Goal: Information Seeking & Learning: Learn about a topic

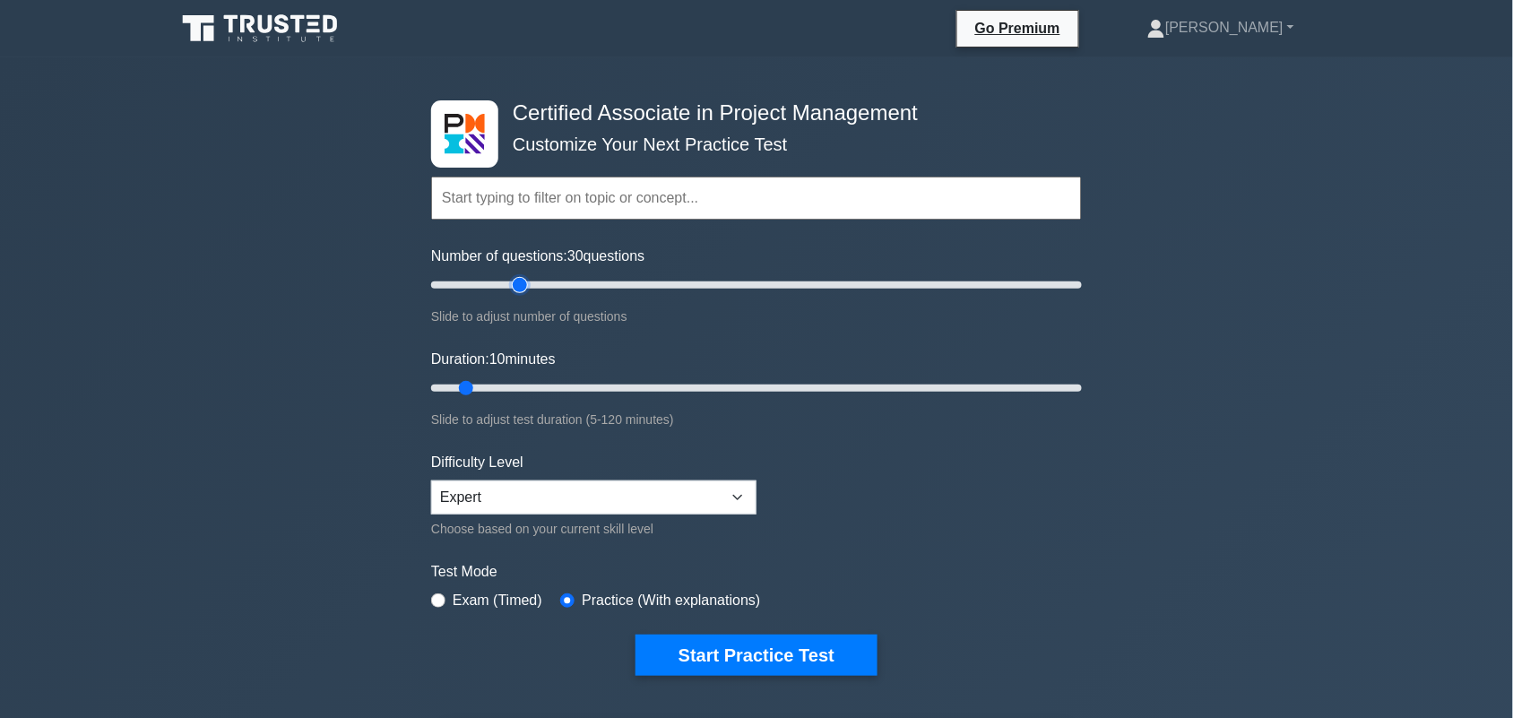
drag, startPoint x: 459, startPoint y: 281, endPoint x: 522, endPoint y: 283, distance: 62.8
type input "30"
click at [522, 283] on input "Number of questions: 30 questions" at bounding box center [756, 285] width 651 height 22
drag, startPoint x: 463, startPoint y: 384, endPoint x: 744, endPoint y: 394, distance: 280.8
type input "60"
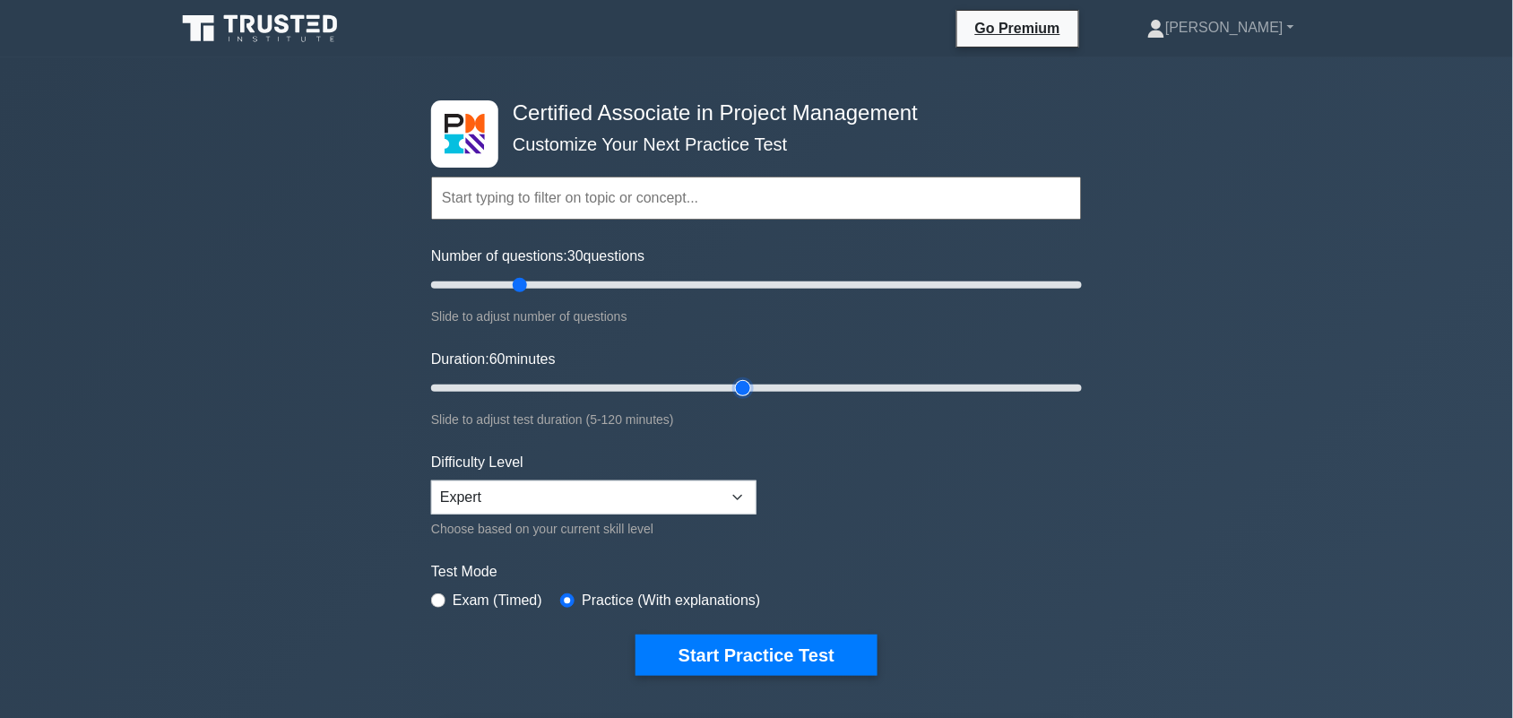
click at [744, 394] on input "Duration: 60 minutes" at bounding box center [756, 388] width 651 height 22
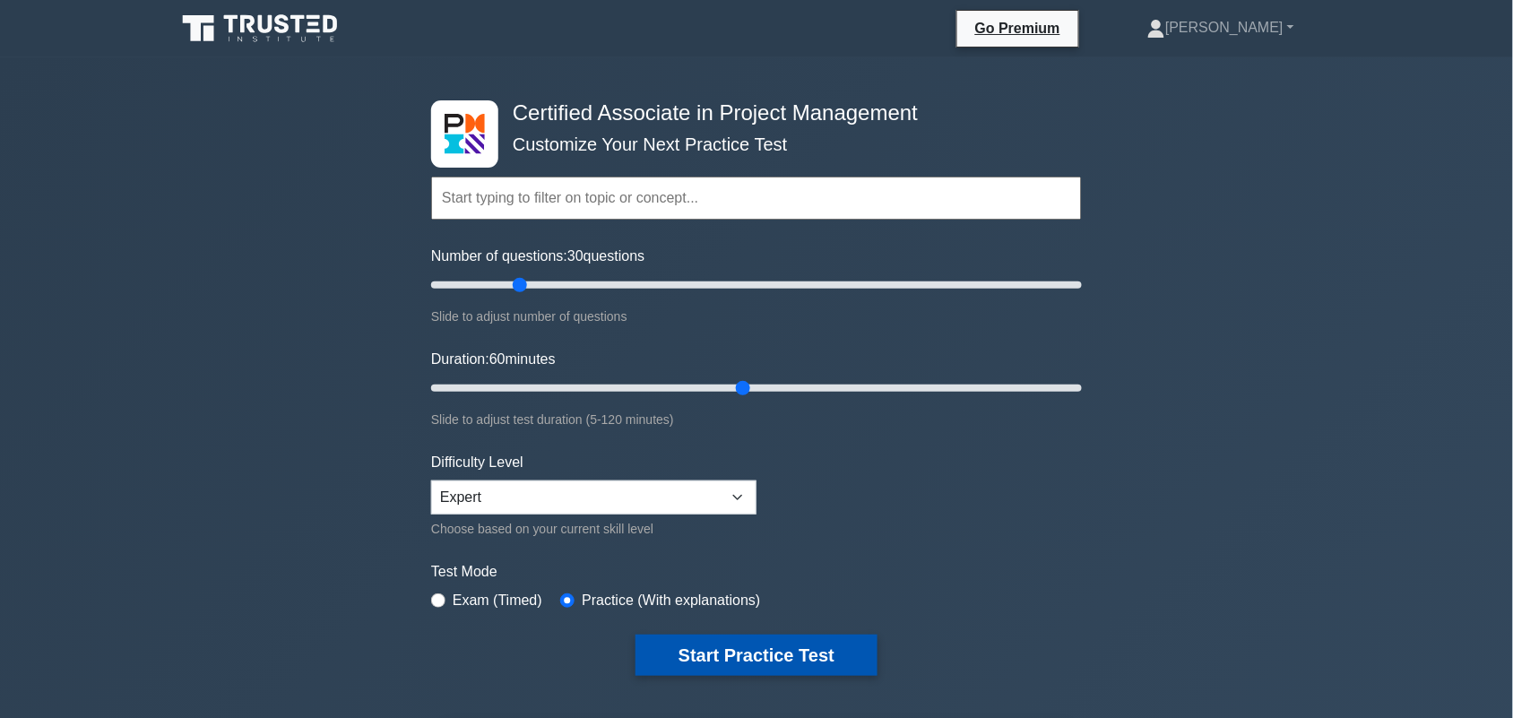
click at [729, 643] on button "Start Practice Test" at bounding box center [757, 655] width 242 height 41
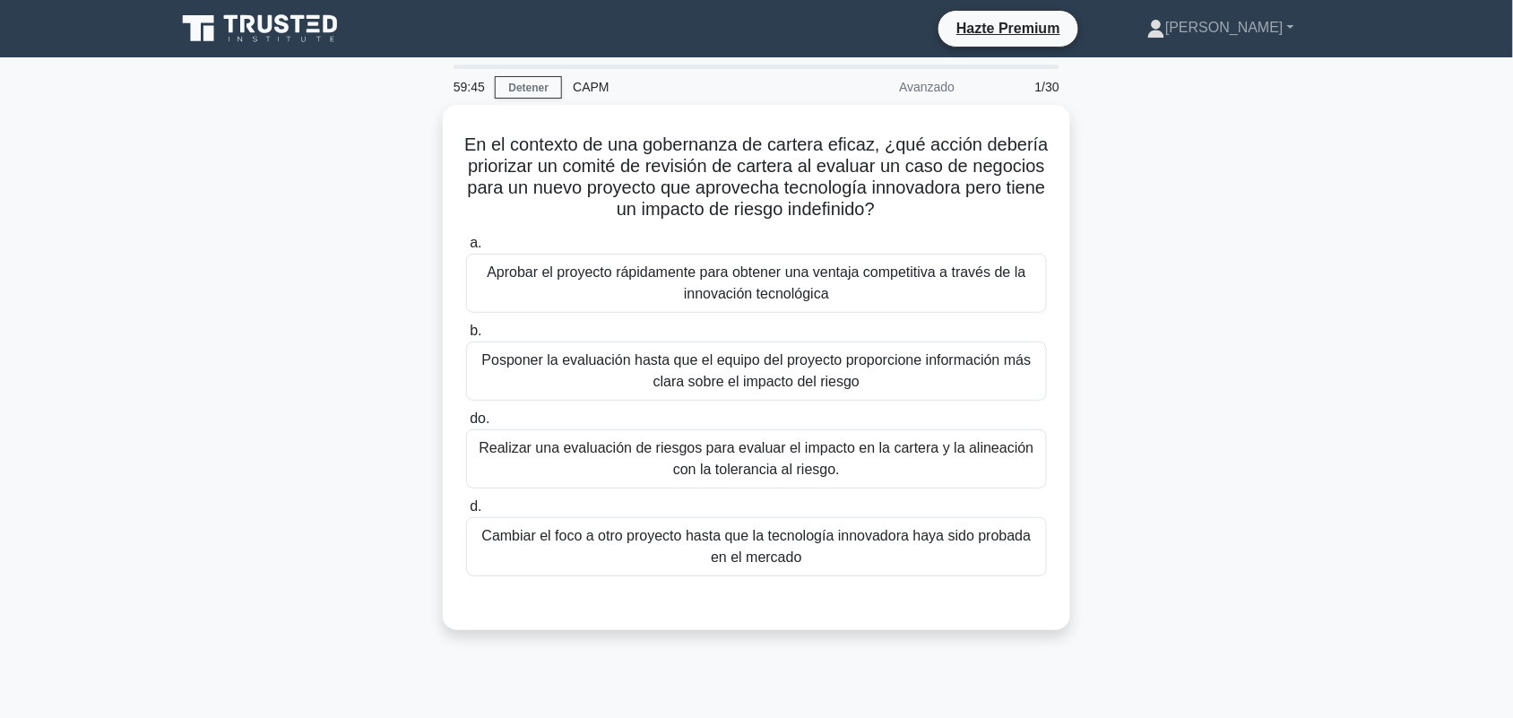
click at [1242, 226] on div "En el contexto de una gobernanza de cartera eficaz, ¿qué acción debería prioriz…" at bounding box center [756, 378] width 1183 height 547
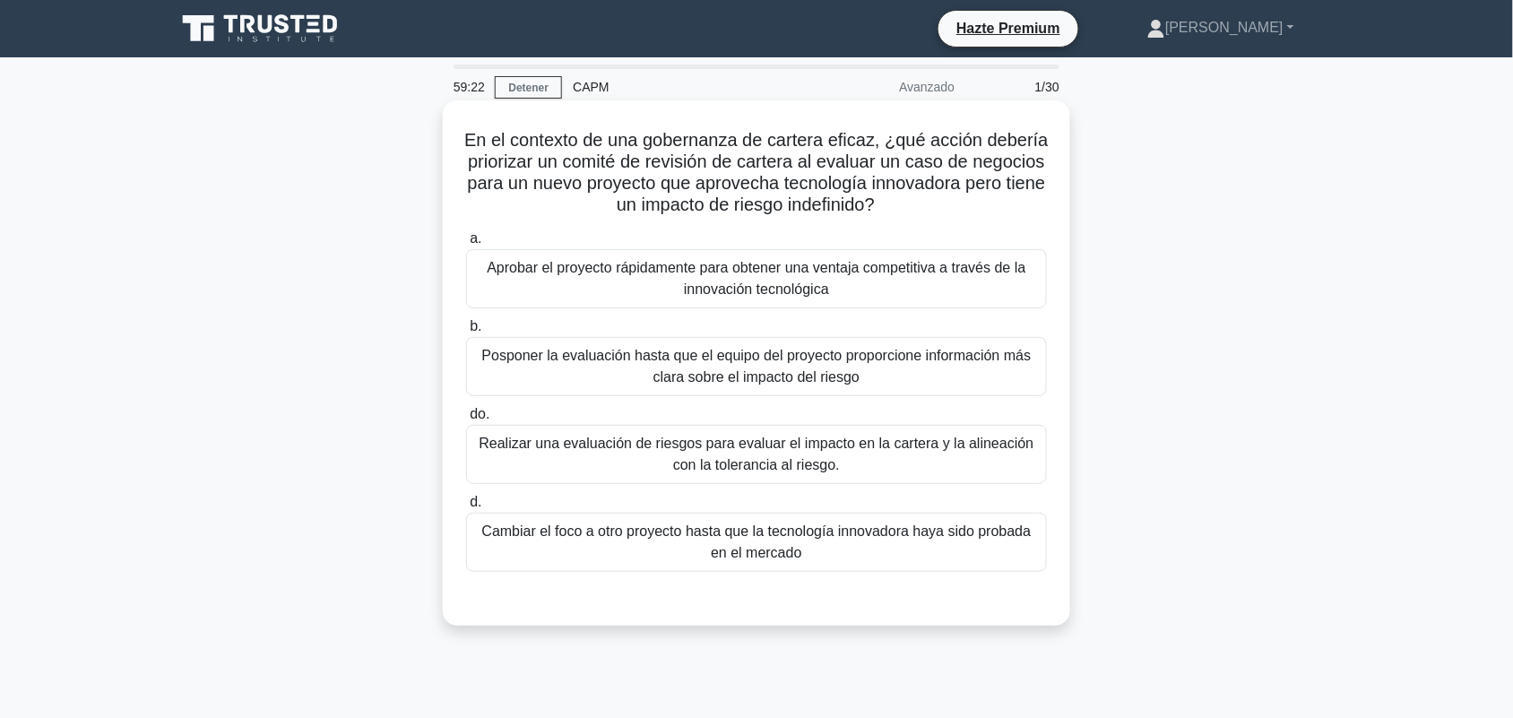
click at [971, 453] on font "Realizar una evaluación de riesgos para evaluar el impacto en la cartera y la a…" at bounding box center [756, 454] width 555 height 37
click at [466, 420] on input "do. Realizar una evaluación de riesgos para evaluar el impacto en la cartera y …" at bounding box center [466, 415] width 0 height 12
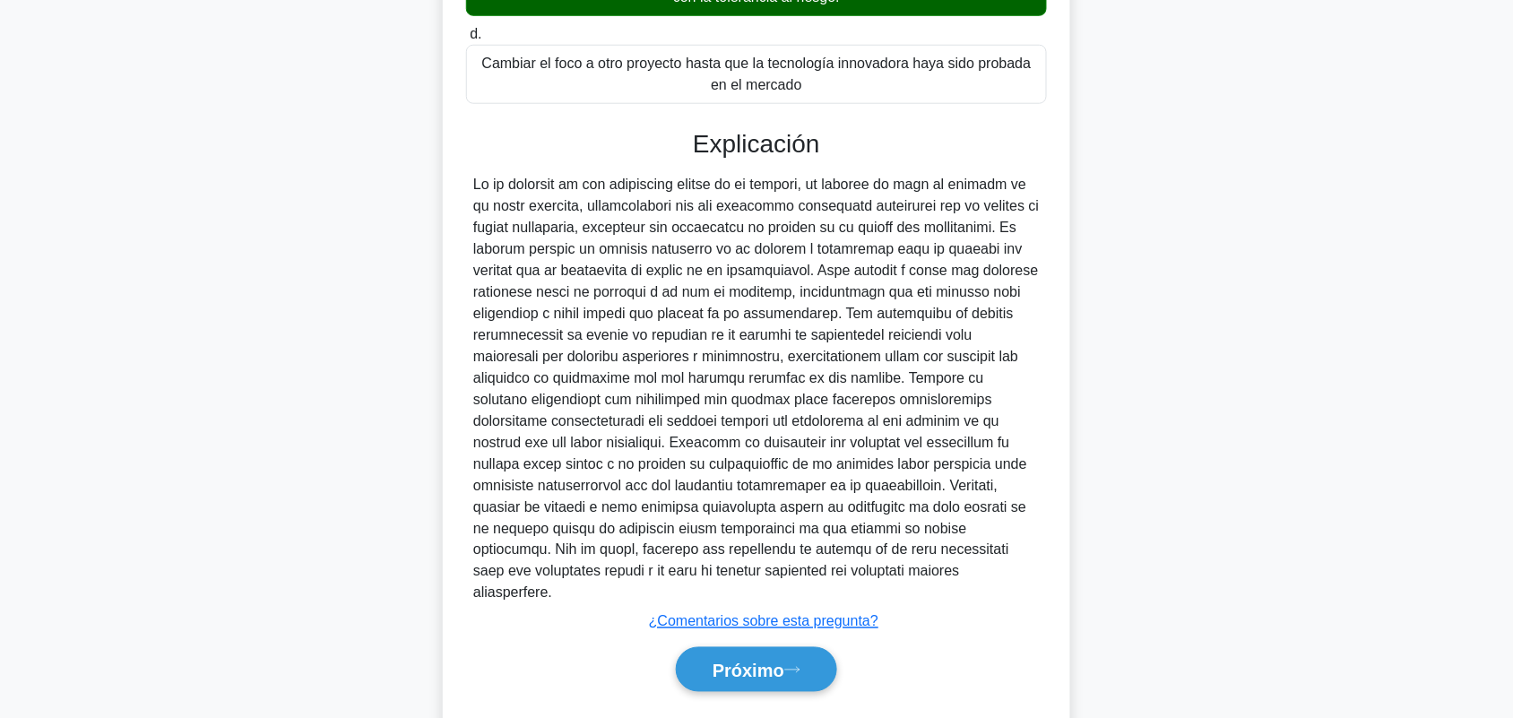
scroll to position [498, 0]
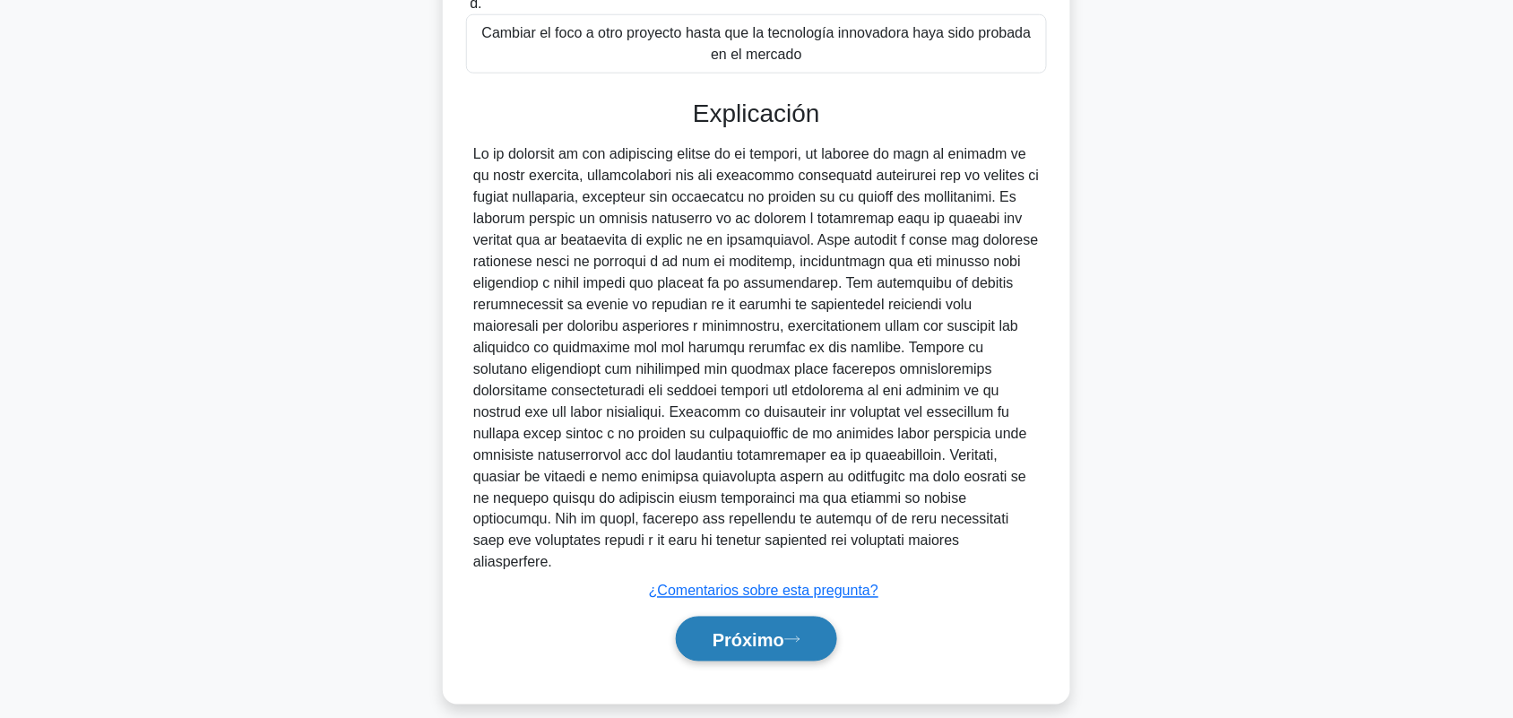
click at [802, 628] on button "Próximo" at bounding box center [756, 640] width 161 height 46
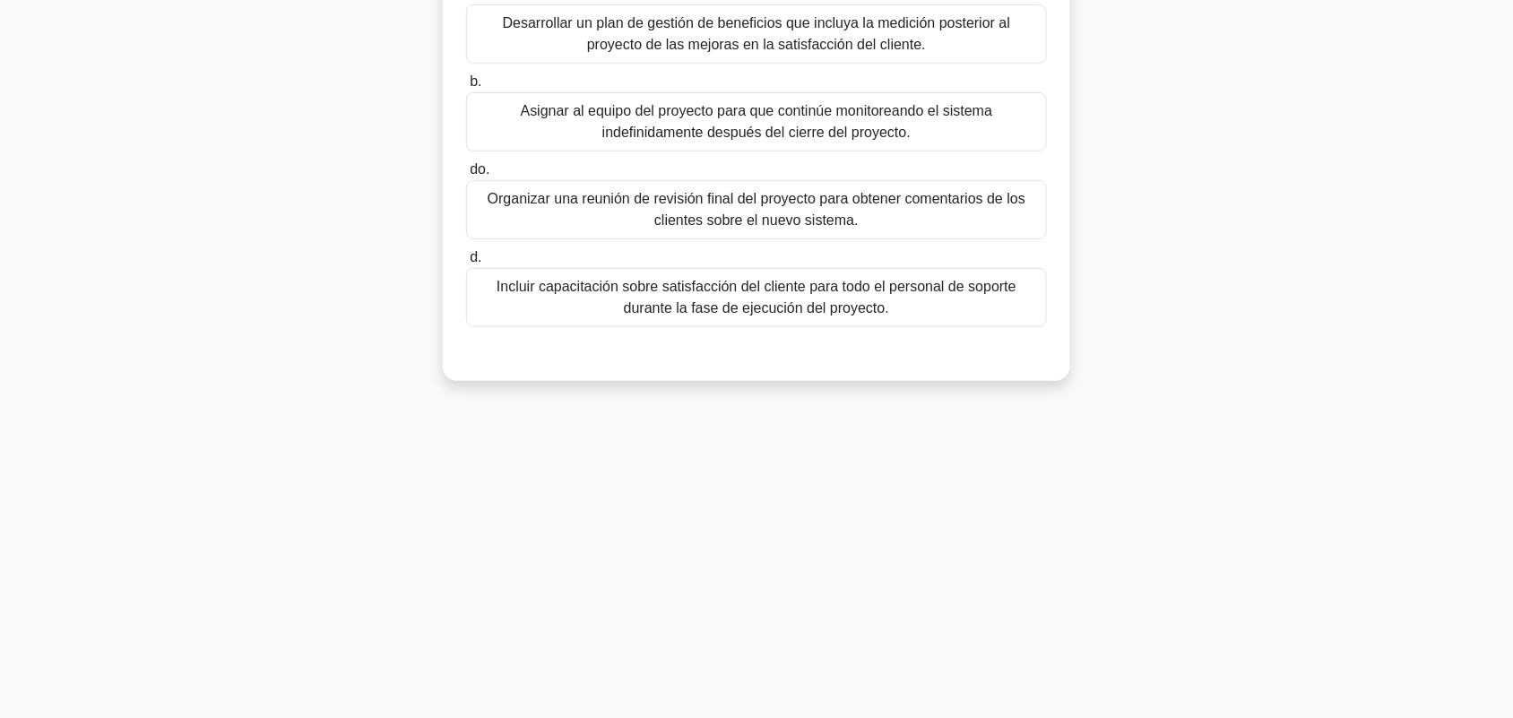
scroll to position [0, 0]
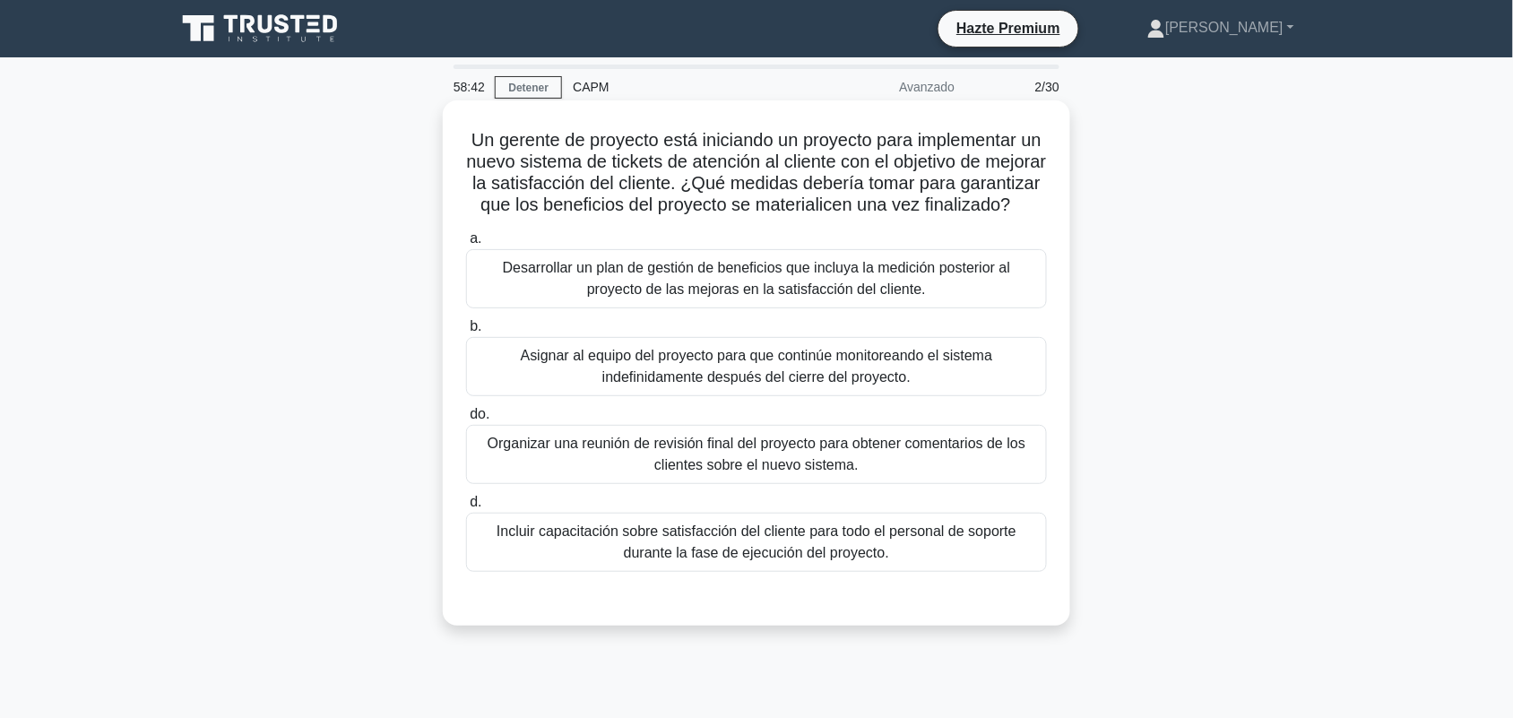
click at [956, 300] on font "Desarrollar un plan de gestión de beneficios que incluya la medición posterior …" at bounding box center [756, 278] width 565 height 43
click at [466, 245] on input "a. Desarrollar un plan de gestión de beneficios que incluya la medición posteri…" at bounding box center [466, 239] width 0 height 12
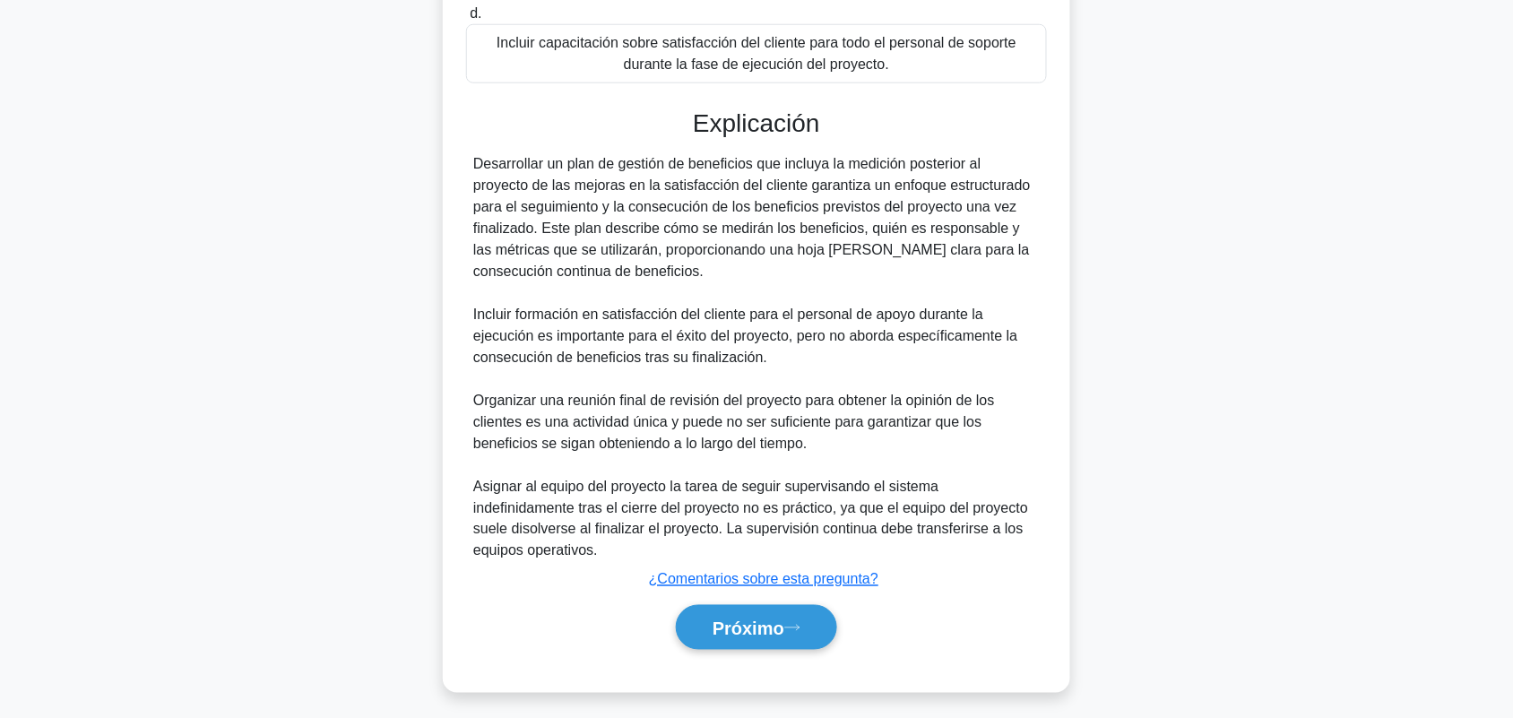
scroll to position [520, 0]
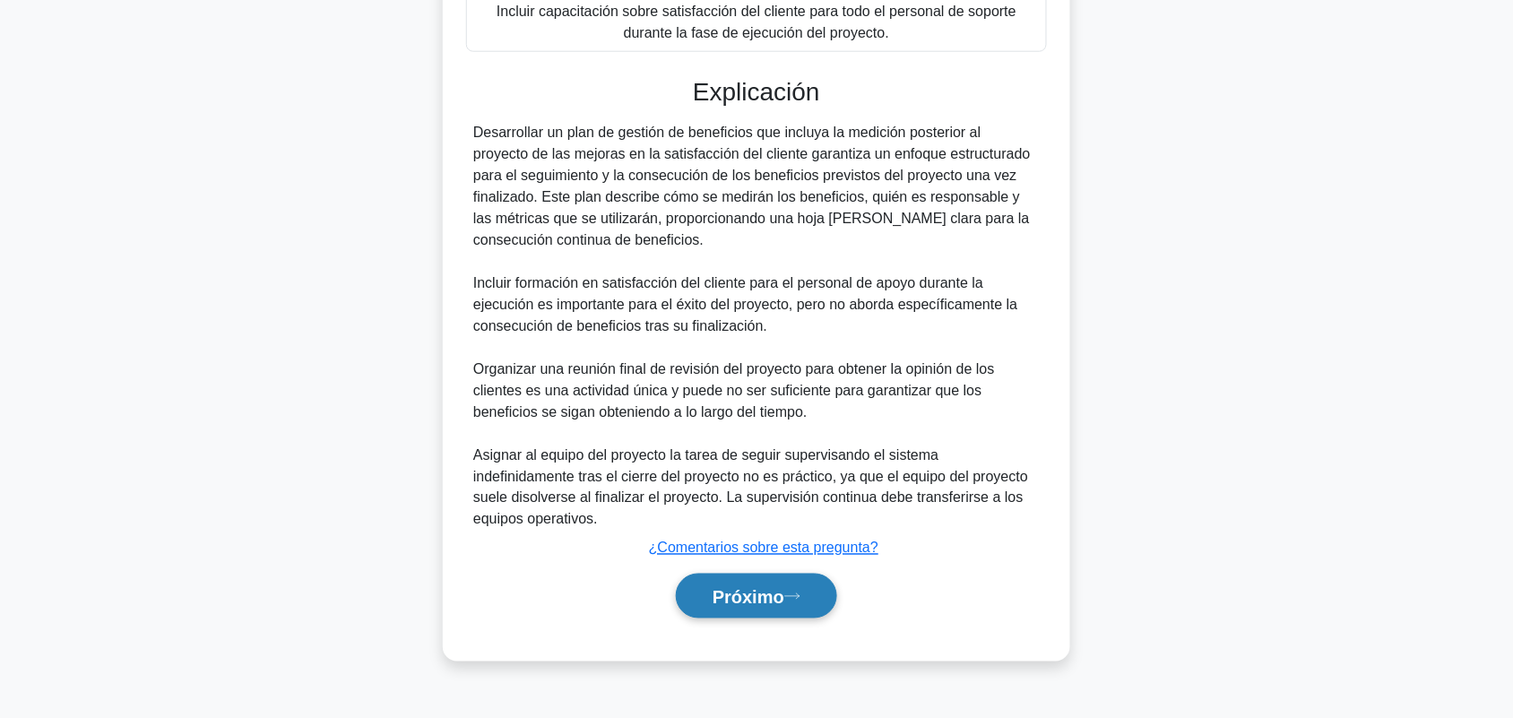
click at [776, 607] on font "Próximo" at bounding box center [749, 597] width 72 height 20
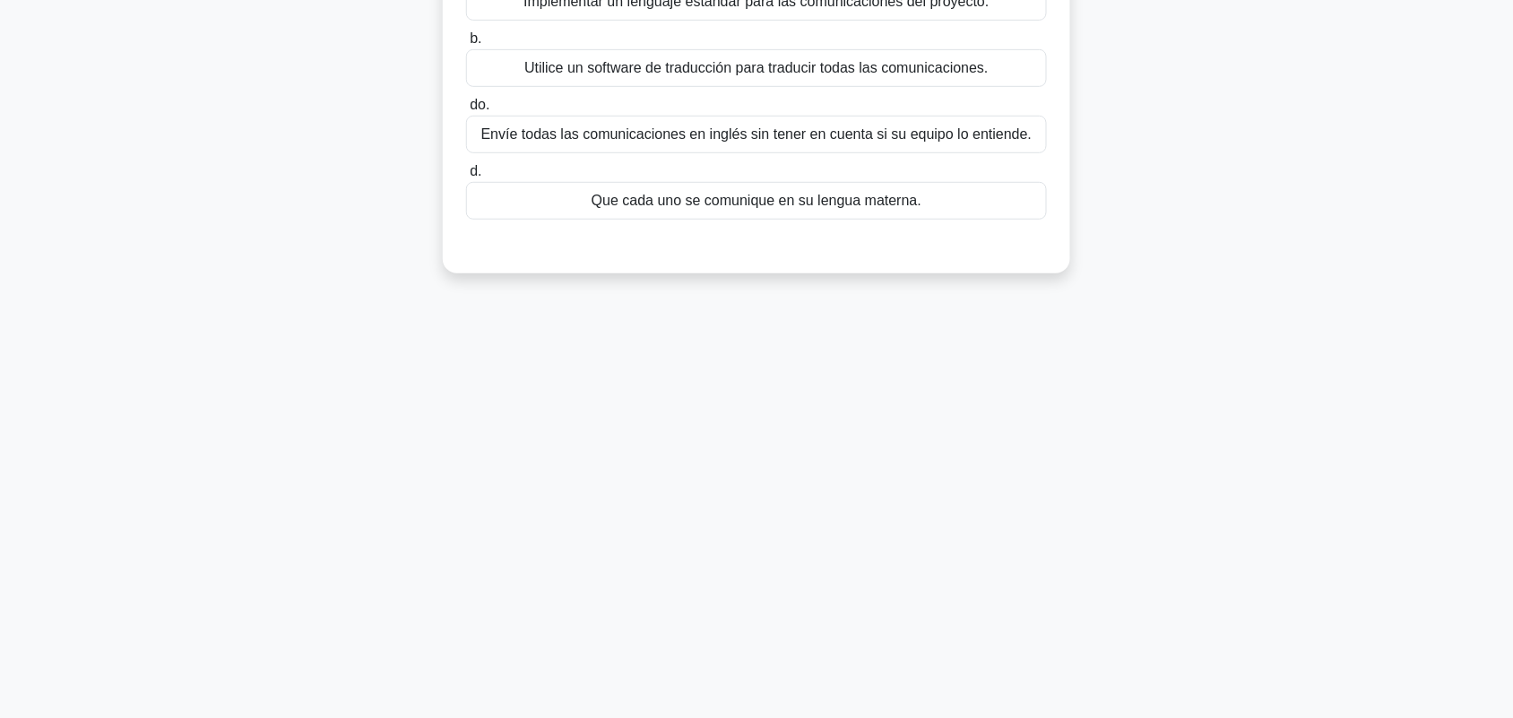
scroll to position [0, 0]
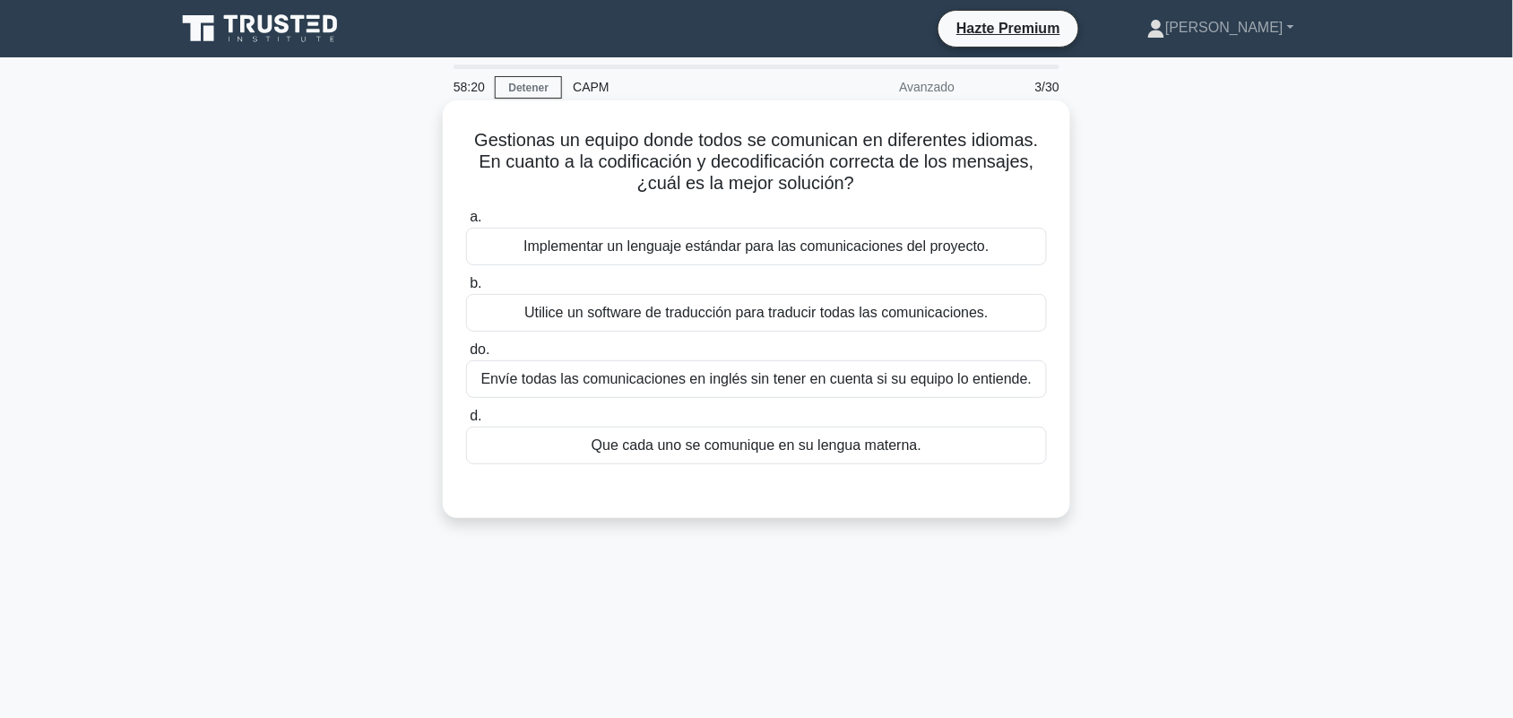
click at [897, 258] on div "Implementar un lenguaje estándar para las comunicaciones del proyecto." at bounding box center [756, 247] width 581 height 38
click at [466, 223] on input "a. Implementar un lenguaje estándar para las comunicaciones del proyecto." at bounding box center [466, 218] width 0 height 12
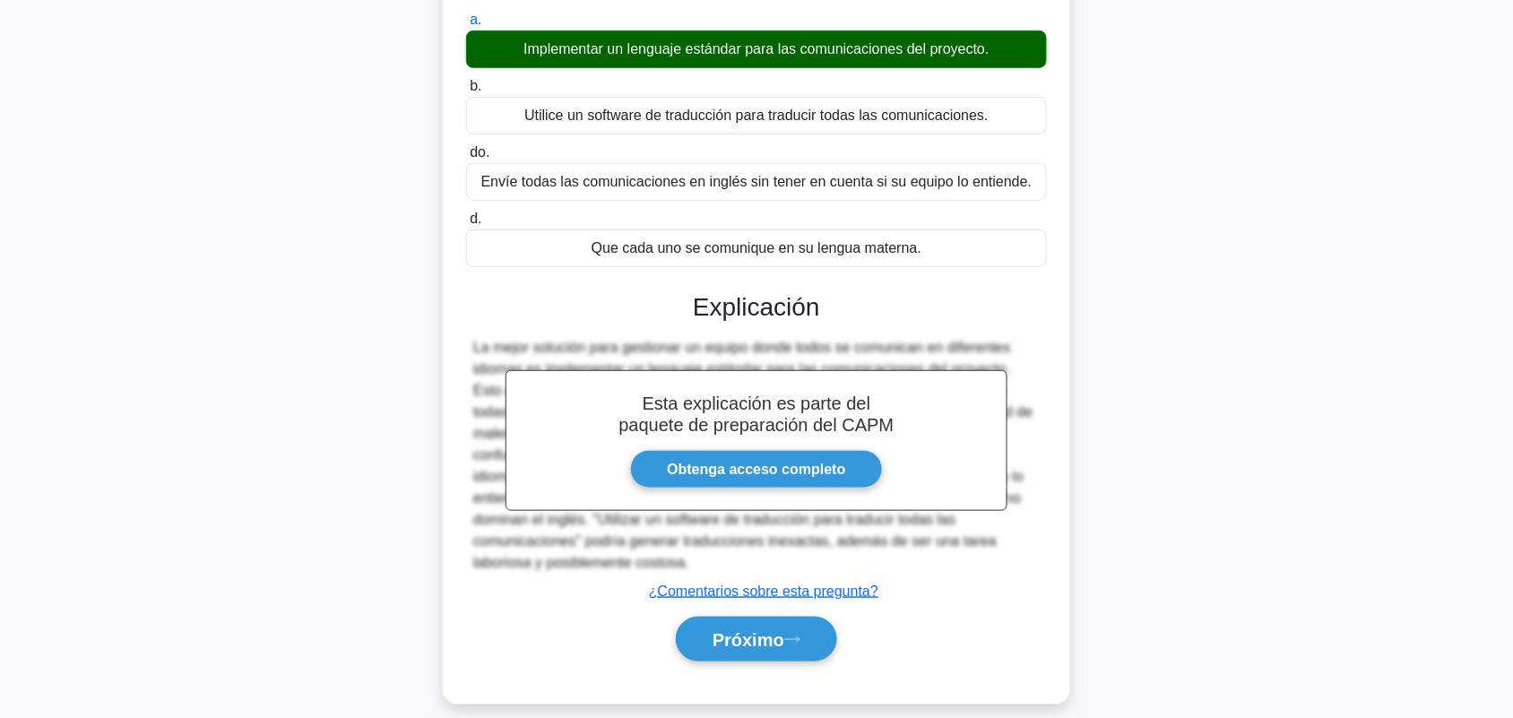
scroll to position [249, 0]
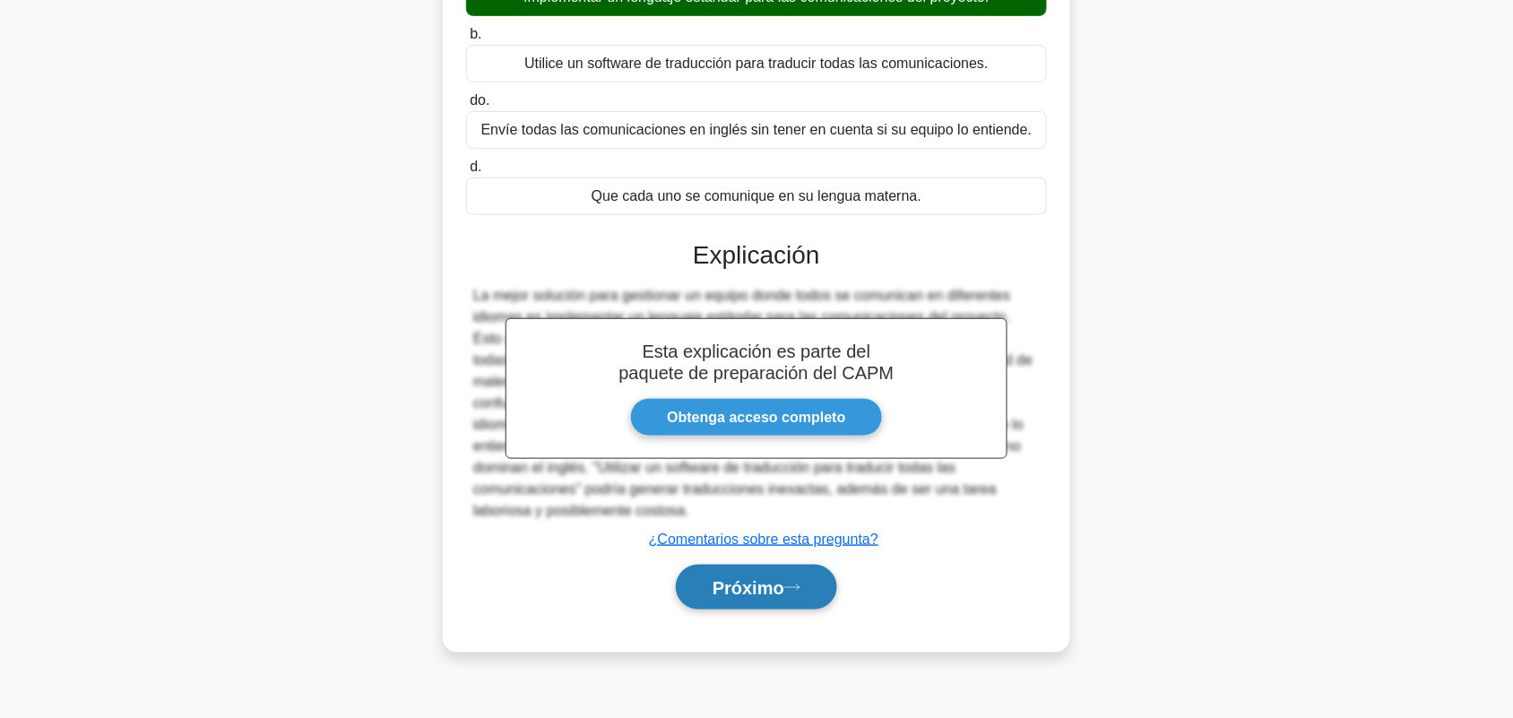
click at [790, 610] on button "Próximo" at bounding box center [756, 588] width 161 height 46
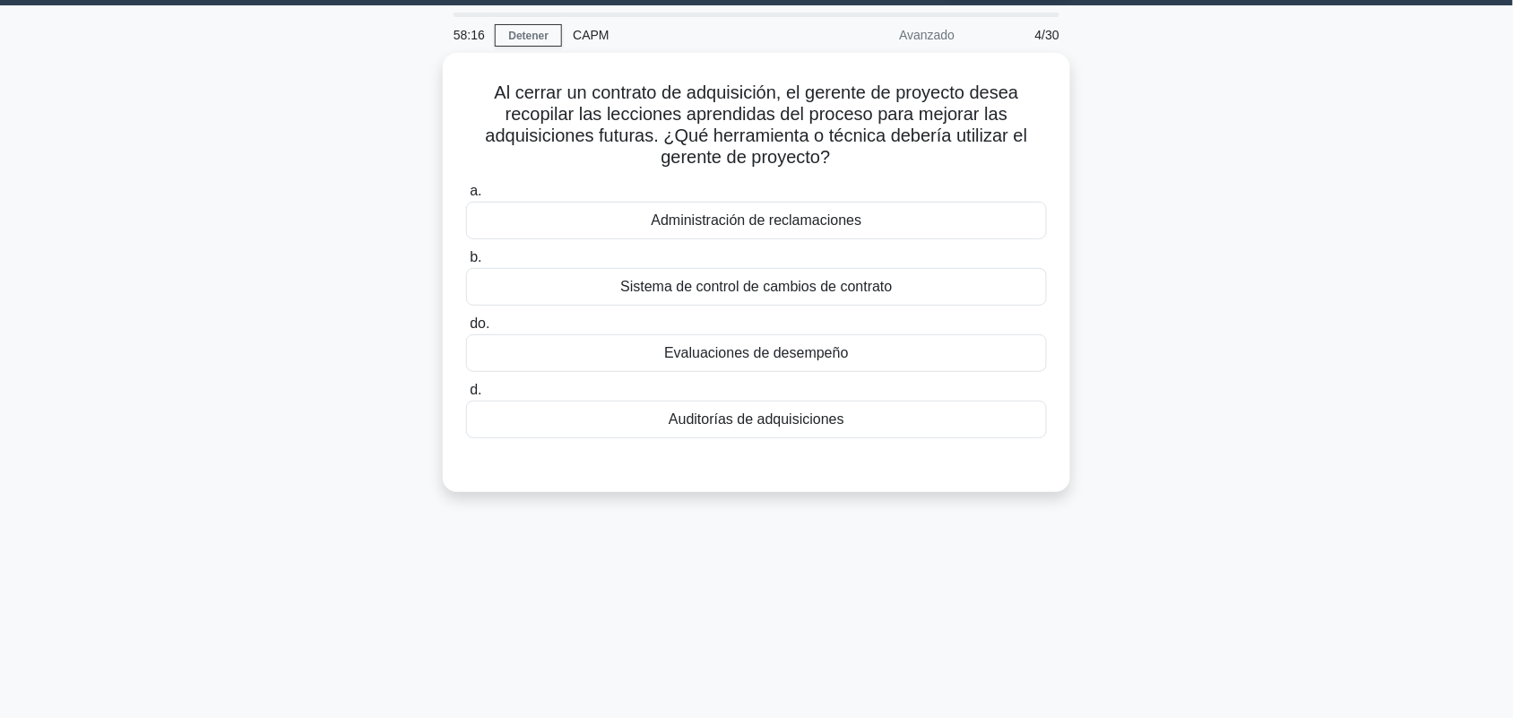
scroll to position [0, 0]
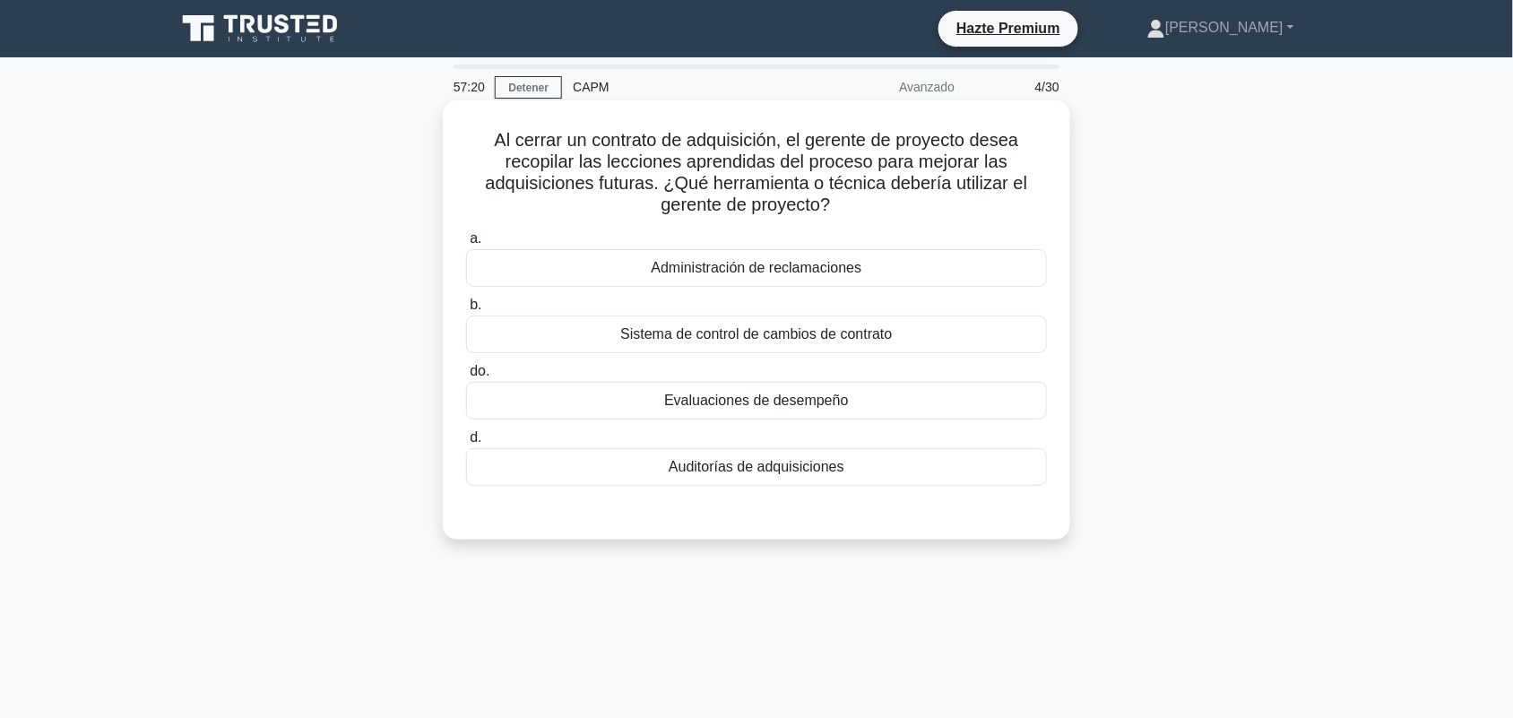
click at [940, 489] on div "a. Administración de reclamaciones b. Sistema de control de cambios de contrato" at bounding box center [756, 356] width 602 height 265
click at [920, 459] on div "Auditorías de adquisiciones" at bounding box center [756, 467] width 581 height 38
click at [466, 444] on input "d. Auditorías de adquisiciones" at bounding box center [466, 438] width 0 height 12
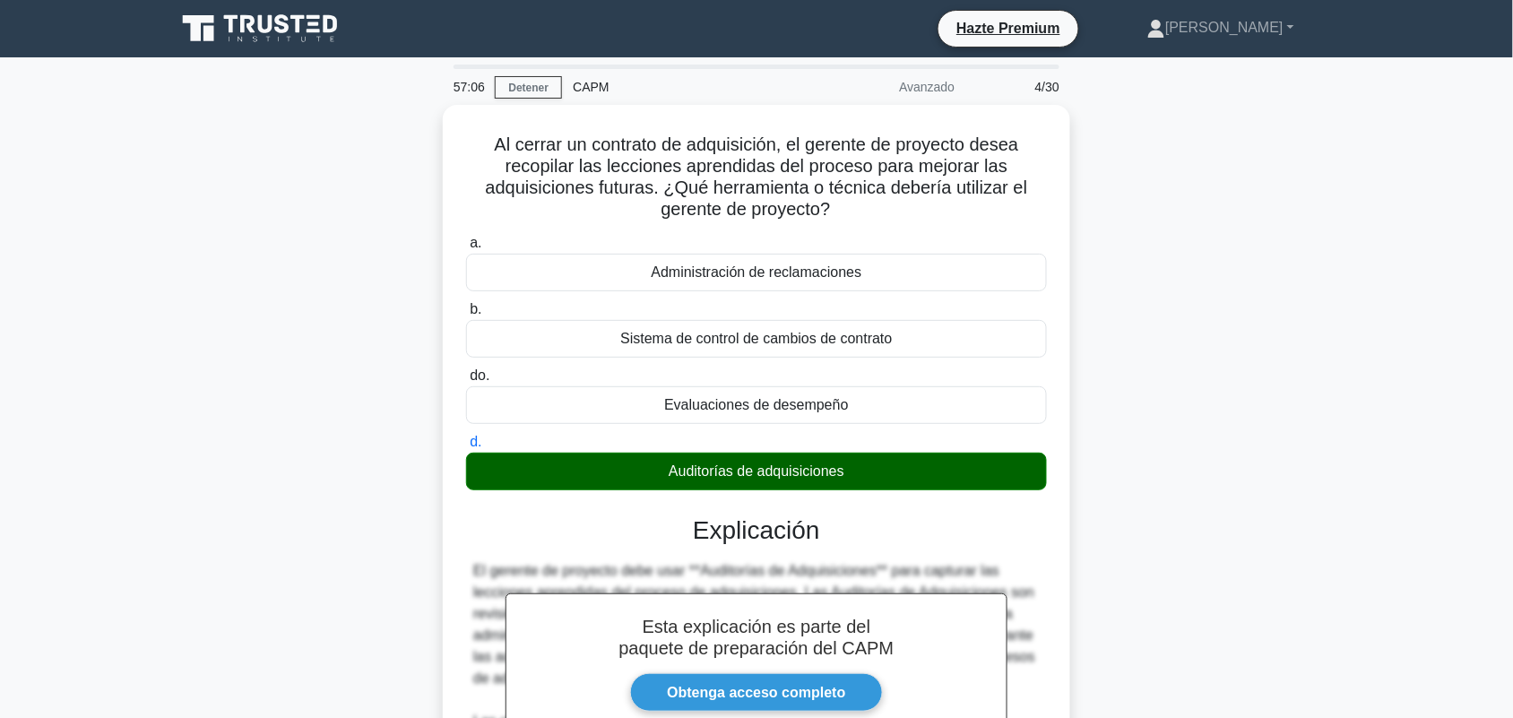
scroll to position [391, 0]
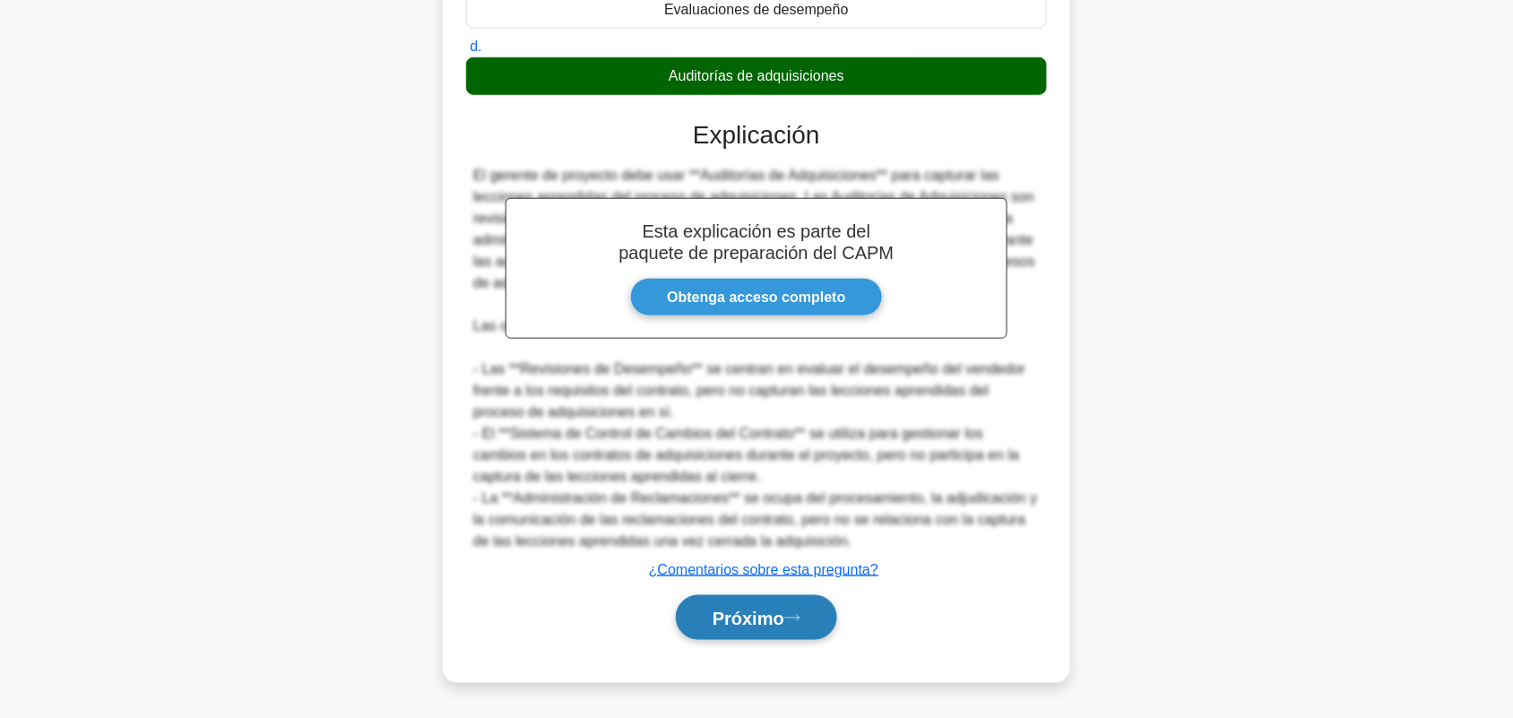
click at [746, 630] on button "Próximo" at bounding box center [756, 618] width 161 height 46
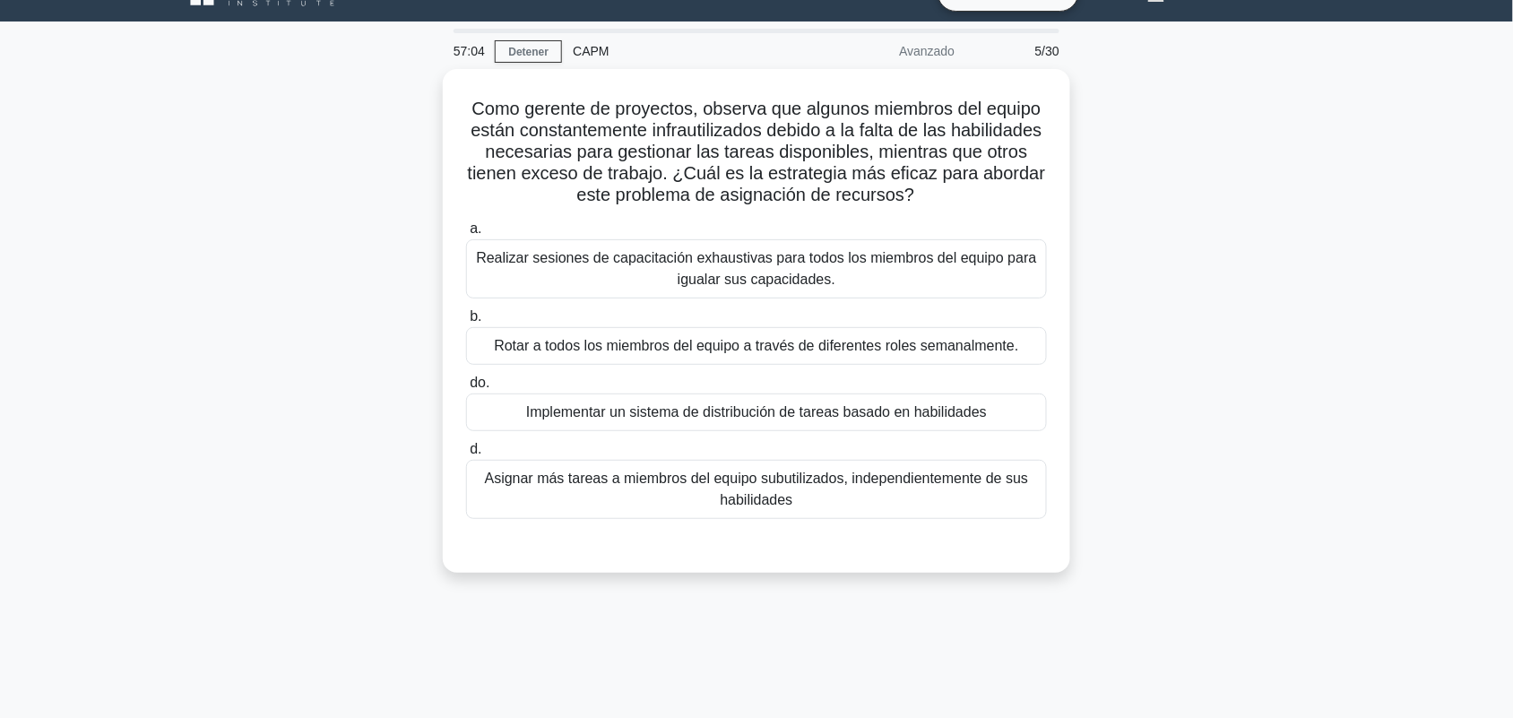
scroll to position [0, 0]
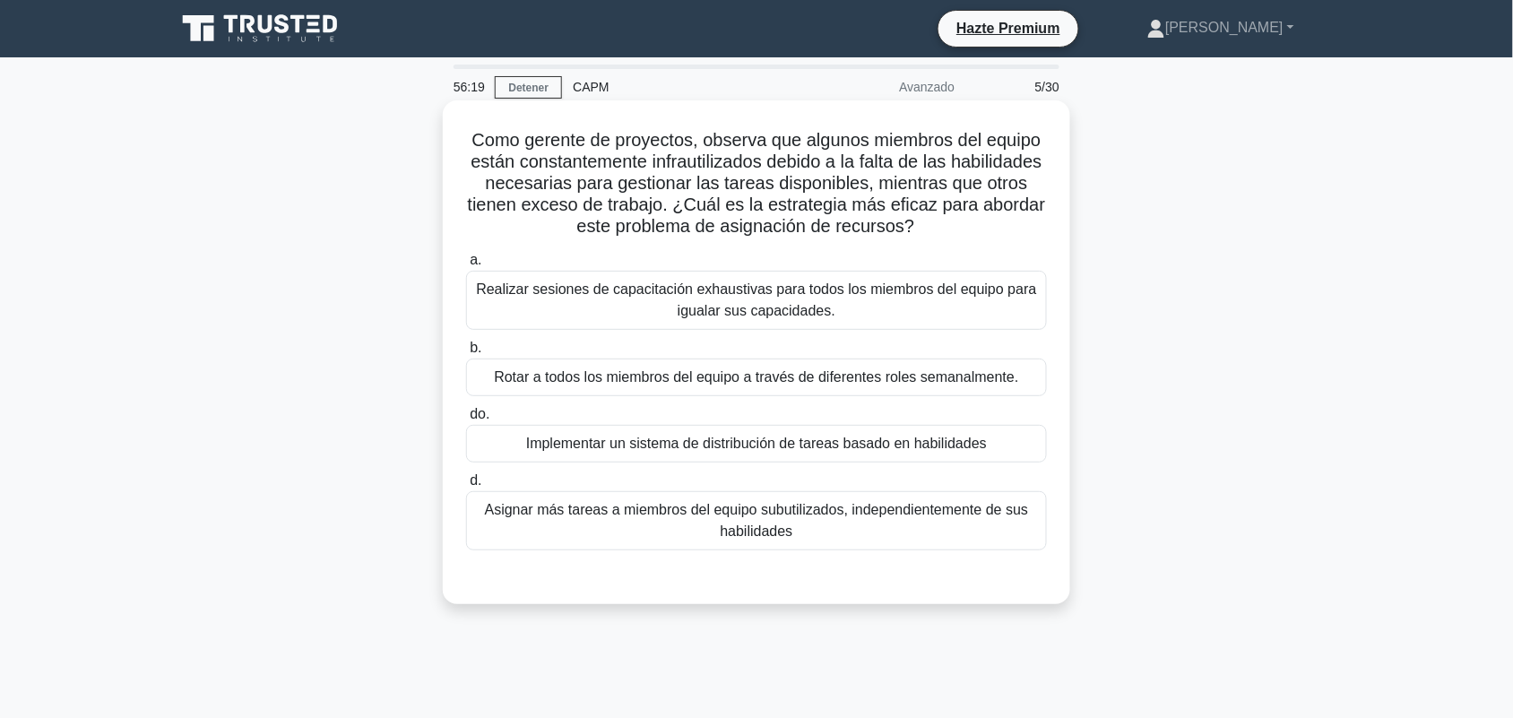
click at [1014, 446] on div "Implementar un sistema de distribución de tareas basado en habilidades" at bounding box center [756, 444] width 581 height 38
click at [466, 420] on input "do. Implementar un sistema de distribución de tareas basado en habilidades" at bounding box center [466, 415] width 0 height 12
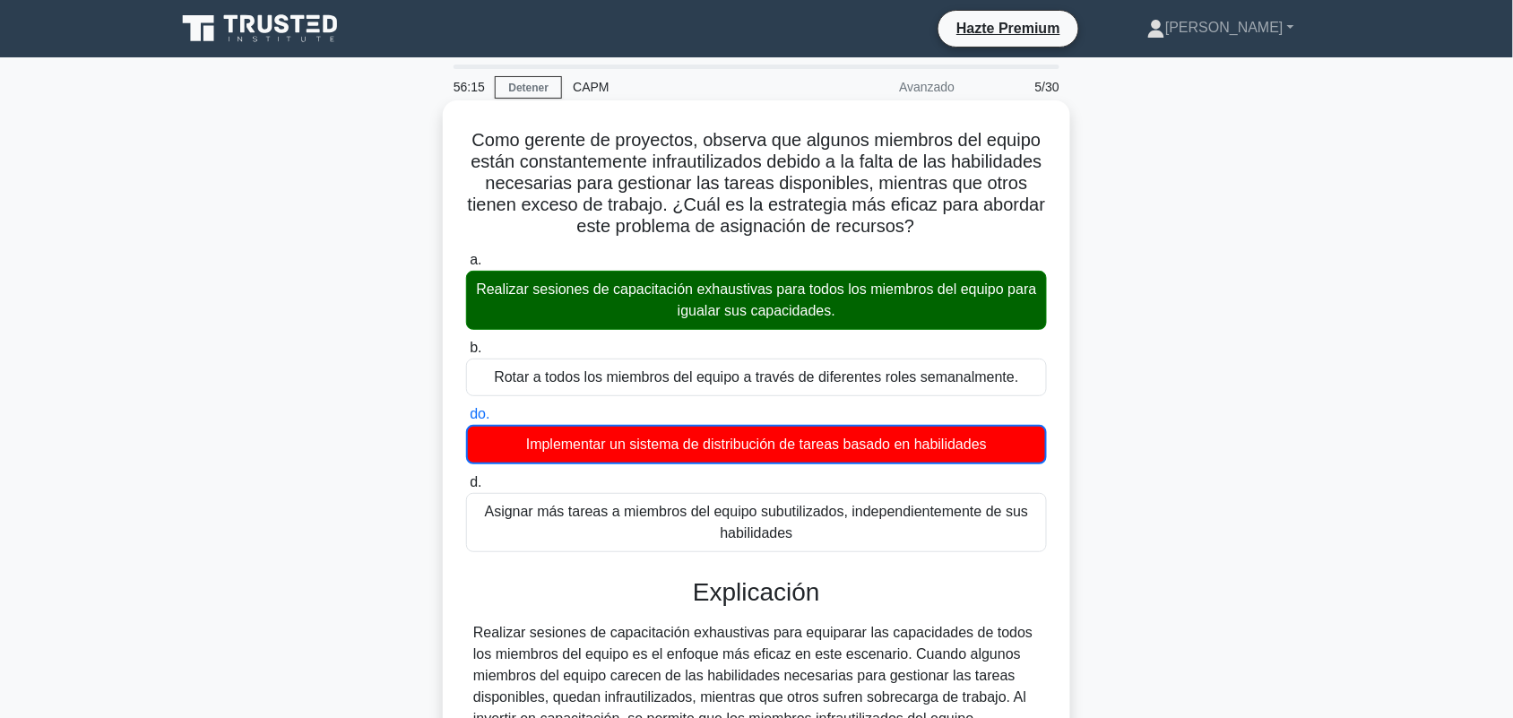
scroll to position [262, 0]
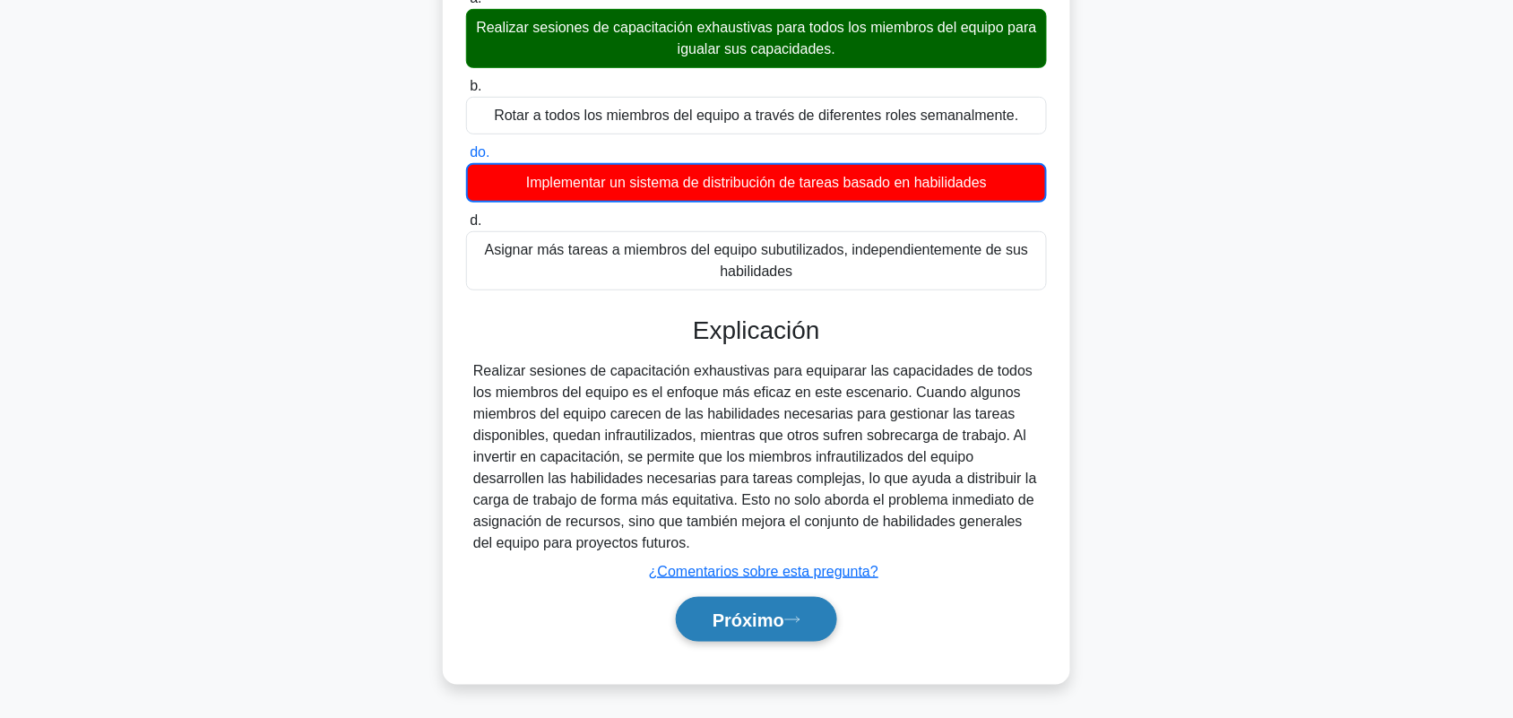
click at [777, 611] on font "Próximo" at bounding box center [749, 621] width 72 height 20
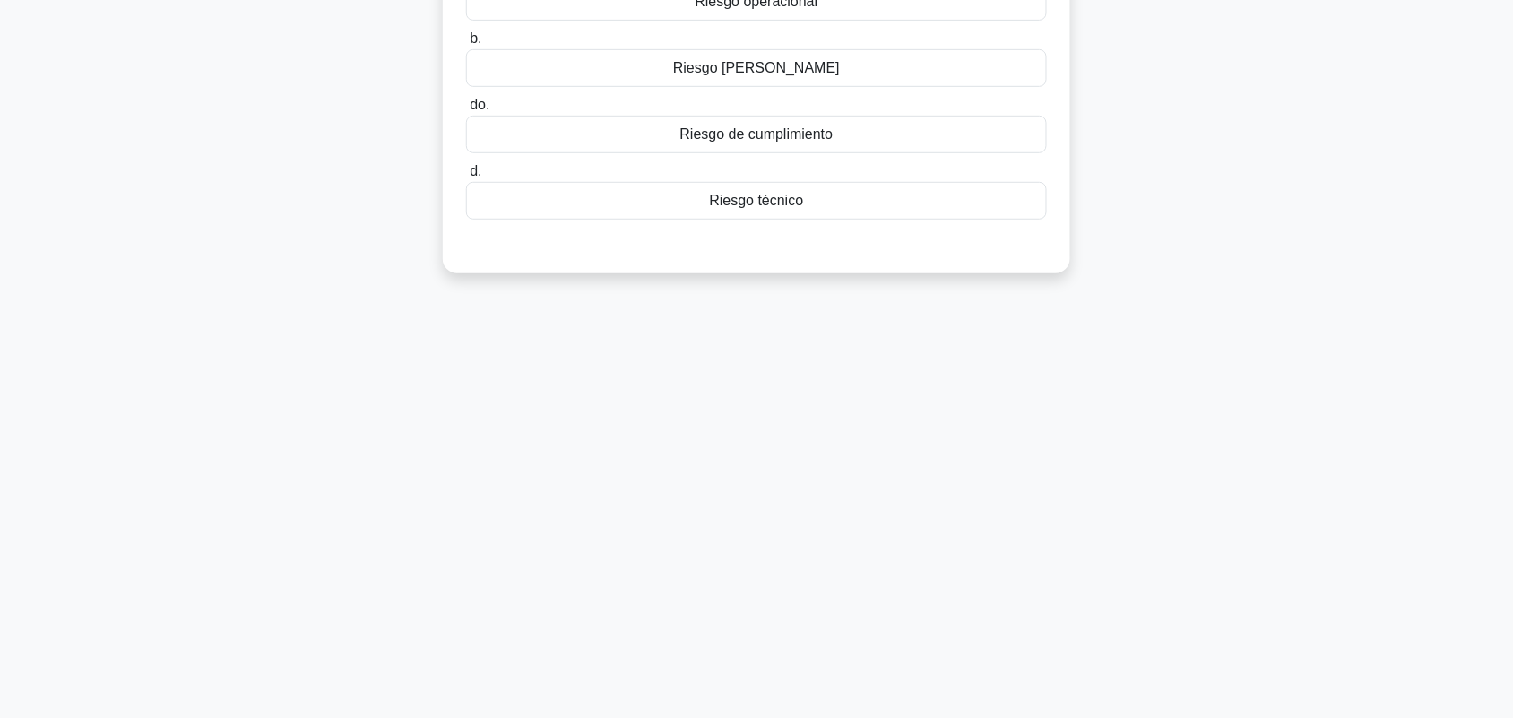
scroll to position [0, 0]
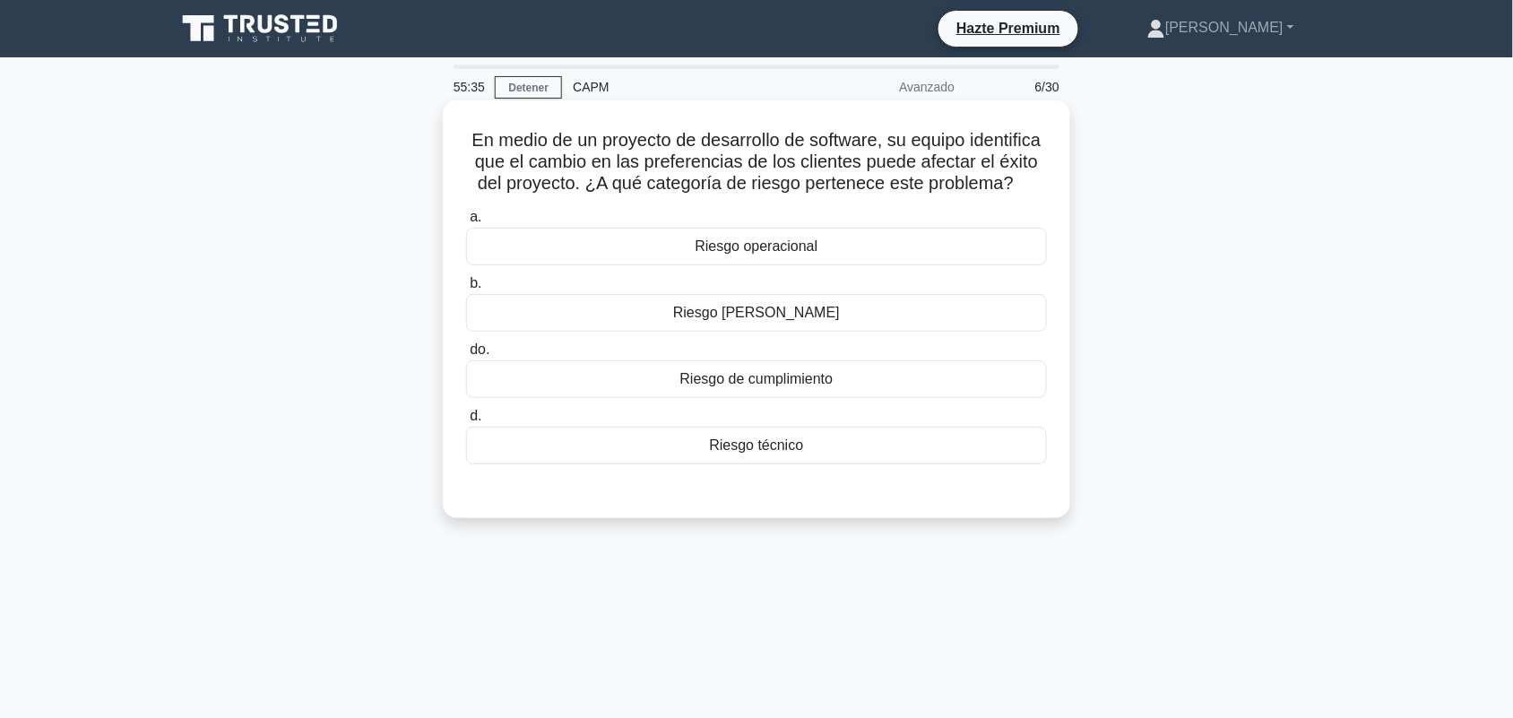
click at [1009, 325] on div "Riesgo de mercado" at bounding box center [756, 313] width 581 height 38
click at [466, 290] on input "b. Riesgo de mercado" at bounding box center [466, 284] width 0 height 12
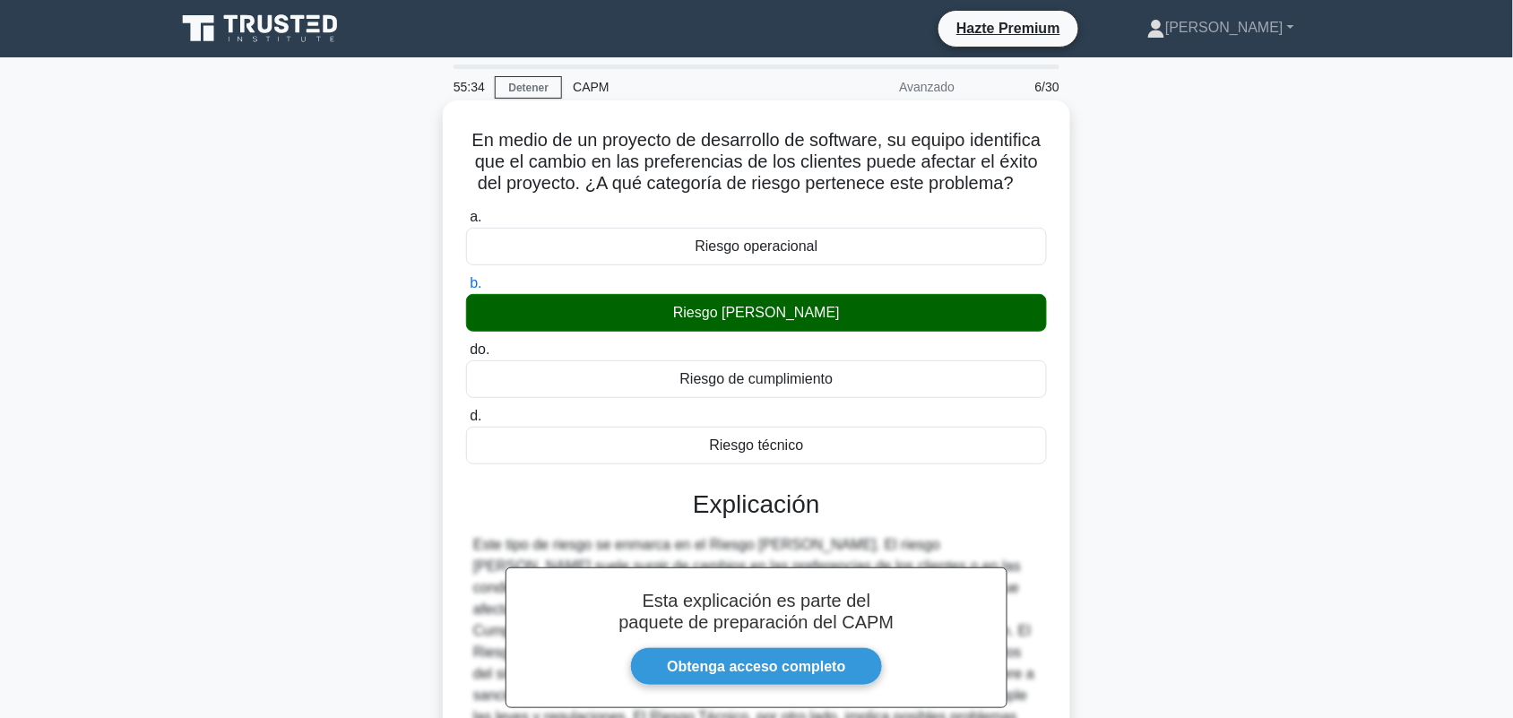
scroll to position [249, 0]
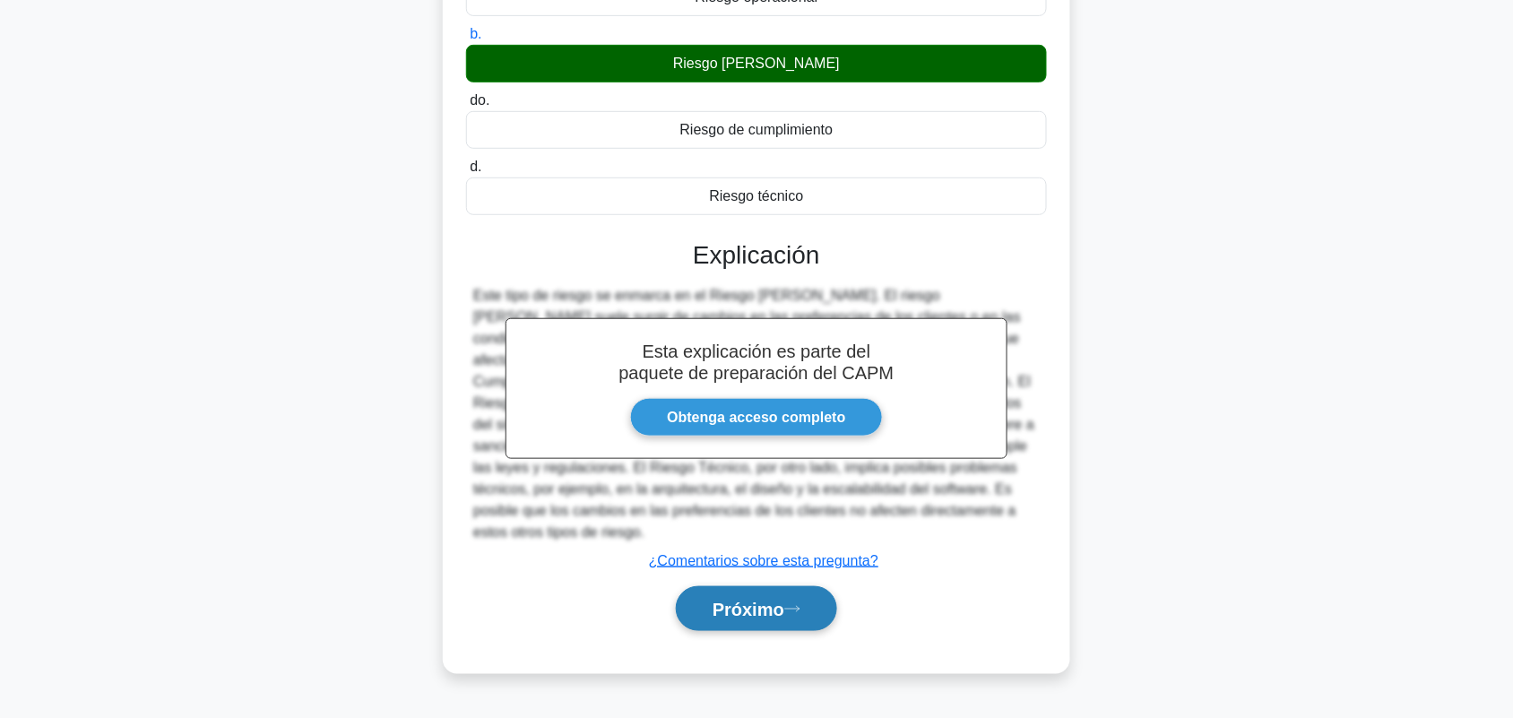
click at [753, 621] on button "Próximo" at bounding box center [756, 609] width 161 height 46
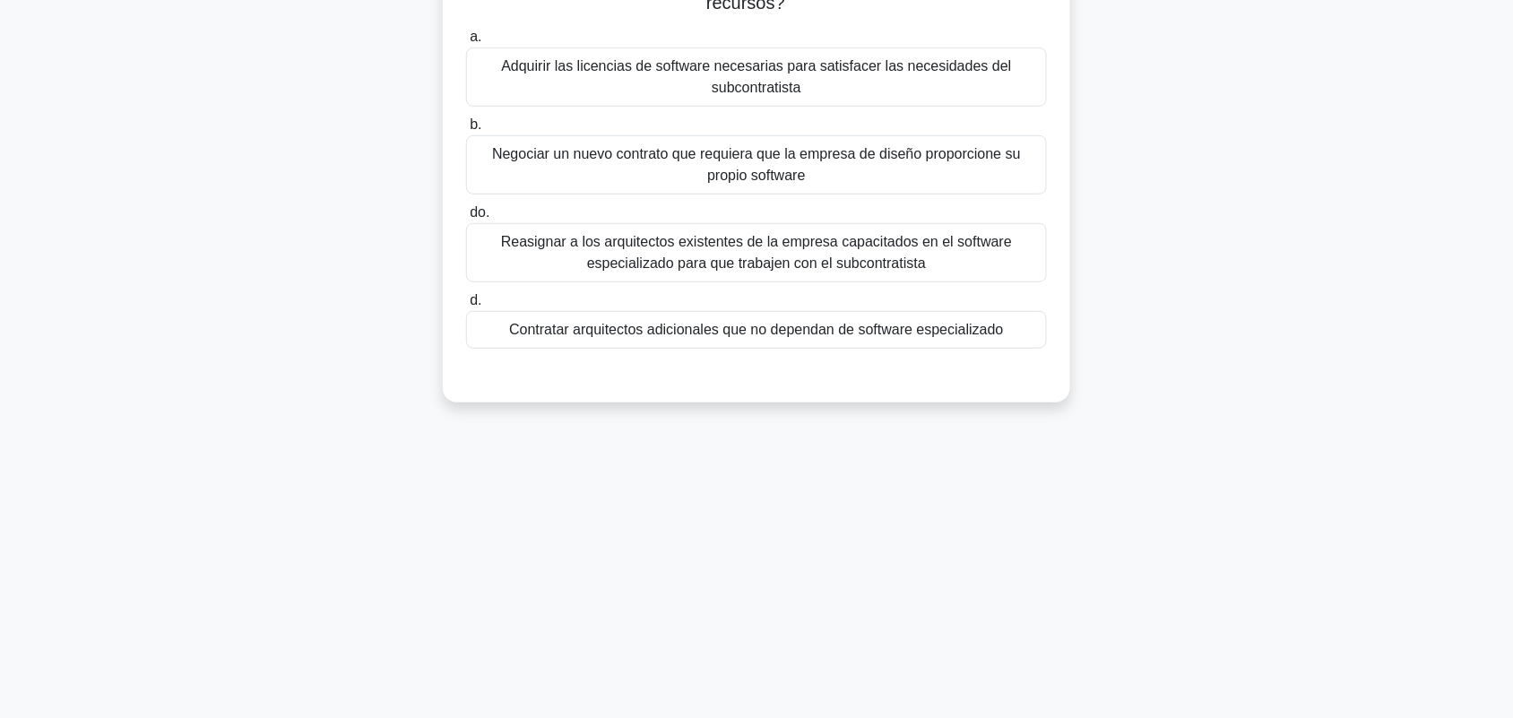
scroll to position [0, 0]
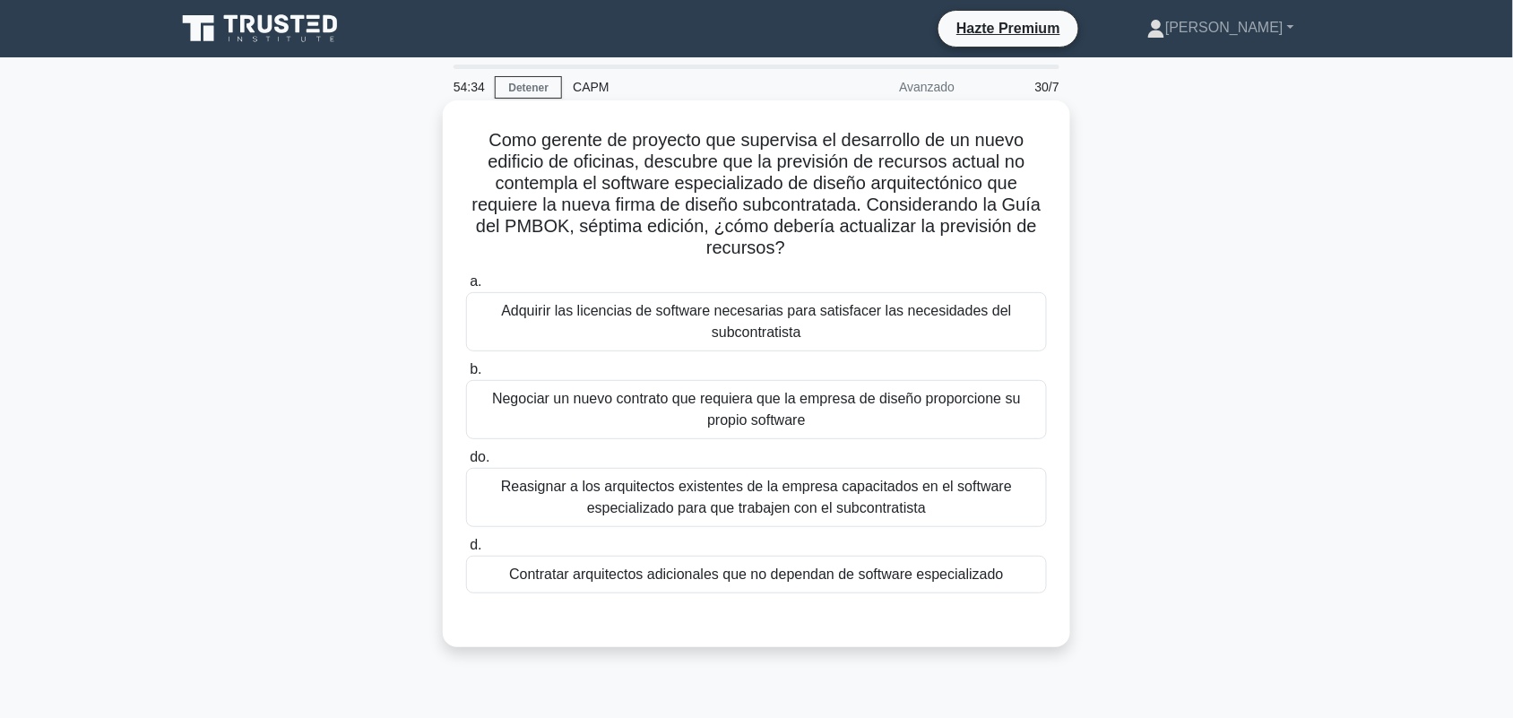
click at [929, 319] on font "Adquirir las licencias de software necesarias para satisfacer las necesidades d…" at bounding box center [756, 321] width 510 height 37
click at [466, 288] on input "a. Adquirir las licencias de software necesarias para satisfacer las necesidade…" at bounding box center [466, 282] width 0 height 12
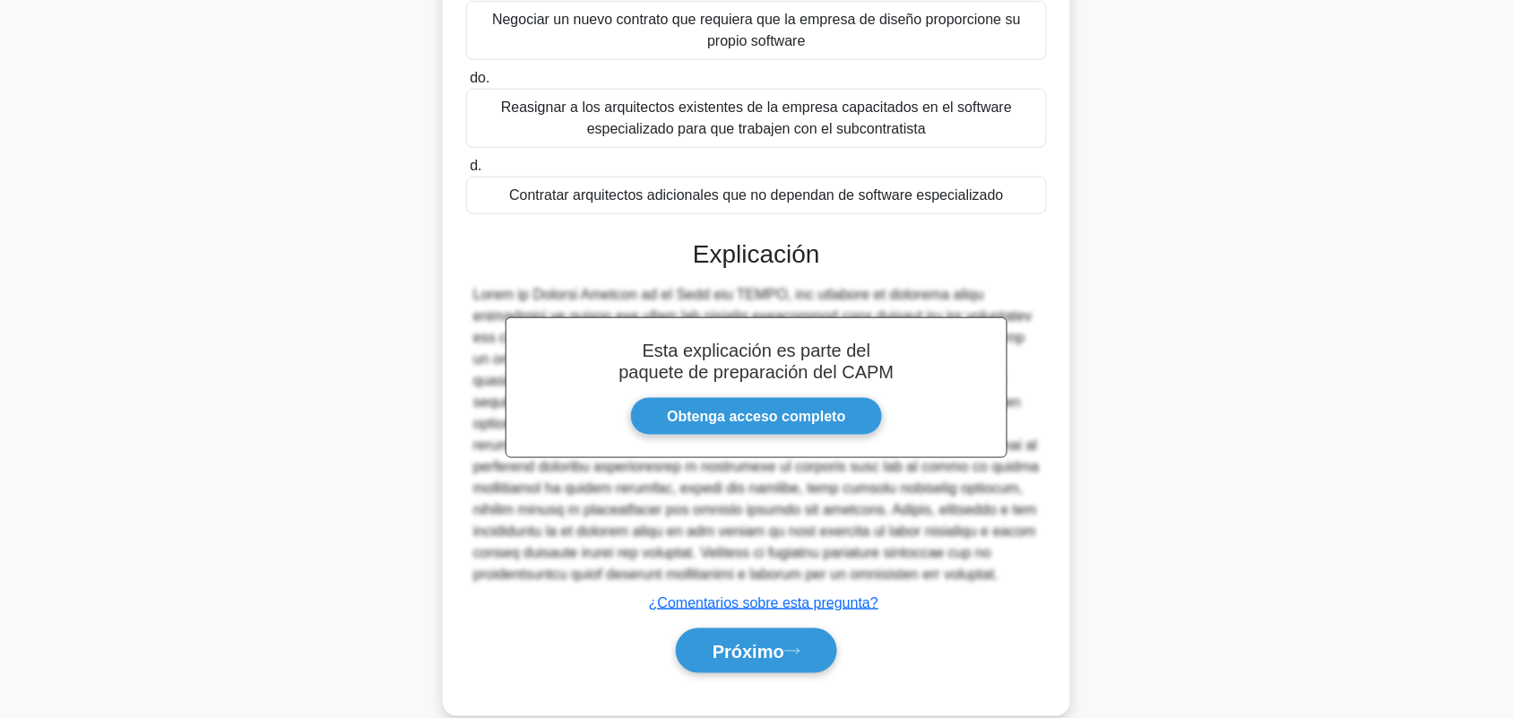
scroll to position [412, 0]
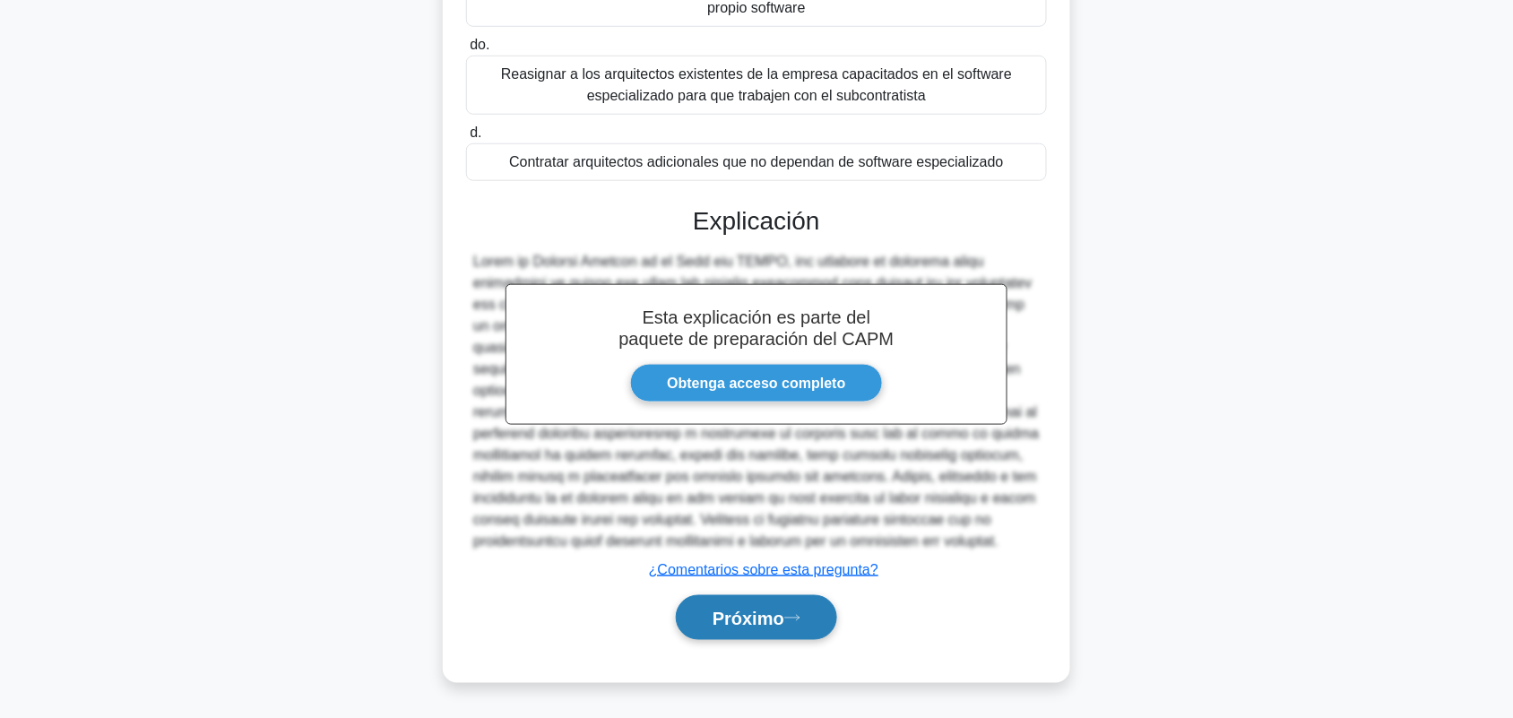
click at [796, 621] on icon at bounding box center [792, 618] width 16 height 10
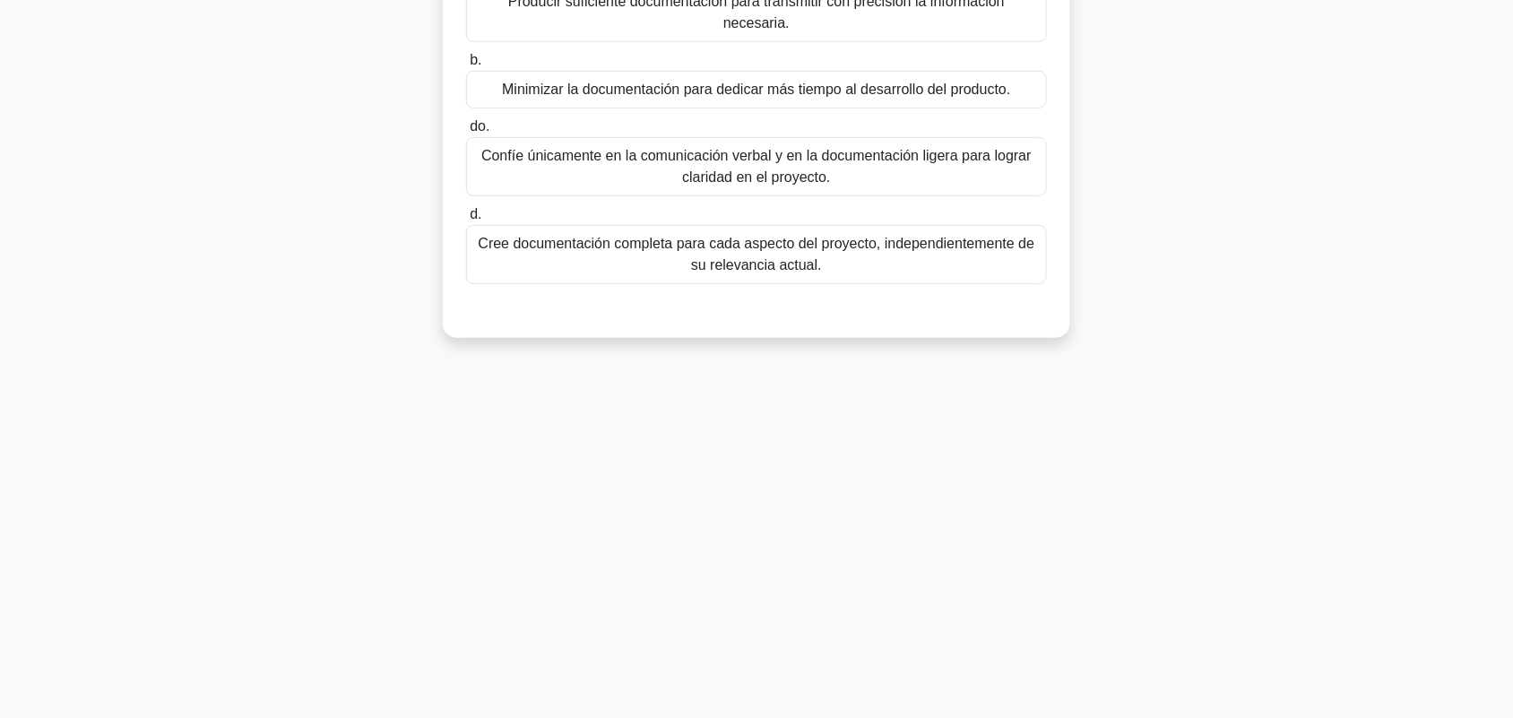
scroll to position [0, 0]
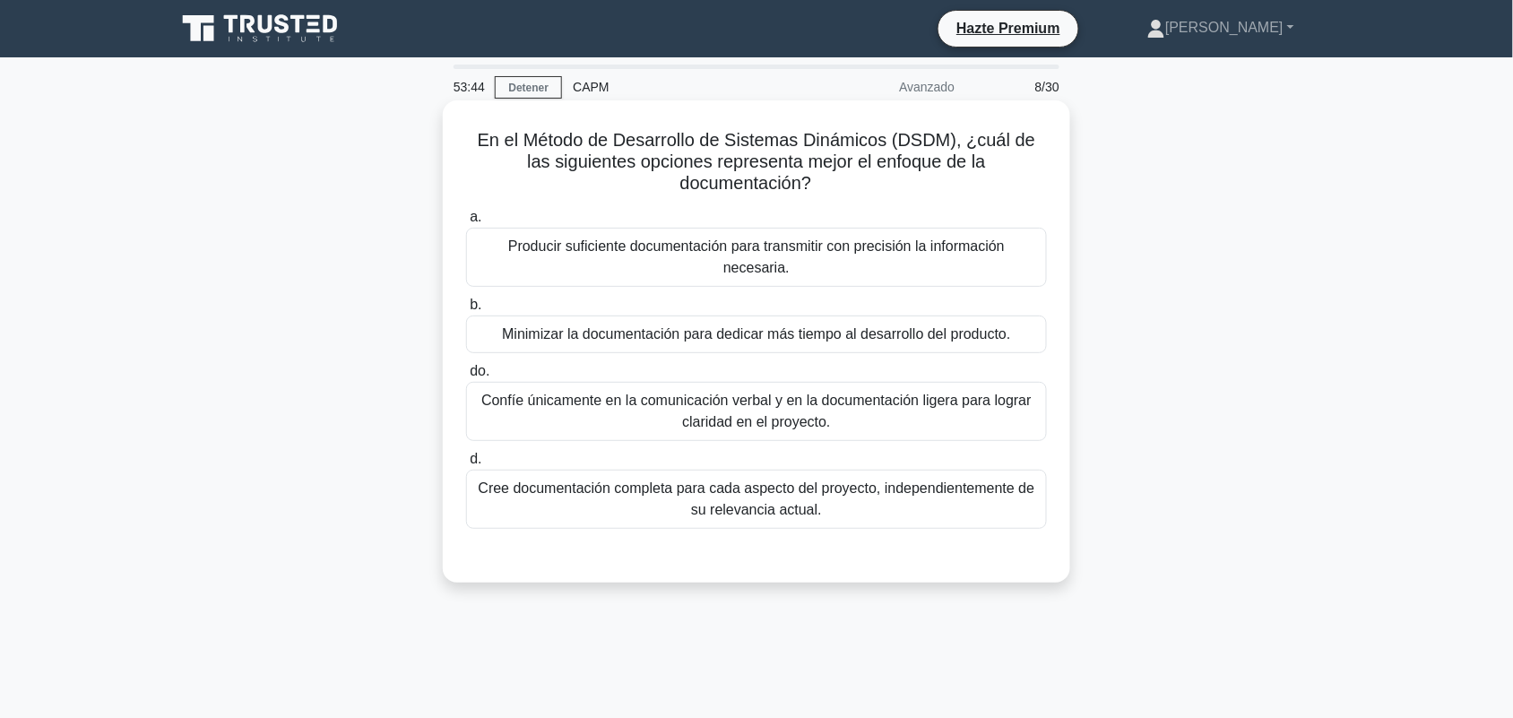
click at [1004, 247] on font "Producir suficiente documentación para transmitir con precisión la información …" at bounding box center [756, 256] width 497 height 37
click at [466, 223] on input "a. Producir suficiente documentación para transmitir con precisión la informaci…" at bounding box center [466, 218] width 0 height 12
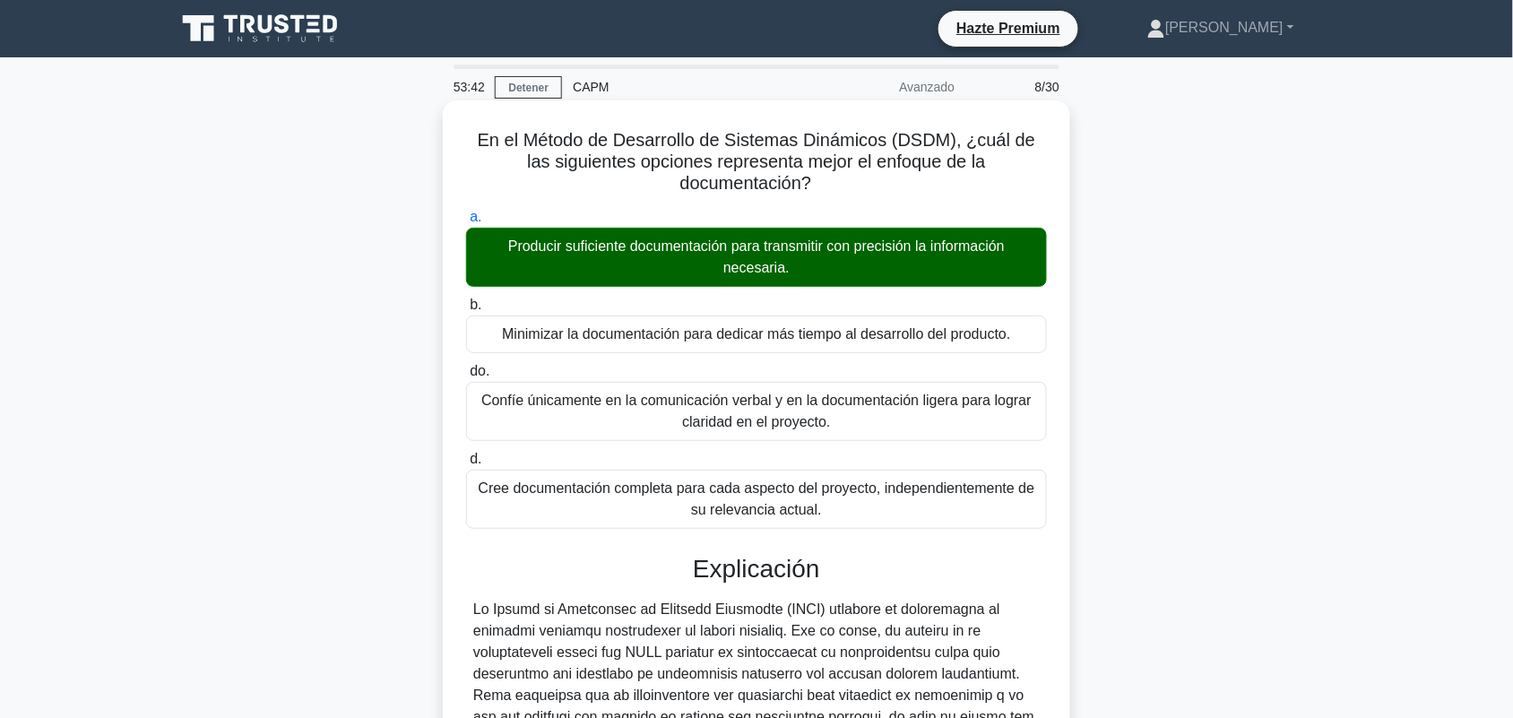
scroll to position [348, 0]
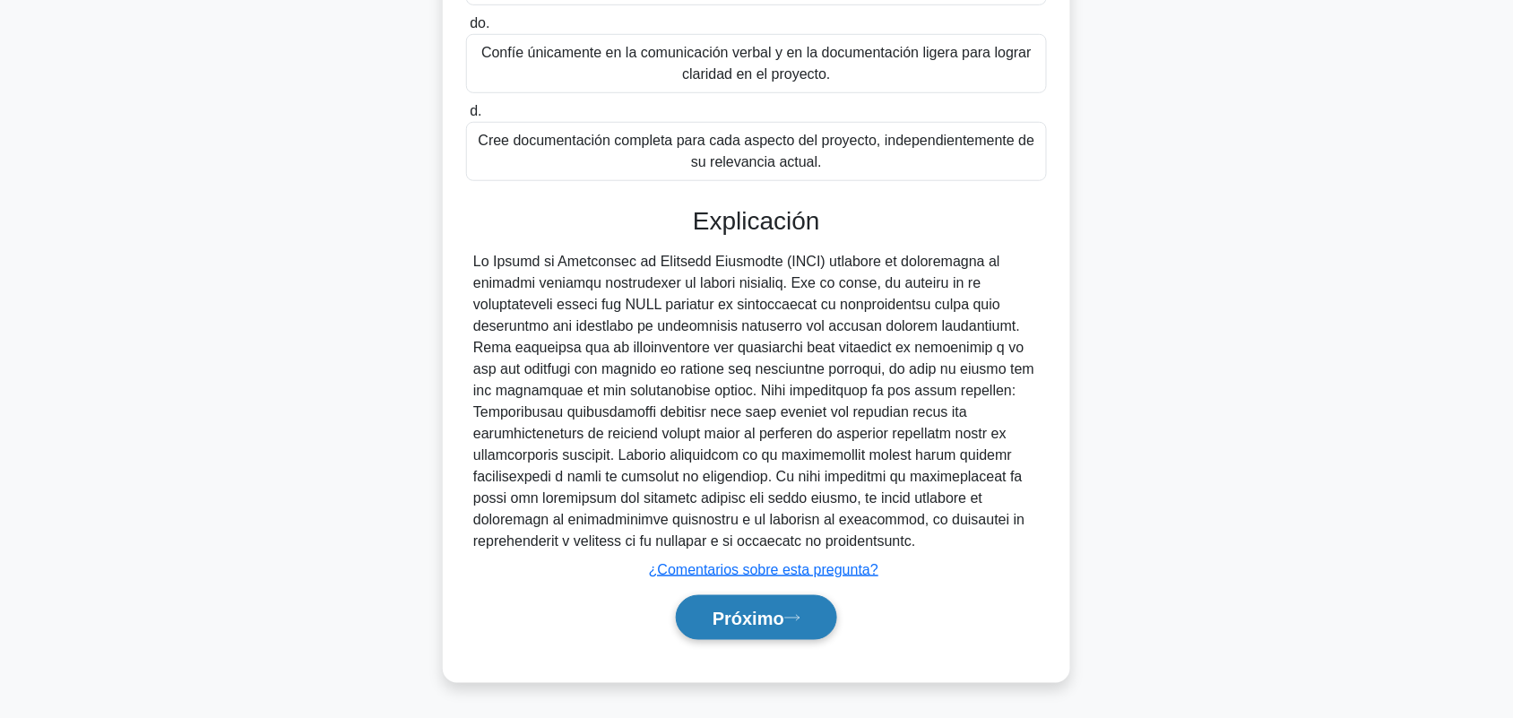
click at [804, 602] on button "Próximo" at bounding box center [756, 618] width 161 height 46
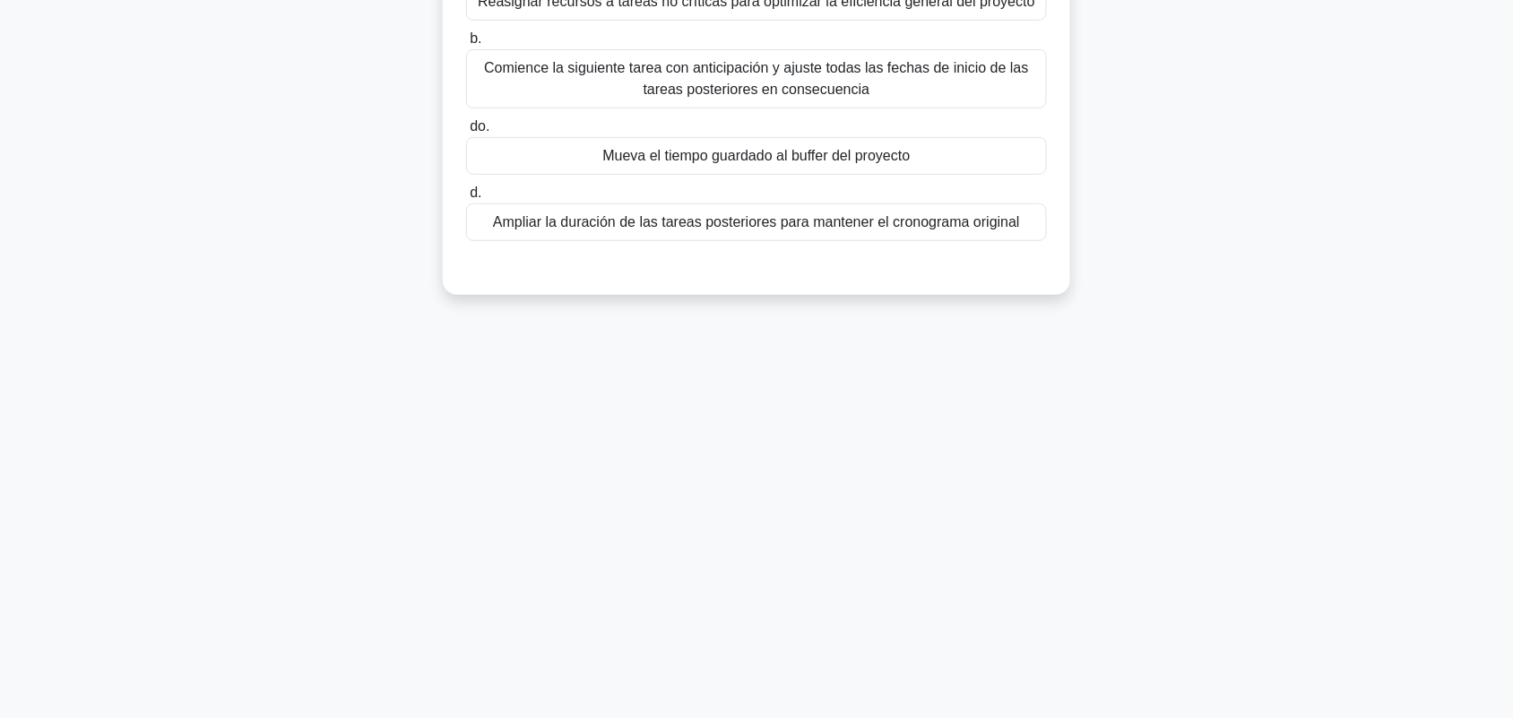
scroll to position [0, 0]
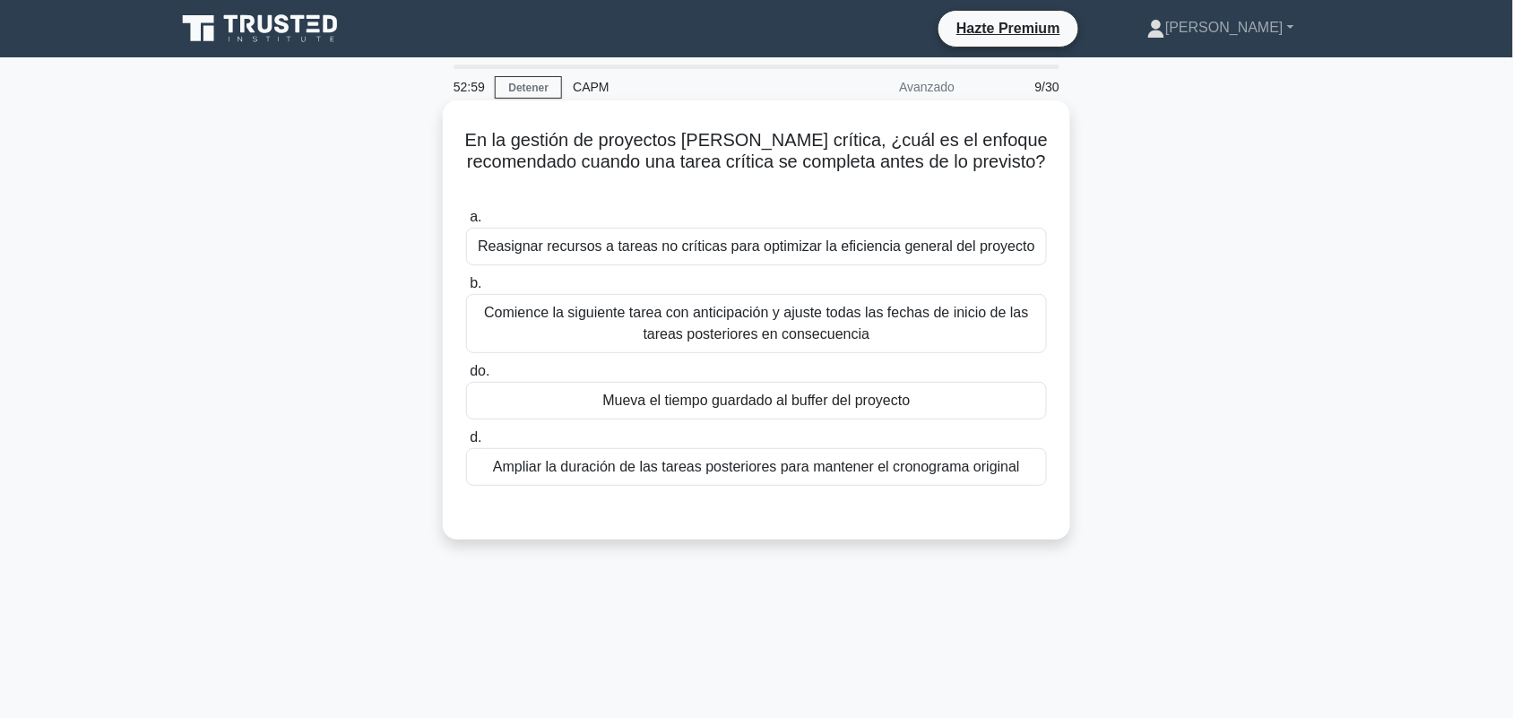
click at [1019, 328] on font "Comience la siguiente tarea con anticipación y ajuste todas las fechas de inici…" at bounding box center [756, 323] width 565 height 43
click at [466, 290] on input "b. Comience la siguiente tarea con anticipación y ajuste todas las fechas de in…" at bounding box center [466, 284] width 0 height 12
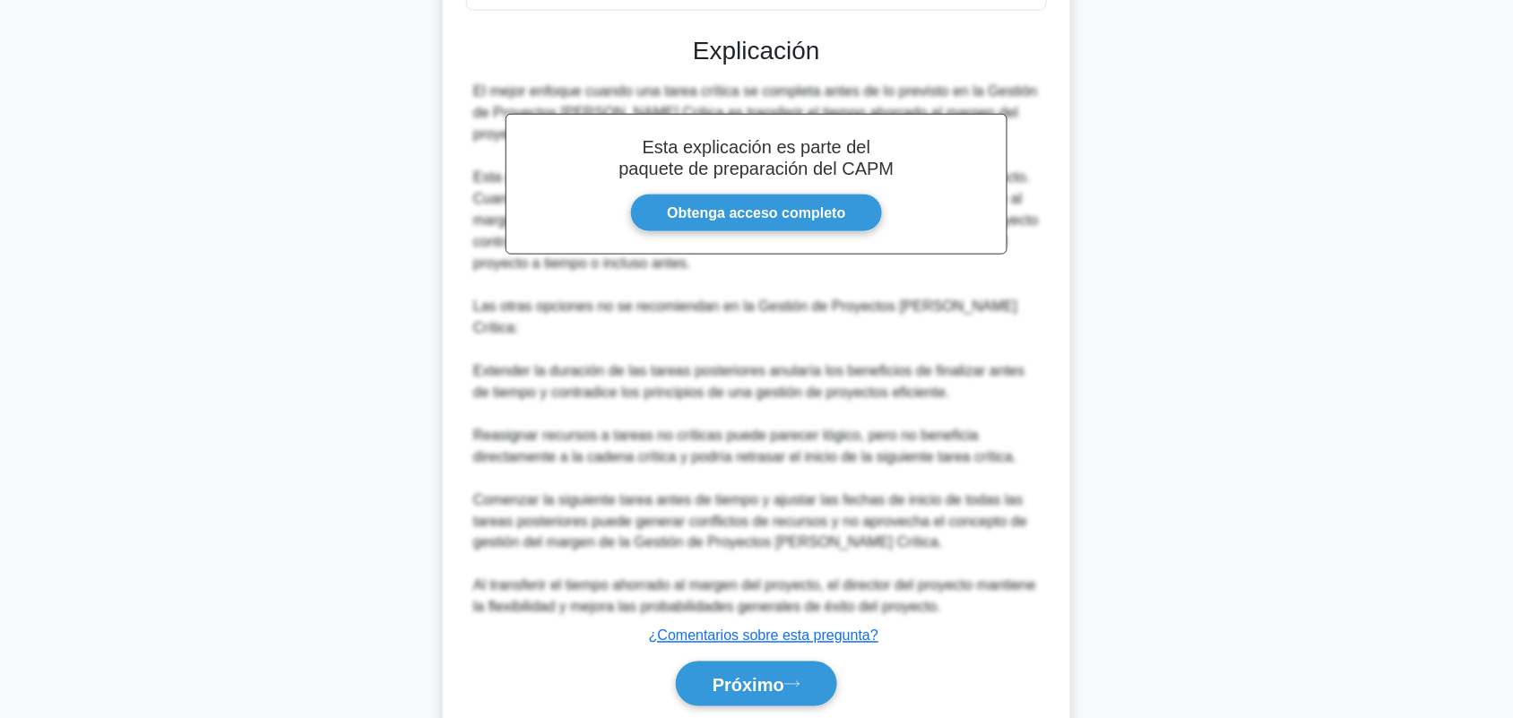
scroll to position [498, 0]
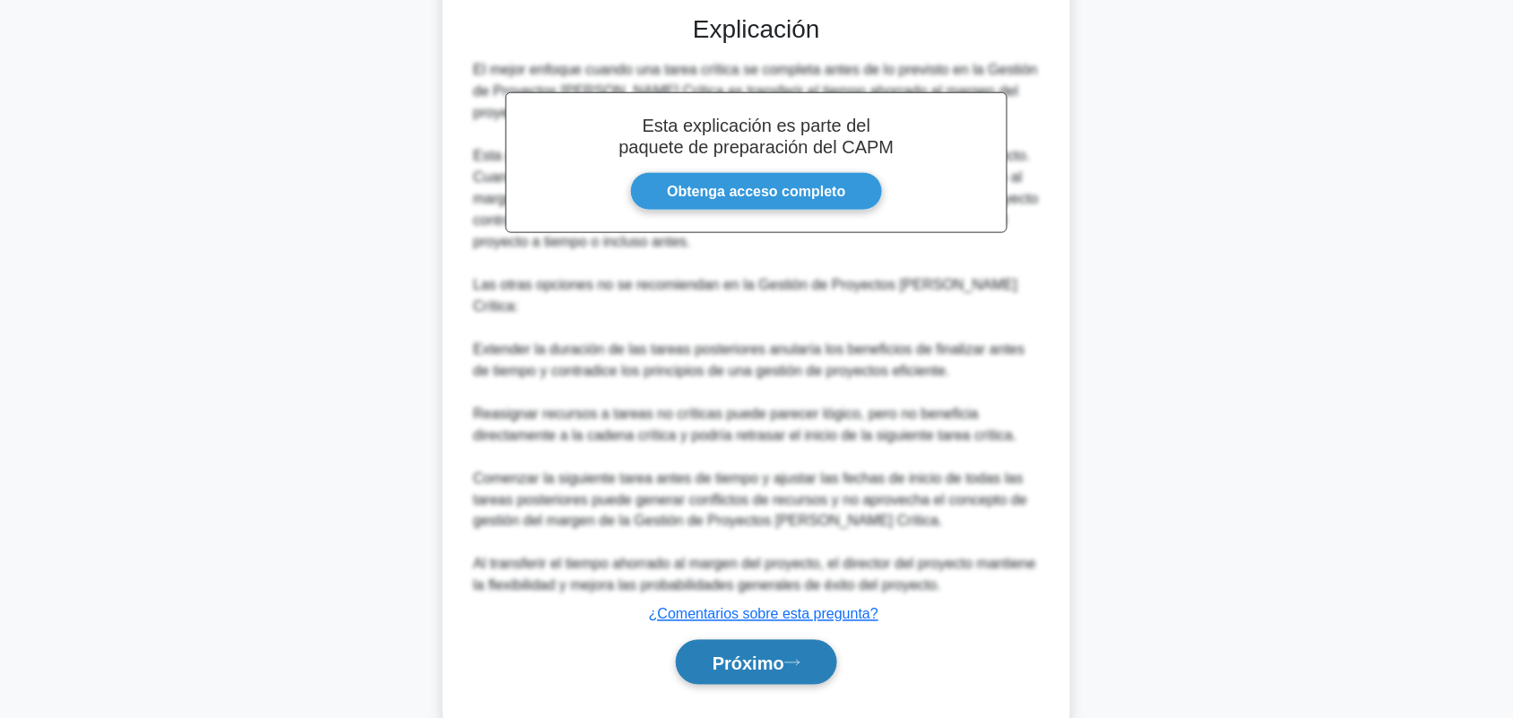
click at [819, 640] on button "Próximo" at bounding box center [756, 663] width 161 height 46
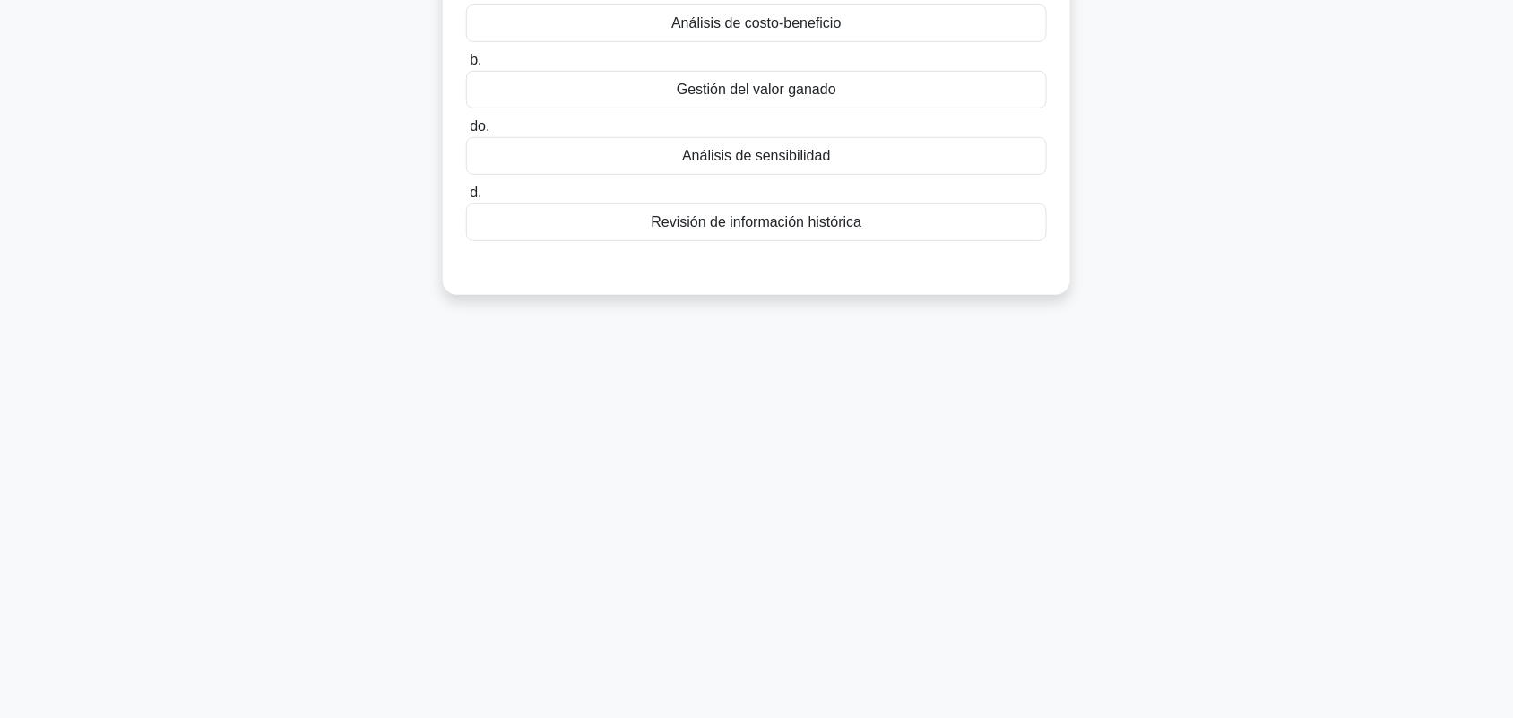
scroll to position [0, 0]
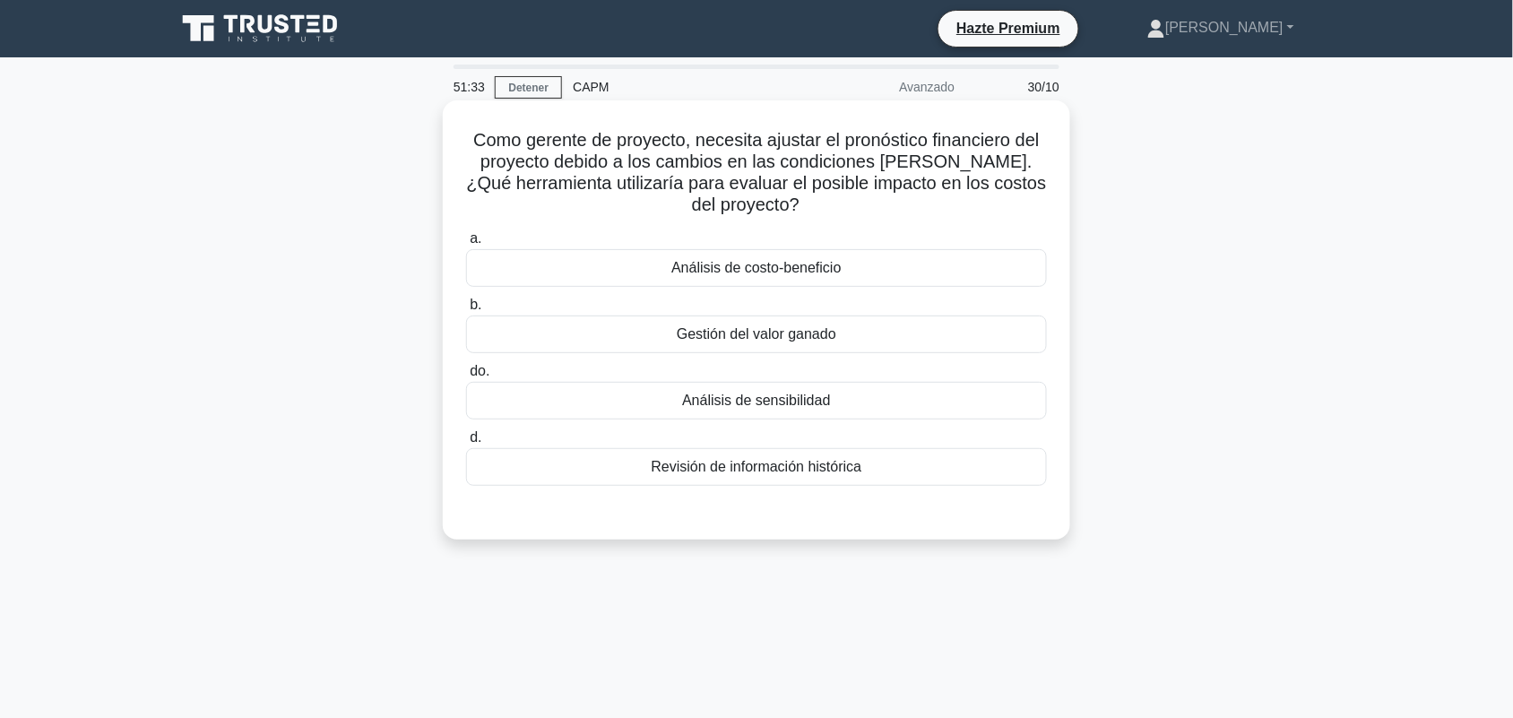
click at [982, 334] on div "Gestión del valor ganado" at bounding box center [756, 335] width 581 height 38
click at [466, 311] on input "b. Gestión del valor ganado" at bounding box center [466, 305] width 0 height 12
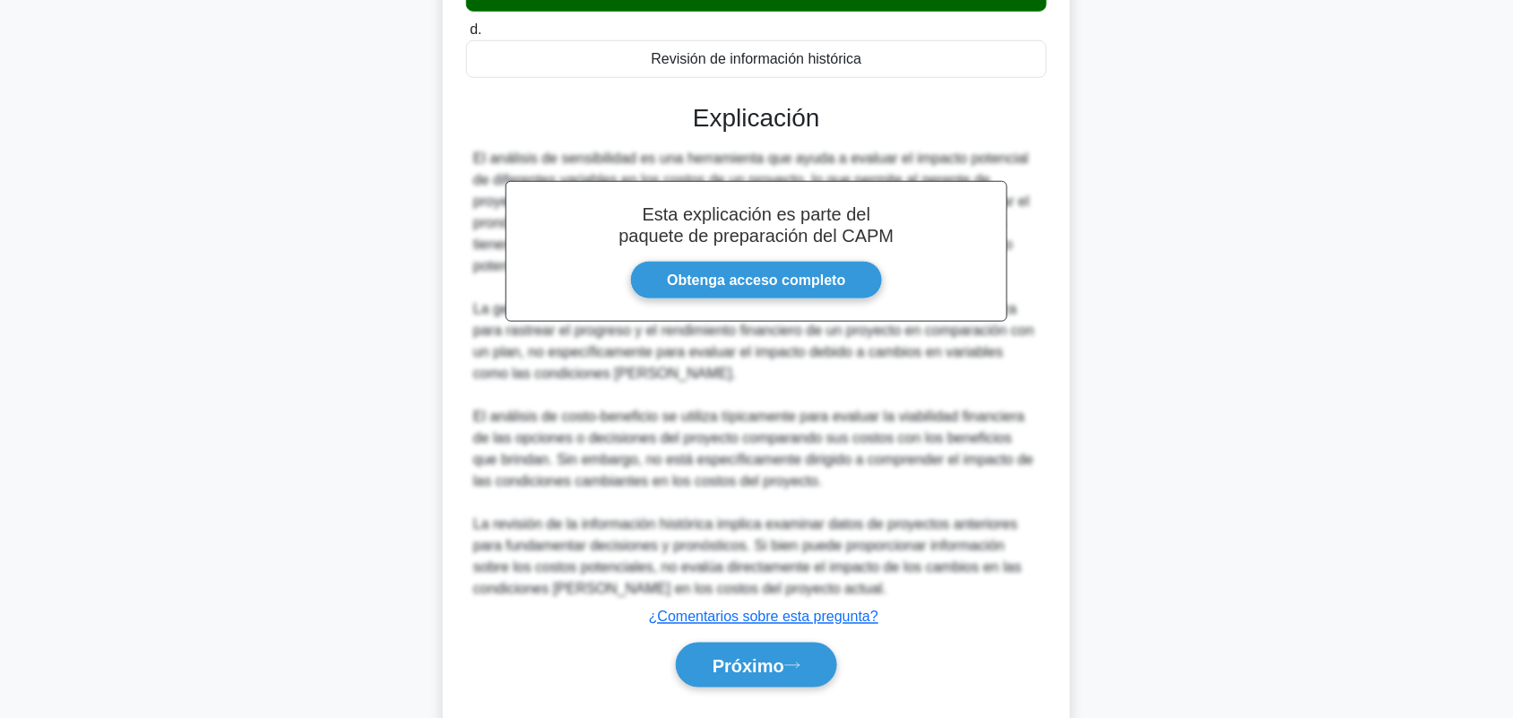
scroll to position [455, 0]
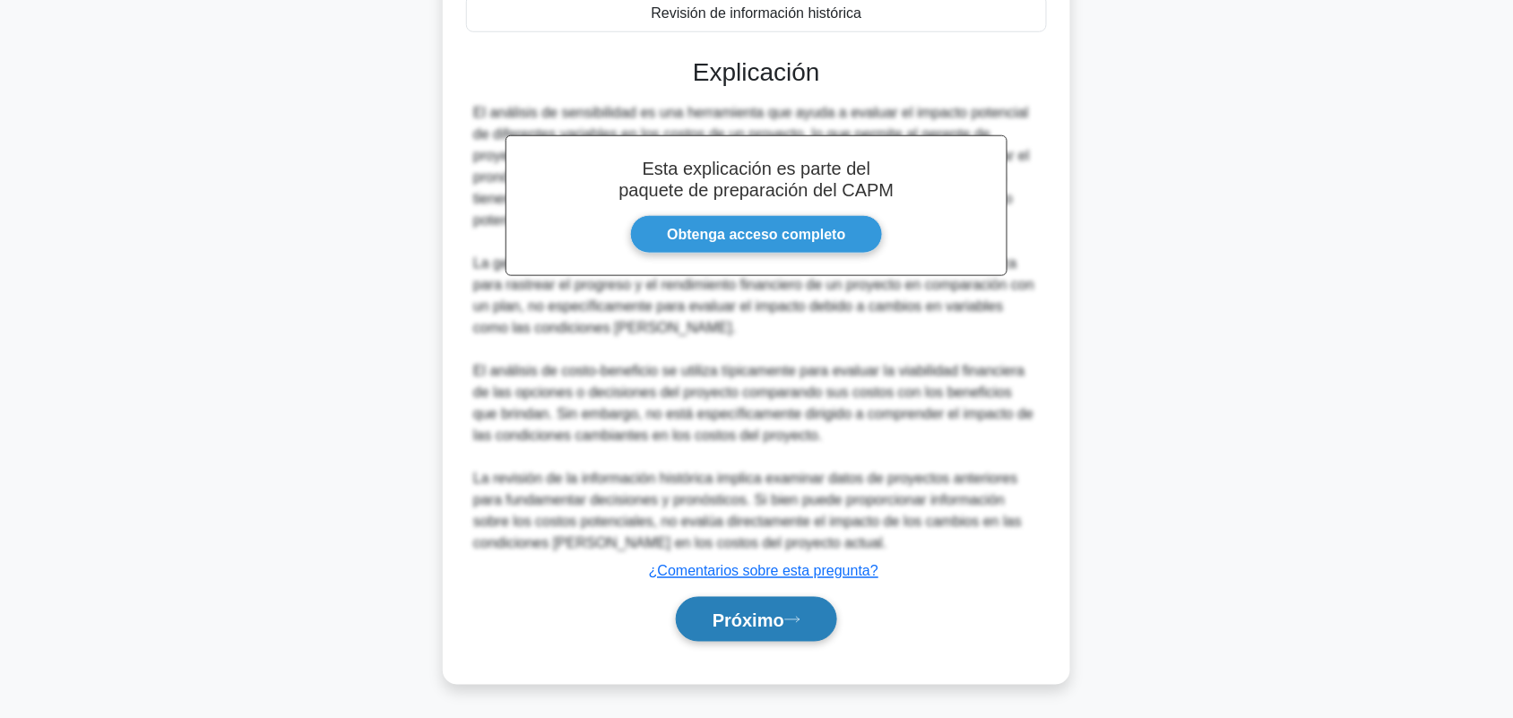
click at [794, 615] on icon at bounding box center [792, 620] width 16 height 10
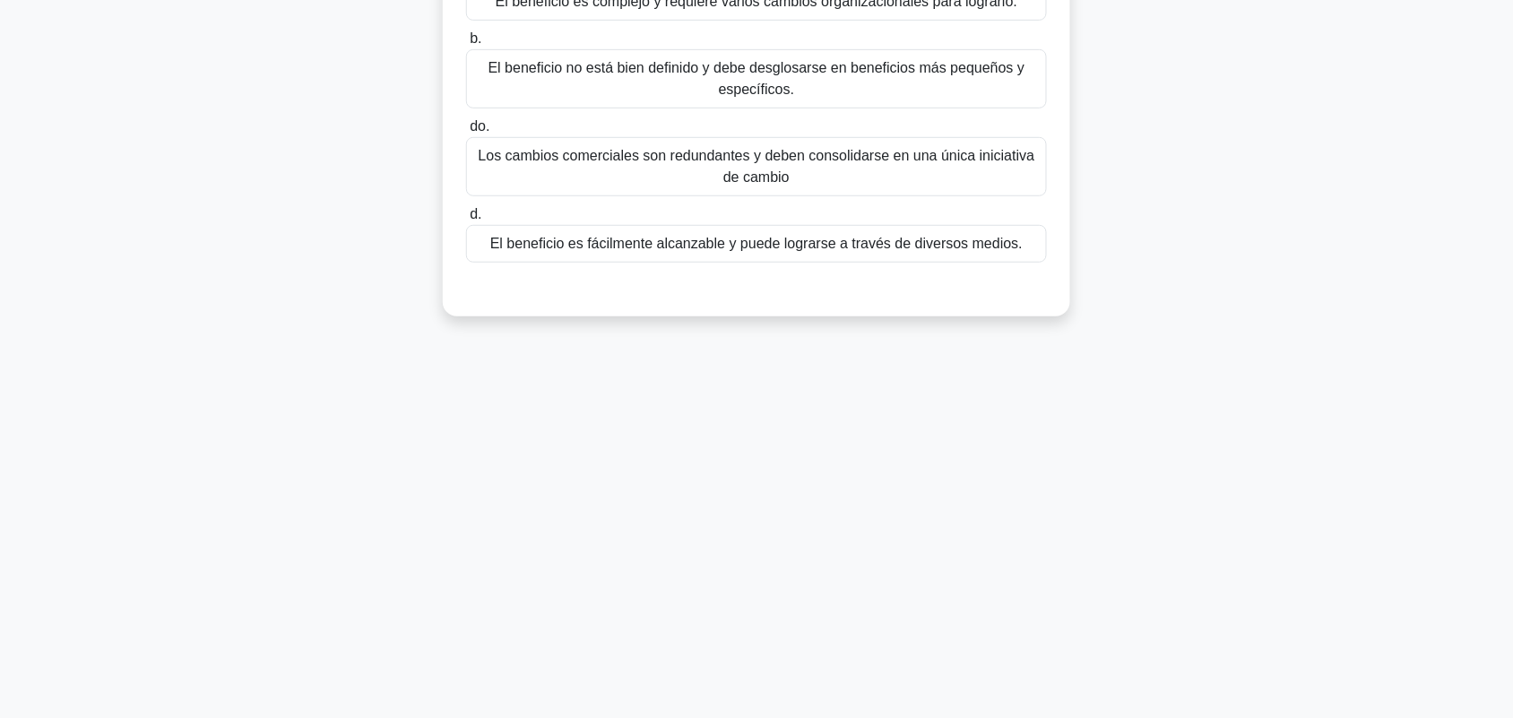
scroll to position [0, 0]
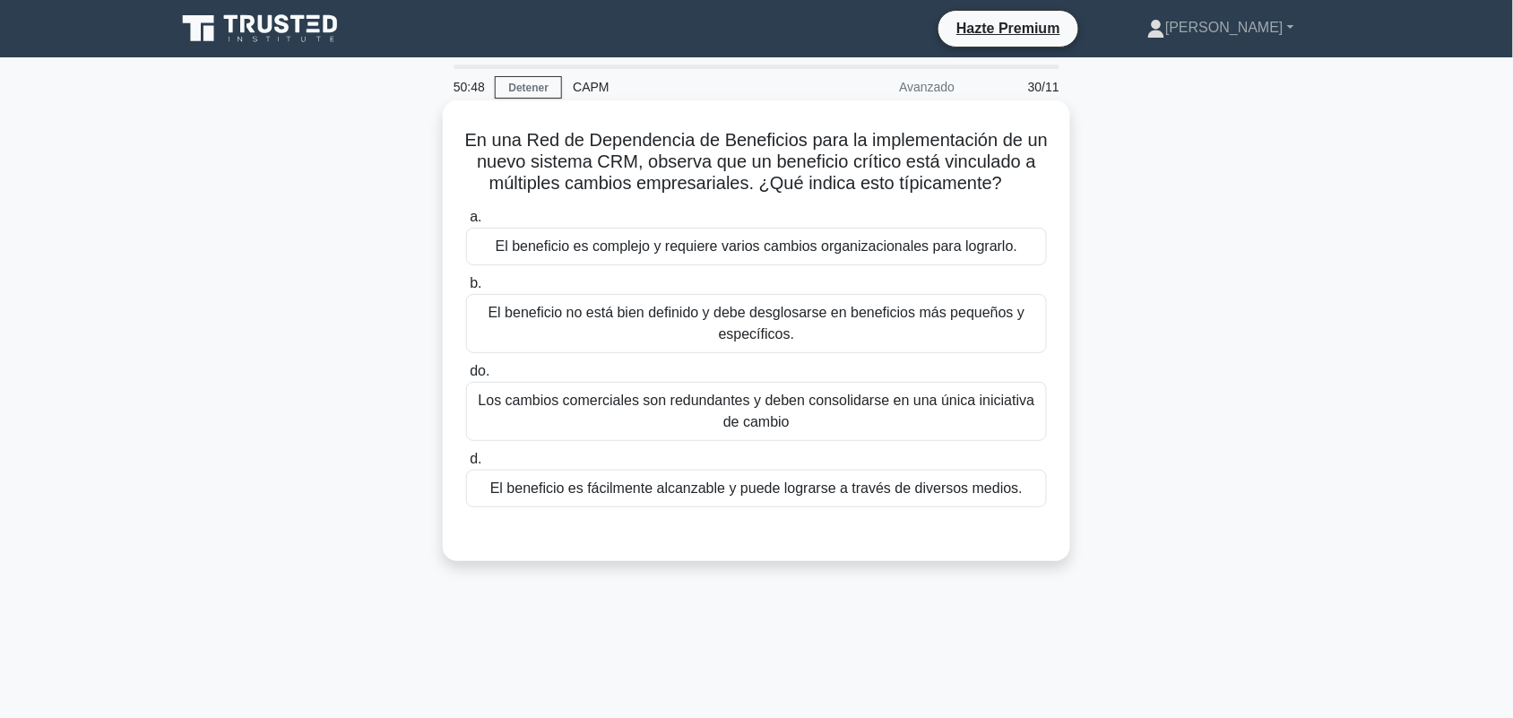
click at [1002, 247] on font "El beneficio es complejo y requiere varios cambios organizacionales para lograr…" at bounding box center [757, 245] width 523 height 15
click at [466, 223] on input "a. El beneficio es complejo y requiere varios cambios organizacionales para log…" at bounding box center [466, 218] width 0 height 12
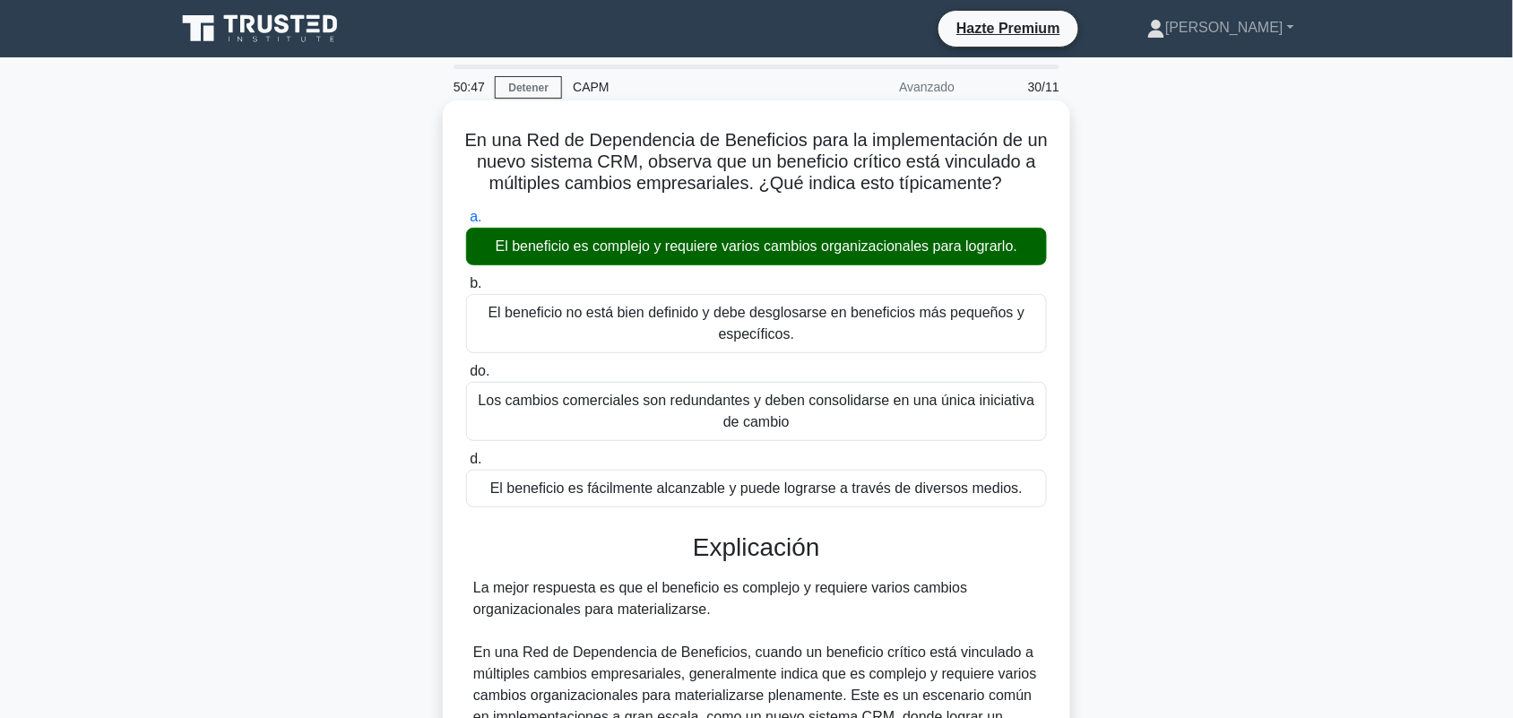
scroll to position [563, 0]
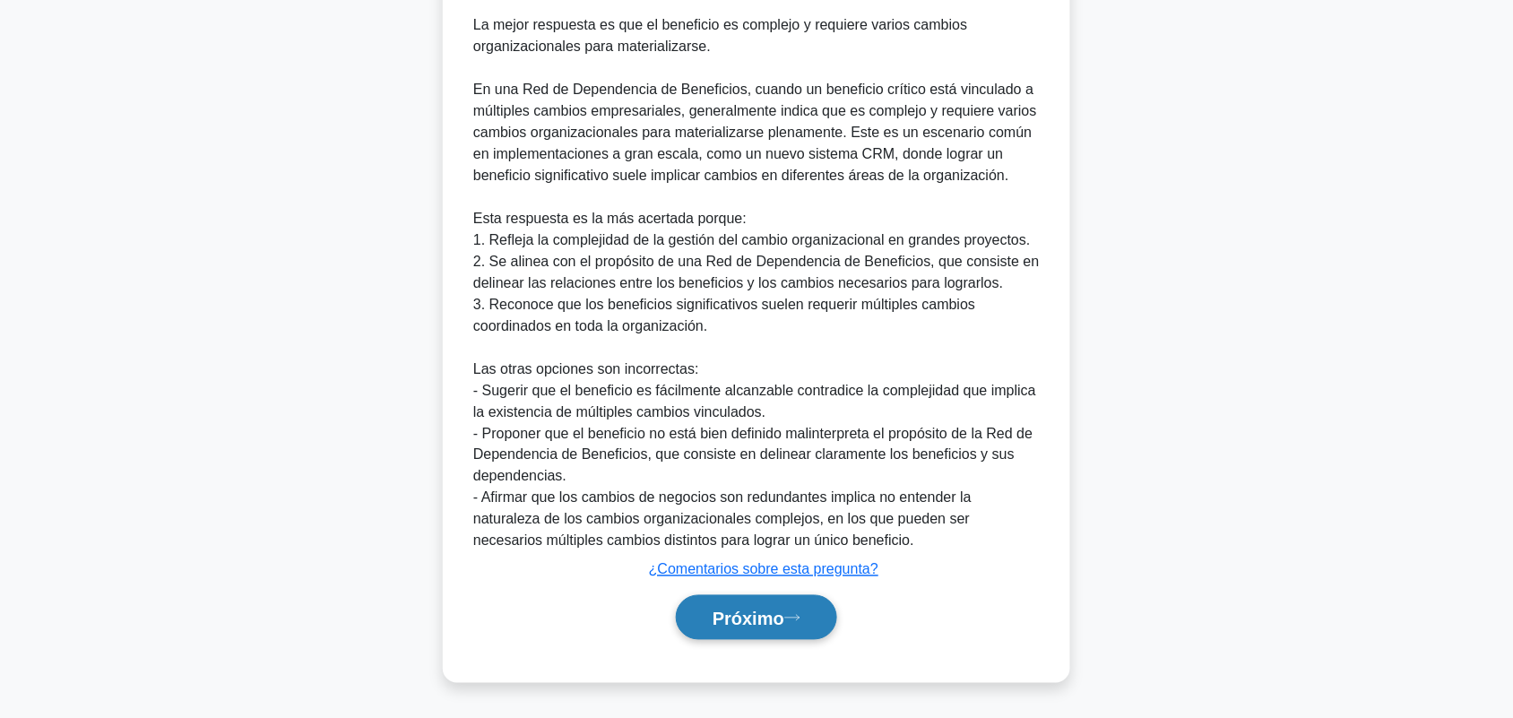
click at [790, 605] on button "Próximo" at bounding box center [756, 618] width 161 height 46
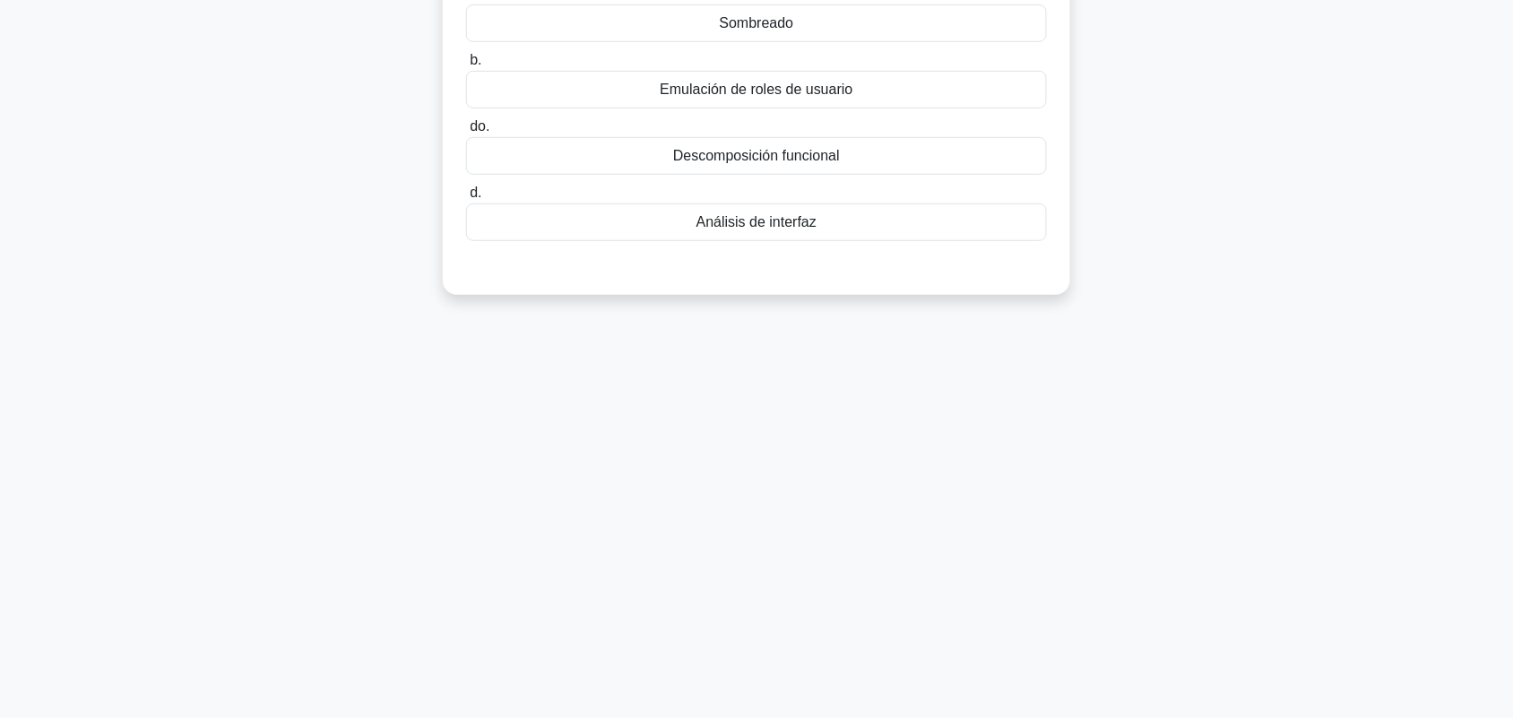
scroll to position [0, 0]
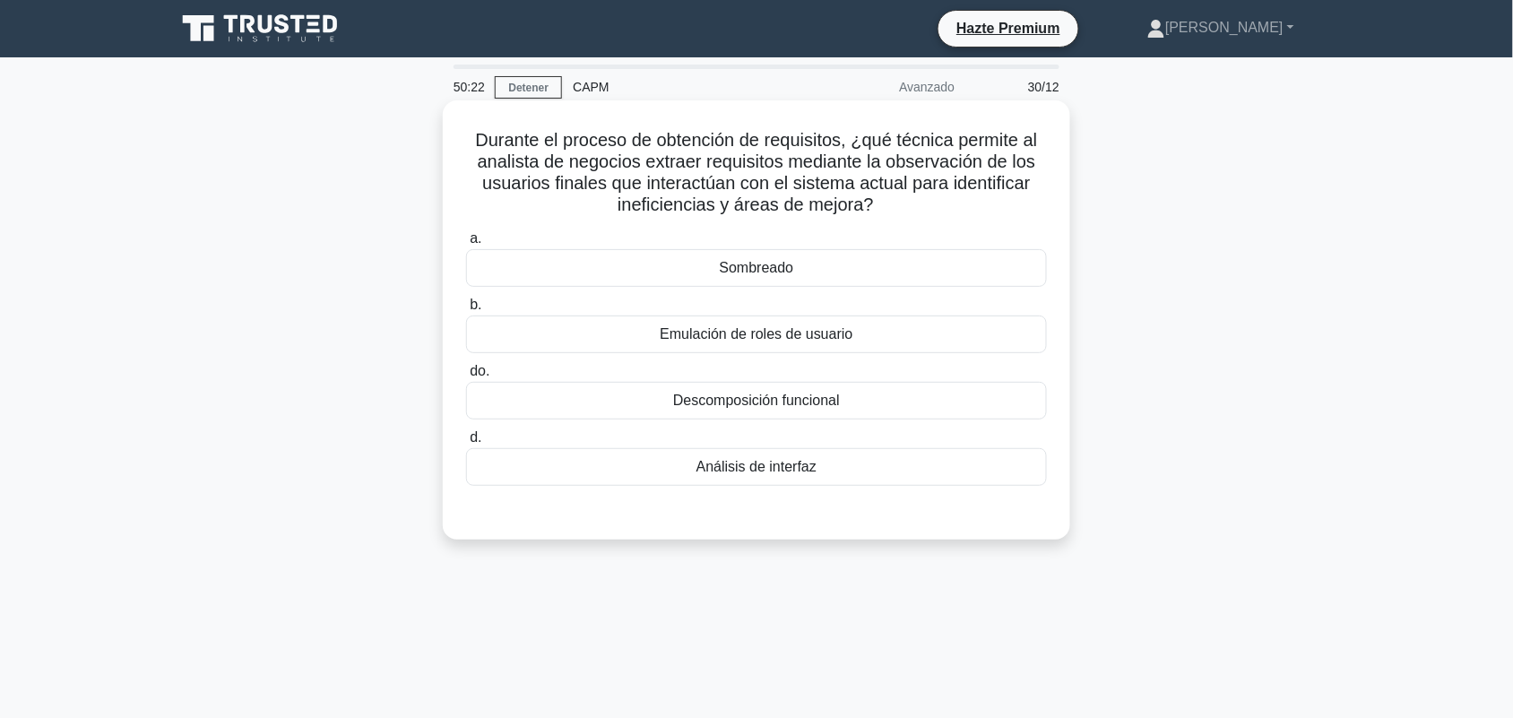
click at [993, 273] on div "Sombreado" at bounding box center [756, 268] width 581 height 38
click at [466, 245] on input "a. Sombreado" at bounding box center [466, 239] width 0 height 12
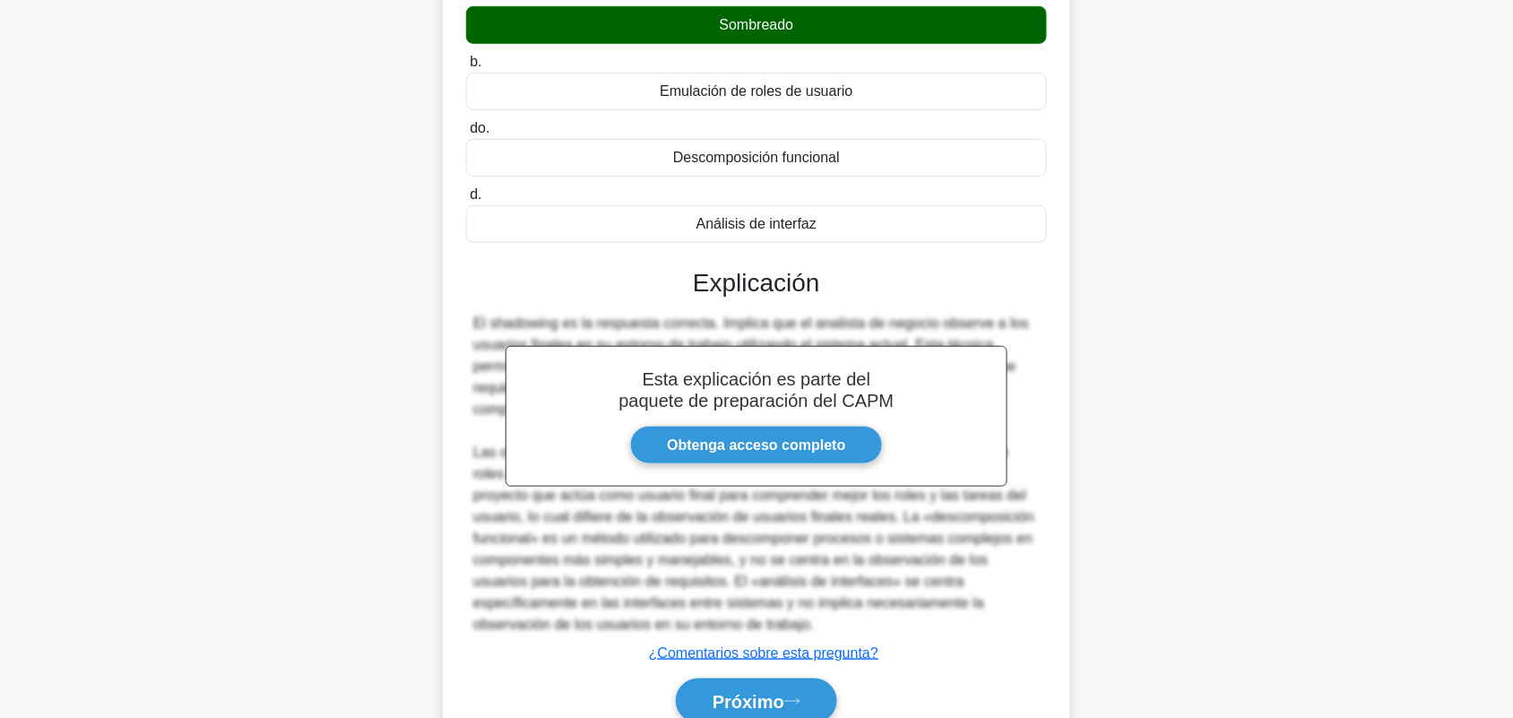
scroll to position [327, 0]
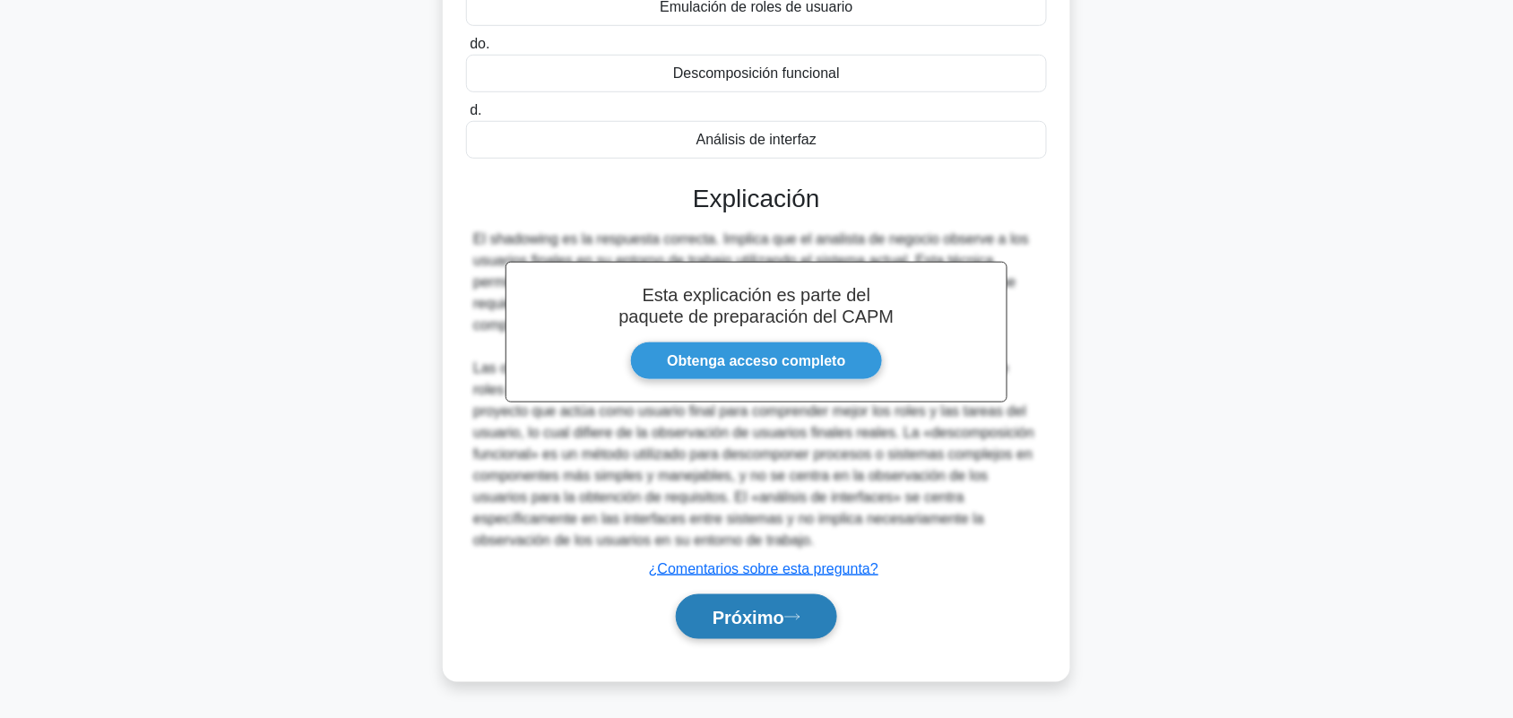
click at [795, 634] on button "Próximo" at bounding box center [756, 617] width 161 height 46
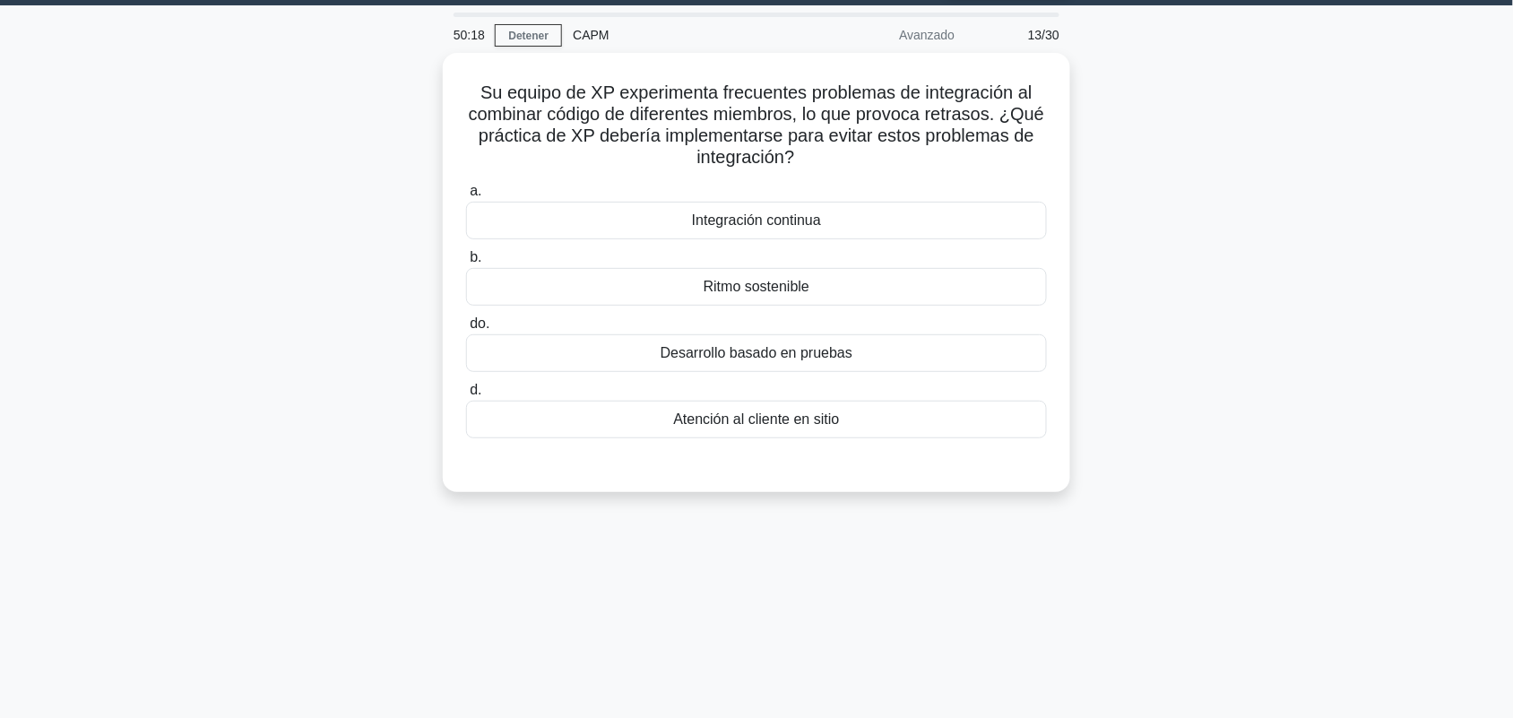
scroll to position [0, 0]
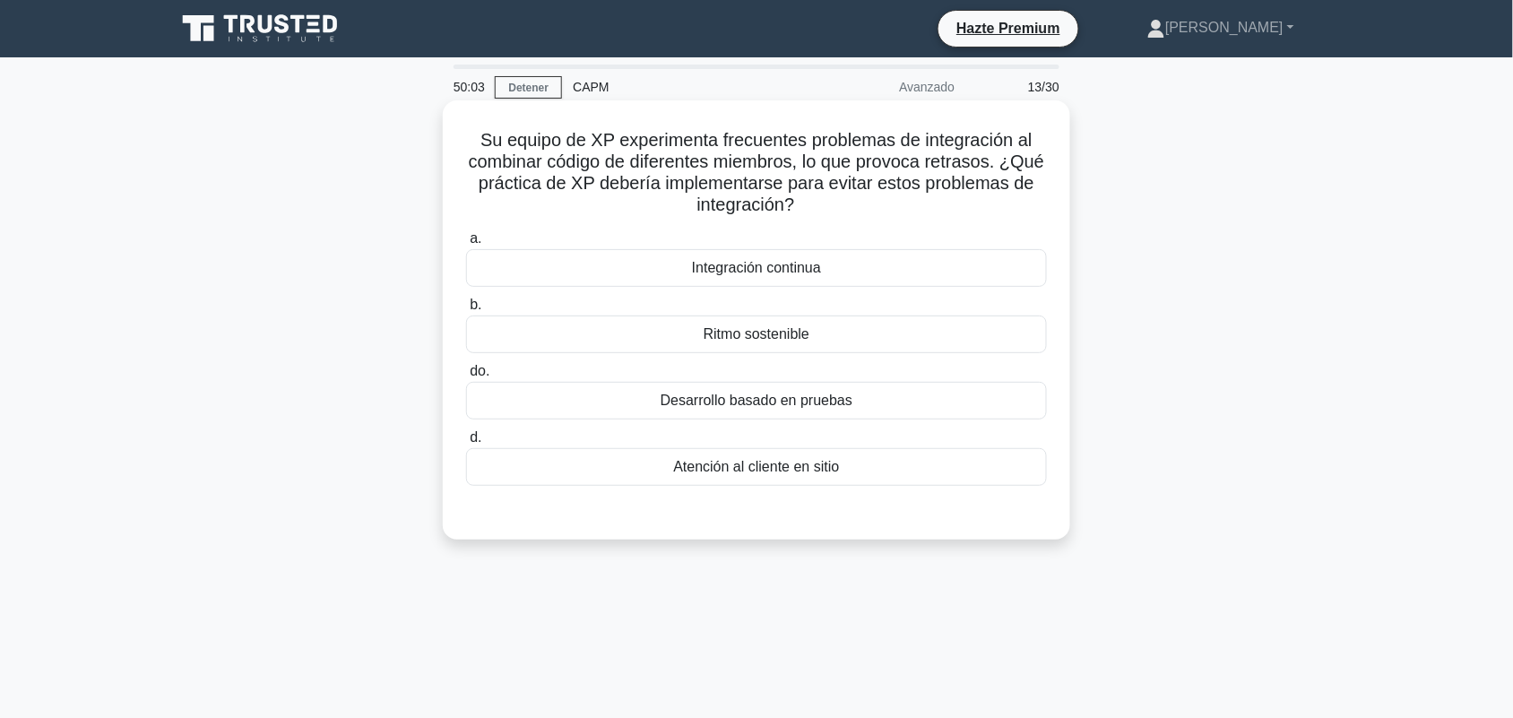
click at [960, 289] on div "a. Integración continua b. Ritmo sostenible do. d." at bounding box center [756, 356] width 602 height 265
click at [956, 275] on div "Integración continua" at bounding box center [756, 268] width 581 height 38
click at [466, 245] on input "a. Integración continua" at bounding box center [466, 239] width 0 height 12
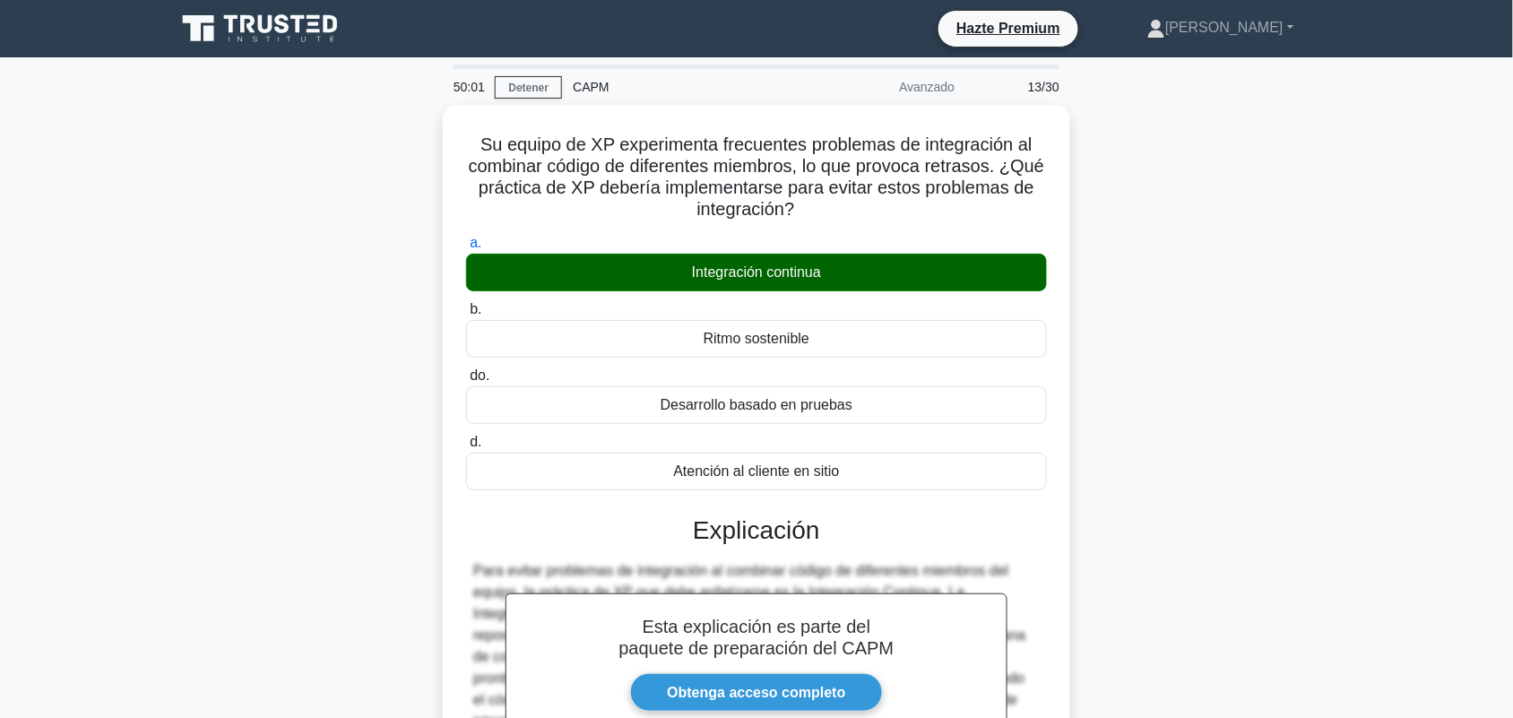
scroll to position [412, 0]
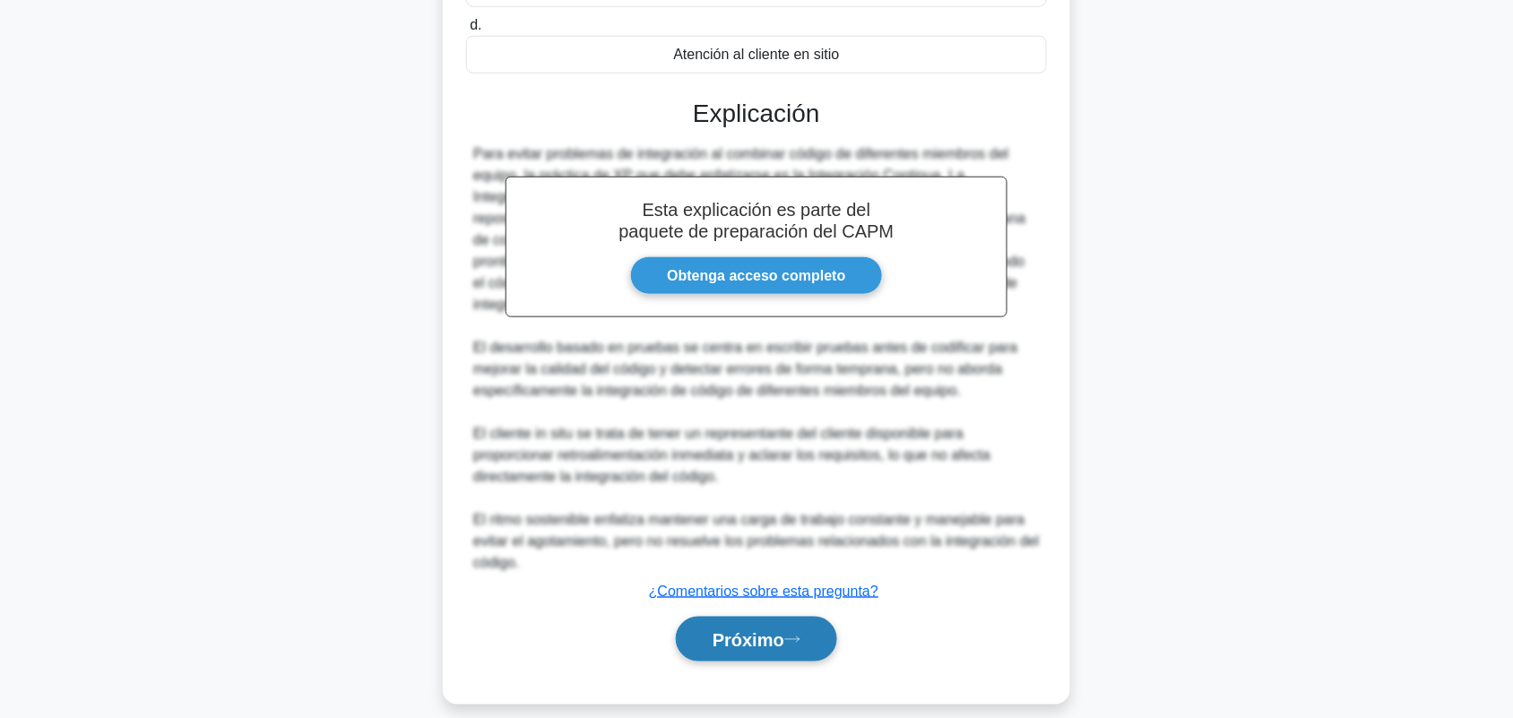
click at [784, 630] on font "Próximo" at bounding box center [749, 640] width 72 height 20
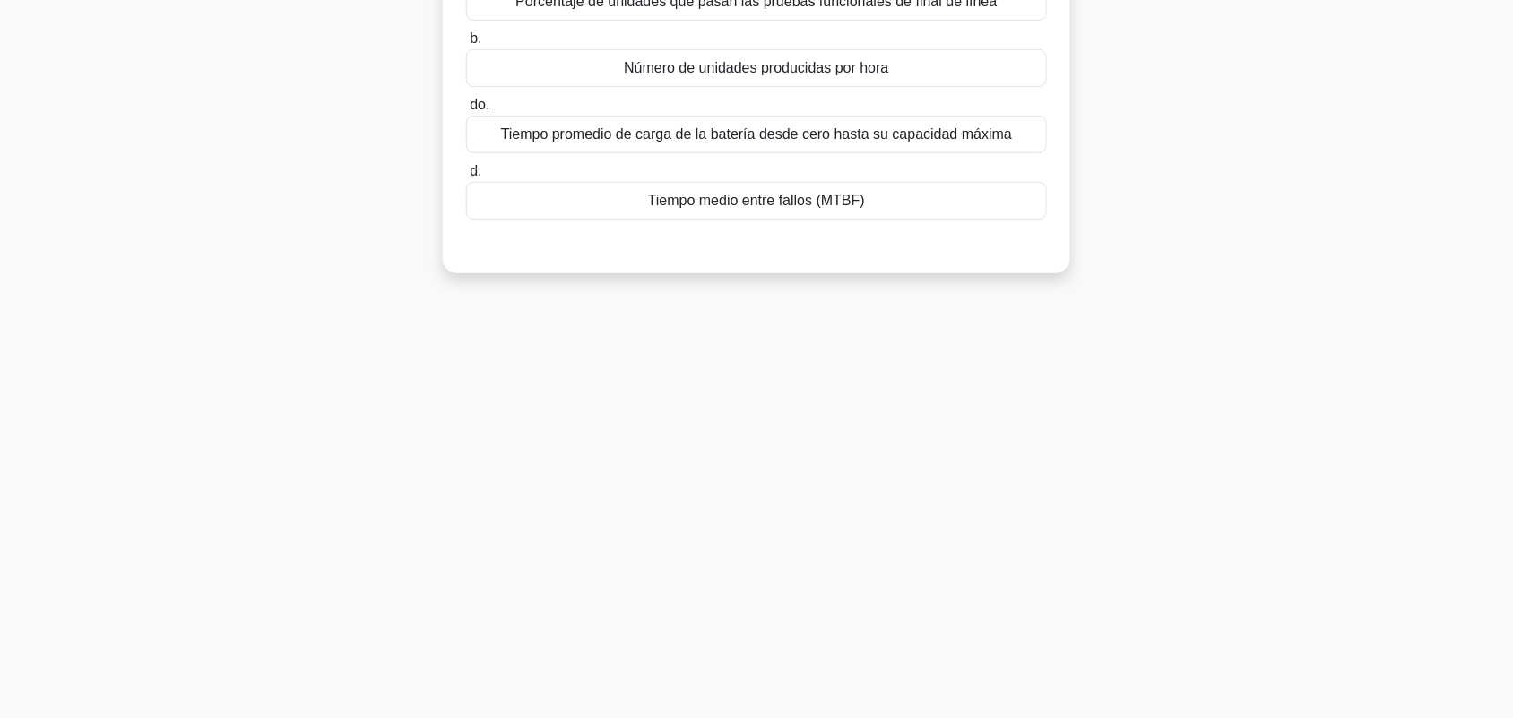
scroll to position [0, 0]
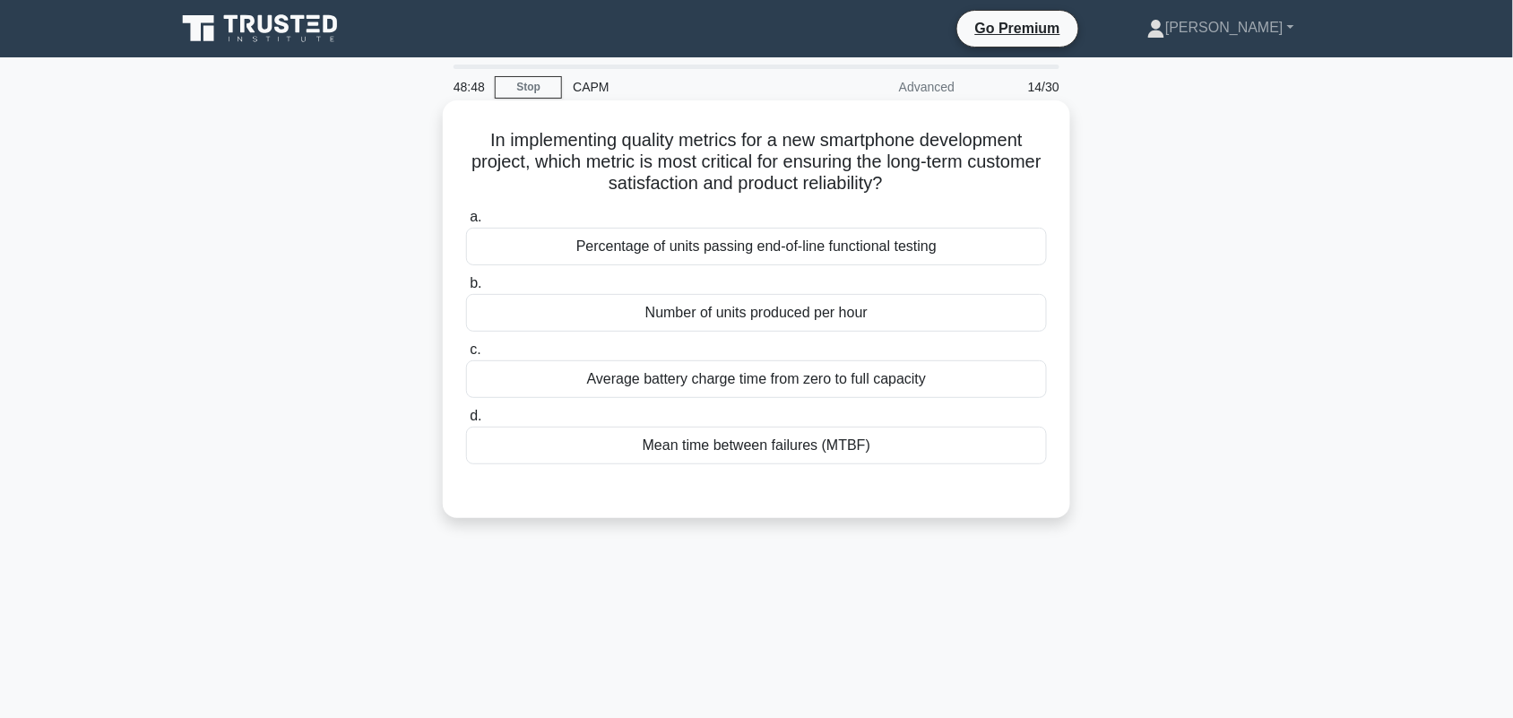
click at [964, 247] on div "Percentage of units passing end-of-line functional testing" at bounding box center [756, 247] width 581 height 38
click at [466, 223] on input "a. Percentage of units passing end-of-line functional testing" at bounding box center [466, 218] width 0 height 12
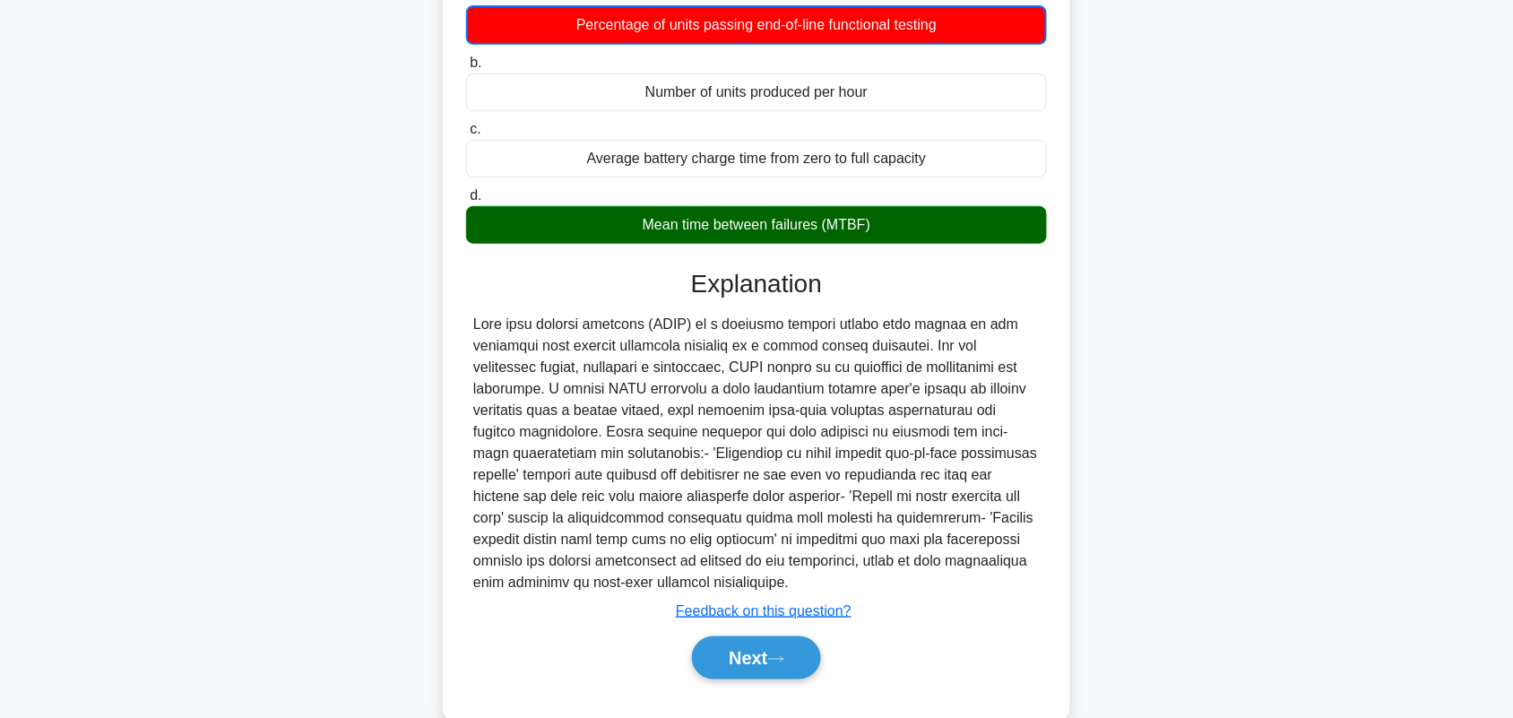
scroll to position [226, 0]
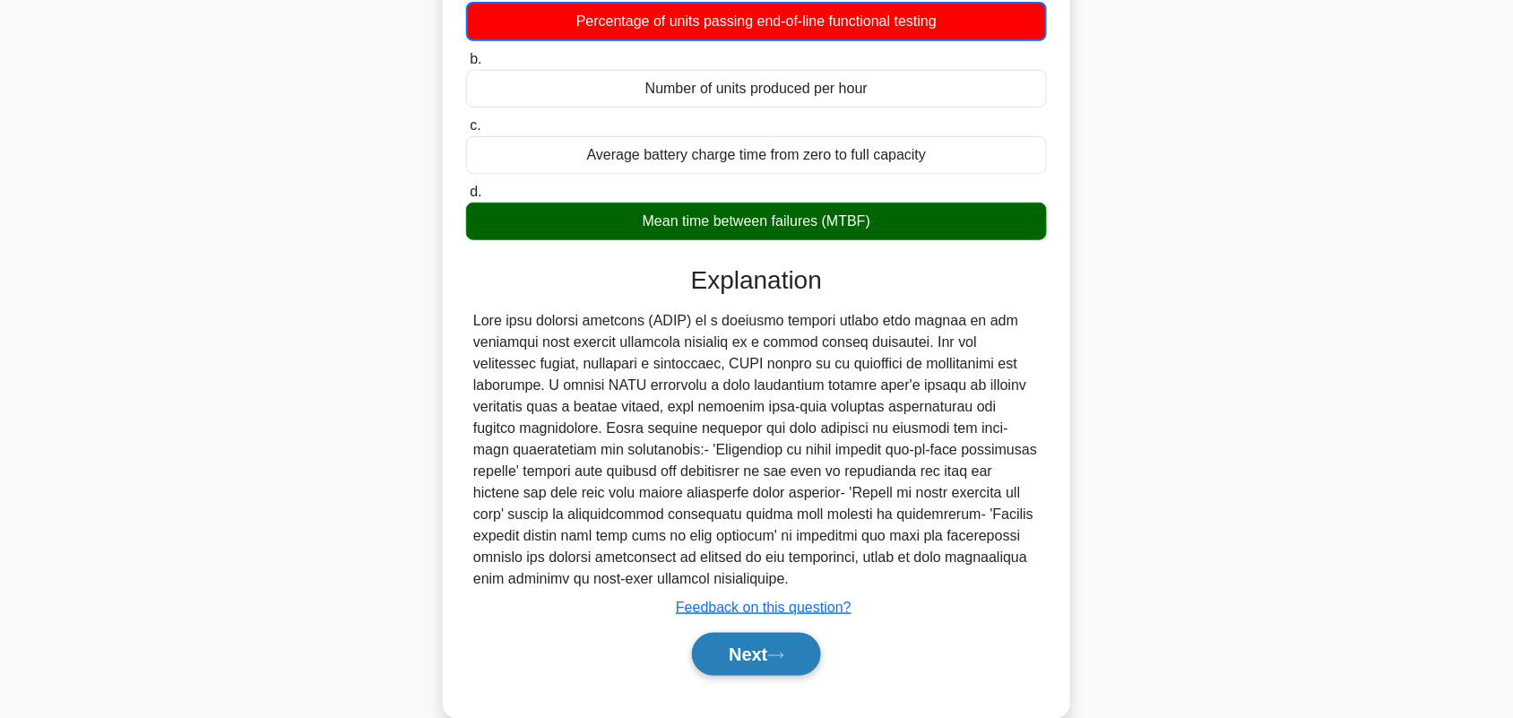
click at [715, 665] on button "Next" at bounding box center [756, 654] width 128 height 43
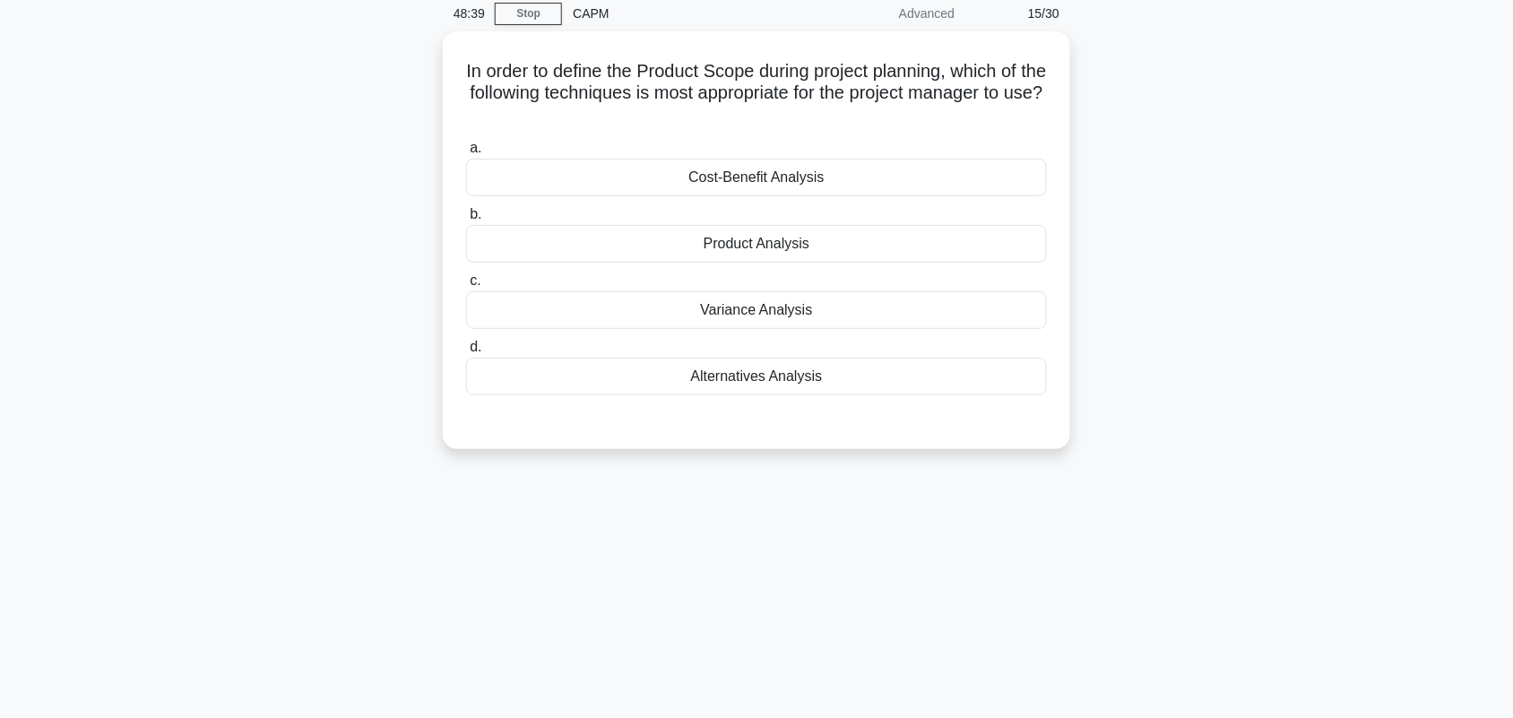
scroll to position [0, 0]
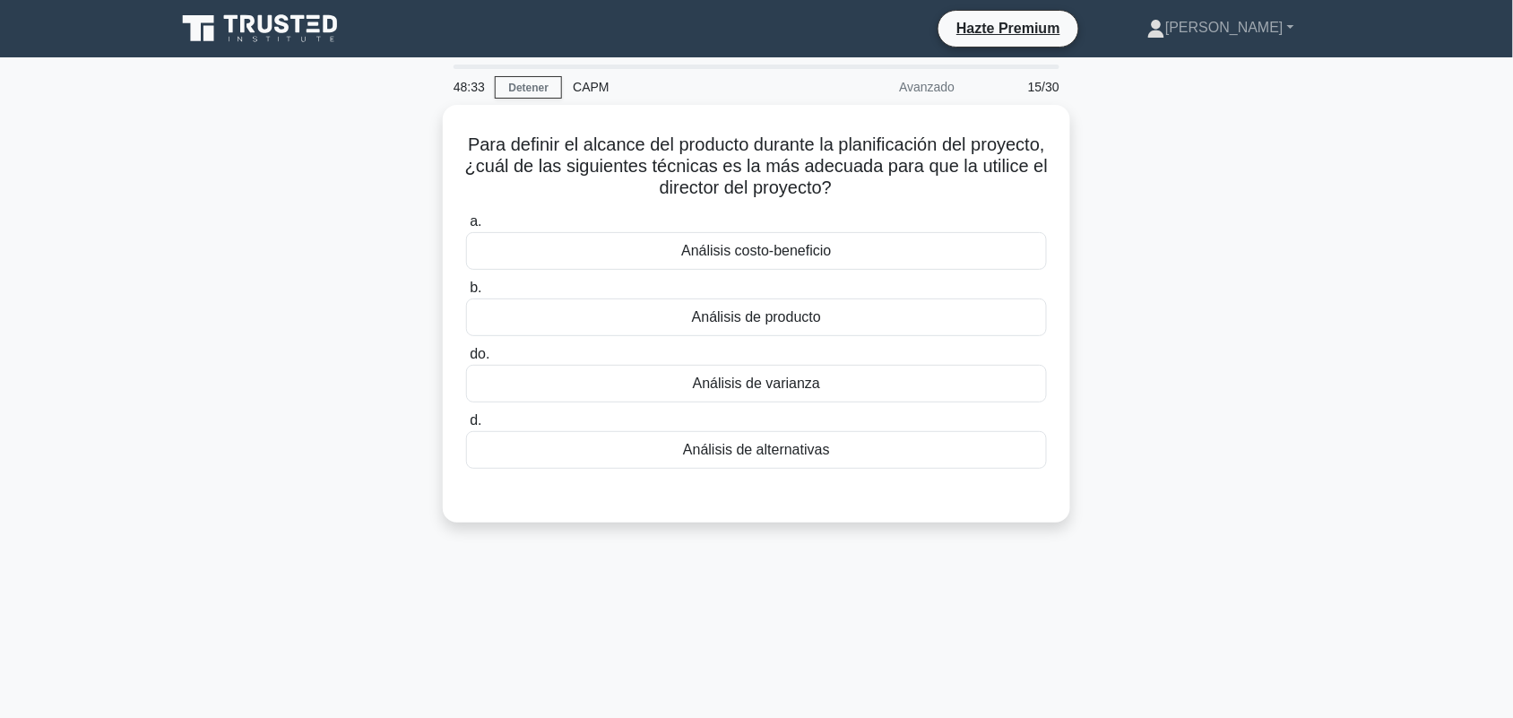
click at [1143, 229] on div "Para definir el alcance del producto durante la planificación del proyecto, ¿cu…" at bounding box center [756, 324] width 1183 height 439
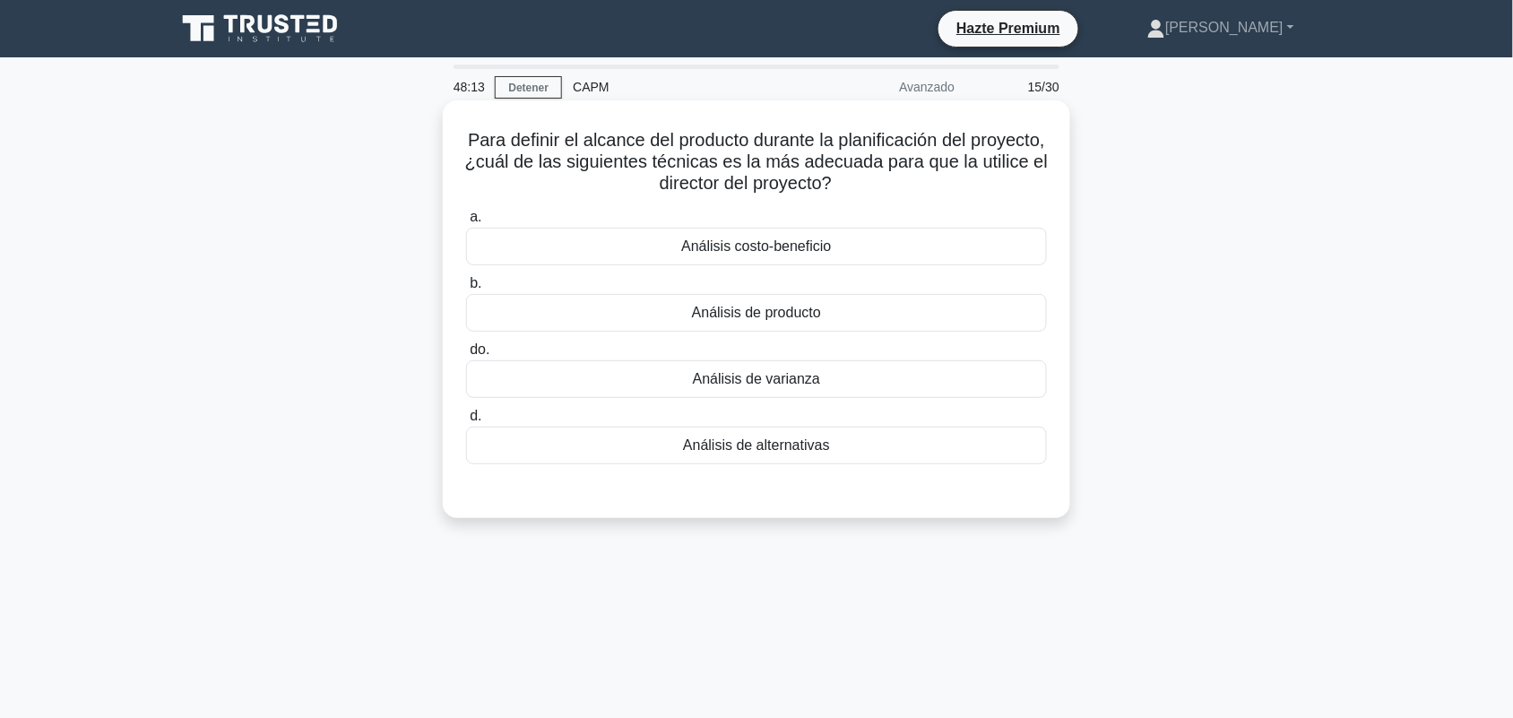
click at [987, 323] on div "Análisis de producto" at bounding box center [756, 313] width 581 height 38
click at [466, 290] on input "b. Análisis de producto" at bounding box center [466, 284] width 0 height 12
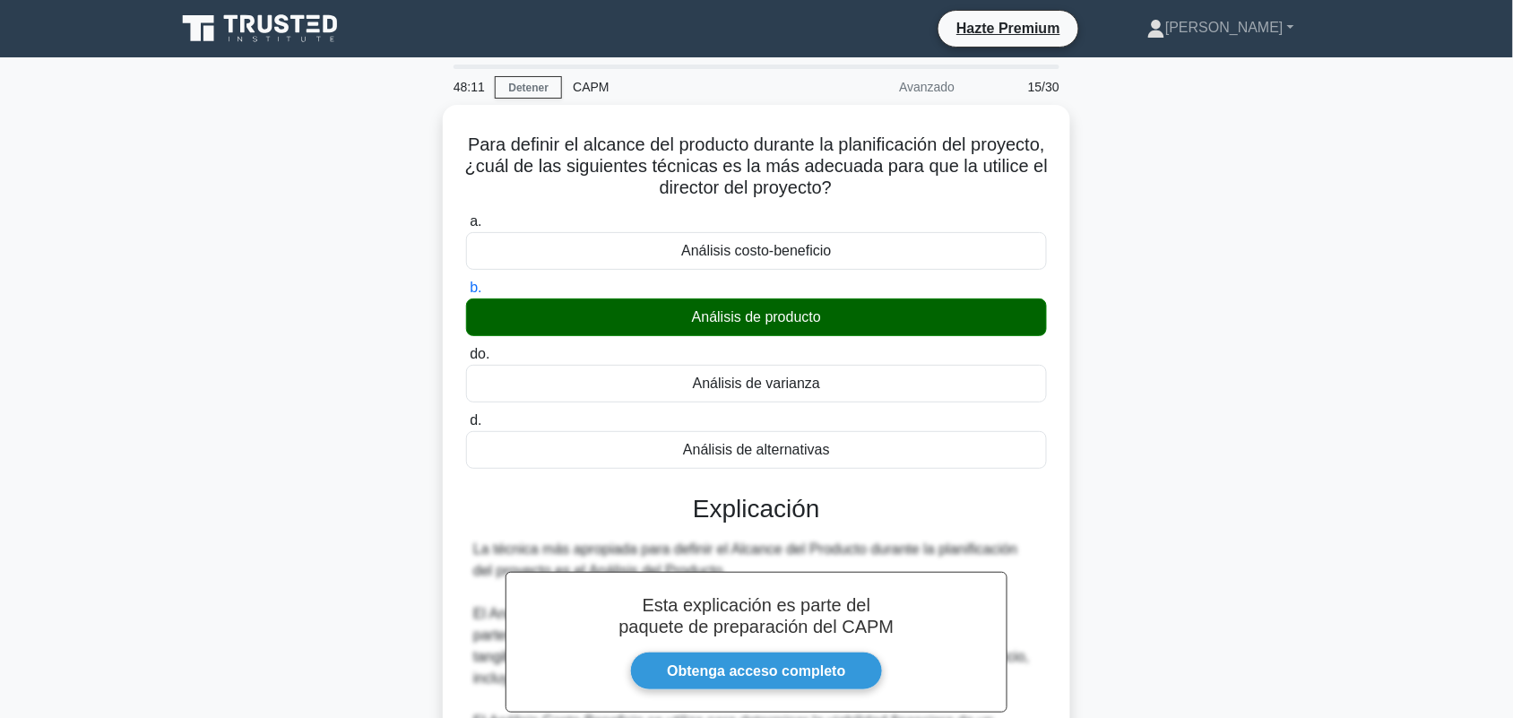
scroll to position [455, 0]
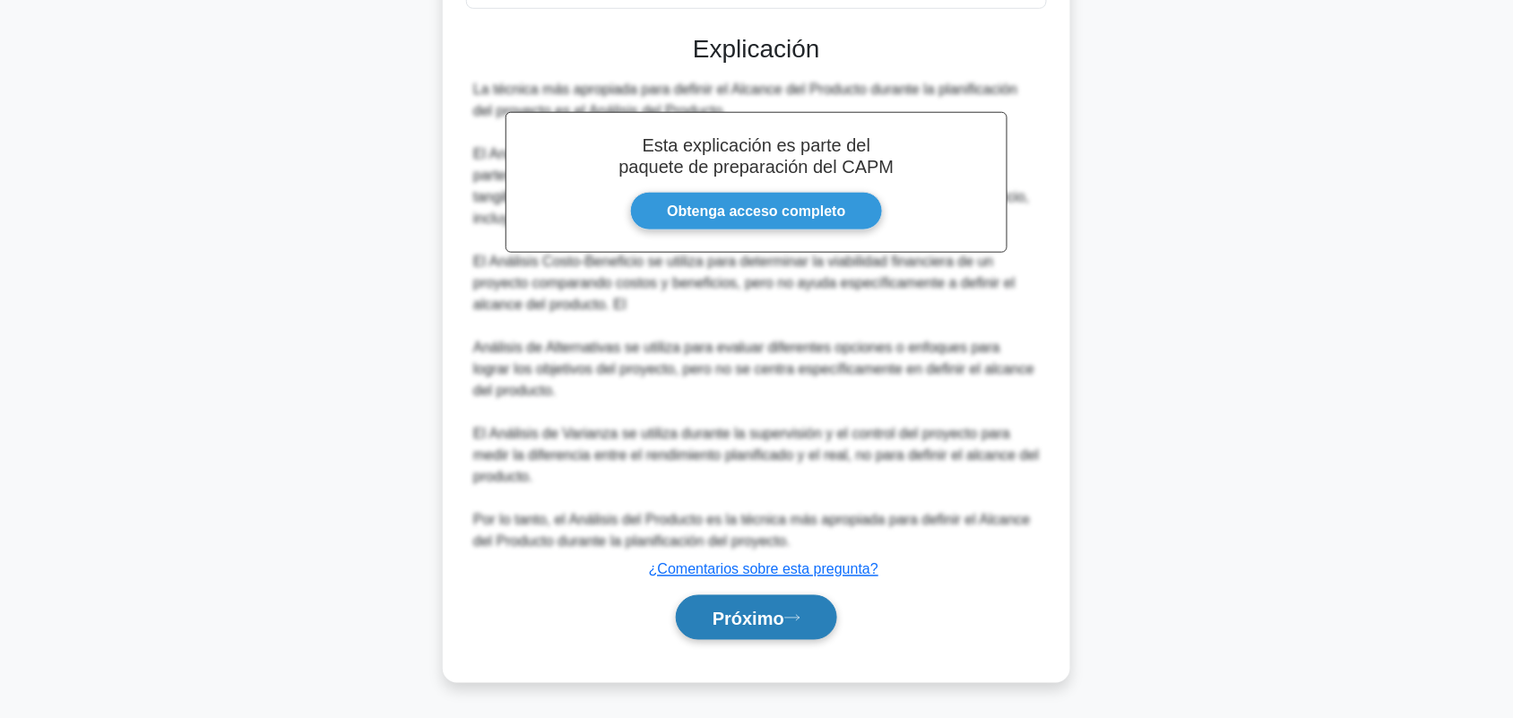
click at [808, 607] on button "Próximo" at bounding box center [756, 618] width 161 height 46
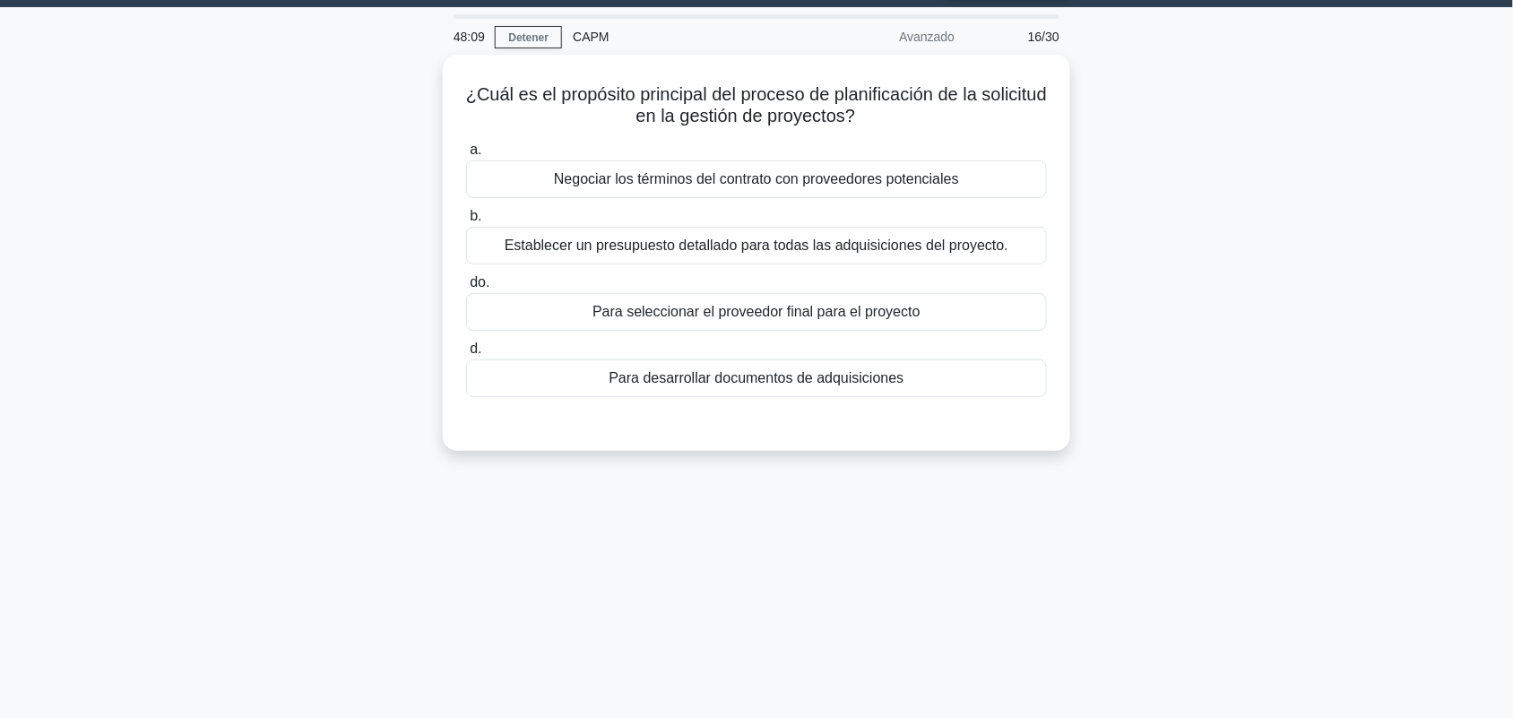
scroll to position [0, 0]
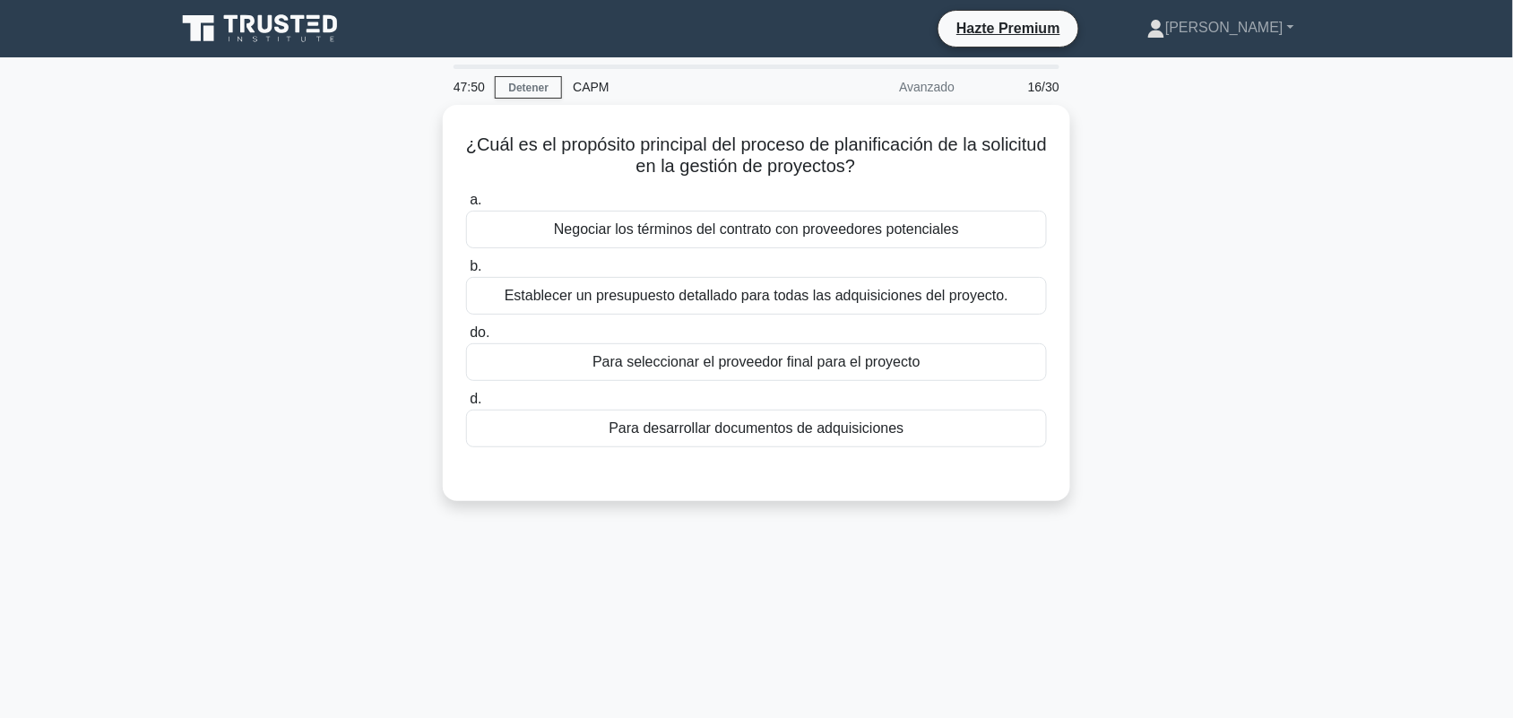
click at [1261, 175] on div "¿Cuál es el propósito principal del proceso de planificación de la solicitud en…" at bounding box center [756, 314] width 1183 height 418
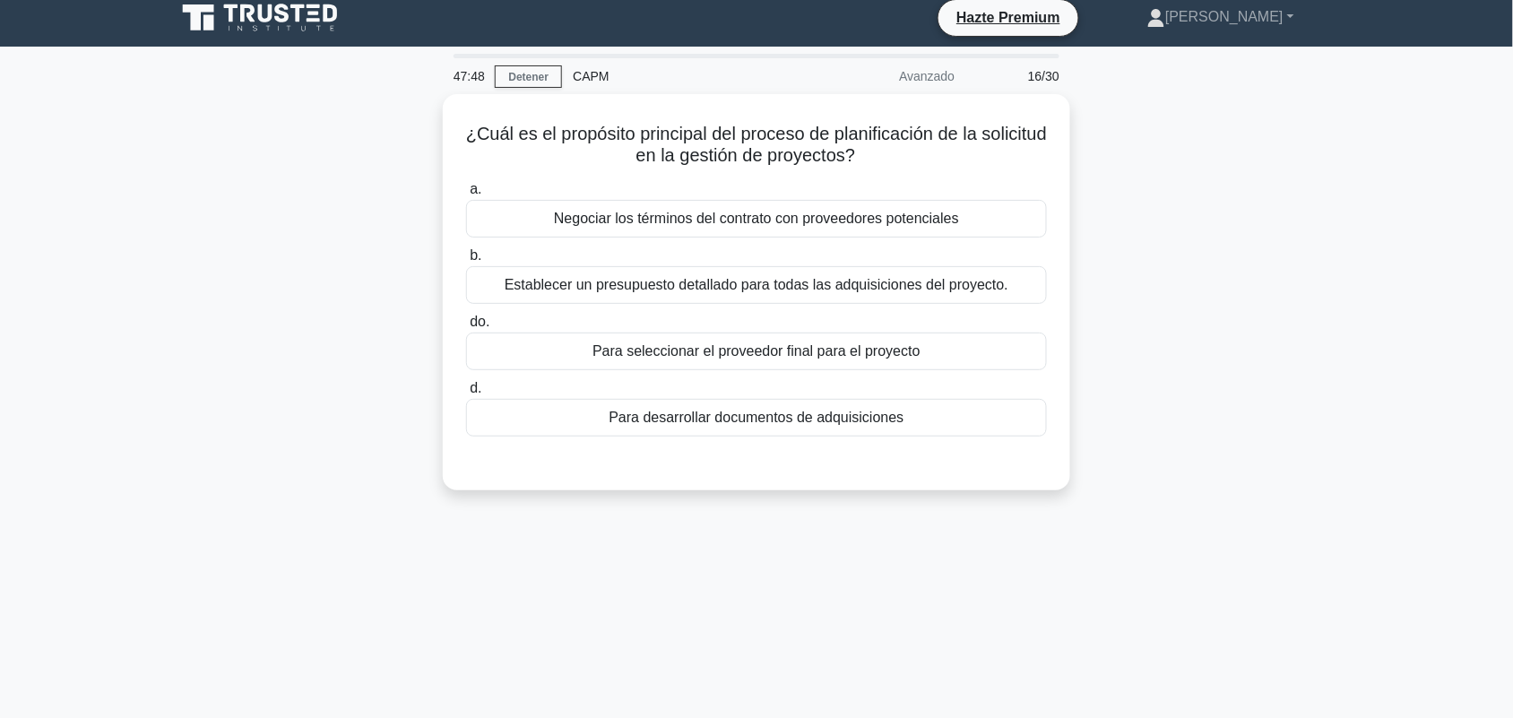
scroll to position [18, 0]
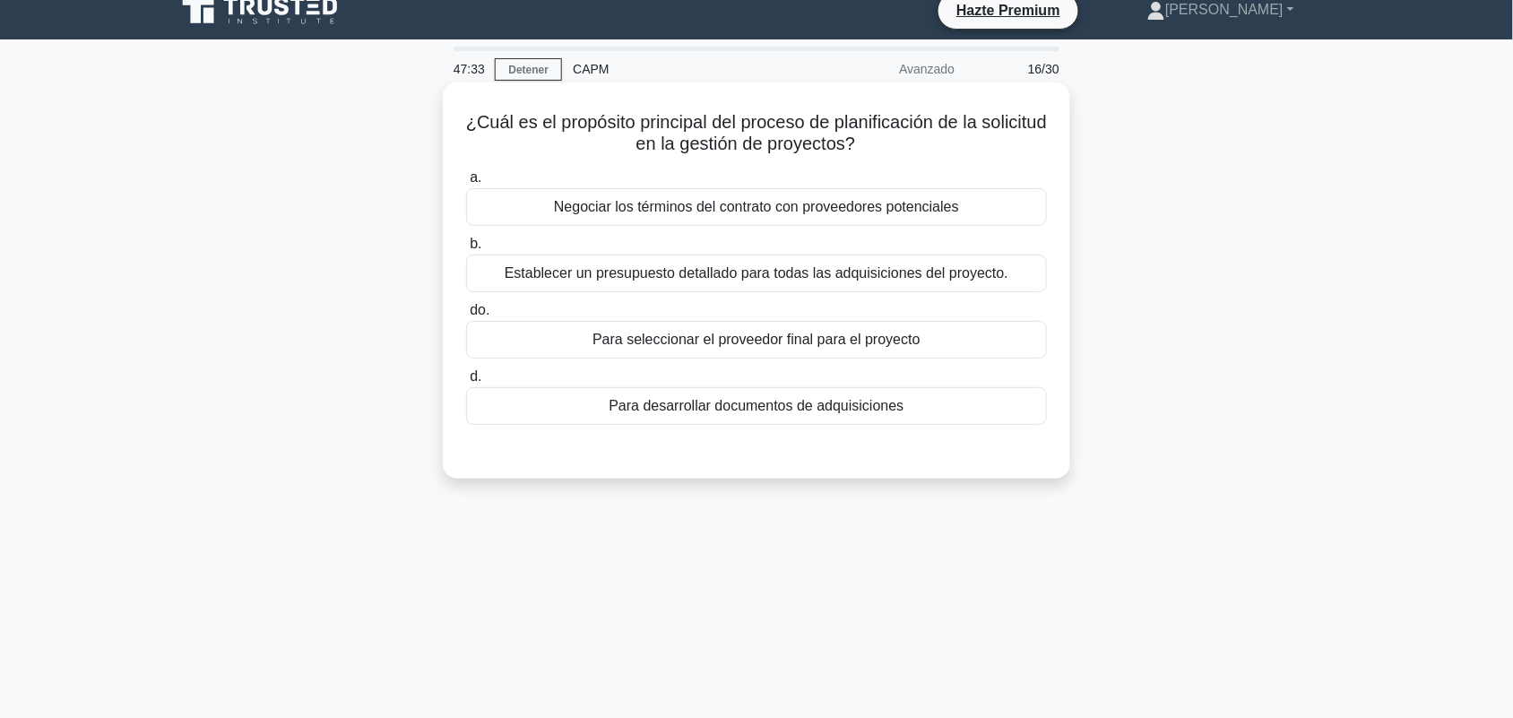
click at [998, 226] on div "Negociar los términos del contrato con proveedores potenciales" at bounding box center [756, 207] width 581 height 38
click at [466, 184] on input "a. Negociar los términos del contrato con proveedores potenciales" at bounding box center [466, 178] width 0 height 12
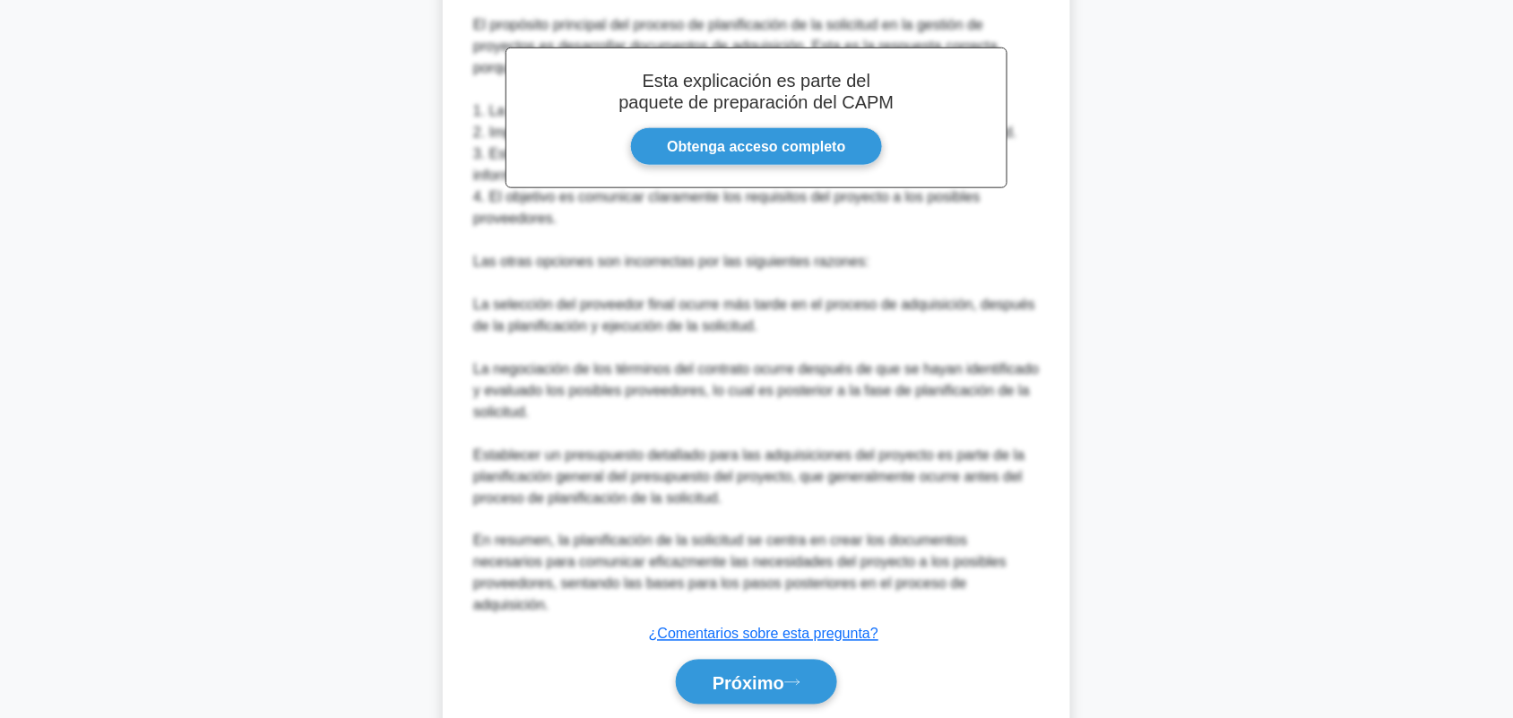
scroll to position [542, 0]
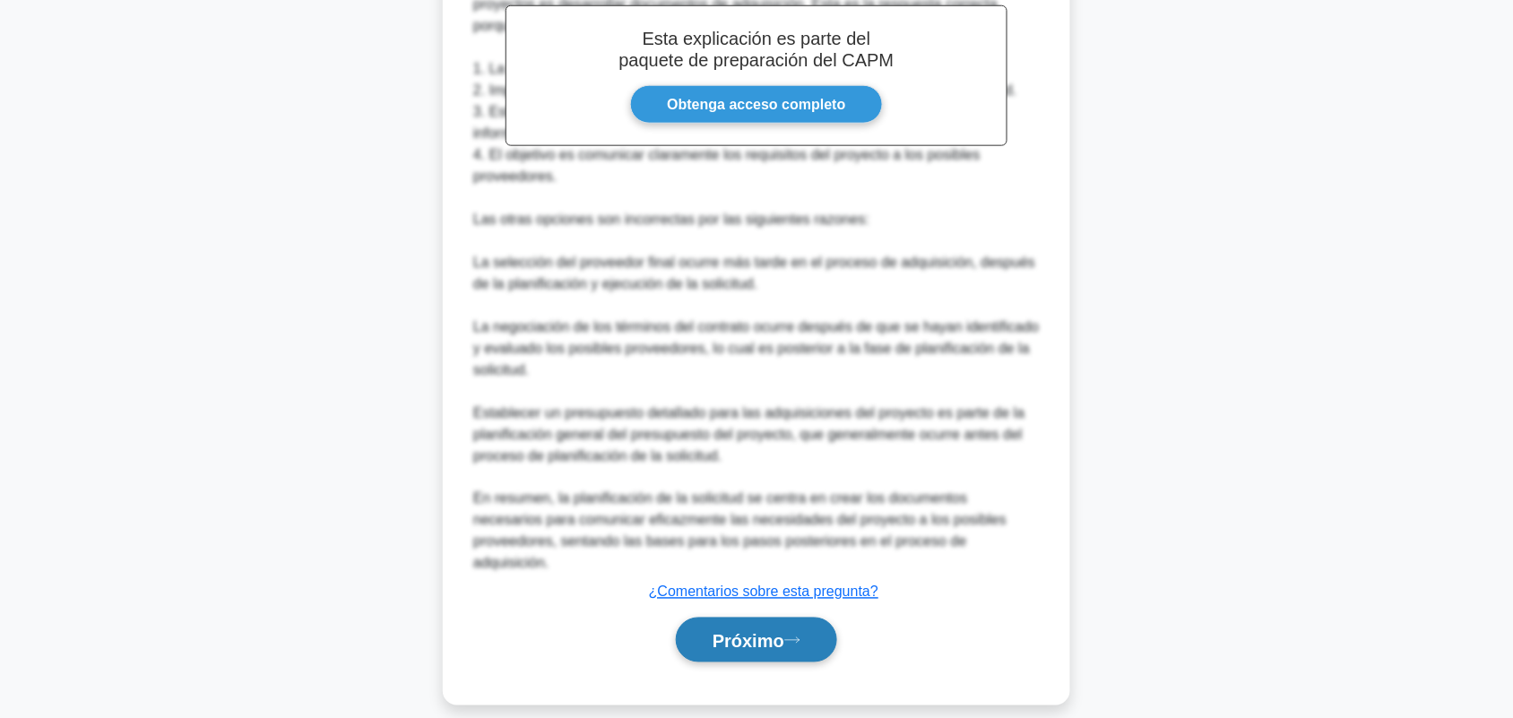
click at [780, 629] on button "Próximo" at bounding box center [756, 641] width 161 height 46
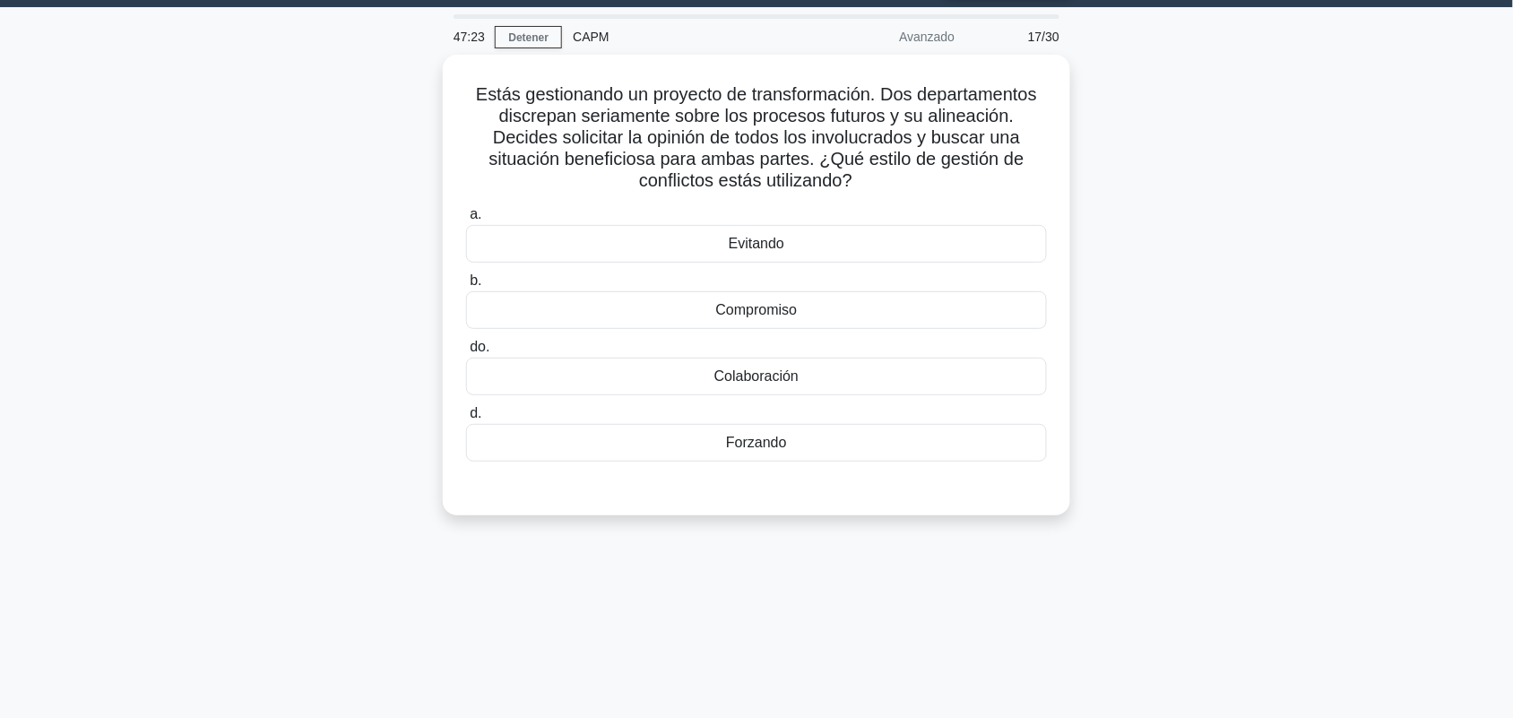
scroll to position [0, 0]
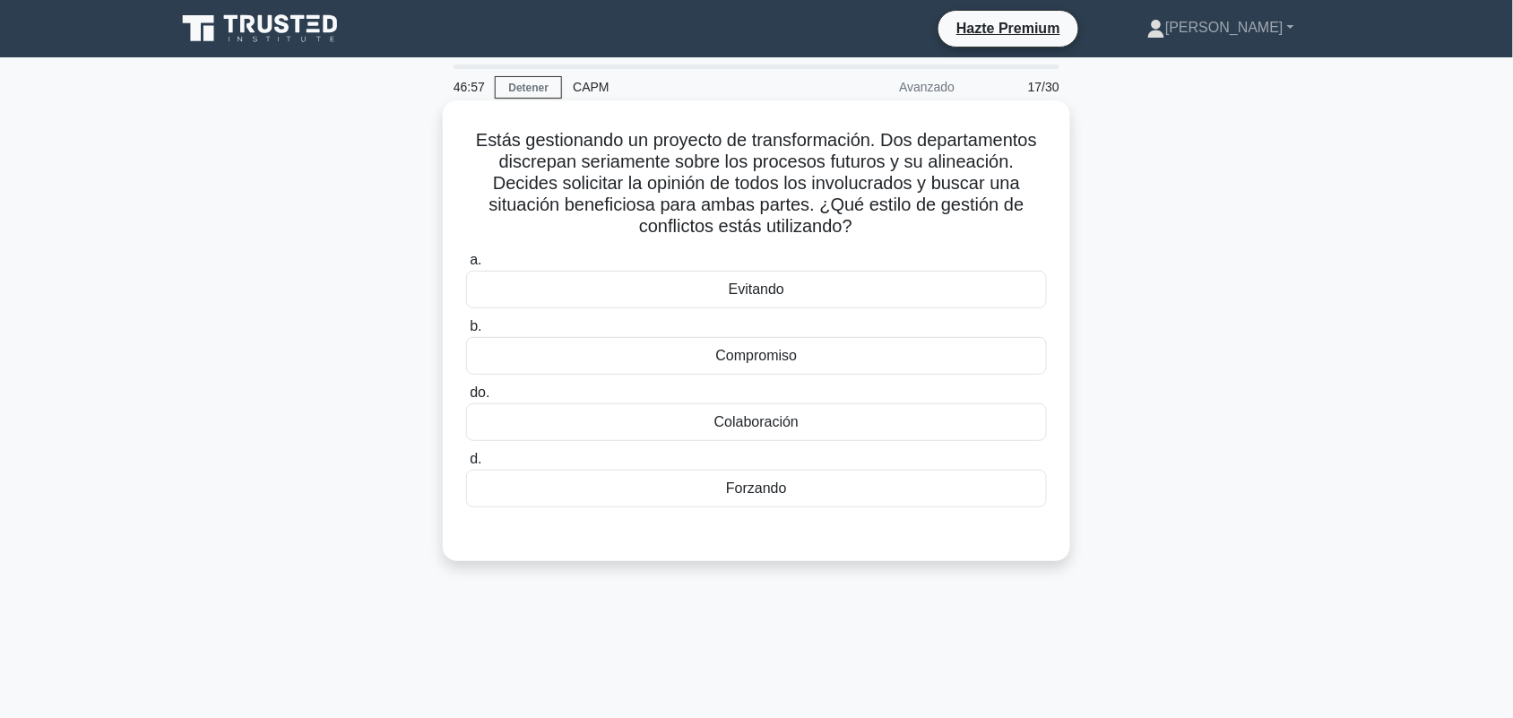
click at [836, 419] on div "Colaboración" at bounding box center [756, 422] width 581 height 38
click at [466, 399] on input "do. Colaboración" at bounding box center [466, 393] width 0 height 12
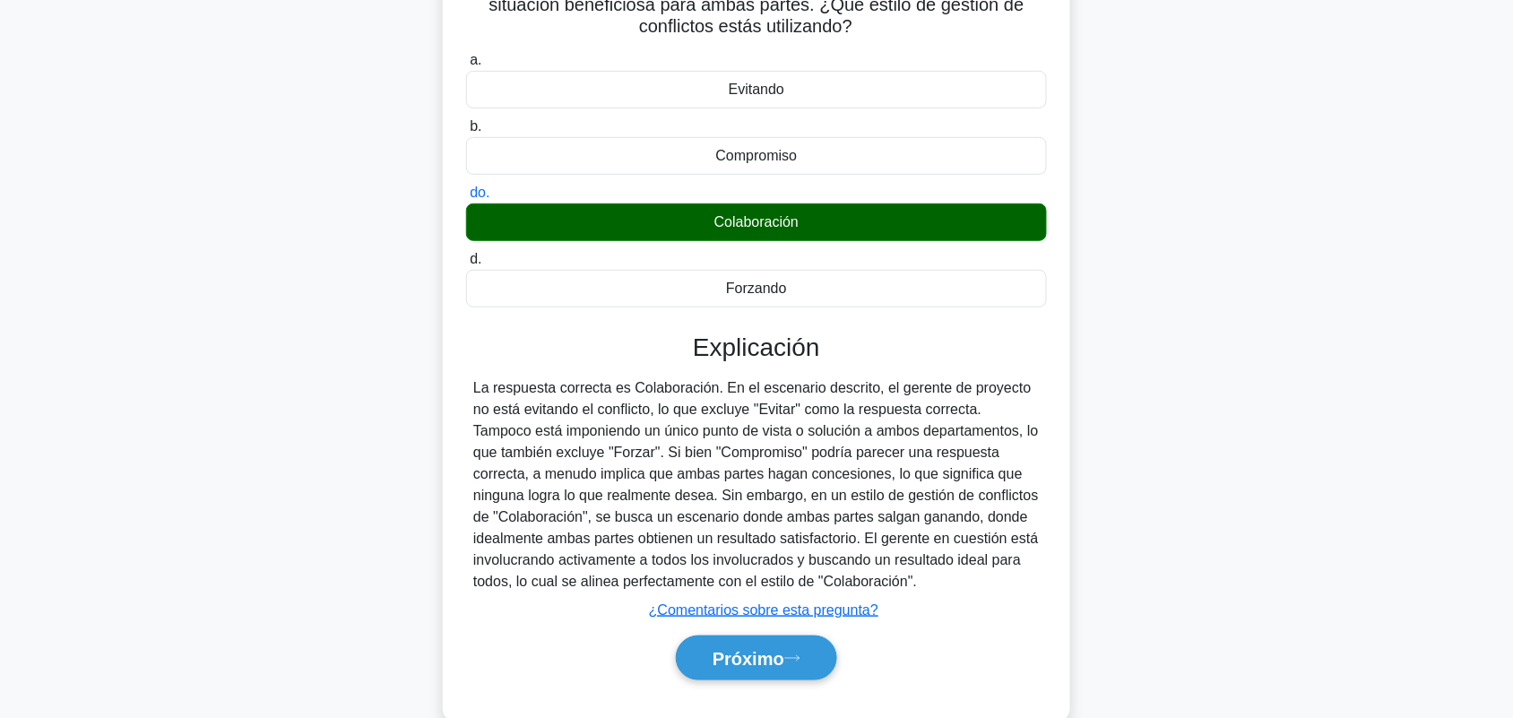
scroll to position [249, 0]
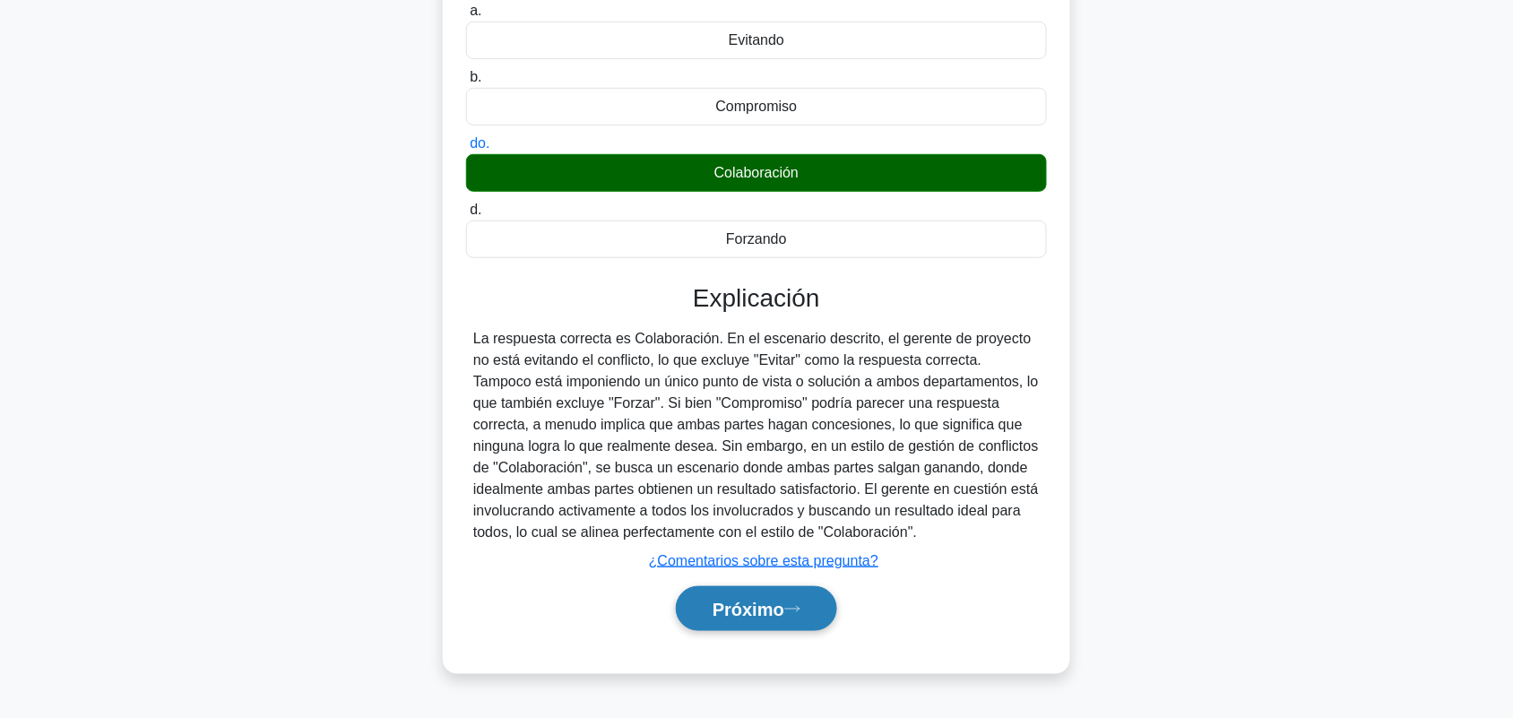
click at [722, 606] on font "Próximo" at bounding box center [749, 610] width 72 height 20
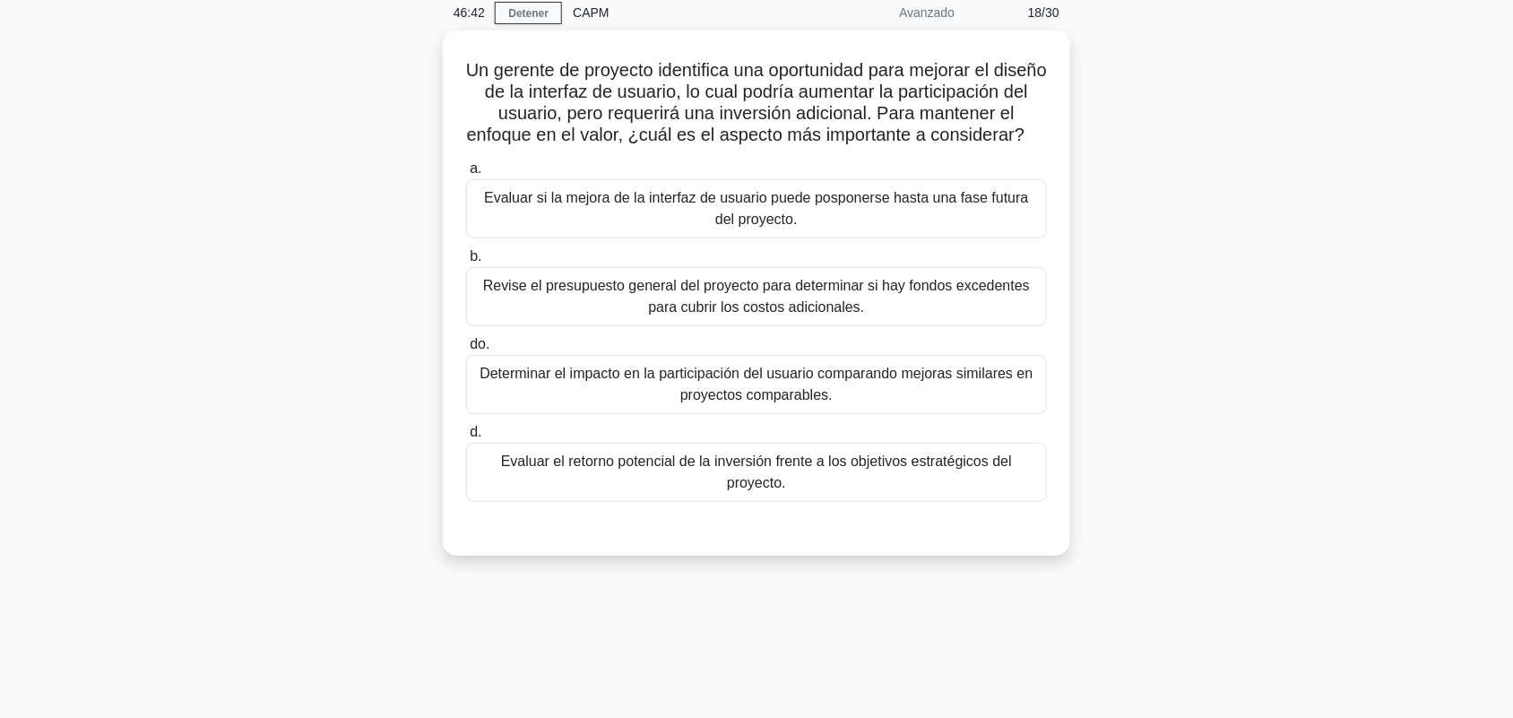
scroll to position [0, 0]
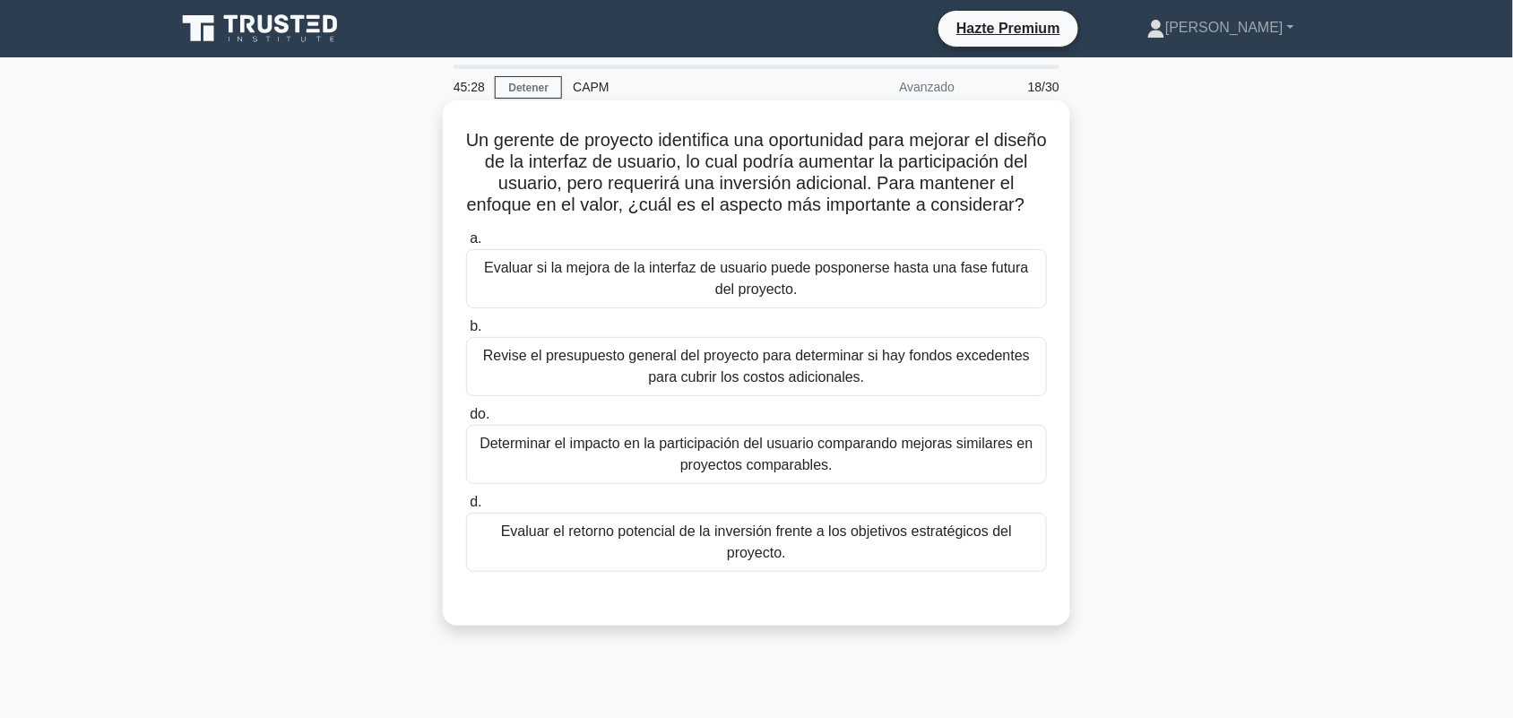
click at [834, 463] on font "Determinar el impacto en la participación del usuario comparando mejoras simila…" at bounding box center [756, 454] width 553 height 37
click at [466, 420] on input "do. Determinar el impacto en la participación del usuario comparando mejoras si…" at bounding box center [466, 415] width 0 height 12
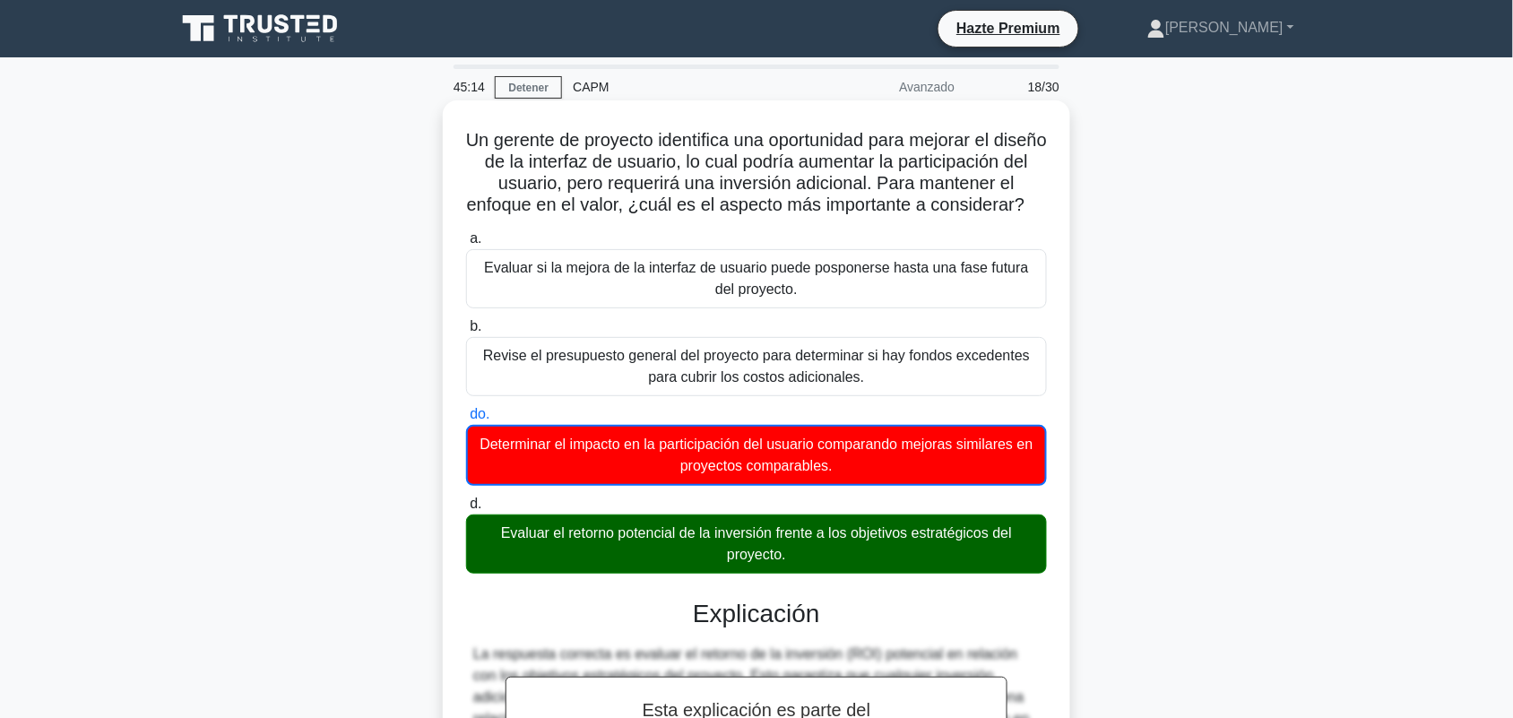
click at [1143, 320] on div "Un gerente de proyecto identifica una oportunidad para mejorar el diseño de la …" at bounding box center [756, 603] width 1183 height 997
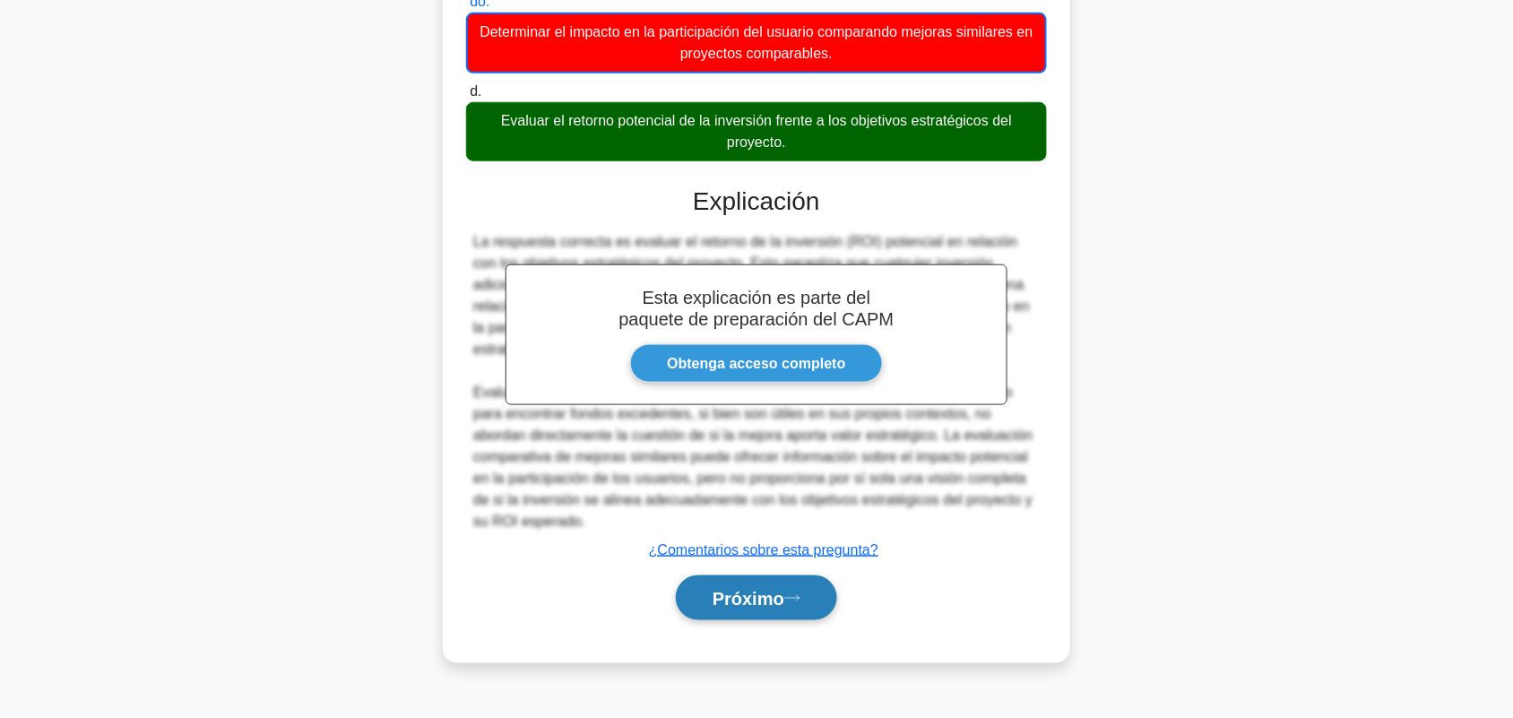
click at [801, 603] on icon at bounding box center [792, 598] width 16 height 10
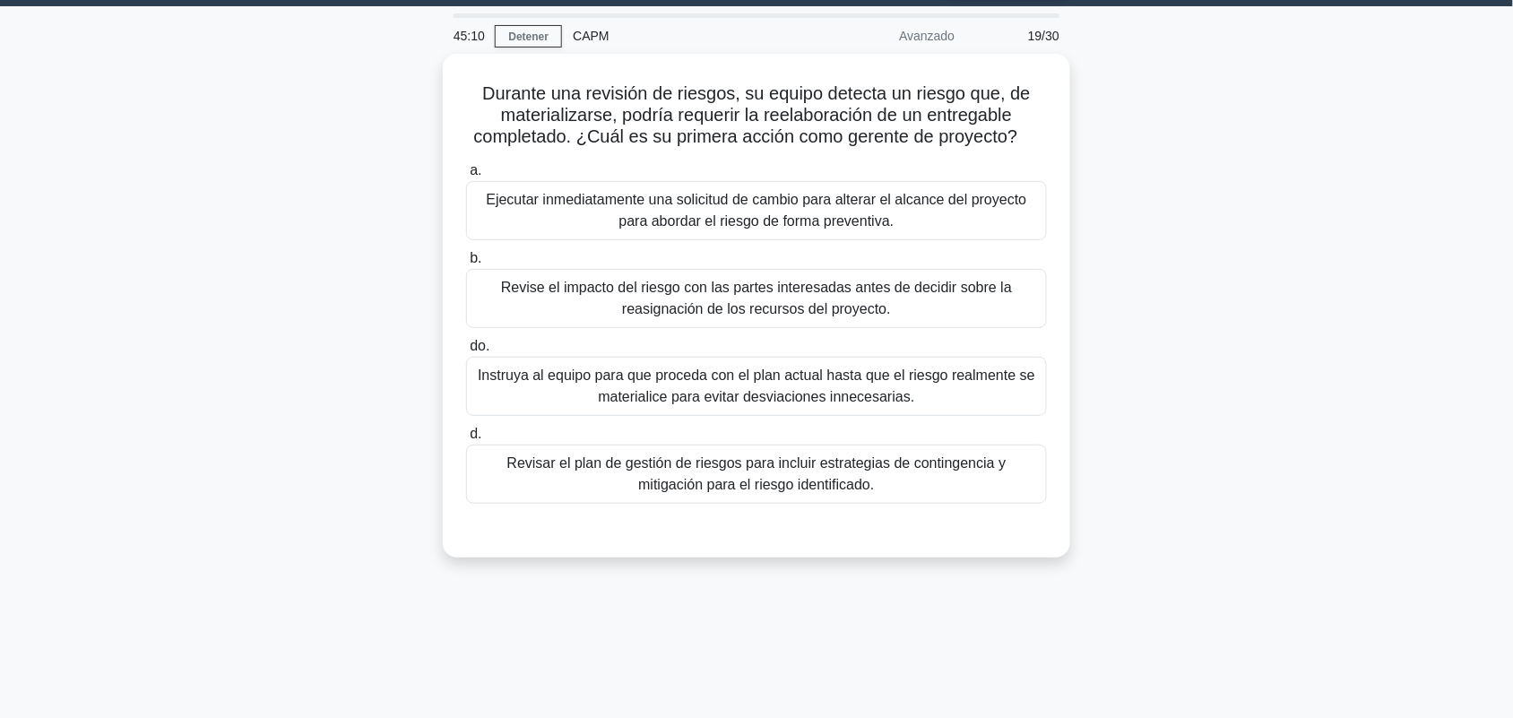
scroll to position [0, 0]
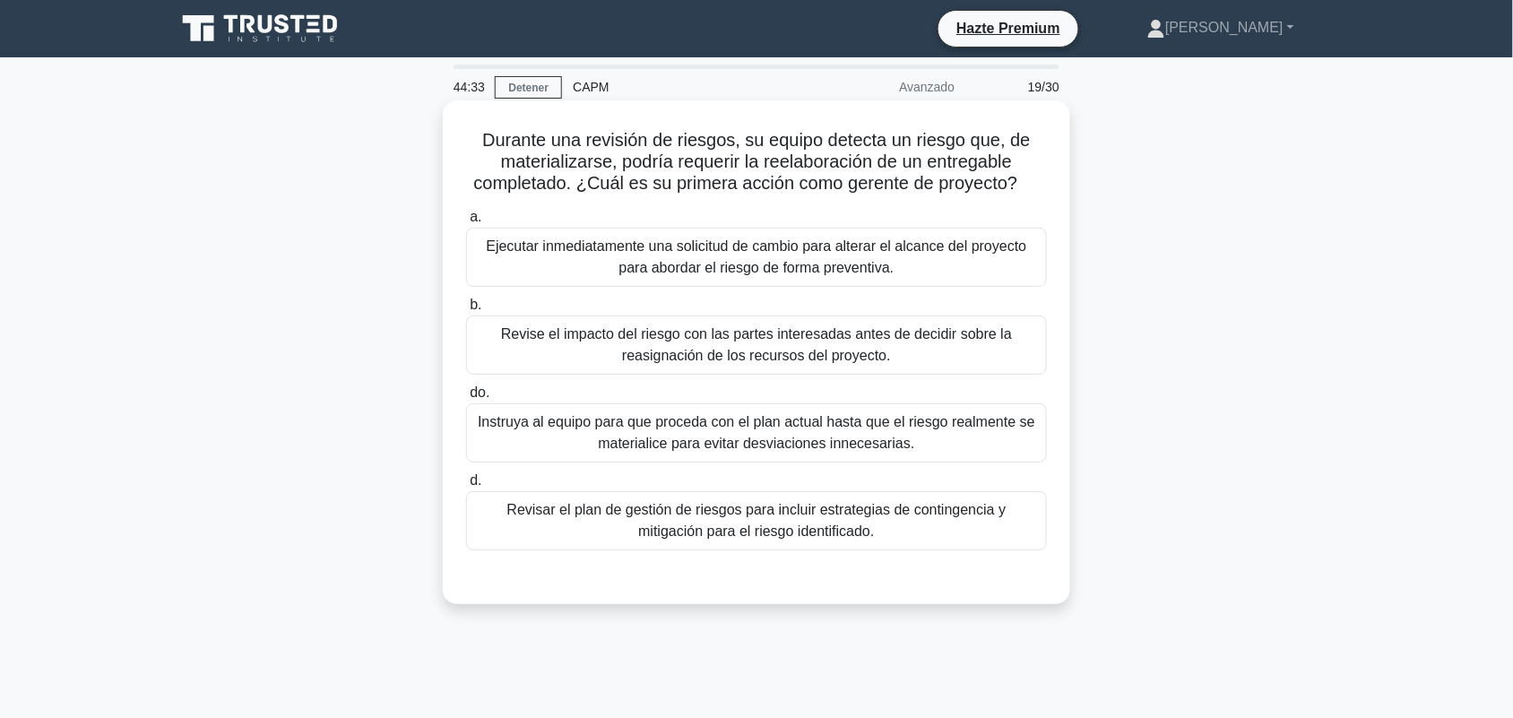
click at [957, 516] on font "Revisar el plan de gestión de riesgos para incluir estrategias de contingencia …" at bounding box center [756, 520] width 499 height 37
click at [466, 487] on input "d. Revisar el plan de gestión de riesgos para incluir estrategias de contingenc…" at bounding box center [466, 481] width 0 height 12
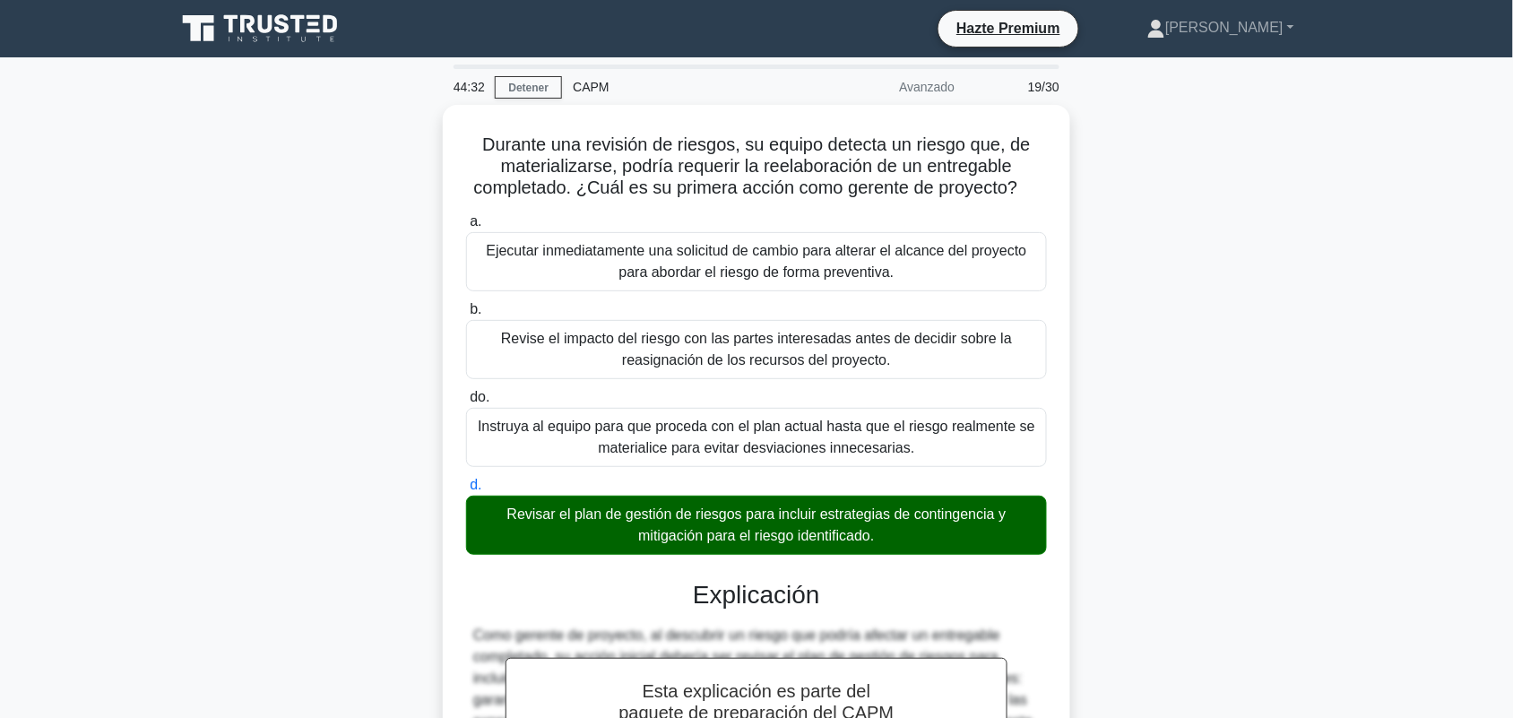
scroll to position [391, 0]
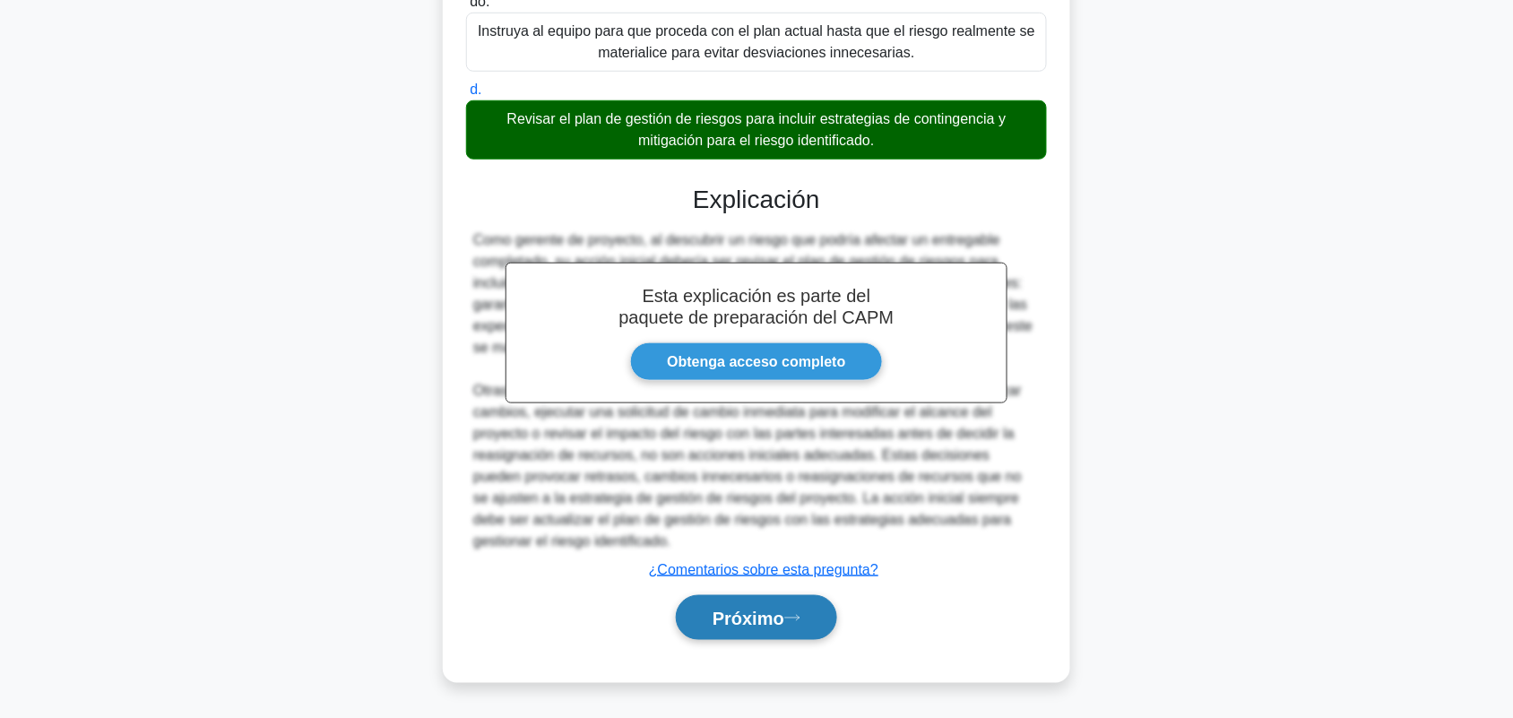
click at [791, 637] on button "Próximo" at bounding box center [756, 618] width 161 height 46
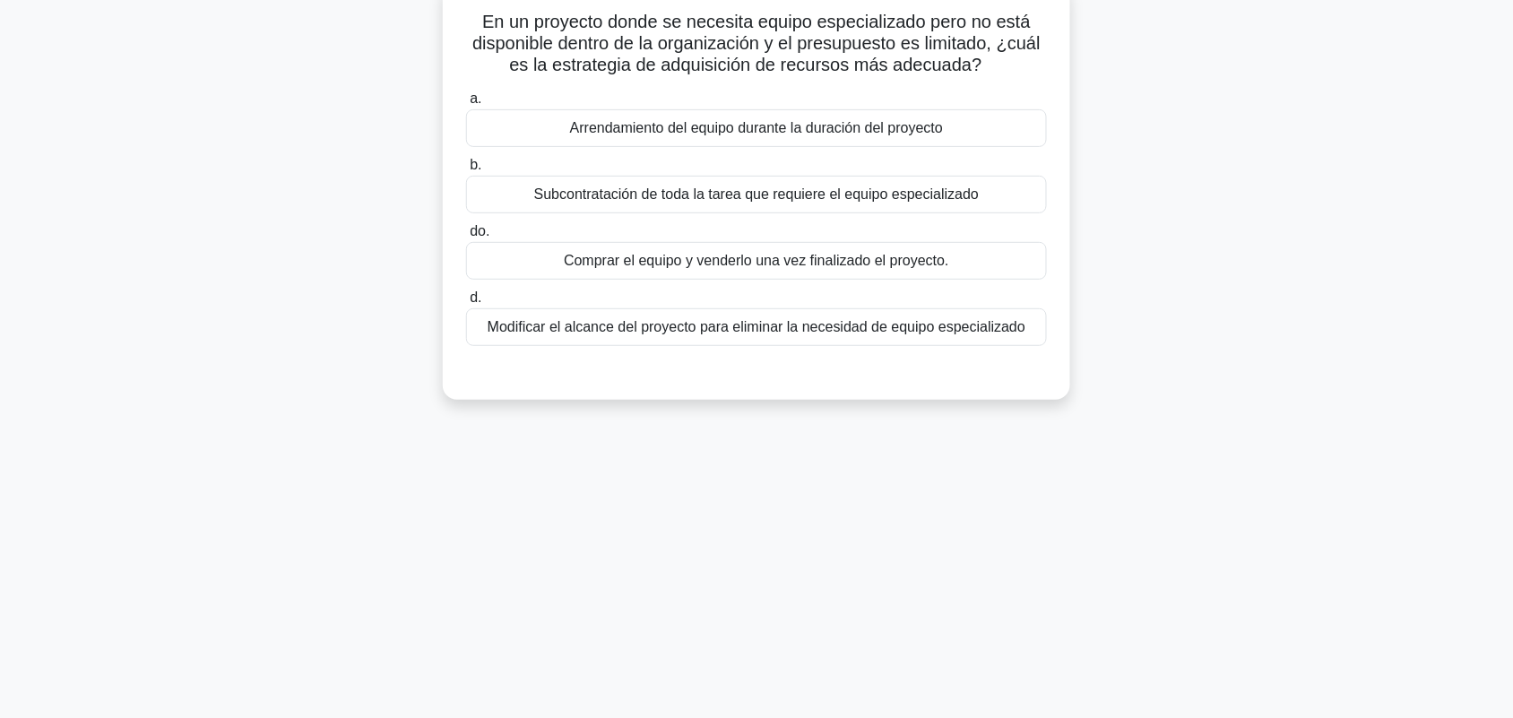
scroll to position [0, 0]
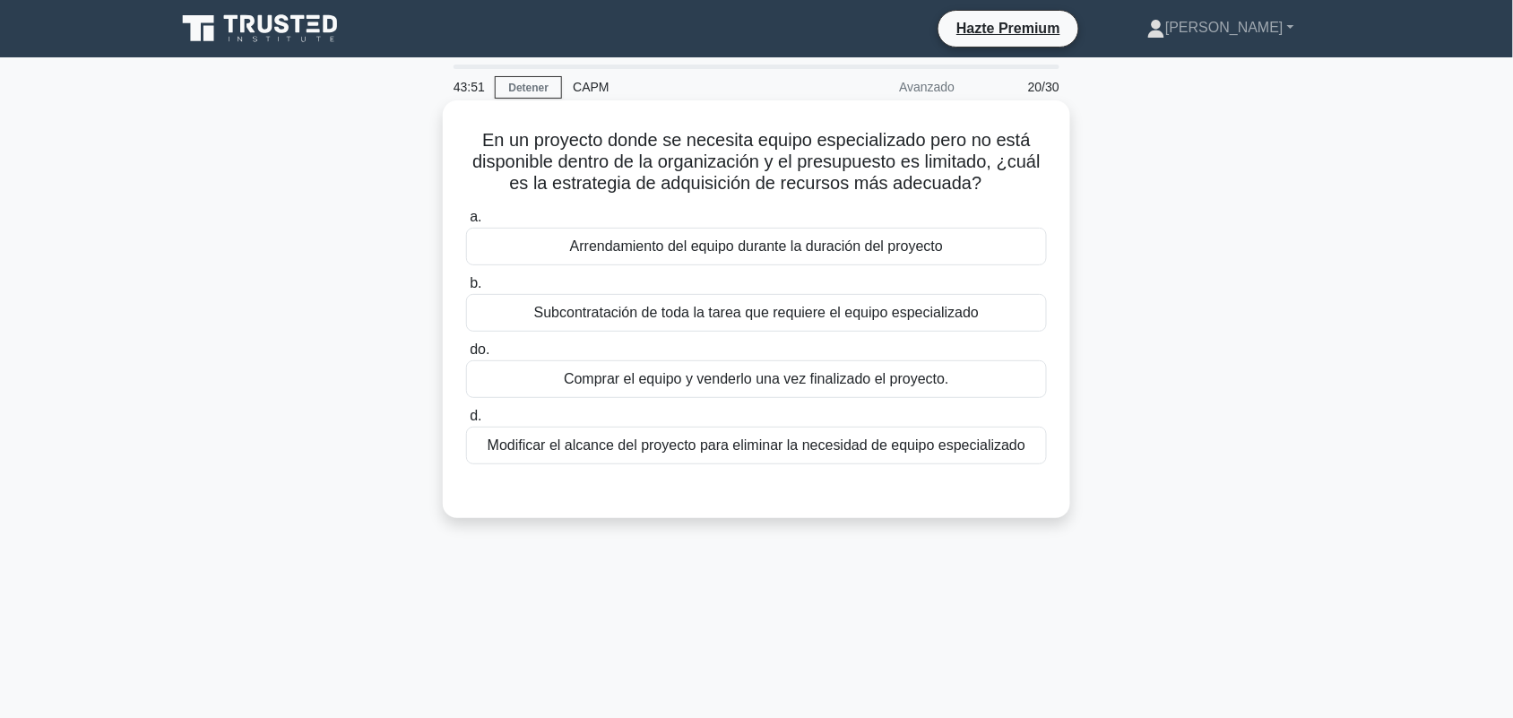
click at [973, 316] on font "Subcontratación de toda la tarea que requiere el equipo especializado" at bounding box center [756, 312] width 445 height 15
click at [466, 290] on input "b. Subcontratación de toda la tarea que requiere el equipo especializado" at bounding box center [466, 284] width 0 height 12
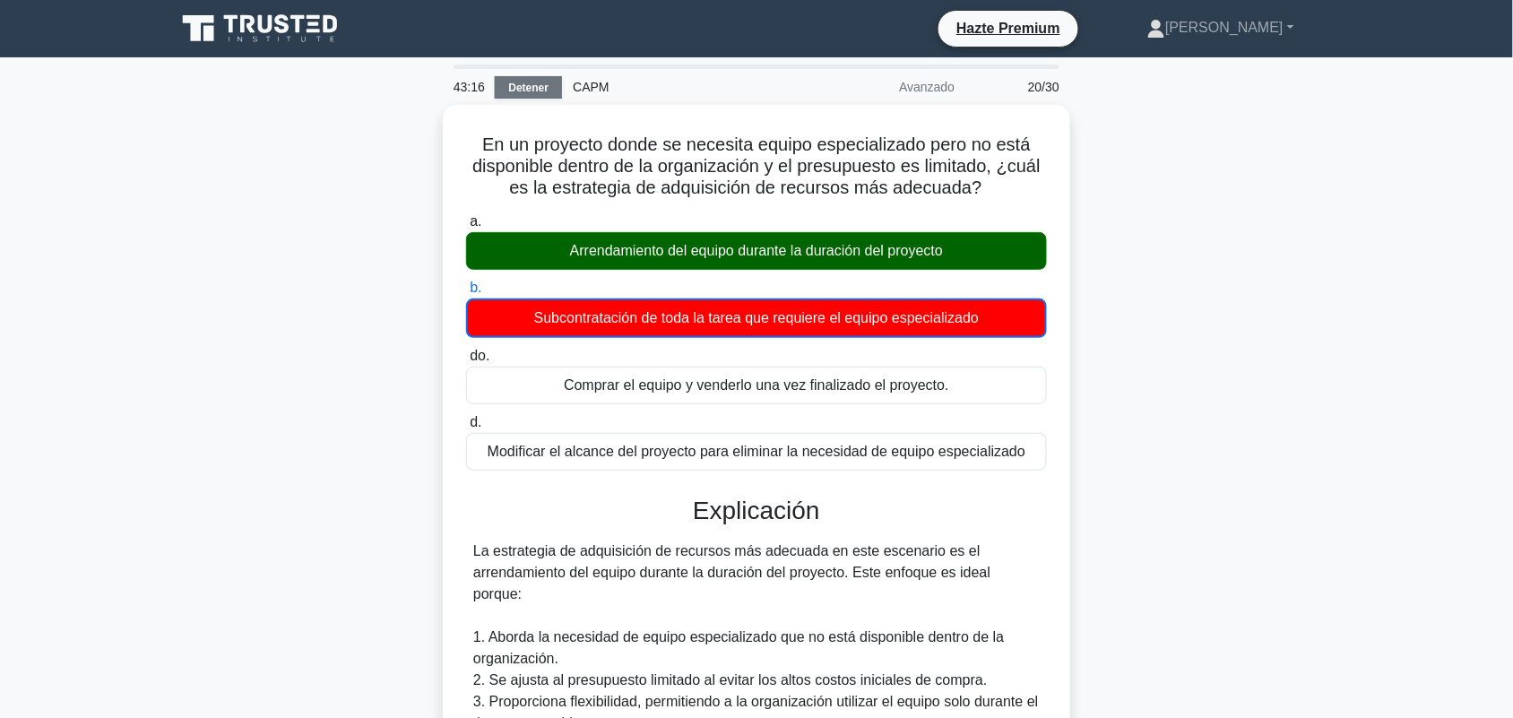
click at [536, 90] on font "Detener" at bounding box center [528, 88] width 40 height 13
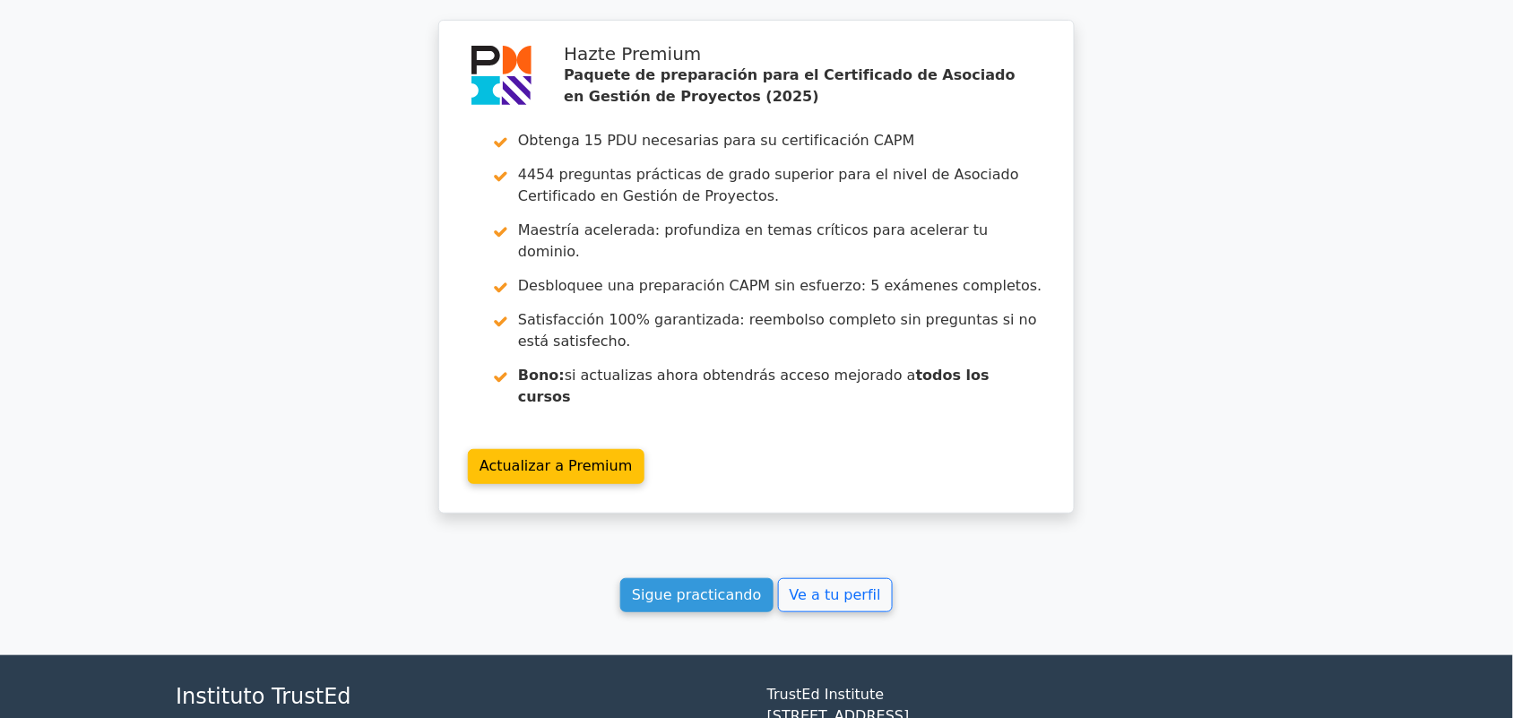
scroll to position [4100, 0]
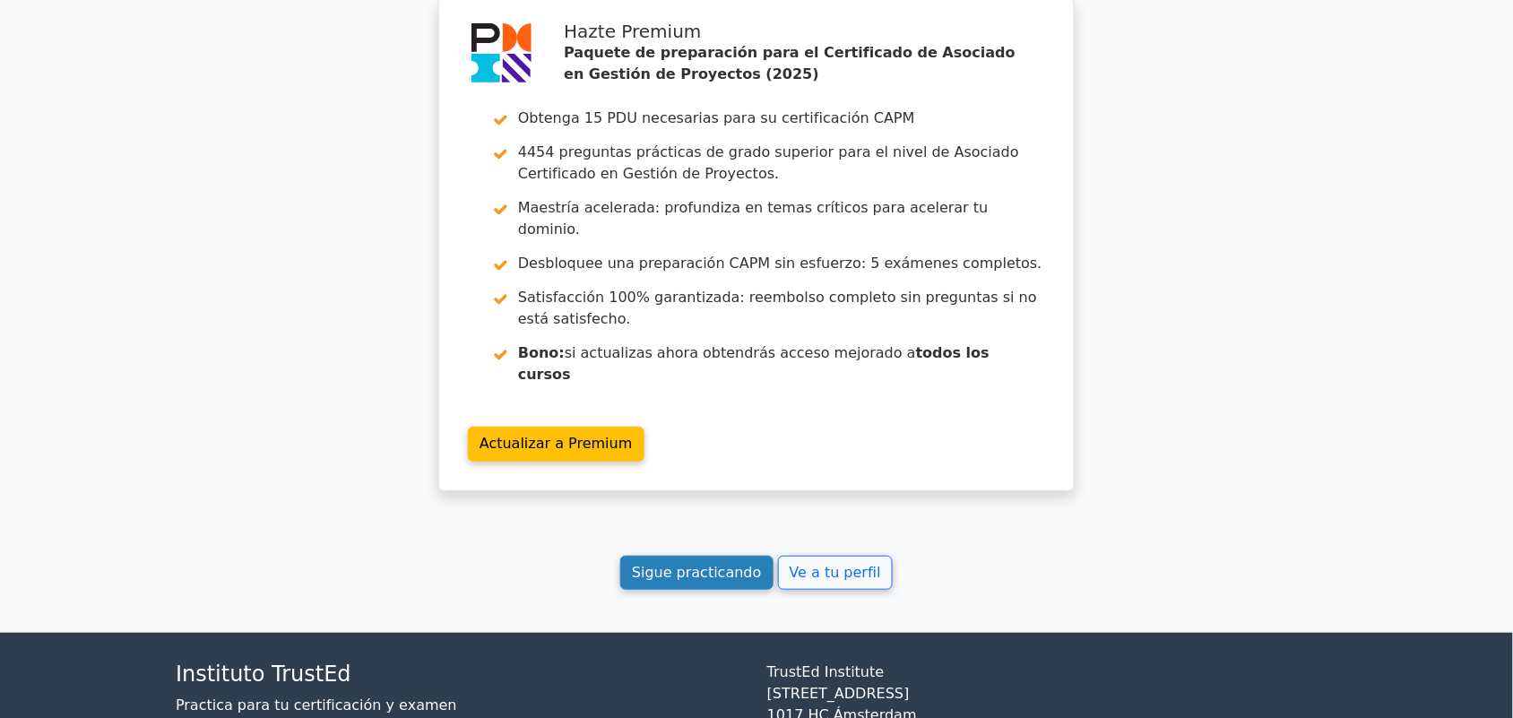
click at [728, 564] on font "Sigue practicando" at bounding box center [697, 572] width 130 height 17
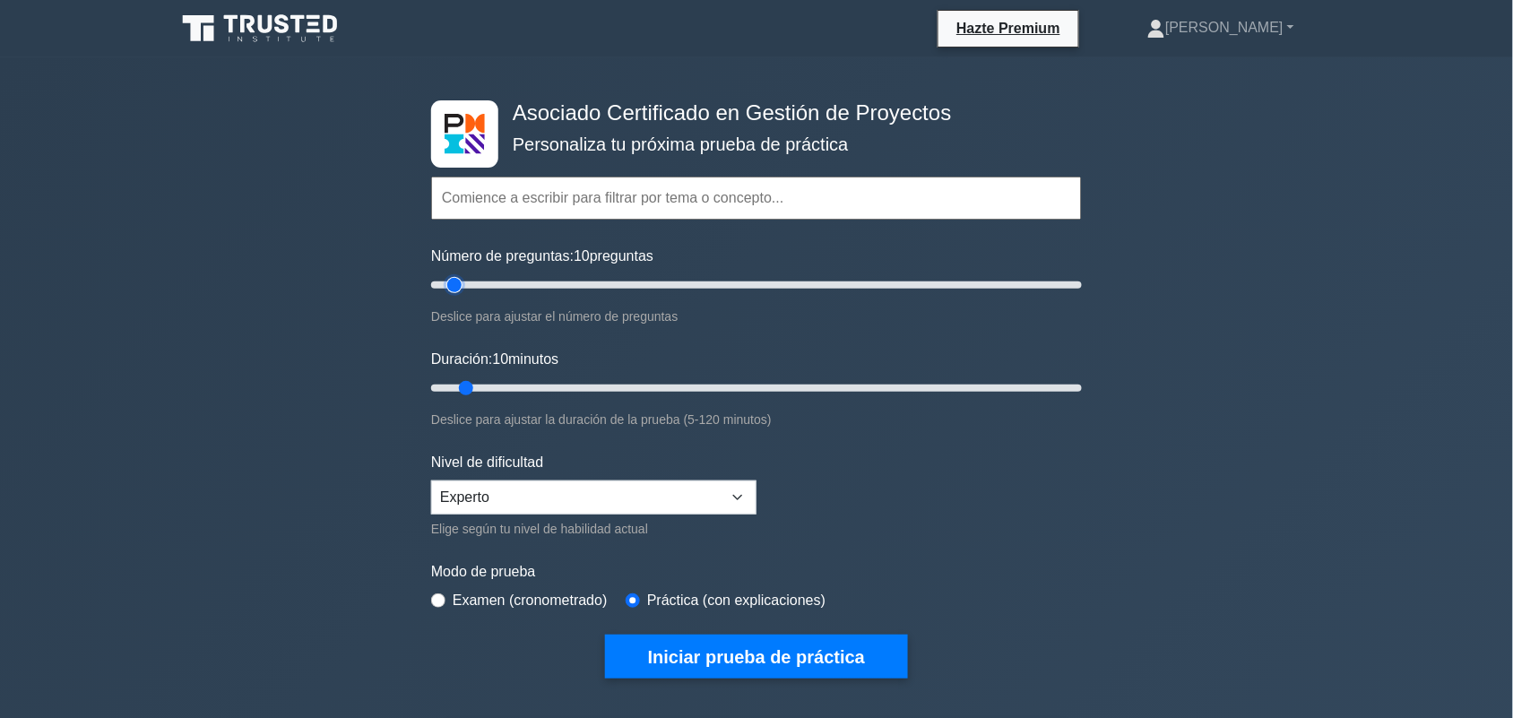
drag, startPoint x: 0, startPoint y: 0, endPoint x: 455, endPoint y: 282, distance: 535.9
click at [455, 282] on input "Número de preguntas: 10 preguntas" at bounding box center [756, 285] width 651 height 22
drag, startPoint x: 455, startPoint y: 282, endPoint x: 514, endPoint y: 271, distance: 59.4
type input "30"
click at [514, 274] on input "Número de preguntas: 30 preguntas" at bounding box center [756, 285] width 651 height 22
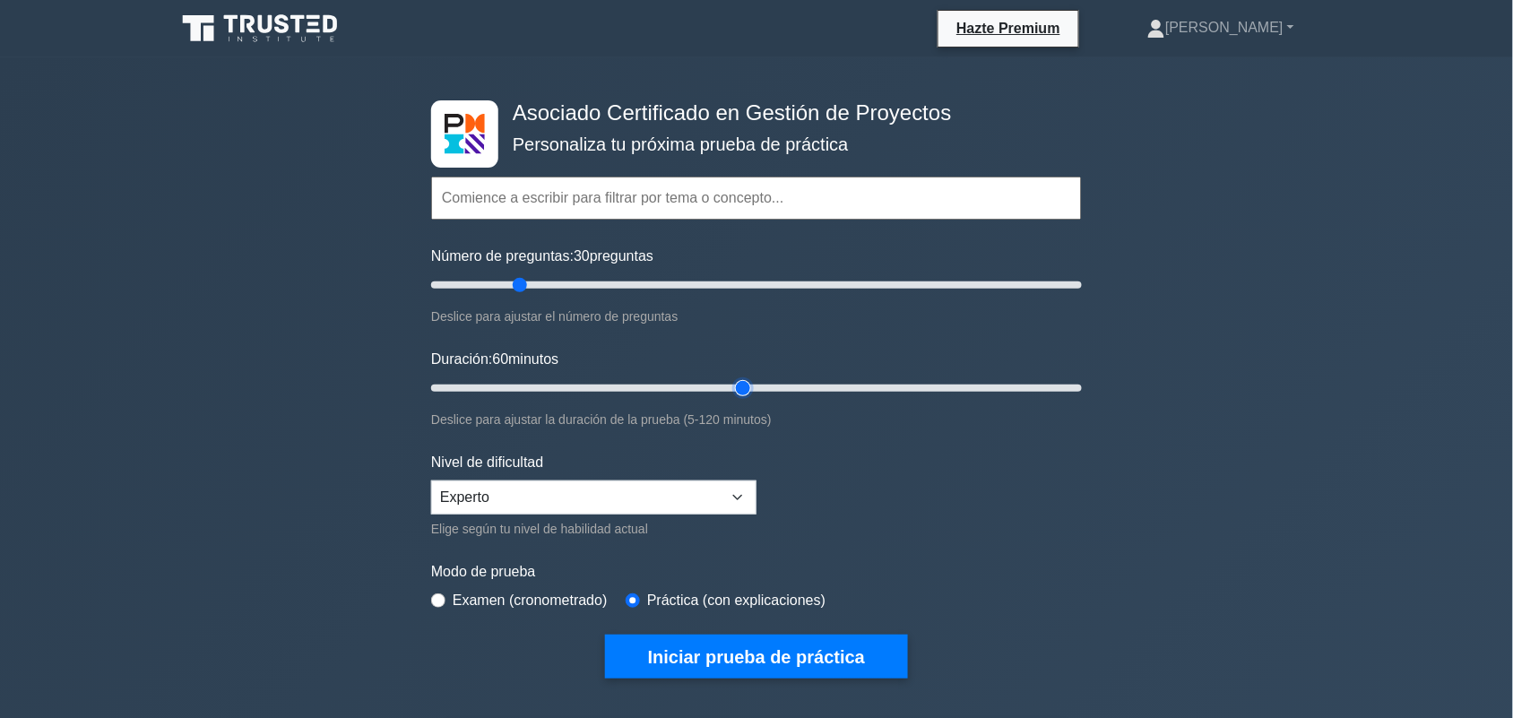
drag, startPoint x: 472, startPoint y: 383, endPoint x: 729, endPoint y: 388, distance: 256.5
type input "60"
click at [729, 388] on input "Duración: 60 minutos" at bounding box center [756, 388] width 651 height 22
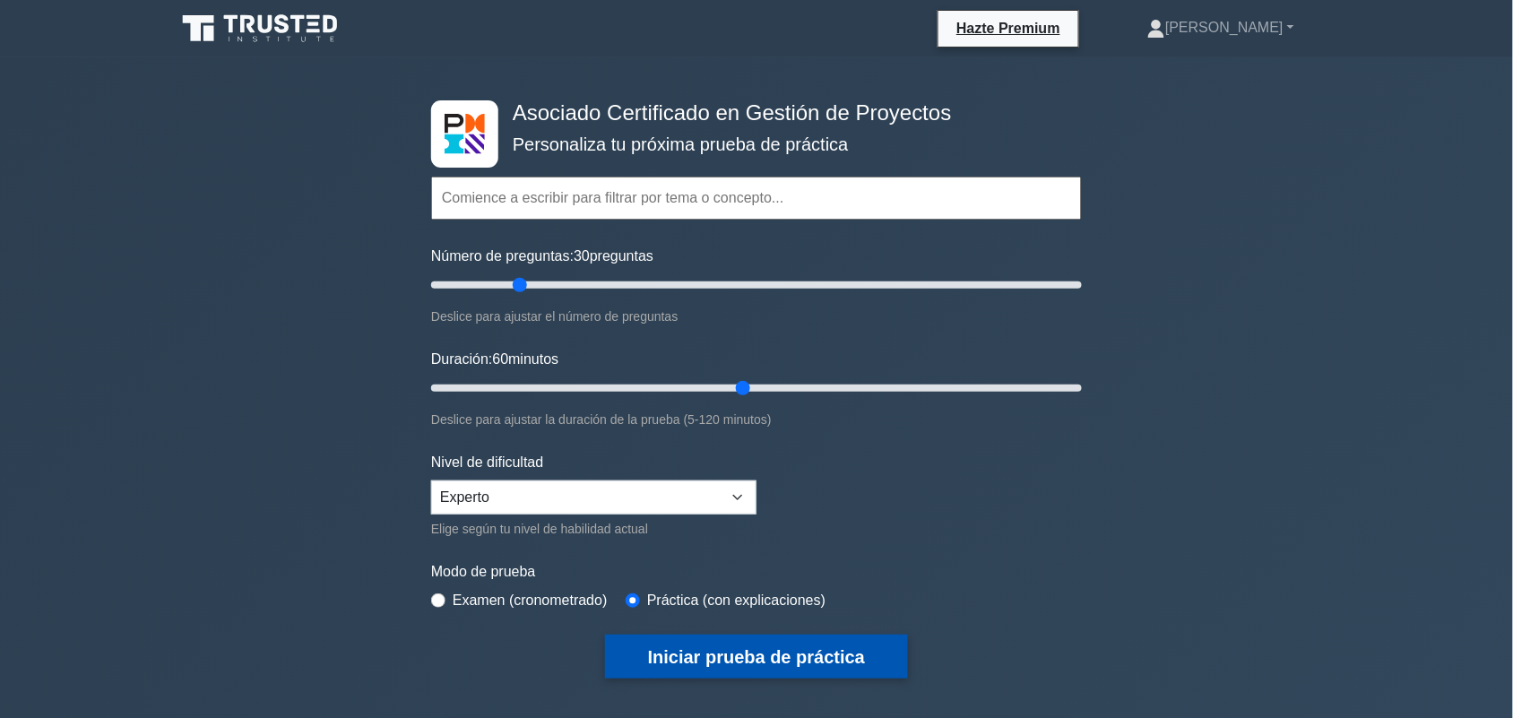
click at [726, 652] on font "Iniciar prueba de práctica" at bounding box center [756, 658] width 217 height 20
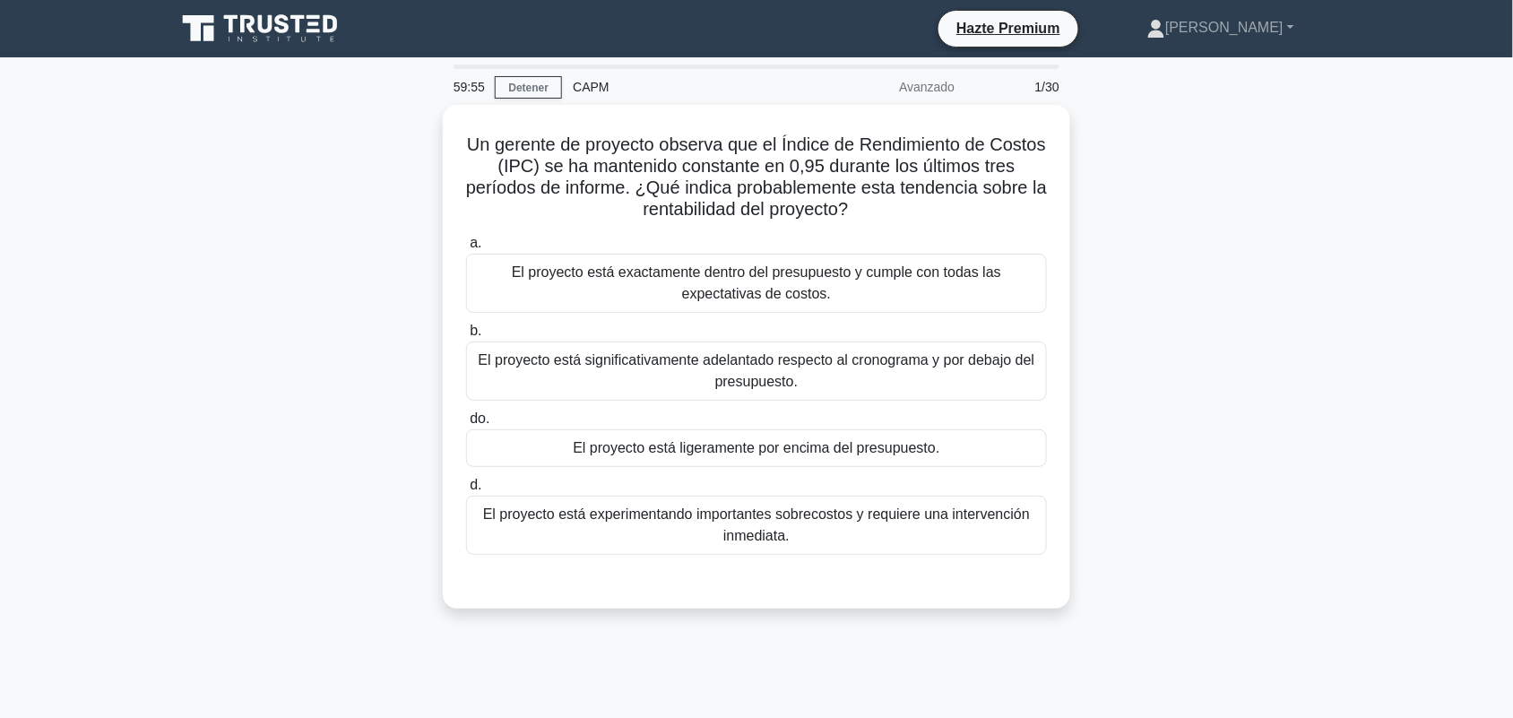
click at [1240, 191] on div "Un gerente de proyecto observa que el Índice de Rendimiento de Costos (IPC) se …" at bounding box center [756, 367] width 1183 height 525
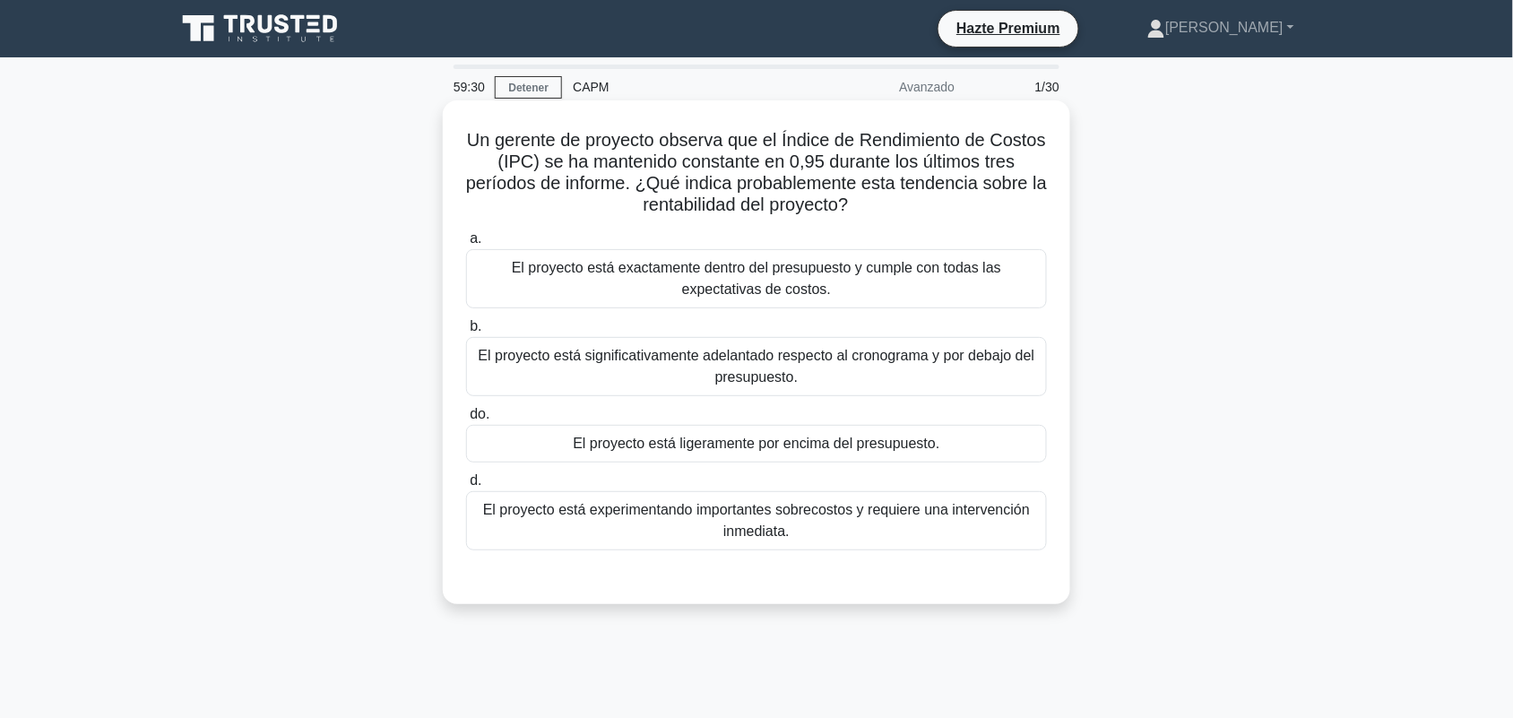
click at [937, 451] on font "El proyecto está ligeramente por encima del presupuesto." at bounding box center [756, 443] width 367 height 15
click at [466, 420] on input "do. El proyecto está ligeramente por encima del presupuesto." at bounding box center [466, 415] width 0 height 12
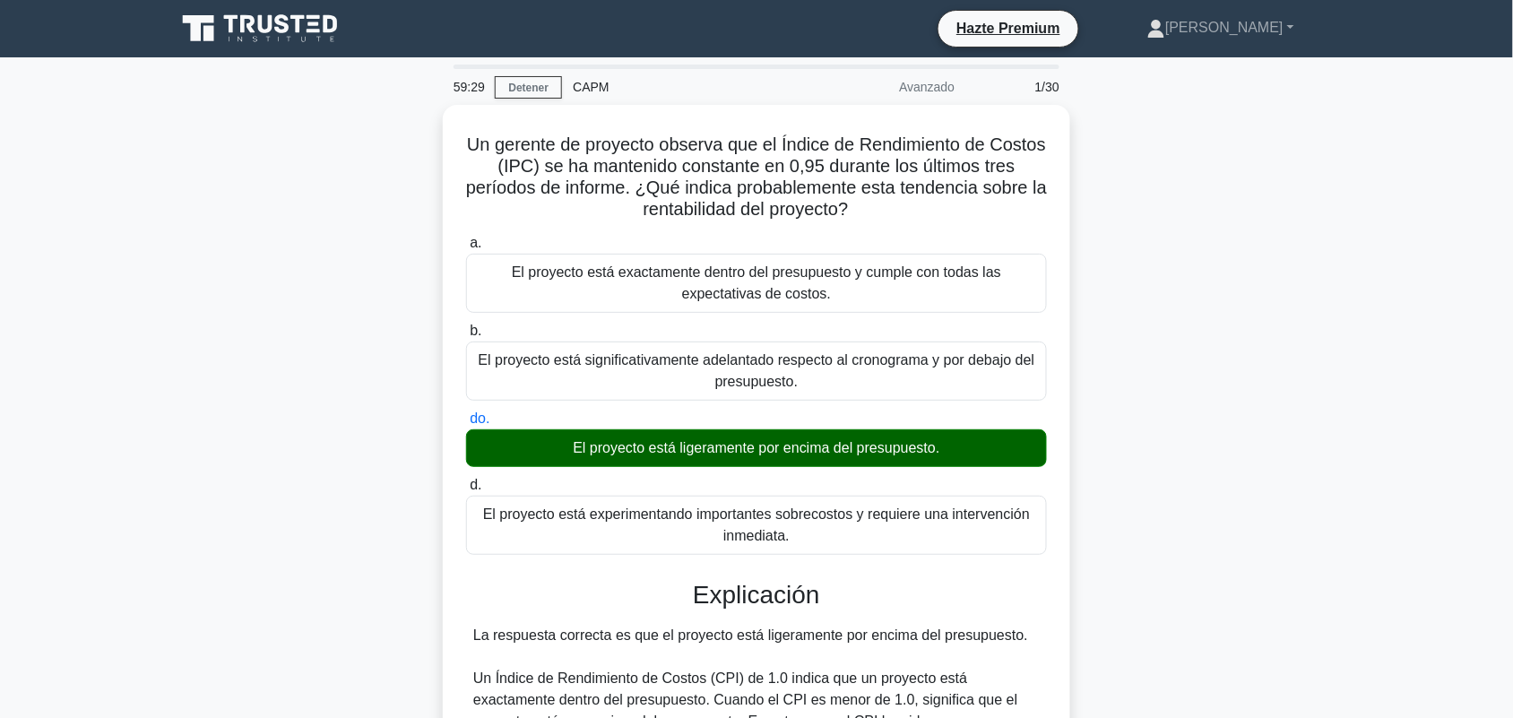
scroll to position [628, 0]
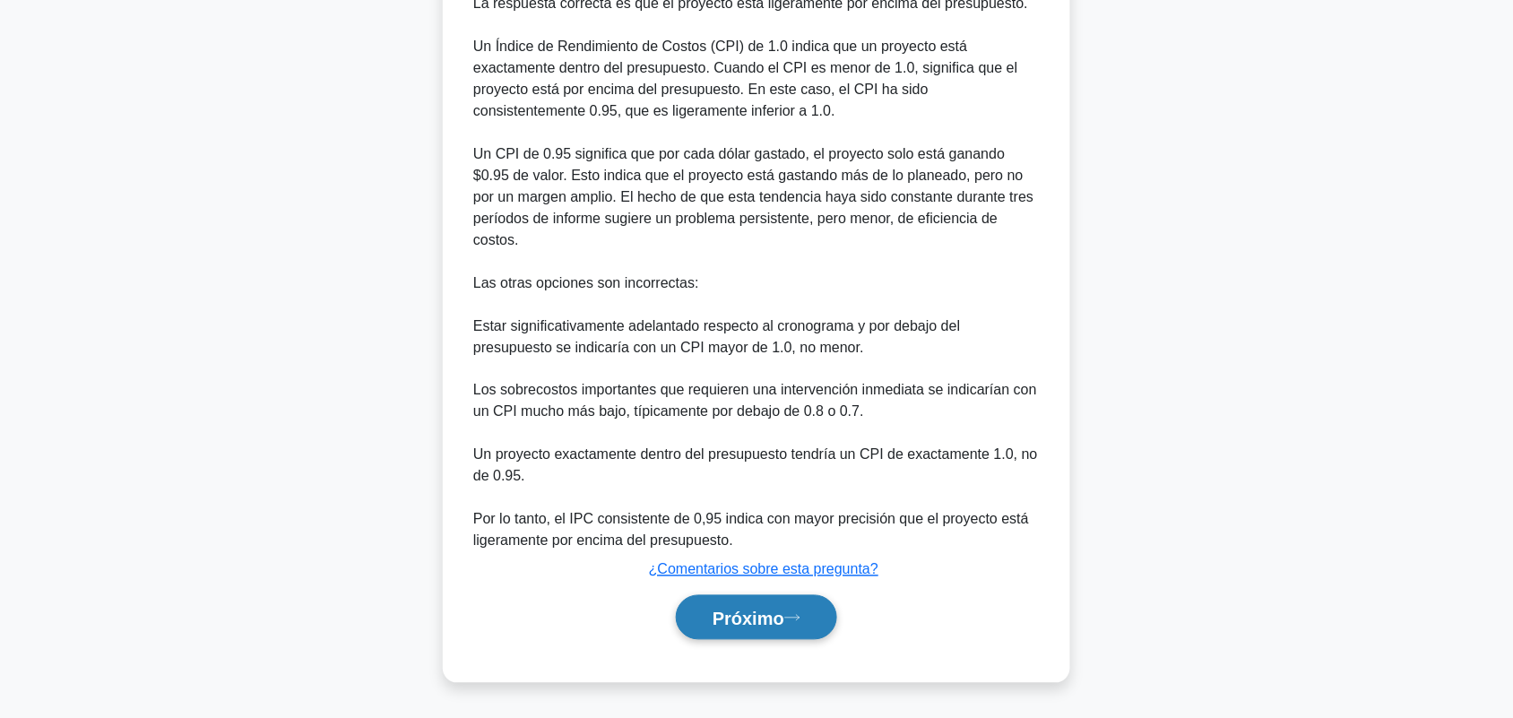
click at [827, 602] on button "Próximo" at bounding box center [756, 618] width 161 height 46
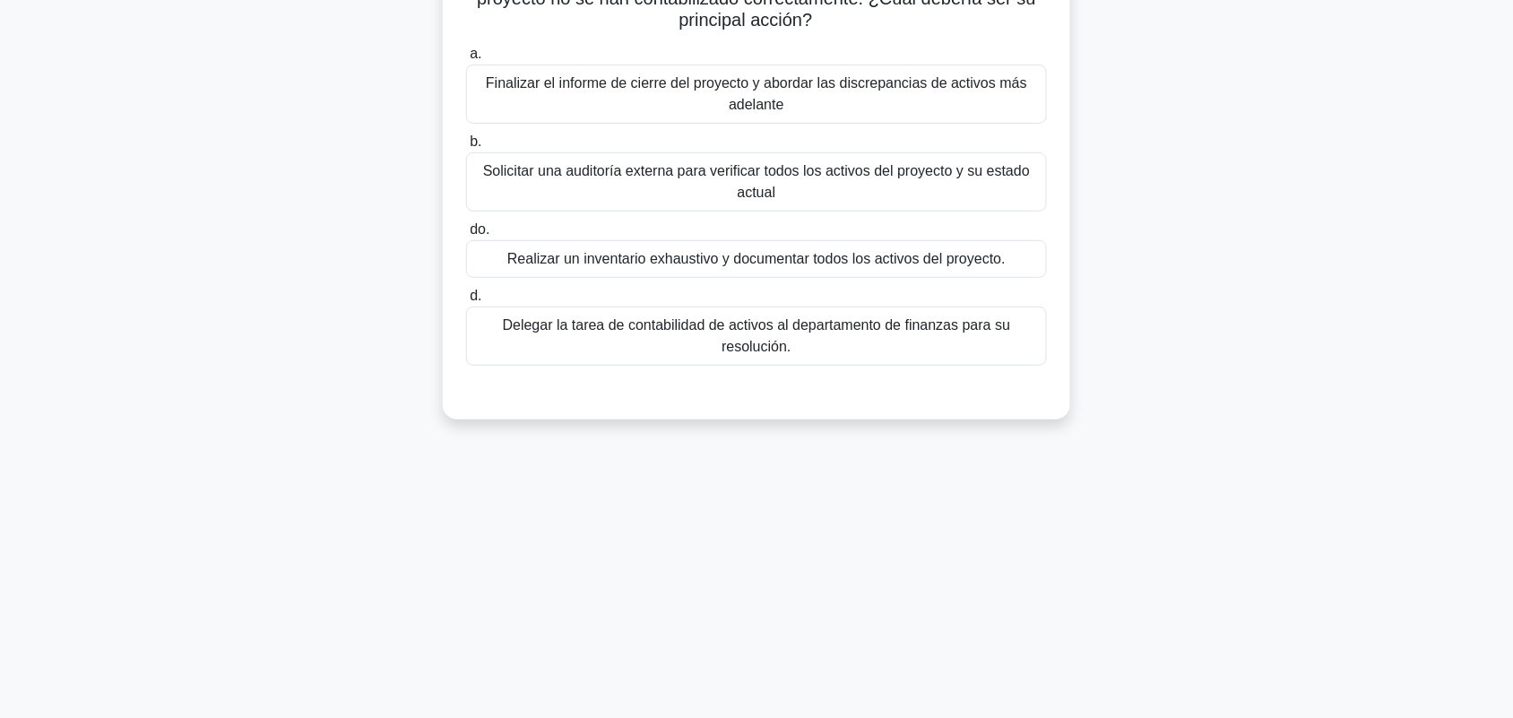
scroll to position [0, 0]
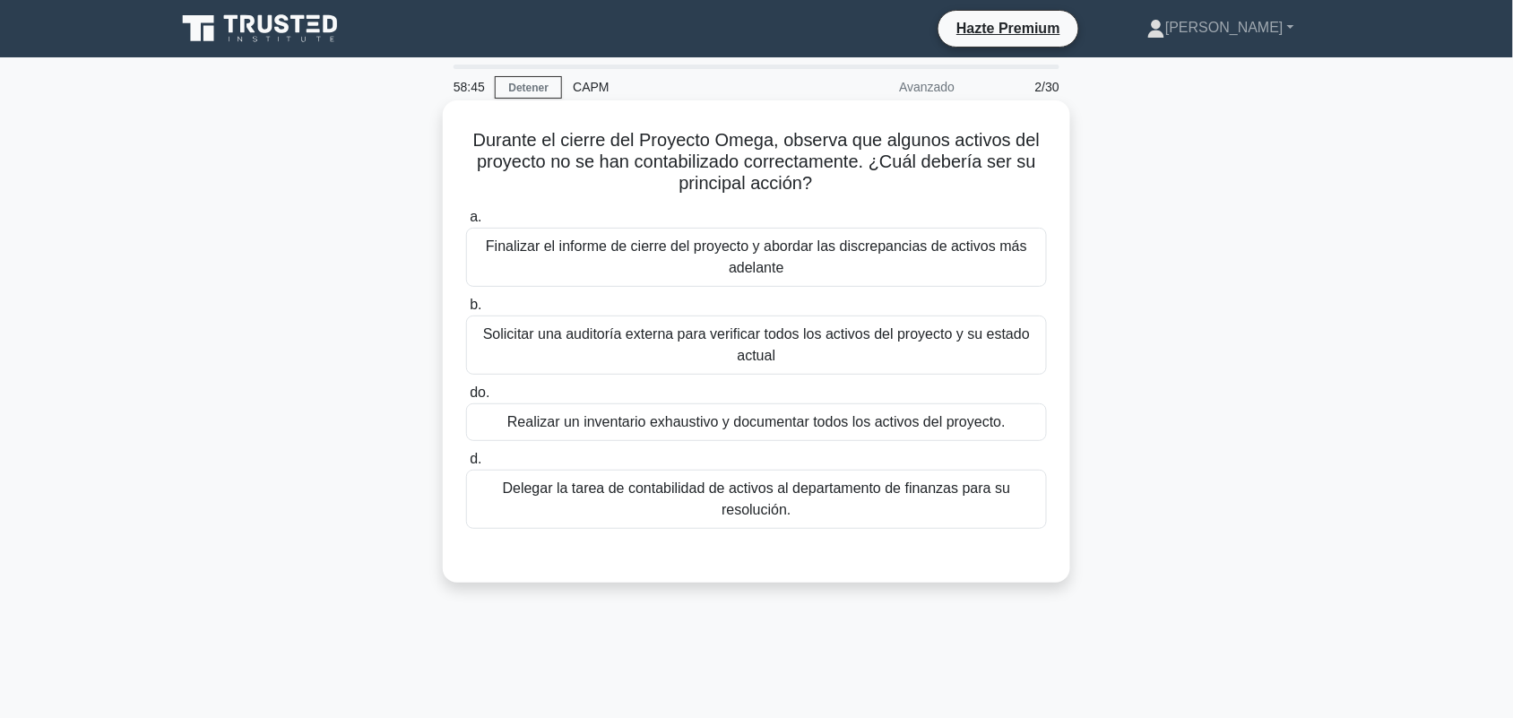
click at [1005, 427] on div "Realizar un inventario exhaustivo y documentar todos los activos del proyecto." at bounding box center [756, 422] width 581 height 38
click at [466, 399] on input "do. Realizar un inventario exhaustivo y documentar todos los activos del proyec…" at bounding box center [466, 393] width 0 height 12
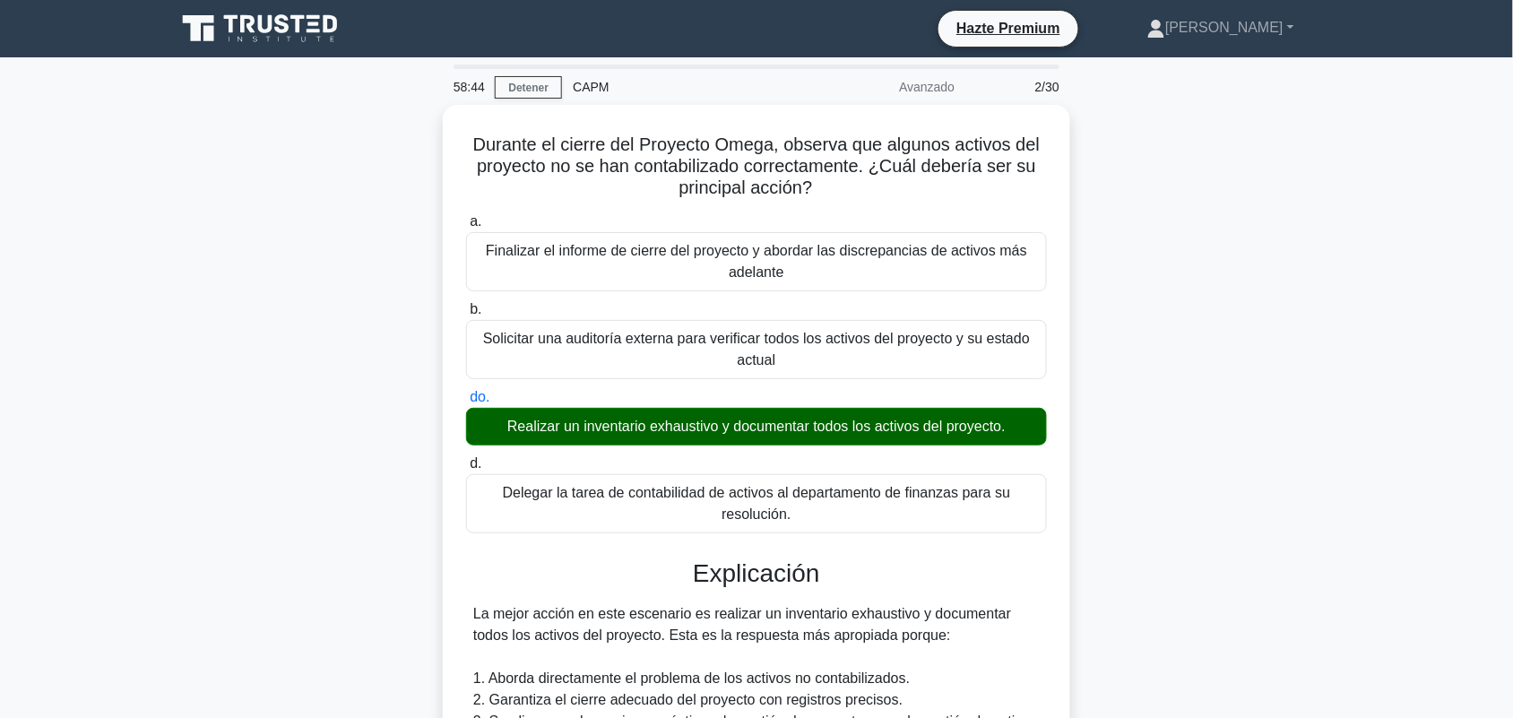
scroll to position [542, 0]
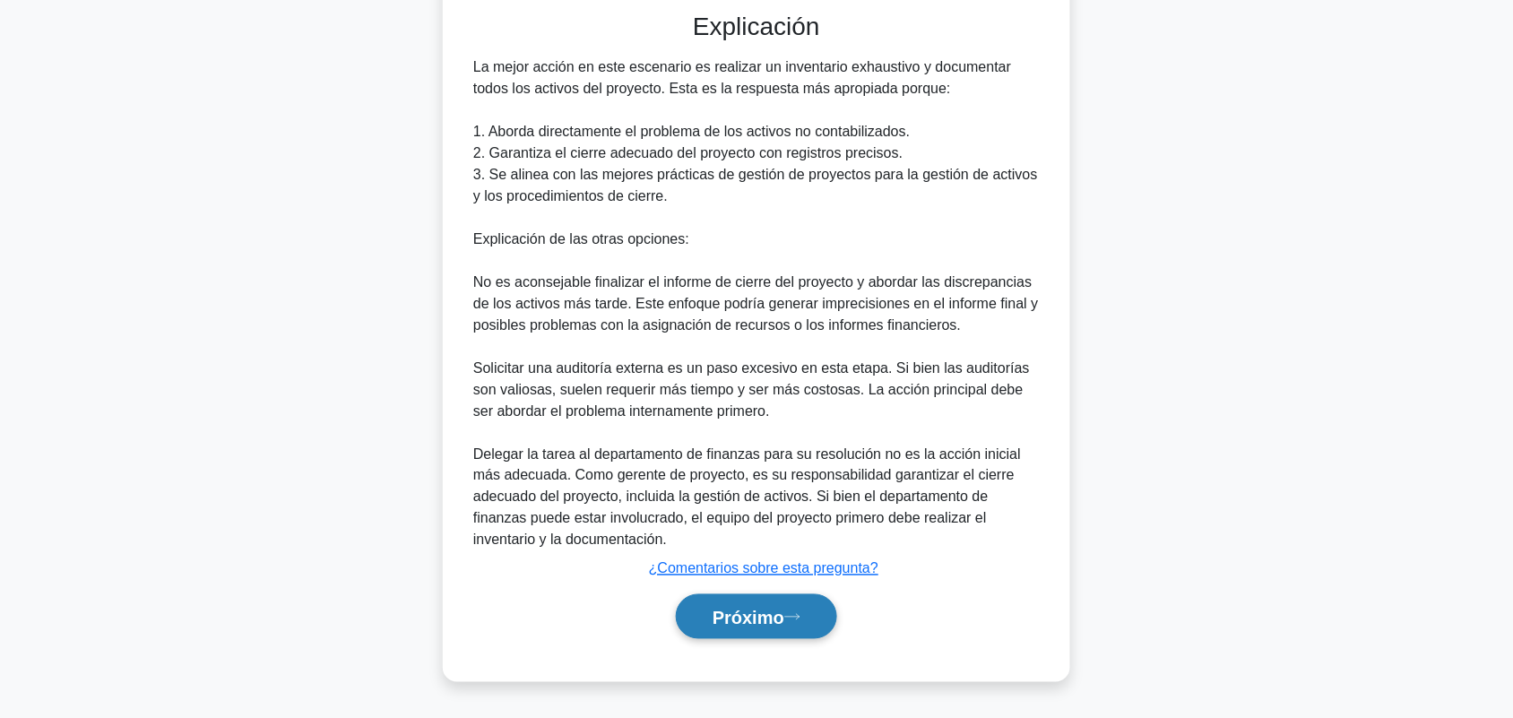
click at [825, 628] on button "Próximo" at bounding box center [756, 617] width 161 height 46
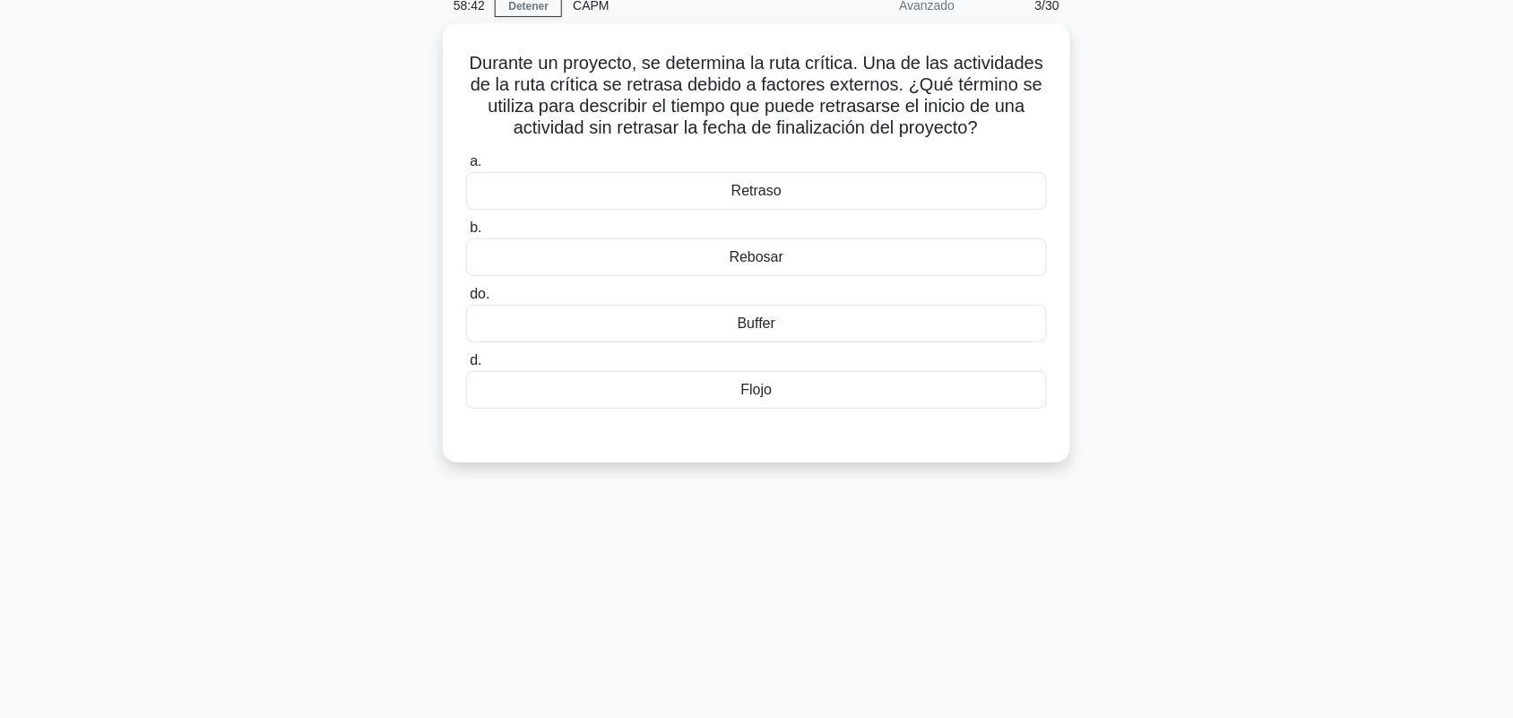
scroll to position [0, 0]
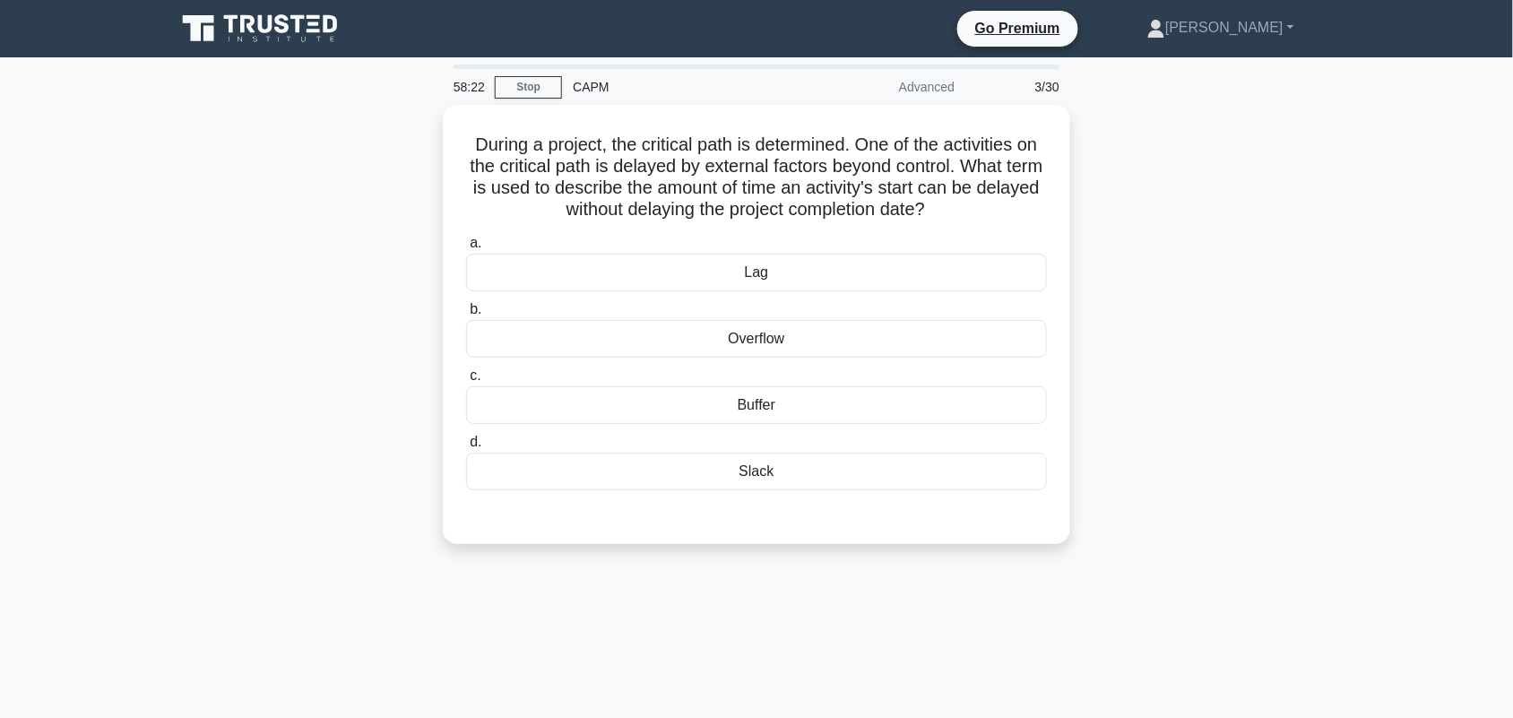
click at [1211, 338] on div "During a project, the critical path is determined. One of the activities on the…" at bounding box center [756, 335] width 1183 height 461
click at [956, 472] on div "Slack" at bounding box center [756, 467] width 581 height 38
click at [466, 444] on input "[PERSON_NAME][GEOGRAPHIC_DATA]" at bounding box center [466, 438] width 0 height 12
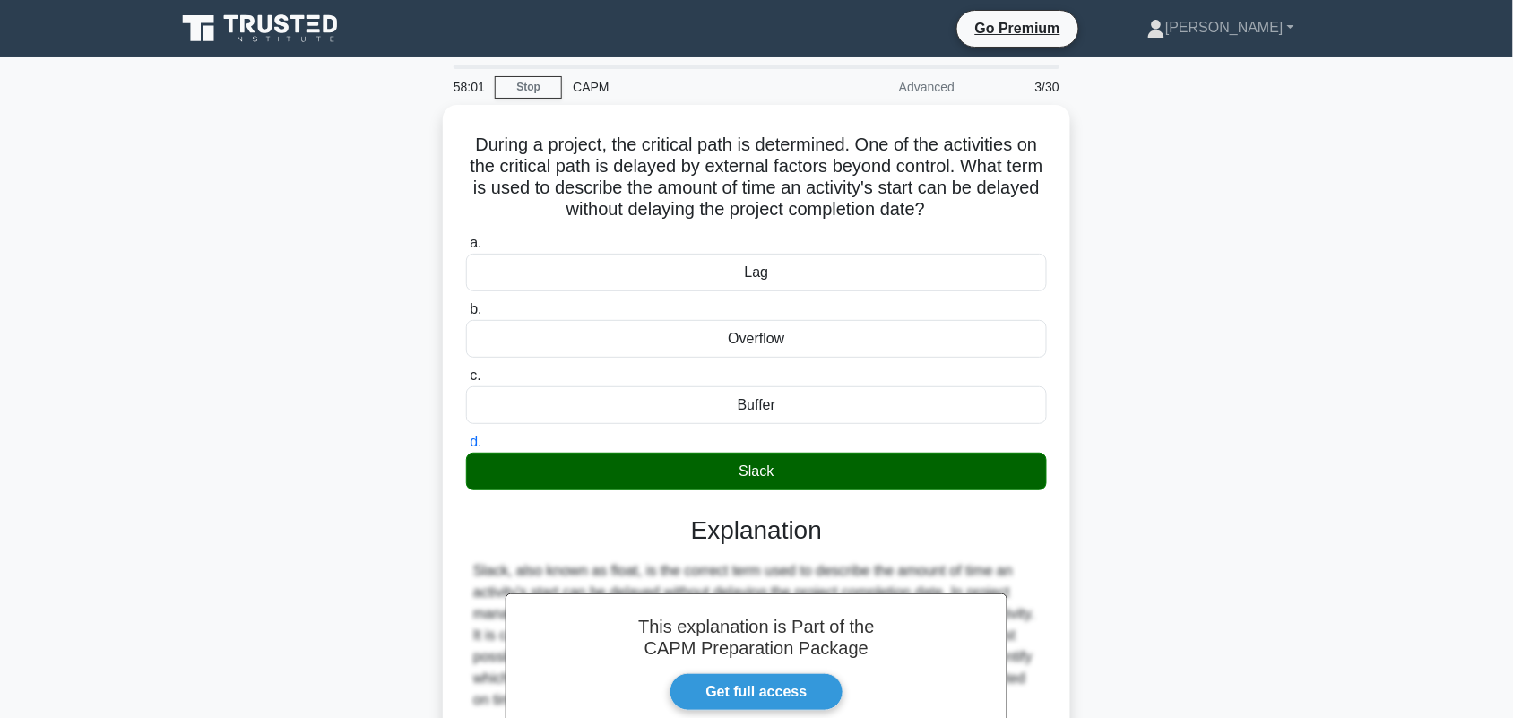
scroll to position [249, 0]
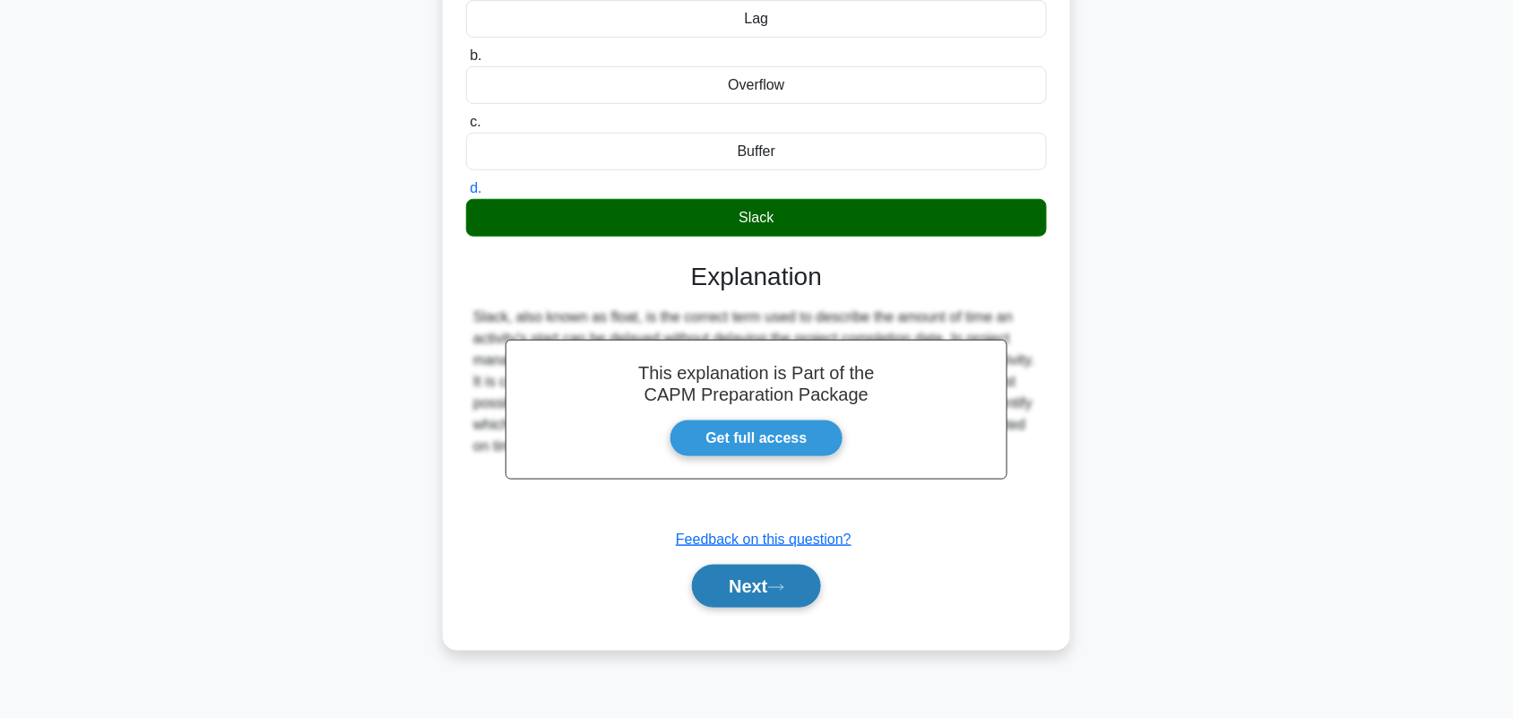
click at [777, 585] on icon at bounding box center [776, 588] width 16 height 10
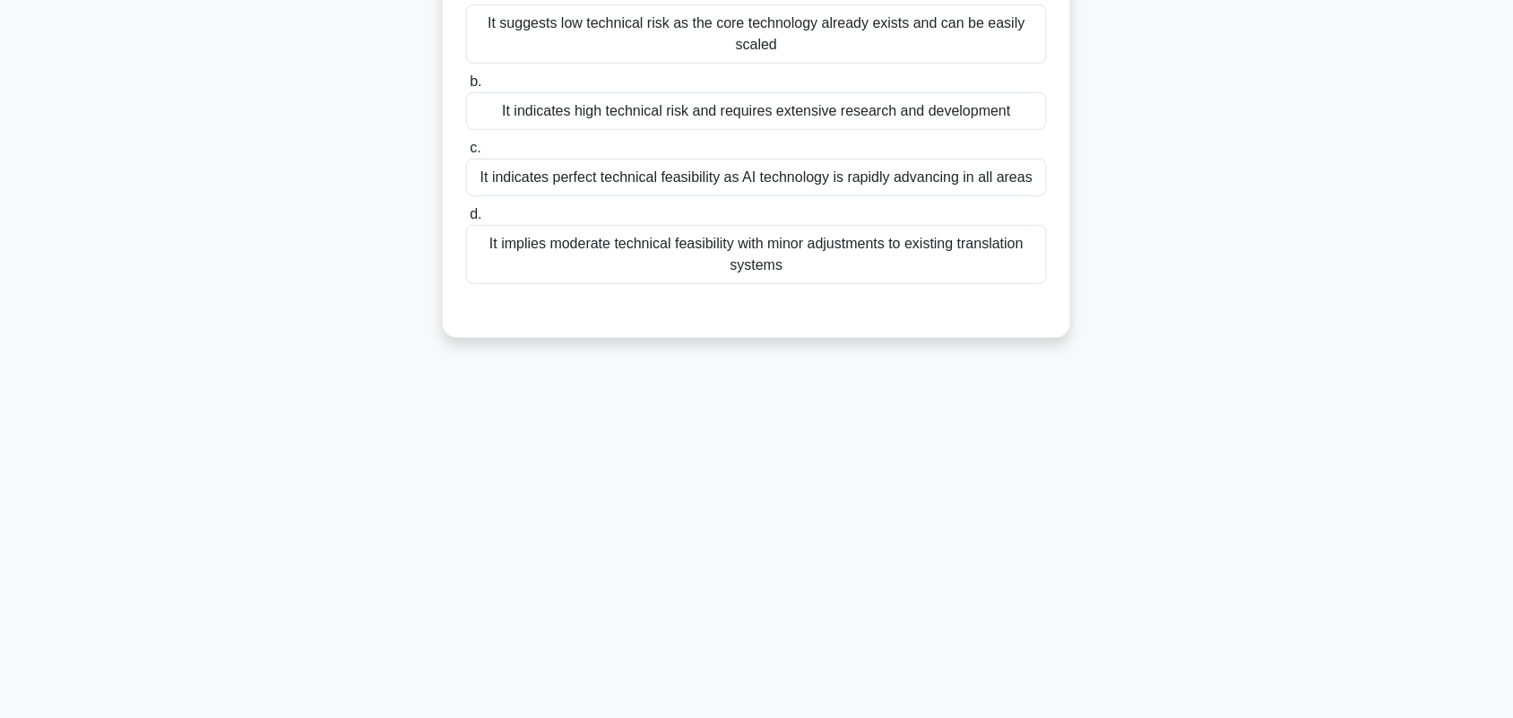
scroll to position [0, 0]
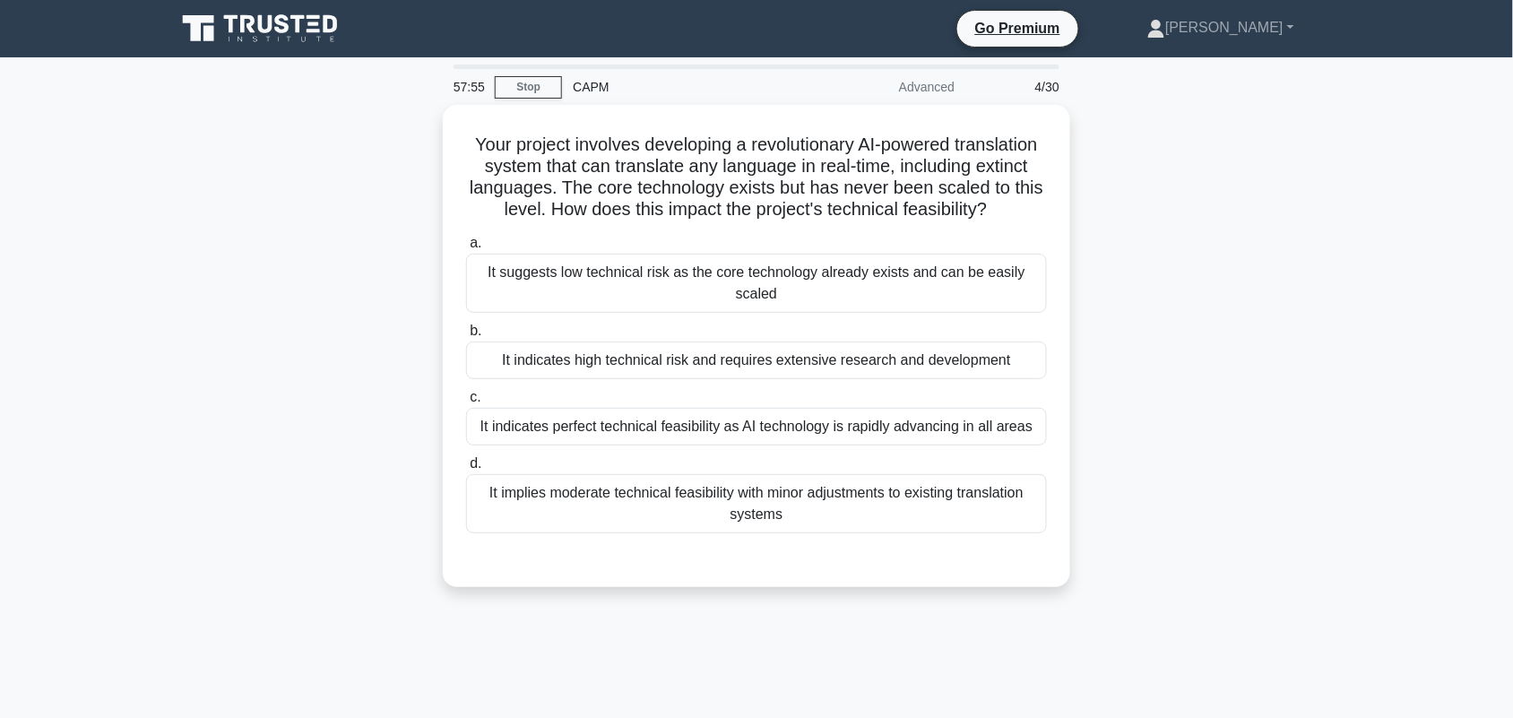
click at [1266, 134] on div "Your project involves developing a revolutionary AI-powered translation system …" at bounding box center [756, 357] width 1183 height 504
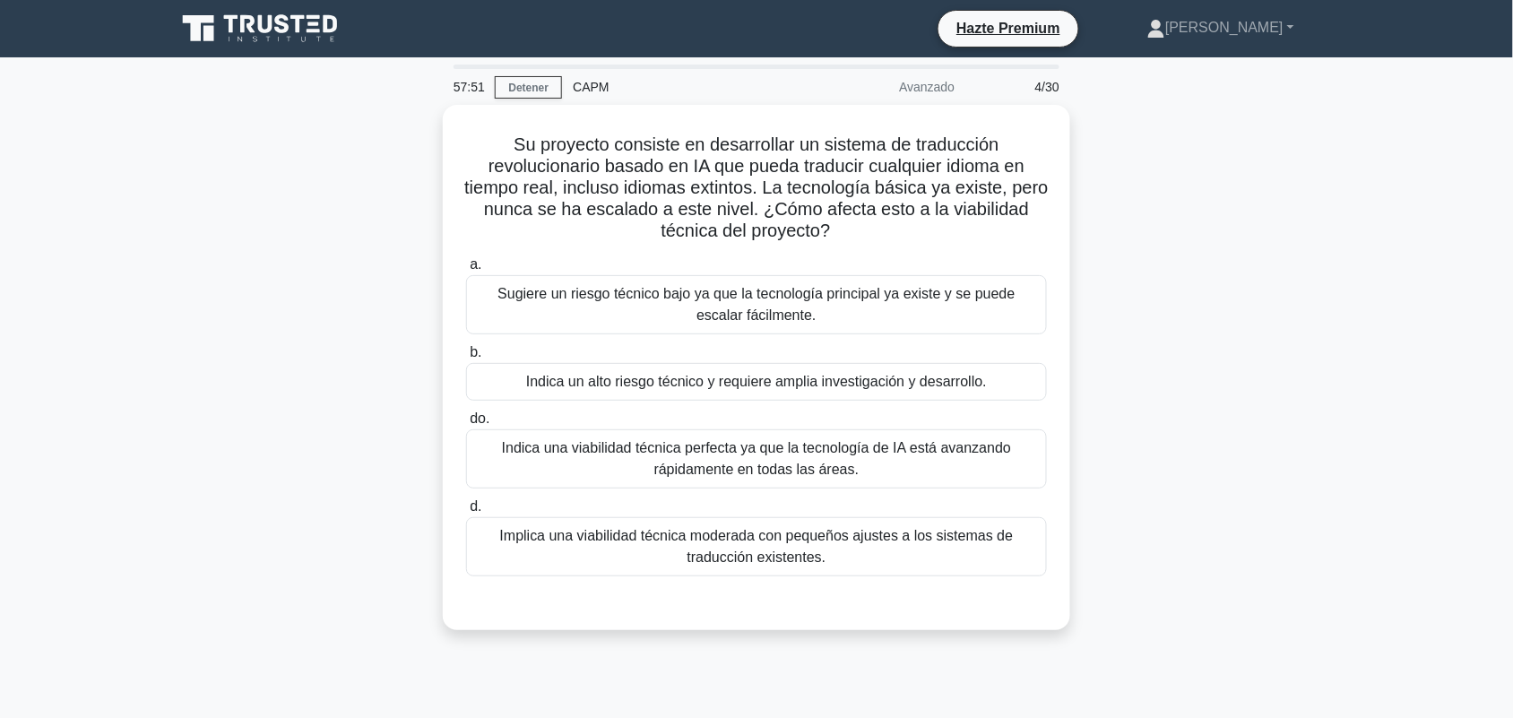
click at [1228, 332] on div "Su proyecto consiste en desarrollar un sistema de traducción revolucionario bas…" at bounding box center [756, 378] width 1183 height 547
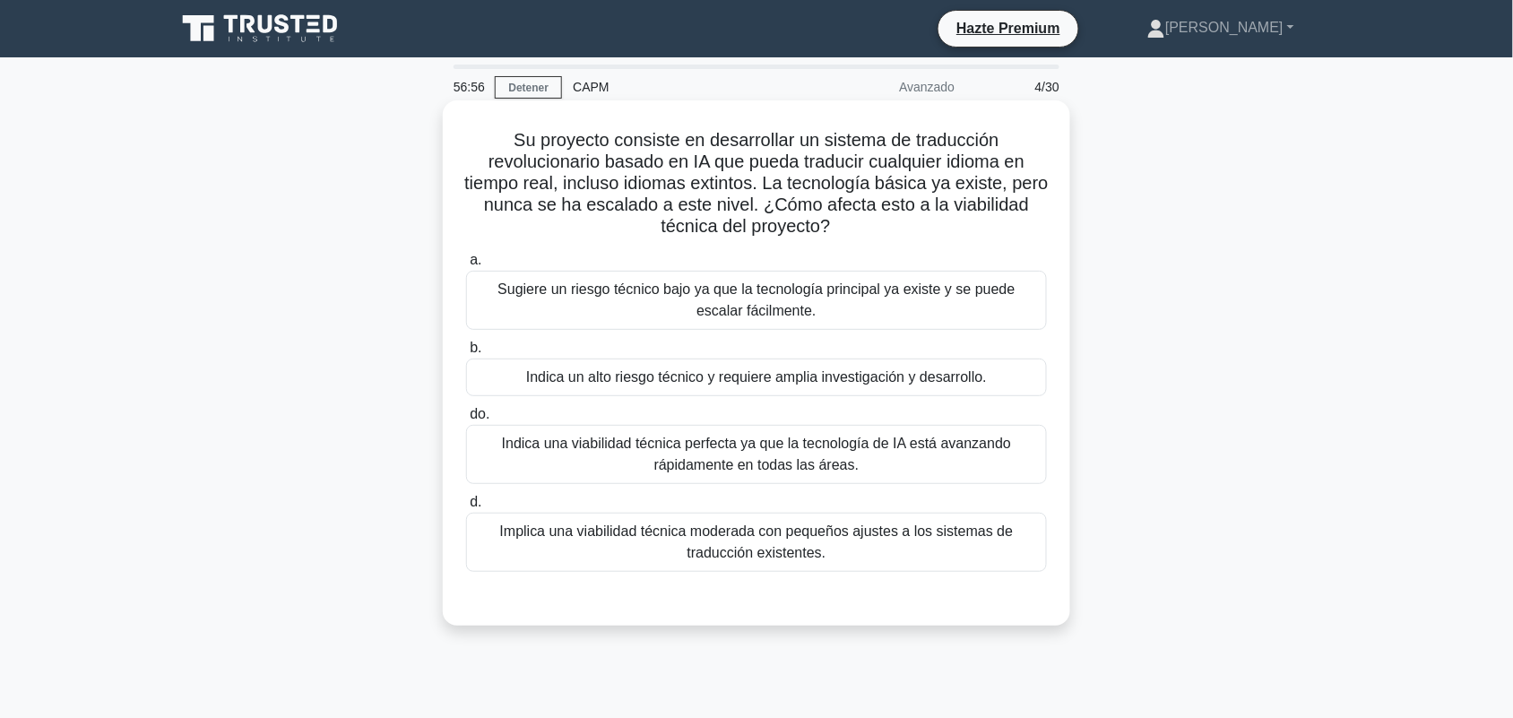
click at [998, 382] on div "Indica un alto riesgo técnico y requiere amplia investigación y desarrollo." at bounding box center [756, 378] width 581 height 38
click at [466, 354] on input "b. Indica un alto riesgo técnico y requiere amplia investigación y desarrollo." at bounding box center [466, 348] width 0 height 12
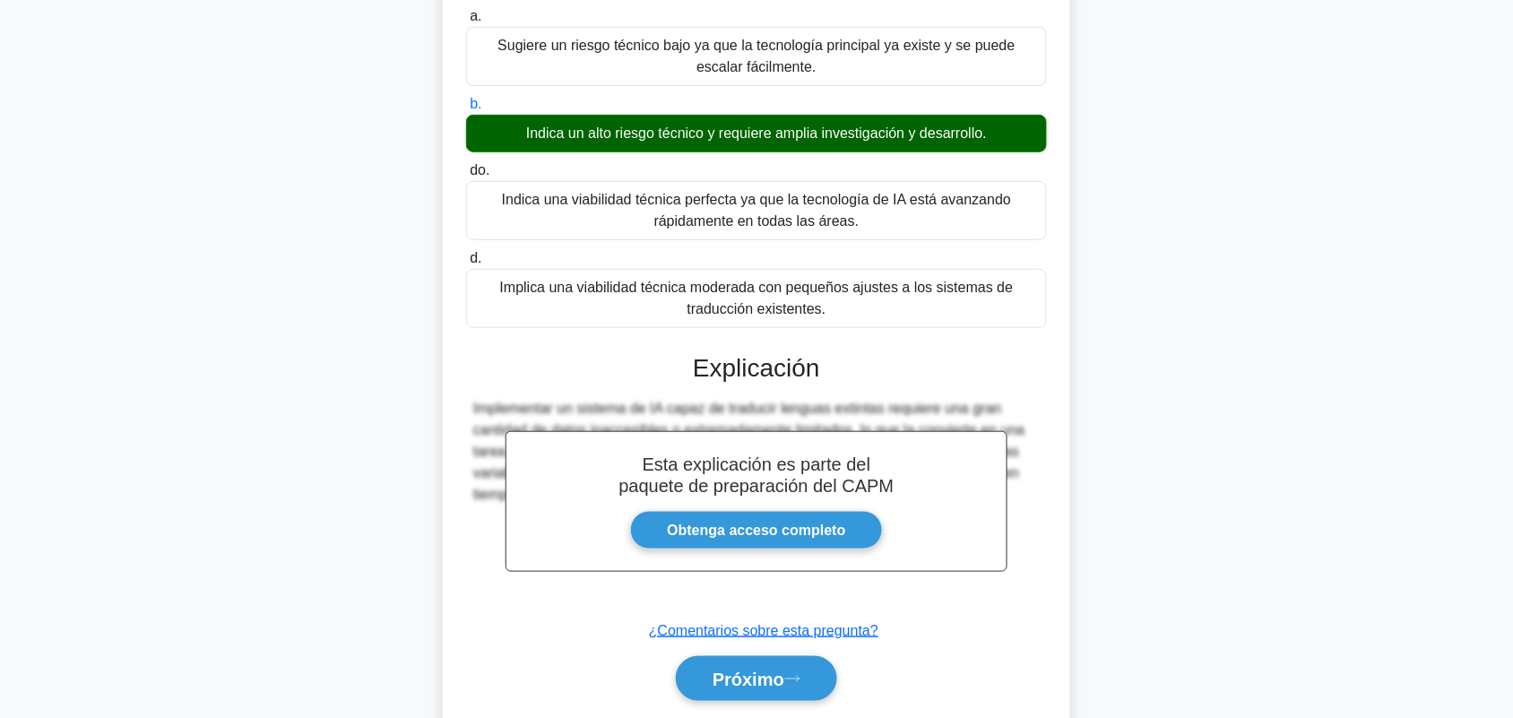
scroll to position [305, 0]
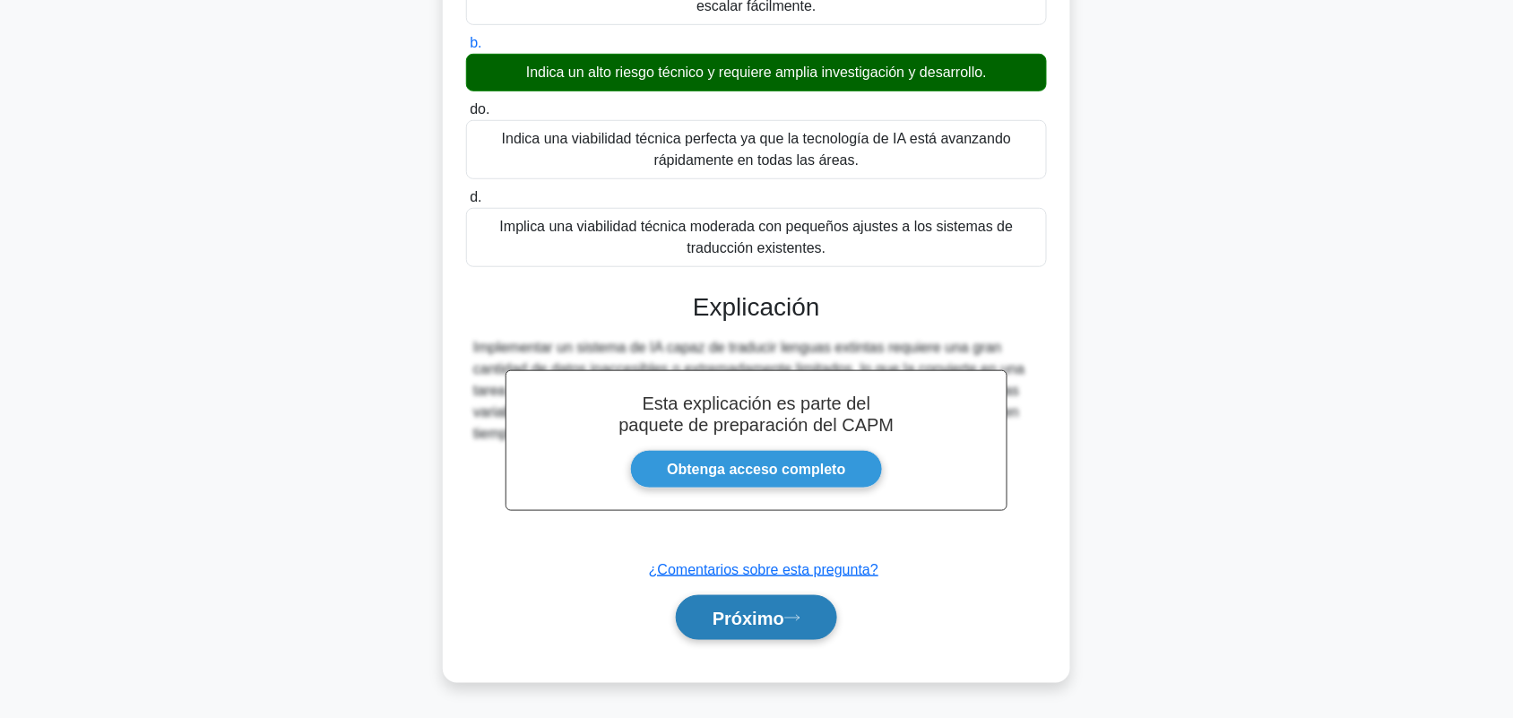
click at [765, 611] on font "Próximo" at bounding box center [749, 619] width 72 height 20
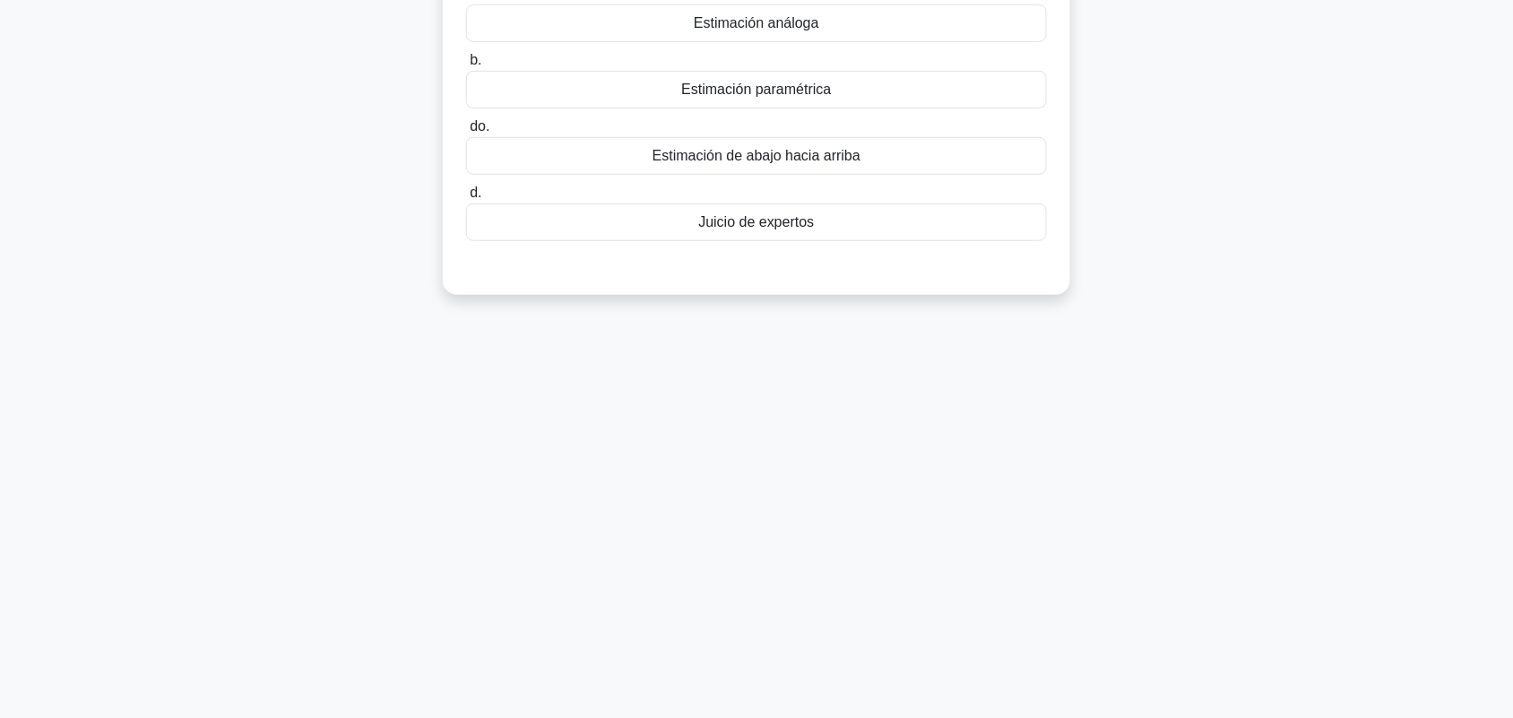
scroll to position [0, 0]
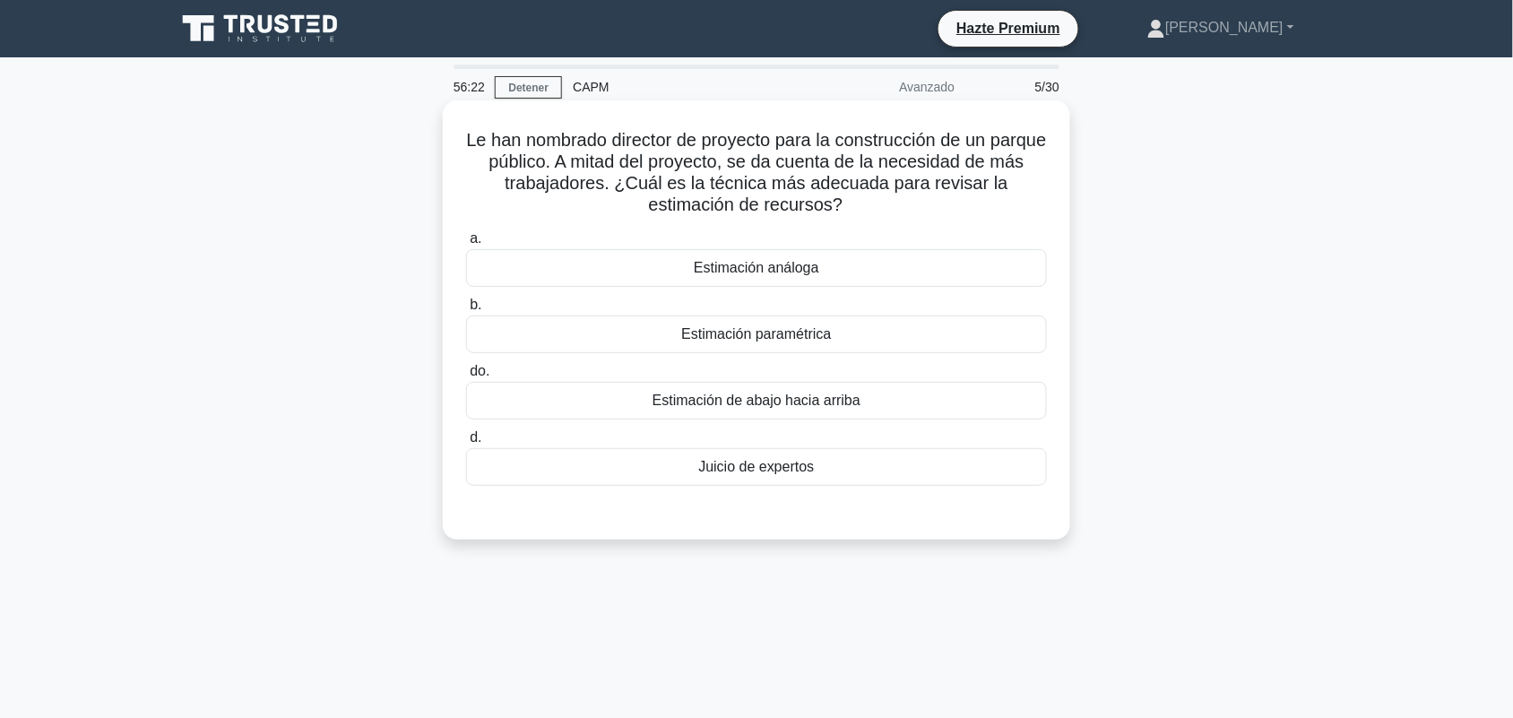
click at [820, 403] on font "Estimación de abajo hacia arriba" at bounding box center [757, 400] width 208 height 15
click at [466, 377] on input "do. Estimación de abajo hacia arriba" at bounding box center [466, 372] width 0 height 12
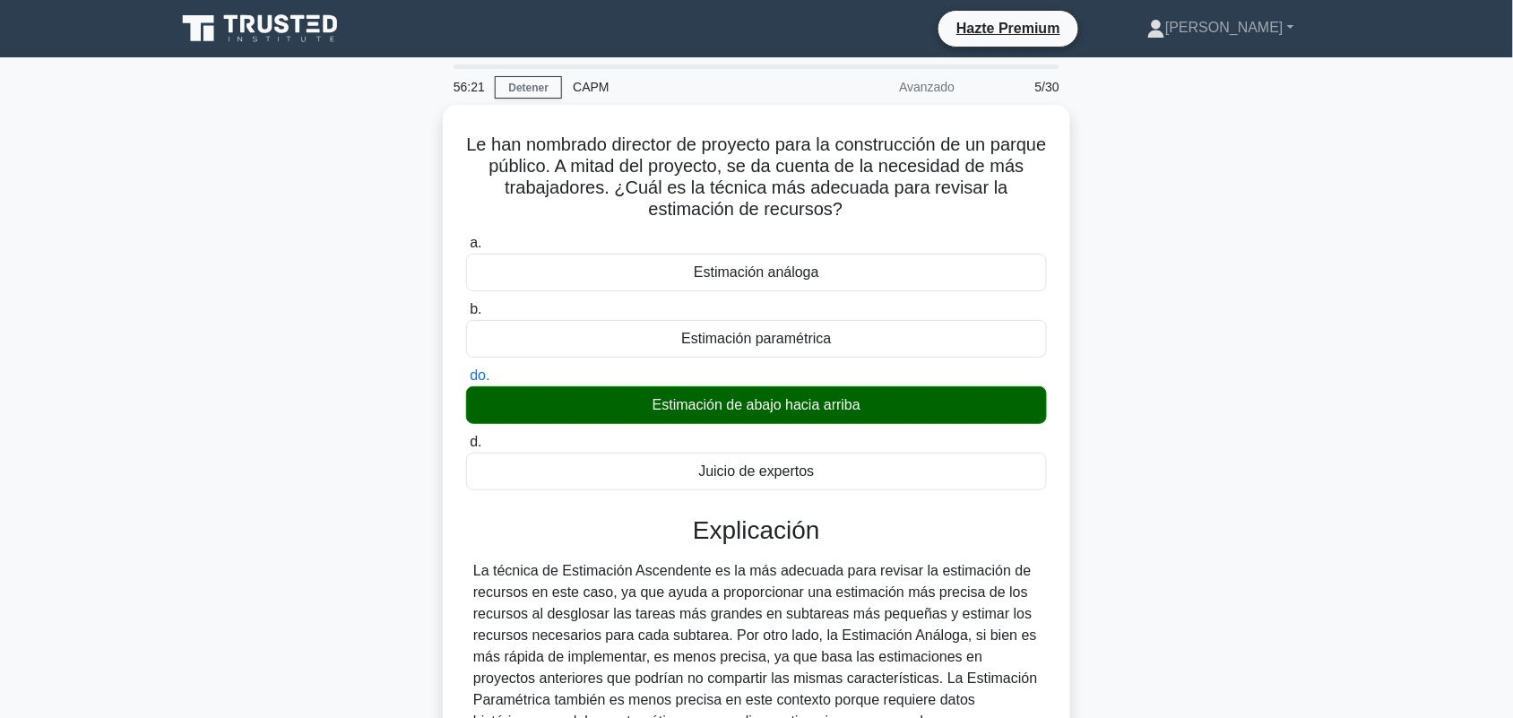
scroll to position [262, 0]
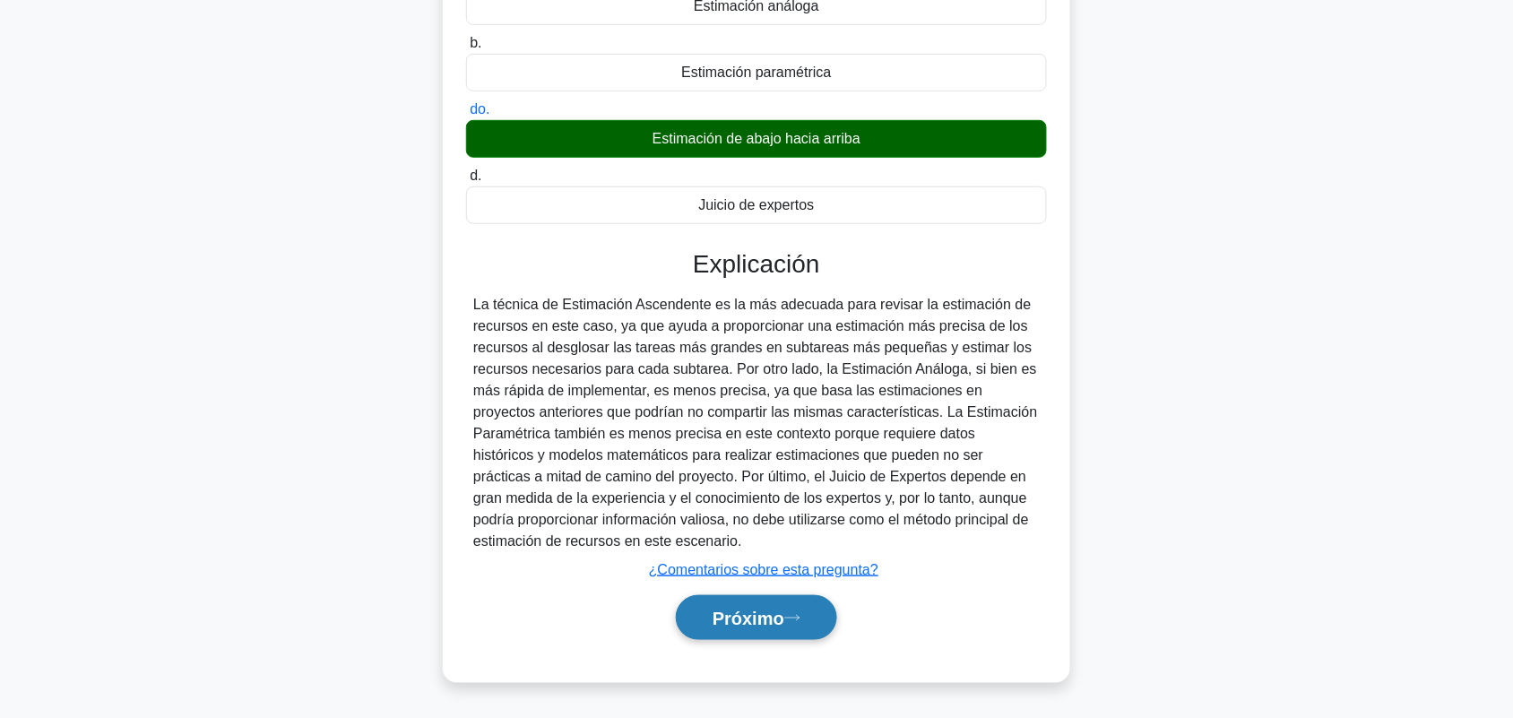
click at [753, 620] on font "Próximo" at bounding box center [749, 619] width 72 height 20
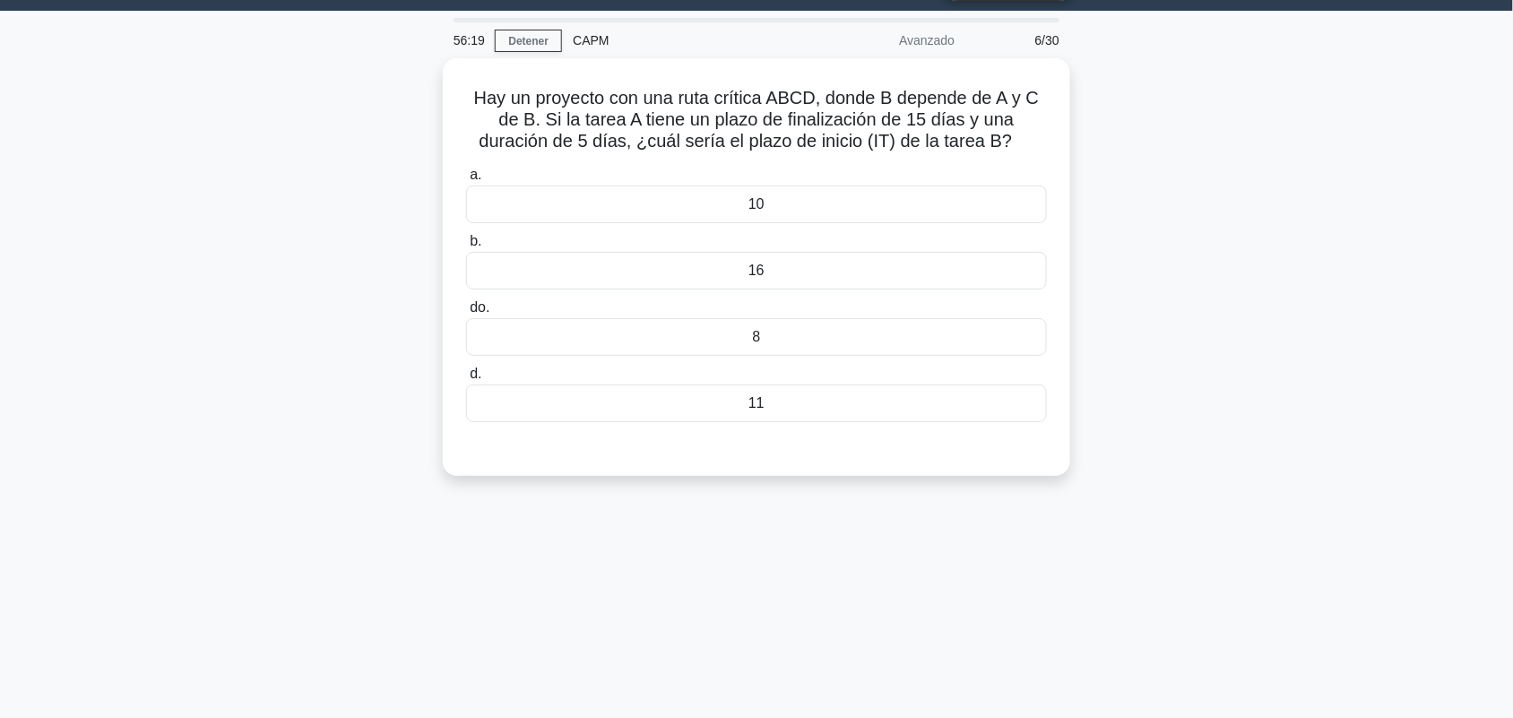
scroll to position [0, 0]
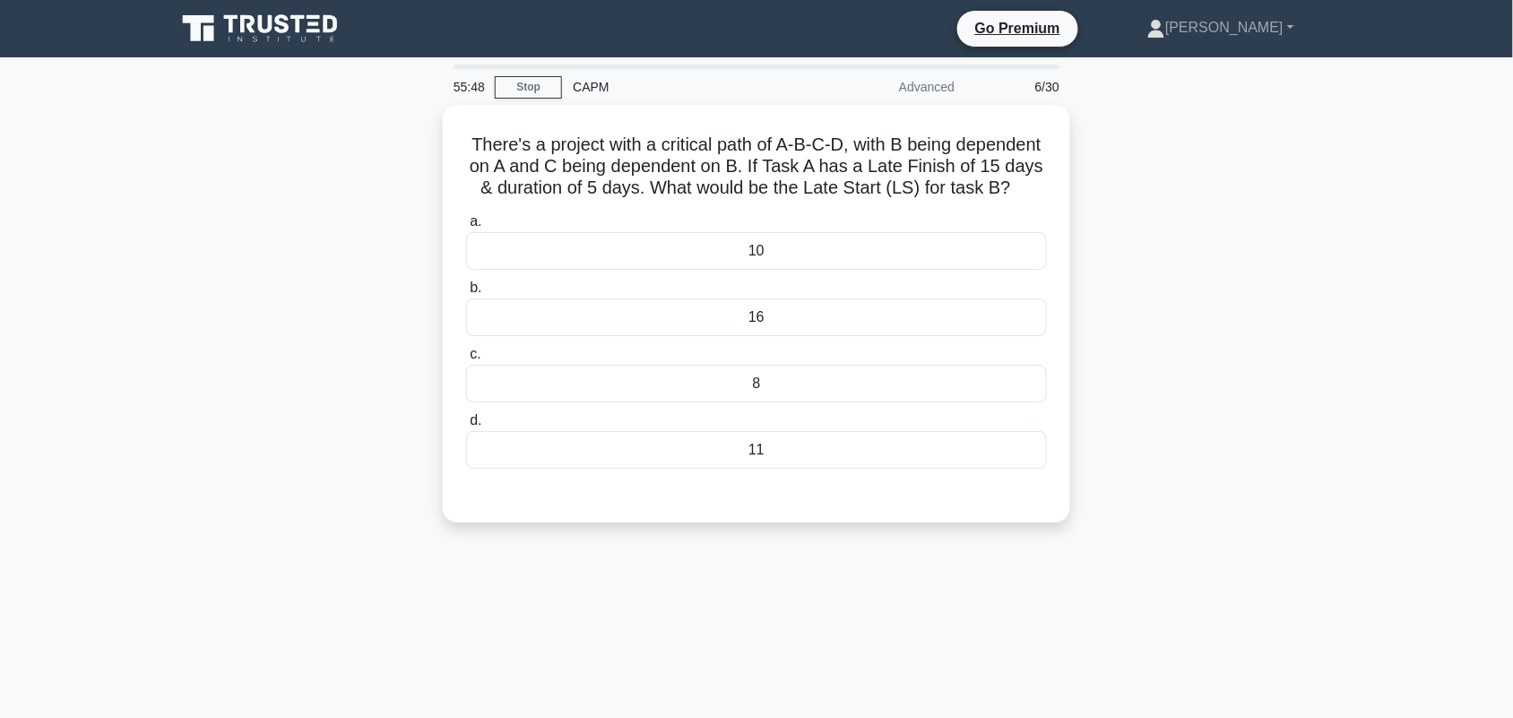
click at [1206, 267] on div "There's a project with a critical path of A-B-C-D, with B being dependent on A …" at bounding box center [756, 324] width 1183 height 439
click at [840, 332] on div "16" at bounding box center [756, 313] width 581 height 38
click at [466, 290] on input "b. 16" at bounding box center [466, 284] width 0 height 12
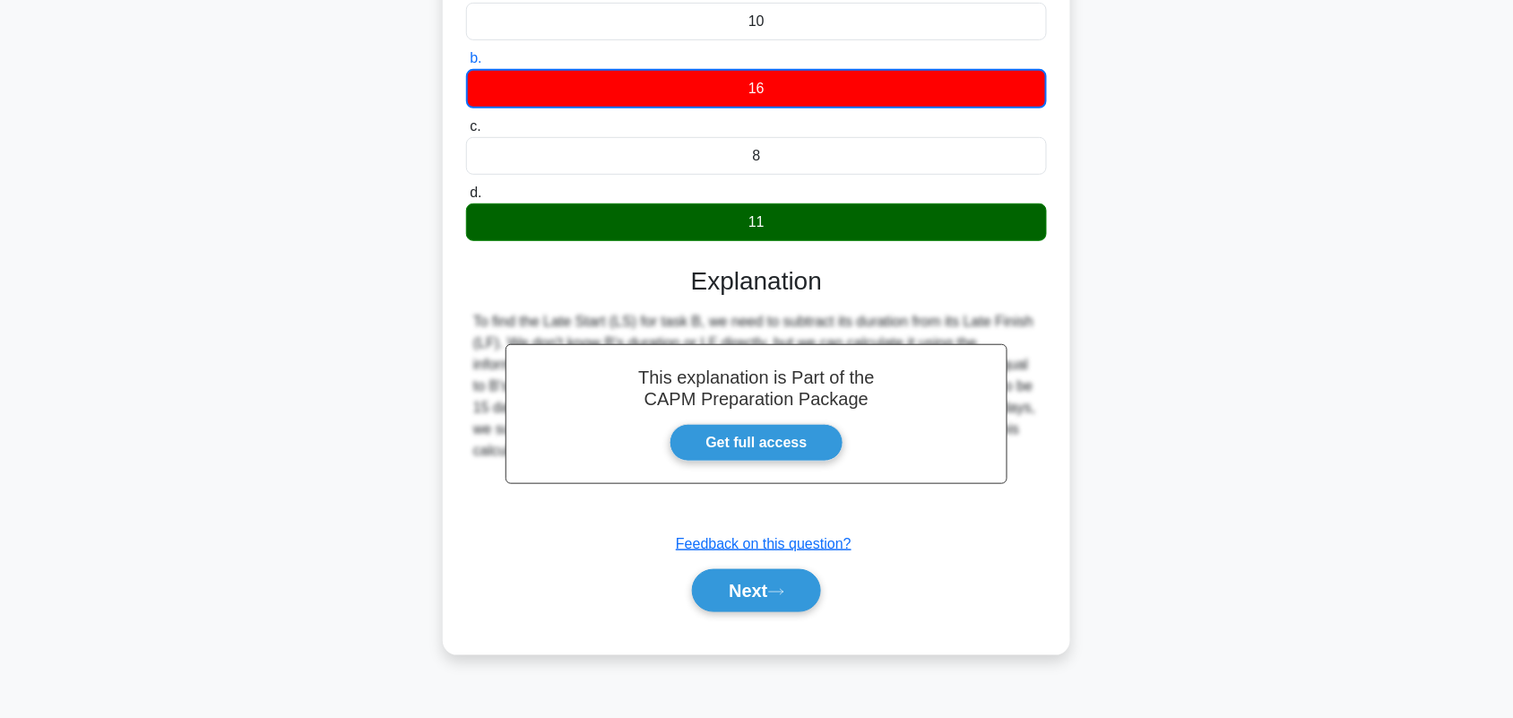
scroll to position [249, 0]
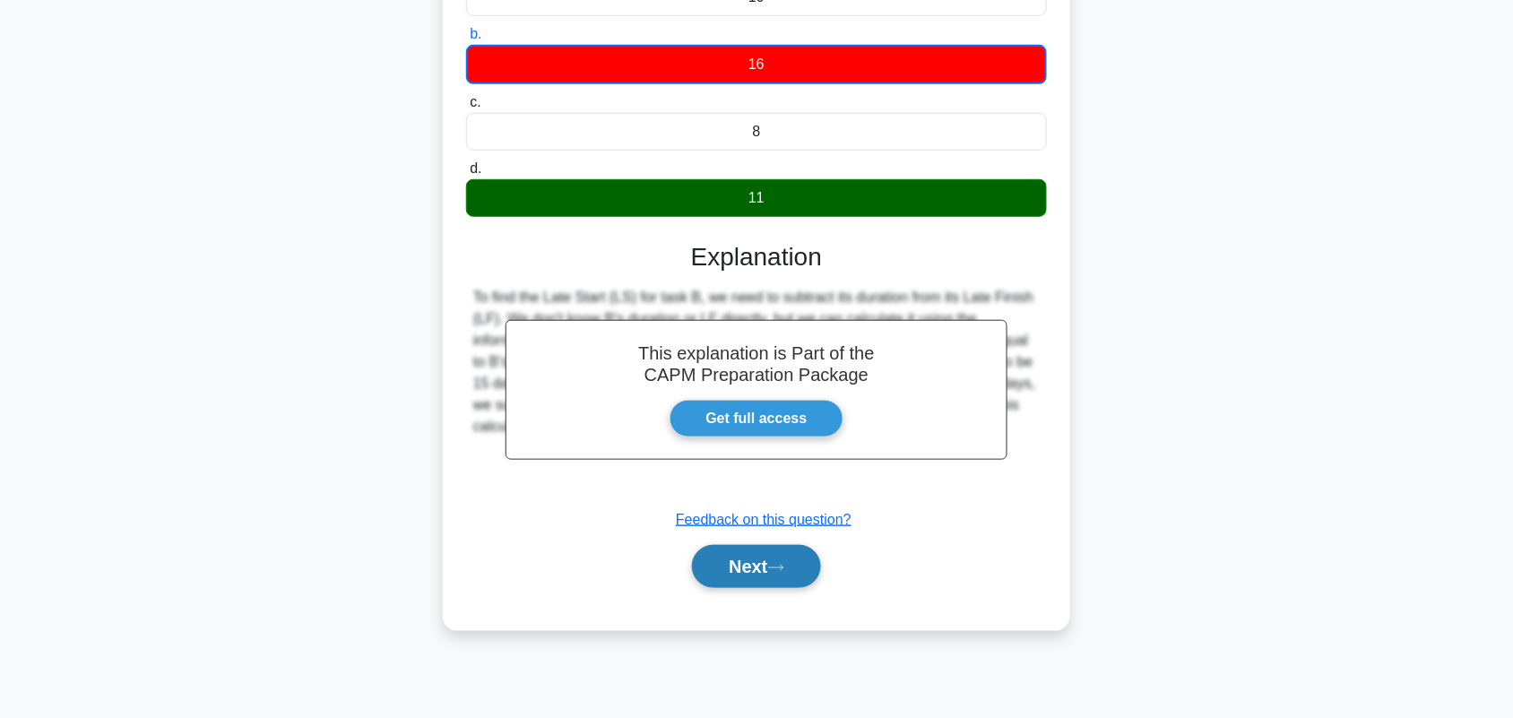
click at [780, 588] on button "Next" at bounding box center [756, 566] width 128 height 43
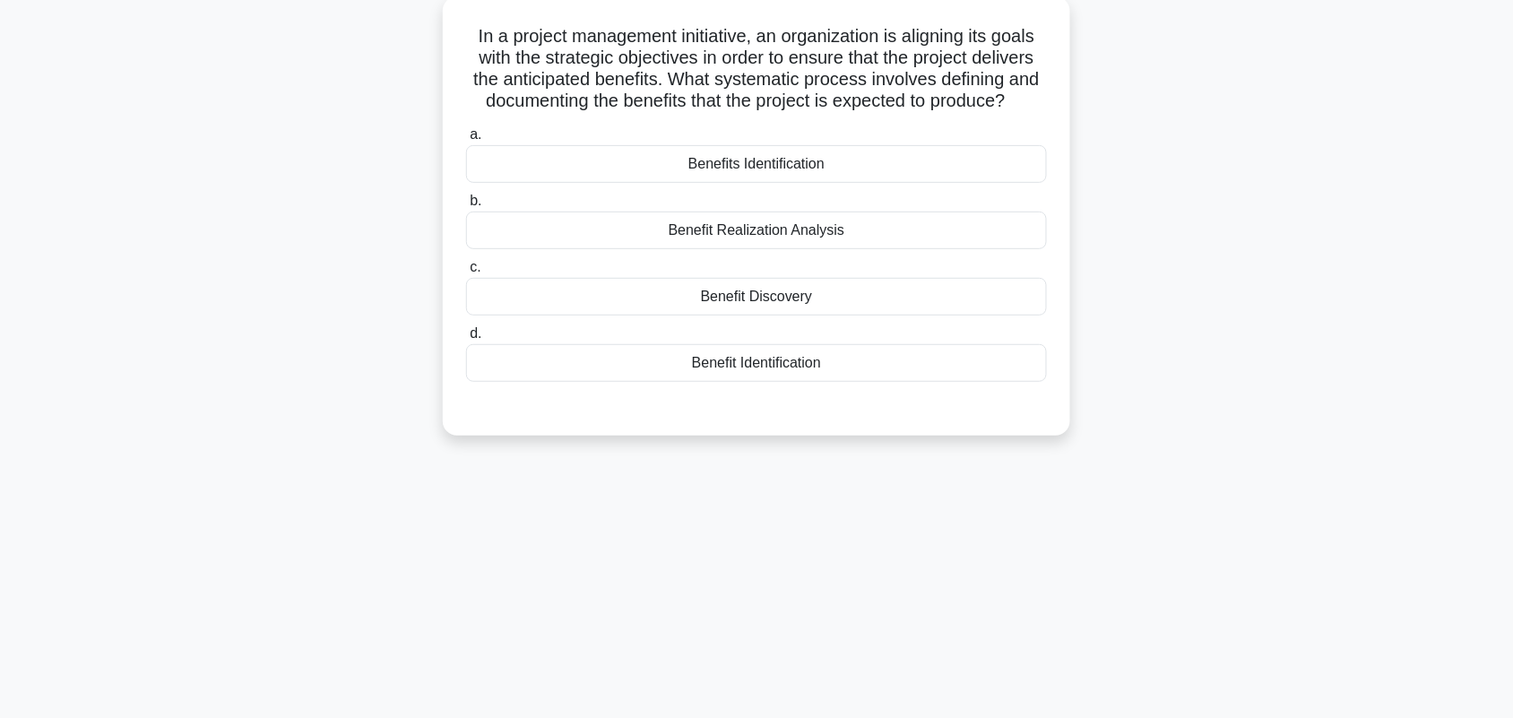
scroll to position [0, 0]
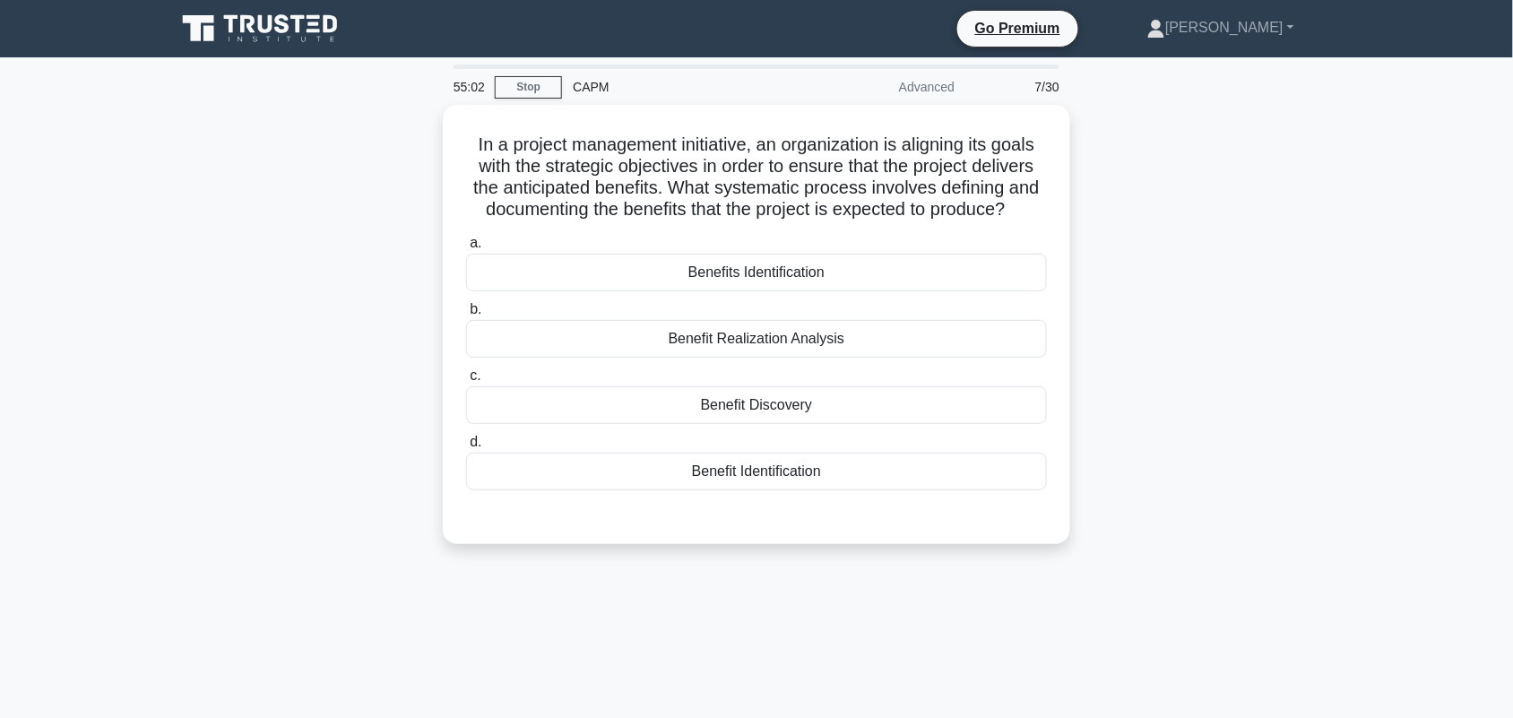
click at [1206, 262] on div "In a project management initiative, an organization is aligning its goals with …" at bounding box center [756, 335] width 1183 height 461
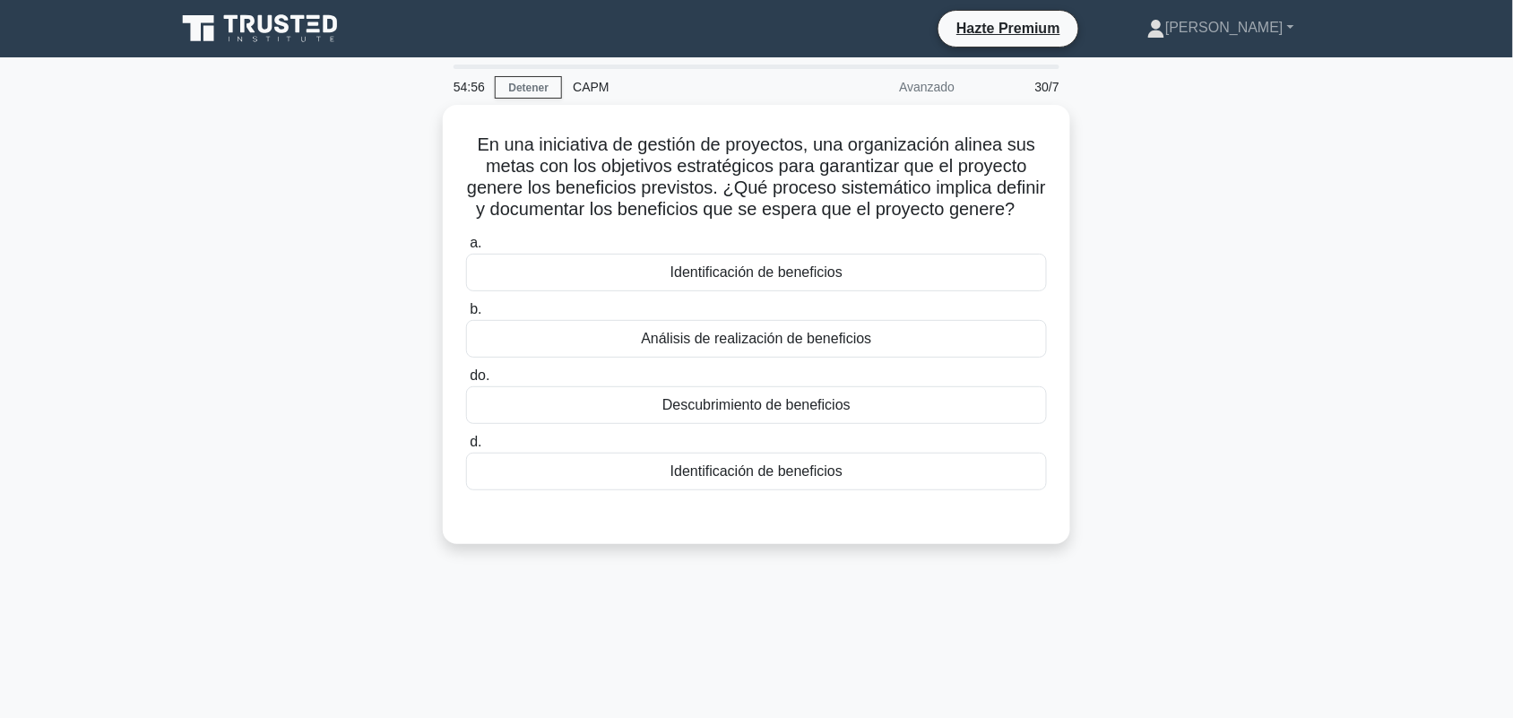
click at [1328, 272] on div "En una iniciativa de gestión de proyectos, una organización alinea sus metas co…" at bounding box center [756, 335] width 1183 height 461
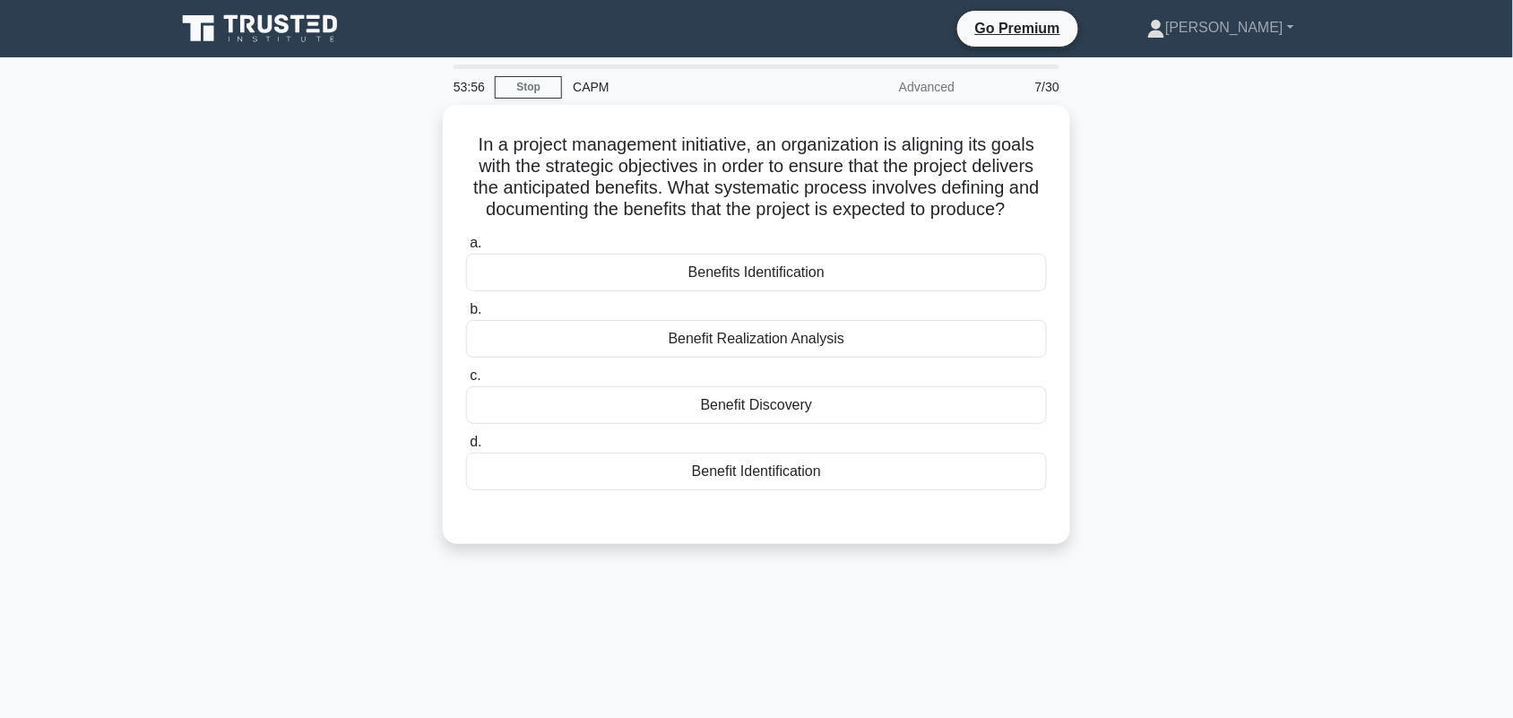
click at [1224, 316] on div "In a project management initiative, an organization is aligning its goals with …" at bounding box center [756, 335] width 1183 height 461
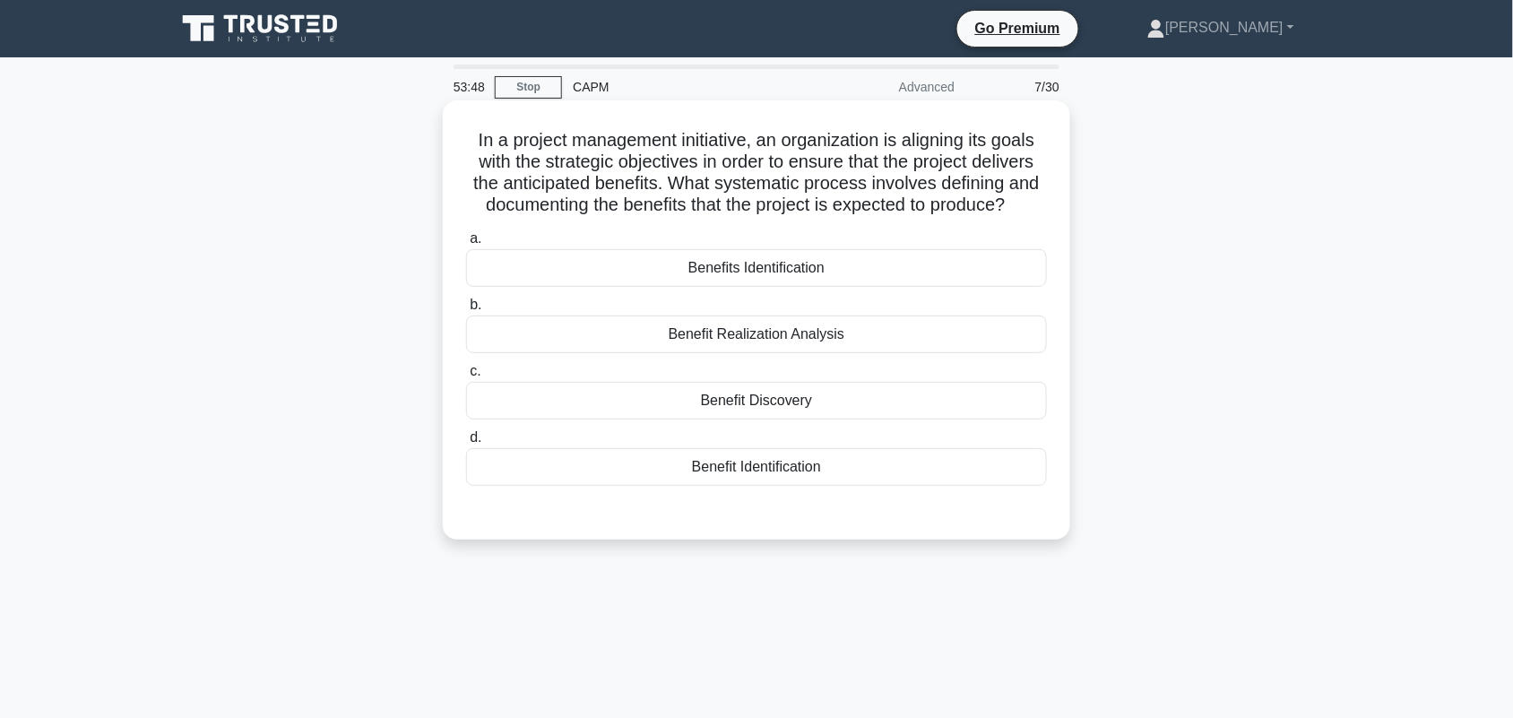
click at [939, 282] on div "Benefits Identification" at bounding box center [756, 268] width 581 height 38
click at [466, 245] on input "a. Benefits Identification" at bounding box center [466, 239] width 0 height 12
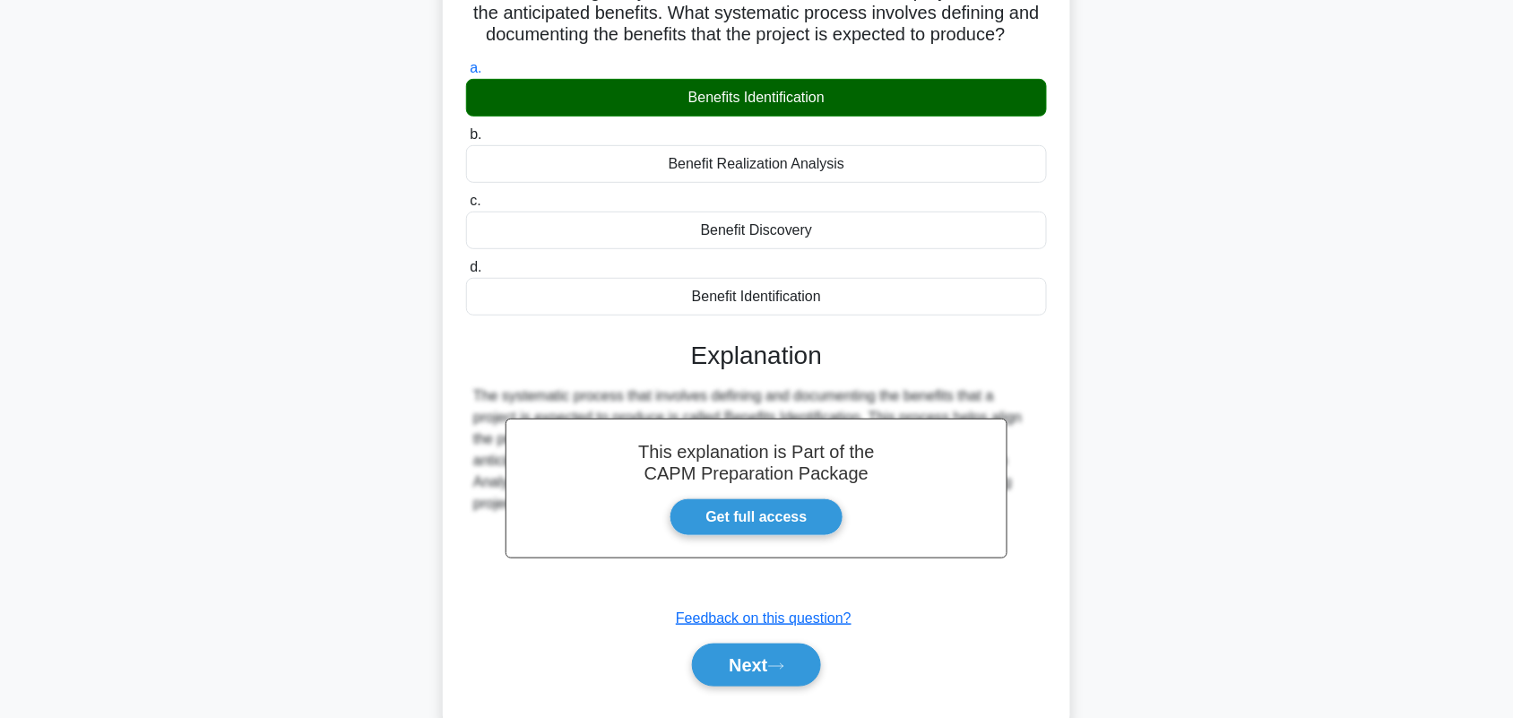
scroll to position [249, 0]
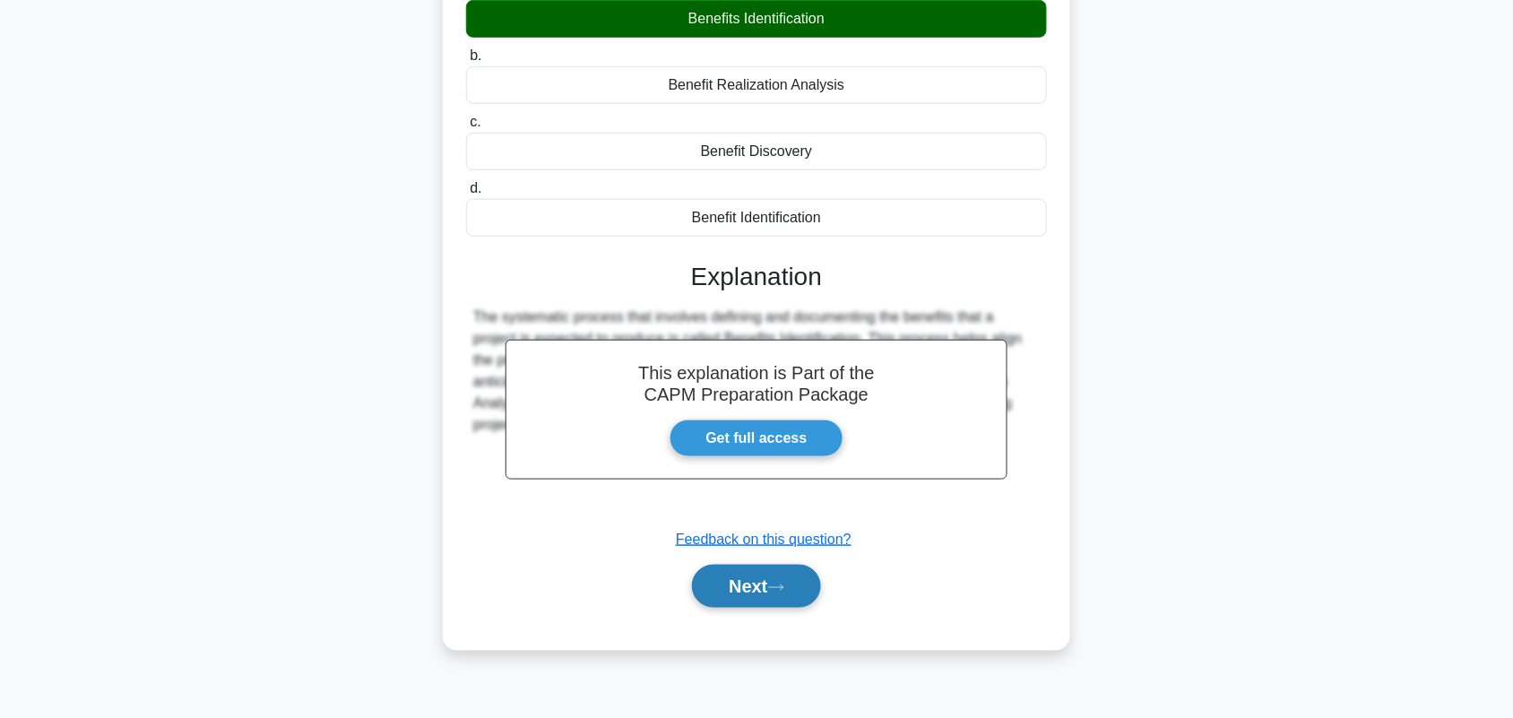
click at [773, 576] on button "Next" at bounding box center [756, 586] width 128 height 43
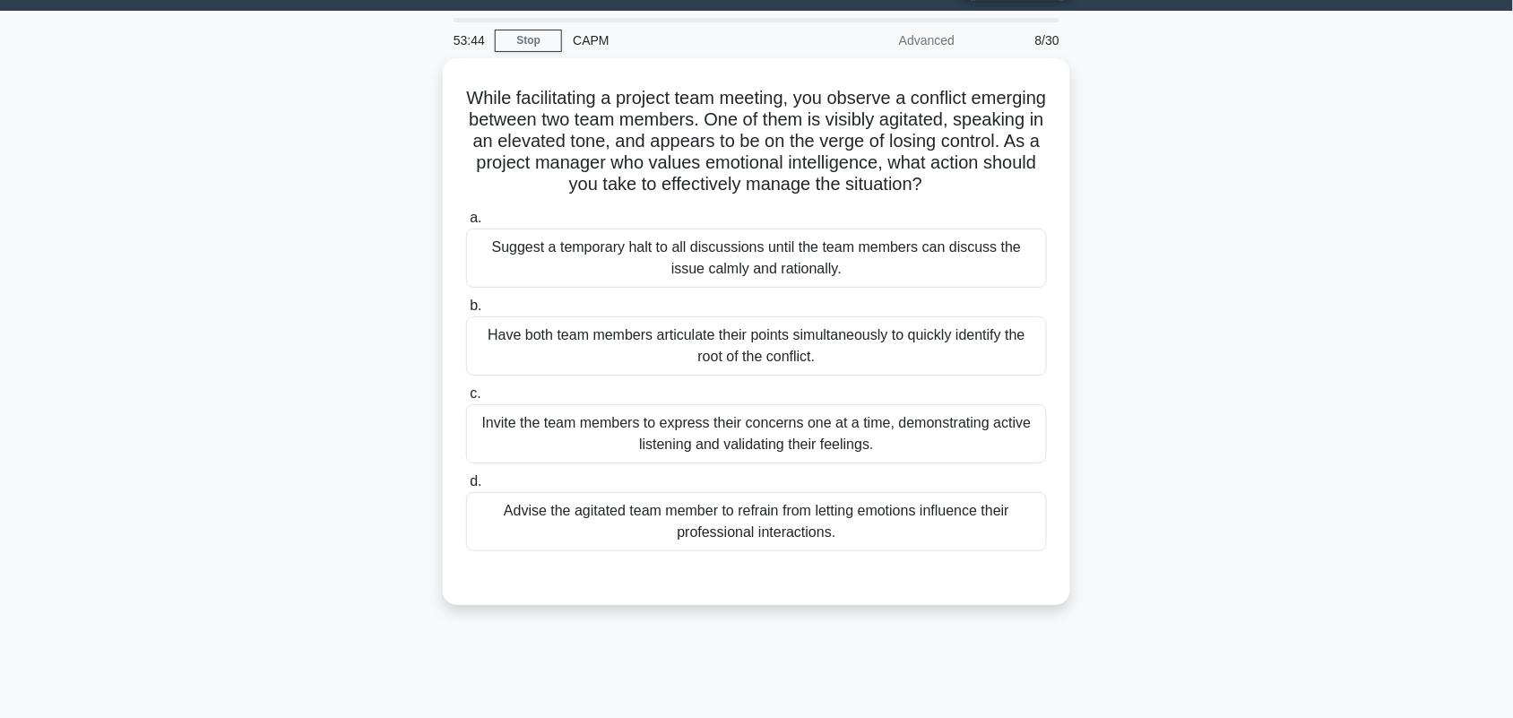
scroll to position [0, 0]
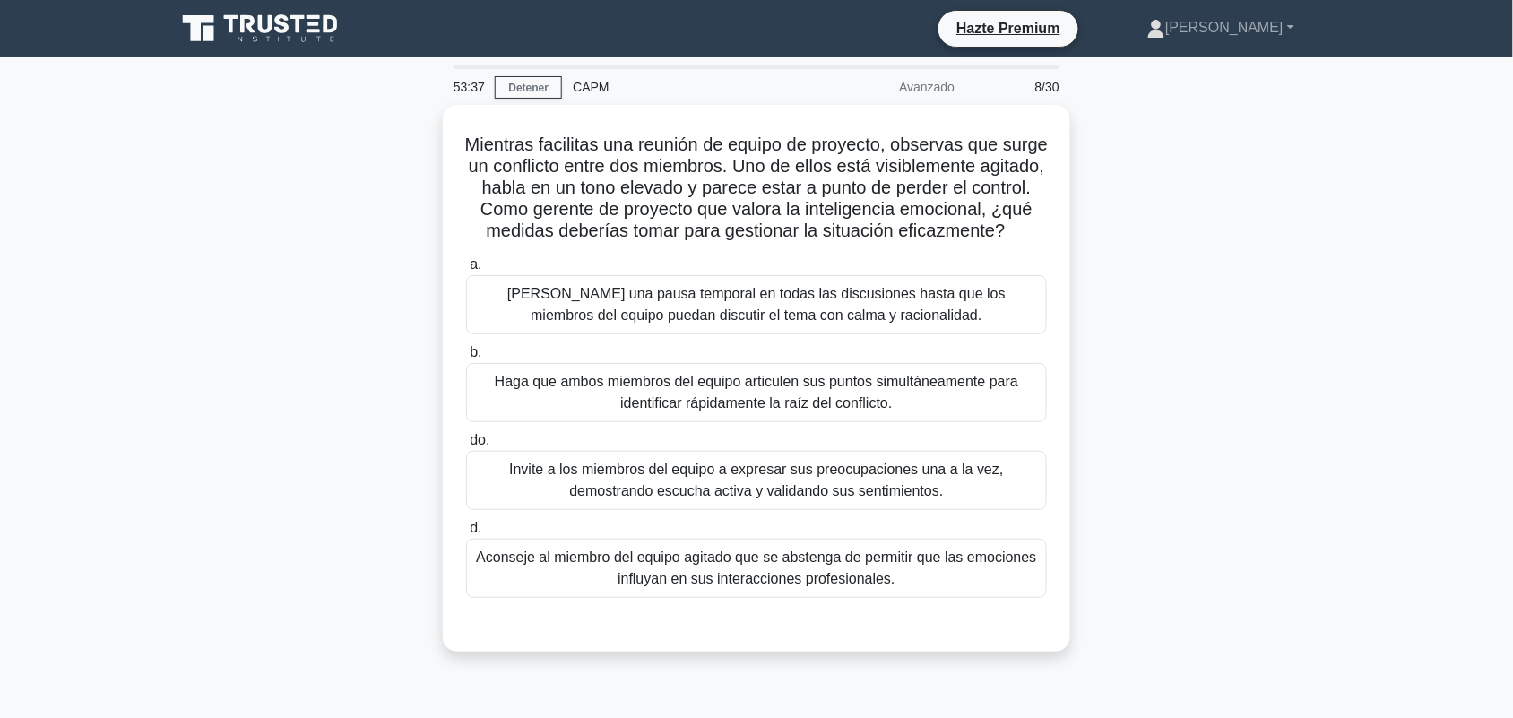
click at [1231, 234] on div "Mientras facilitas una reunión de equipo de proyecto, observas que surge un con…" at bounding box center [756, 389] width 1183 height 568
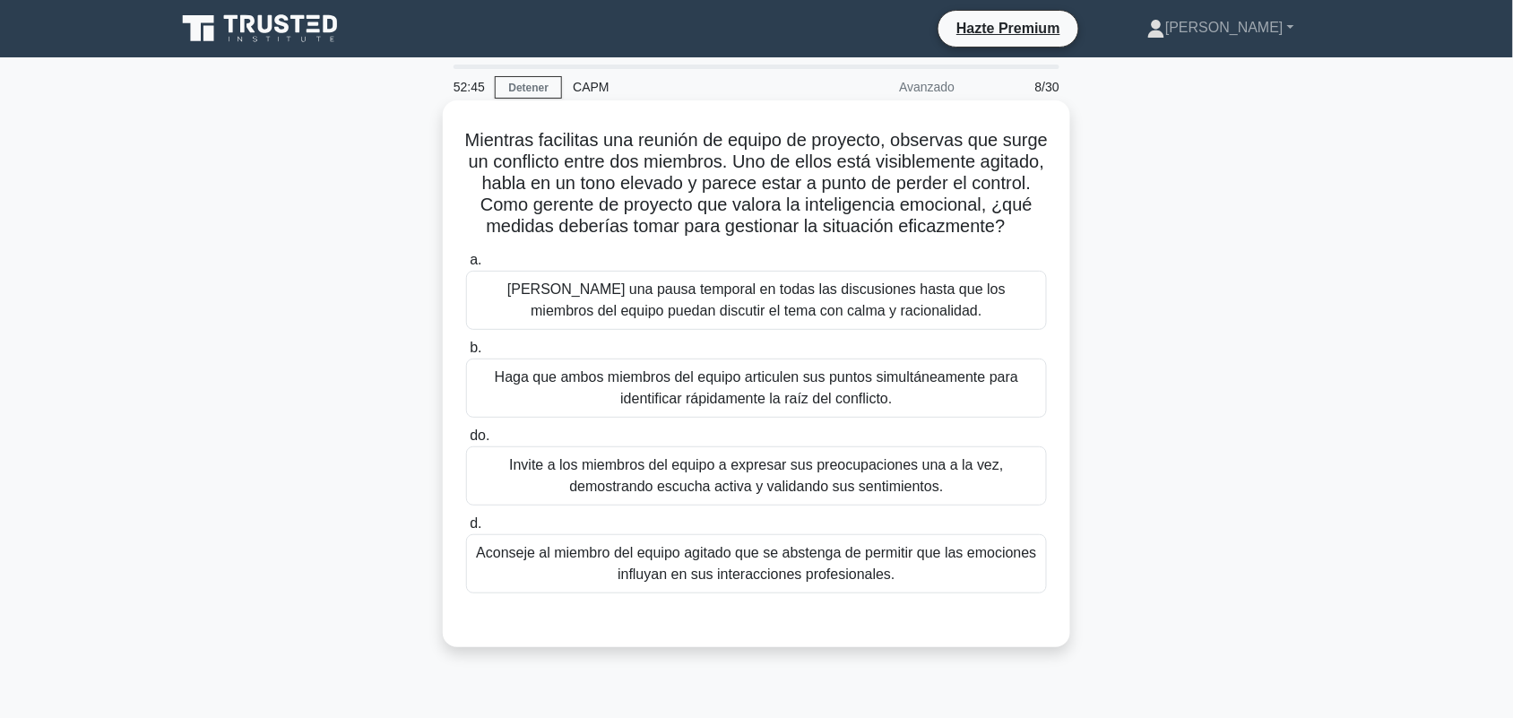
click at [962, 491] on font "Invite a los miembros del equipo a expresar sus preocupaciones una a la vez, de…" at bounding box center [756, 475] width 494 height 37
click at [466, 442] on input "do. Invite a los miembros del equipo a expresar sus preocupaciones una a la vez…" at bounding box center [466, 436] width 0 height 12
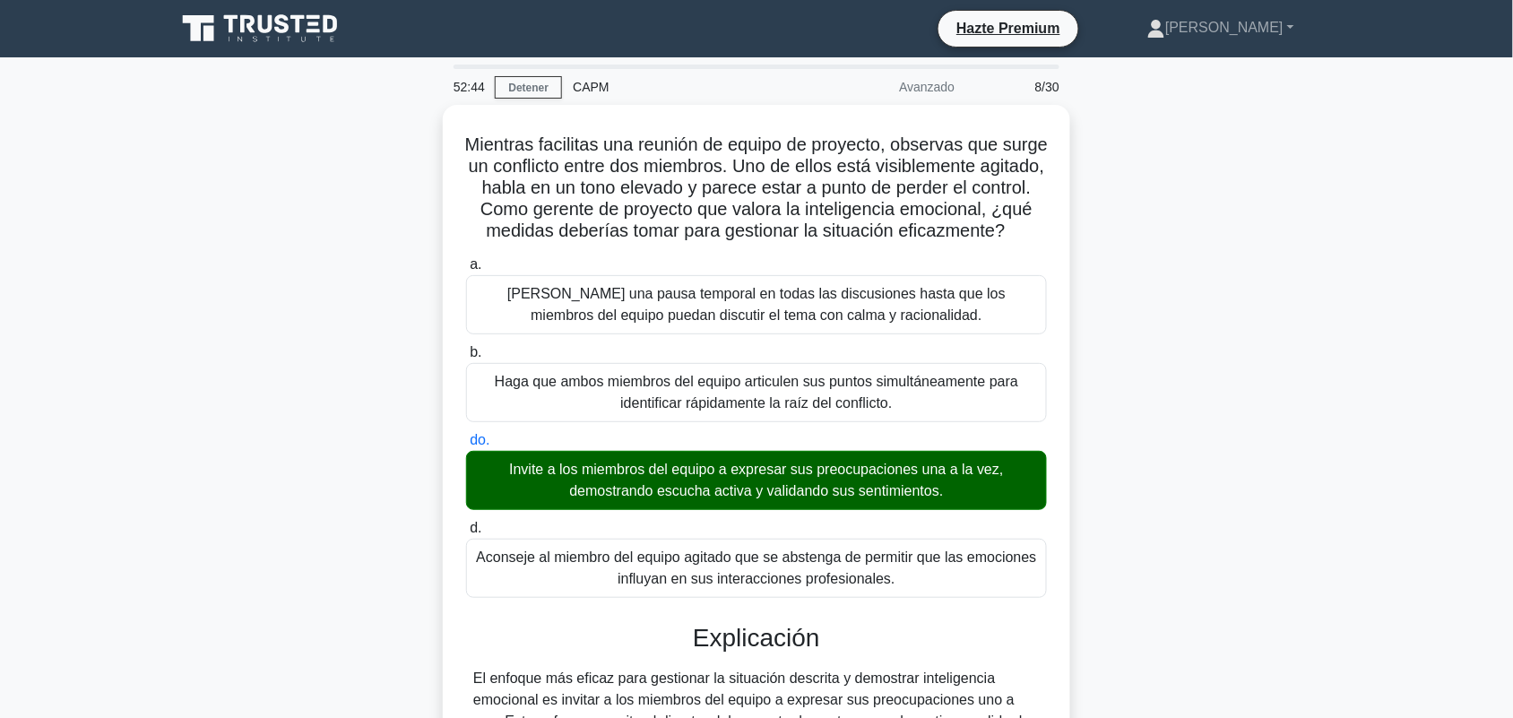
scroll to position [606, 0]
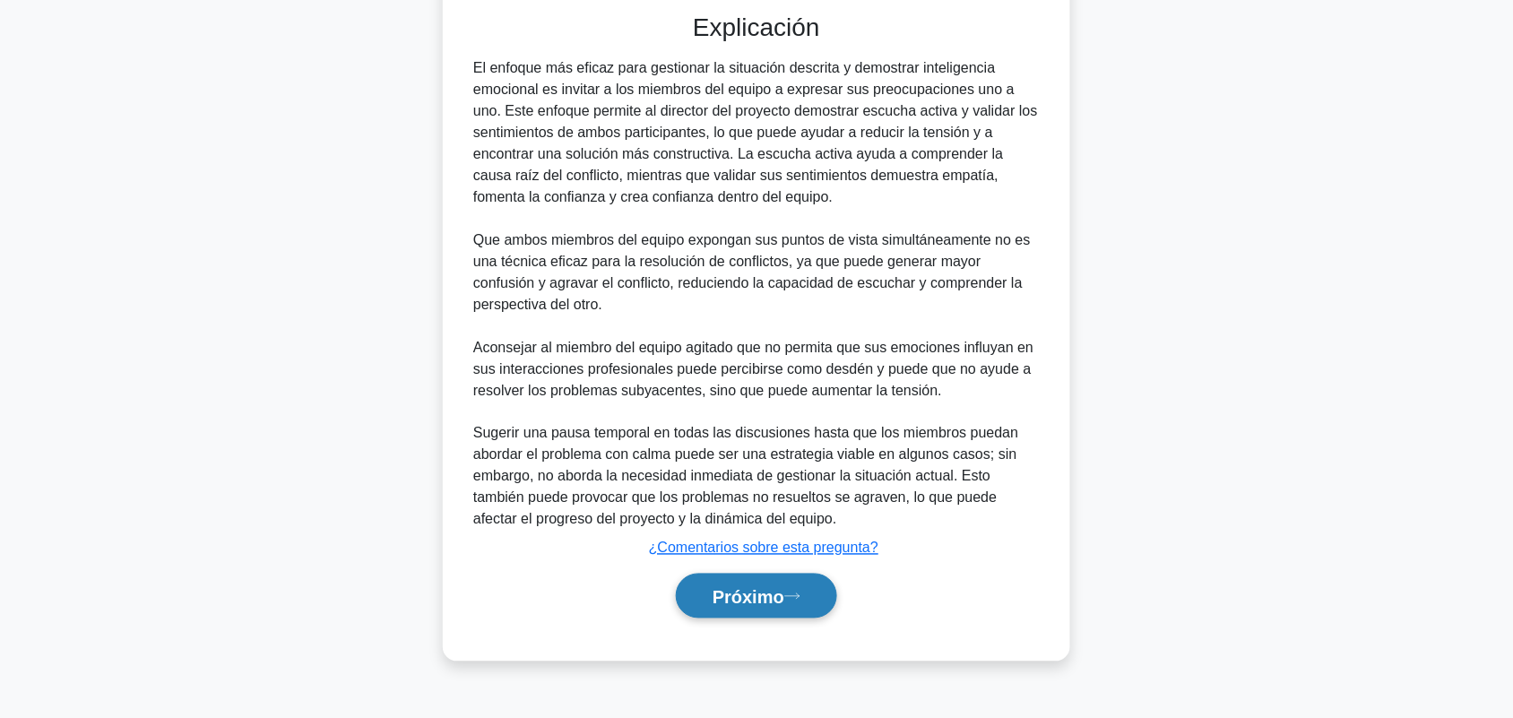
click at [792, 602] on icon at bounding box center [792, 597] width 16 height 10
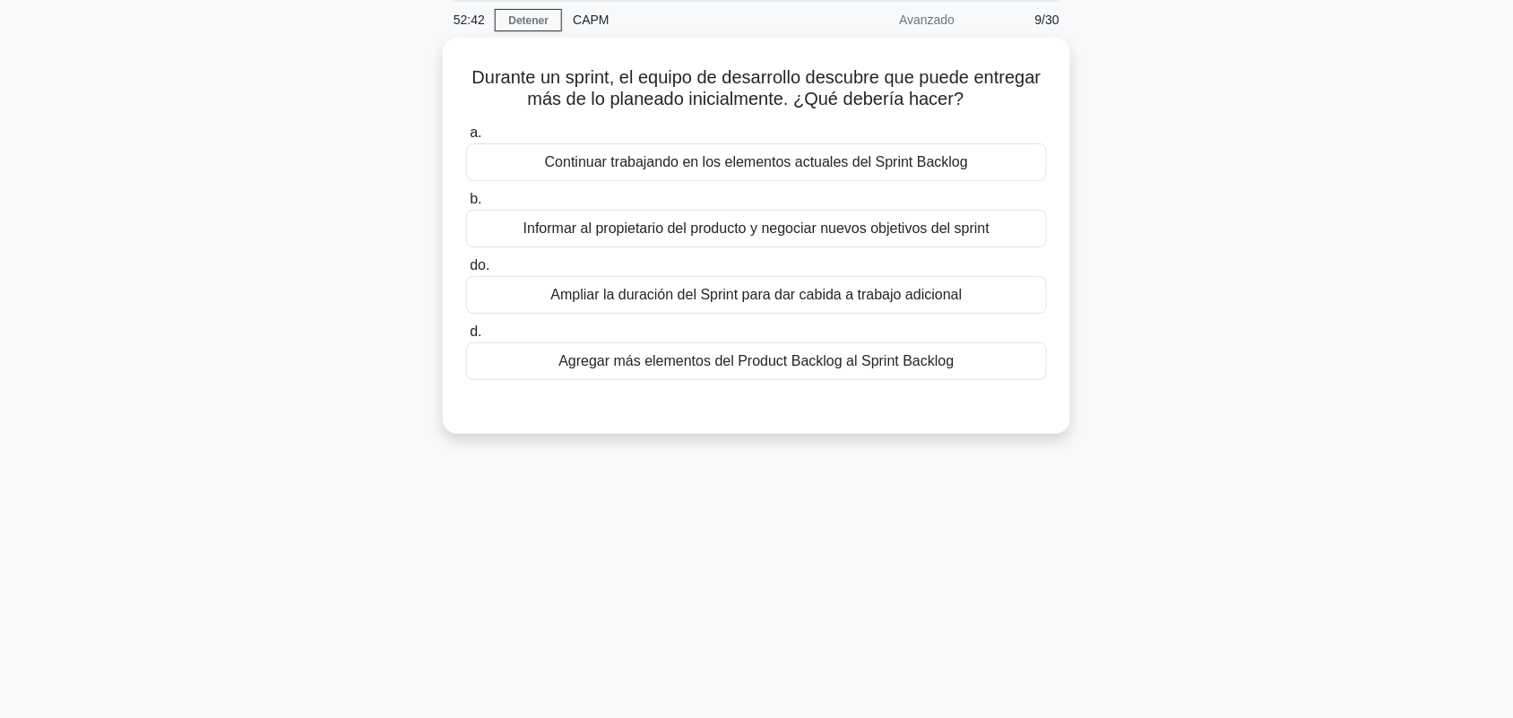
scroll to position [0, 0]
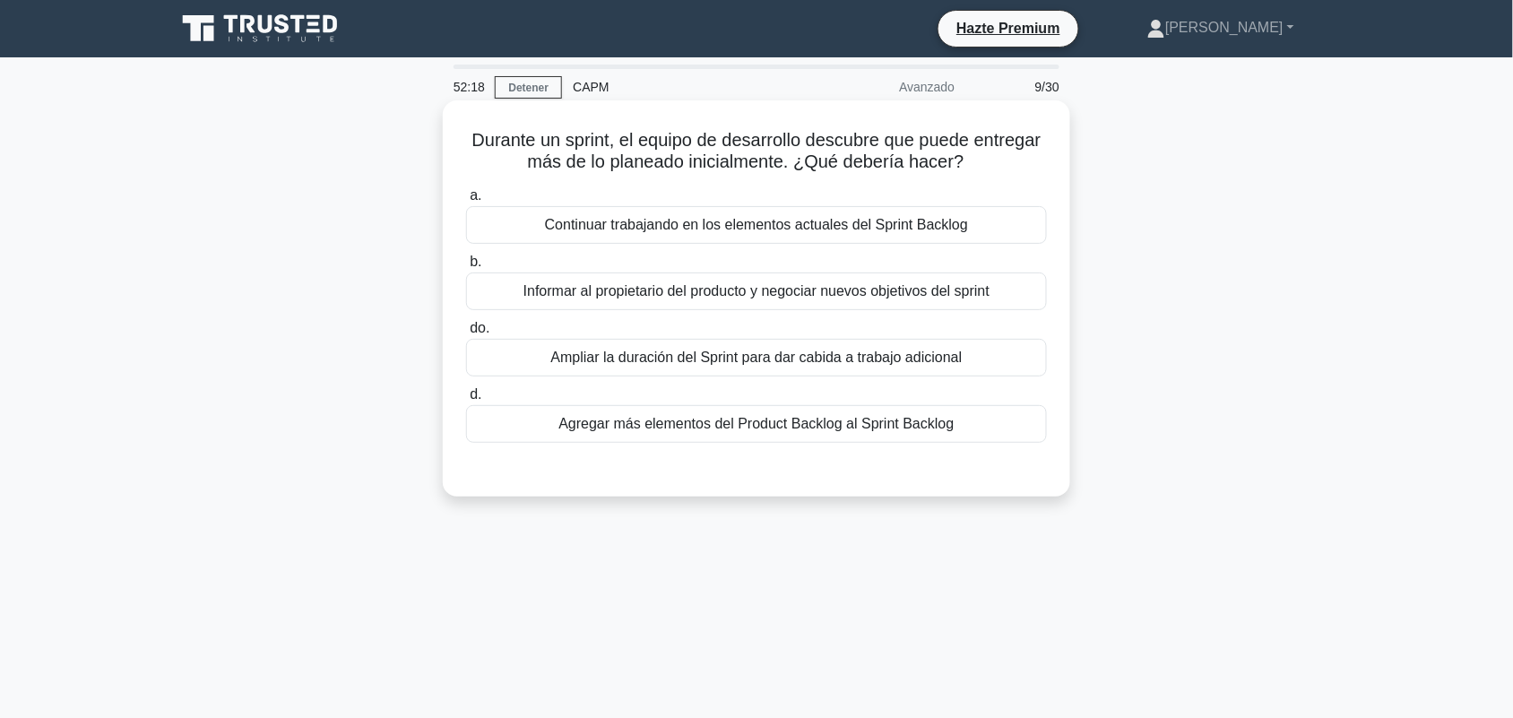
click at [921, 292] on font "Informar al propietario del producto y negociar nuevos objetivos del sprint" at bounding box center [757, 290] width 466 height 15
click at [466, 268] on input "b. Informar al propietario del producto y negociar nuevos objetivos del sprint" at bounding box center [466, 262] width 0 height 12
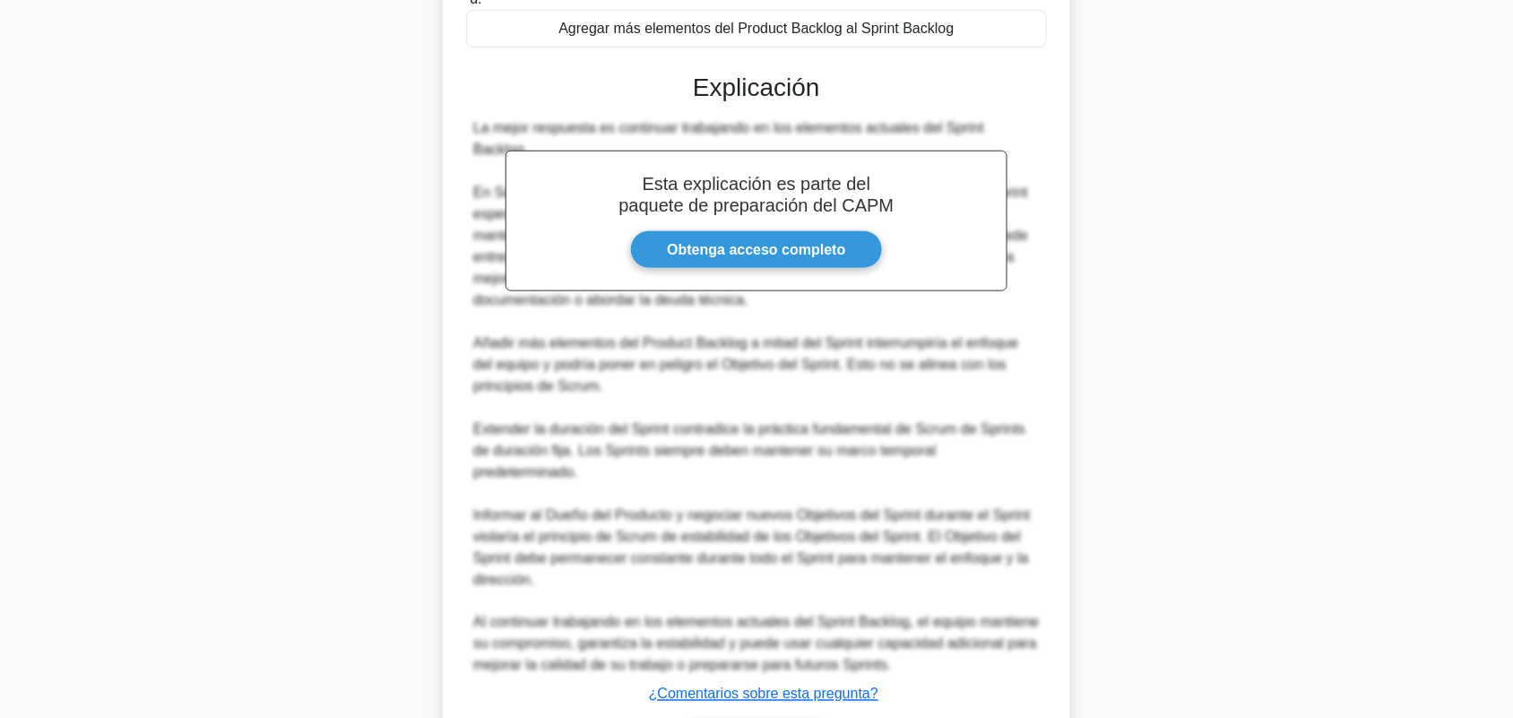
scroll to position [498, 0]
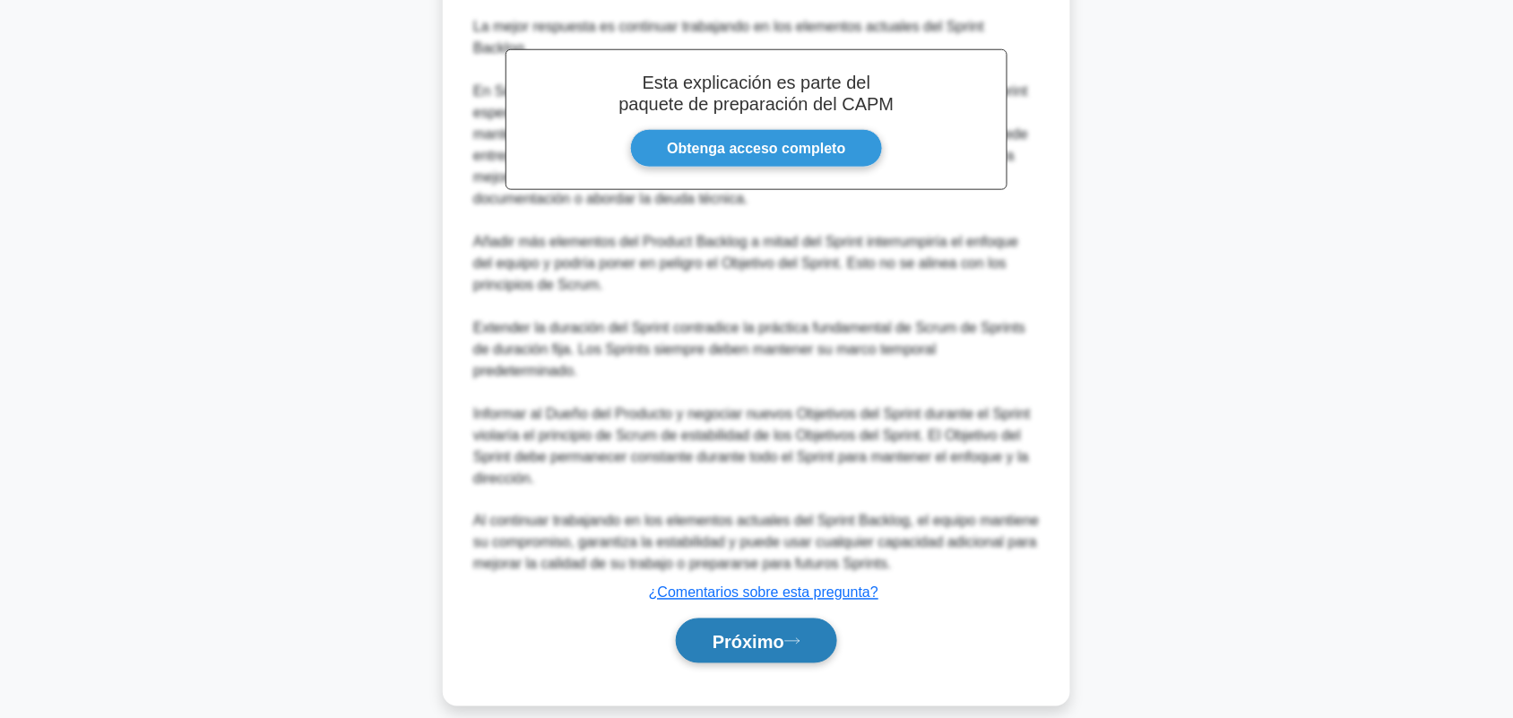
click at [764, 632] on font "Próximo" at bounding box center [749, 642] width 72 height 20
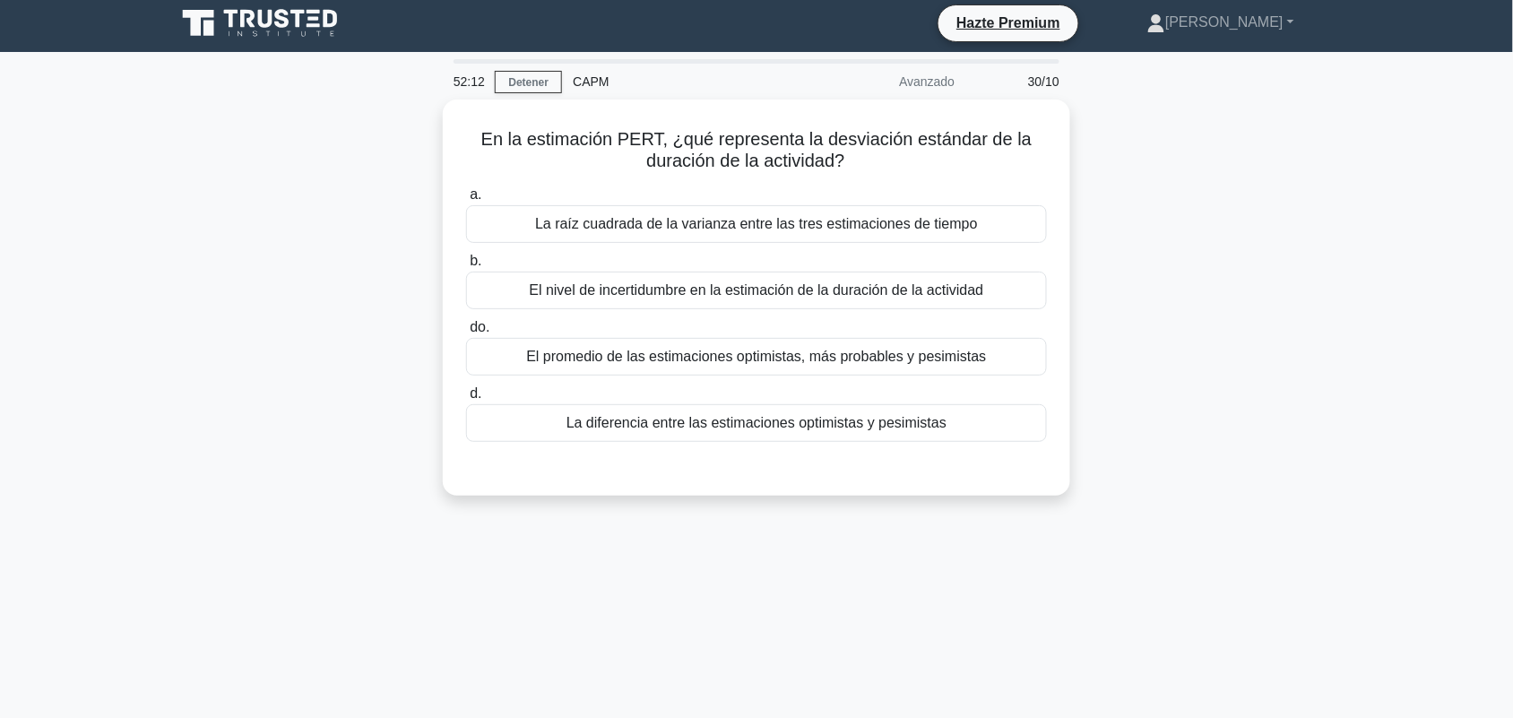
scroll to position [0, 0]
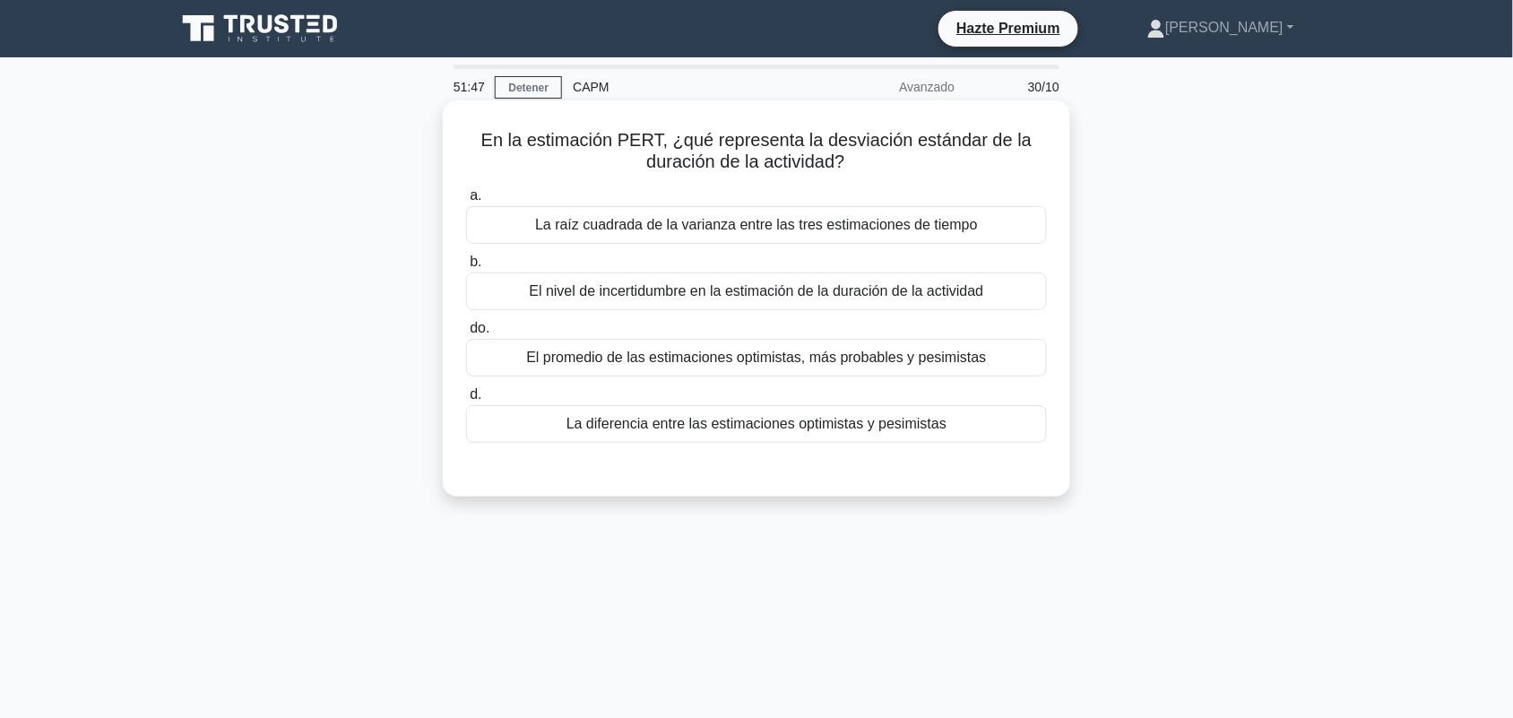
click at [1004, 305] on div "El nivel de incertidumbre en la estimación de la duración de la actividad" at bounding box center [756, 292] width 581 height 38
click at [466, 268] on input "b. El nivel de incertidumbre en la estimación de la duración de la actividad" at bounding box center [466, 262] width 0 height 12
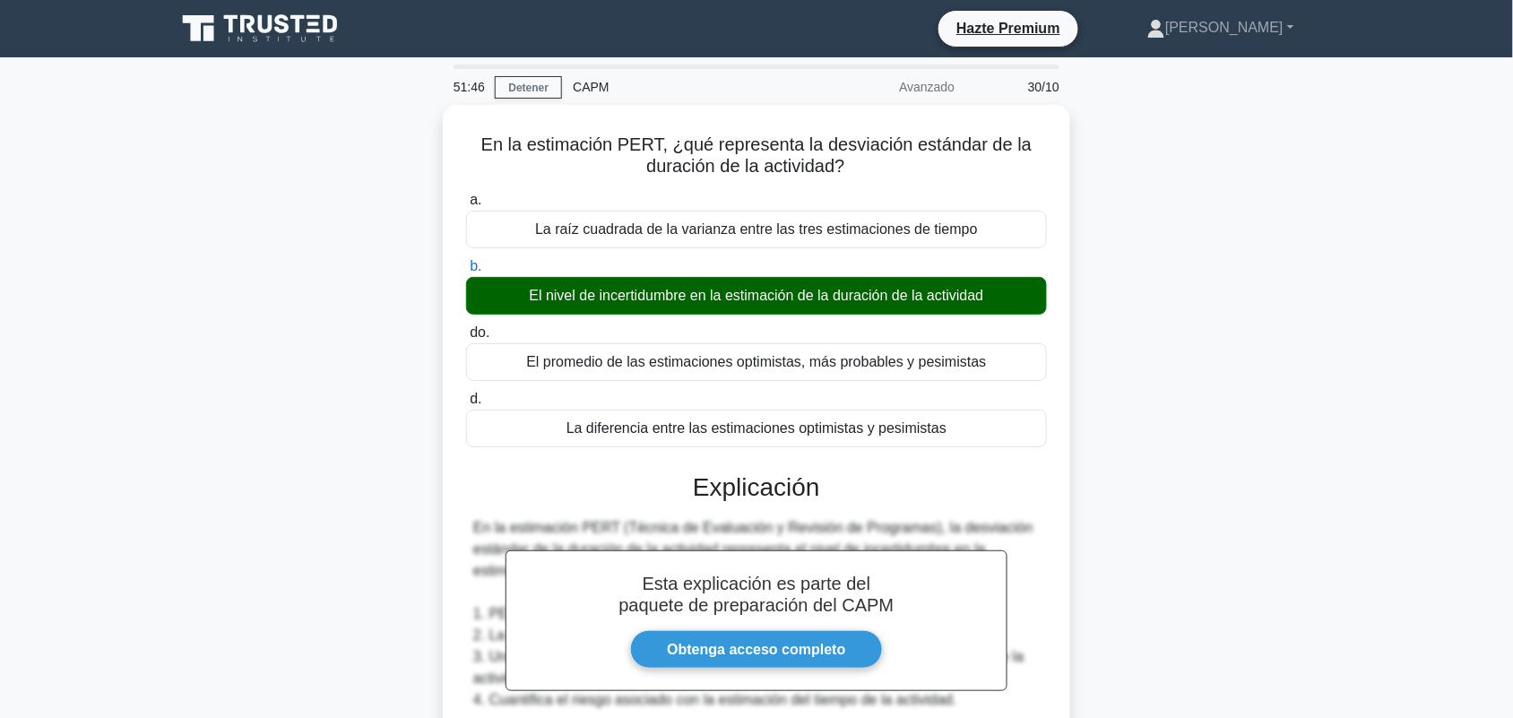
scroll to position [477, 0]
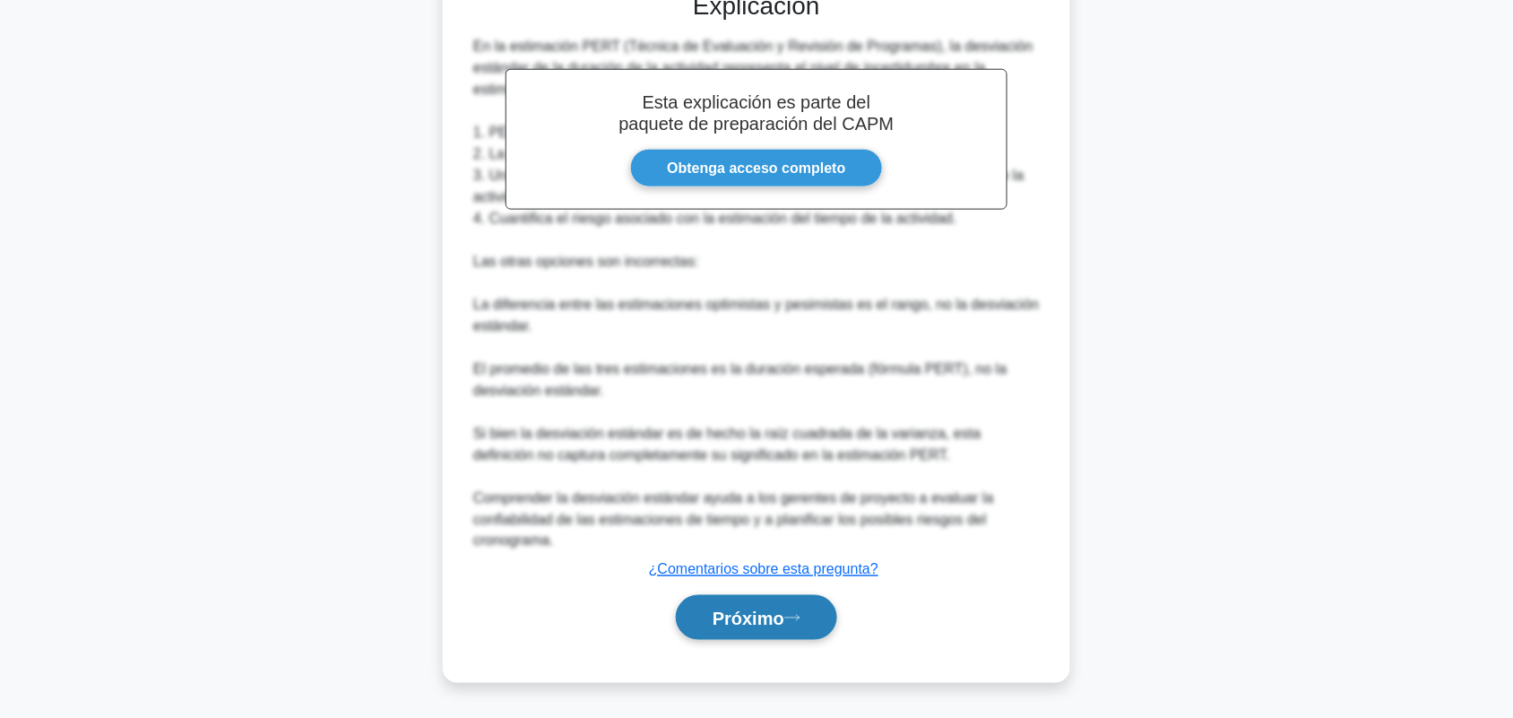
click at [805, 630] on button "Próximo" at bounding box center [756, 618] width 161 height 46
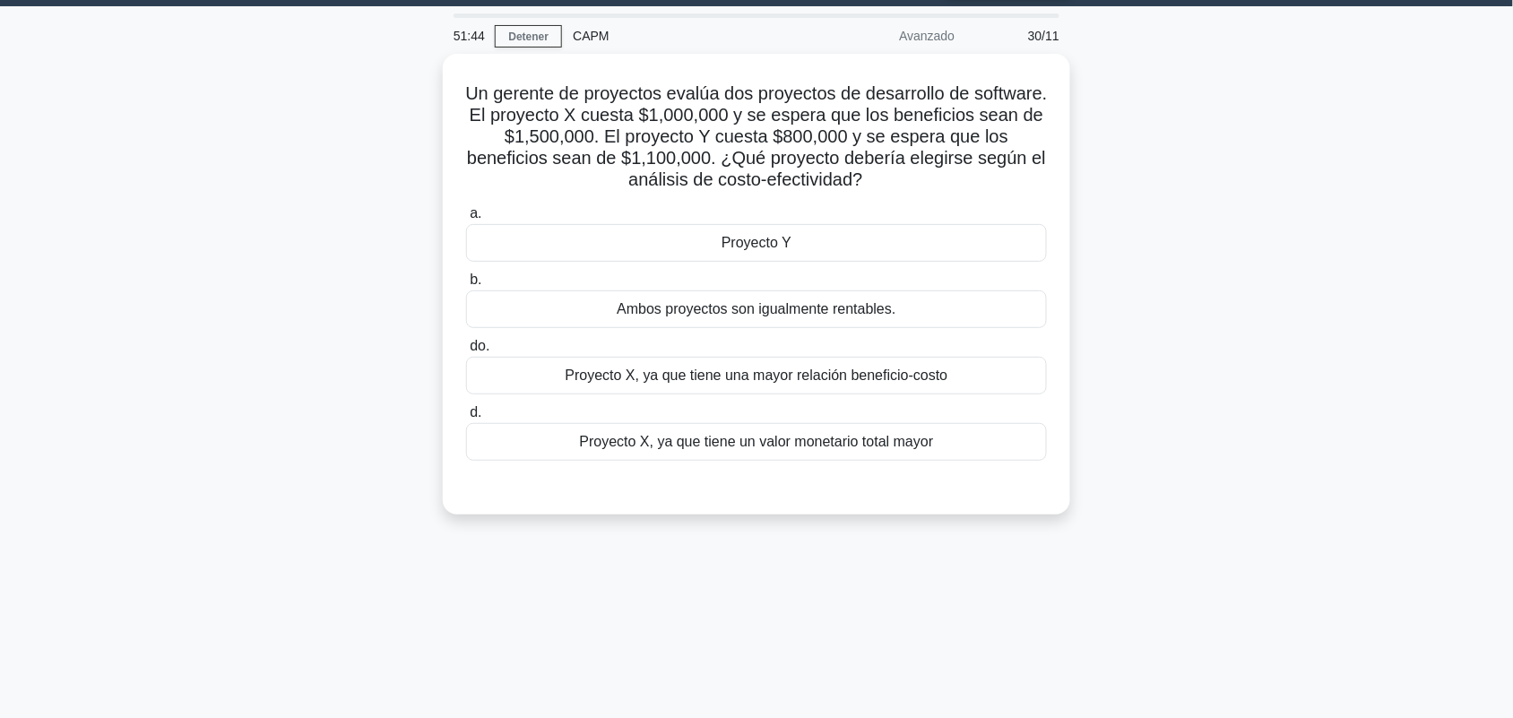
scroll to position [0, 0]
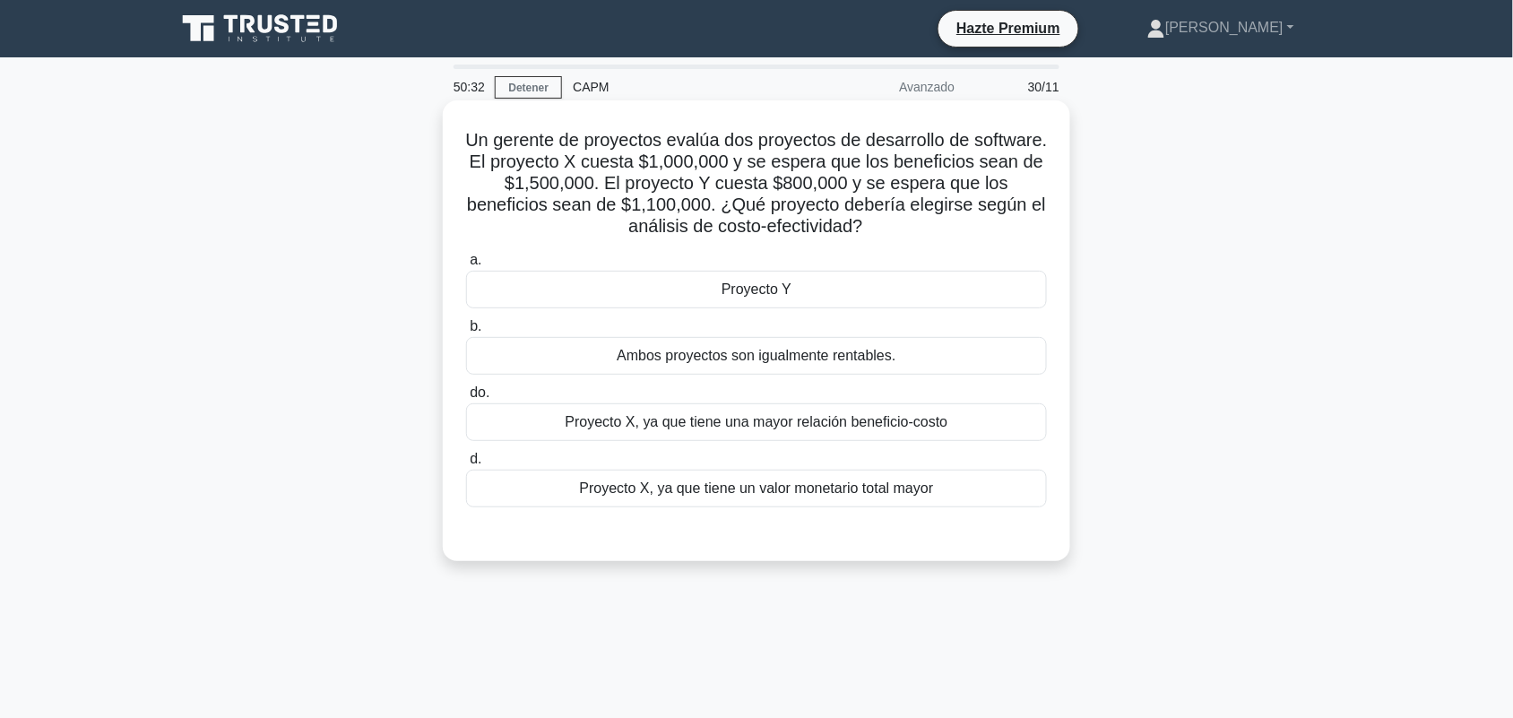
click at [978, 435] on div "Proyecto X, ya que tiene una mayor relación beneficio-costo" at bounding box center [756, 422] width 581 height 38
click at [466, 399] on input "do. Proyecto X, ya que tiene una mayor relación beneficio-costo" at bounding box center [466, 393] width 0 height 12
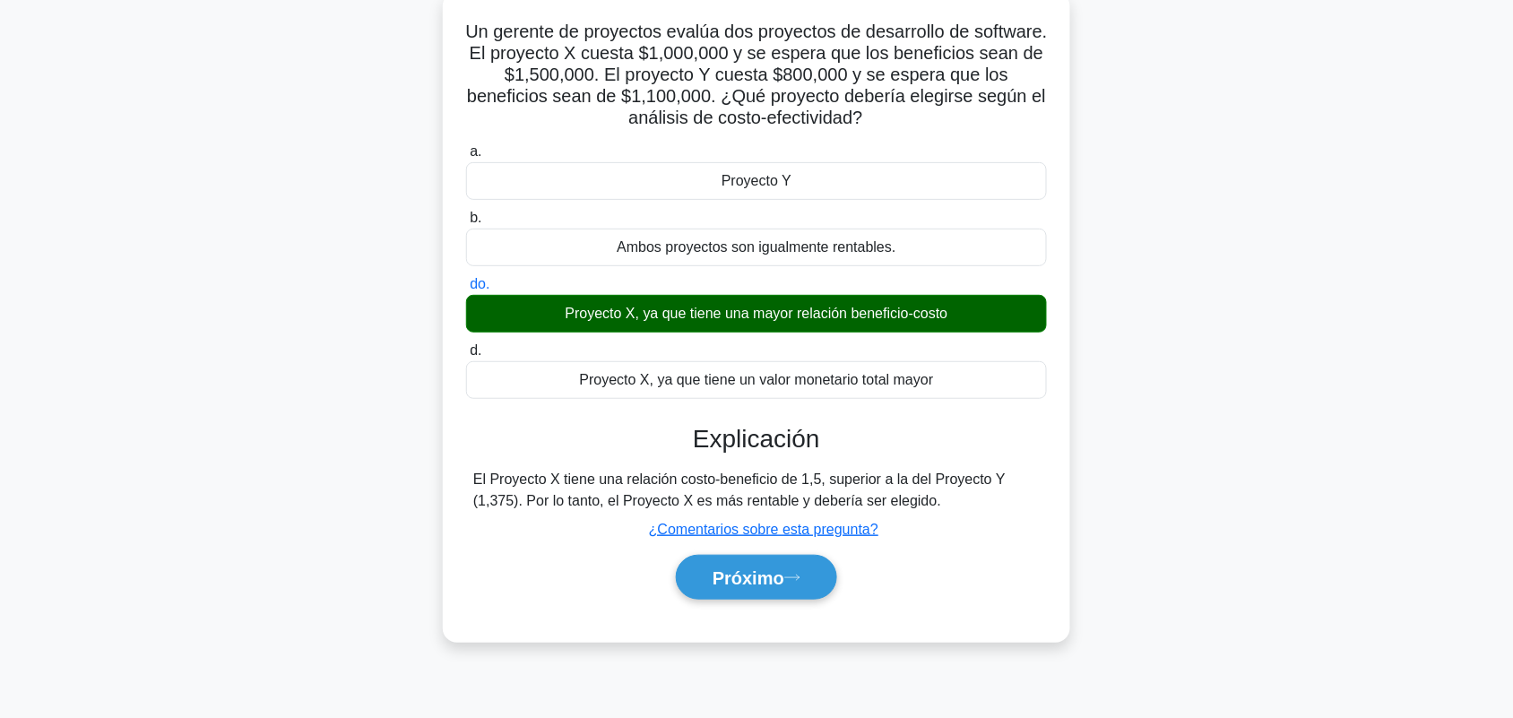
scroll to position [249, 0]
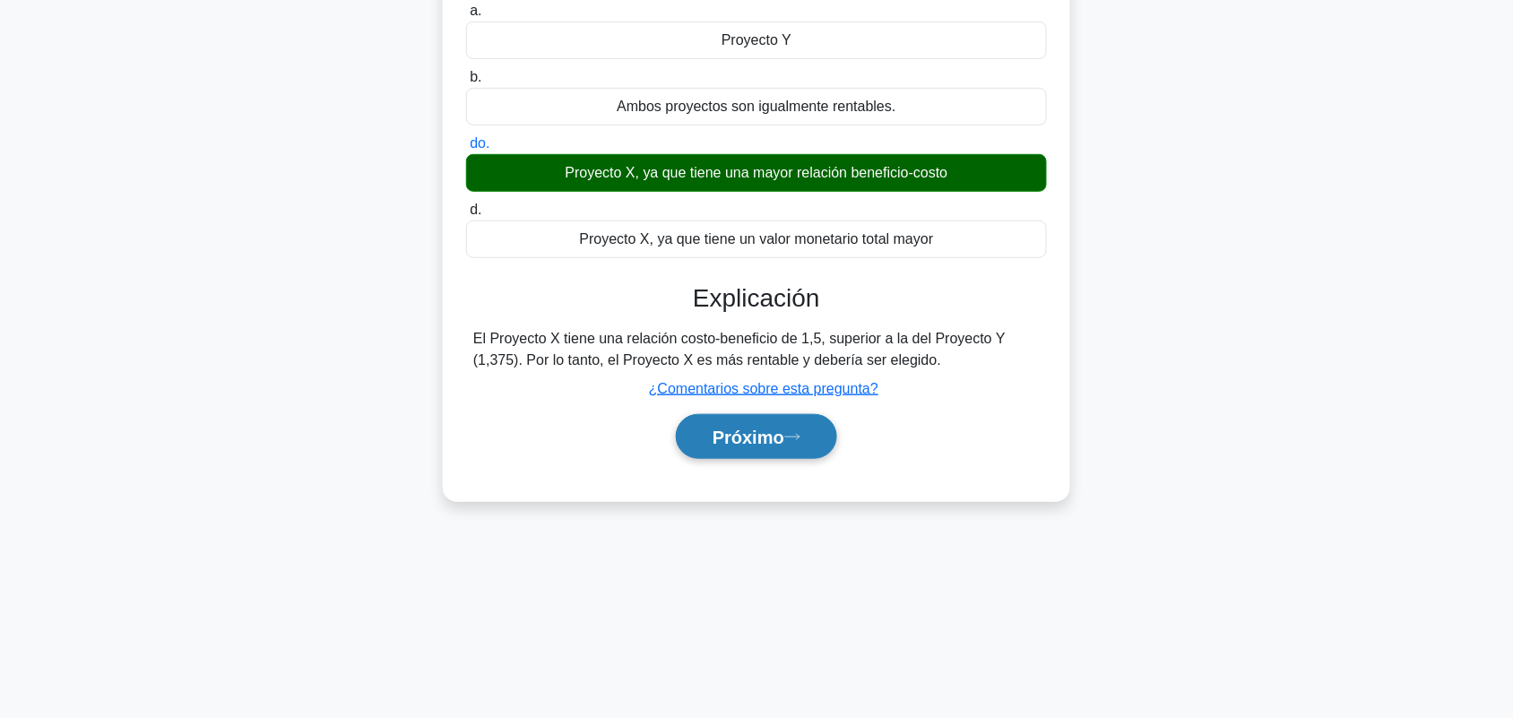
click at [784, 446] on font "Próximo" at bounding box center [749, 438] width 72 height 20
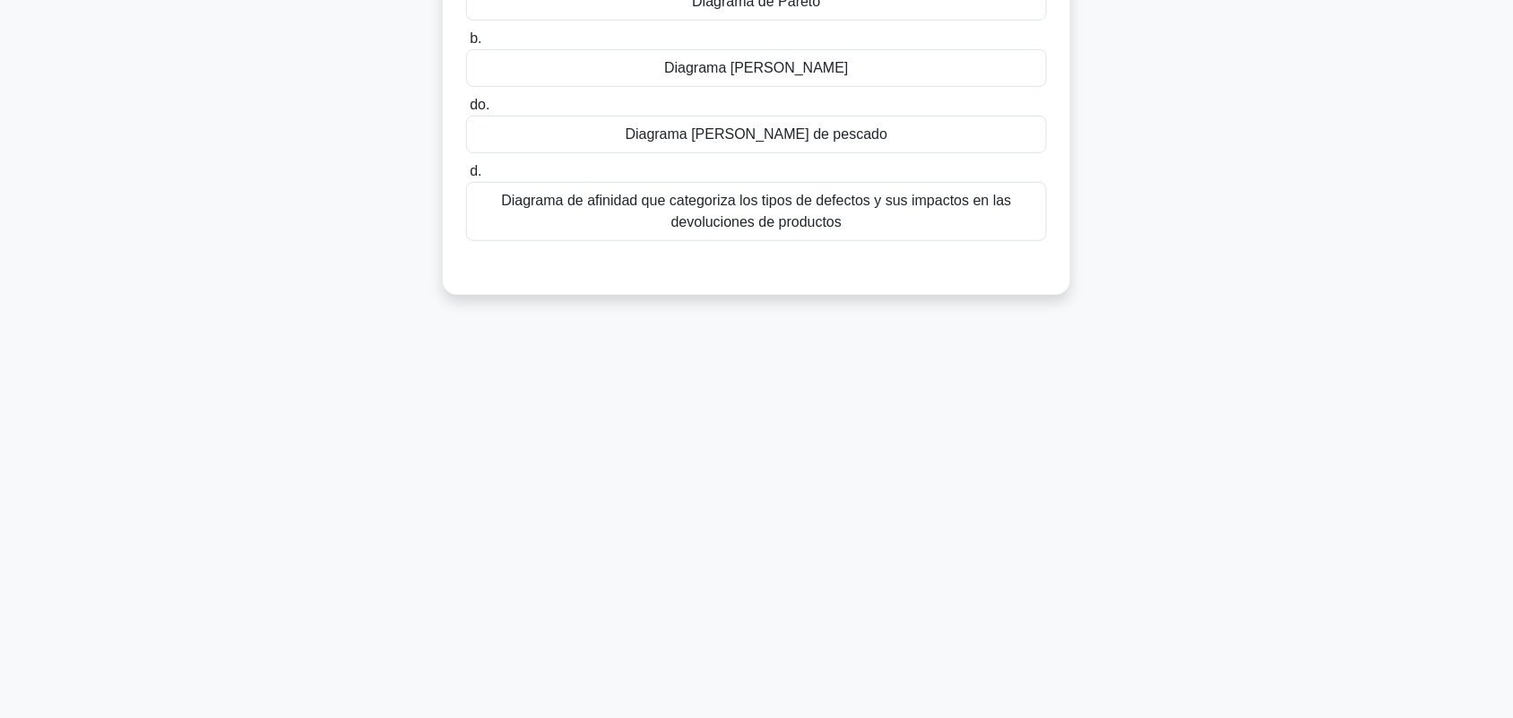
scroll to position [0, 0]
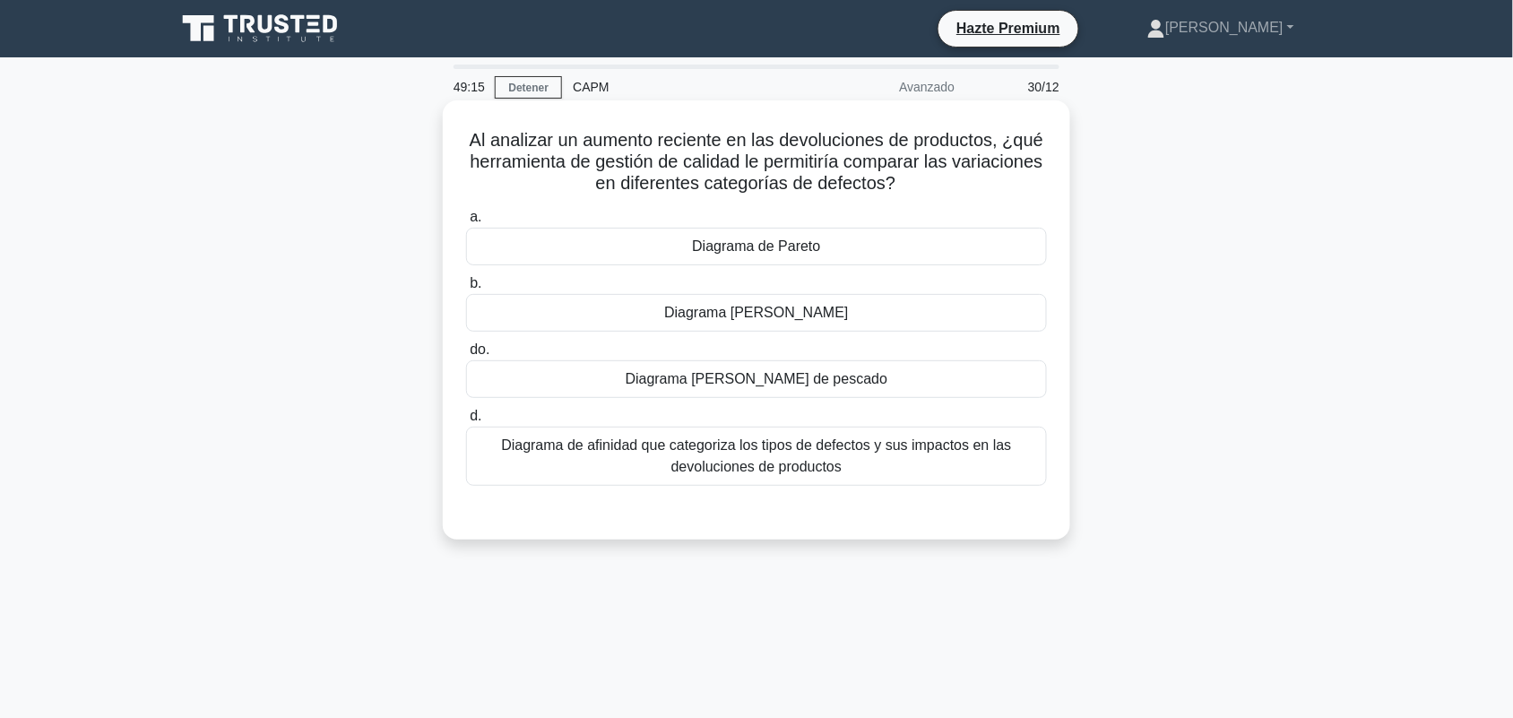
click at [871, 469] on font "Diagrama de afinidad que categoriza los tipos de defectos y sus impactos en las…" at bounding box center [756, 456] width 565 height 43
click at [466, 422] on input "d. Diagrama de afinidad que categoriza los tipos de defectos y sus impactos en …" at bounding box center [466, 417] width 0 height 12
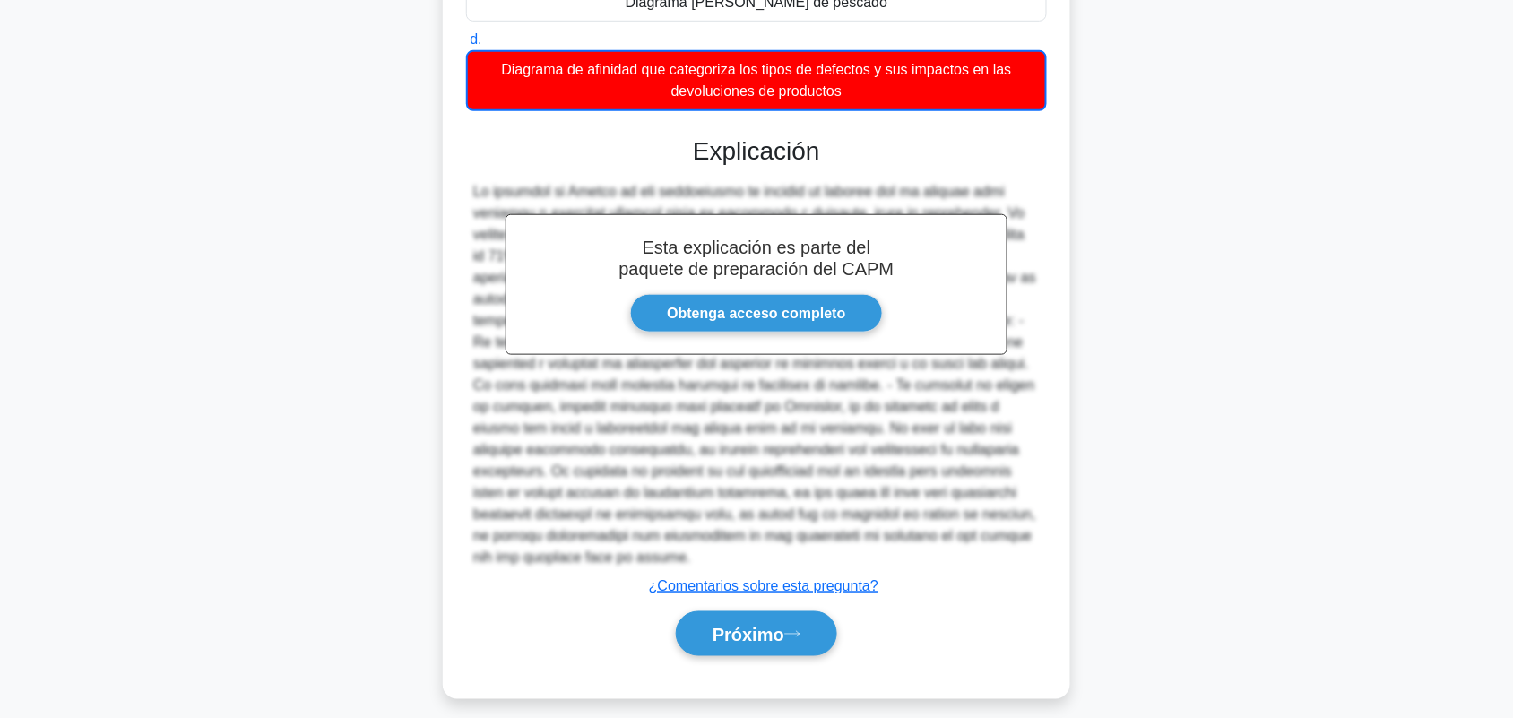
scroll to position [391, 0]
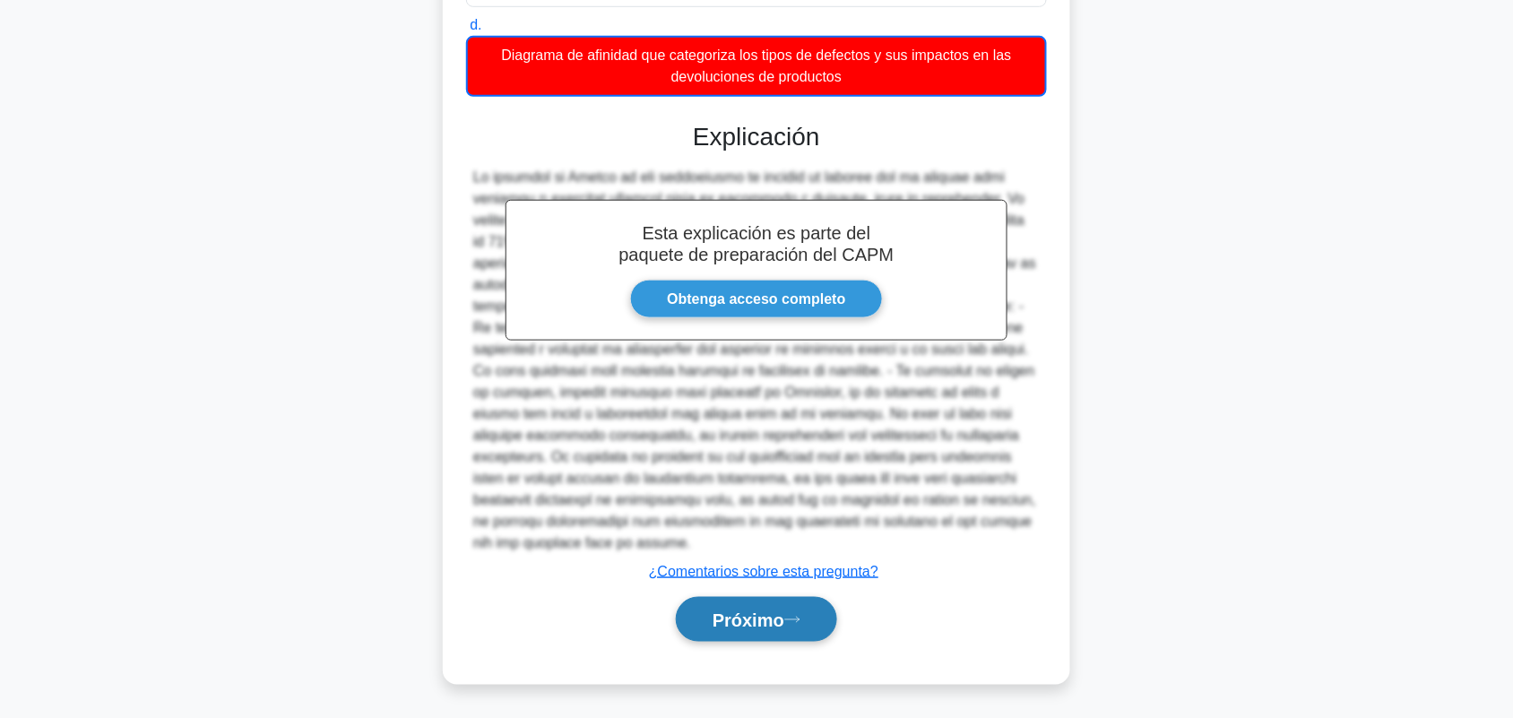
click at [777, 626] on font "Próximo" at bounding box center [749, 621] width 72 height 20
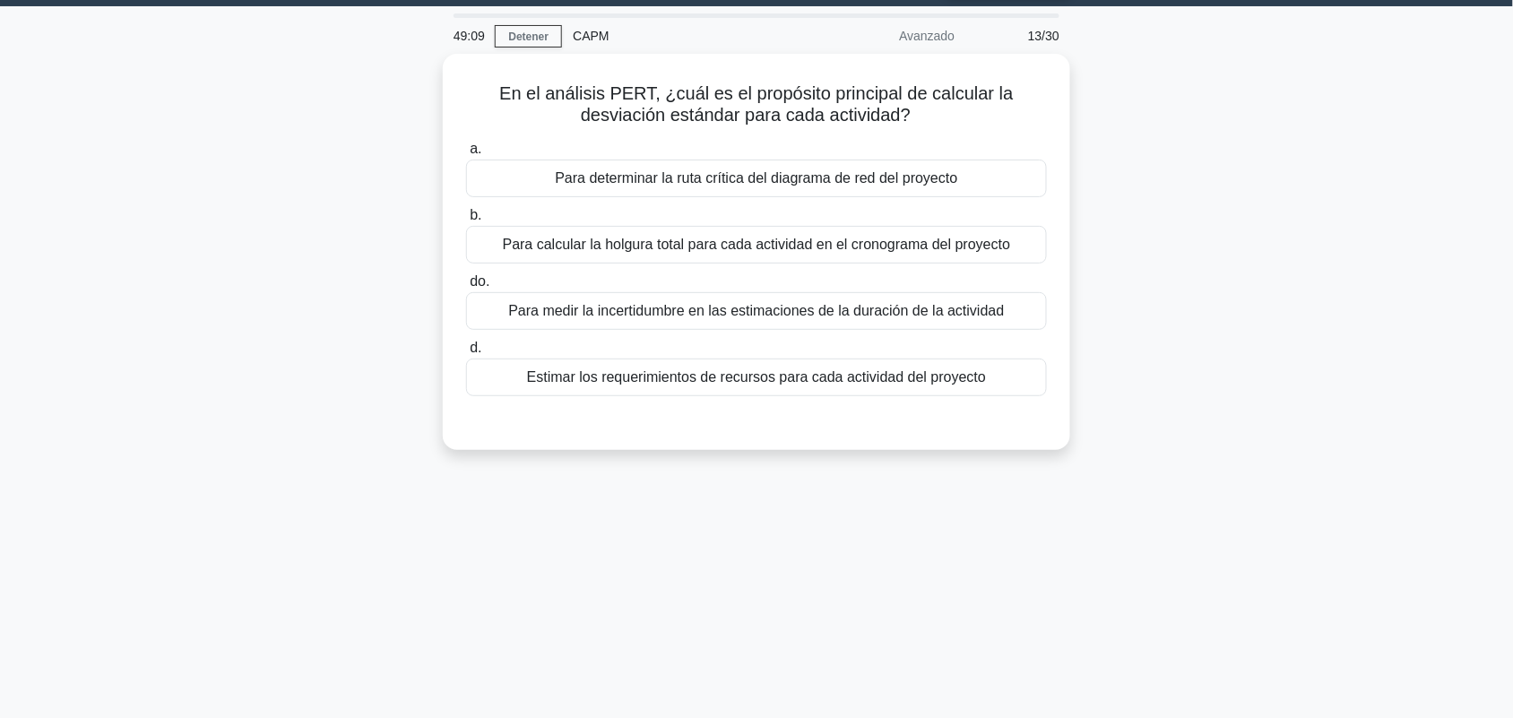
scroll to position [0, 0]
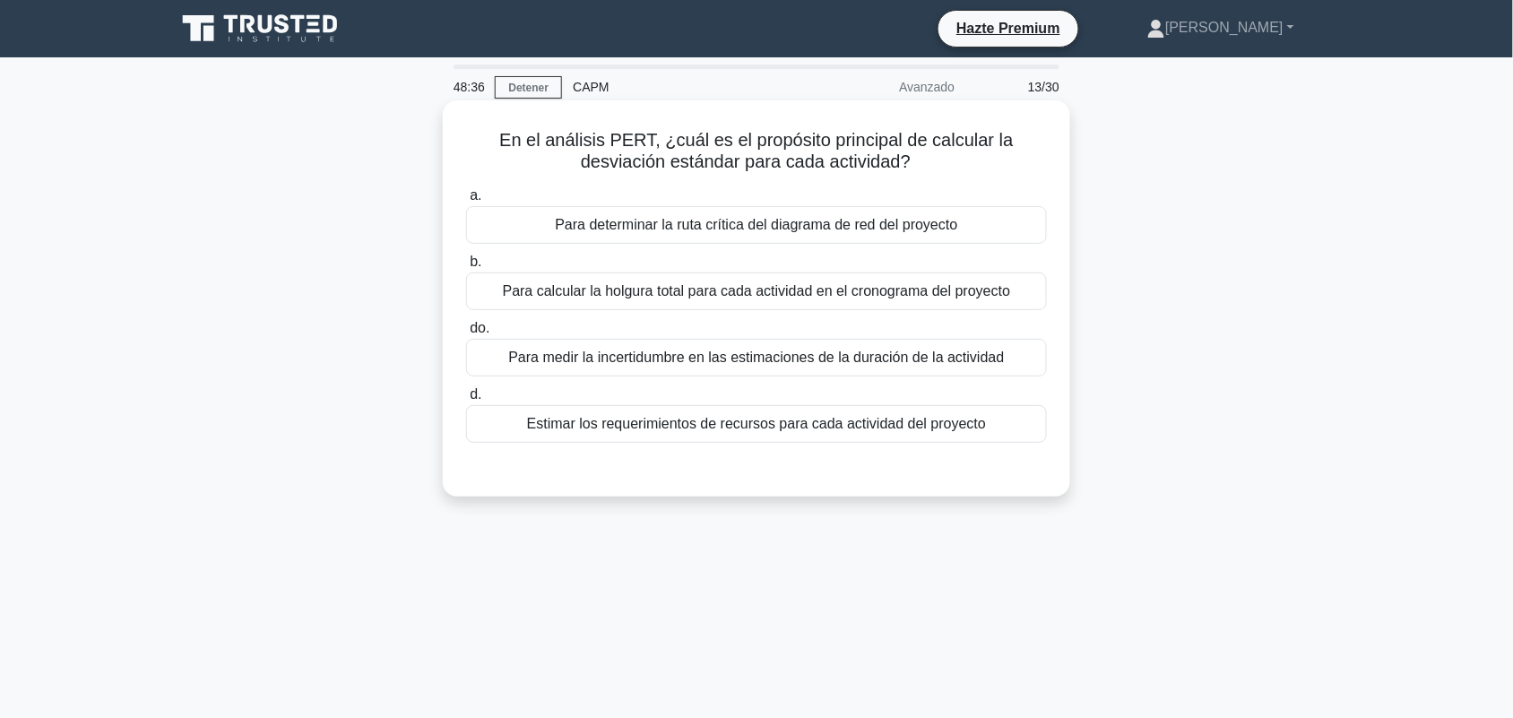
click at [966, 359] on font "Para medir la incertidumbre en las estimaciones de la duración de la actividad" at bounding box center [756, 357] width 496 height 15
click at [466, 334] on input "do. Para medir la incertidumbre en las estimaciones de la duración de la activi…" at bounding box center [466, 329] width 0 height 12
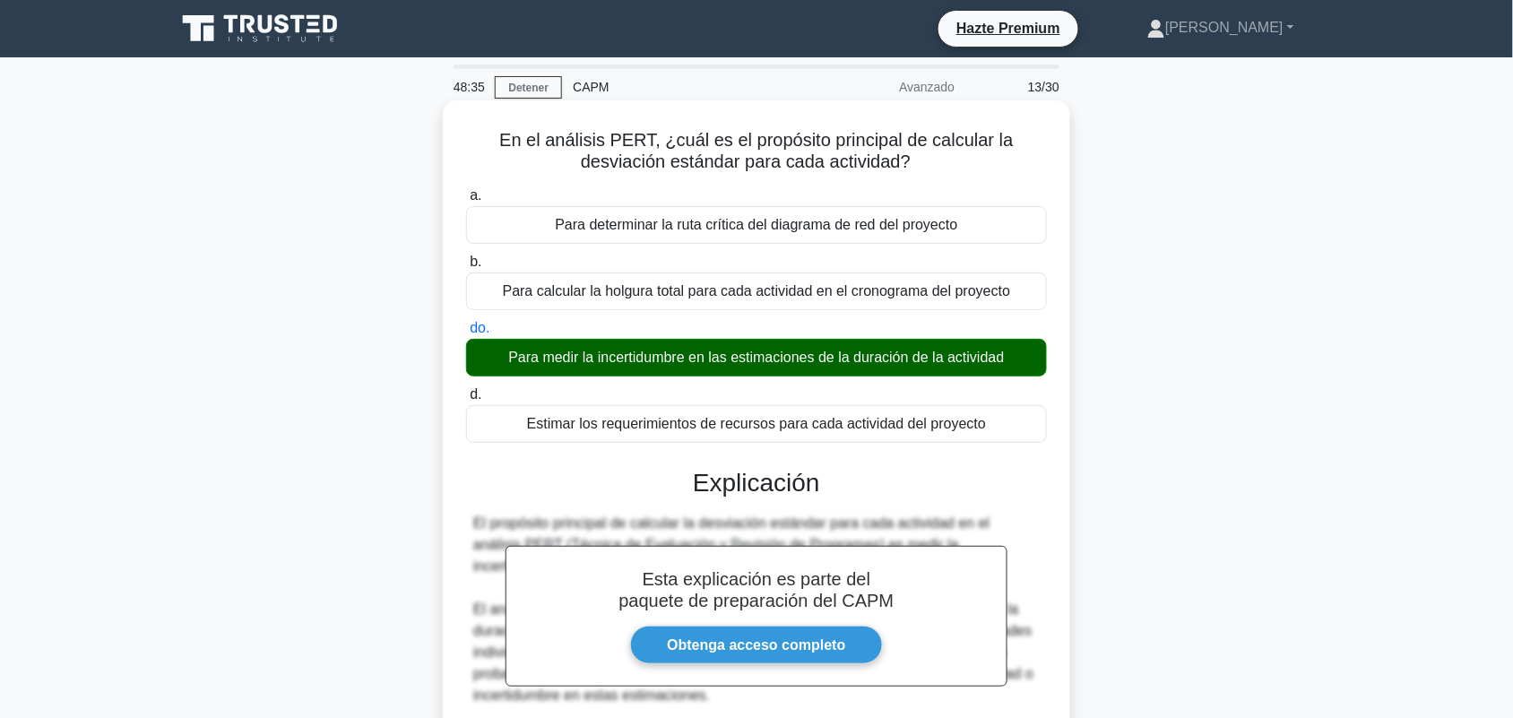
scroll to position [498, 0]
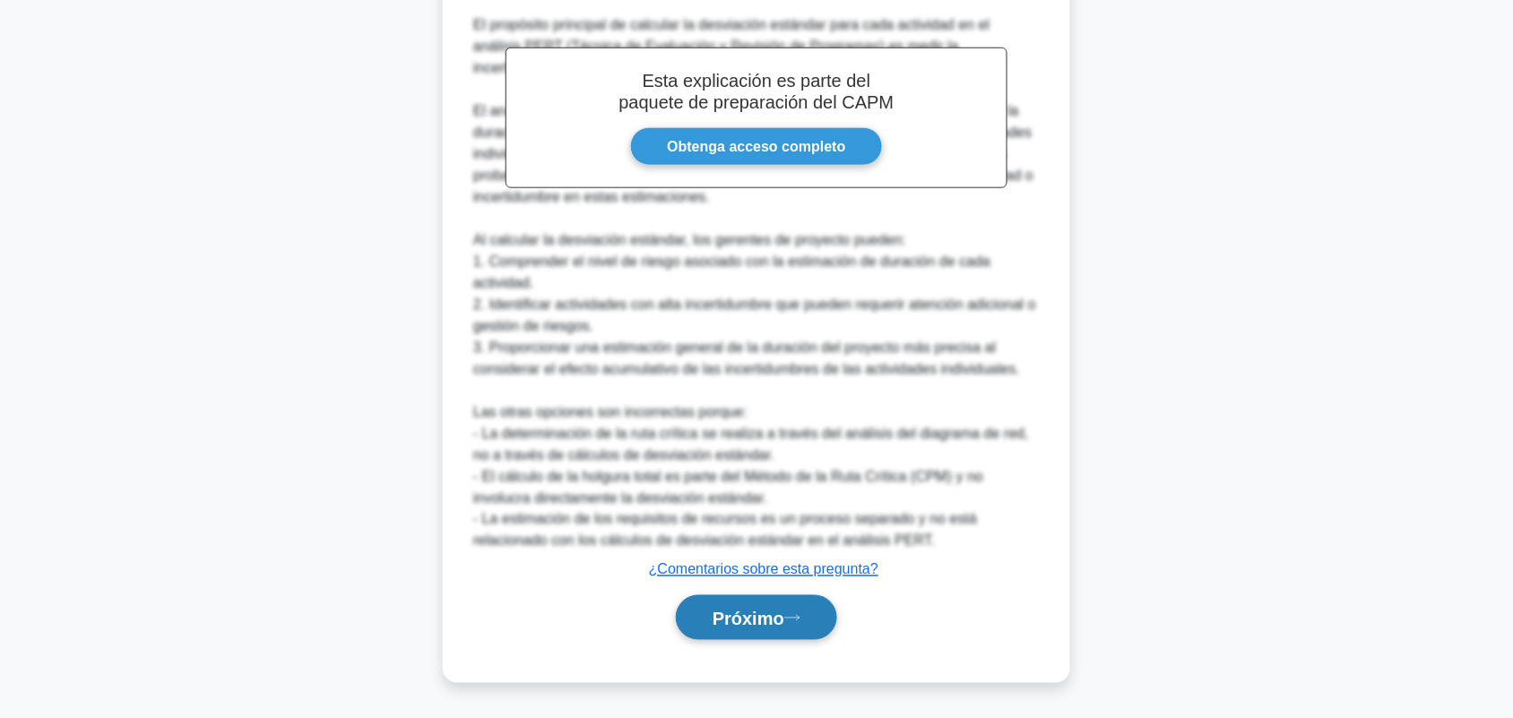
click at [791, 630] on button "Próximo" at bounding box center [756, 618] width 161 height 46
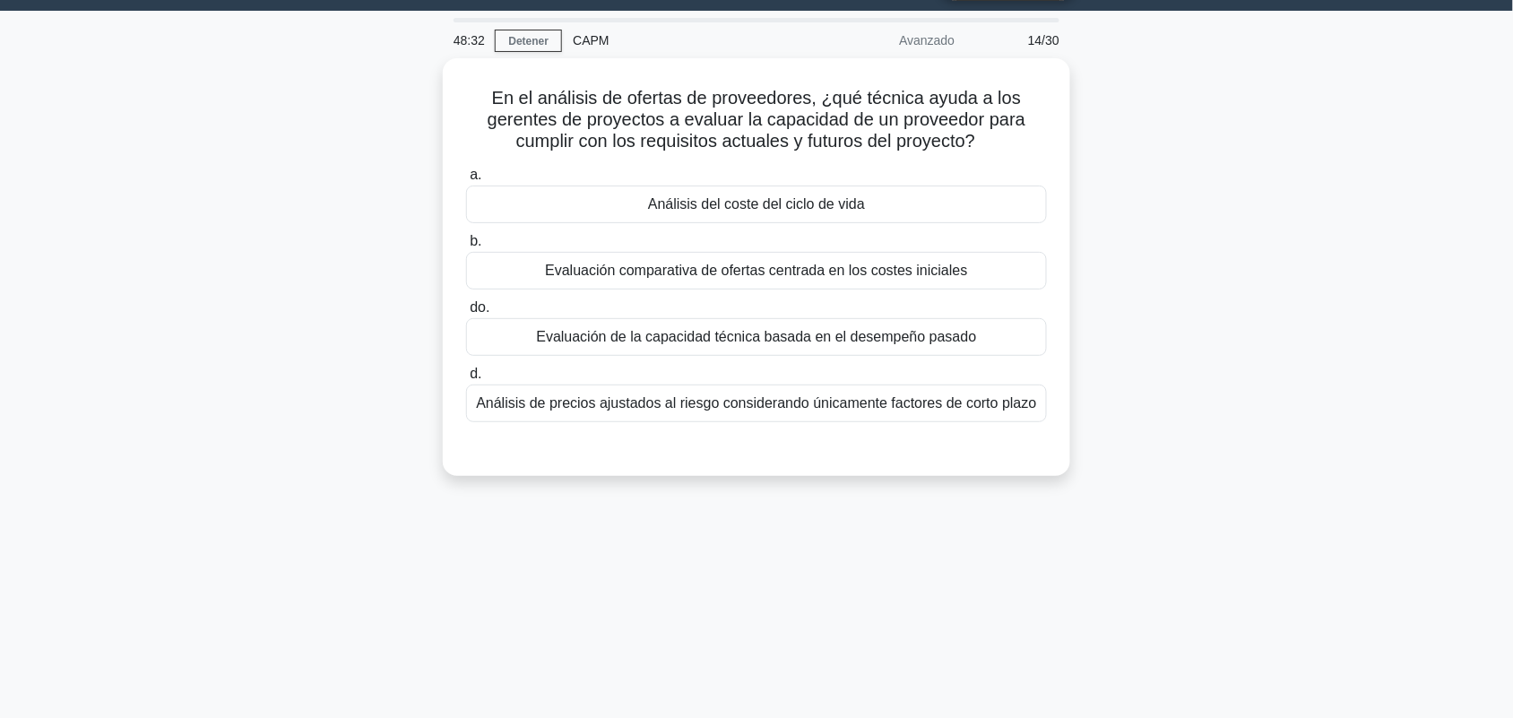
scroll to position [0, 0]
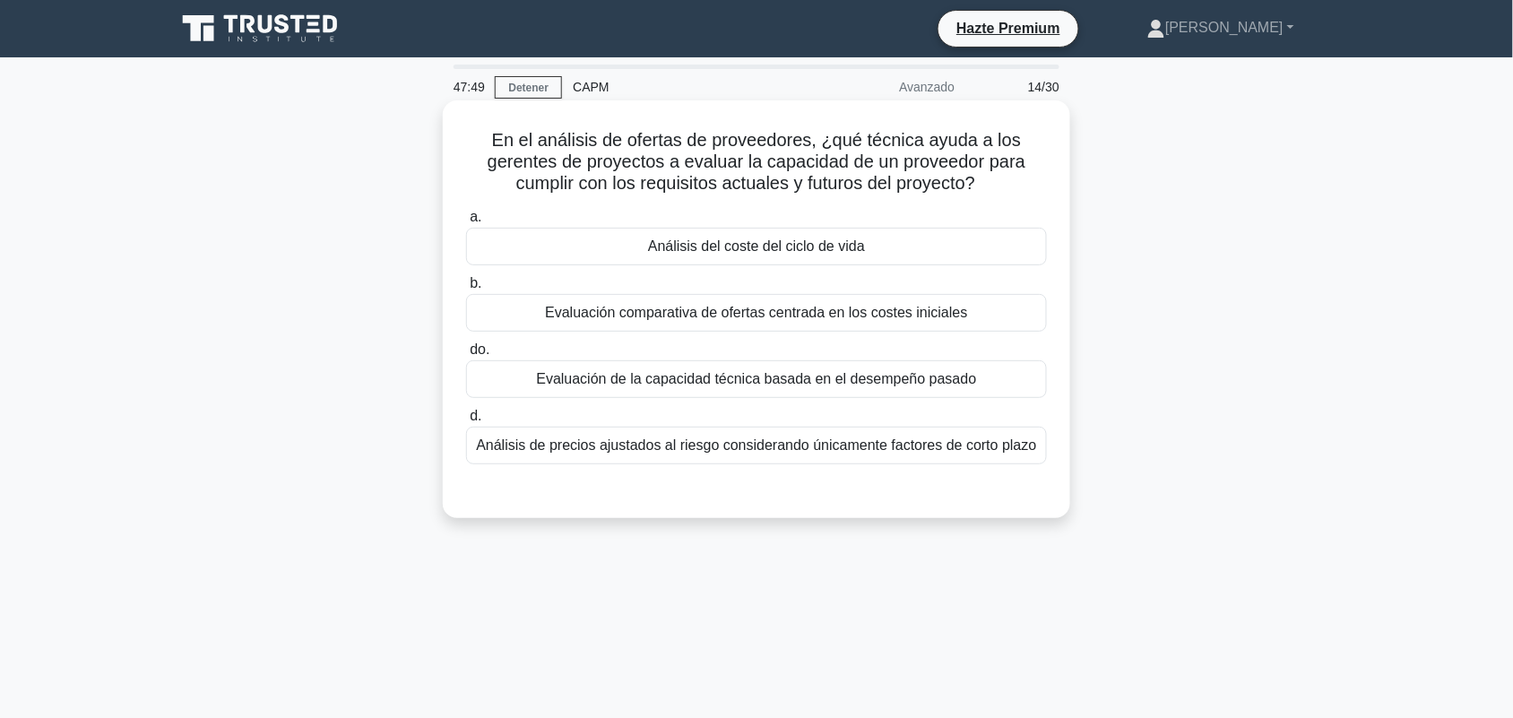
click at [940, 379] on font "Evaluación de la capacidad técnica basada en el desempeño pasado" at bounding box center [756, 378] width 440 height 15
click at [466, 356] on input "do. Evaluación de la capacidad técnica basada en el desempeño pasado" at bounding box center [466, 350] width 0 height 12
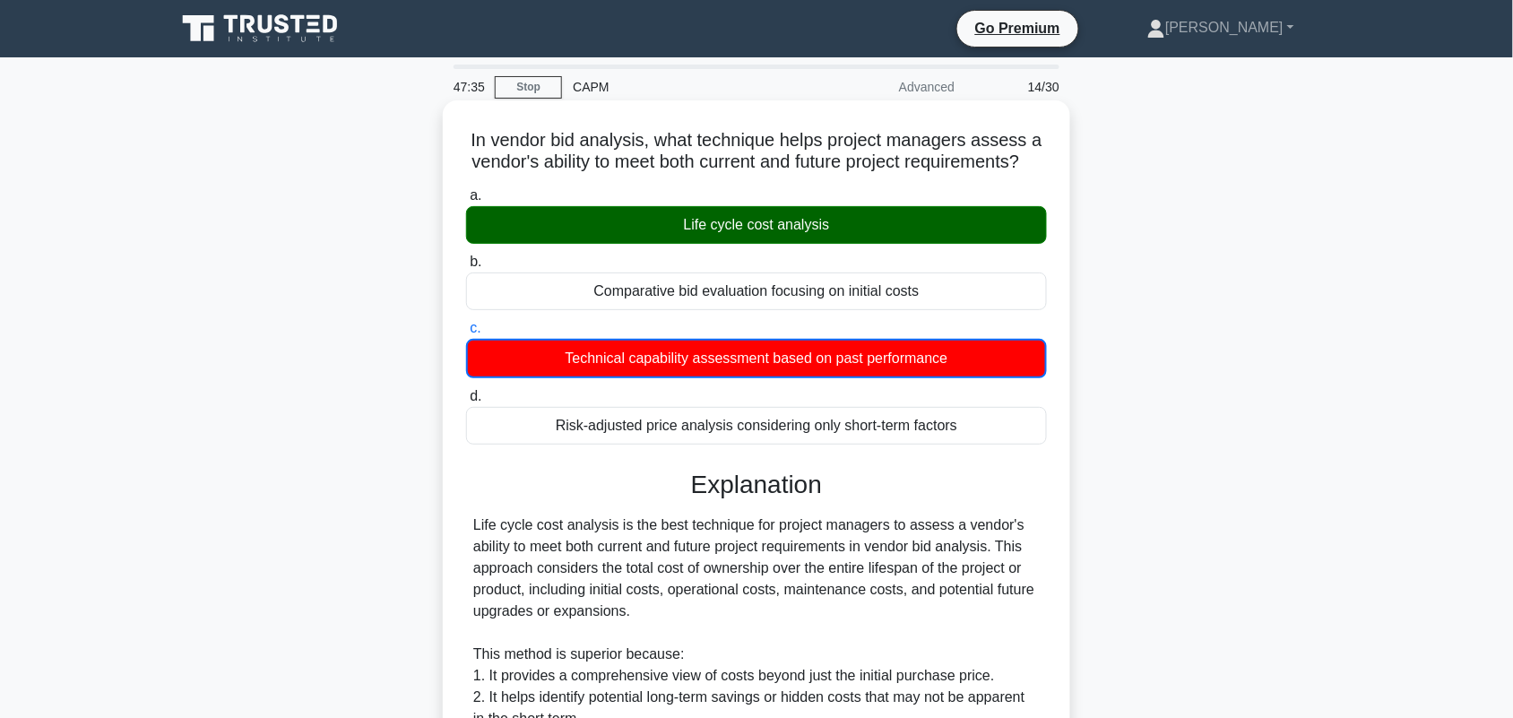
click at [1225, 270] on div "In vendor bid analysis, what technique helps project managers assess a vendor's…" at bounding box center [756, 677] width 1183 height 1145
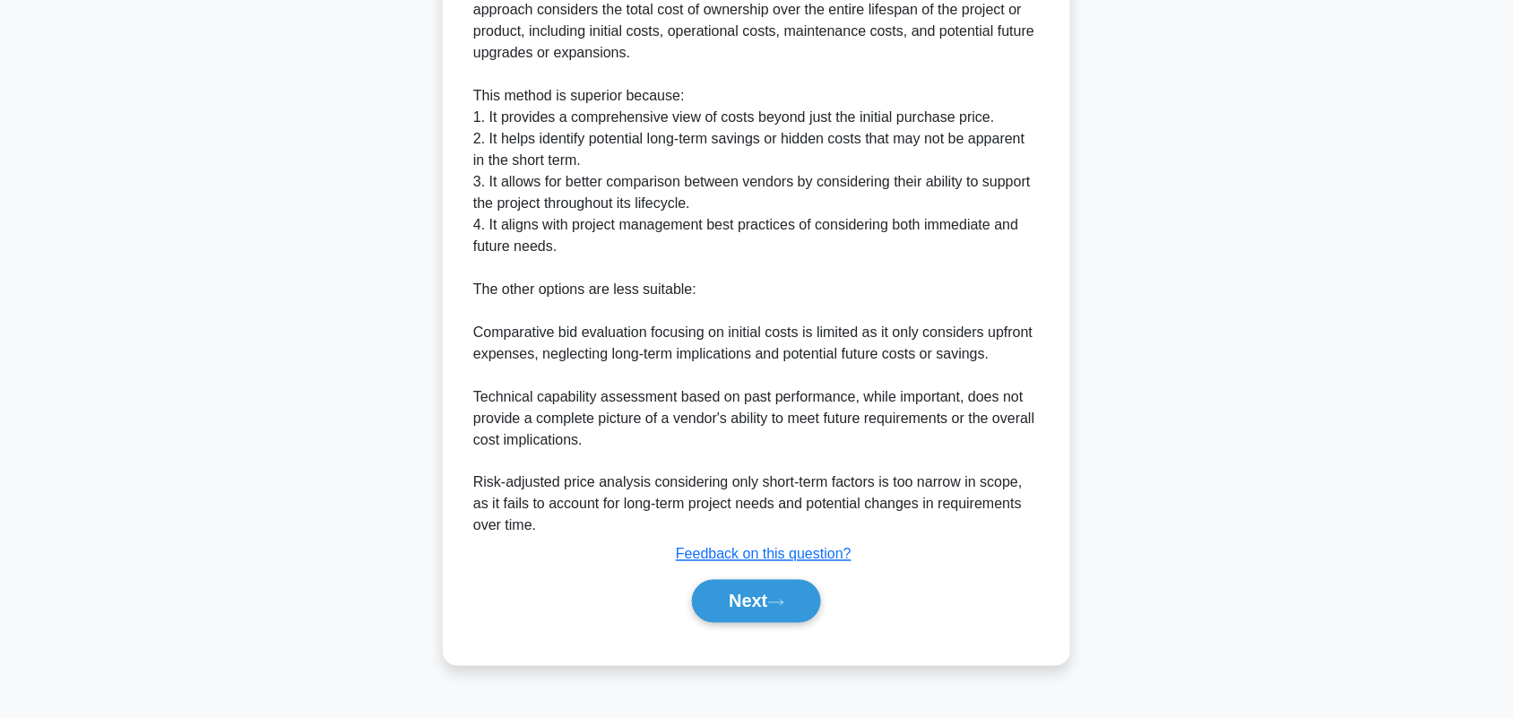
scroll to position [562, 0]
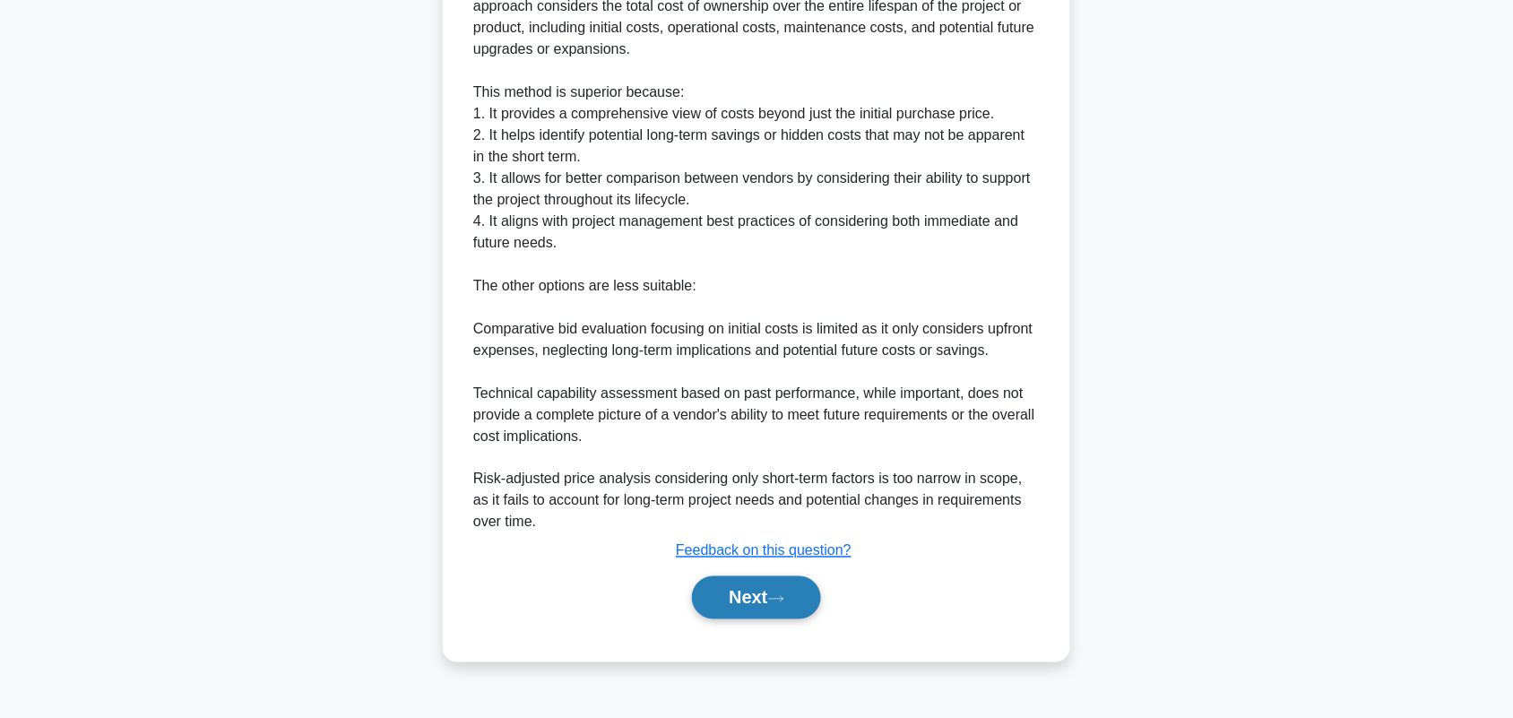
click at [755, 619] on button "Next" at bounding box center [756, 597] width 128 height 43
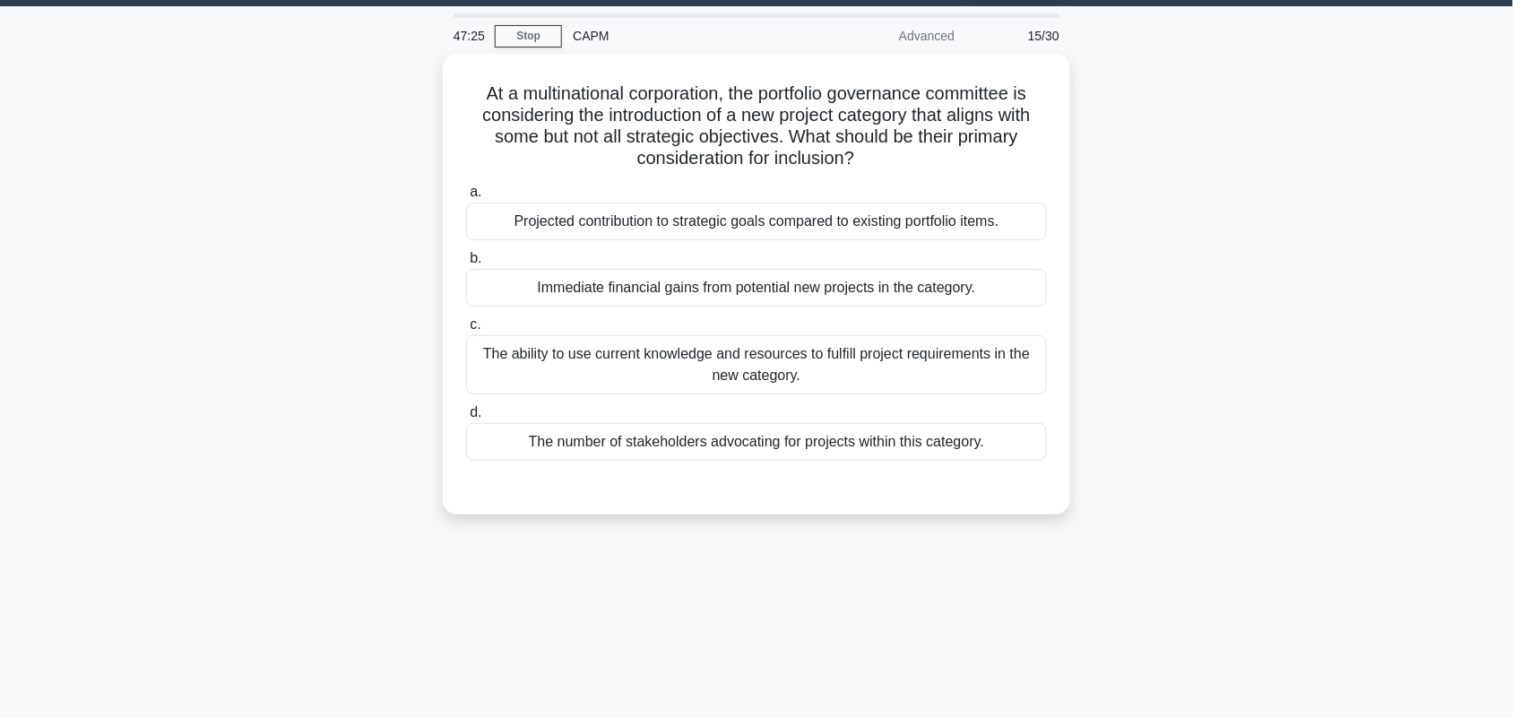
scroll to position [0, 0]
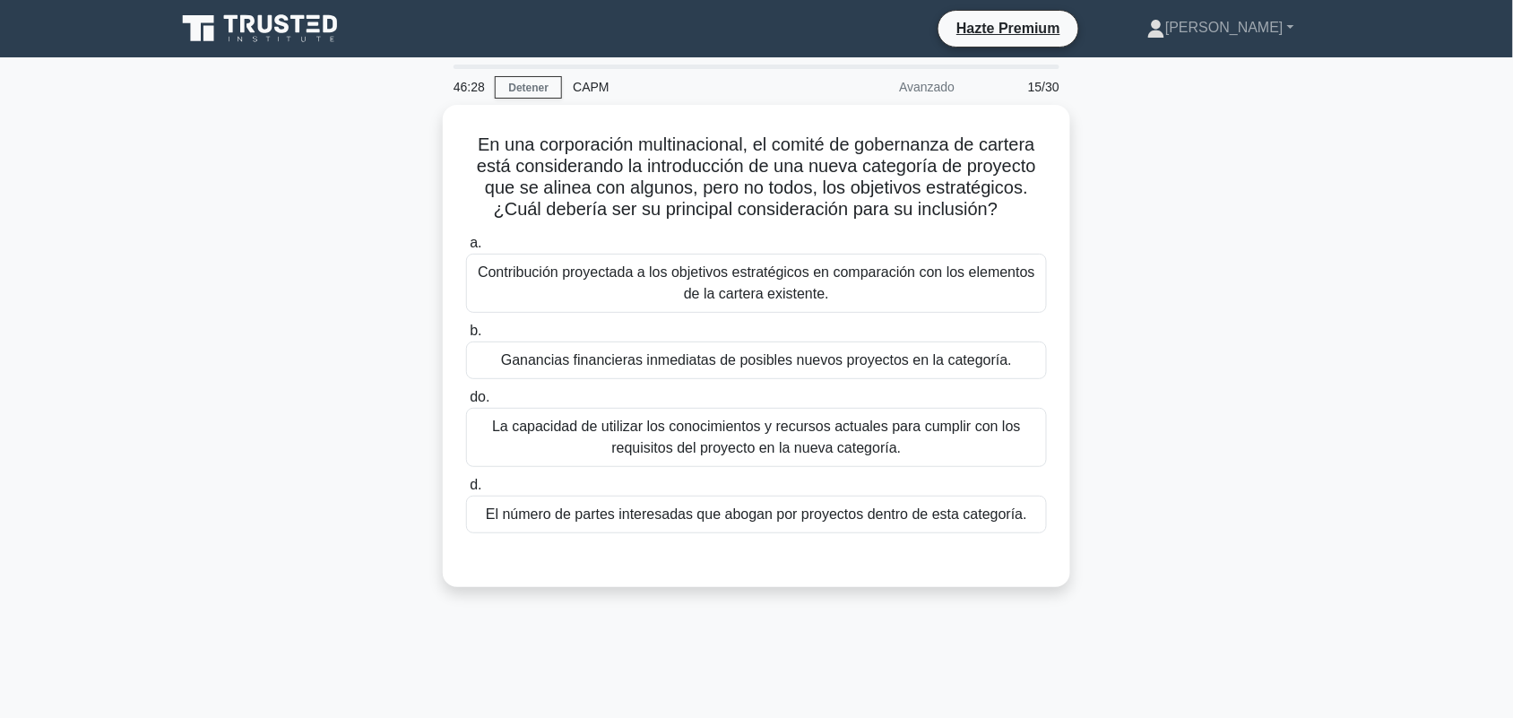
click at [1198, 253] on div "En una corporación multinacional, el comité de gobernanza de cartera está consi…" at bounding box center [756, 357] width 1183 height 504
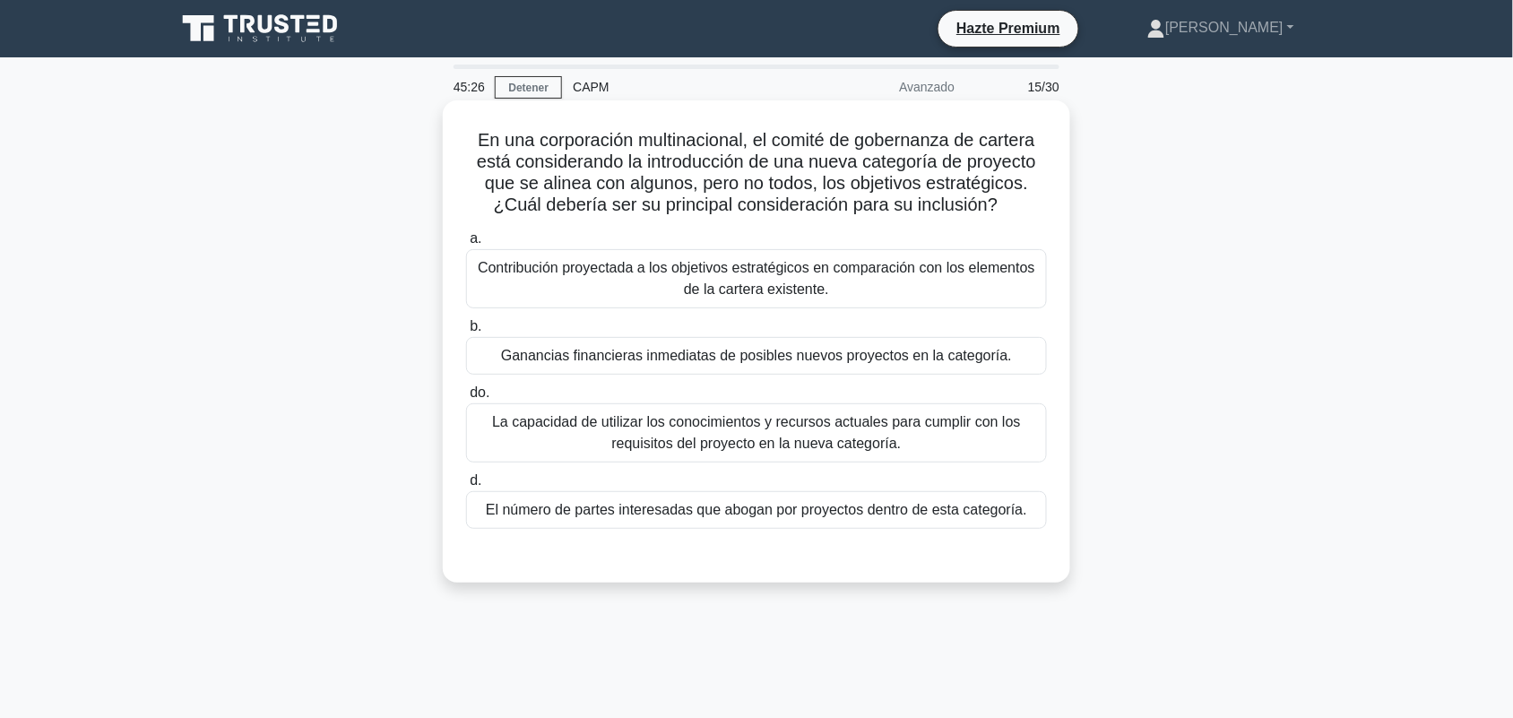
click at [992, 283] on font "Contribución proyectada a los objetivos estratégicos en comparación con los ele…" at bounding box center [756, 278] width 565 height 43
click at [466, 245] on input "a. Contribución proyectada a los objetivos estratégicos en comparación con los …" at bounding box center [466, 239] width 0 height 12
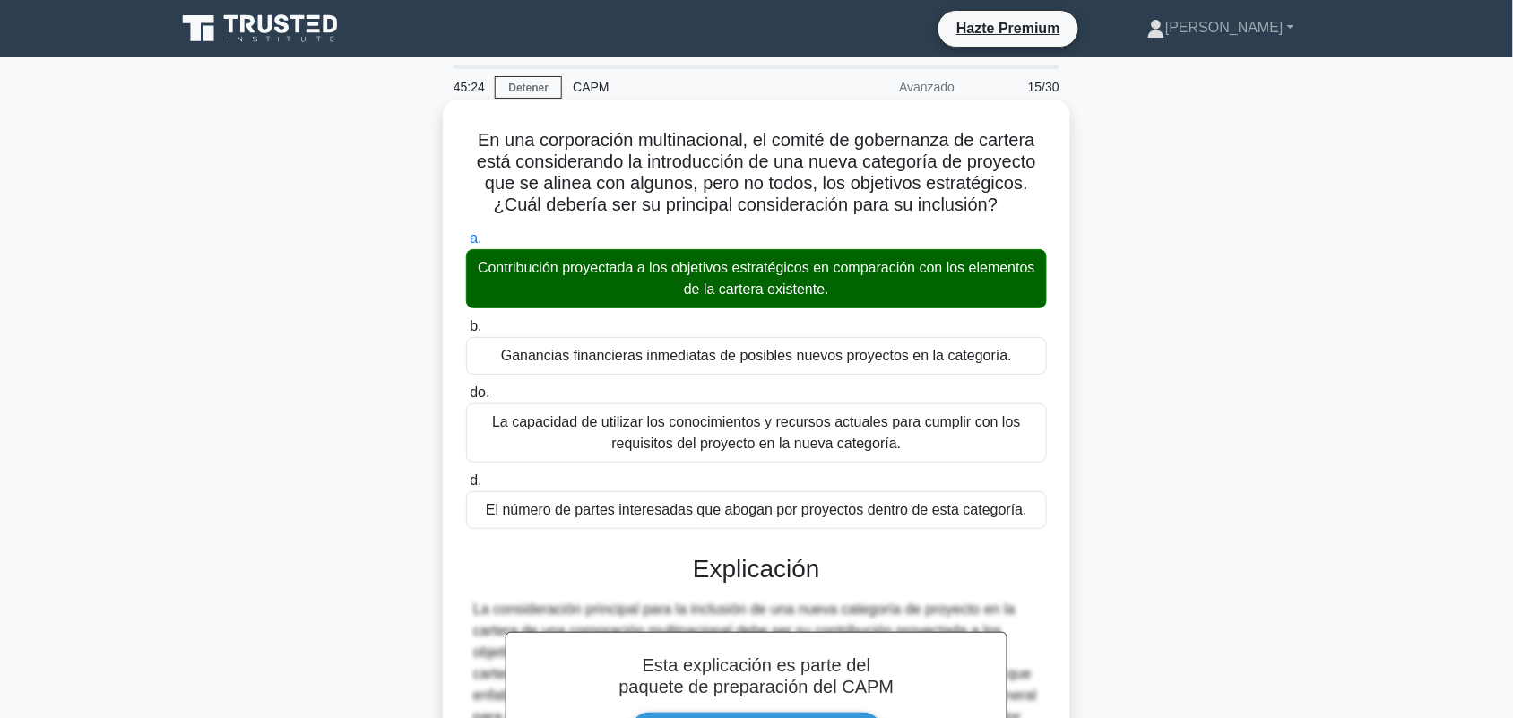
scroll to position [369, 0]
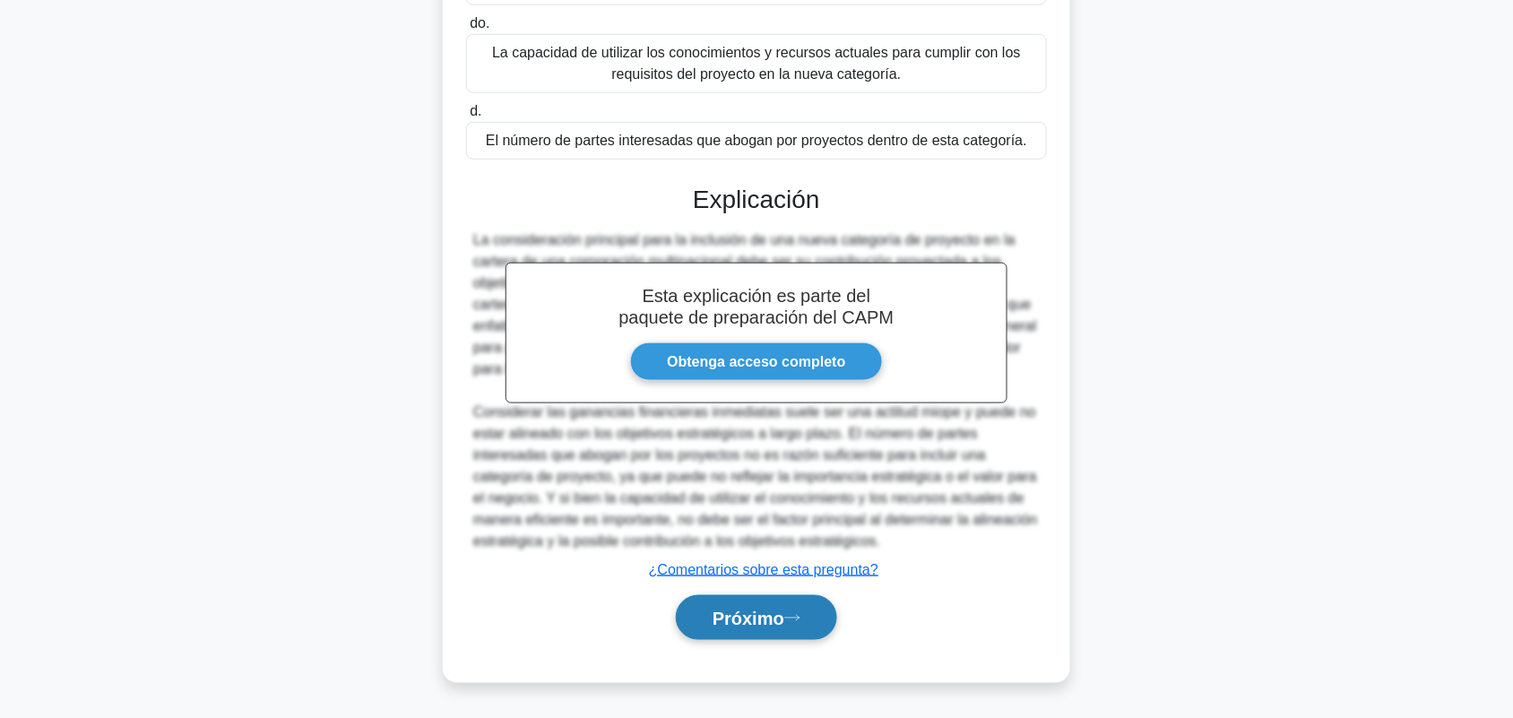
click at [767, 603] on button "Próximo" at bounding box center [756, 618] width 161 height 46
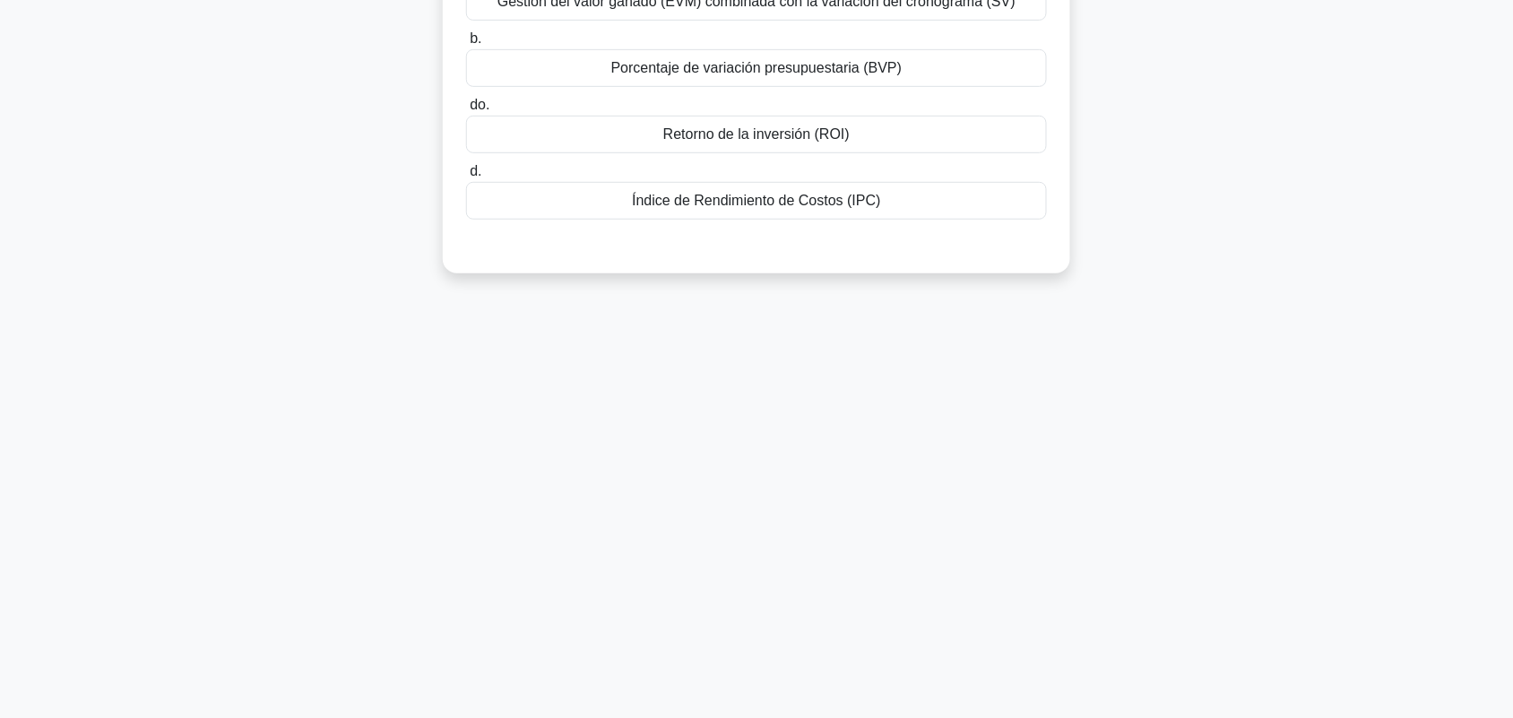
scroll to position [0, 0]
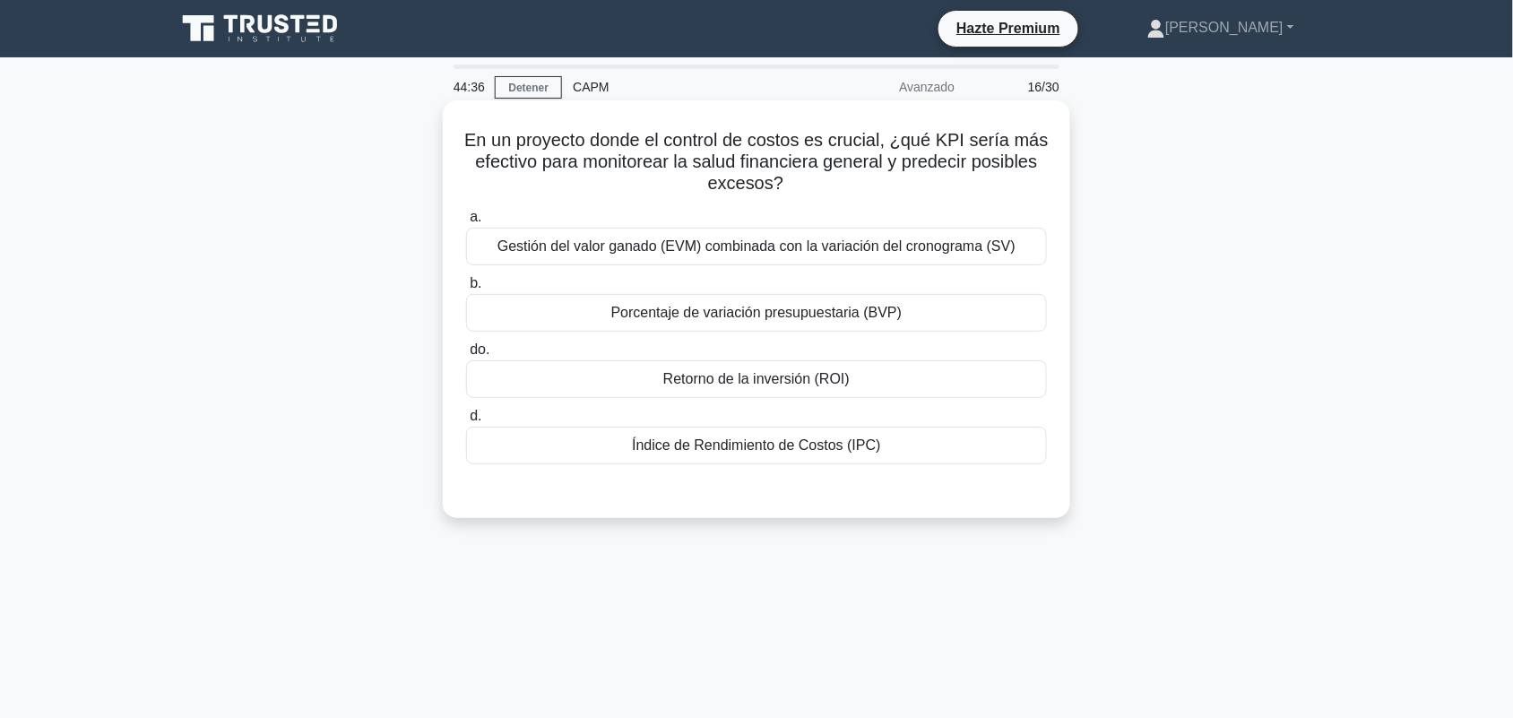
click at [992, 251] on font "Gestión del valor ganado (EVM) combinada con la variación del cronograma (SV)" at bounding box center [757, 245] width 518 height 15
click at [466, 223] on input "a. Gestión del valor ganado (EVM) combinada con la variación del cronograma (SV)" at bounding box center [466, 218] width 0 height 12
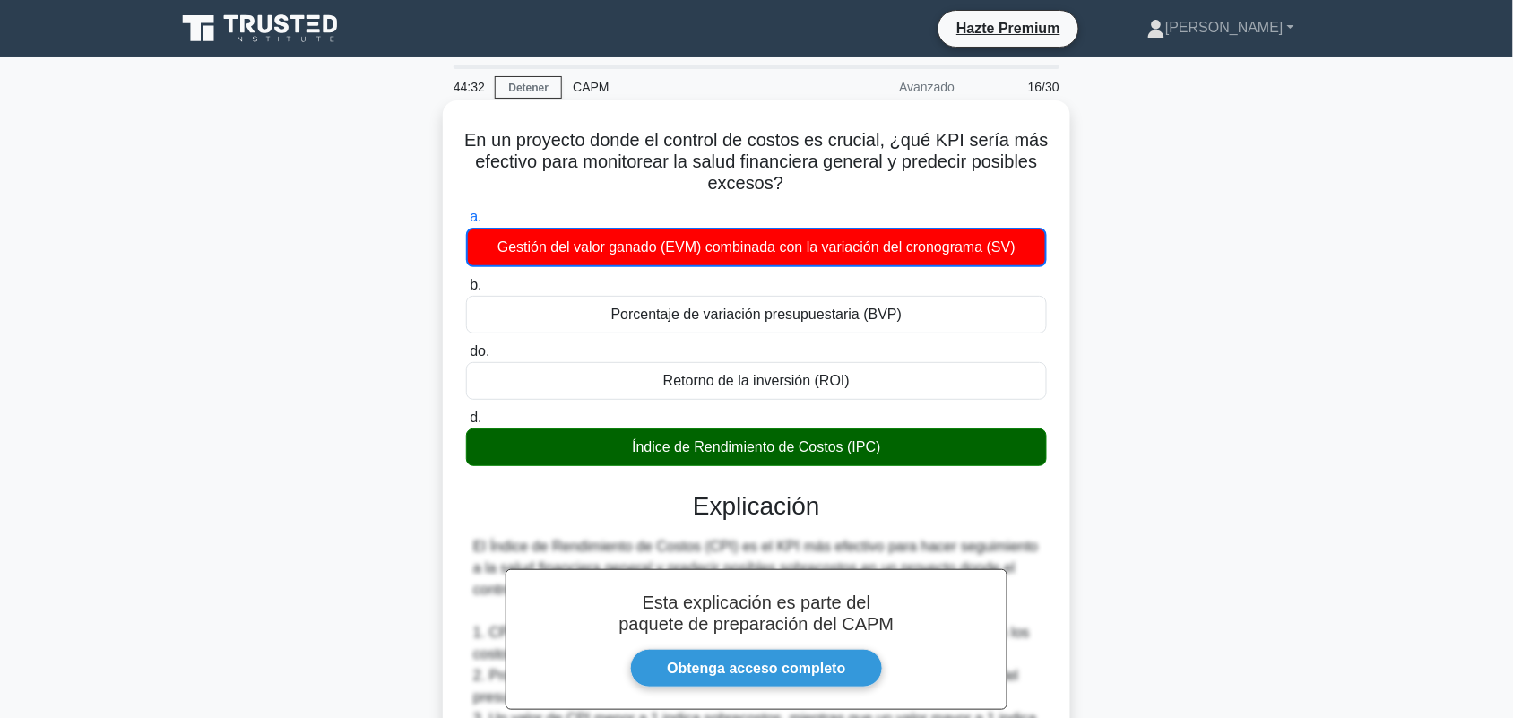
scroll to position [542, 0]
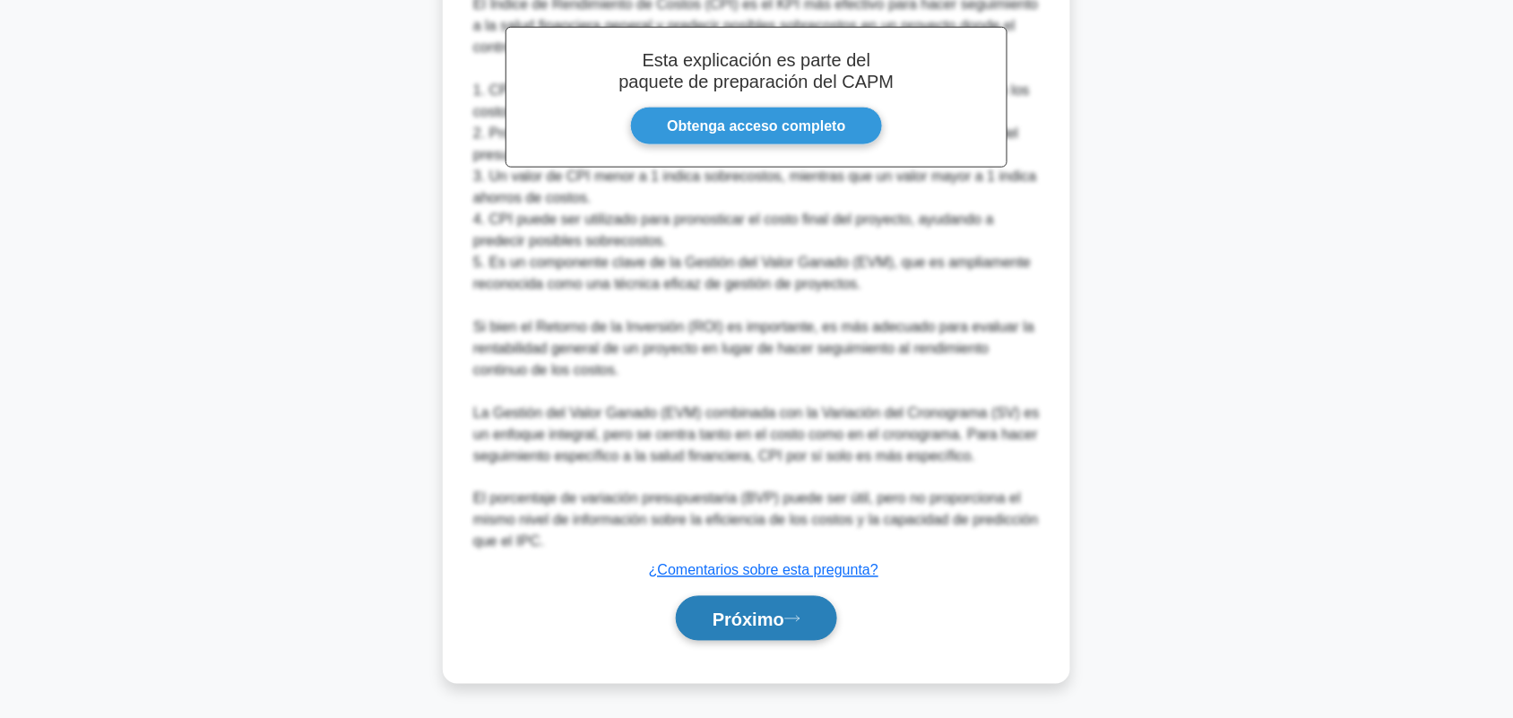
click at [738, 625] on font "Próximo" at bounding box center [749, 620] width 72 height 20
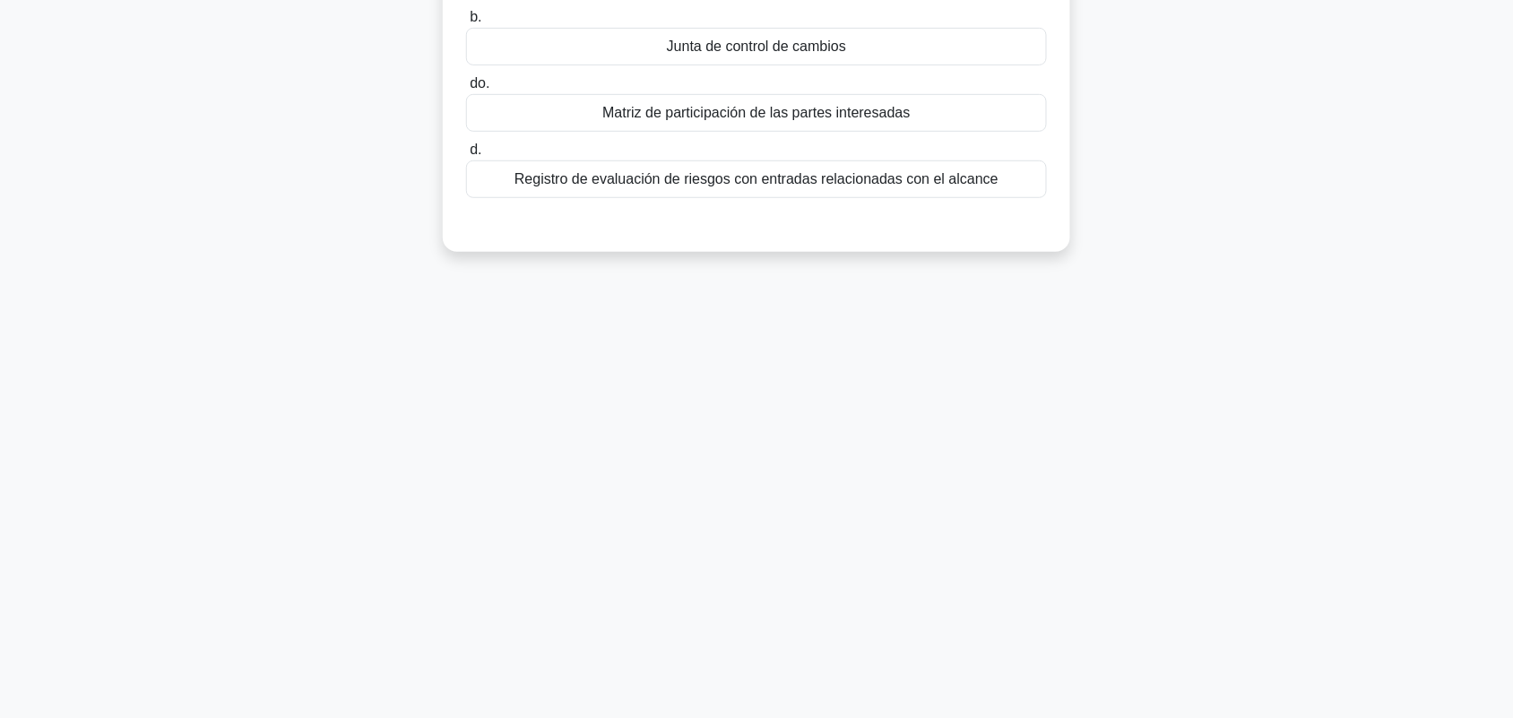
scroll to position [0, 0]
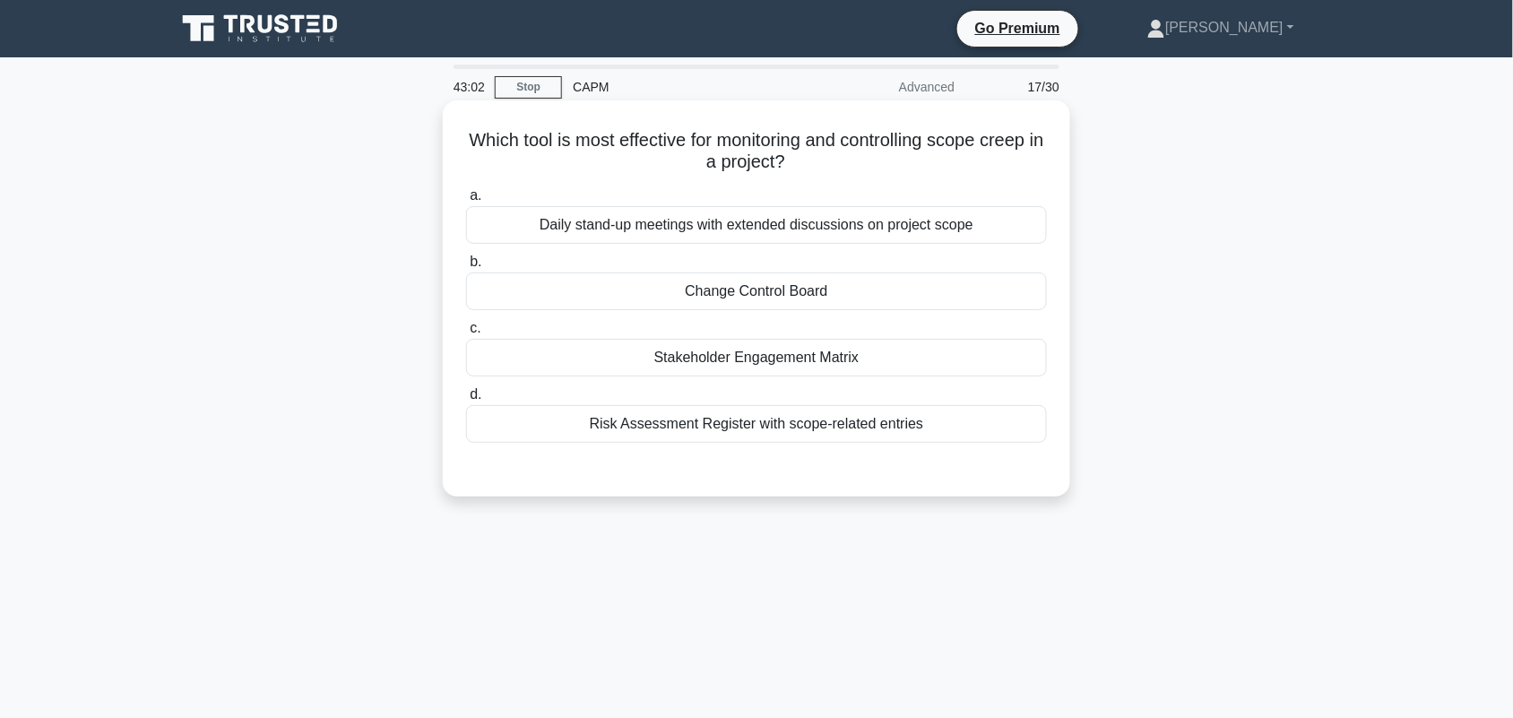
click at [901, 299] on div "Change Control Board" at bounding box center [756, 292] width 581 height 38
click at [466, 268] on input "b. Change Control Board" at bounding box center [466, 262] width 0 height 12
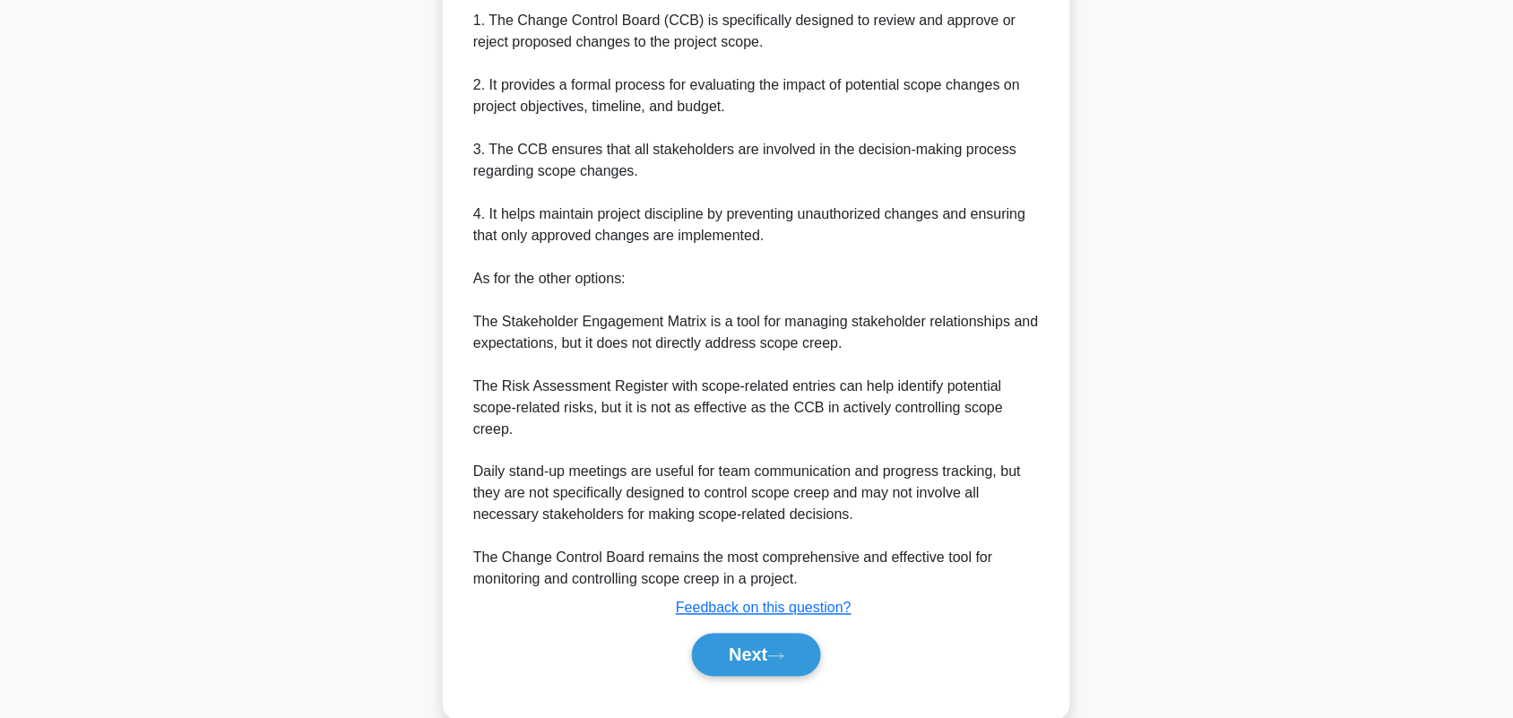
scroll to position [584, 0]
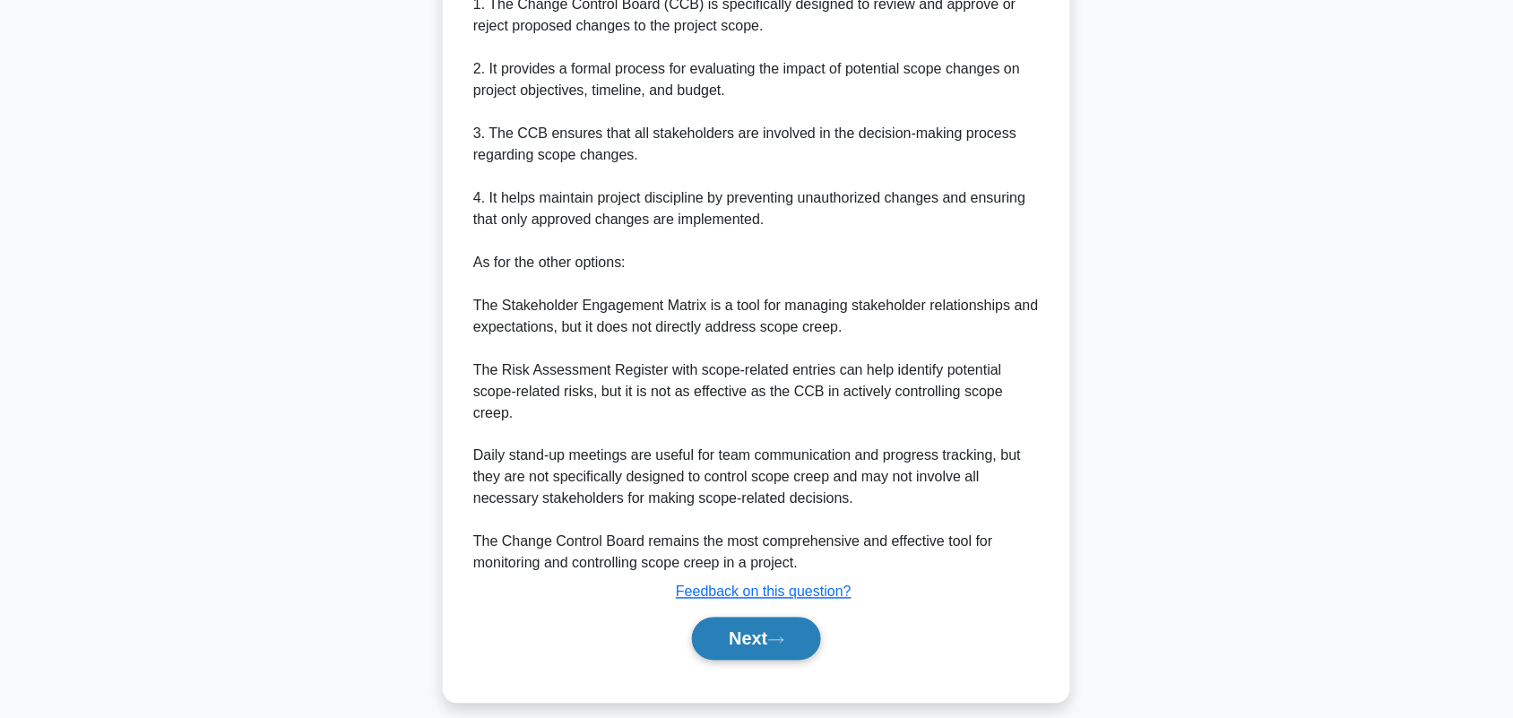
click at [753, 619] on button "Next" at bounding box center [756, 639] width 128 height 43
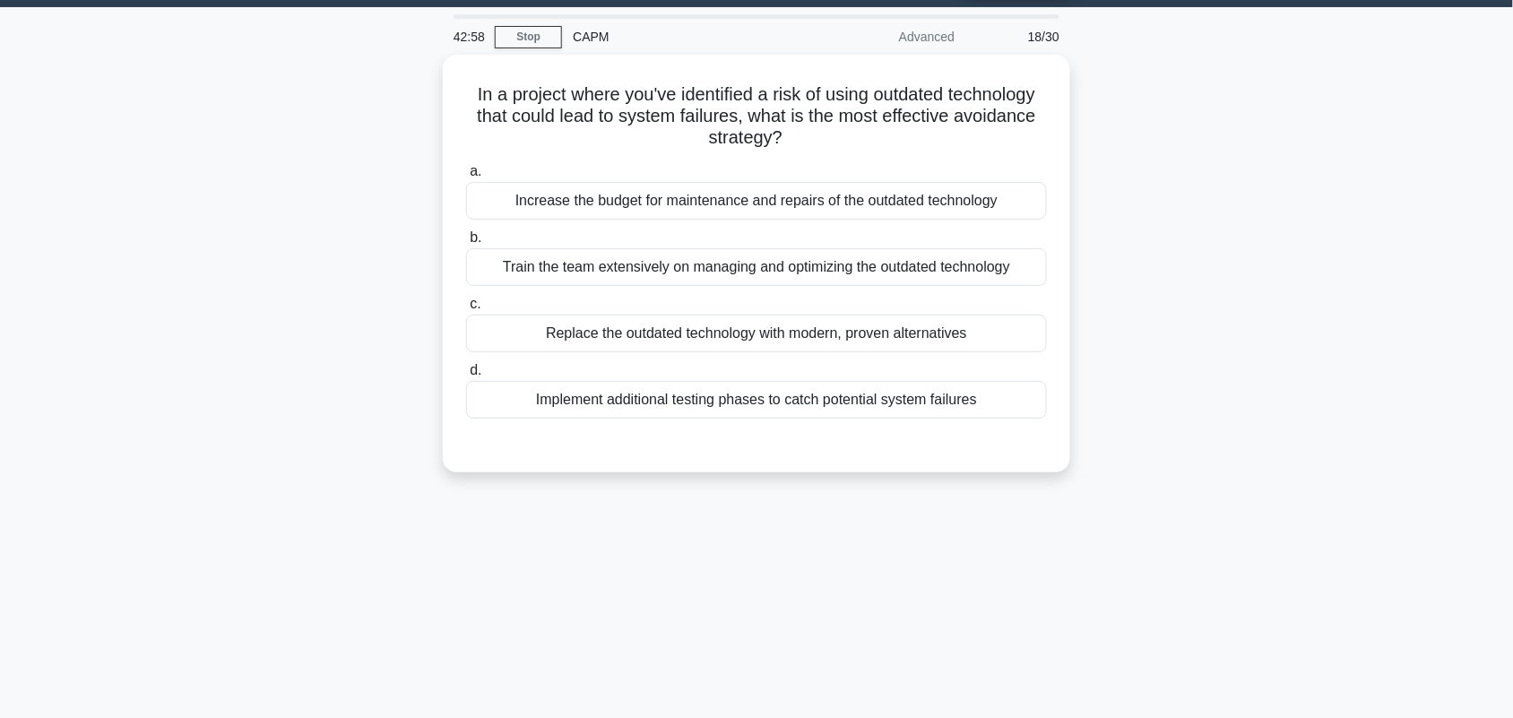
scroll to position [0, 0]
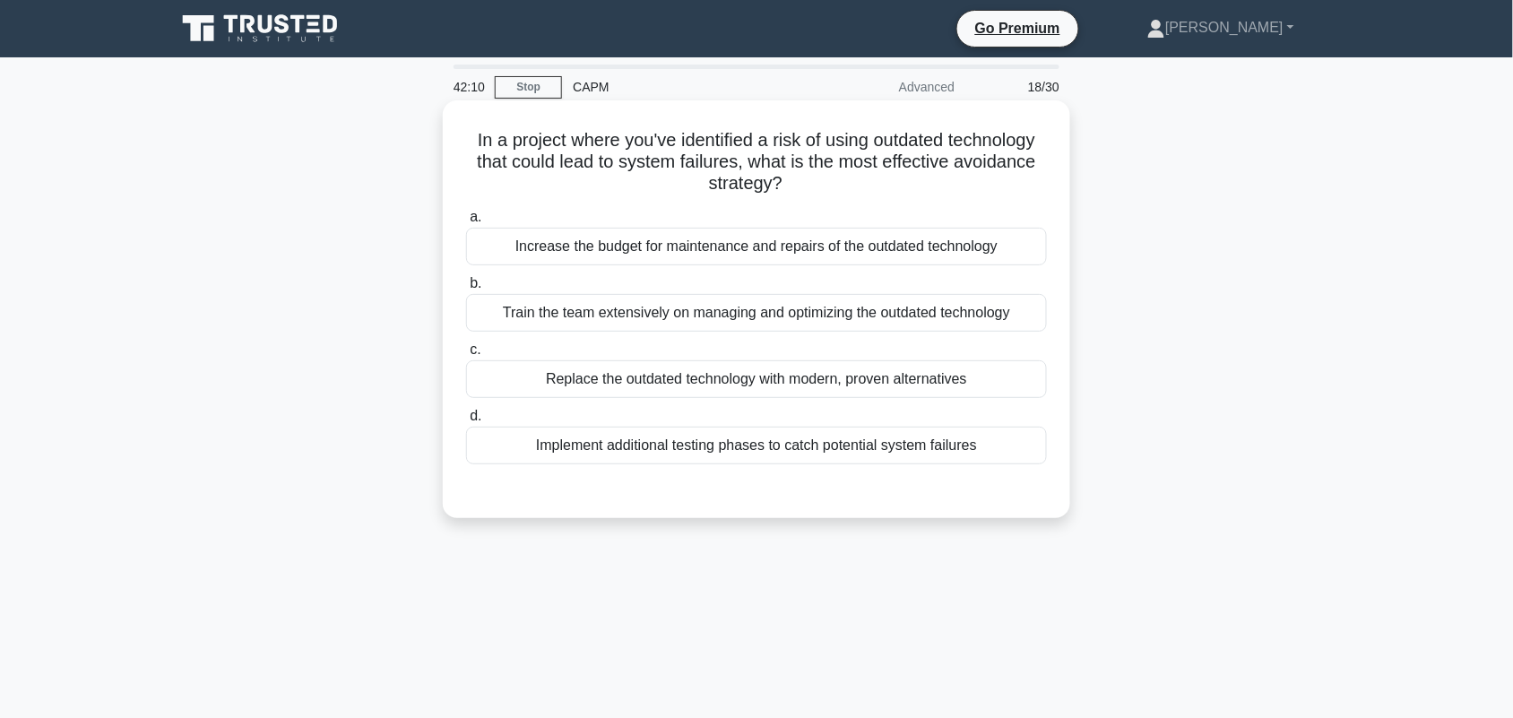
click at [983, 384] on div "Replace the outdated technology with modern, proven alternatives" at bounding box center [756, 379] width 581 height 38
click at [466, 356] on input "c. Replace the outdated technology with modern, proven alternatives" at bounding box center [466, 350] width 0 height 12
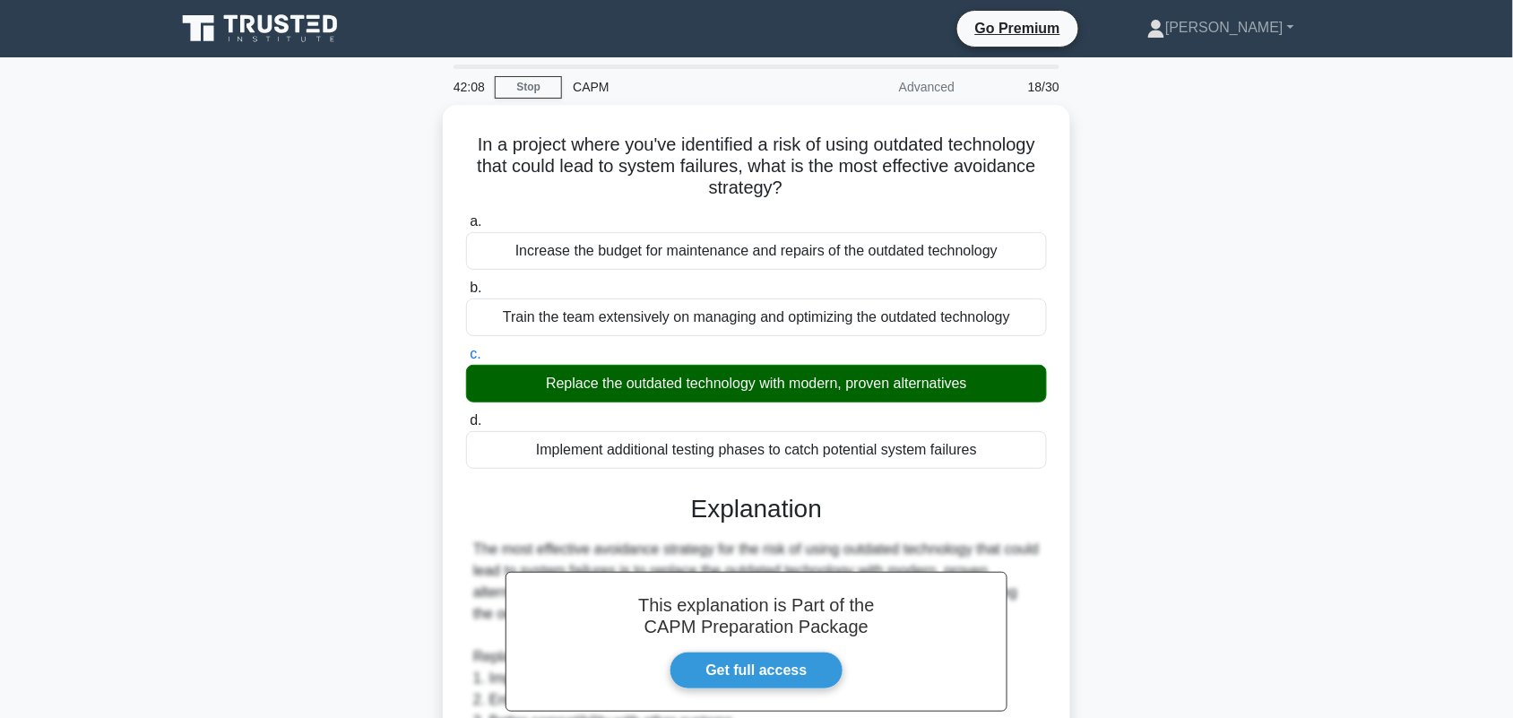
scroll to position [626, 0]
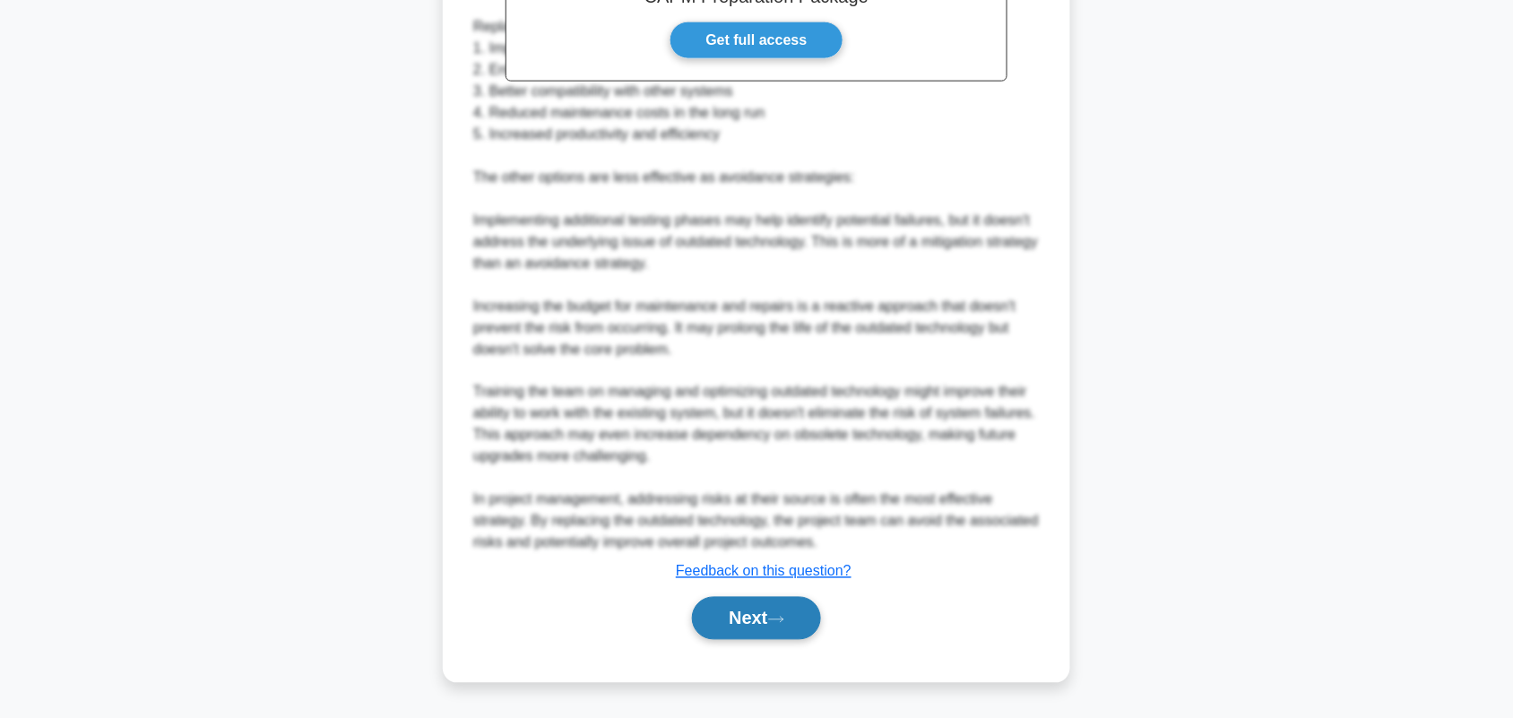
click at [767, 634] on button "Next" at bounding box center [756, 618] width 128 height 43
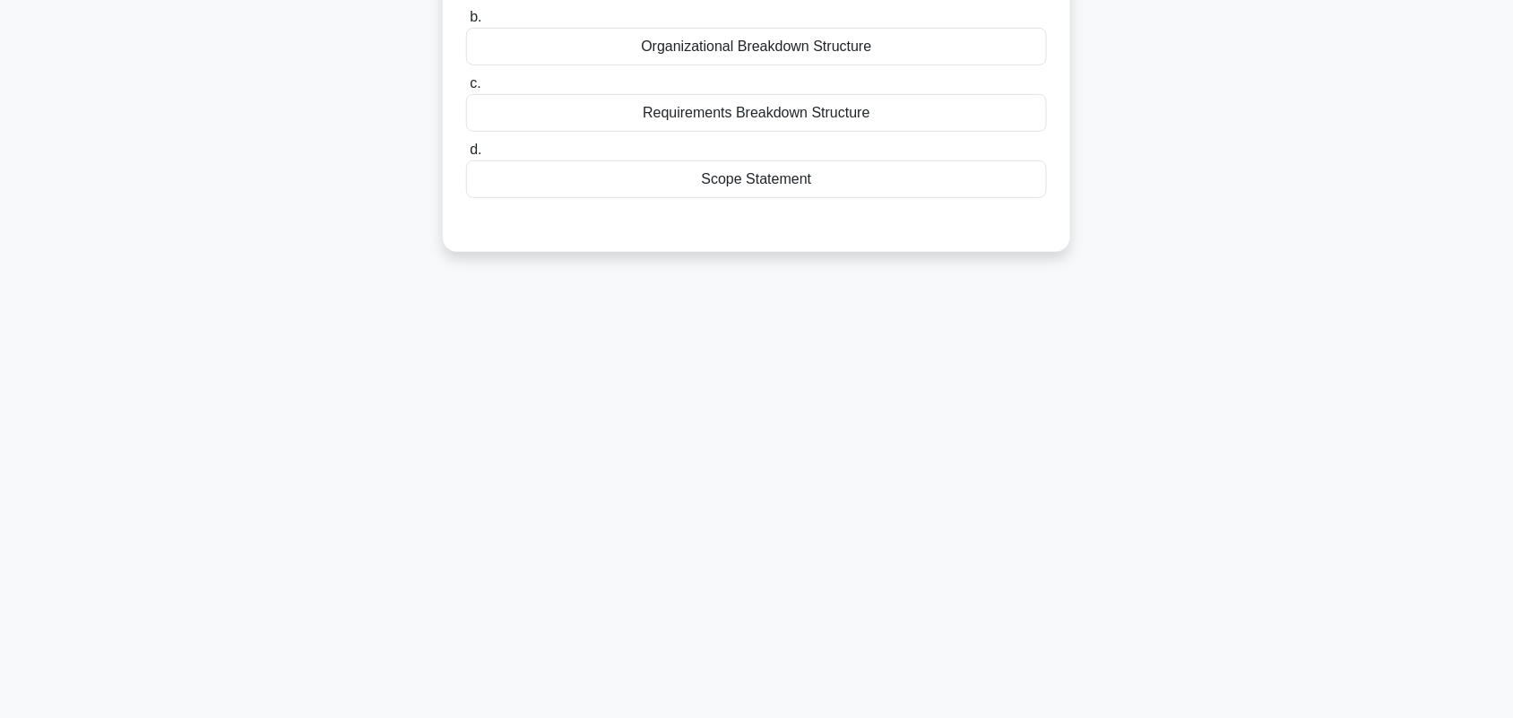
scroll to position [0, 0]
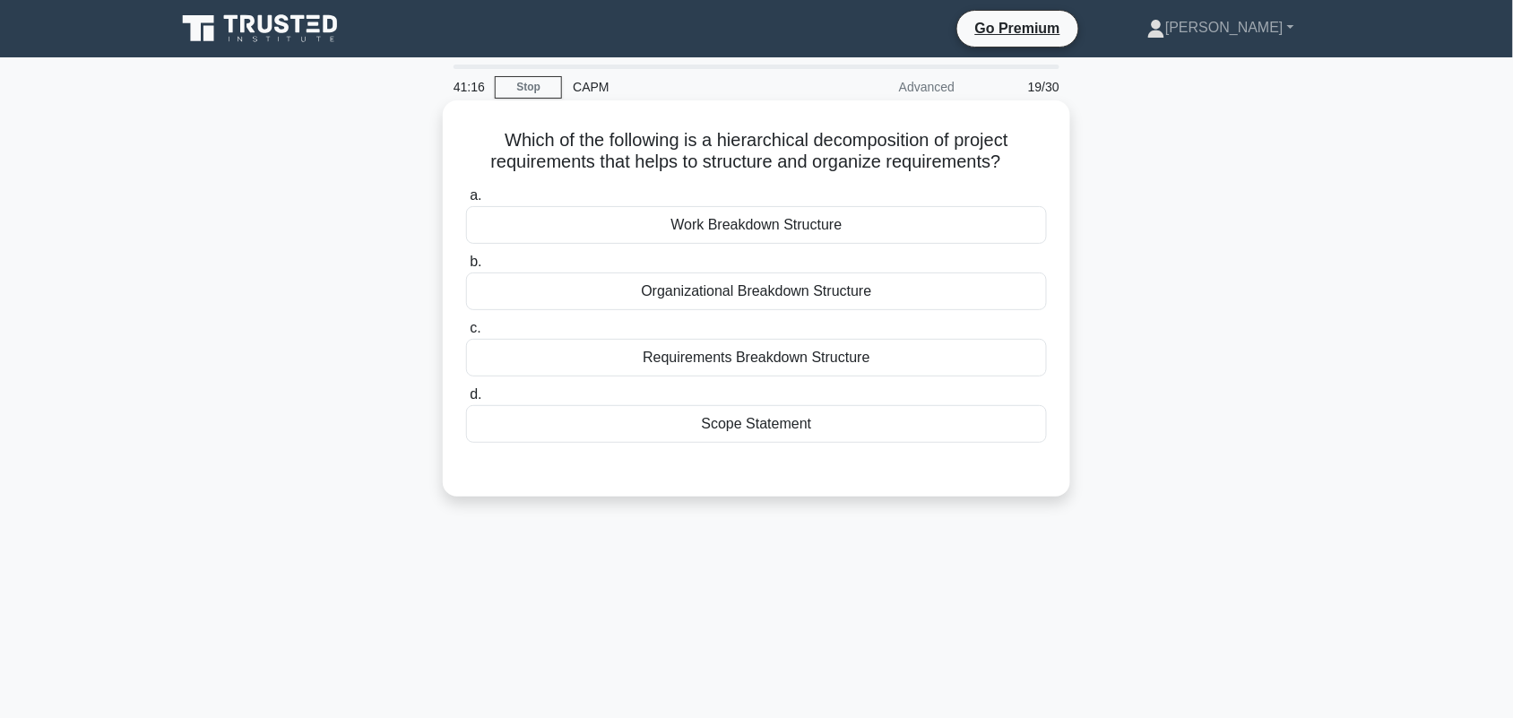
click at [1022, 356] on div "Requirements Breakdown Structure" at bounding box center [756, 358] width 581 height 38
click at [466, 334] on input "c. Requirements Breakdown Structure" at bounding box center [466, 329] width 0 height 12
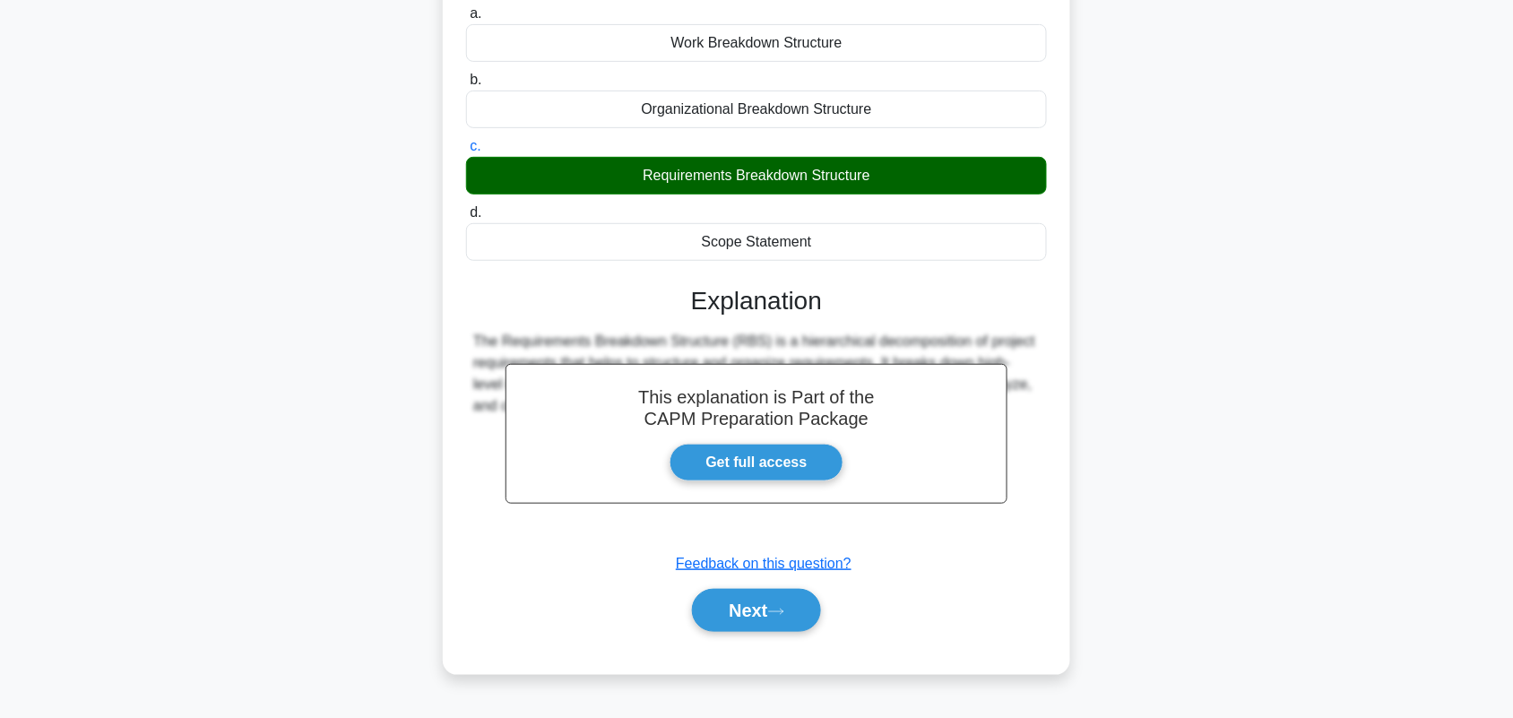
scroll to position [249, 0]
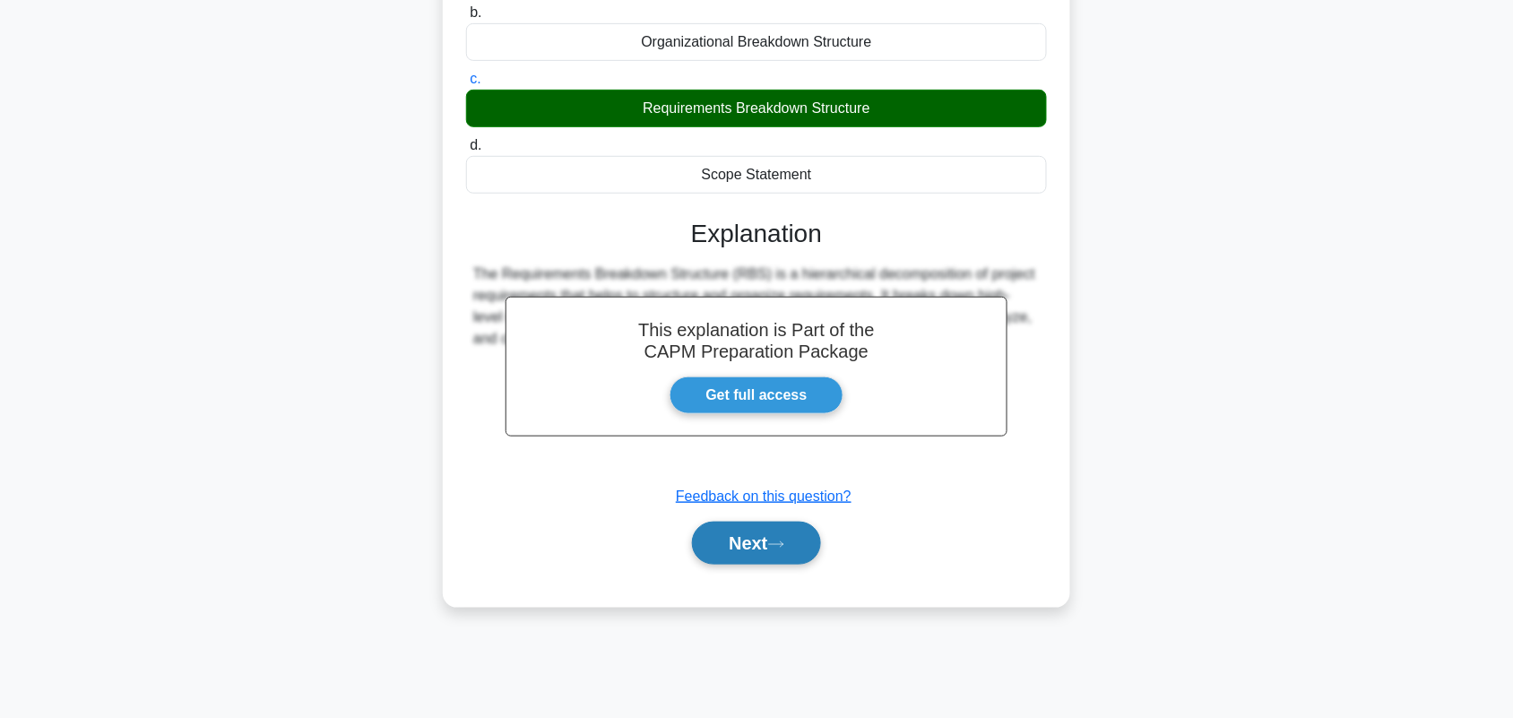
click at [789, 527] on button "Next" at bounding box center [756, 543] width 128 height 43
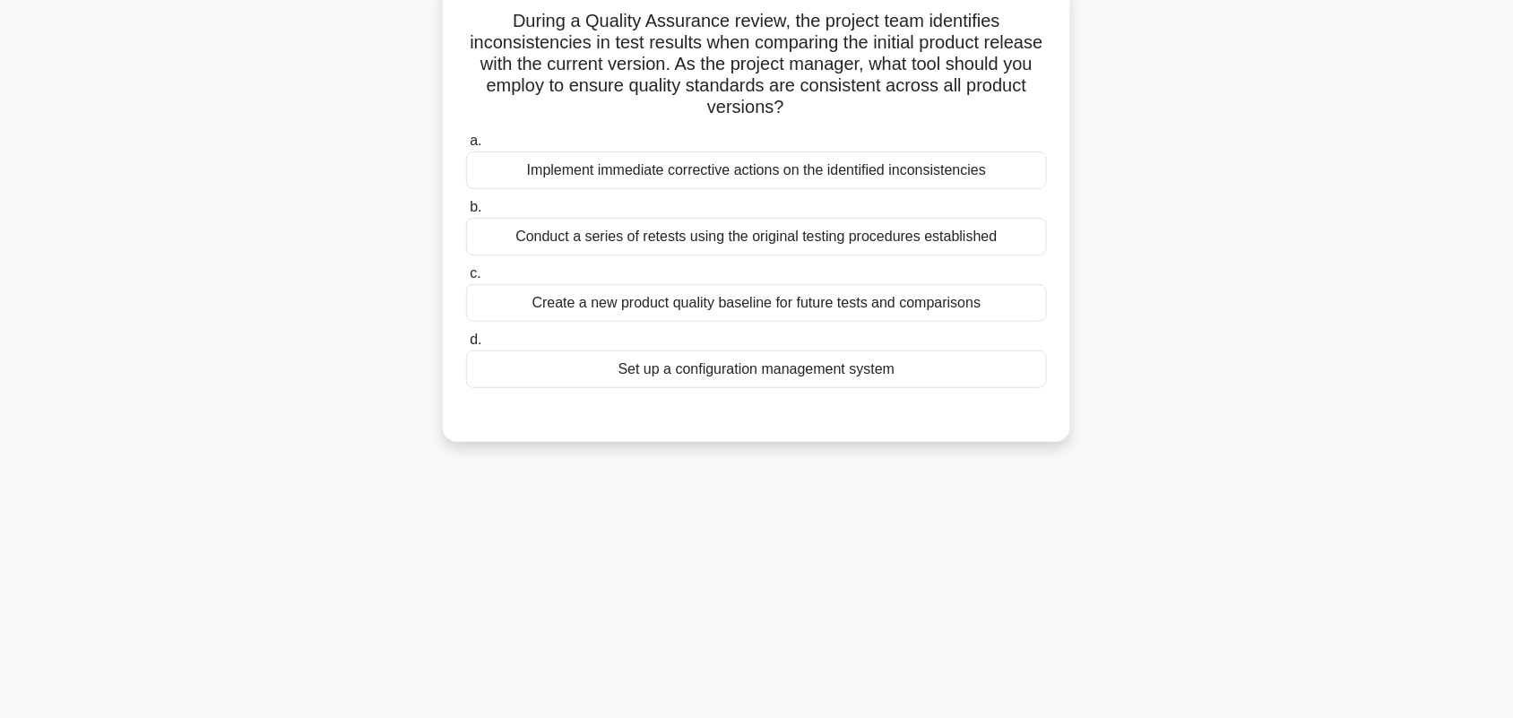
scroll to position [0, 0]
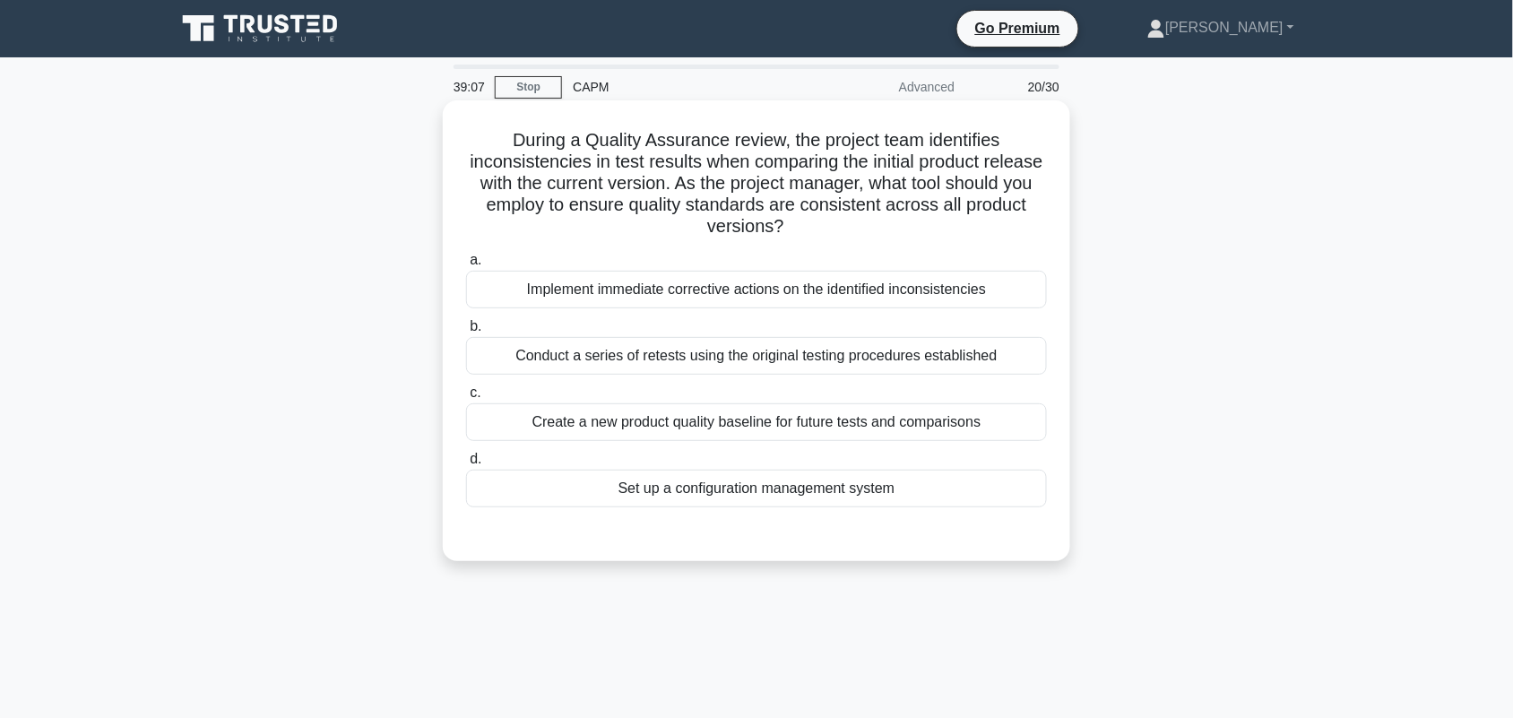
click at [975, 487] on div "Set up a configuration management system" at bounding box center [756, 489] width 581 height 38
click at [466, 465] on input "d. Set up a configuration management system" at bounding box center [466, 460] width 0 height 12
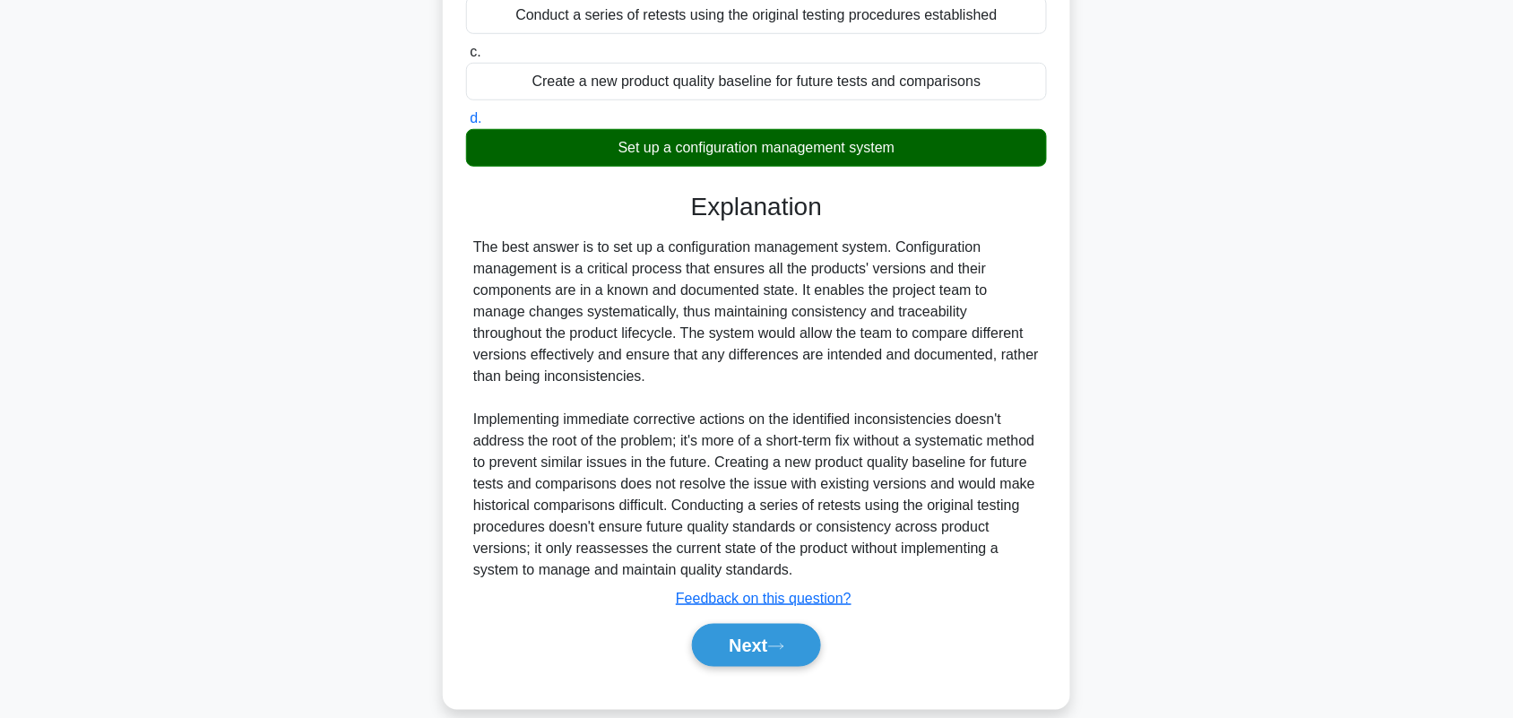
scroll to position [368, 0]
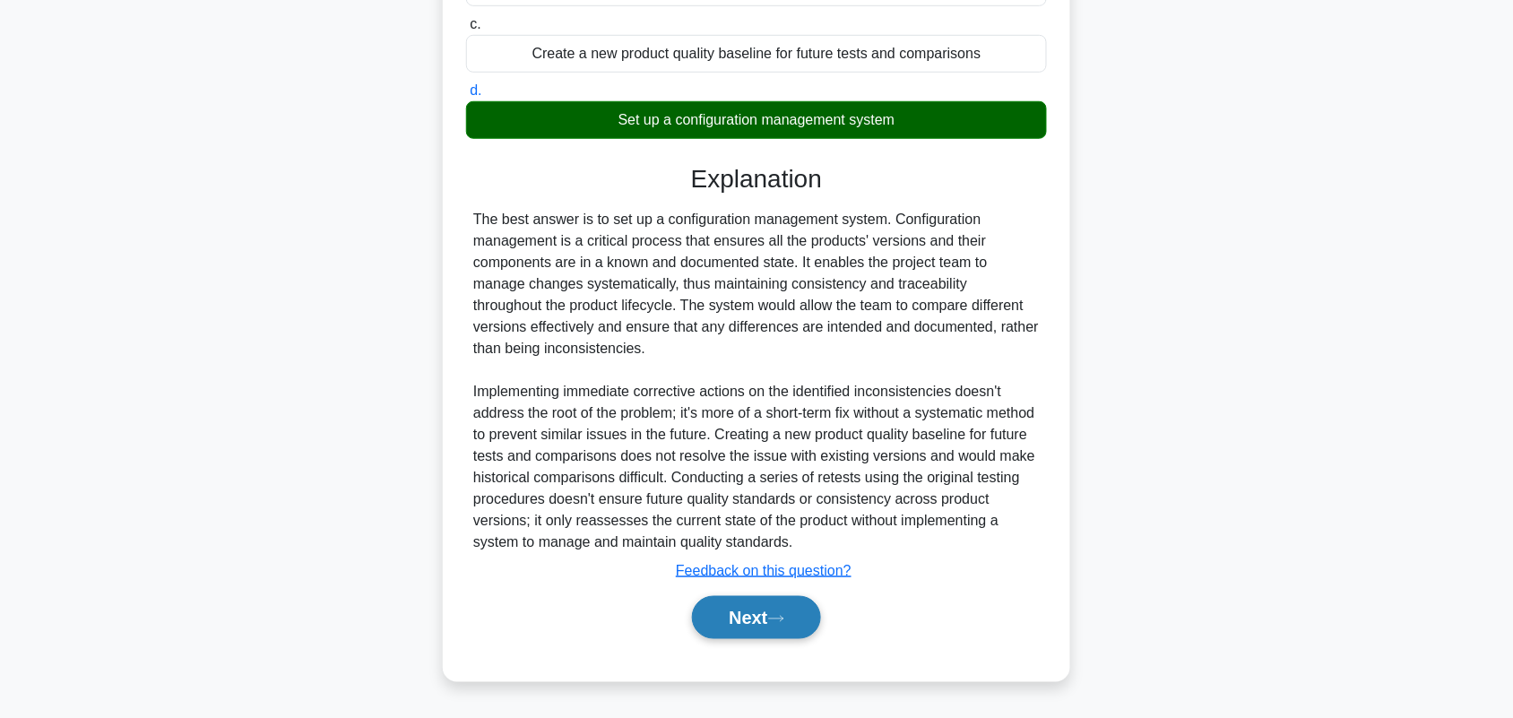
click at [744, 619] on button "Next" at bounding box center [756, 617] width 128 height 43
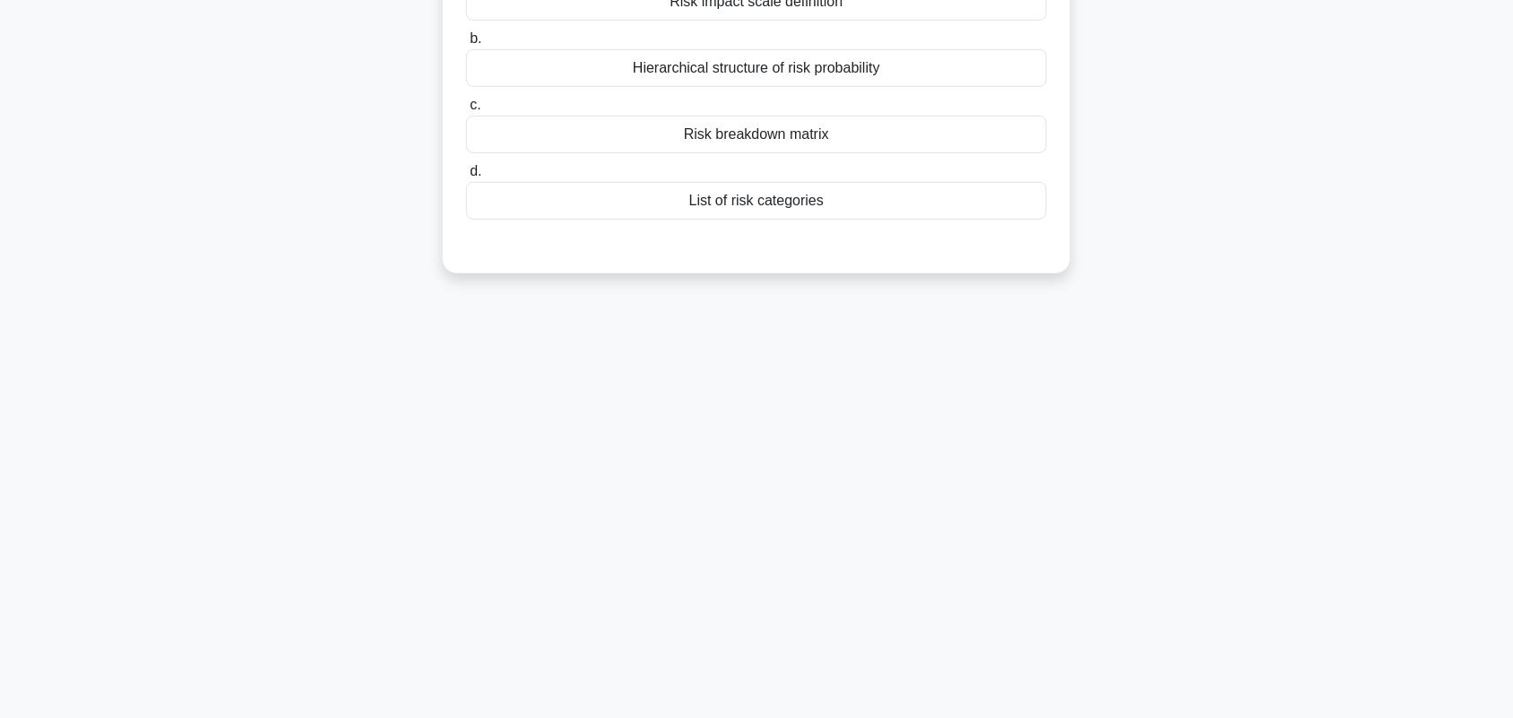
scroll to position [0, 0]
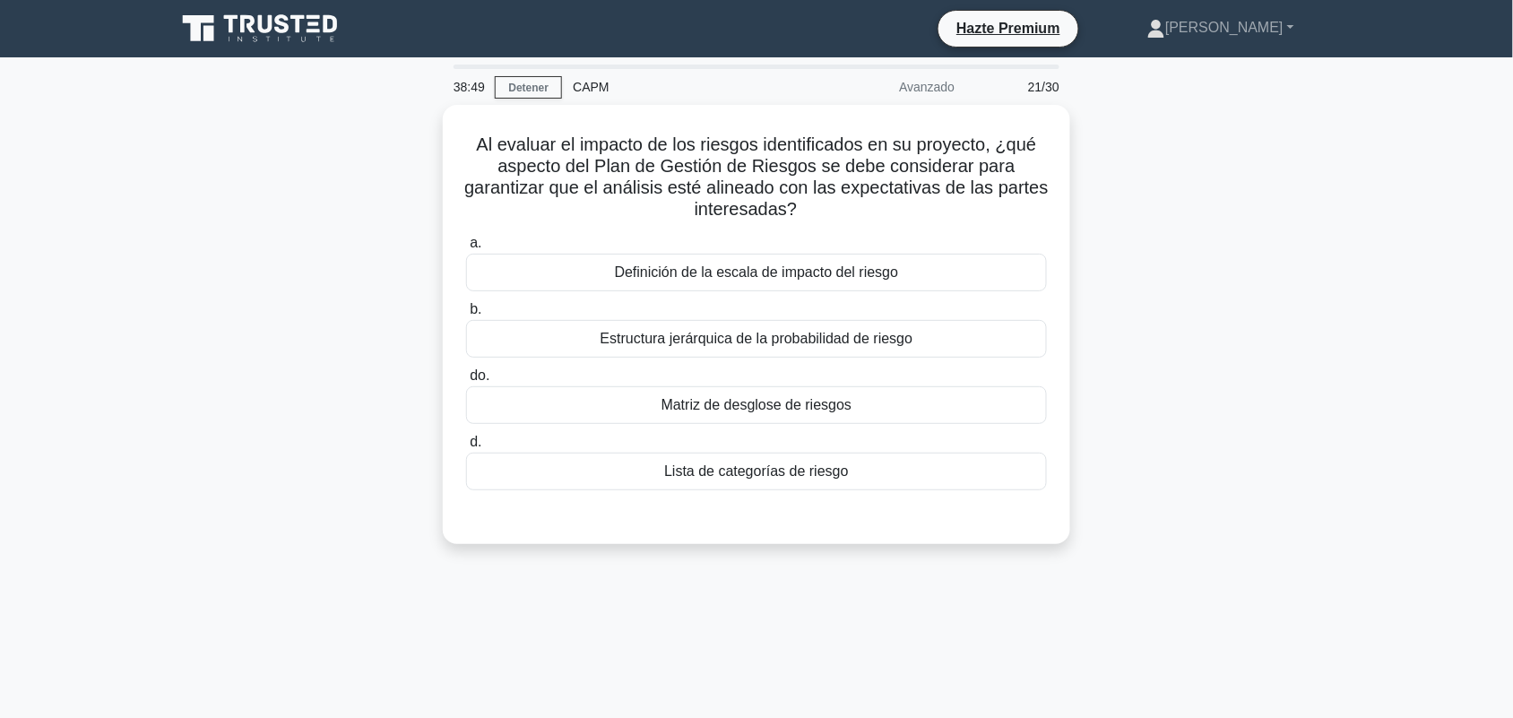
click at [1191, 243] on div "Al evaluar el impacto de los riesgos identificados en su proyecto, ¿qué aspecto…" at bounding box center [756, 335] width 1183 height 461
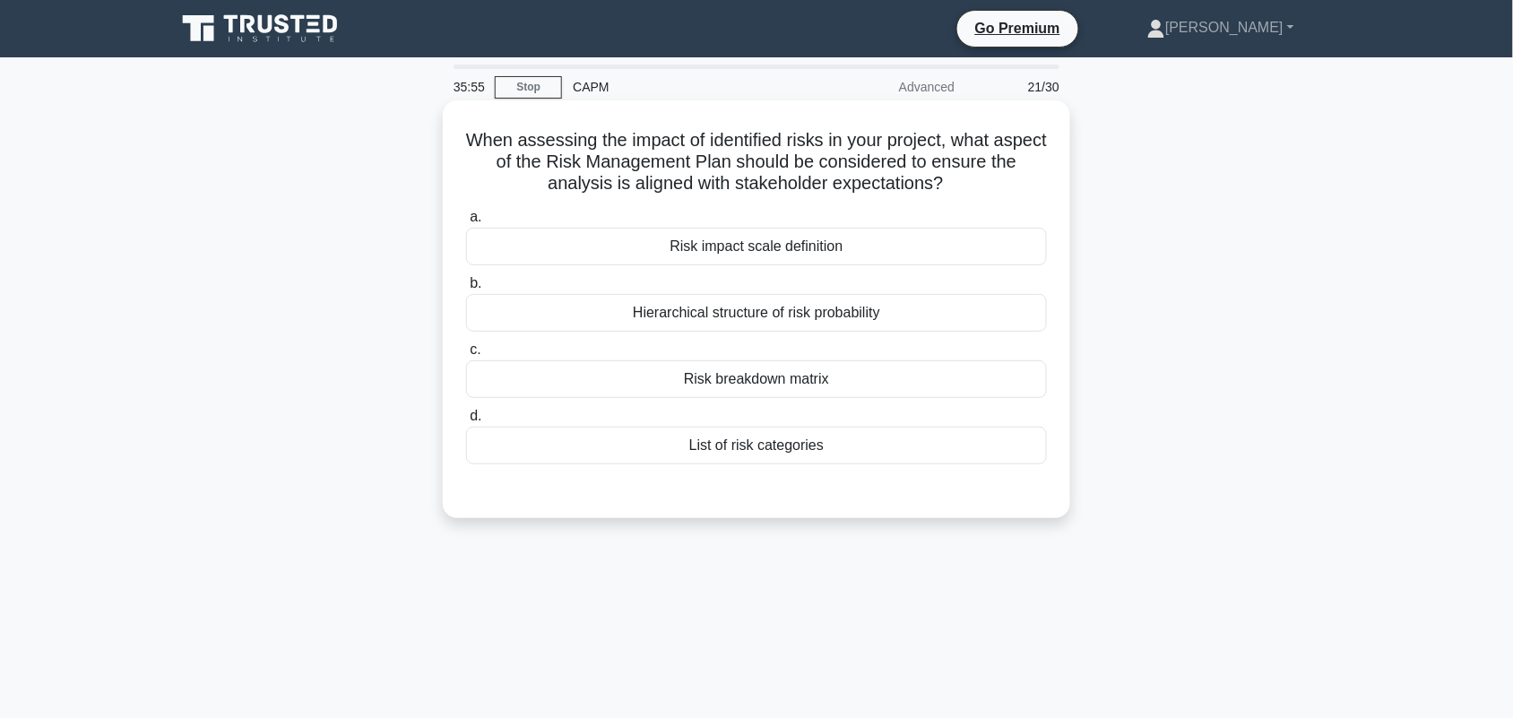
click at [879, 242] on div "Risk impact scale definition" at bounding box center [756, 247] width 581 height 38
click at [466, 223] on input "a. Risk impact scale definition" at bounding box center [466, 218] width 0 height 12
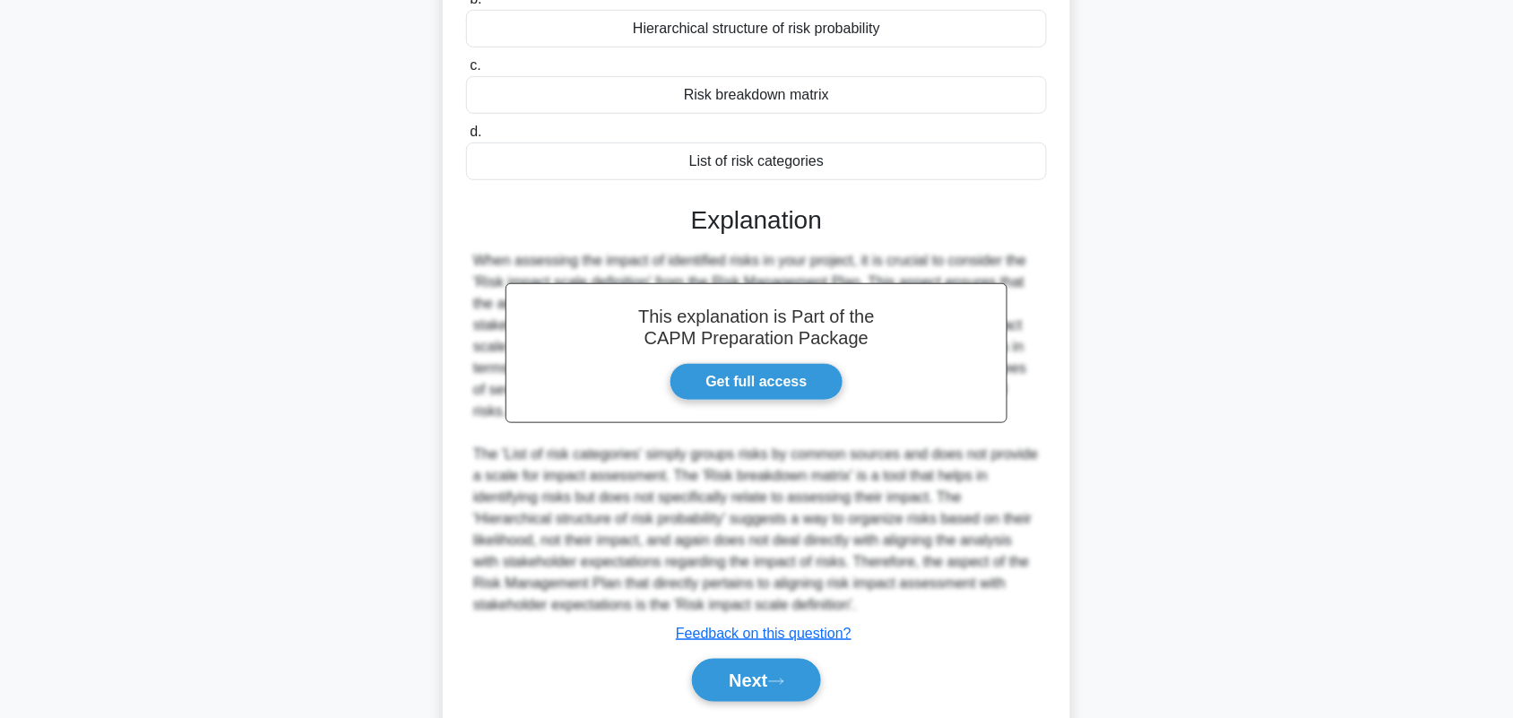
scroll to position [325, 0]
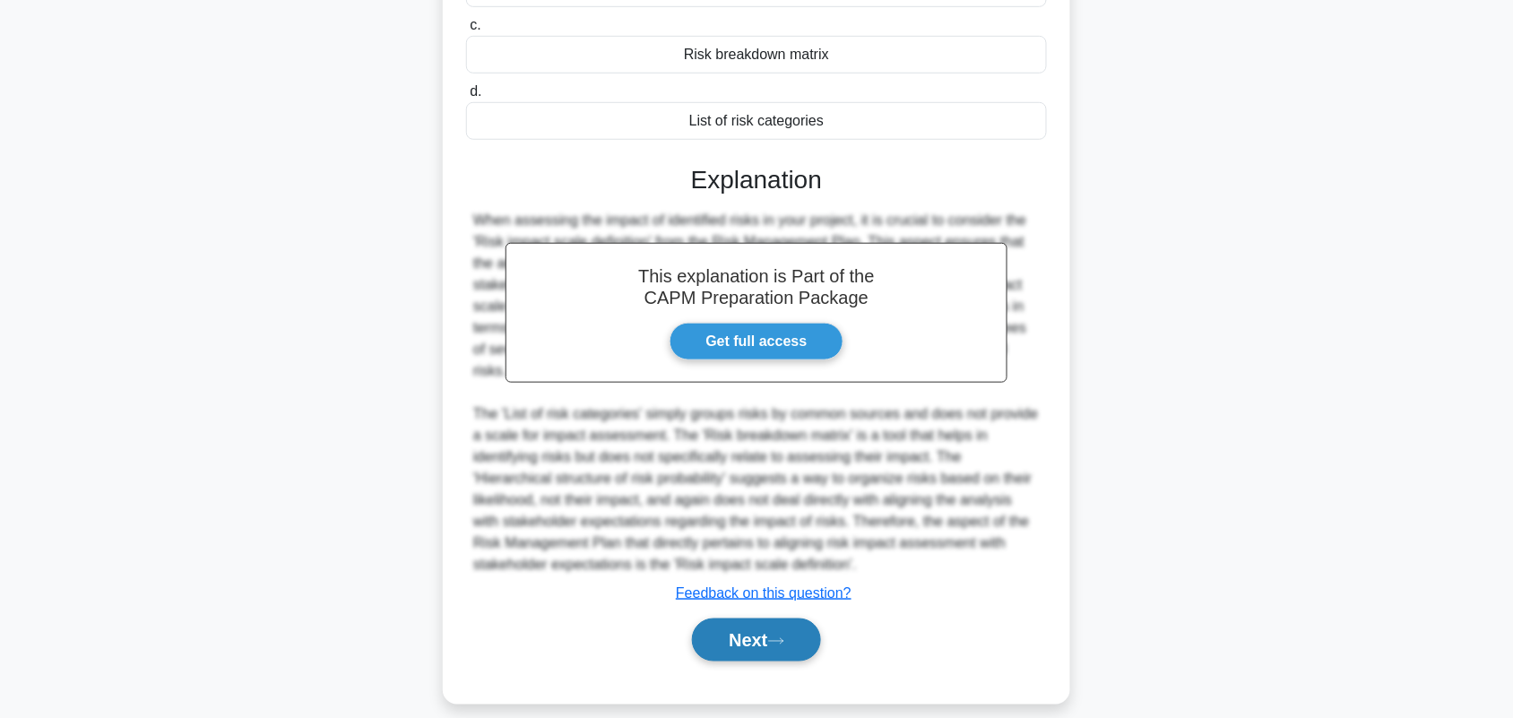
click at [741, 635] on button "Next" at bounding box center [756, 640] width 128 height 43
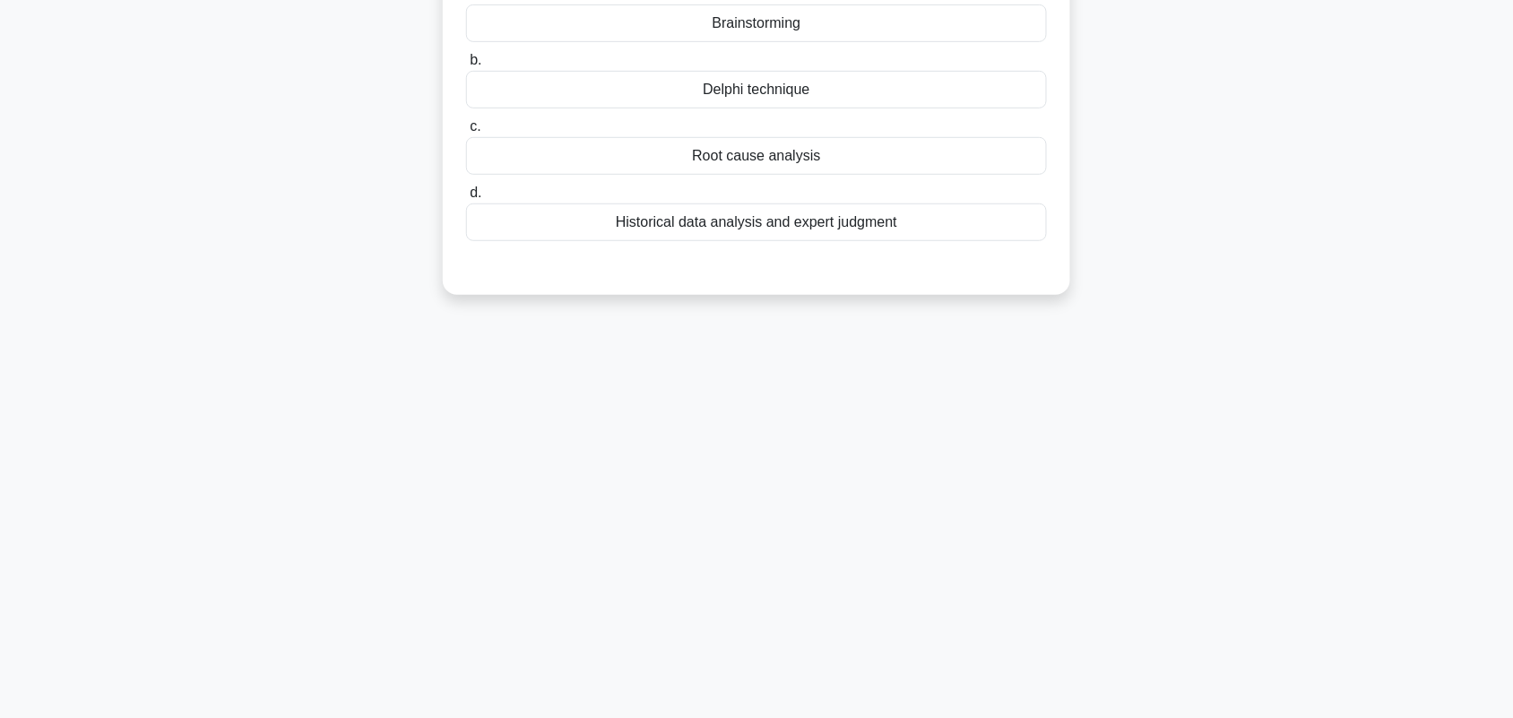
scroll to position [0, 0]
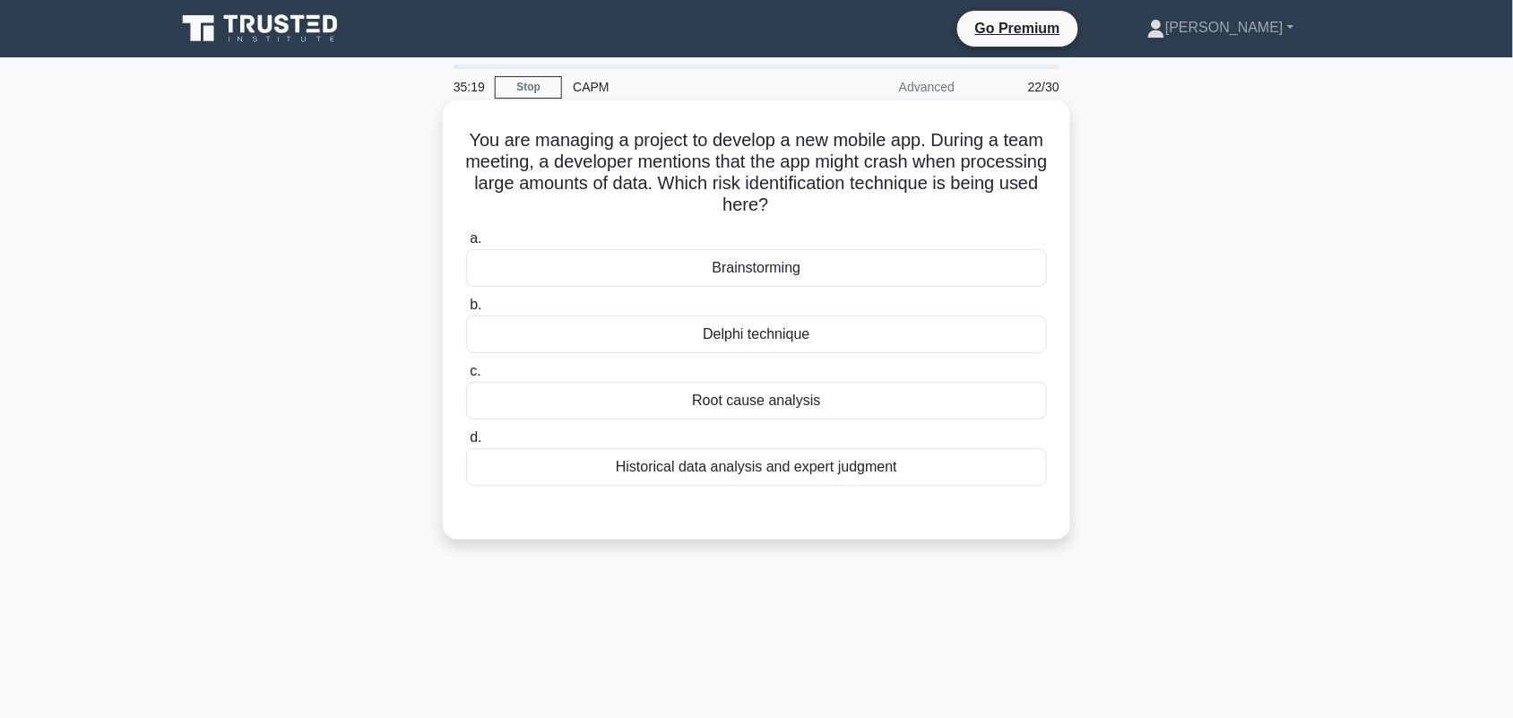
click at [978, 477] on div "Historical data analysis and expert judgment" at bounding box center [756, 467] width 581 height 38
click at [466, 444] on input "d. Historical data analysis and expert judgment" at bounding box center [466, 438] width 0 height 12
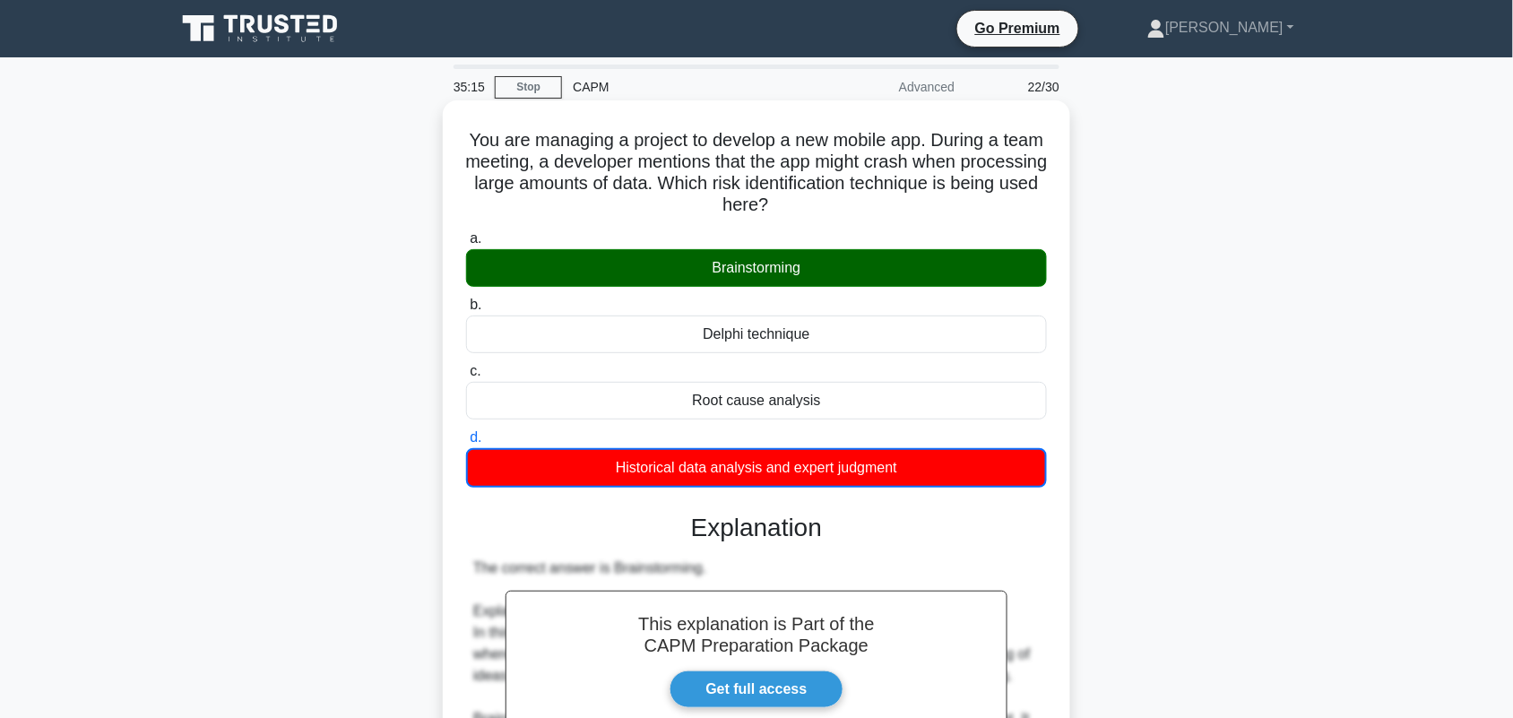
scroll to position [562, 0]
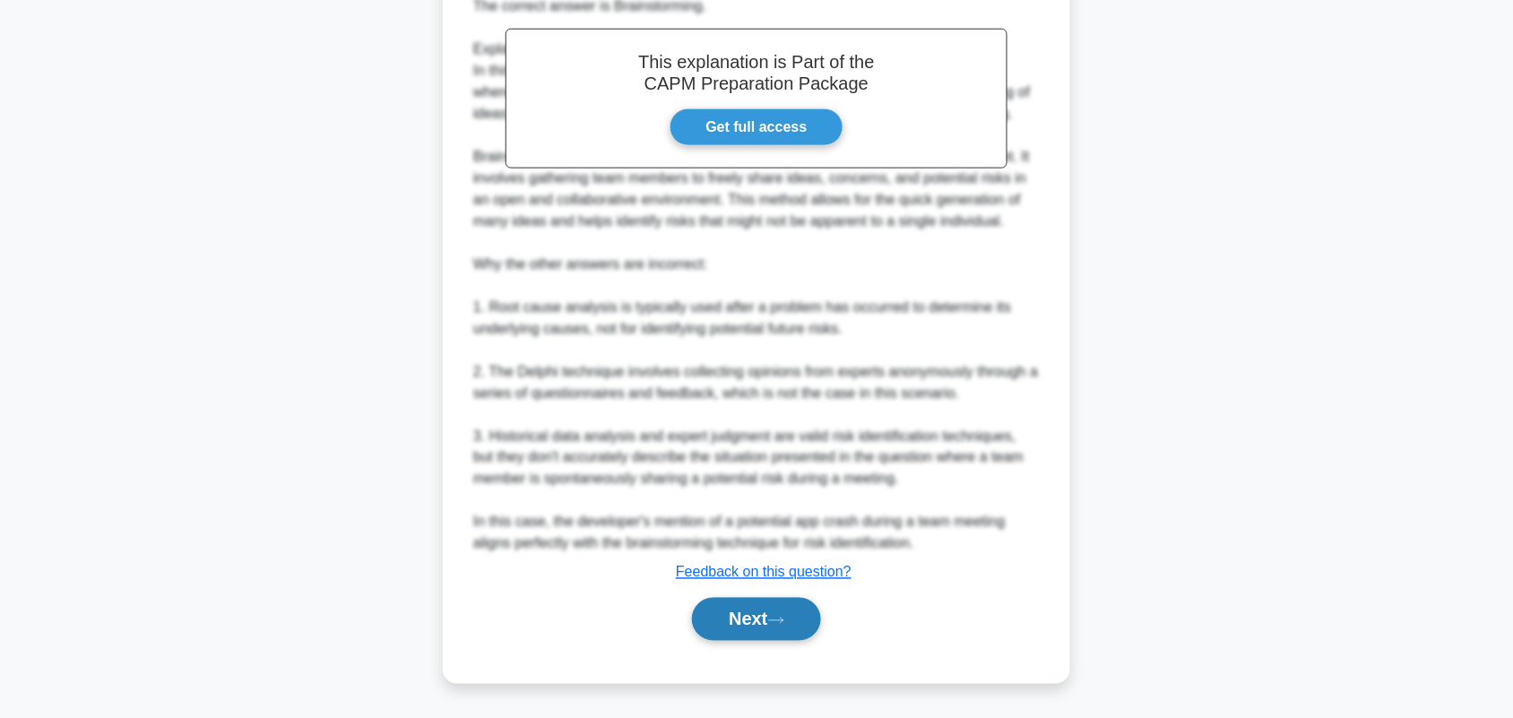
click at [741, 639] on button "Next" at bounding box center [756, 619] width 128 height 43
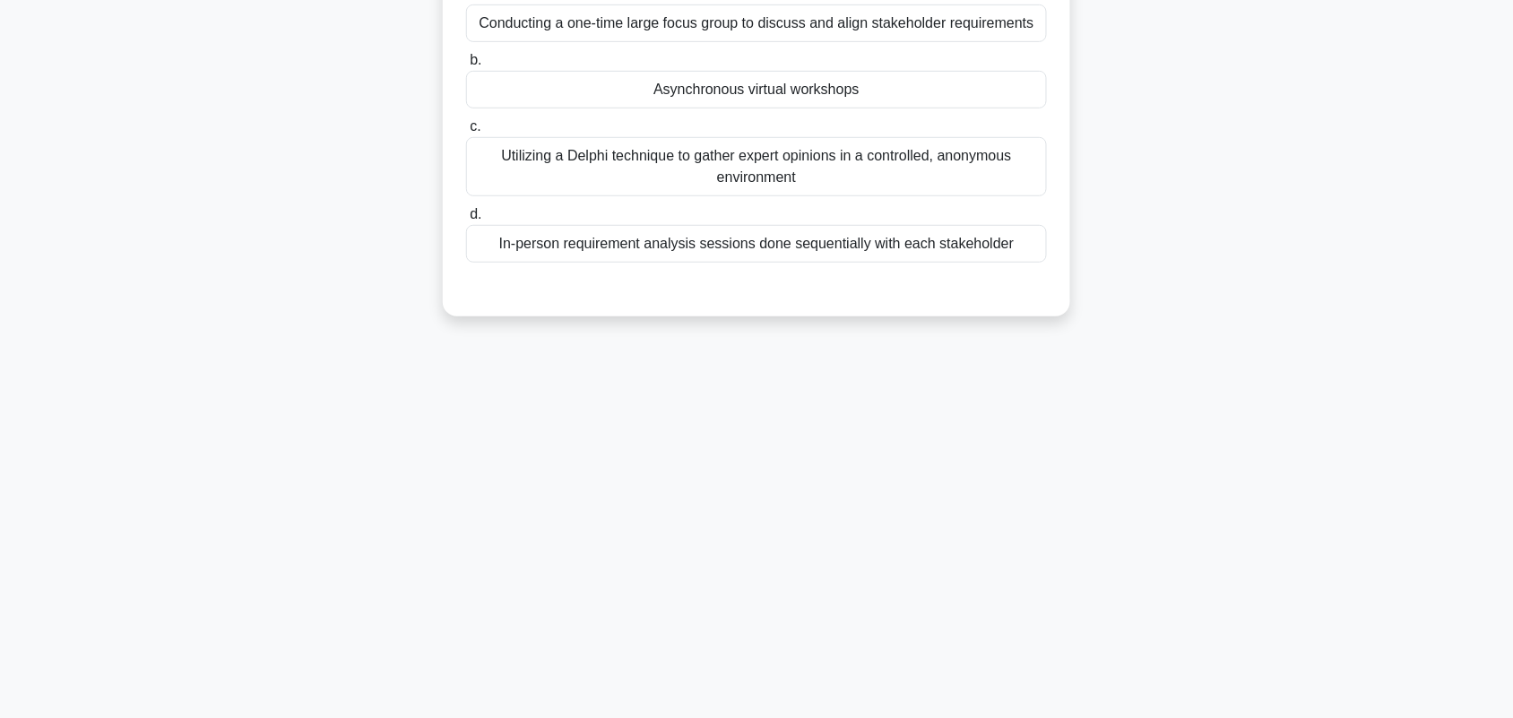
scroll to position [0, 0]
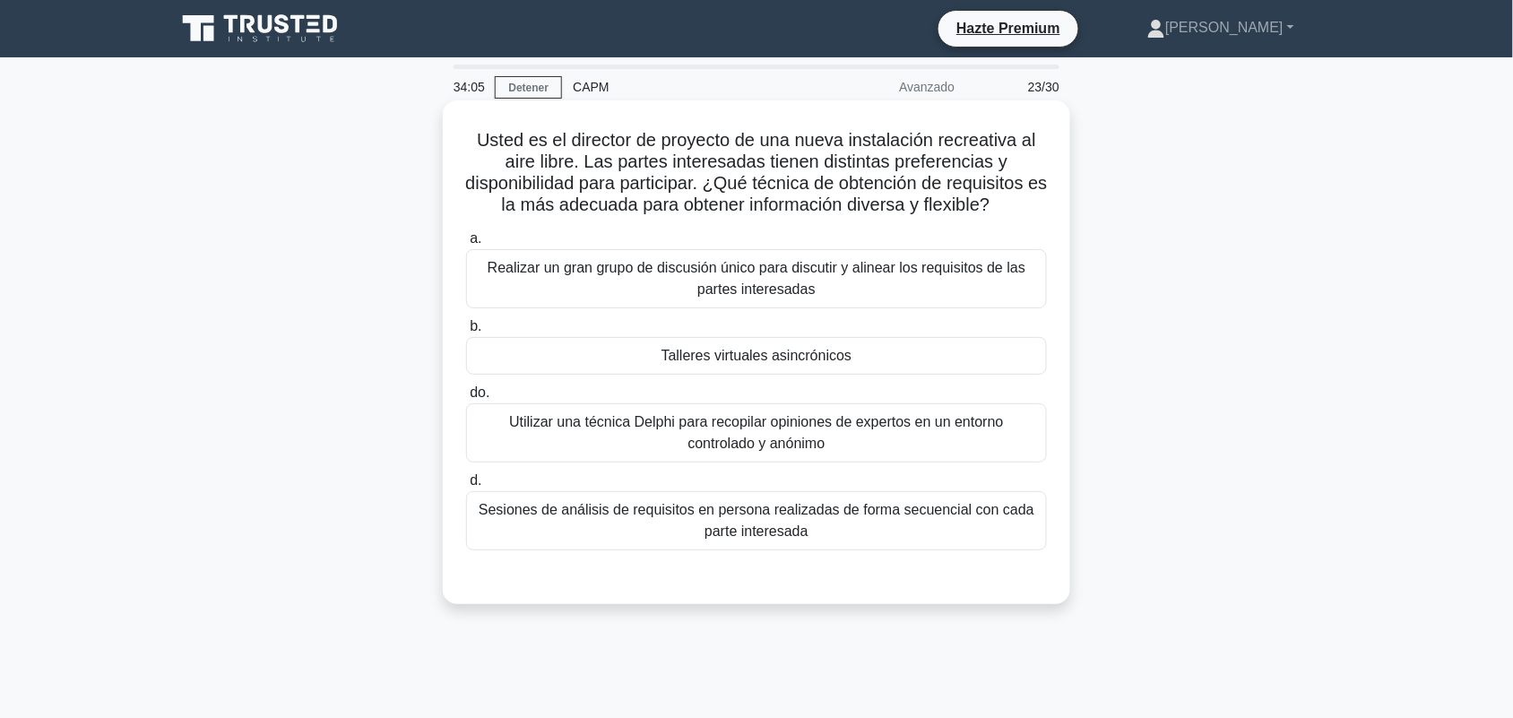
click at [991, 350] on div "Talleres virtuales asincrónicos" at bounding box center [756, 356] width 581 height 38
click at [466, 333] on input "b. Talleres virtuales asincrónicos" at bounding box center [466, 327] width 0 height 12
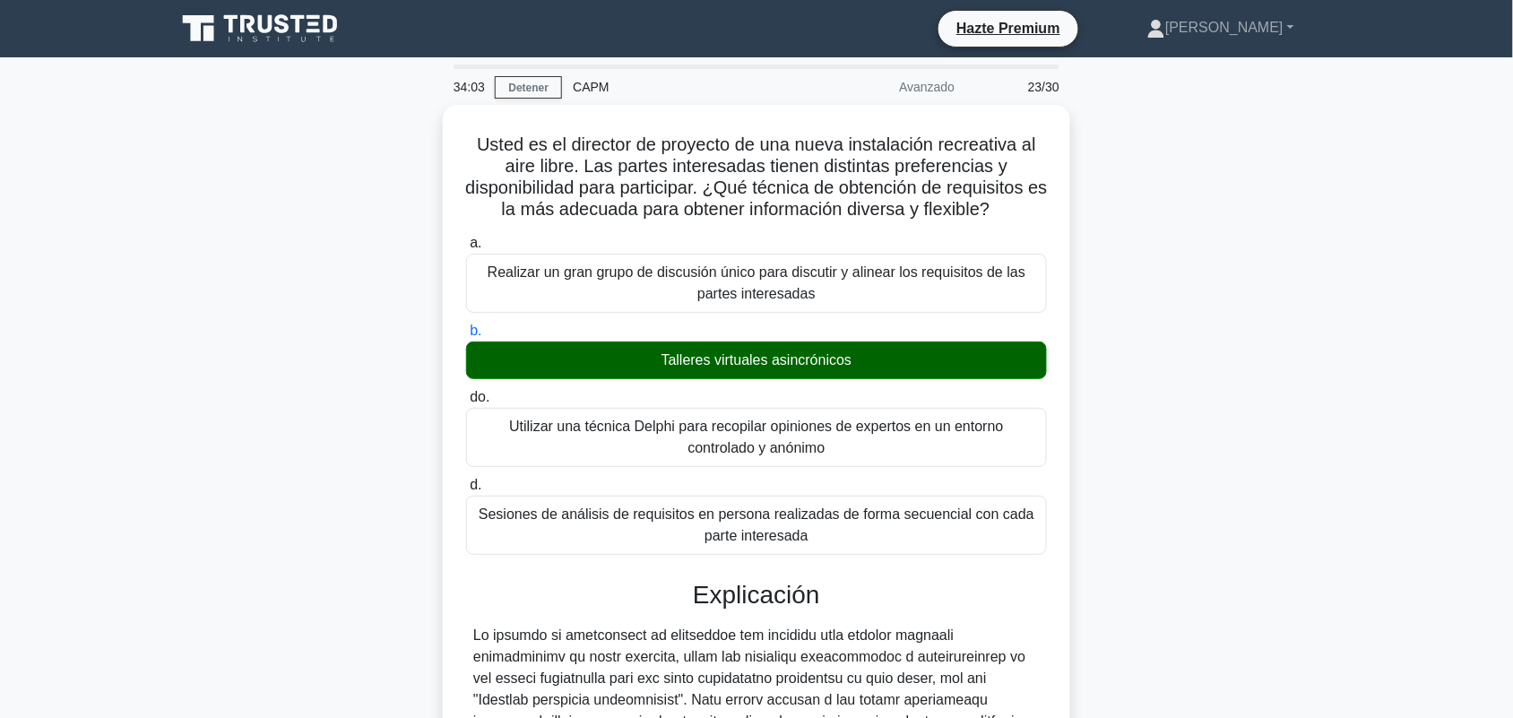
scroll to position [455, 0]
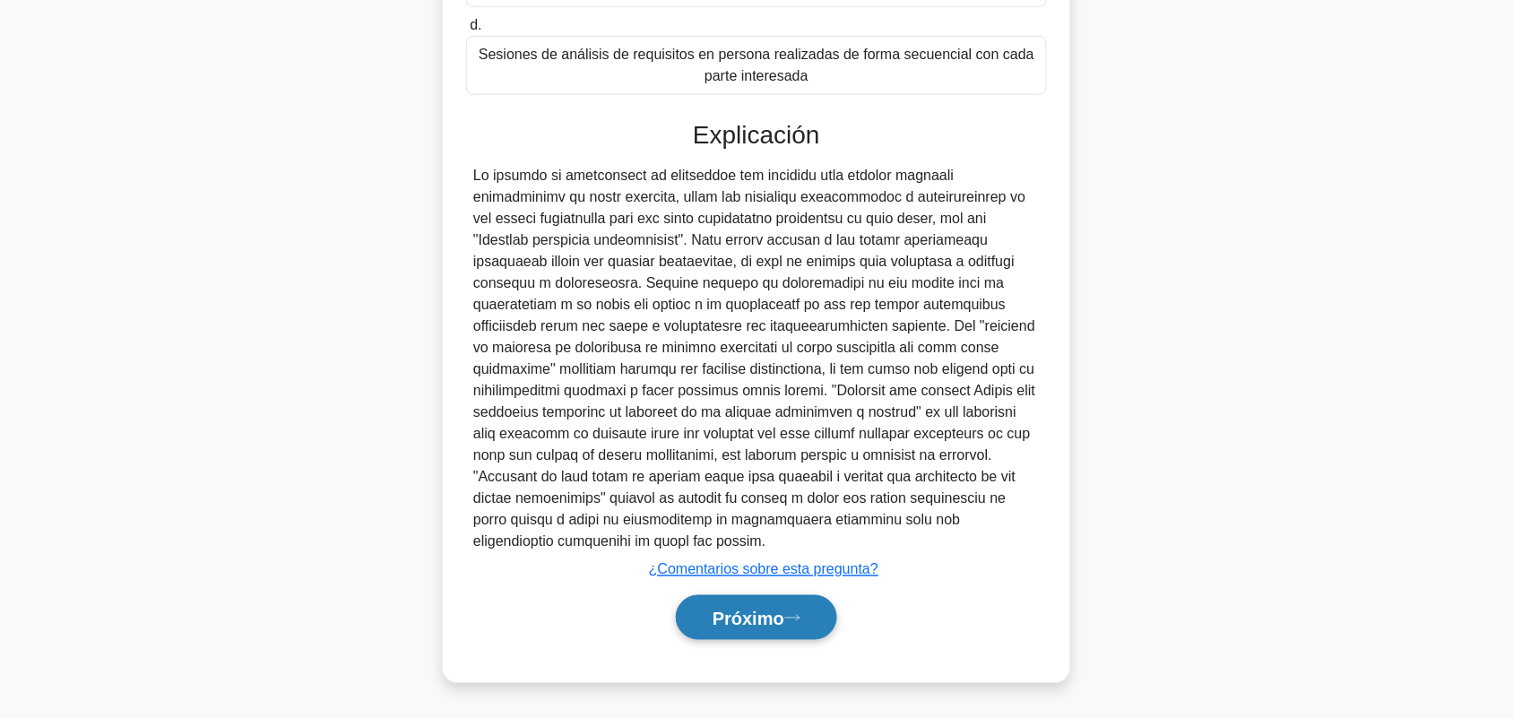
click at [728, 619] on font "Próximo" at bounding box center [749, 619] width 72 height 20
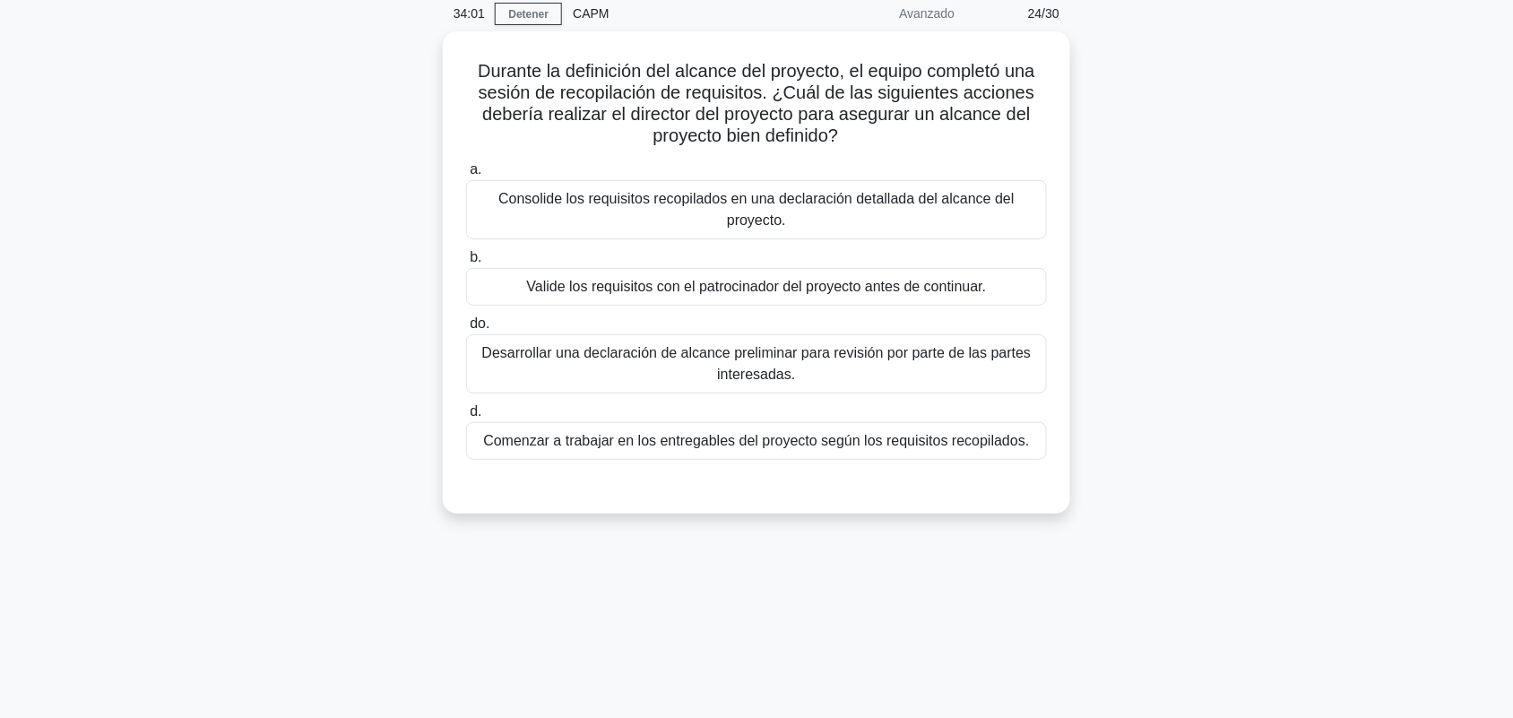
scroll to position [0, 0]
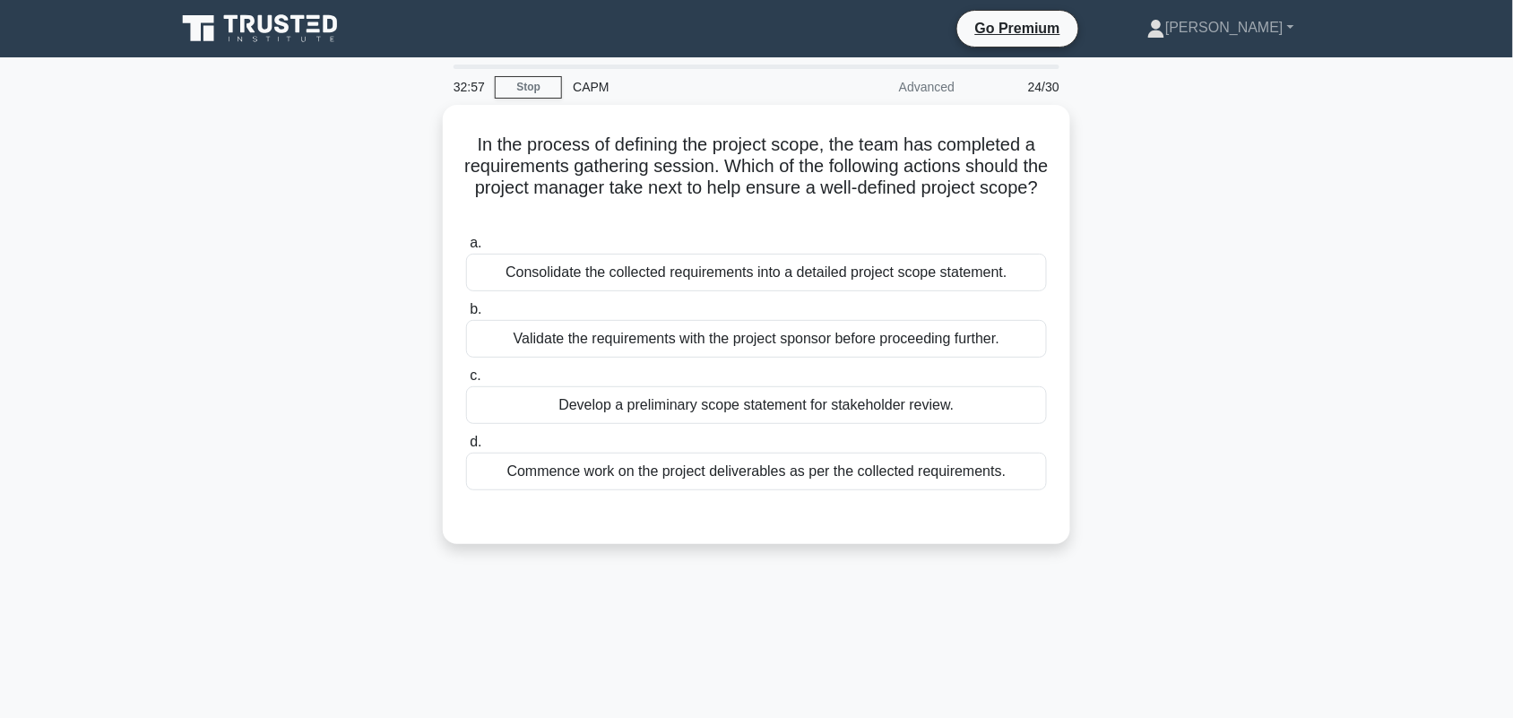
click at [1217, 283] on div "In the process of defining the project scope, the team has completed a requirem…" at bounding box center [756, 335] width 1183 height 461
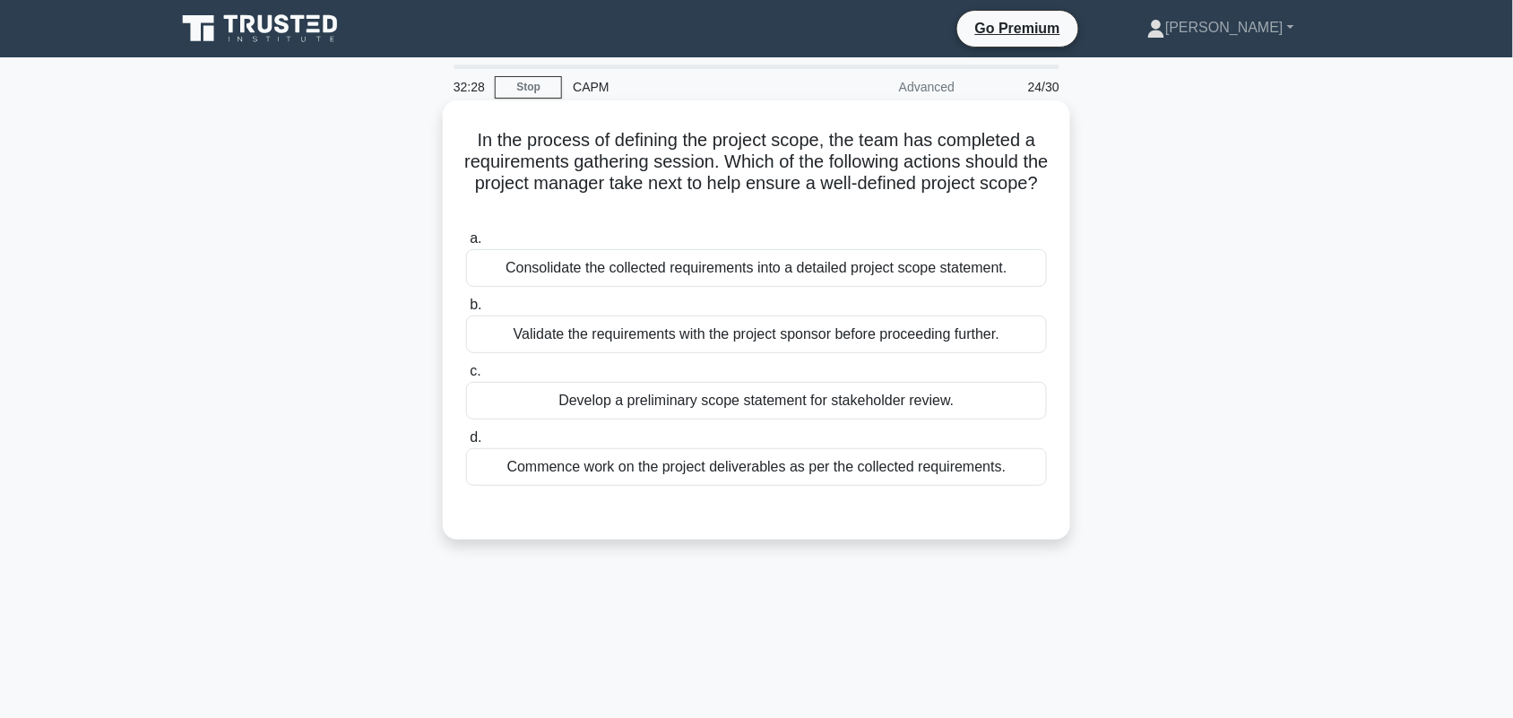
click at [987, 408] on div "Develop a preliminary scope statement for stakeholder review." at bounding box center [756, 401] width 581 height 38
click at [466, 377] on input "c. Develop a preliminary scope statement for stakeholder review." at bounding box center [466, 372] width 0 height 12
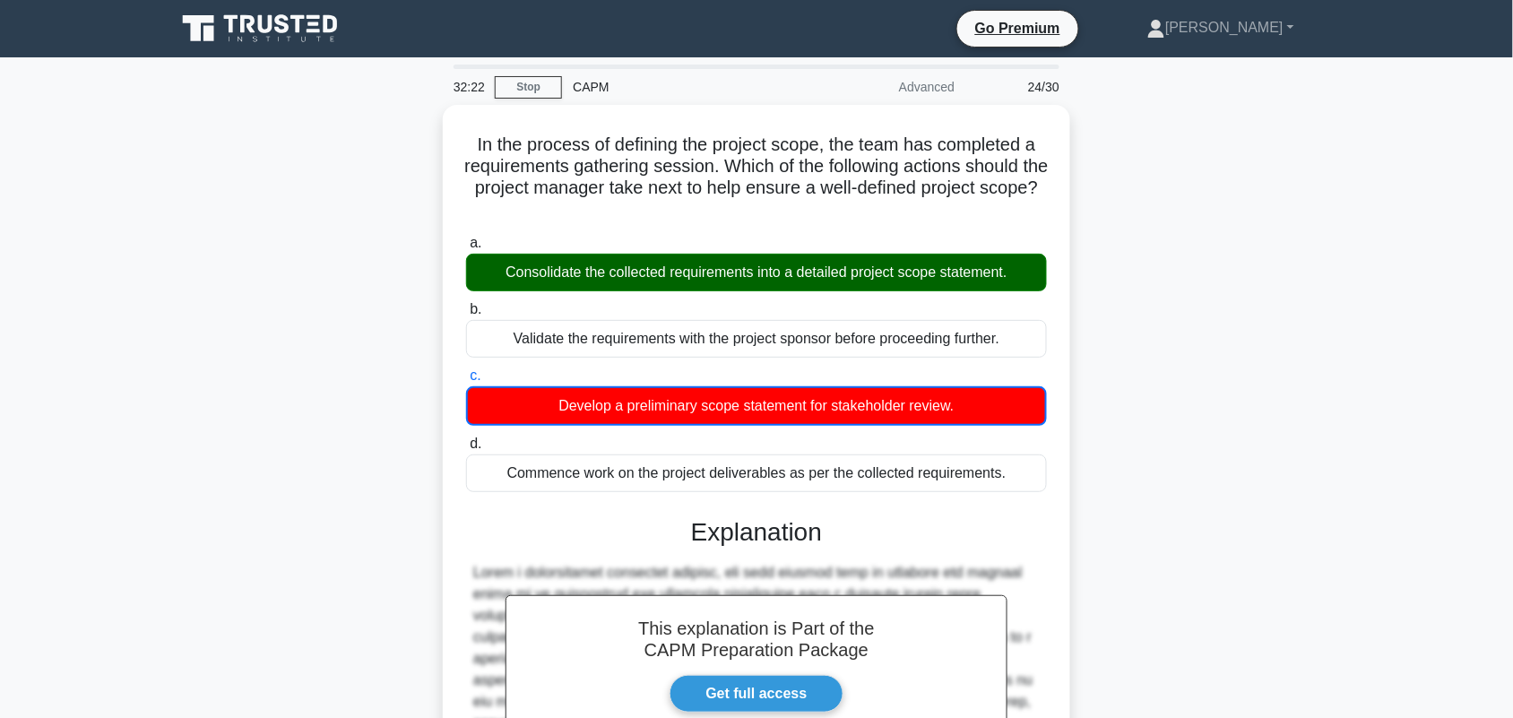
scroll to position [303, 0]
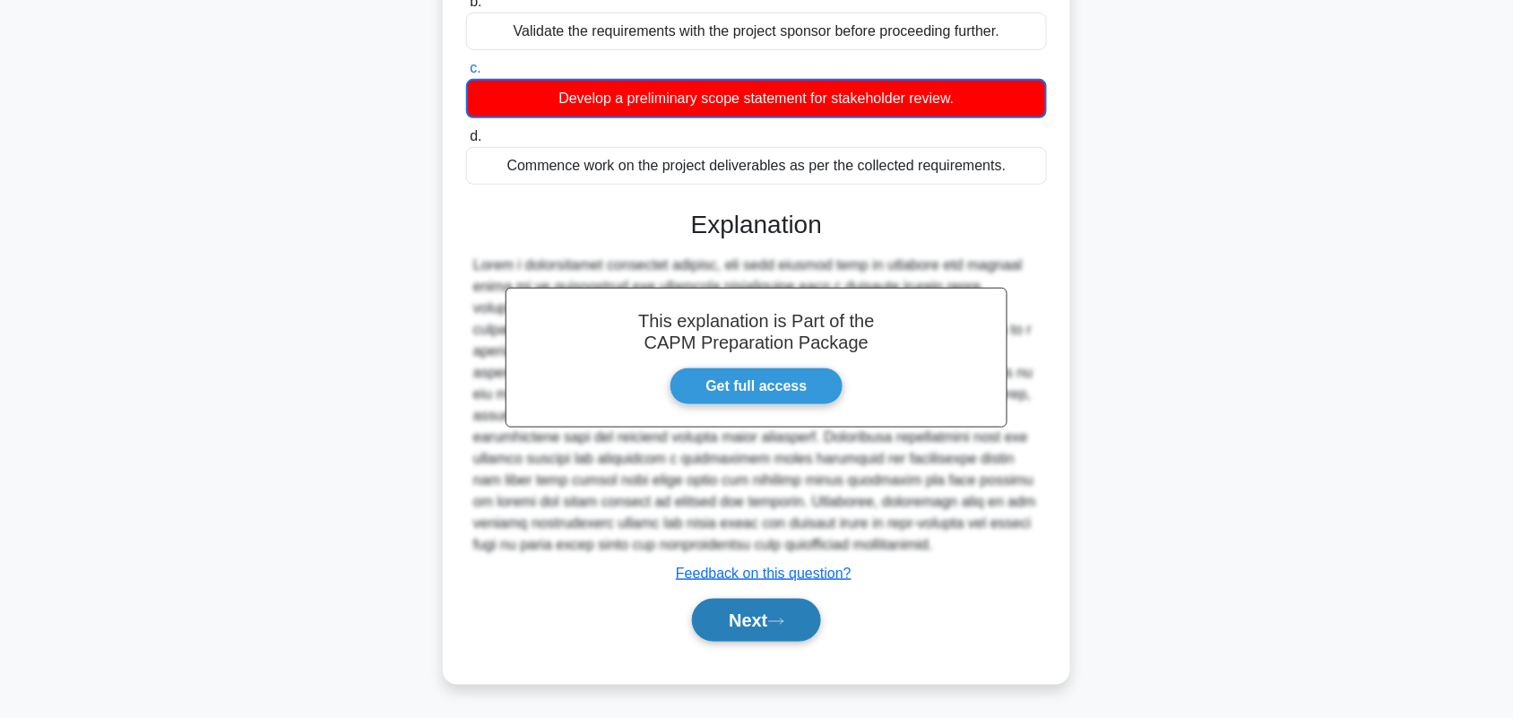
click at [814, 605] on button "Next" at bounding box center [756, 620] width 128 height 43
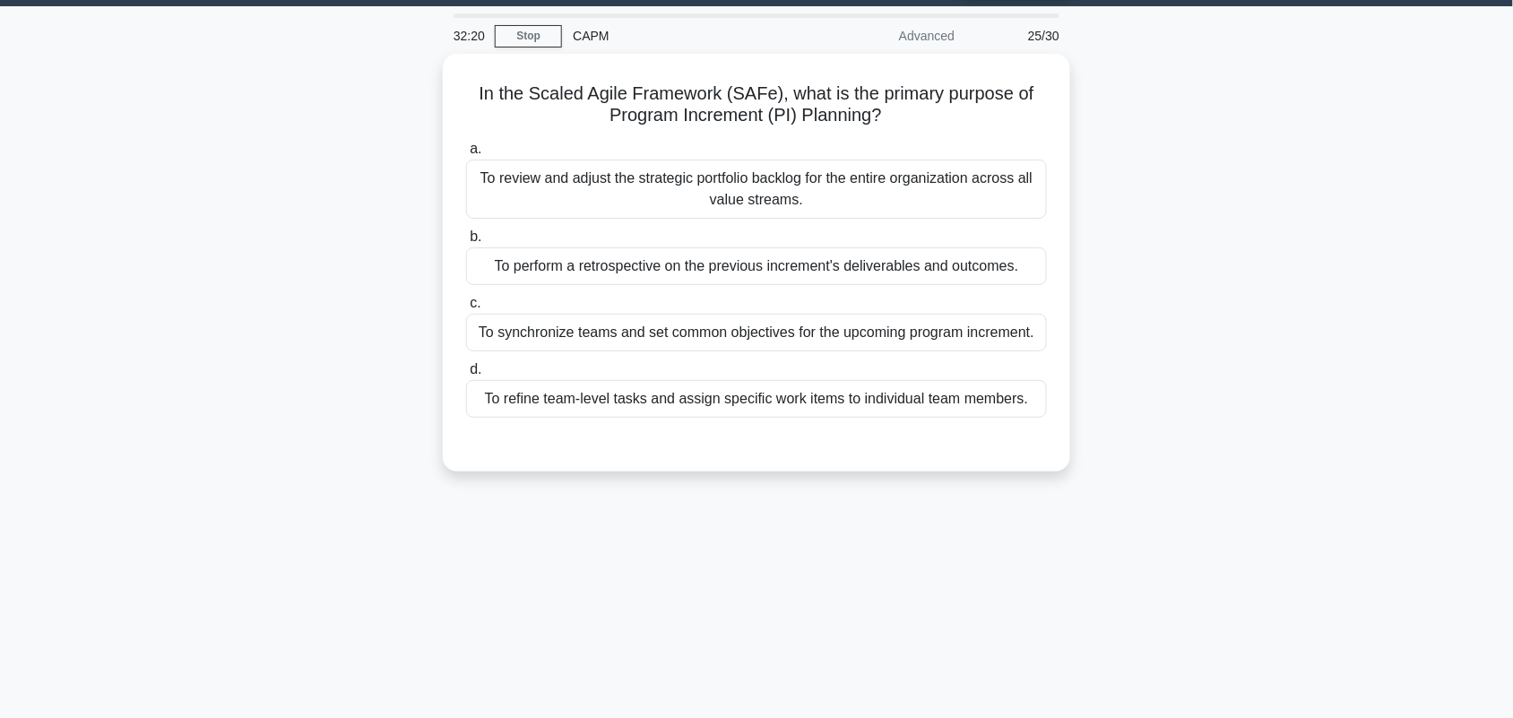
scroll to position [0, 0]
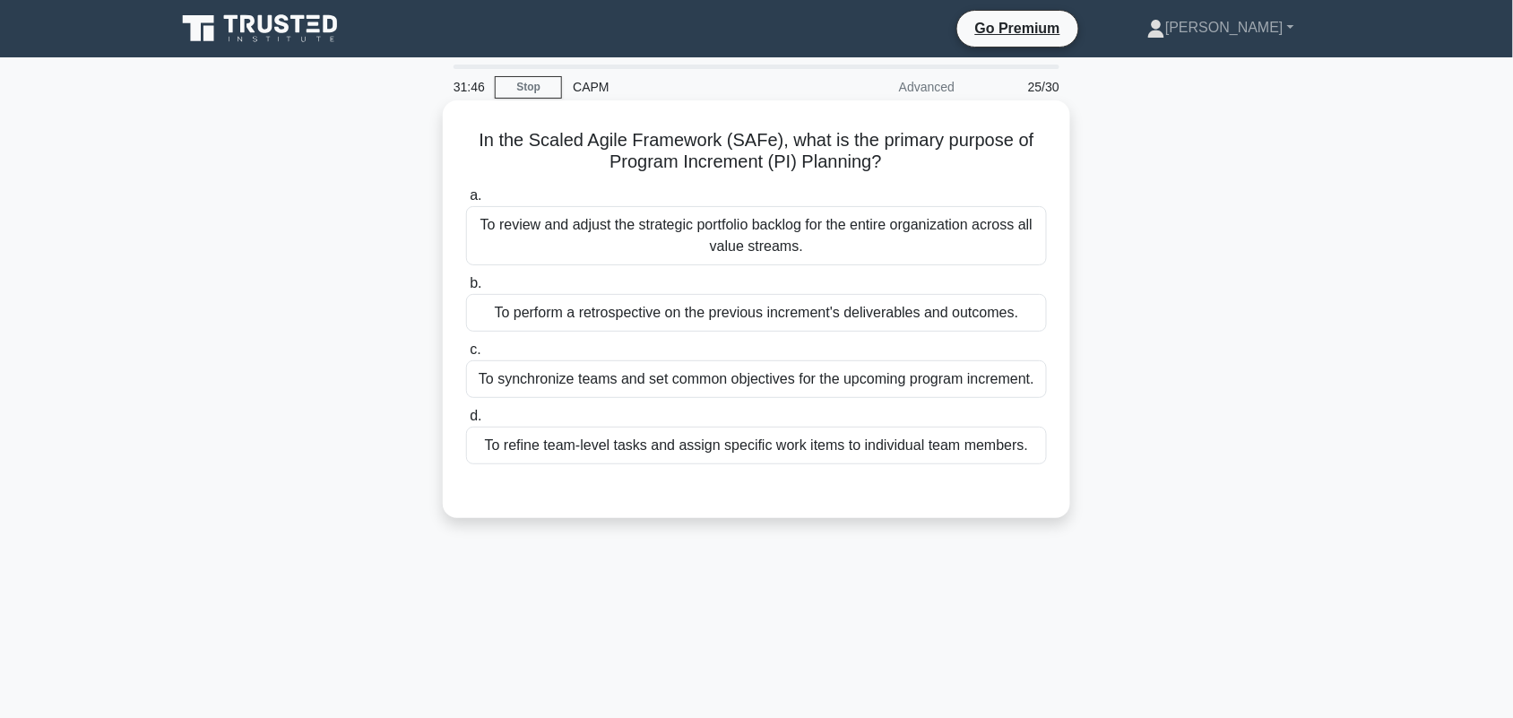
click at [993, 381] on div "To synchronize teams and set common objectives for the upcoming program increme…" at bounding box center [756, 379] width 581 height 38
click at [466, 356] on input "c. To synchronize teams and set common objectives for the upcoming program incr…" at bounding box center [466, 350] width 0 height 12
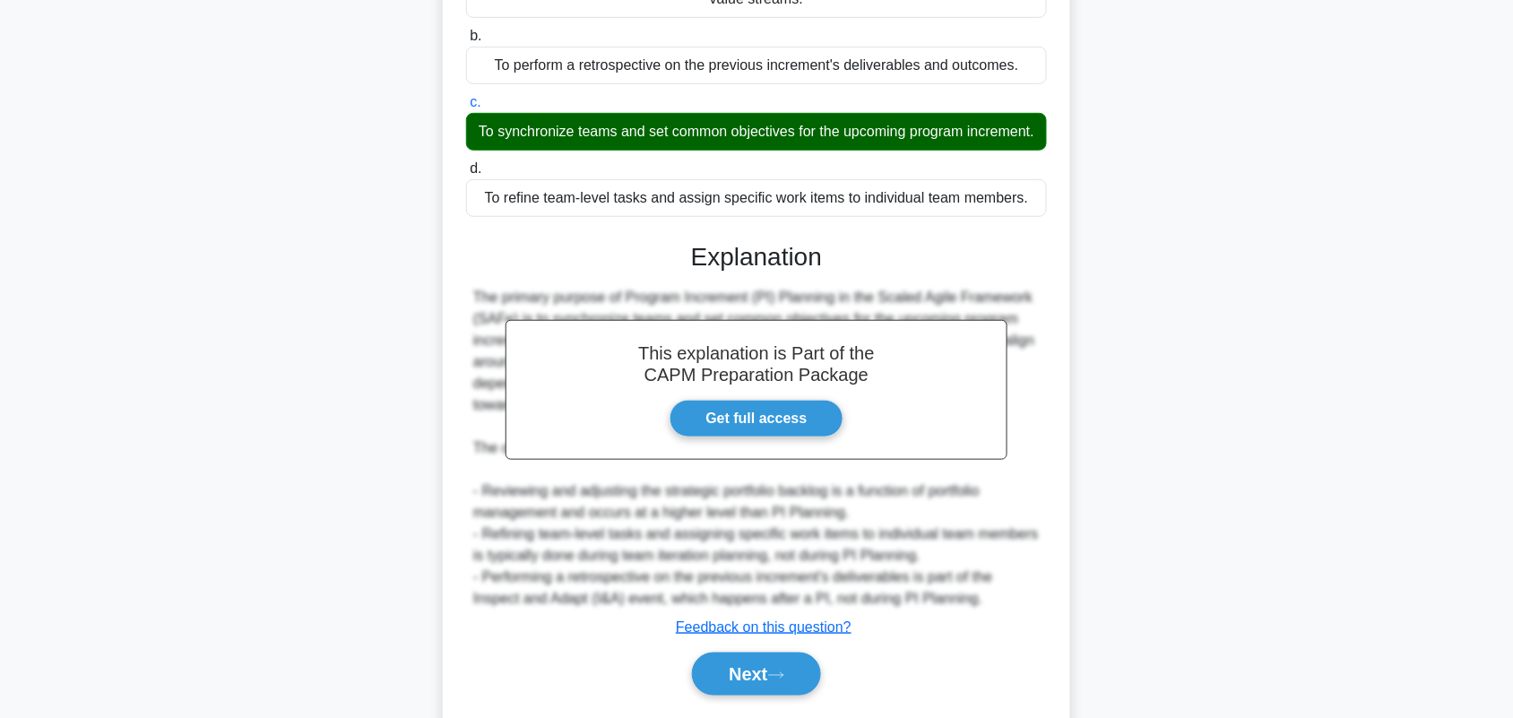
scroll to position [325, 0]
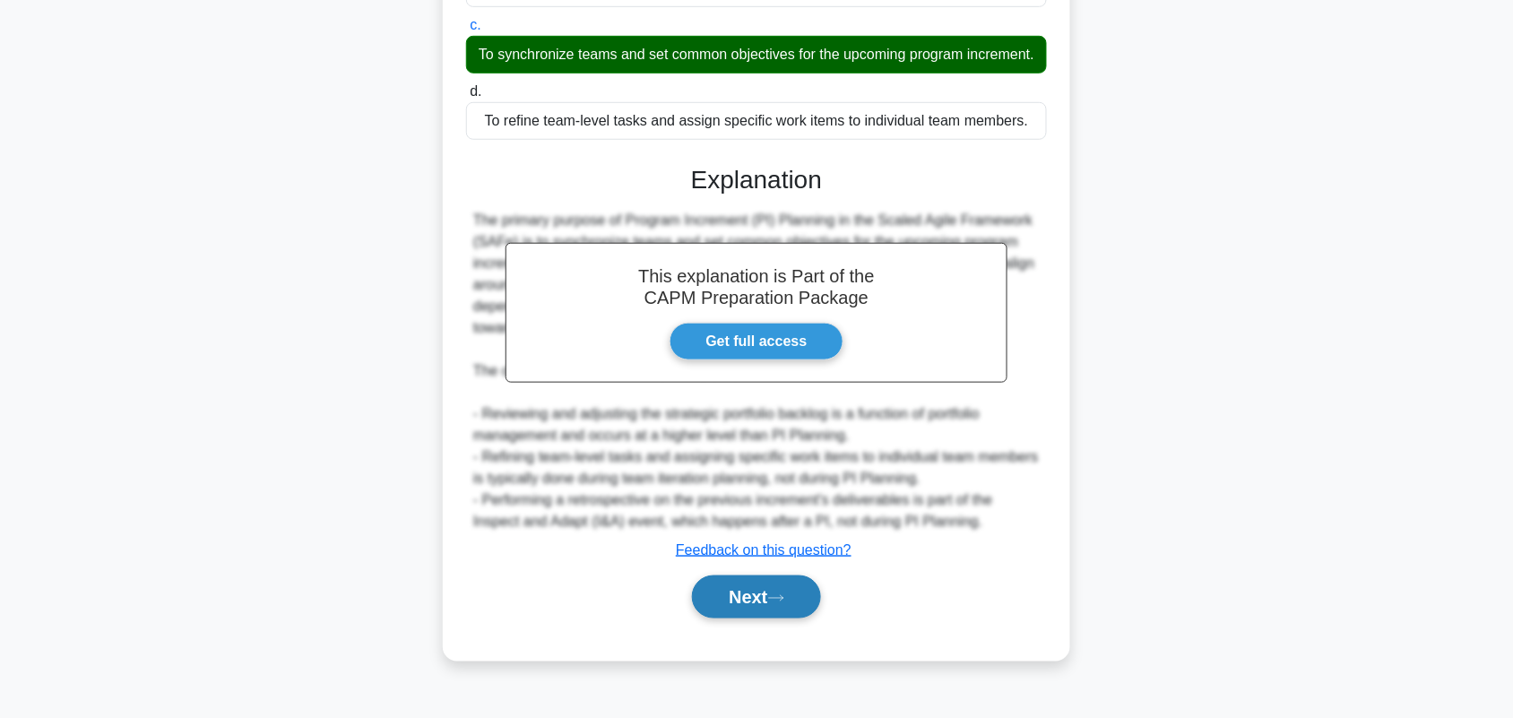
click at [732, 605] on button "Next" at bounding box center [756, 597] width 128 height 43
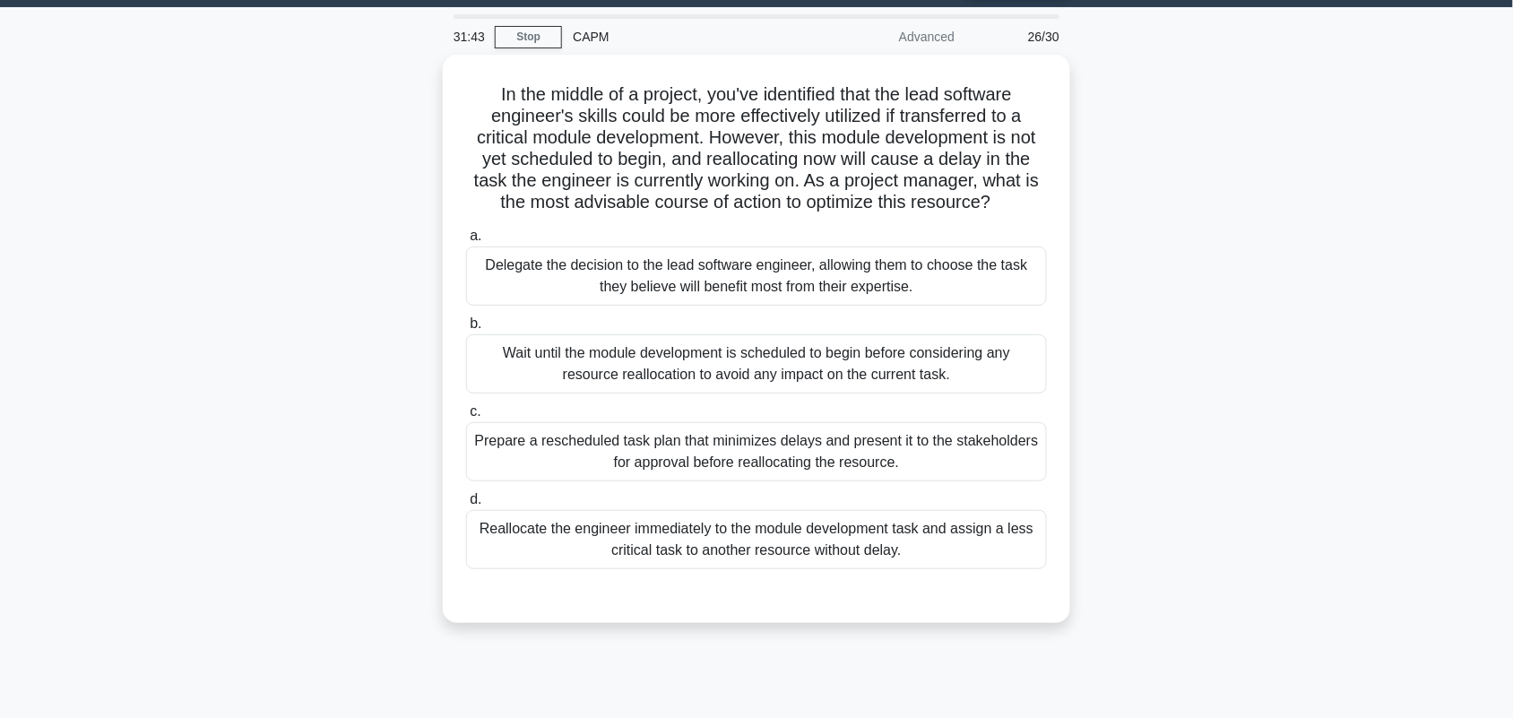
scroll to position [0, 0]
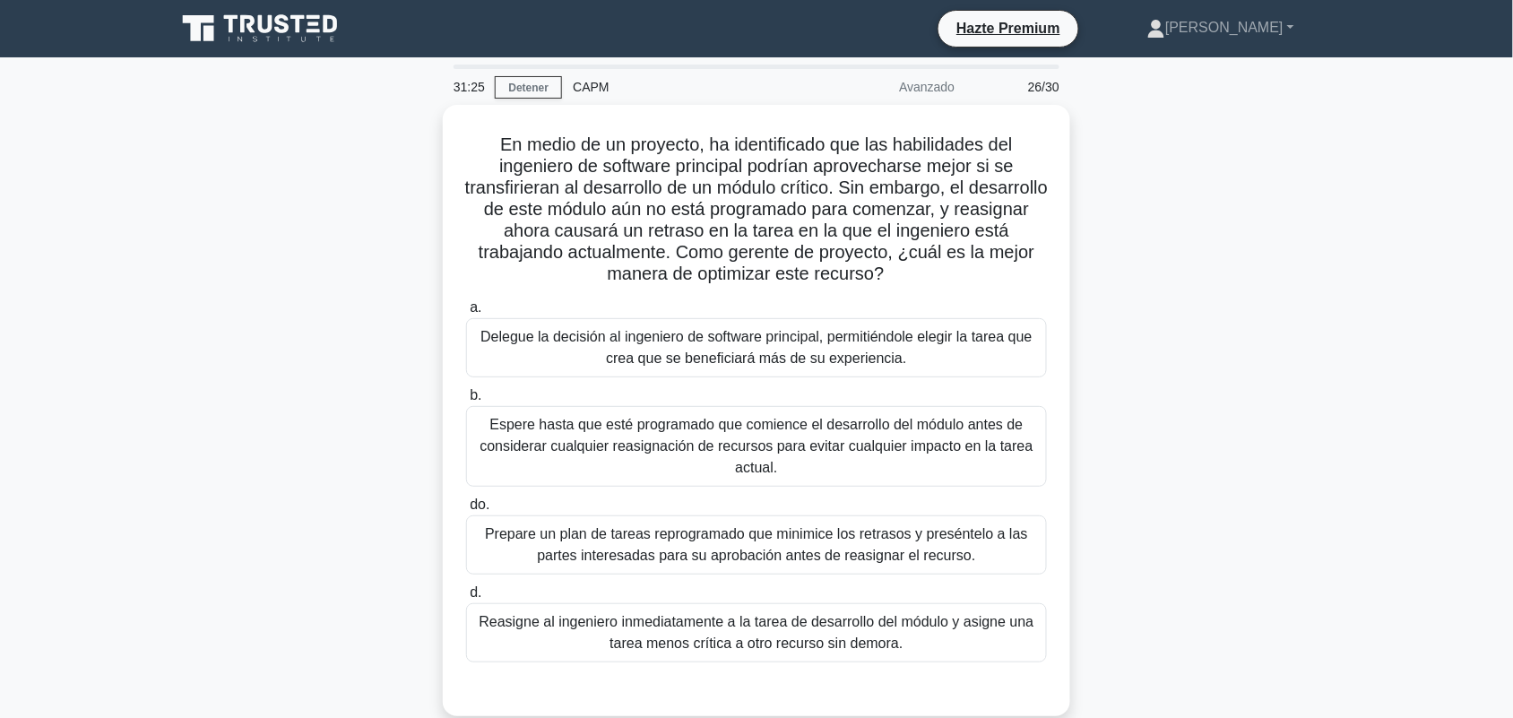
click at [1322, 356] on div "En medio de un proyecto, ha identificado que las habilidades del ingeniero de s…" at bounding box center [756, 421] width 1183 height 633
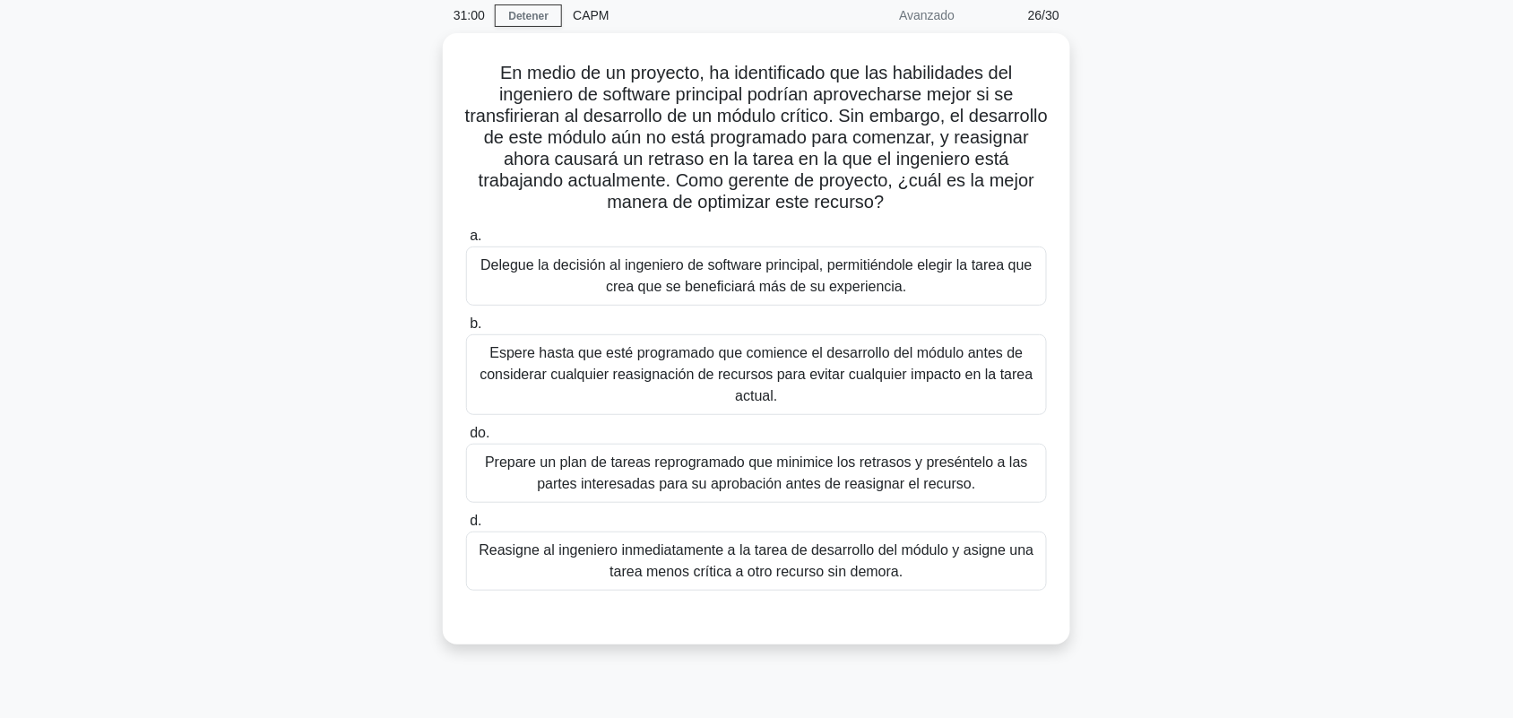
scroll to position [235, 0]
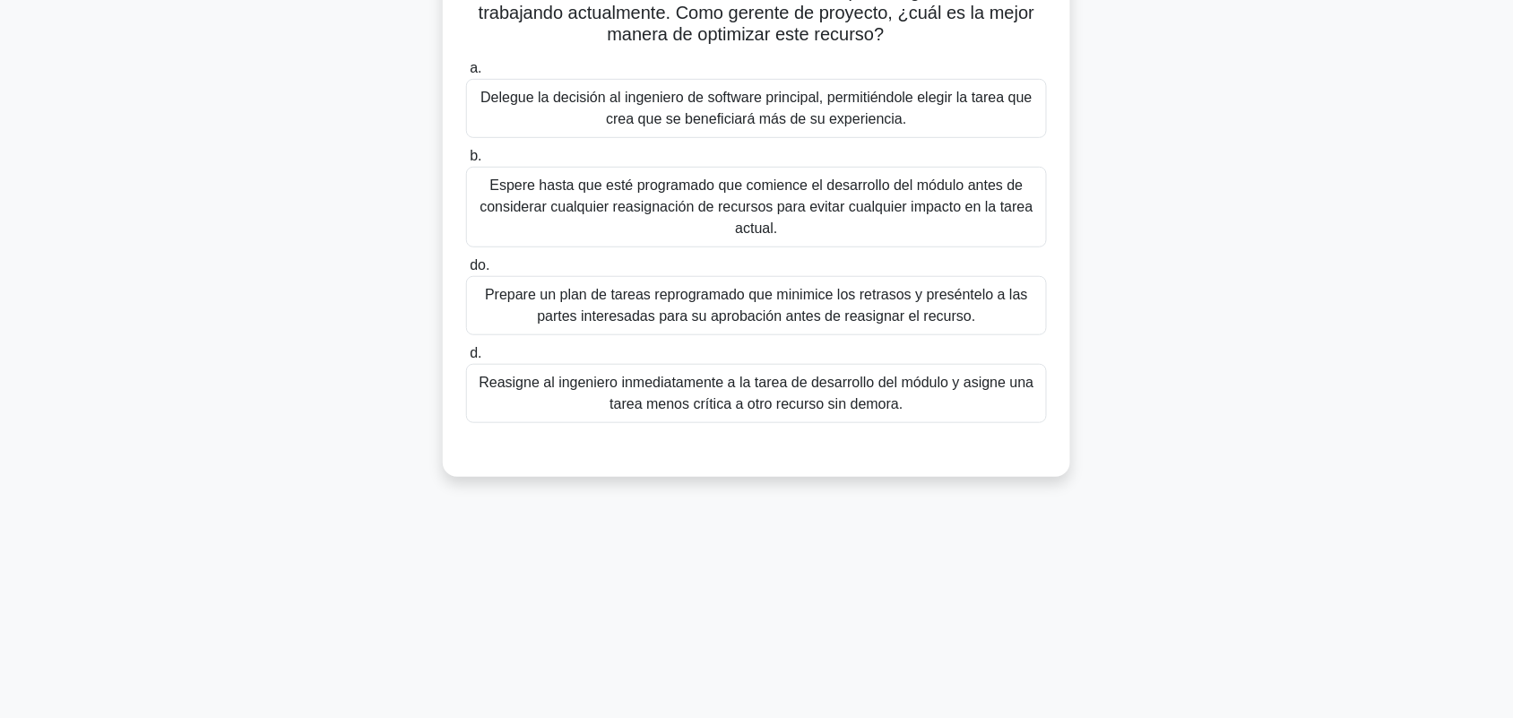
click at [1032, 319] on font "Prepare un plan de tareas reprogramado que minimice los retrasos y preséntelo a…" at bounding box center [756, 305] width 565 height 43
click at [466, 272] on input "do. Prepare un plan de tareas reprogramado que minimice los retrasos y presénte…" at bounding box center [466, 266] width 0 height 12
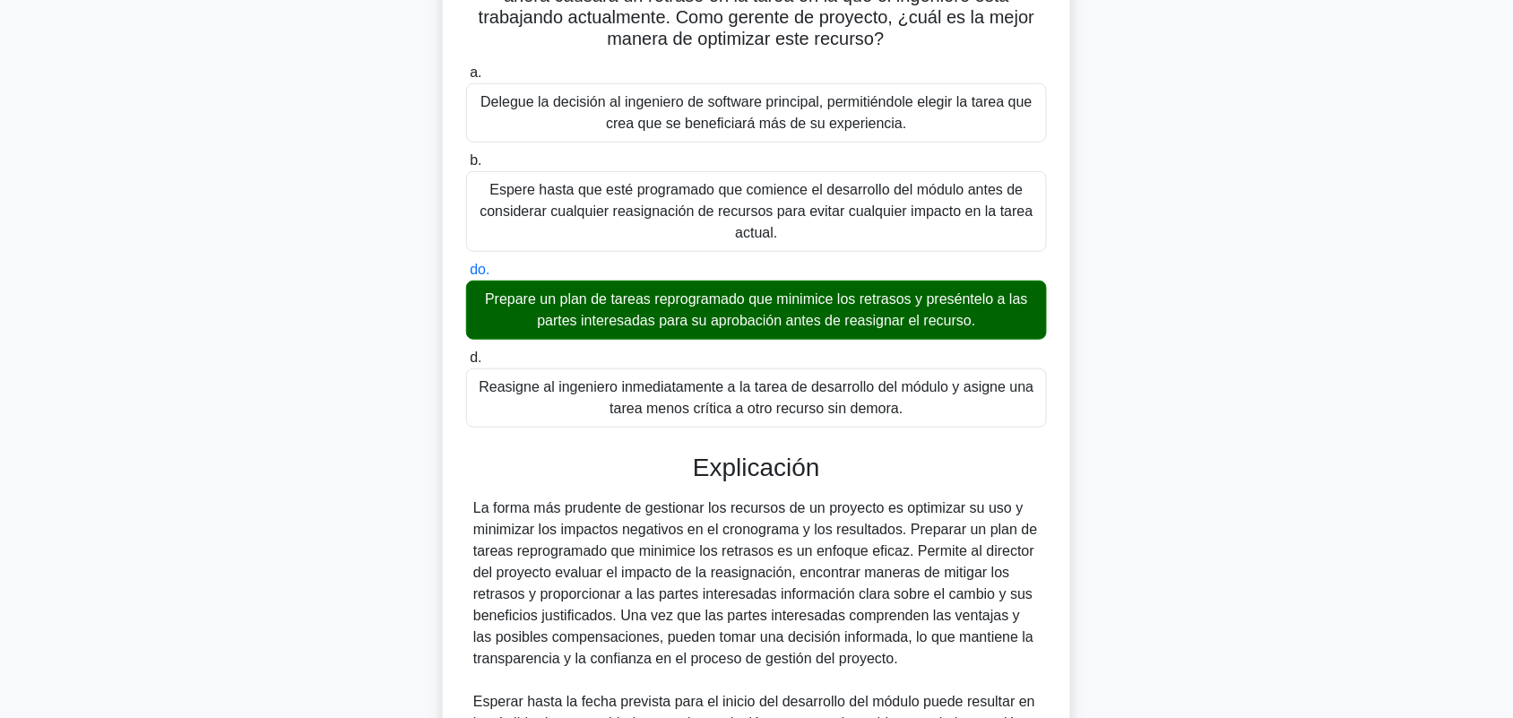
scroll to position [628, 0]
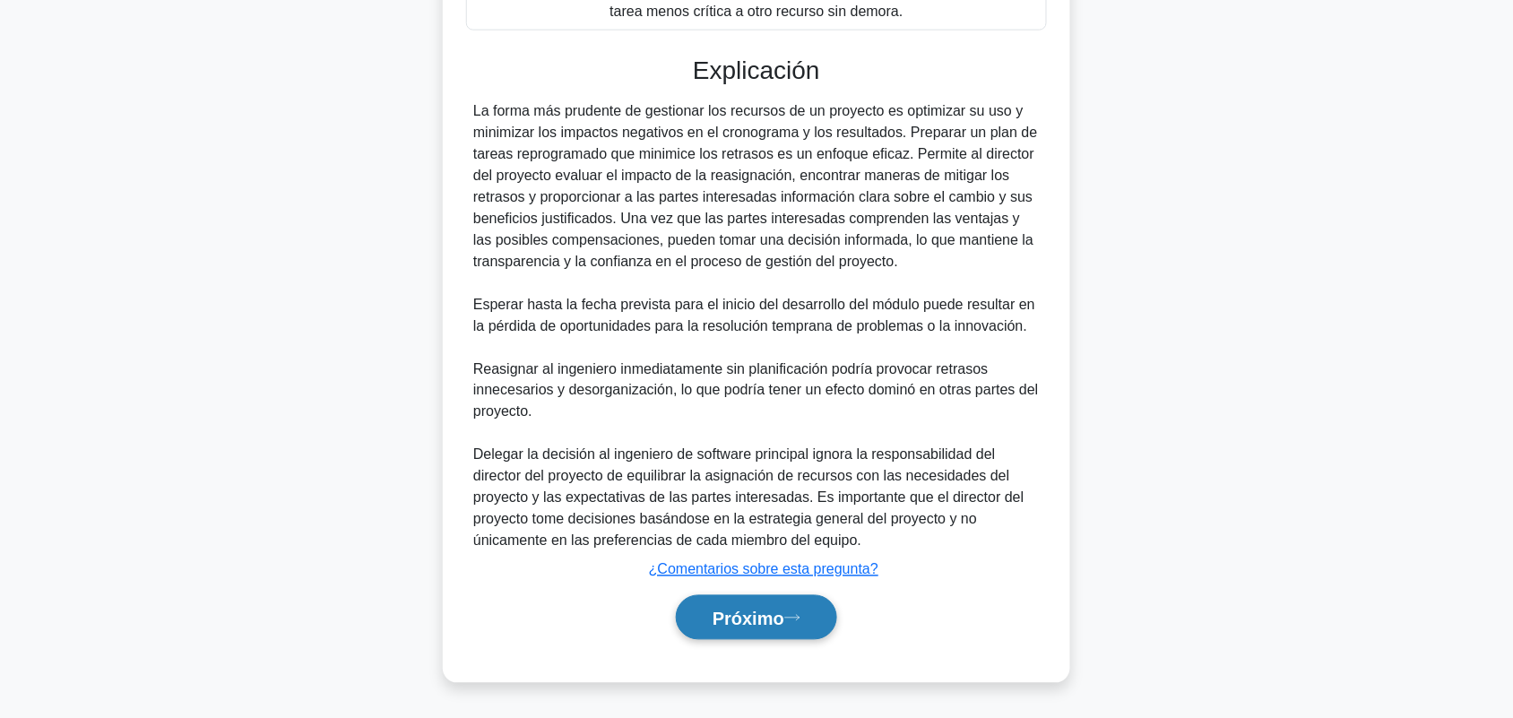
click at [763, 626] on font "Próximo" at bounding box center [749, 619] width 72 height 20
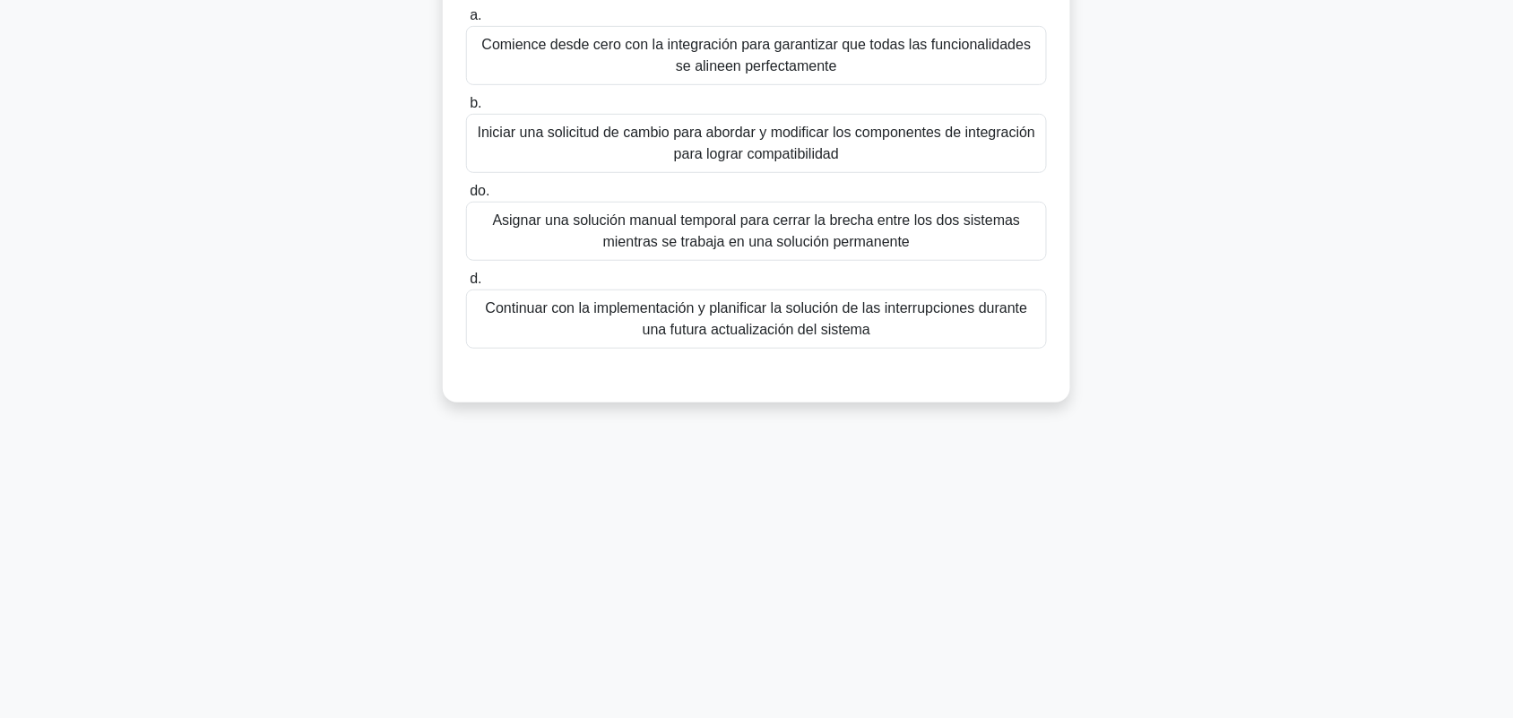
scroll to position [0, 0]
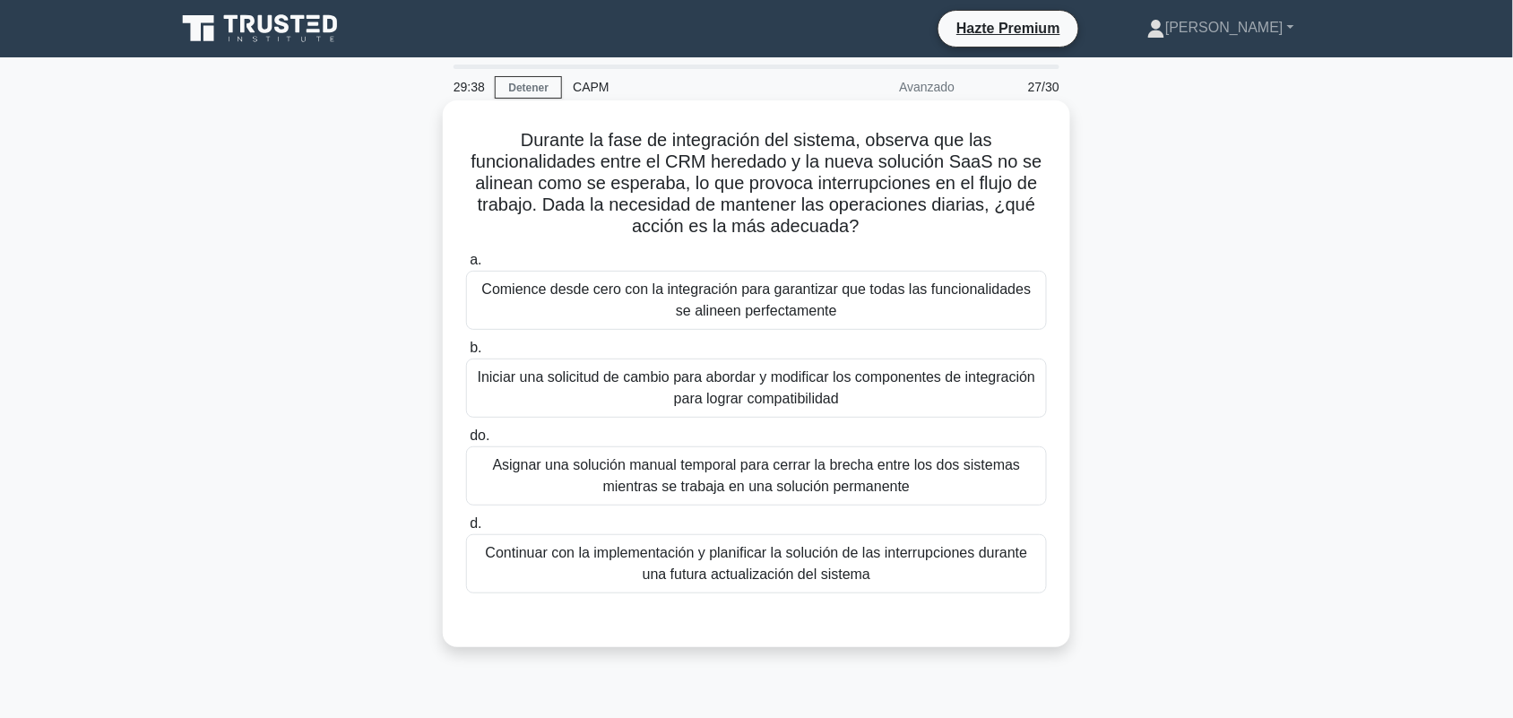
click at [1009, 400] on font "Iniciar una solicitud de cambio para abordar y modificar los componentes de int…" at bounding box center [756, 388] width 565 height 43
click at [466, 354] on input "b. Iniciar una solicitud de cambio para abordar y modificar los componentes de …" at bounding box center [466, 348] width 0 height 12
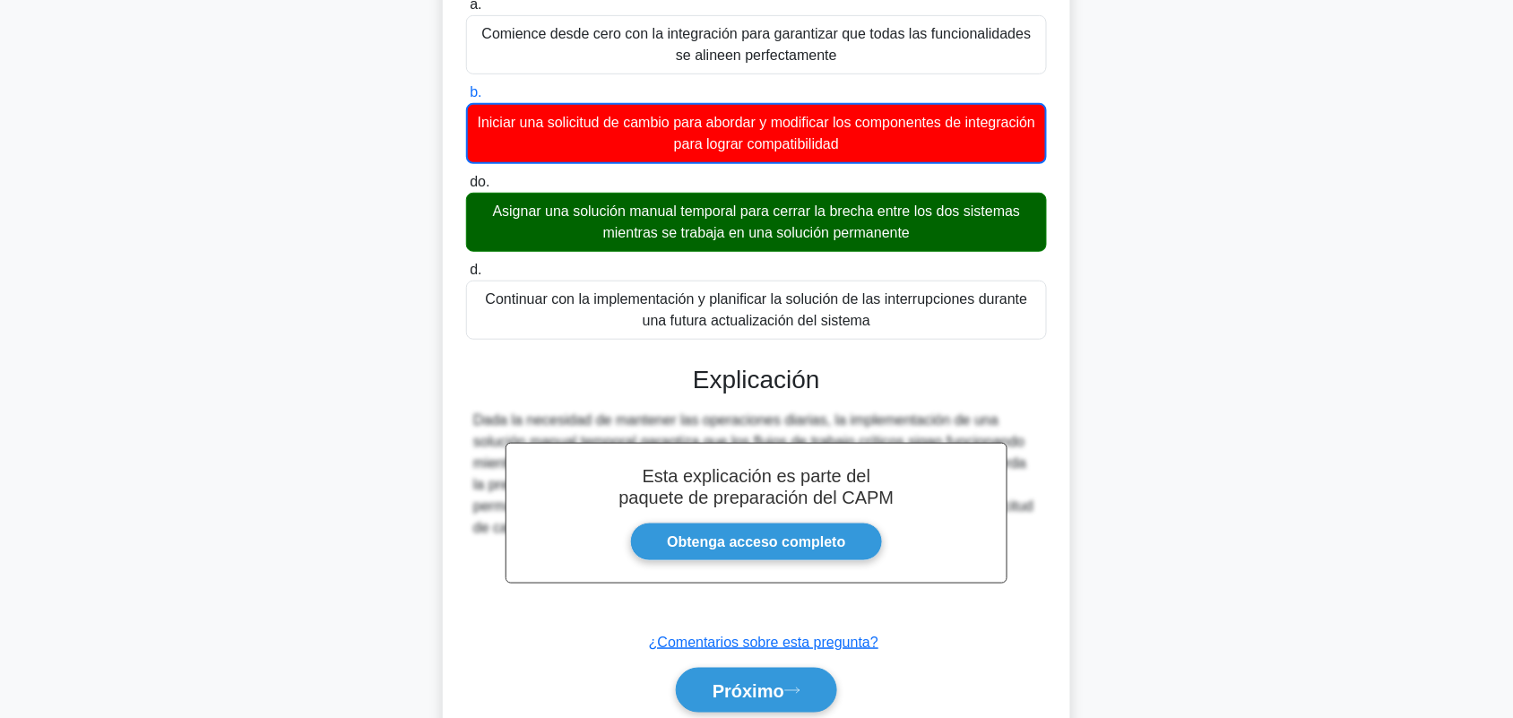
scroll to position [327, 0]
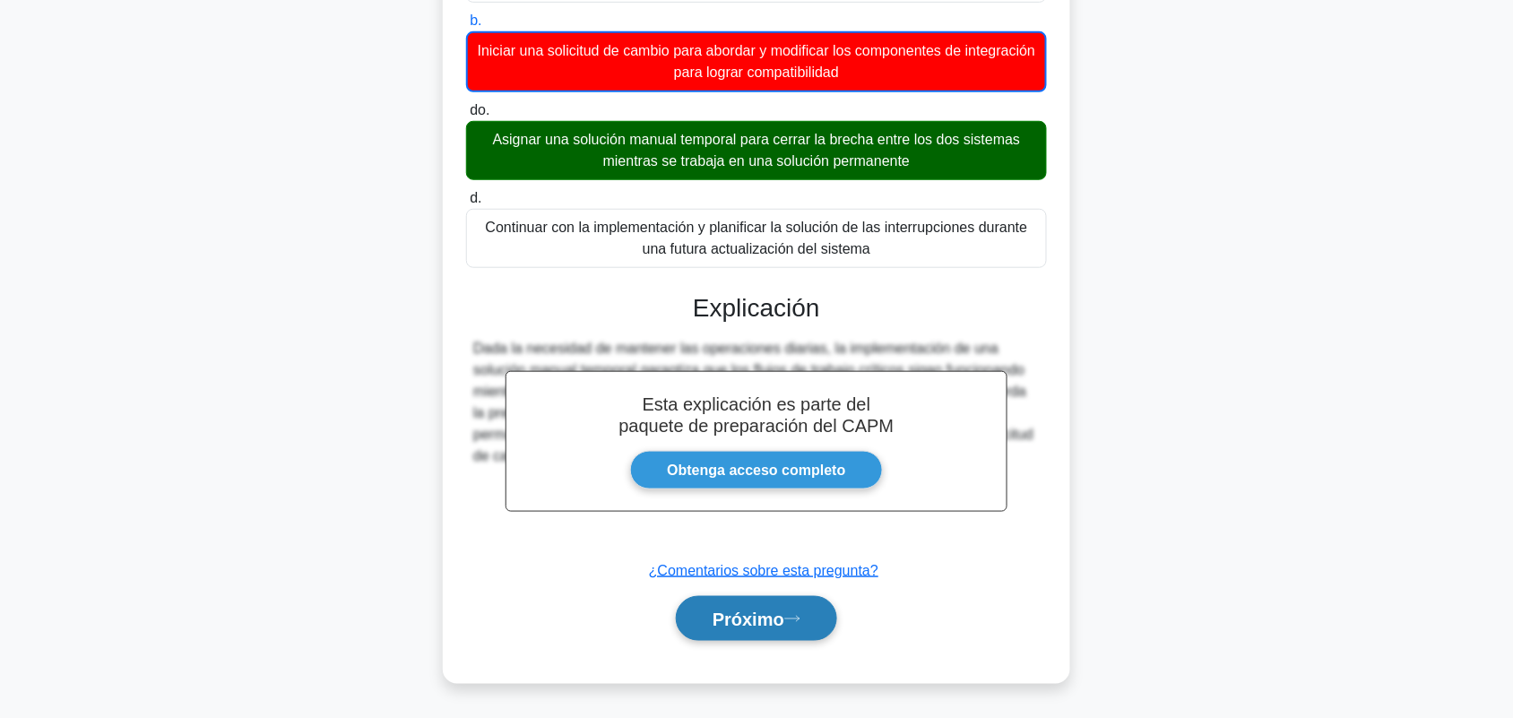
click at [794, 626] on button "Próximo" at bounding box center [756, 619] width 161 height 46
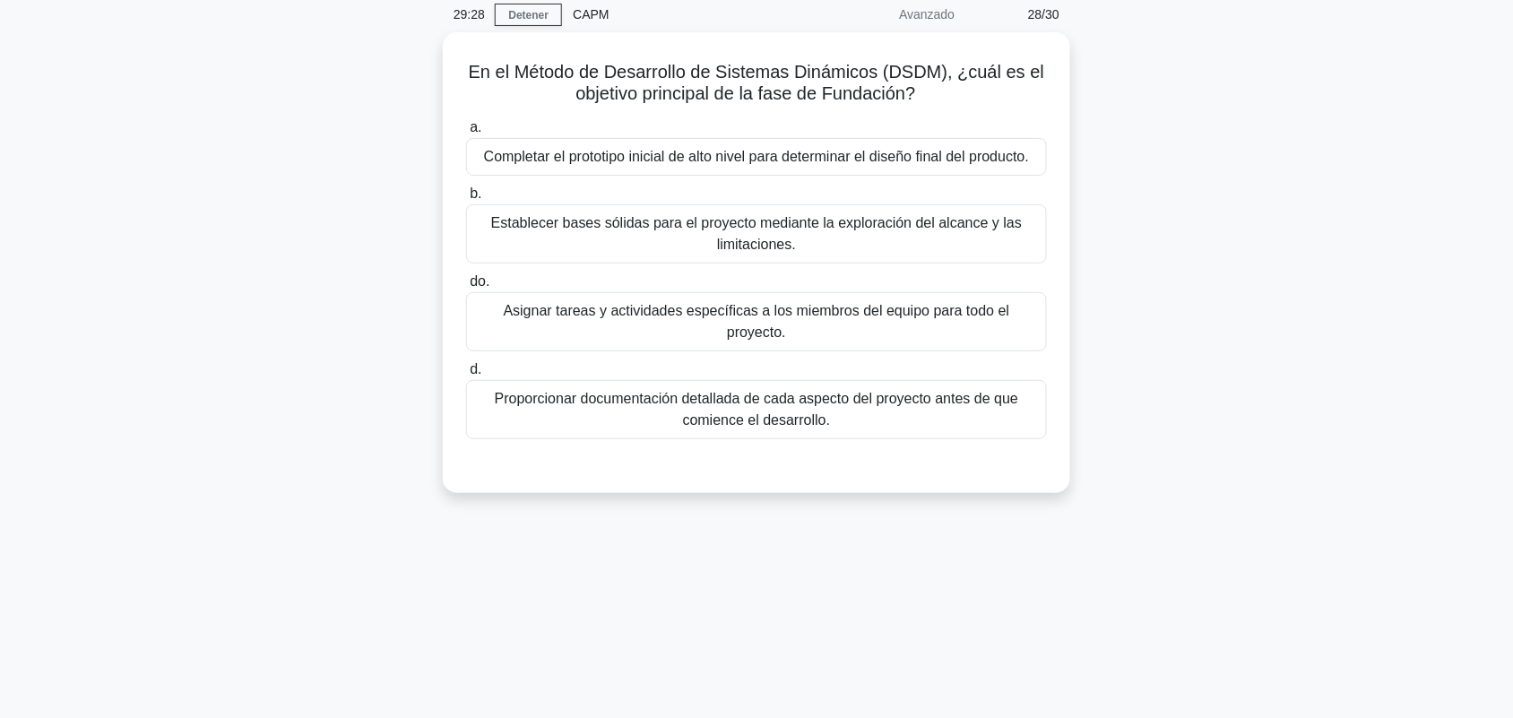
scroll to position [0, 0]
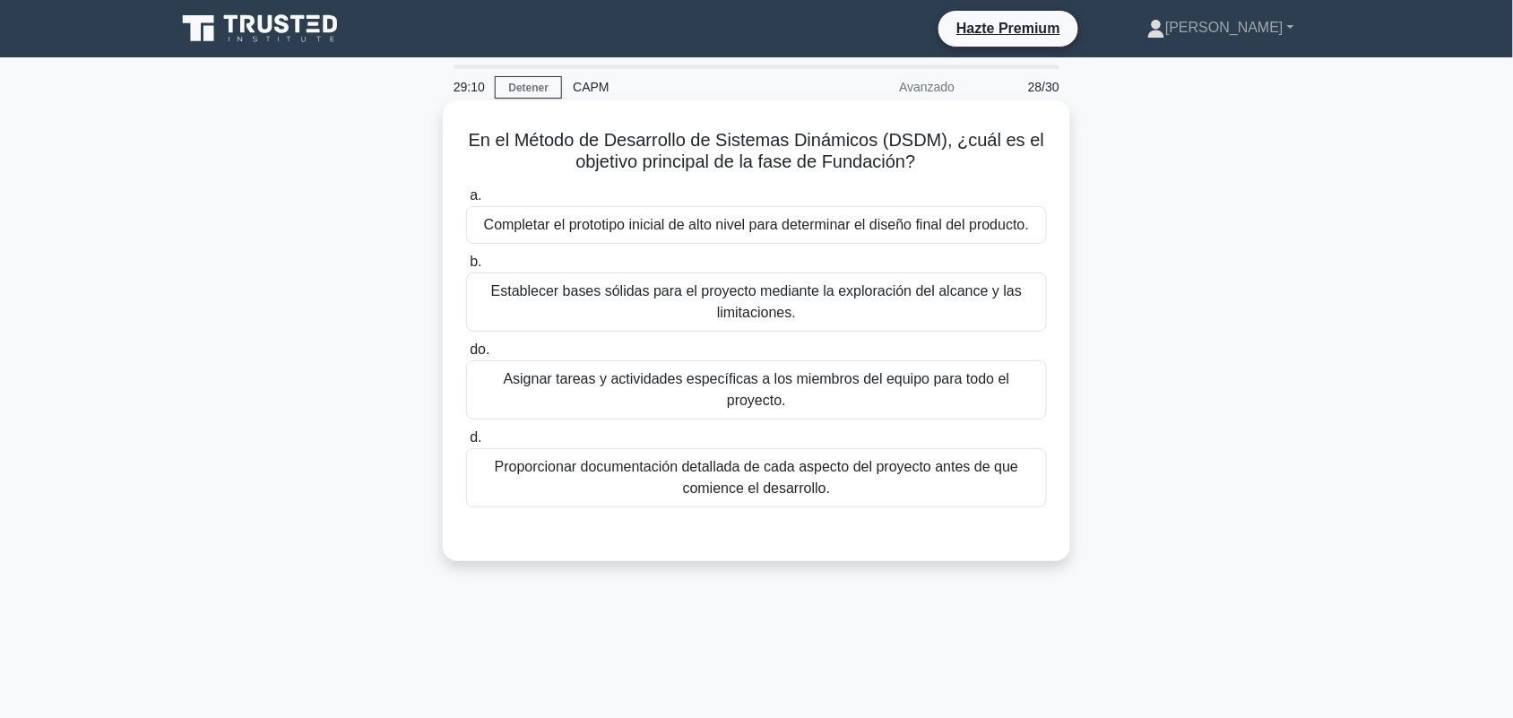
click at [844, 303] on font "Establecer bases sólidas para el proyecto mediante la exploración del alcance y…" at bounding box center [756, 302] width 565 height 43
click at [466, 268] on input "b. Establecer bases sólidas para el proyecto mediante la exploración del alcanc…" at bounding box center [466, 262] width 0 height 12
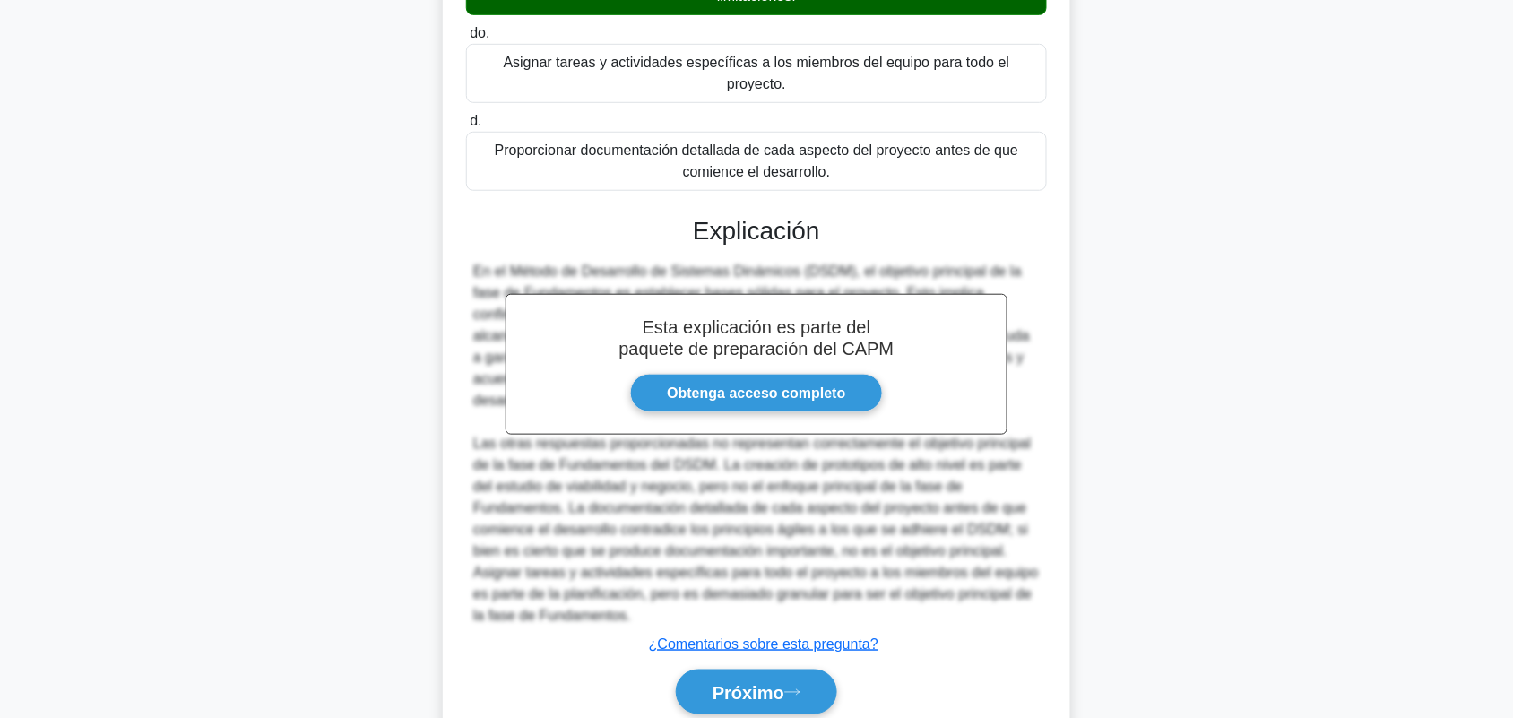
scroll to position [348, 0]
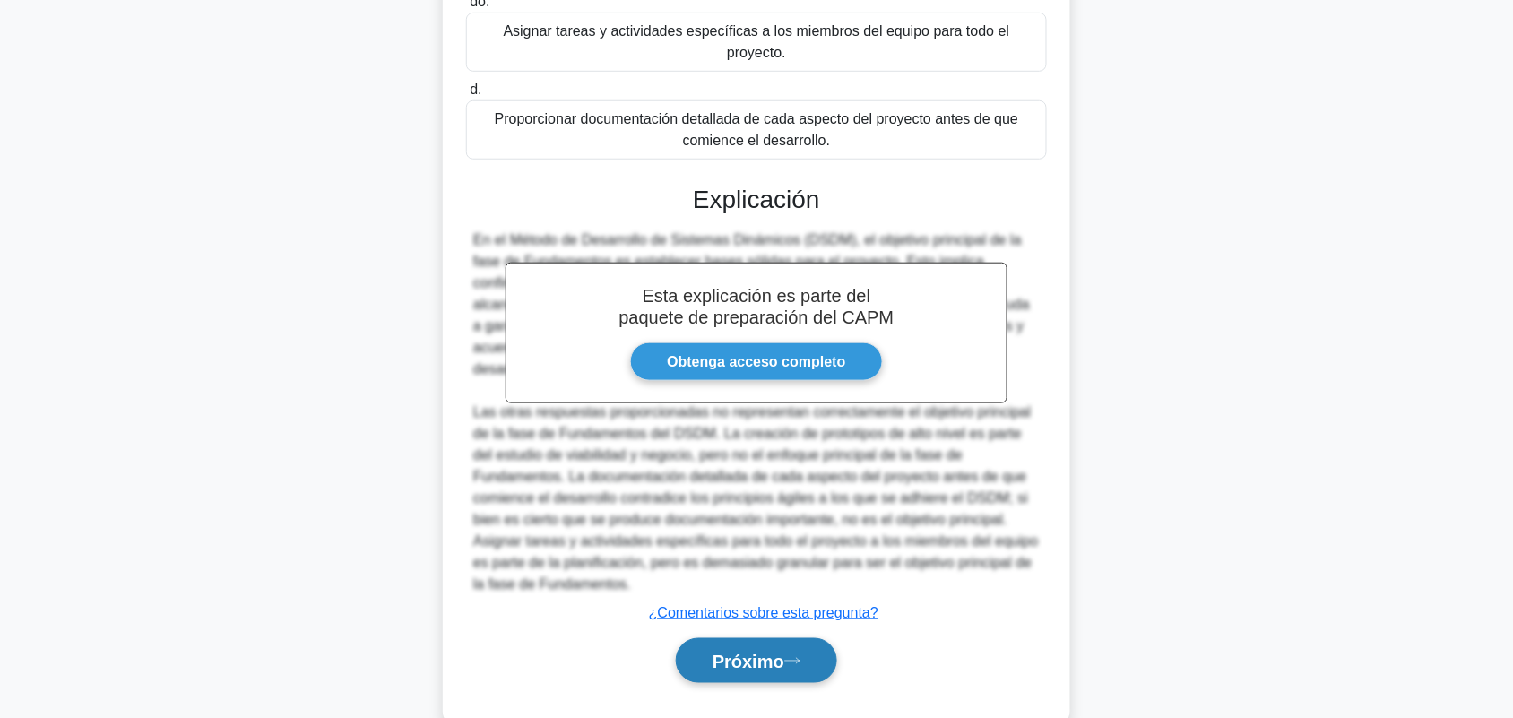
click at [773, 652] on font "Próximo" at bounding box center [749, 662] width 72 height 20
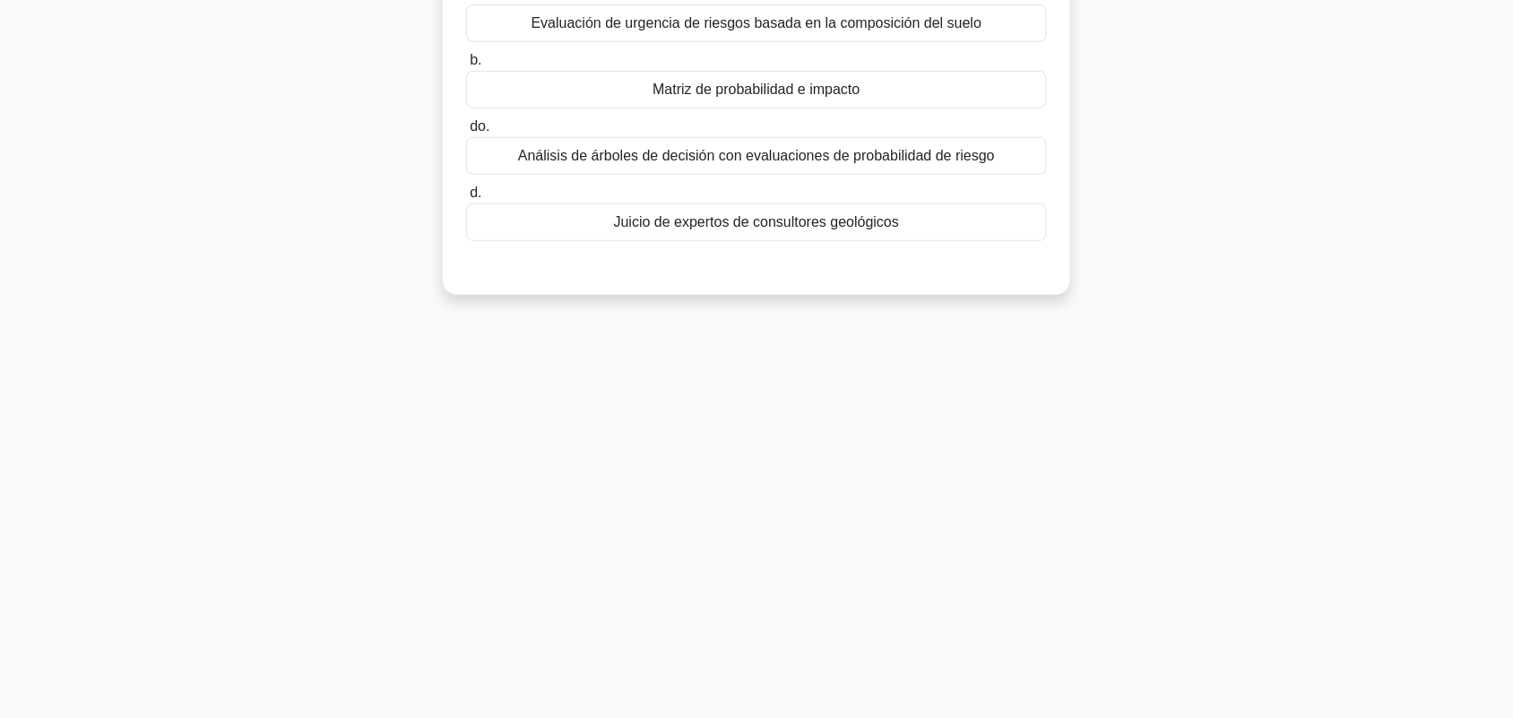
scroll to position [0, 0]
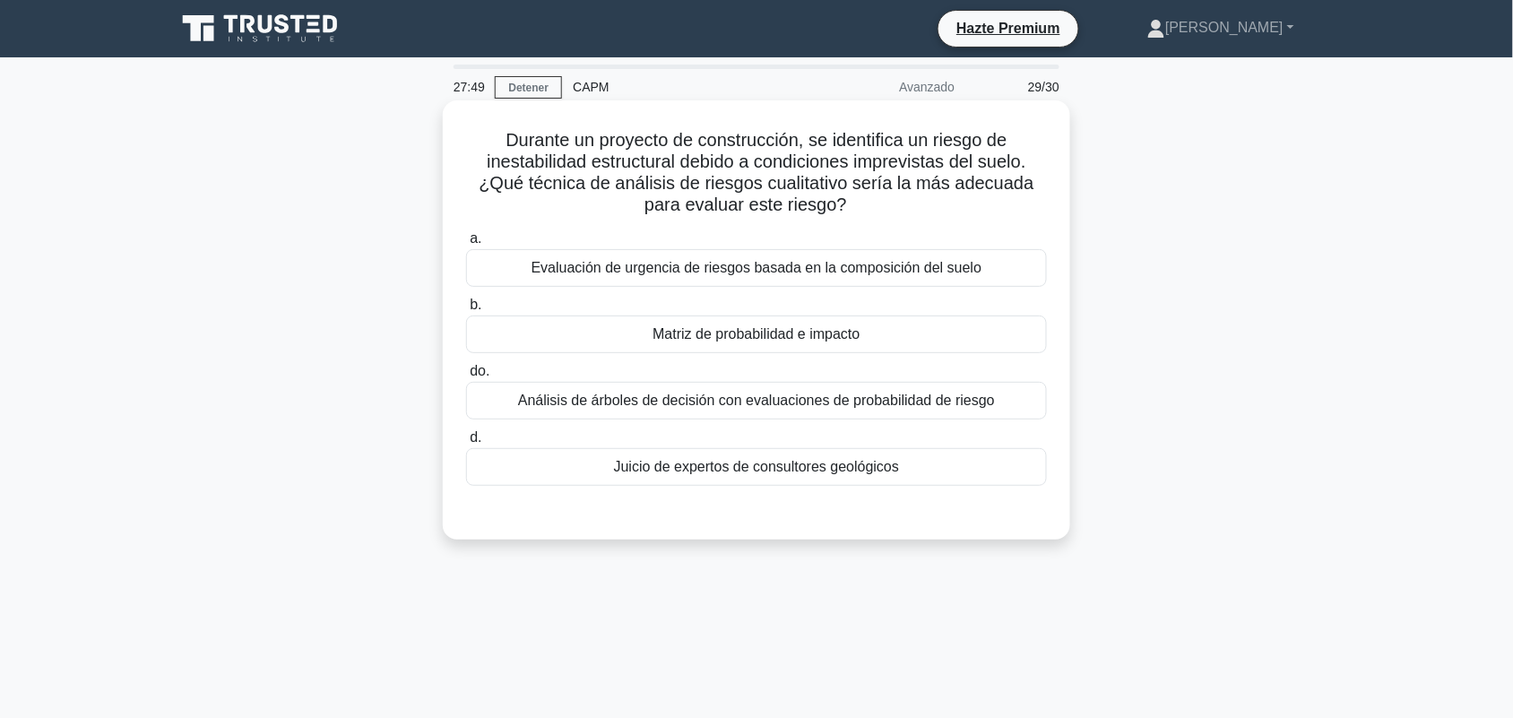
click at [1000, 463] on div "Juicio de expertos de consultores geológicos" at bounding box center [756, 467] width 581 height 38
click at [466, 444] on input "d. Juicio de expertos de consultores geológicos" at bounding box center [466, 438] width 0 height 12
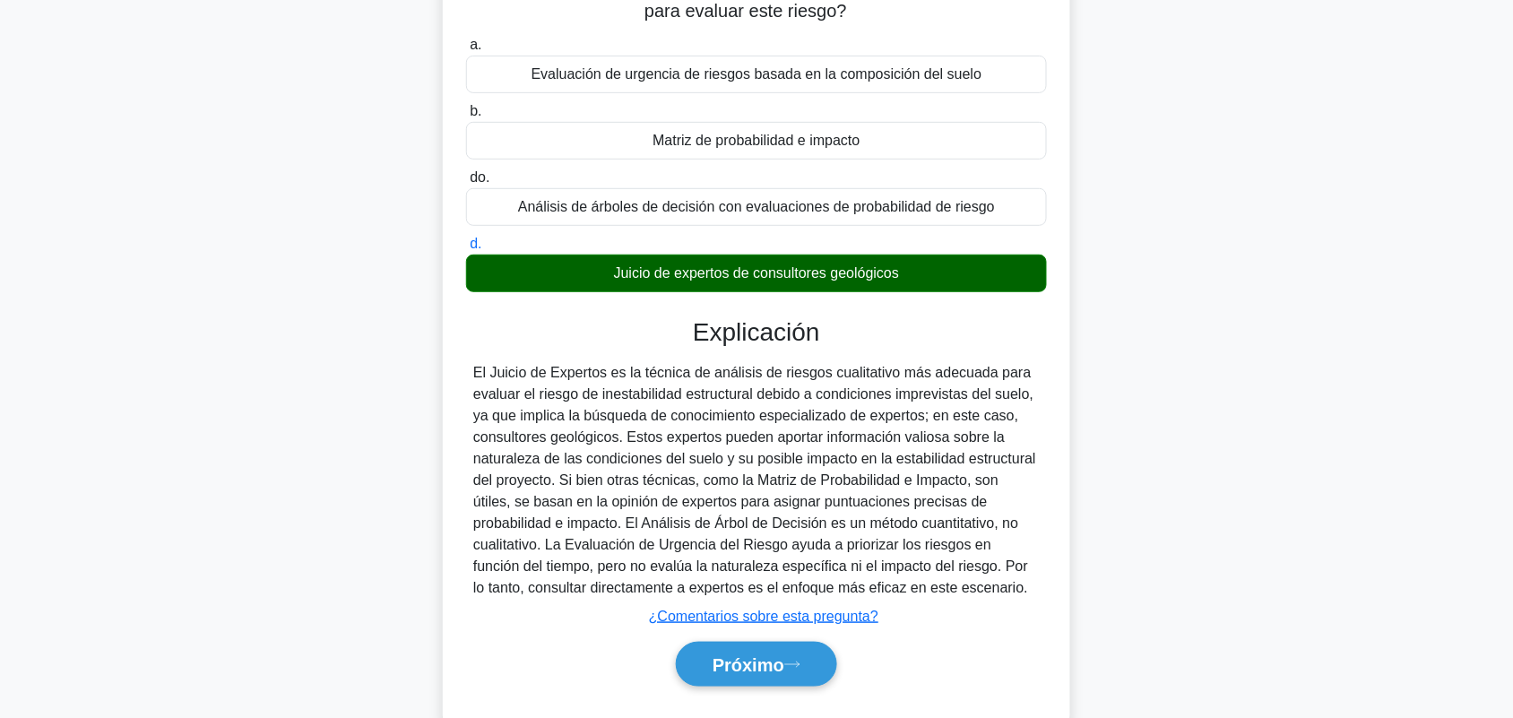
scroll to position [249, 0]
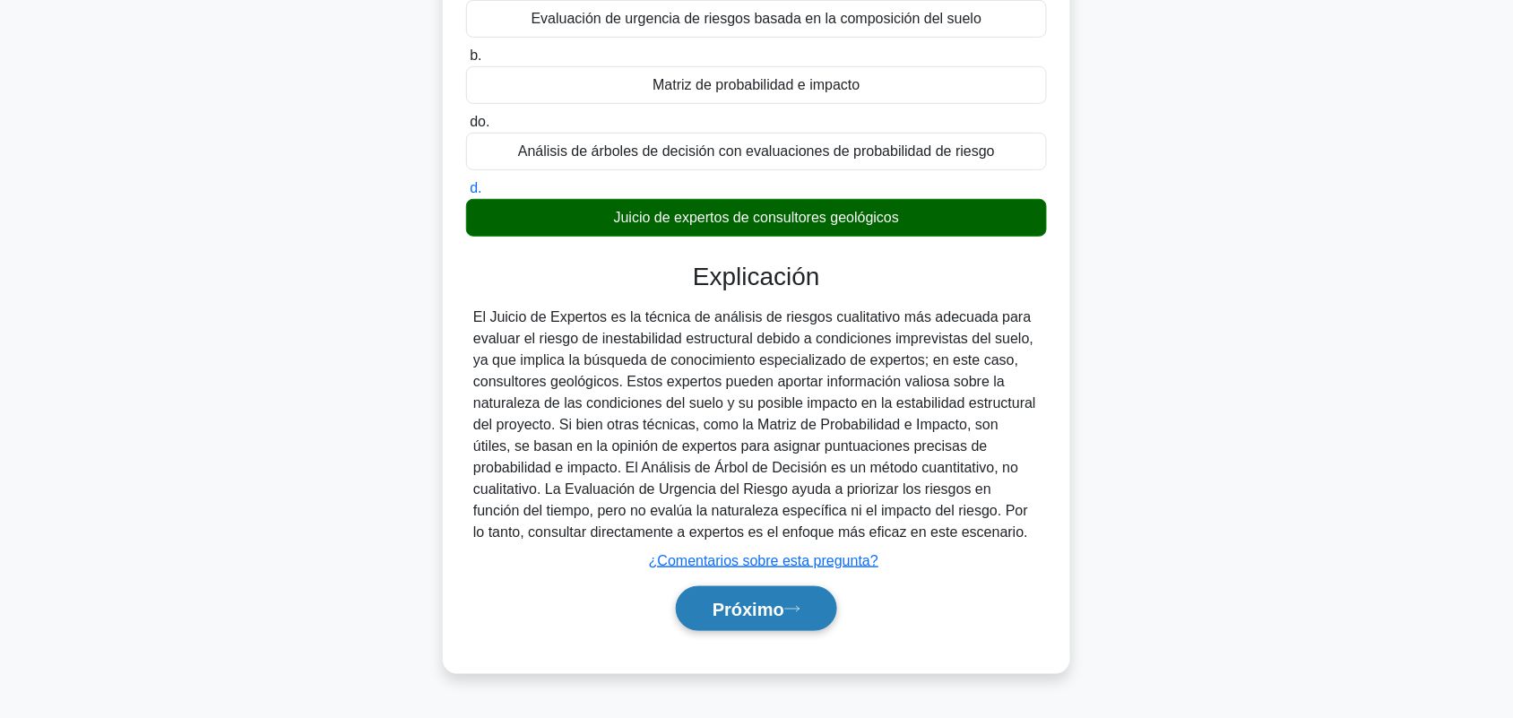
click at [732, 608] on font "Próximo" at bounding box center [749, 610] width 72 height 20
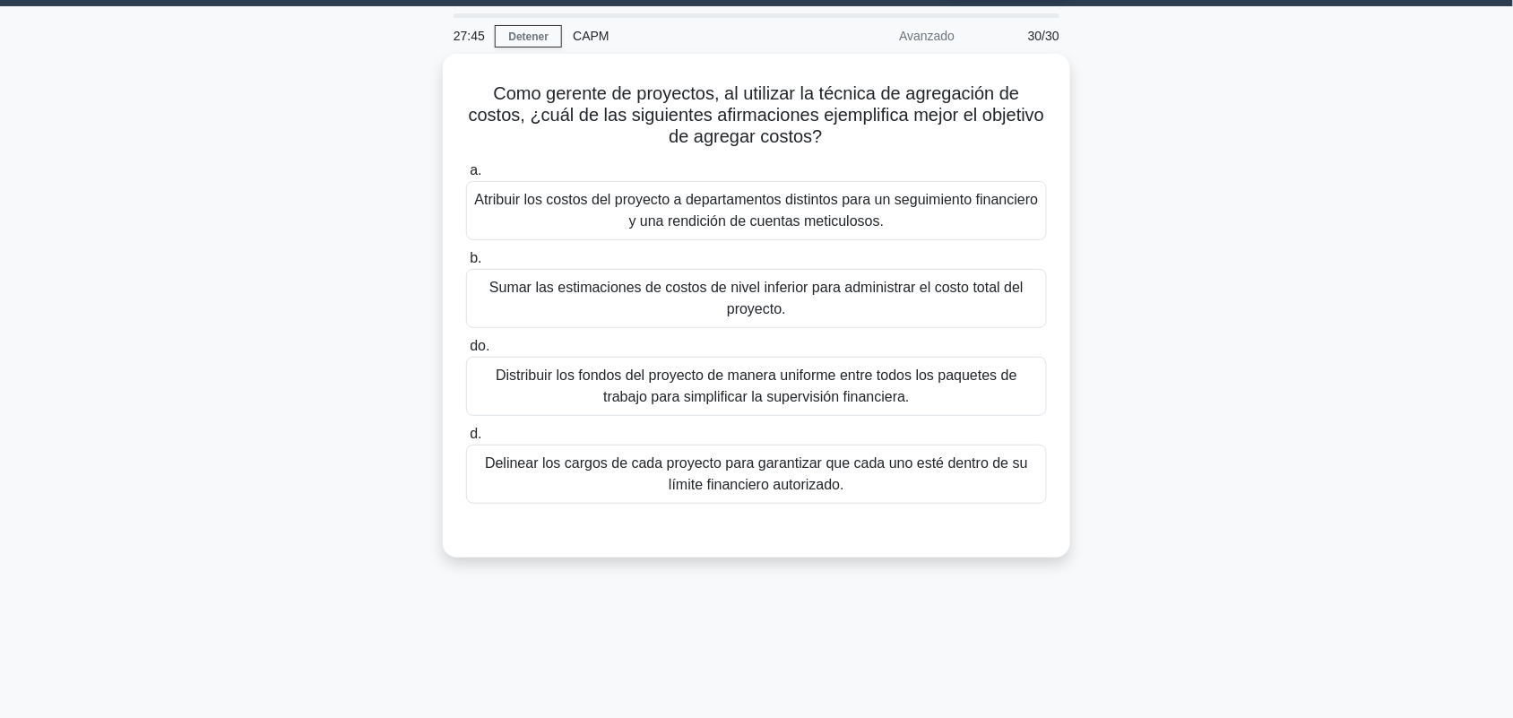
scroll to position [0, 0]
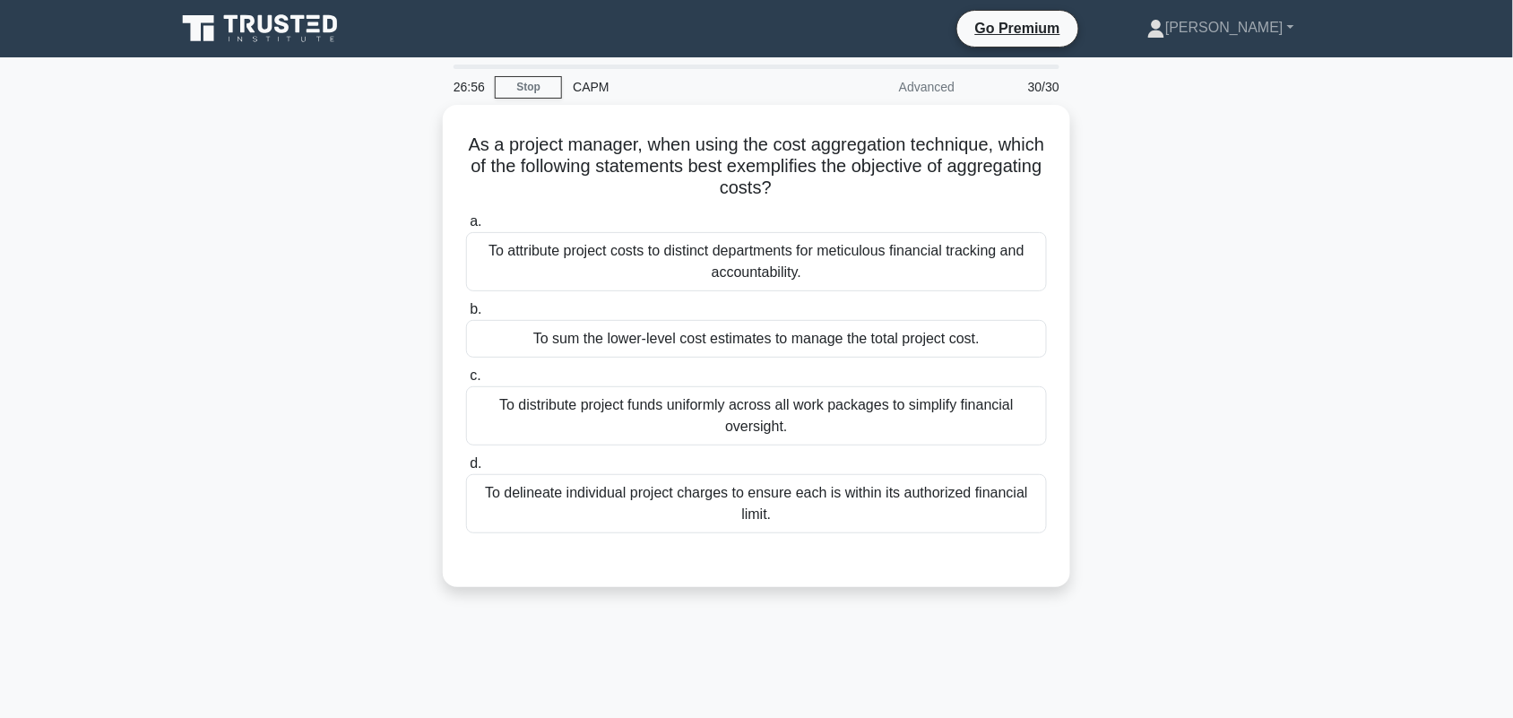
click at [1195, 307] on div "As a project manager, when using the cost aggregation technique, which of the f…" at bounding box center [756, 357] width 1183 height 504
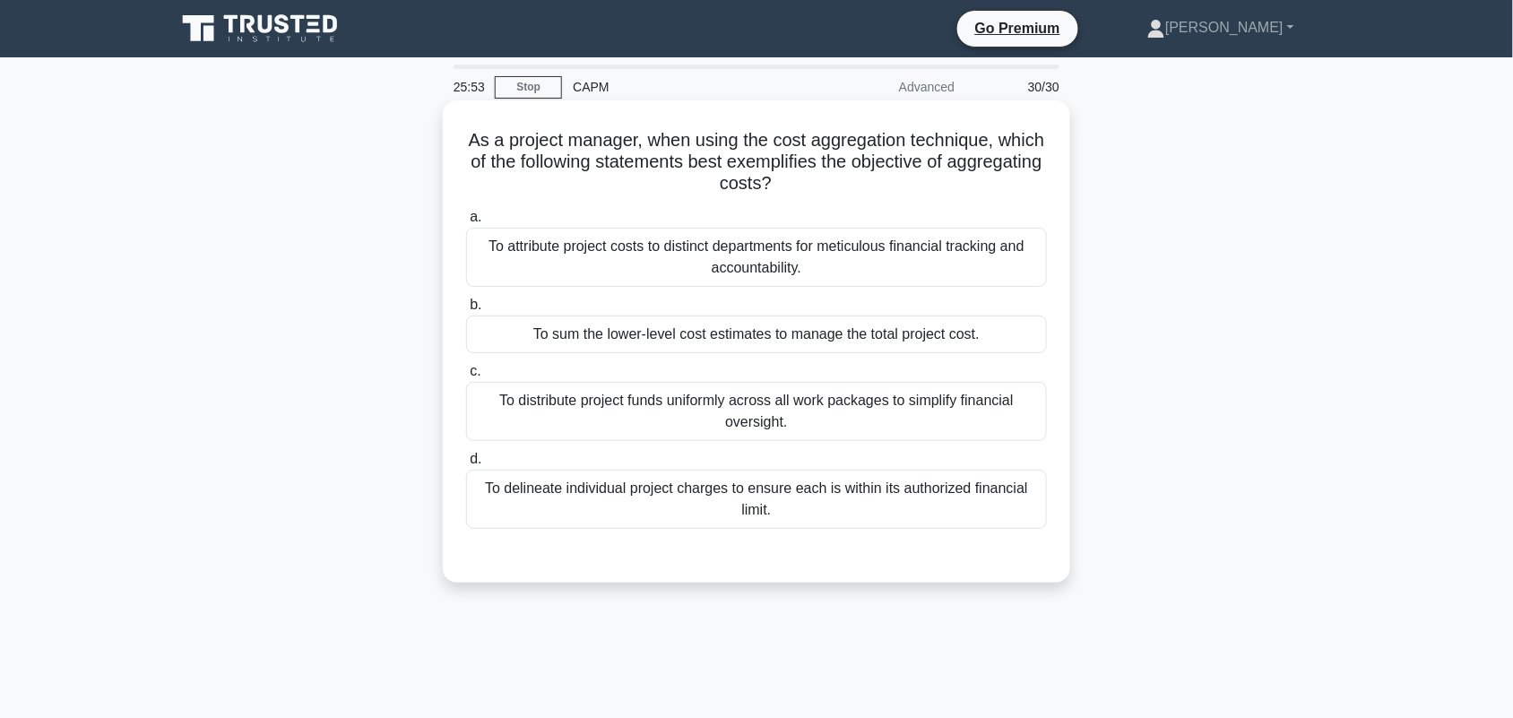
click at [1036, 339] on div "To sum the lower-level cost estimates to manage the total project cost." at bounding box center [756, 335] width 581 height 38
click at [466, 311] on input "b. To sum the lower-level cost estimates to manage the total project cost." at bounding box center [466, 305] width 0 height 12
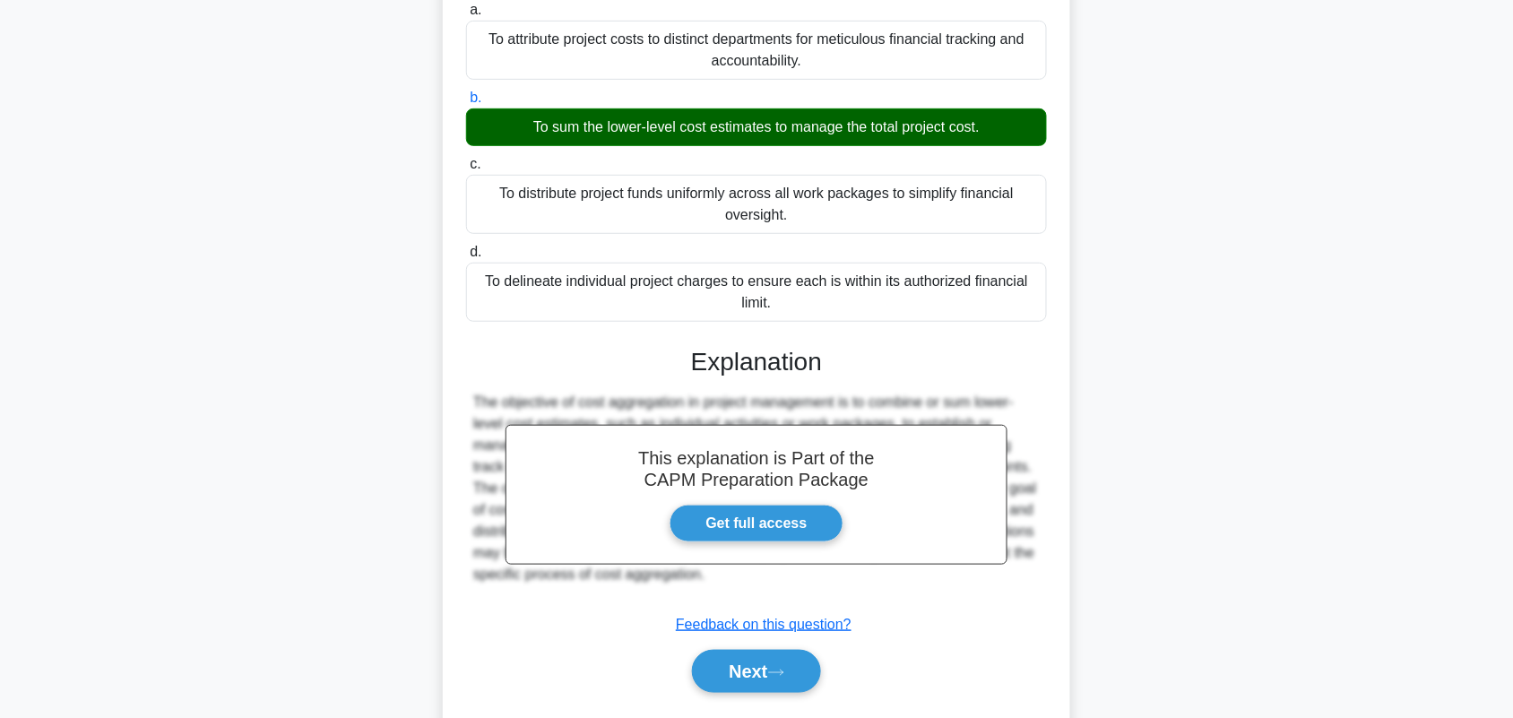
scroll to position [261, 0]
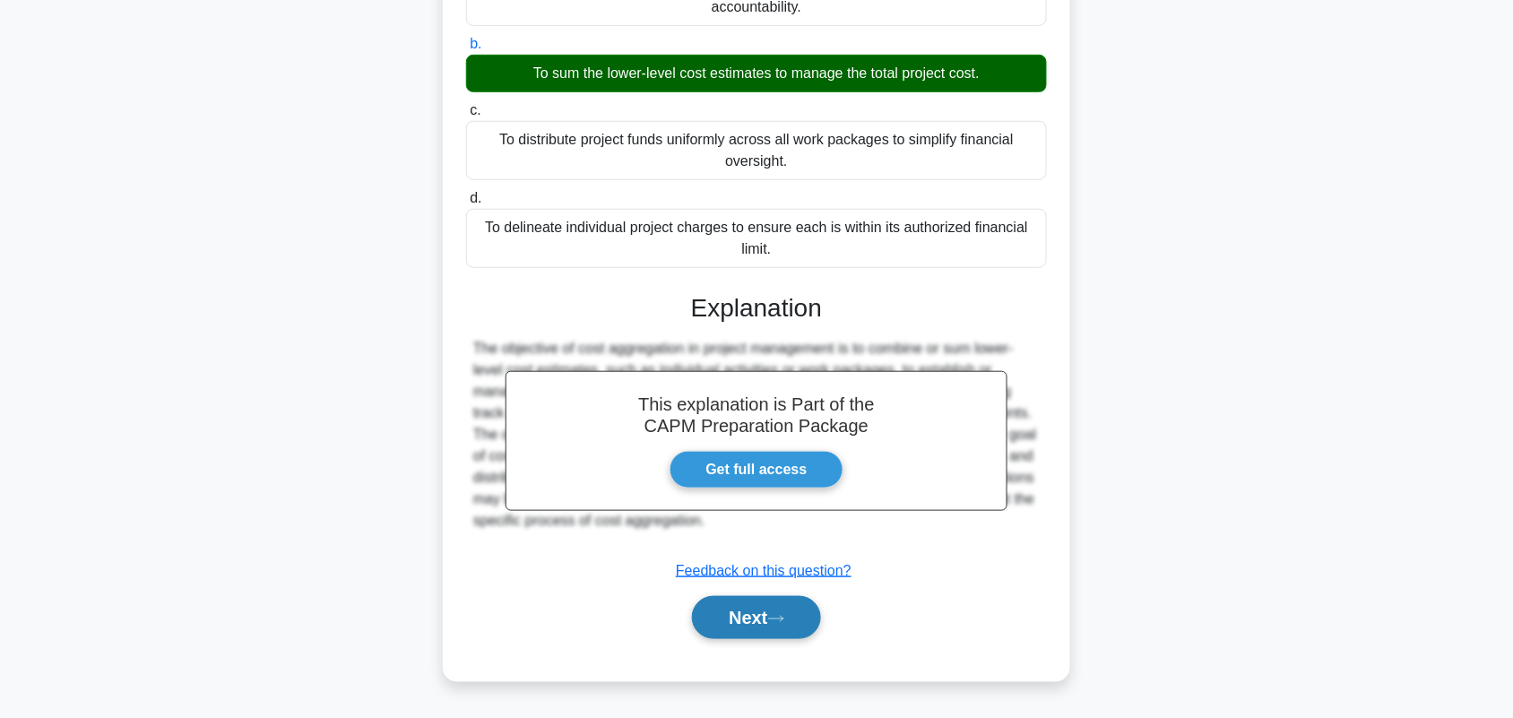
click at [780, 619] on icon at bounding box center [776, 619] width 16 height 10
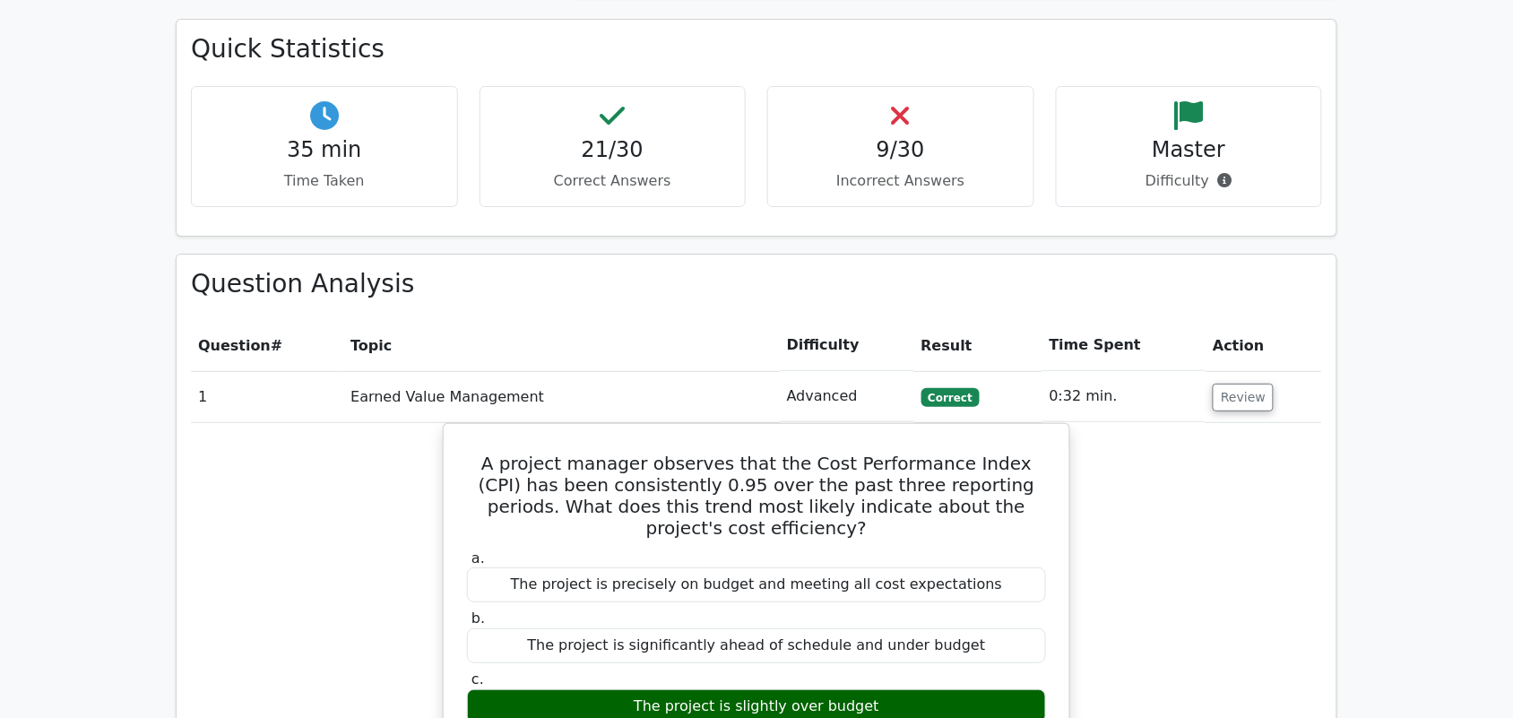
scroll to position [1945, 0]
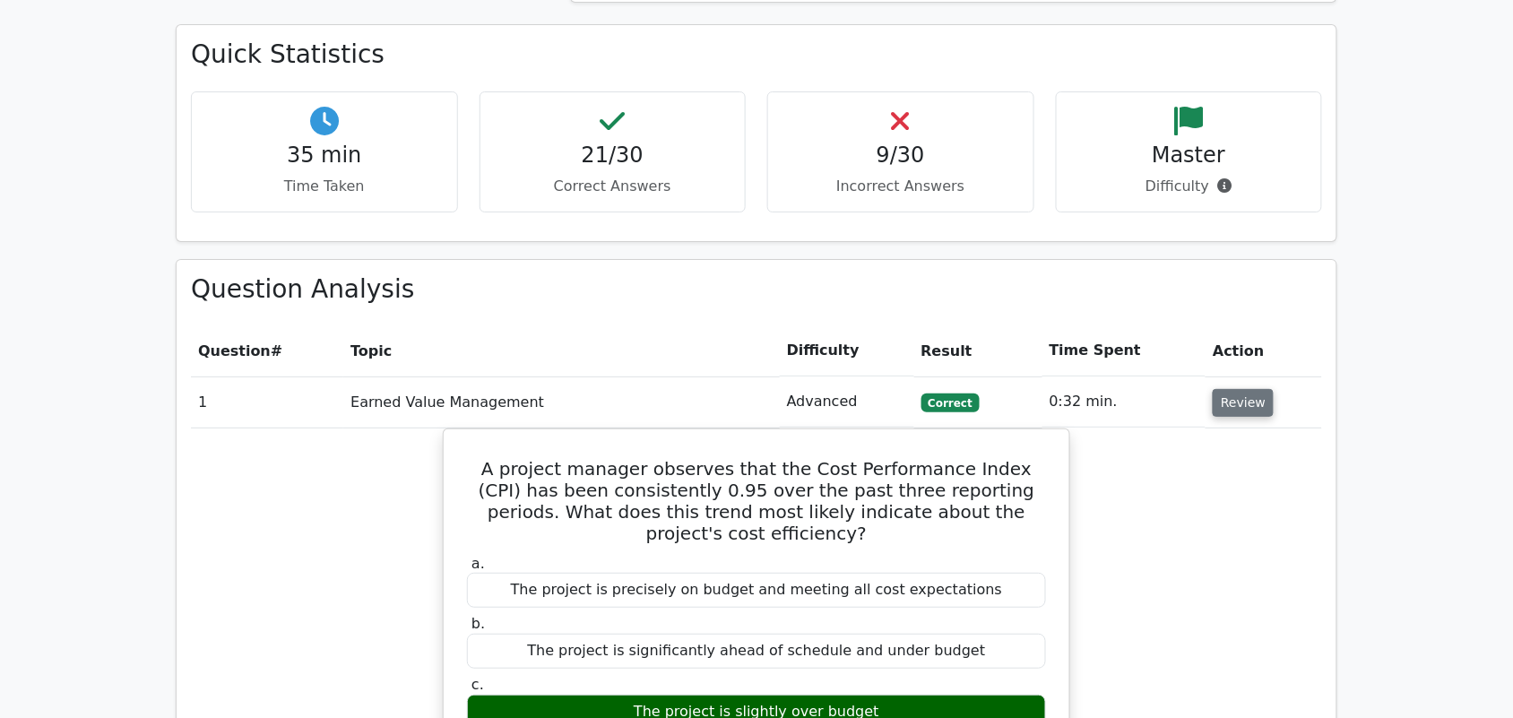
click at [1248, 389] on button "Review" at bounding box center [1243, 403] width 61 height 28
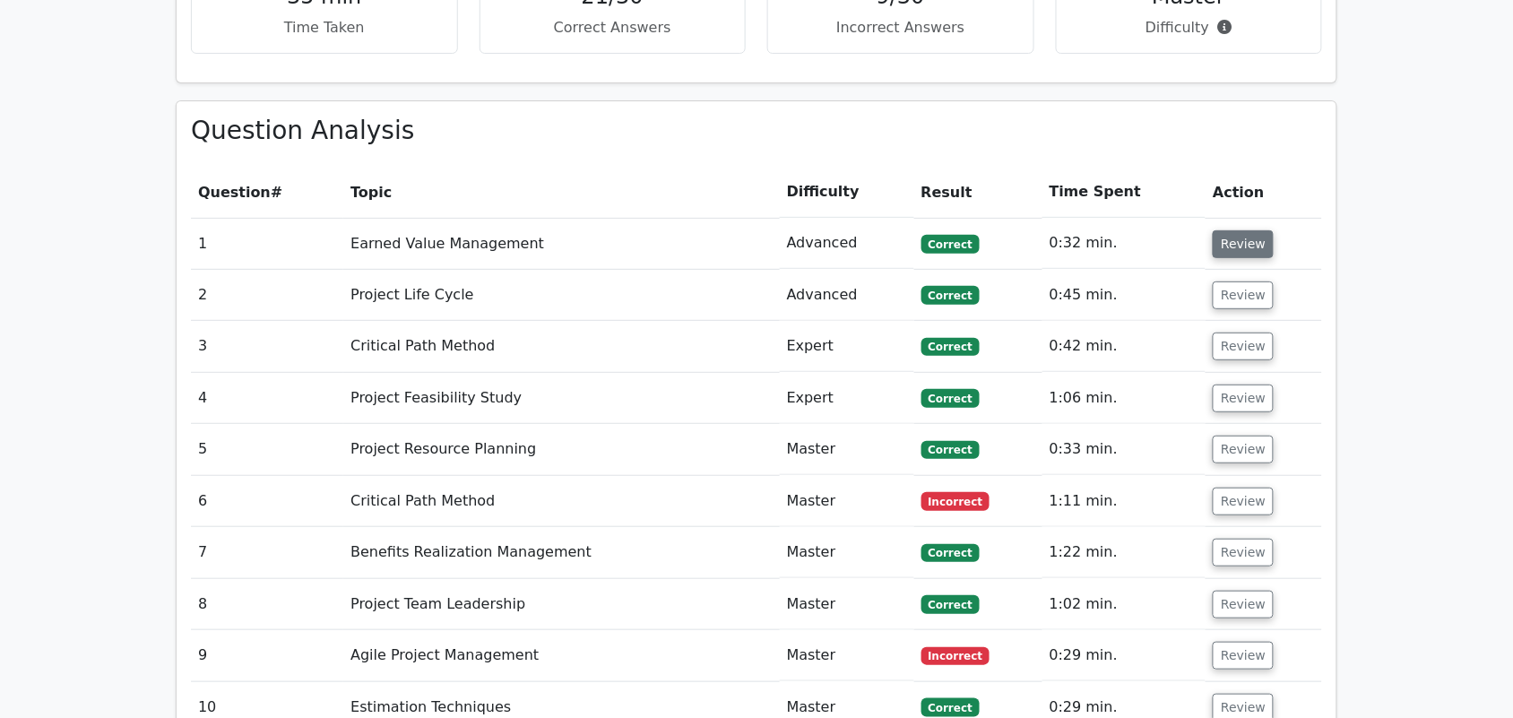
scroll to position [2100, 0]
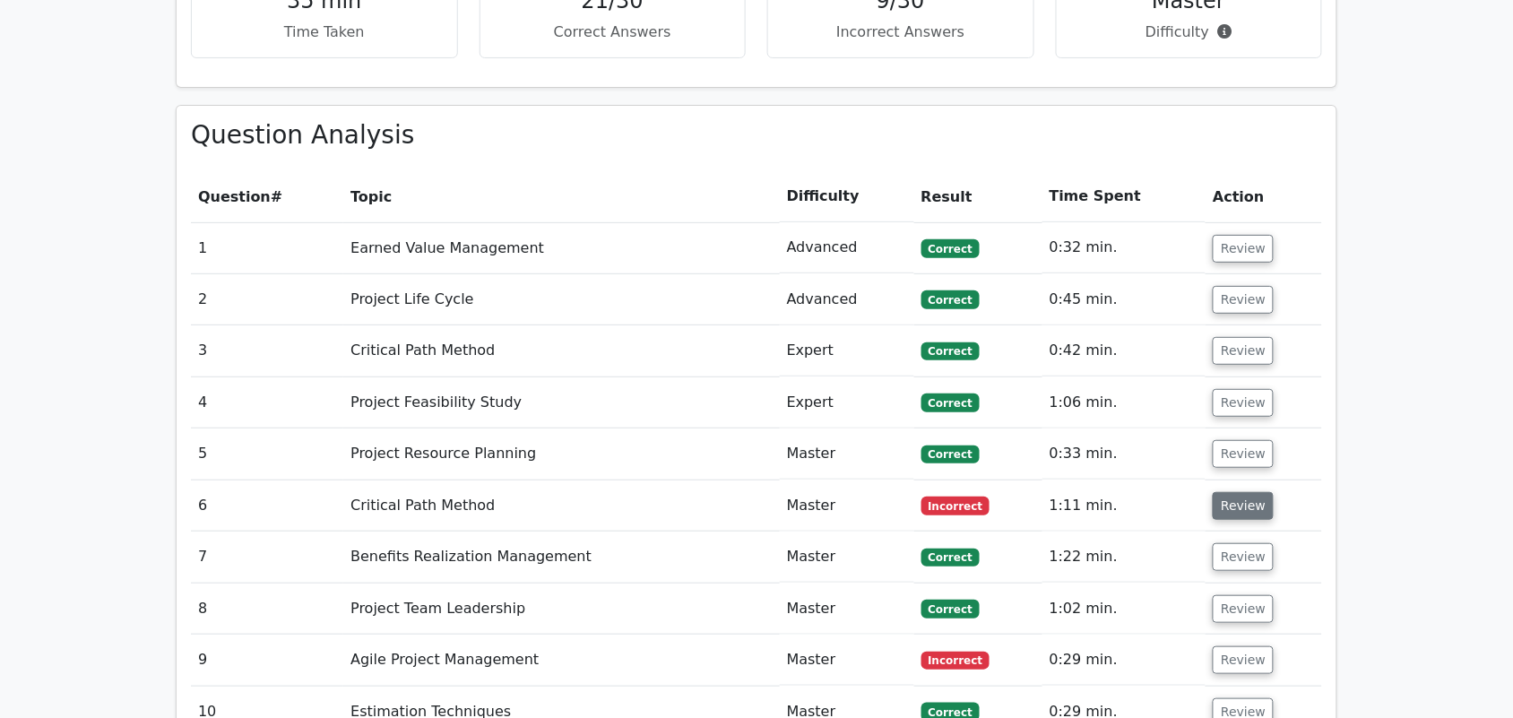
click at [1237, 492] on button "Review" at bounding box center [1243, 506] width 61 height 28
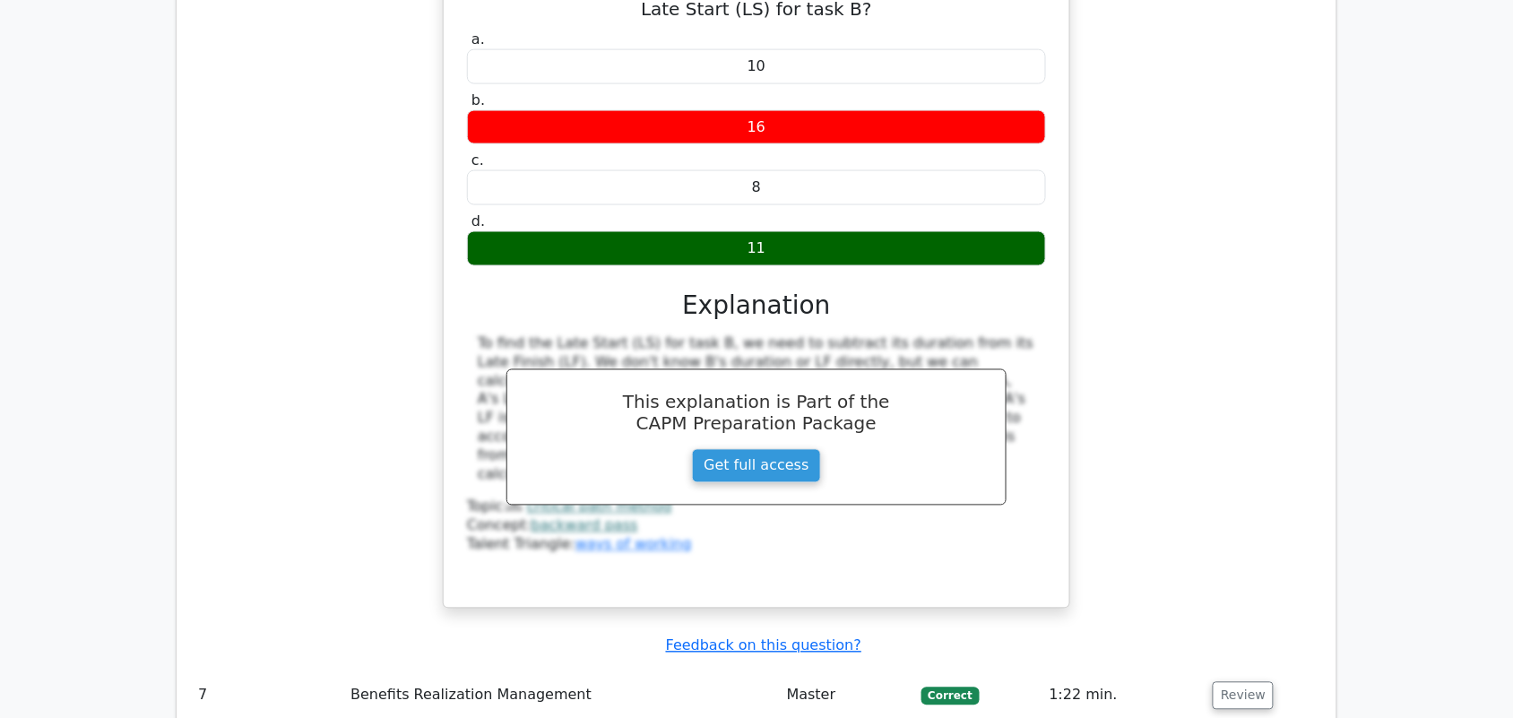
scroll to position [2739, 0]
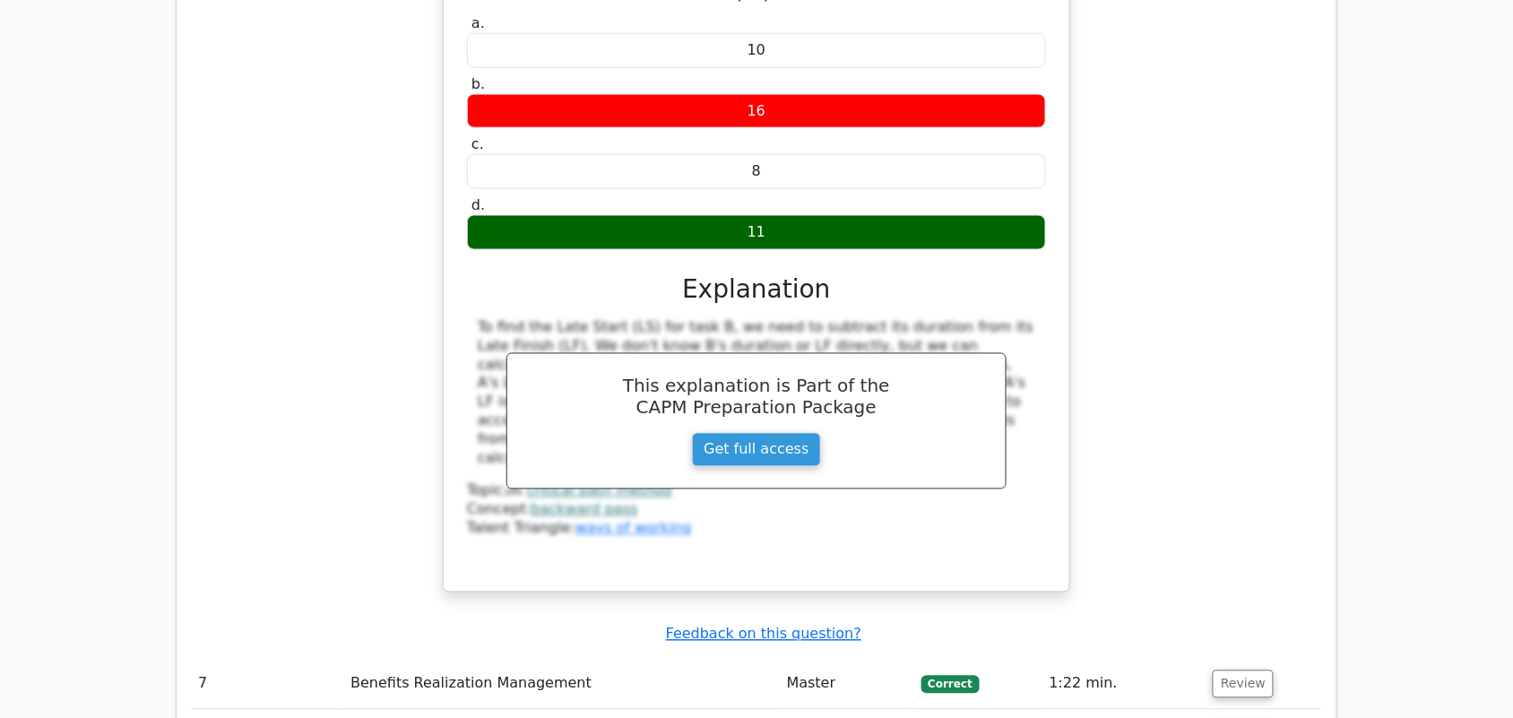
drag, startPoint x: 478, startPoint y: 262, endPoint x: 1028, endPoint y: 383, distance: 563.6
click at [1028, 383] on div "To find the Late Start (LS) for task B, we need to subtract its duration from i…" at bounding box center [757, 393] width 558 height 149
copy div "To find the Late Start (LS) for task B, we need to subtract its duration from i…"
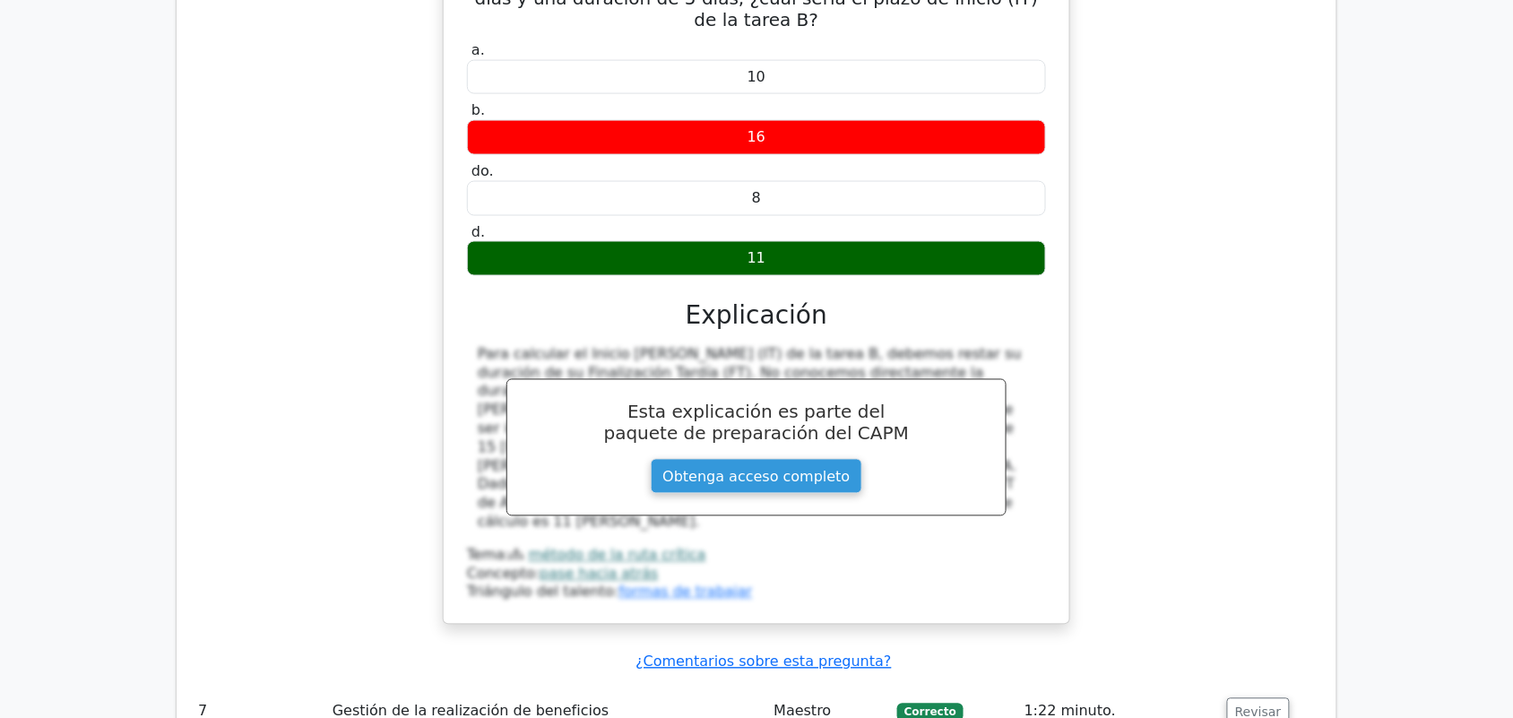
scroll to position [2764, 0]
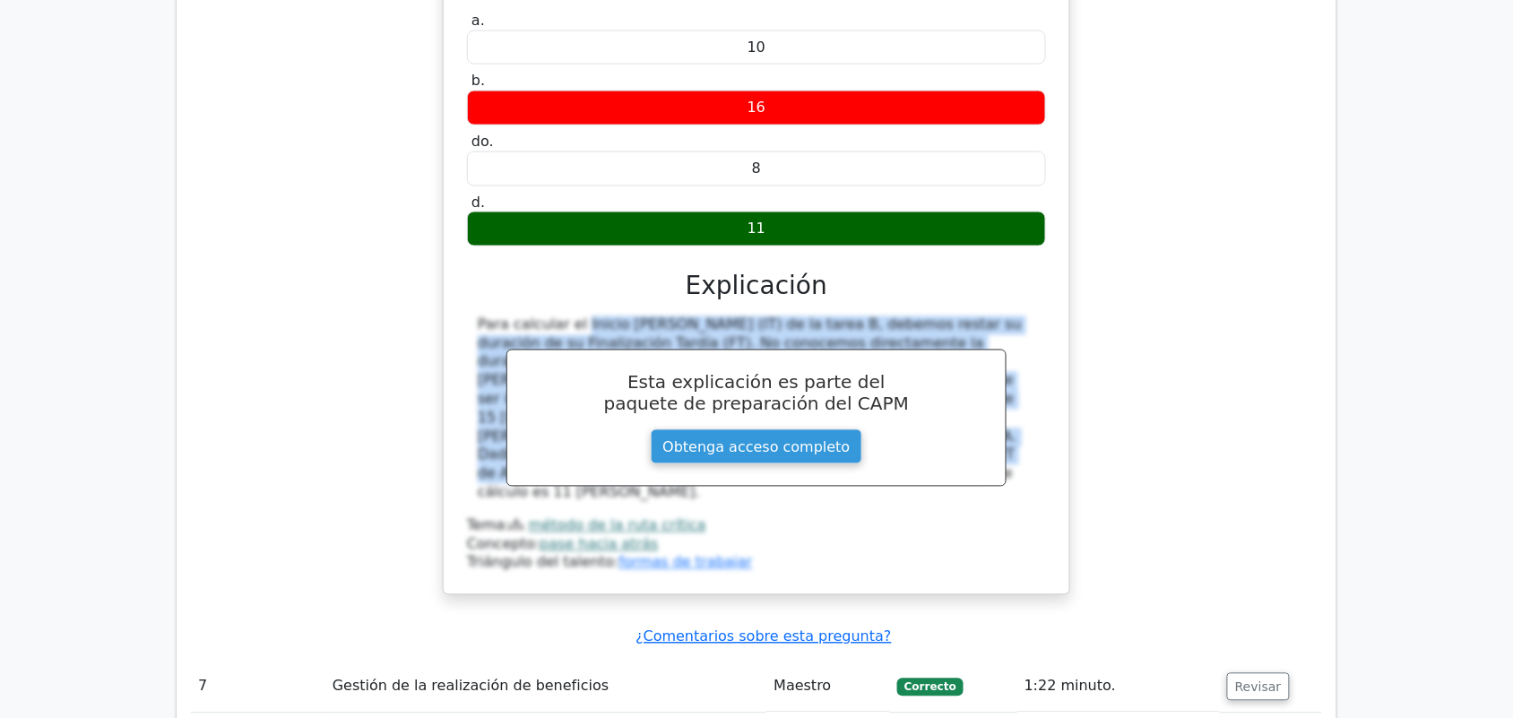
drag, startPoint x: 476, startPoint y: 262, endPoint x: 1038, endPoint y: 405, distance: 580.1
click at [1038, 405] on div "Para calcular el Inicio [PERSON_NAME] (IT) de la tarea B, debemos restar su dur…" at bounding box center [756, 409] width 579 height 186
copy font "Para calcular el Inicio [PERSON_NAME] (IT) de la tarea B, debemos restar su dur…"
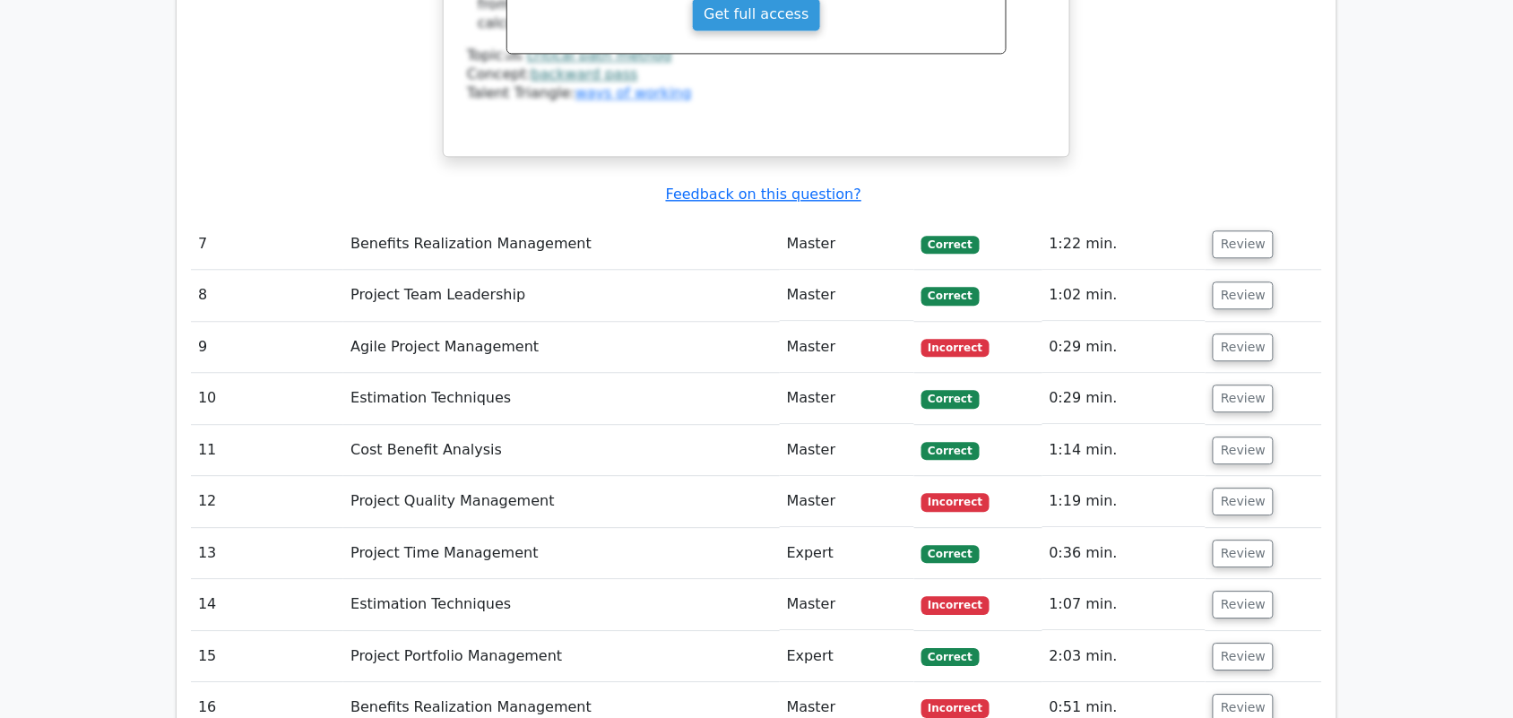
scroll to position [2656, 0]
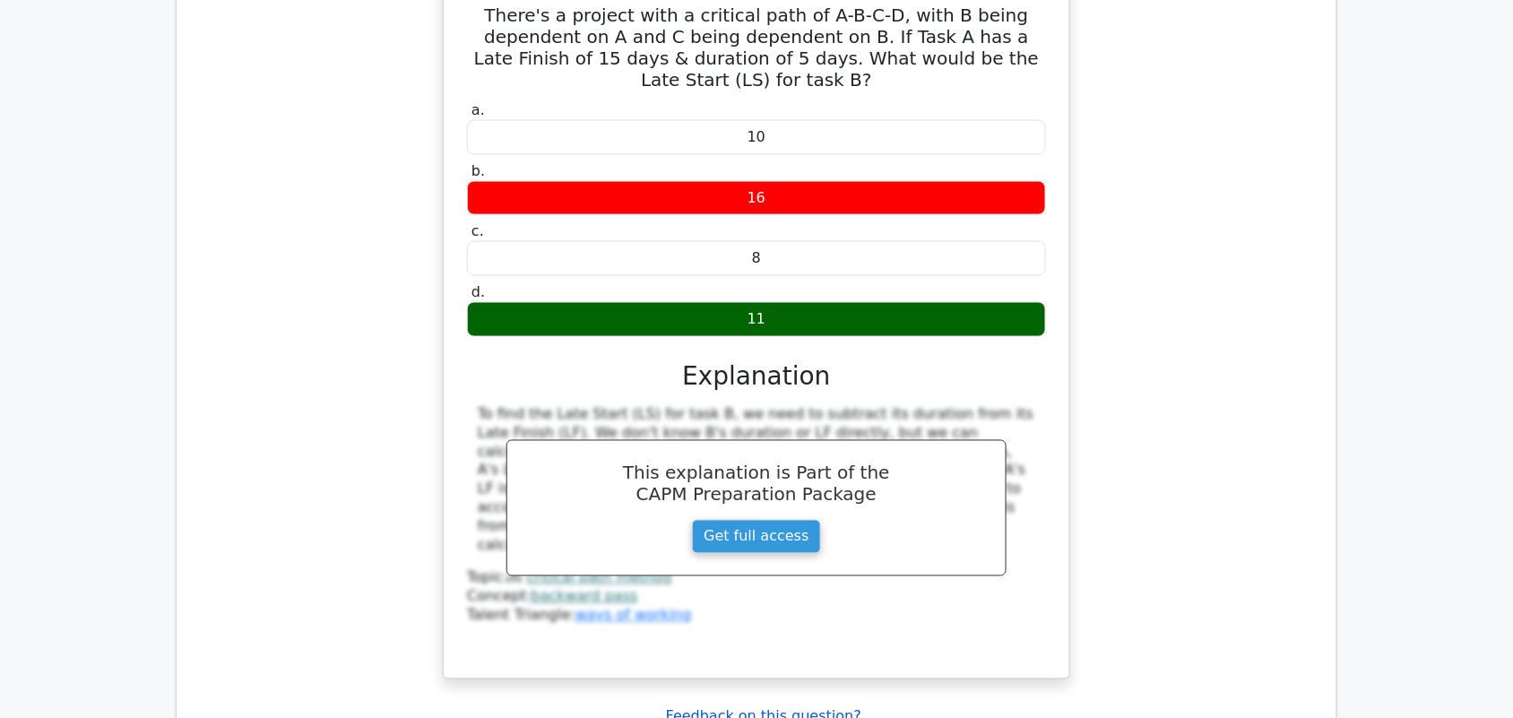
click at [771, 708] on u "Feedback on this question?" at bounding box center [763, 716] width 195 height 17
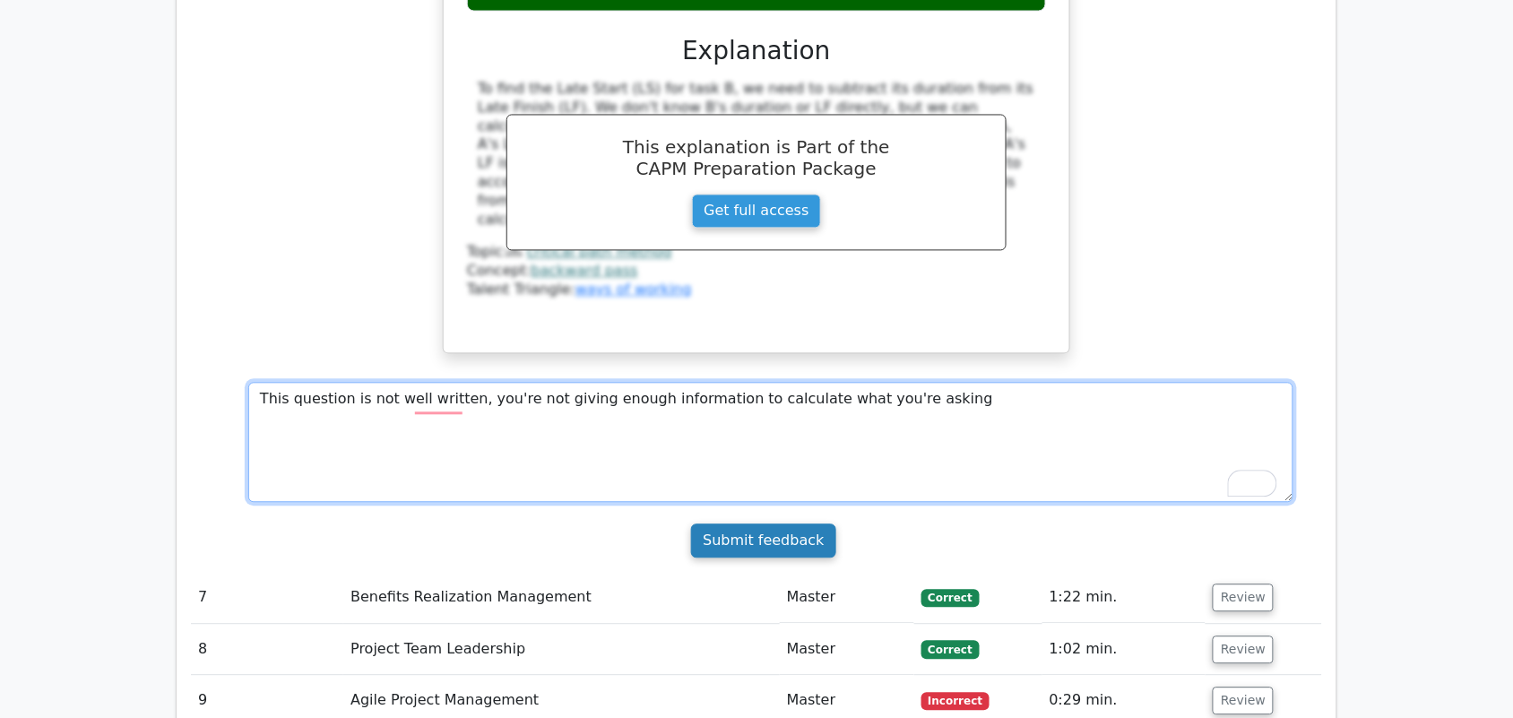
scroll to position [2983, 0]
type textarea "This question is not well written, you're not giving enough information to calc…"
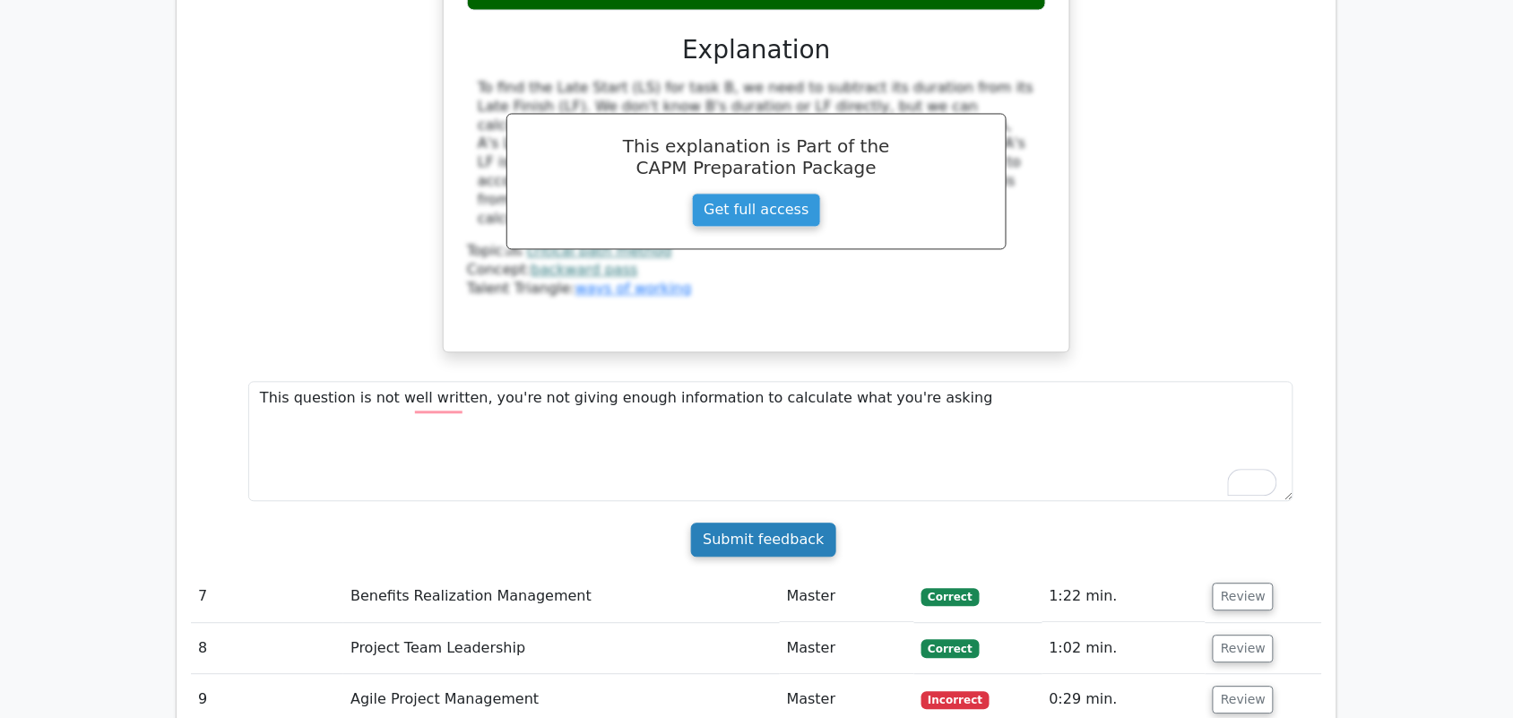
click at [784, 524] on input "Submit feedback" at bounding box center [763, 541] width 144 height 34
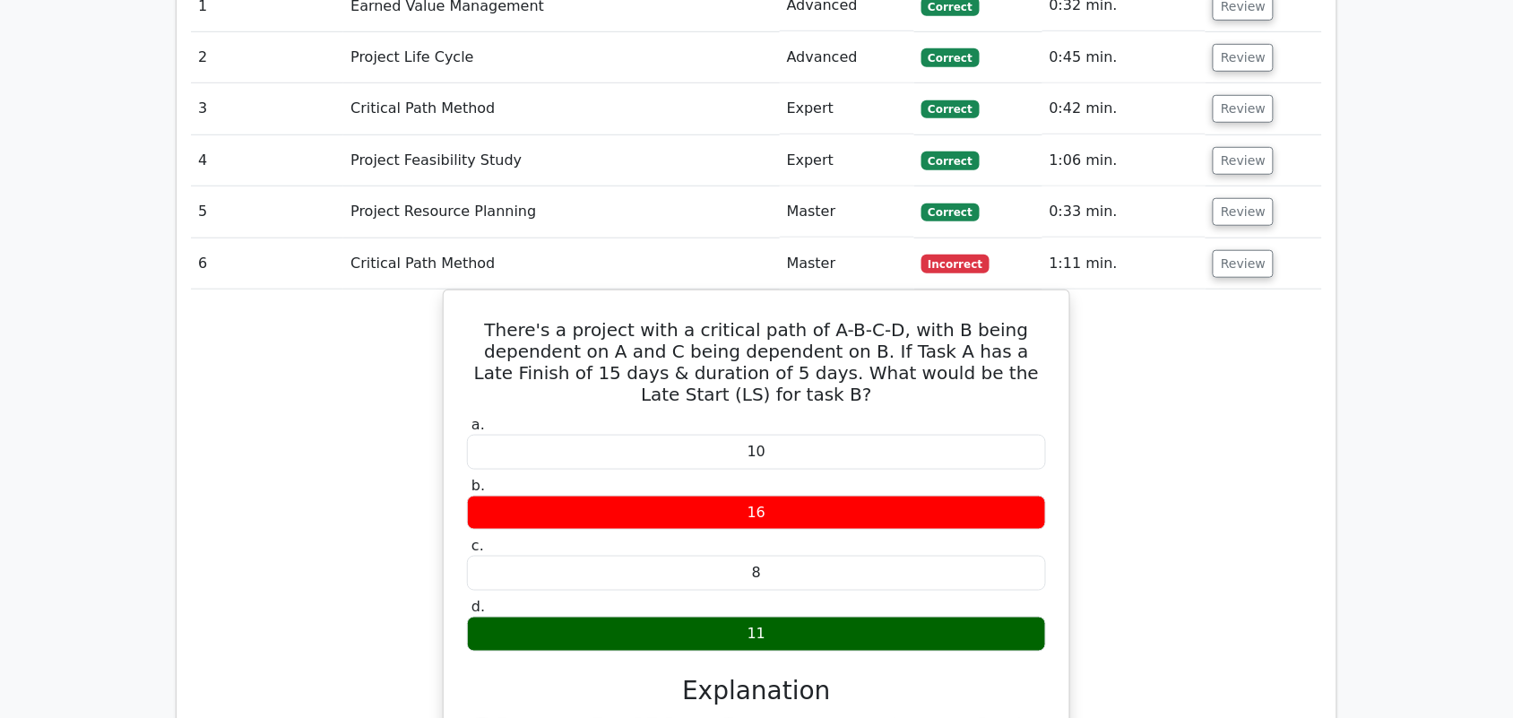
scroll to position [2336, 0]
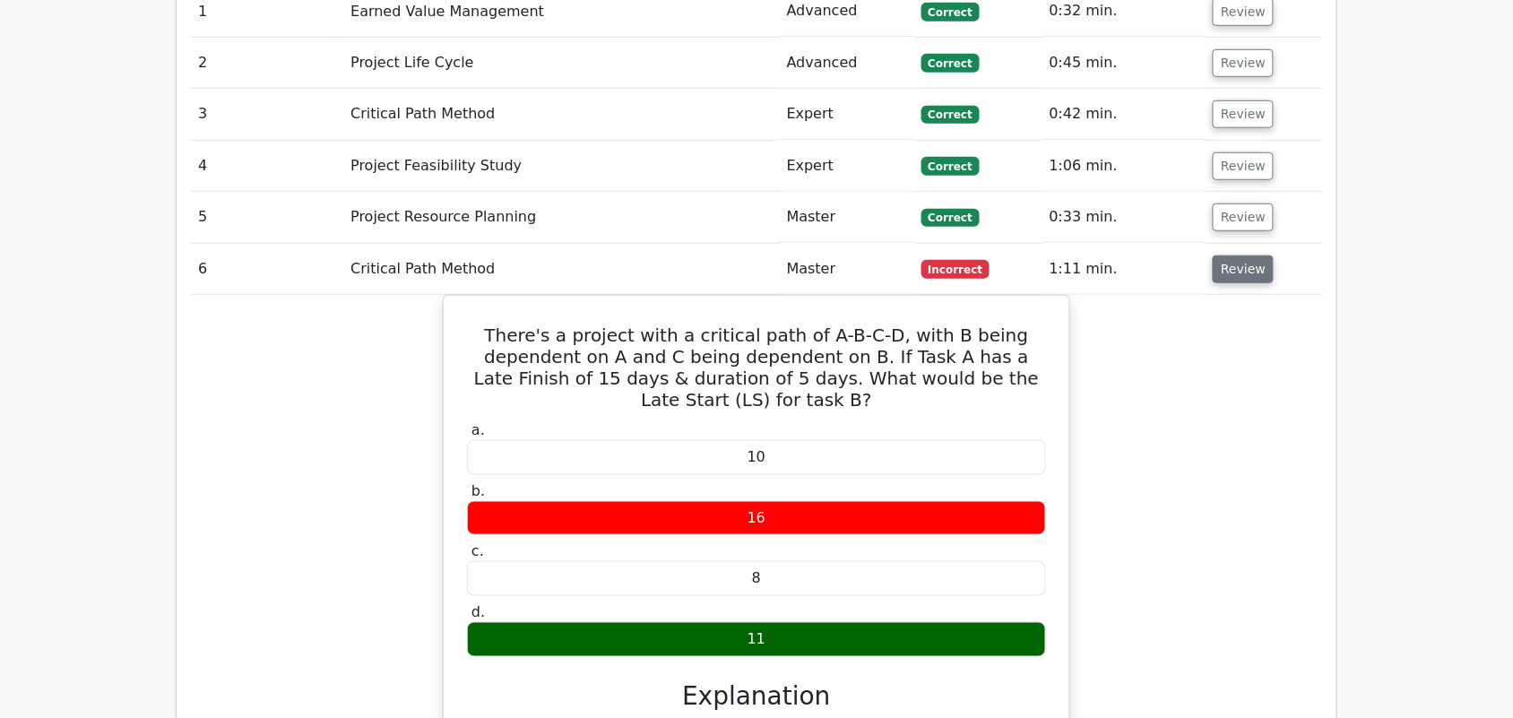
click at [1240, 256] on button "Review" at bounding box center [1243, 270] width 61 height 28
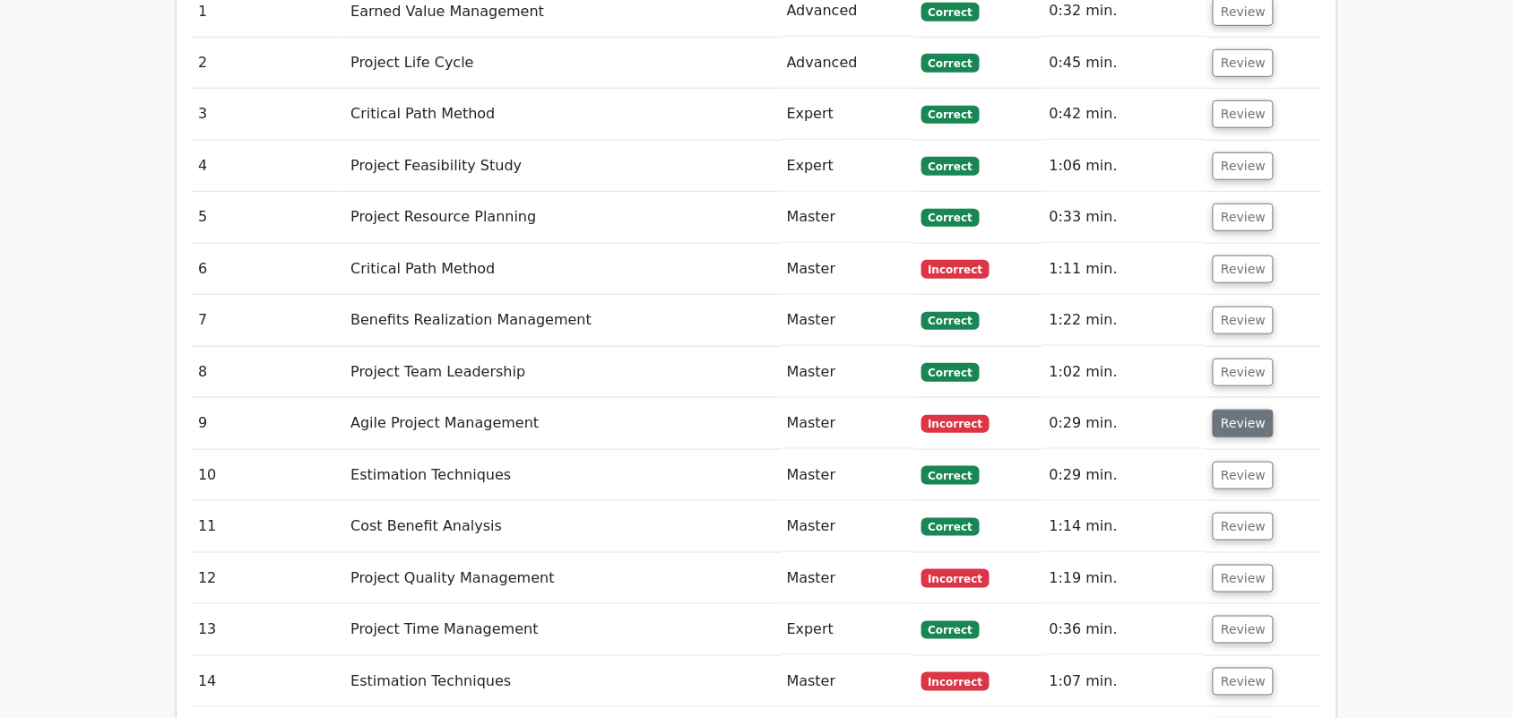
click at [1234, 410] on button "Review" at bounding box center [1243, 424] width 61 height 28
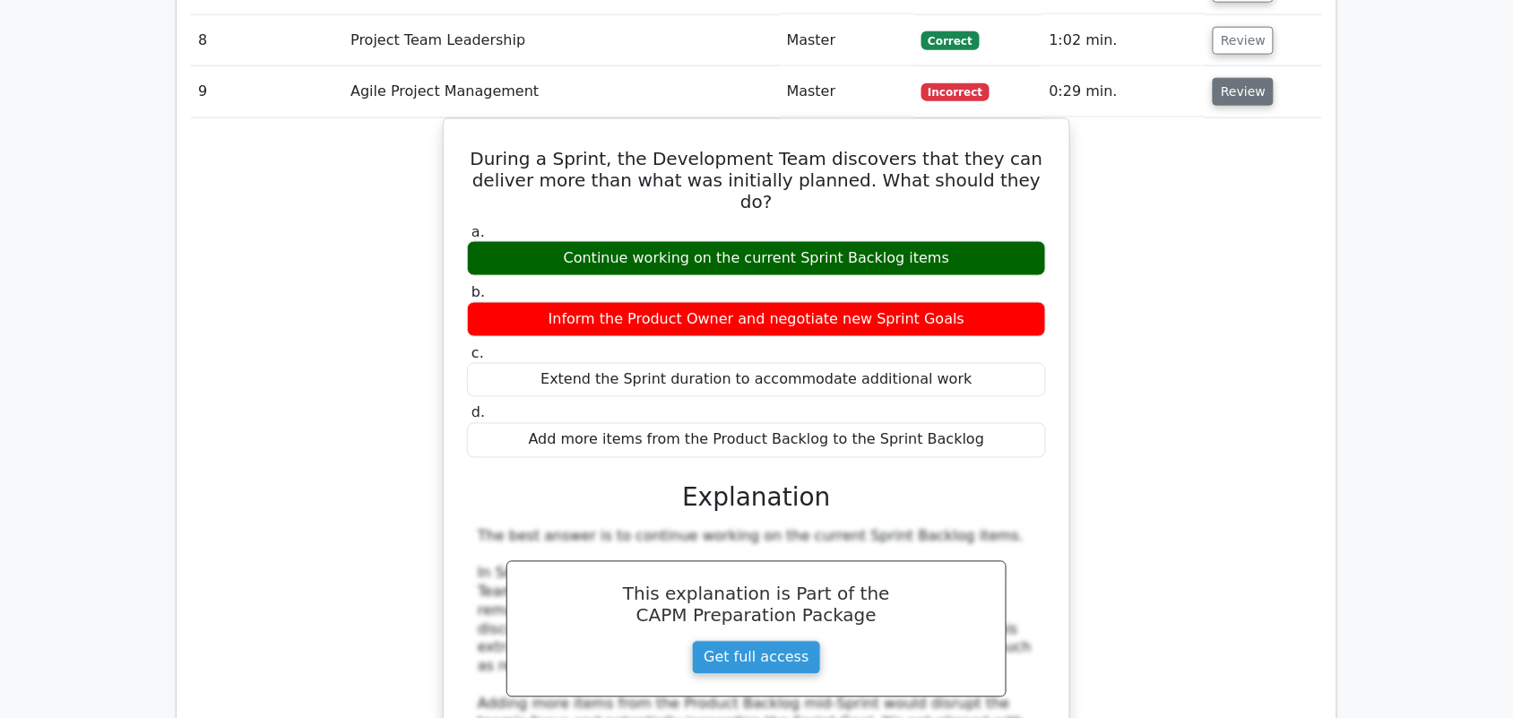
scroll to position [2667, 0]
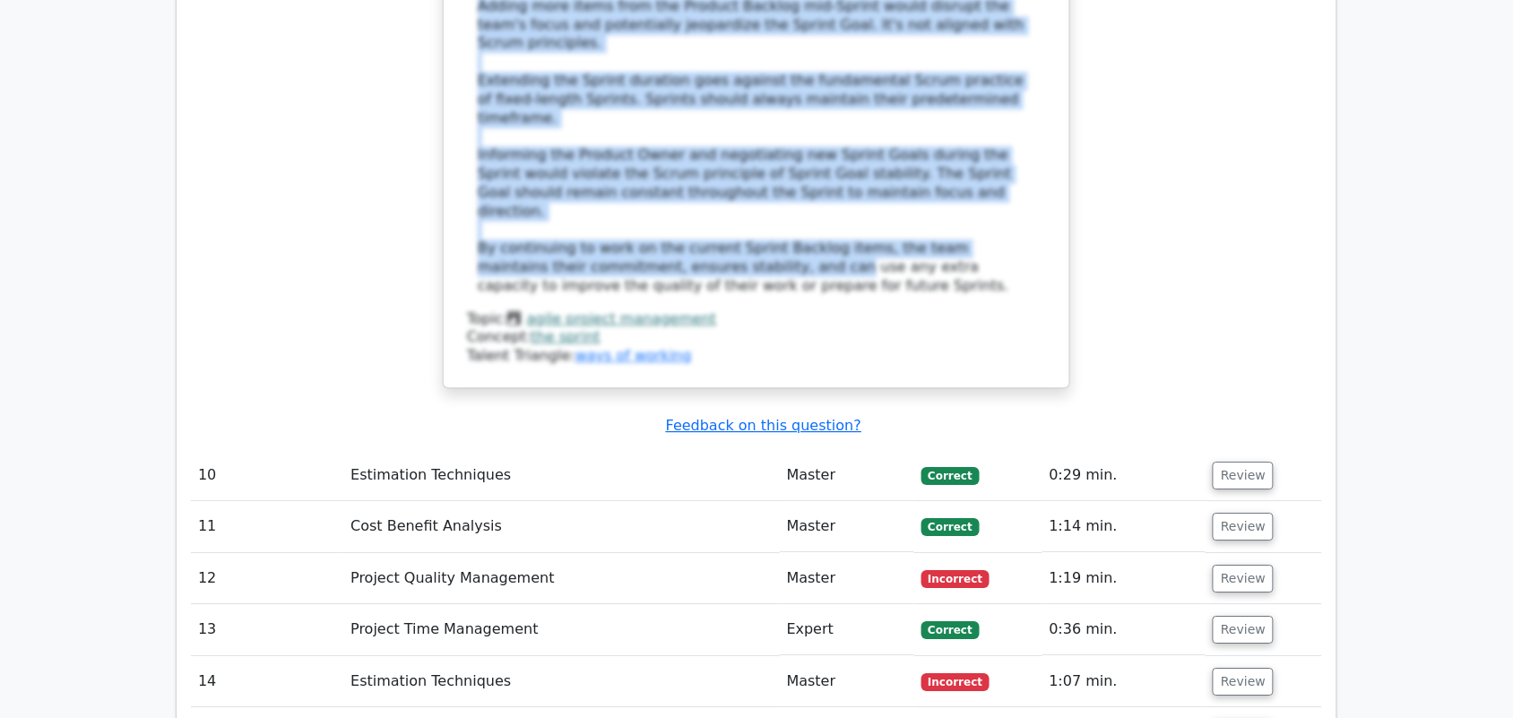
scroll to position [3365, 0]
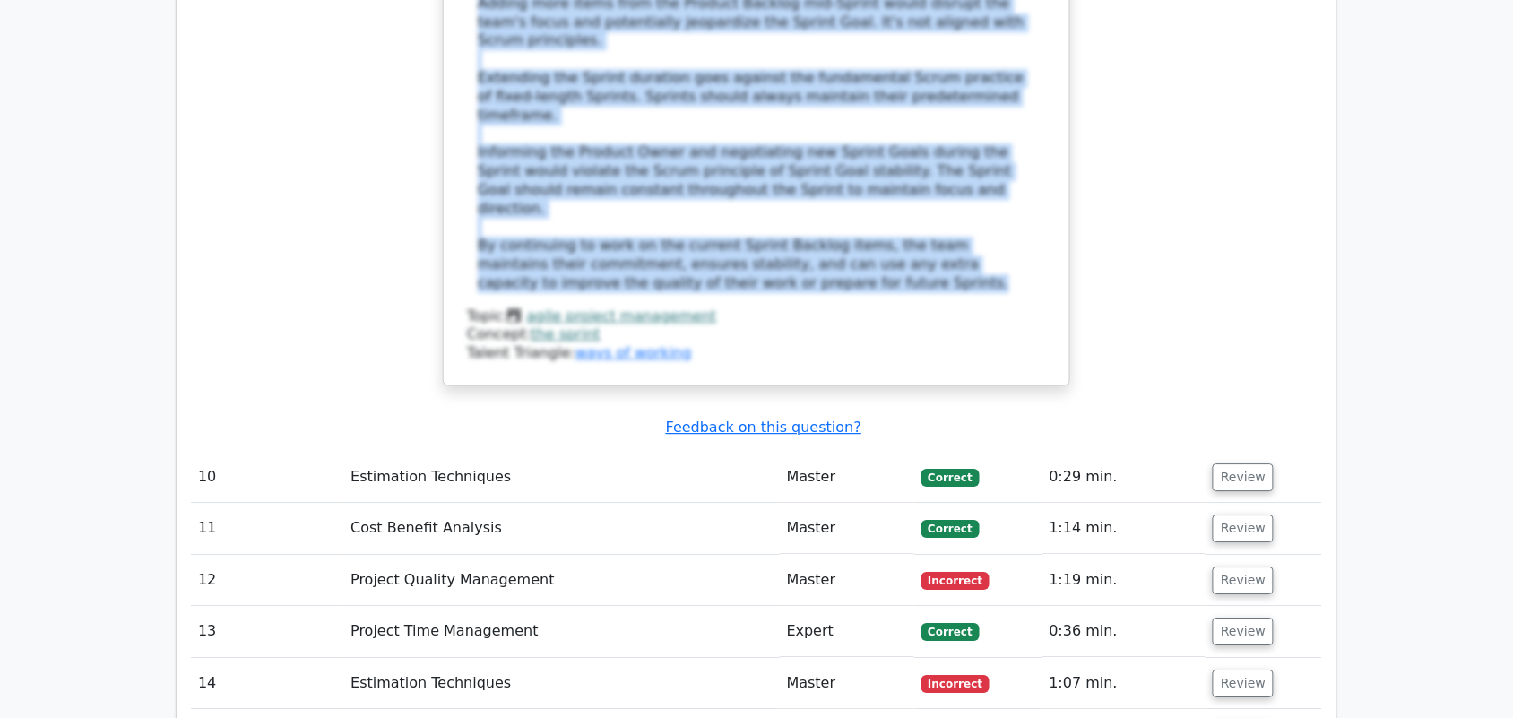
drag, startPoint x: 481, startPoint y: 445, endPoint x: 780, endPoint y: 143, distance: 424.7
click at [780, 143] on div "The best answer is to continue working on the current Sprint Backlog items. In …" at bounding box center [757, 60] width 558 height 466
copy div "The best answer is to continue working on the current Sprint Backlog items. In …"
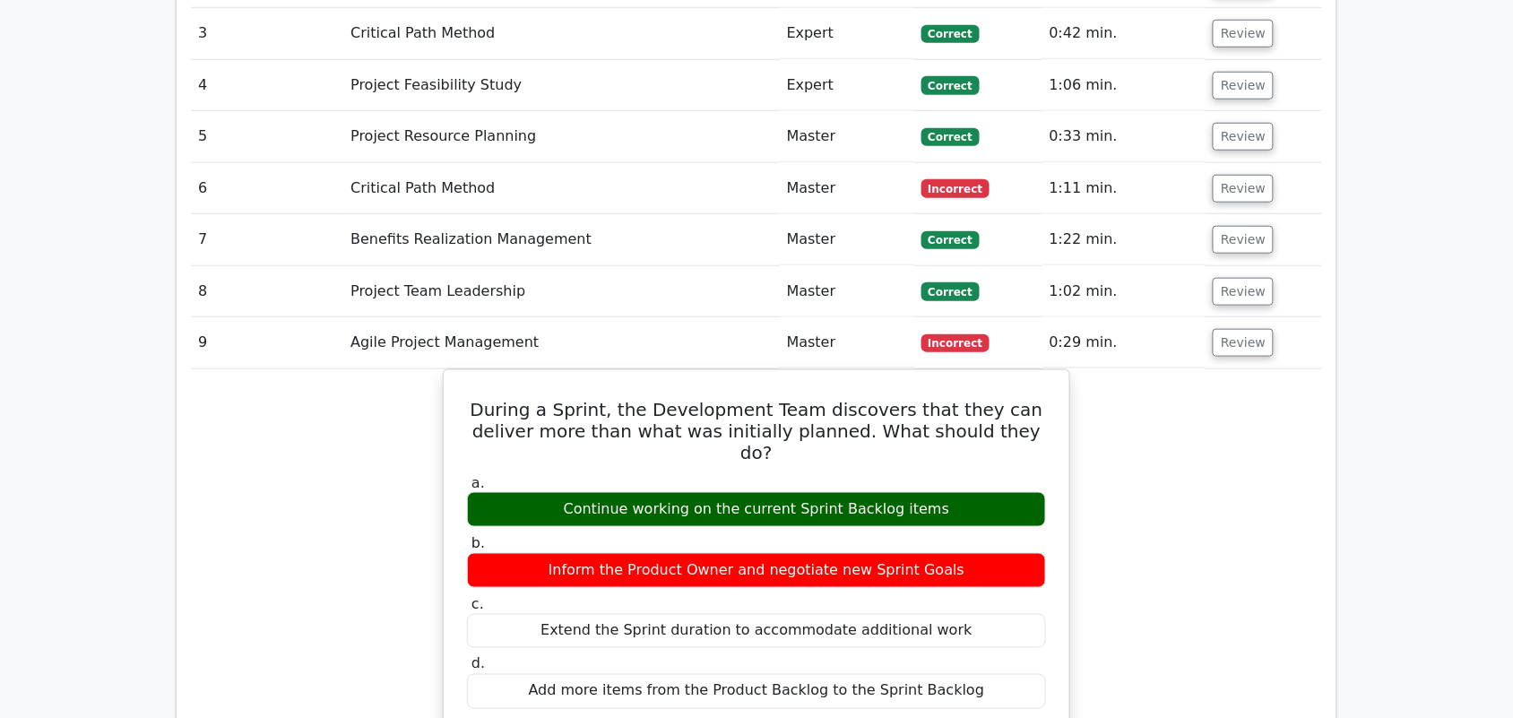
scroll to position [2416, 0]
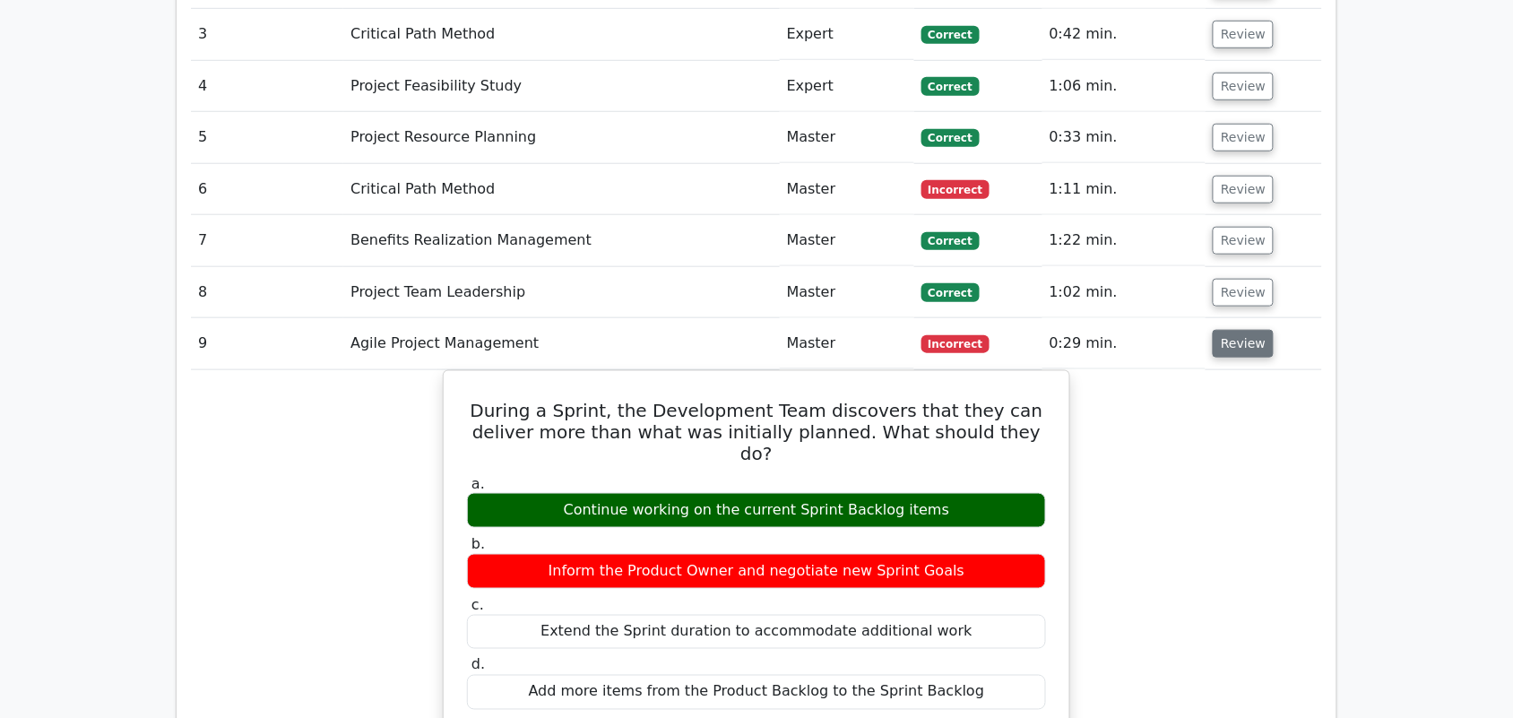
click at [1213, 330] on button "Review" at bounding box center [1243, 344] width 61 height 28
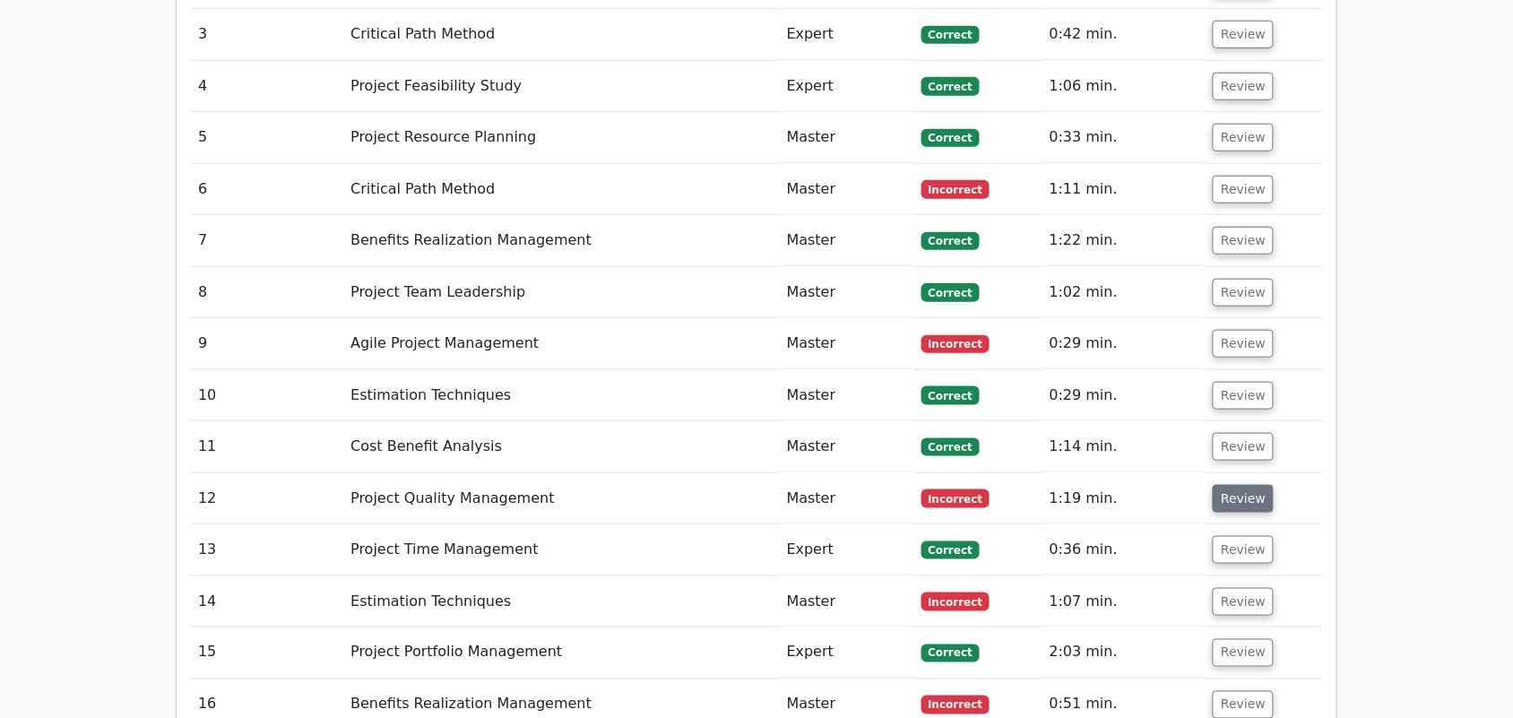
click at [1225, 485] on button "Review" at bounding box center [1243, 499] width 61 height 28
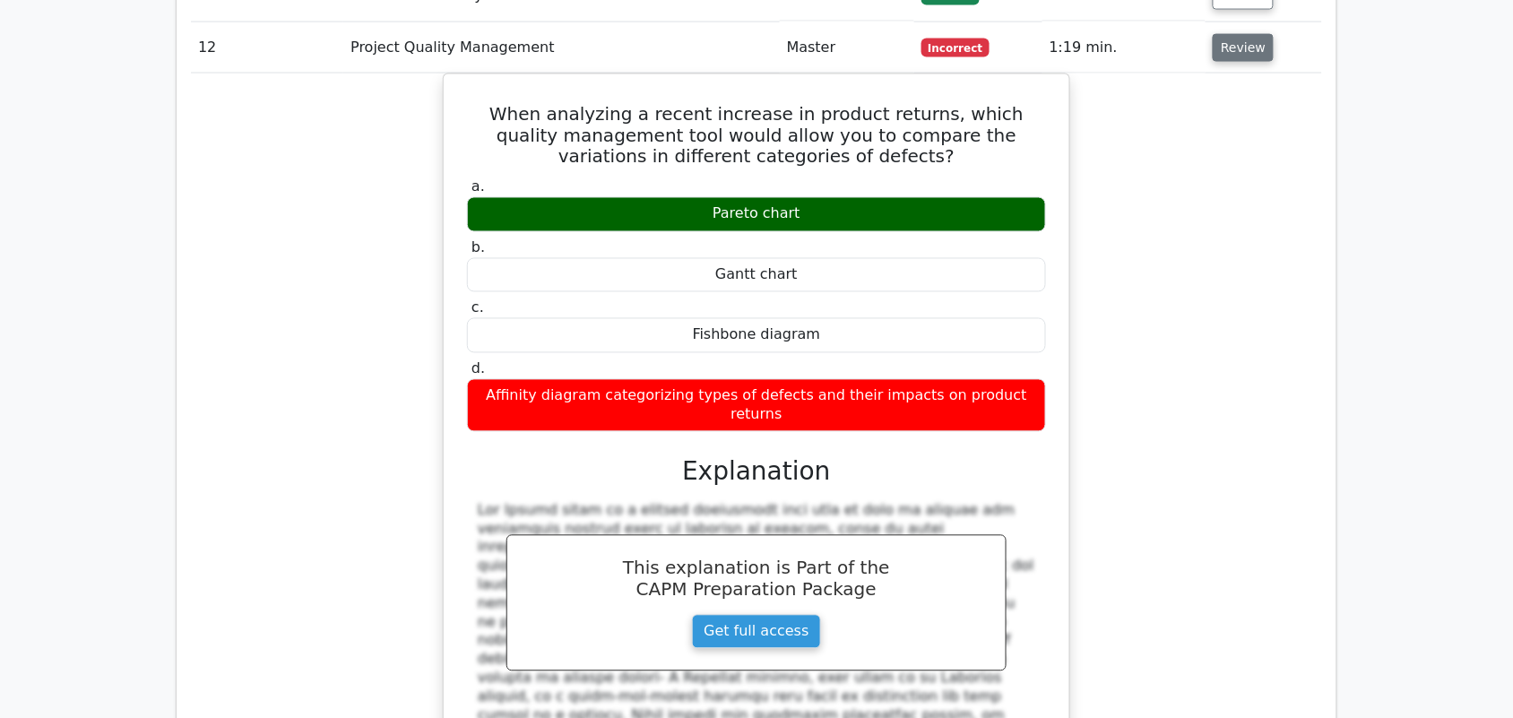
scroll to position [2869, 0]
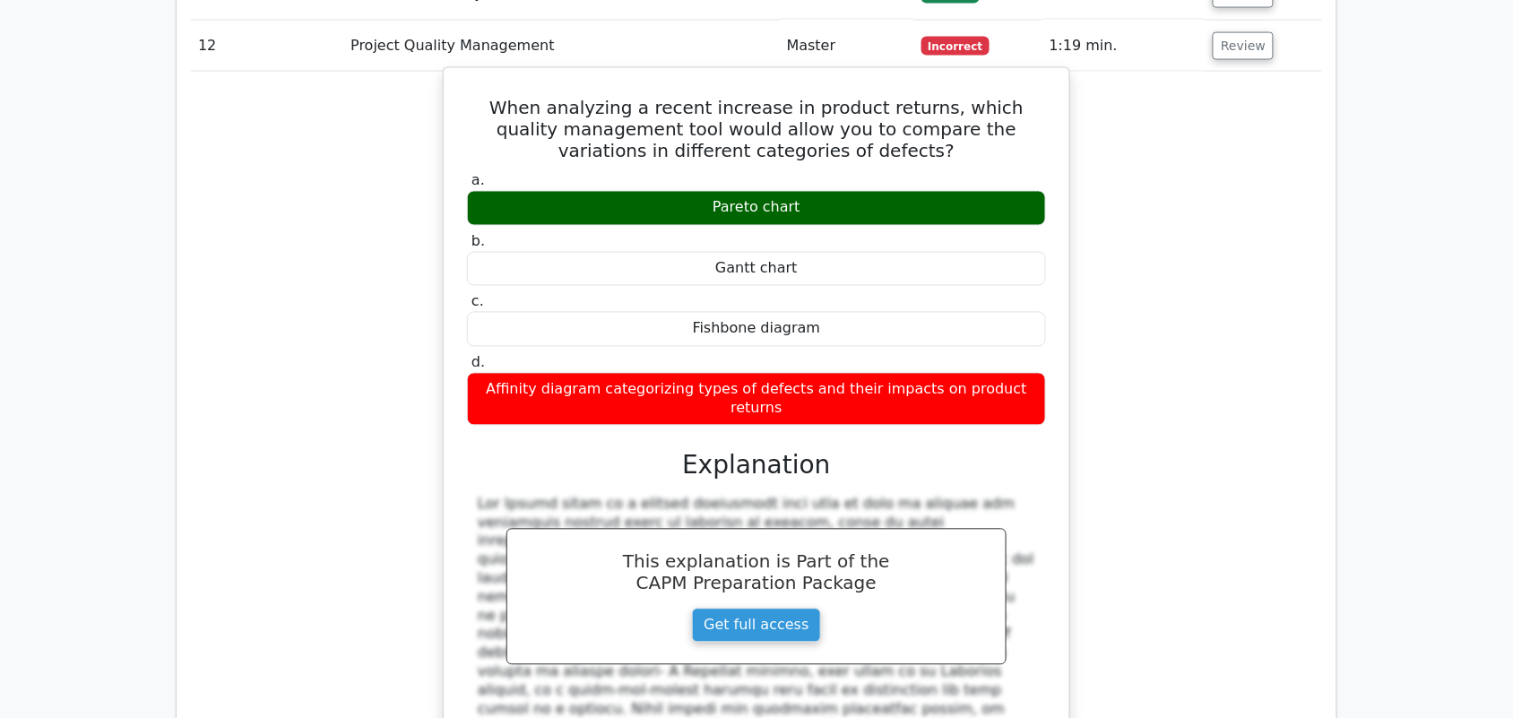
click at [495, 496] on div at bounding box center [757, 654] width 558 height 317
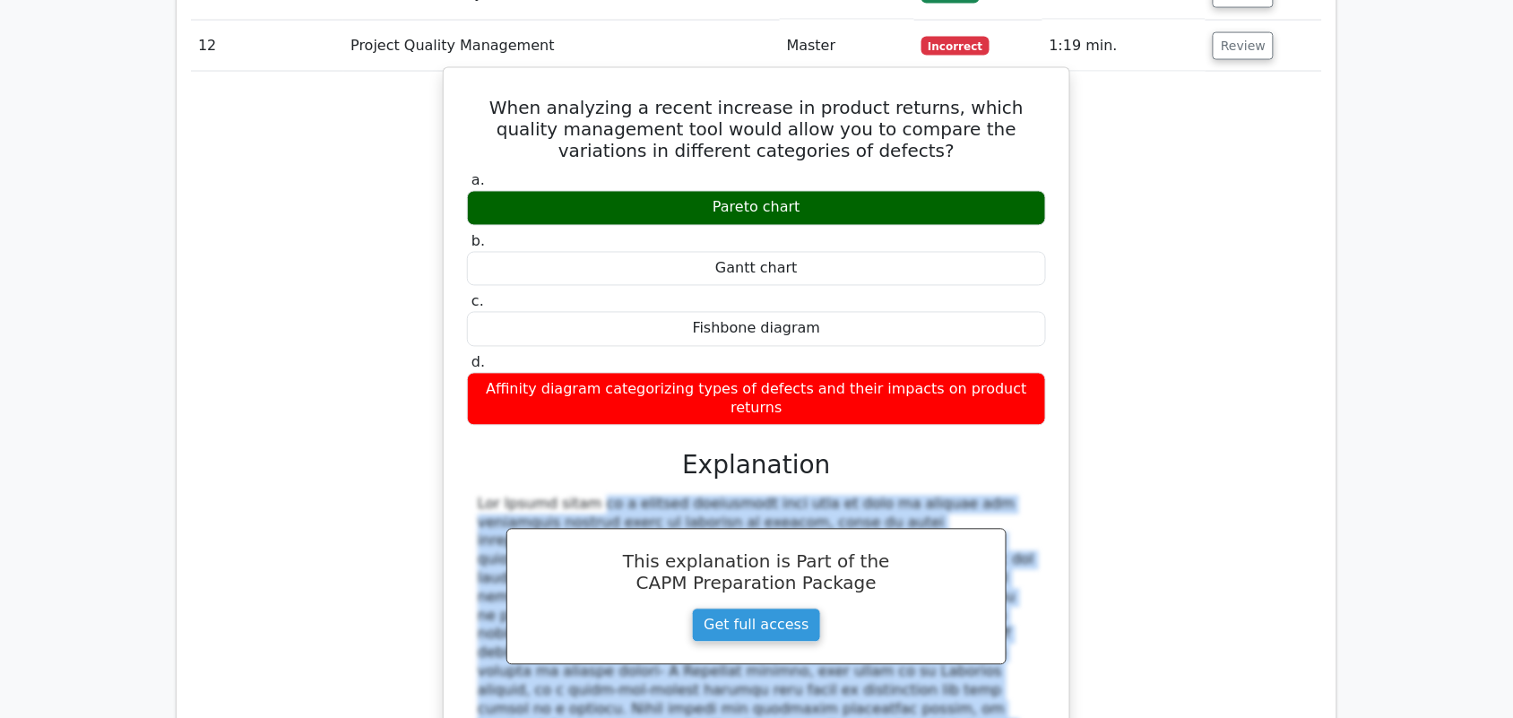
click at [495, 496] on div at bounding box center [757, 654] width 558 height 317
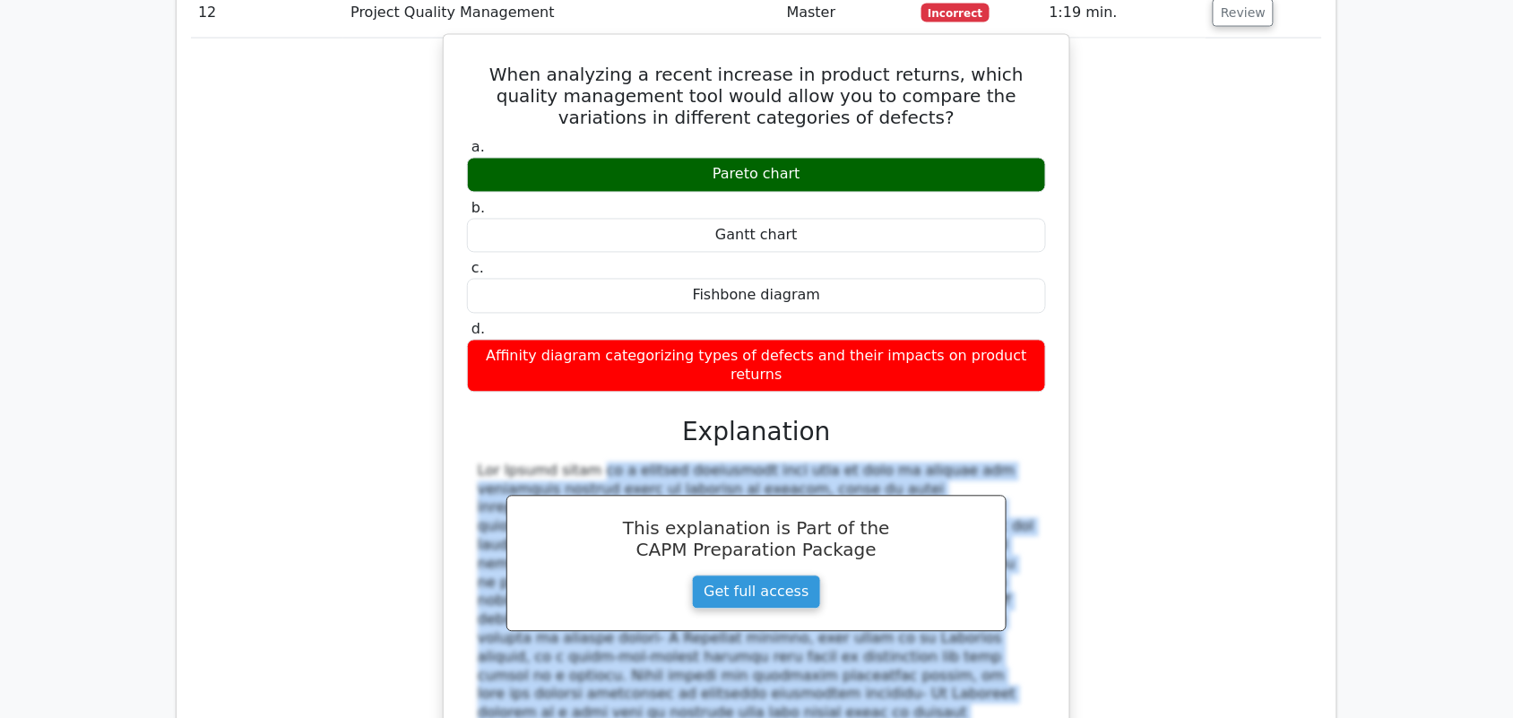
scroll to position [2947, 0]
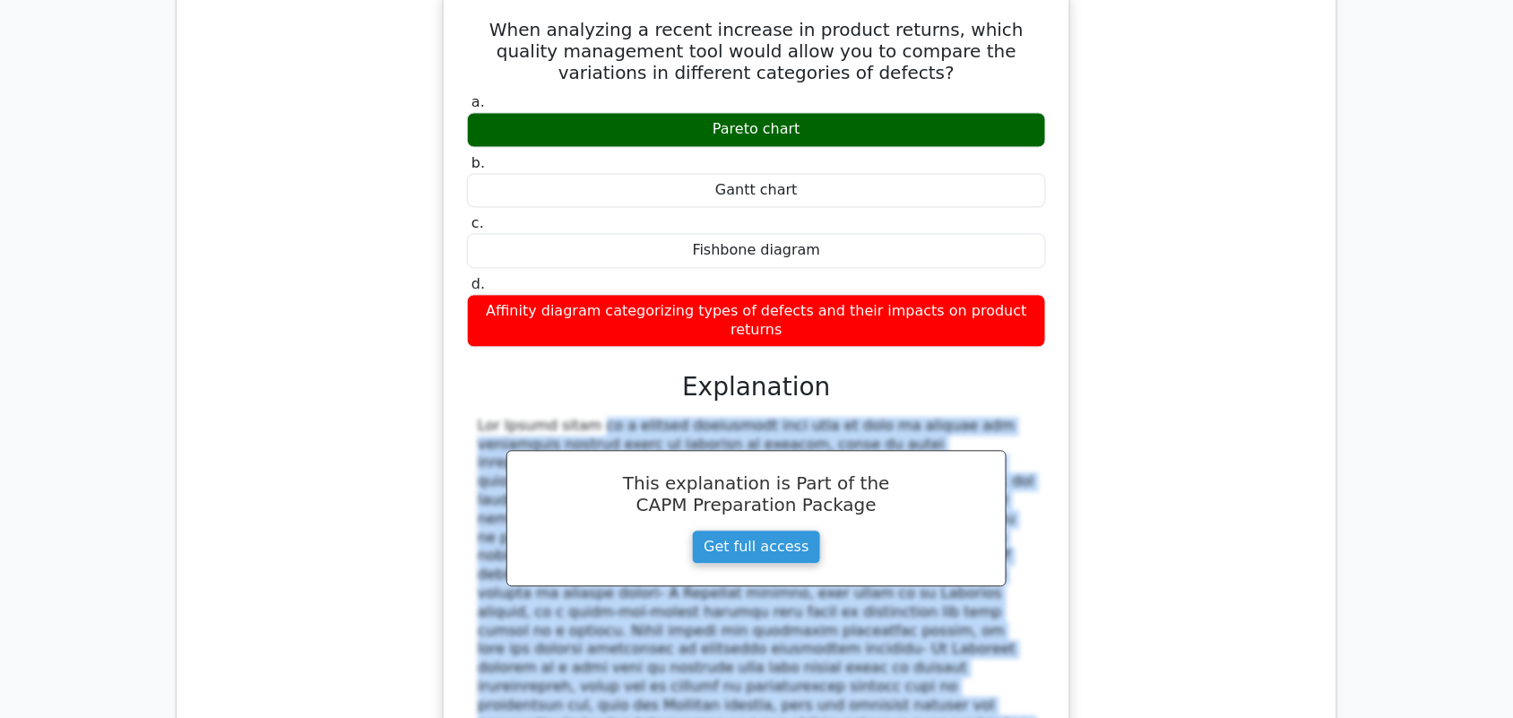
copy div "The Pareto chart is a quality management tool that is used to analyze and prior…"
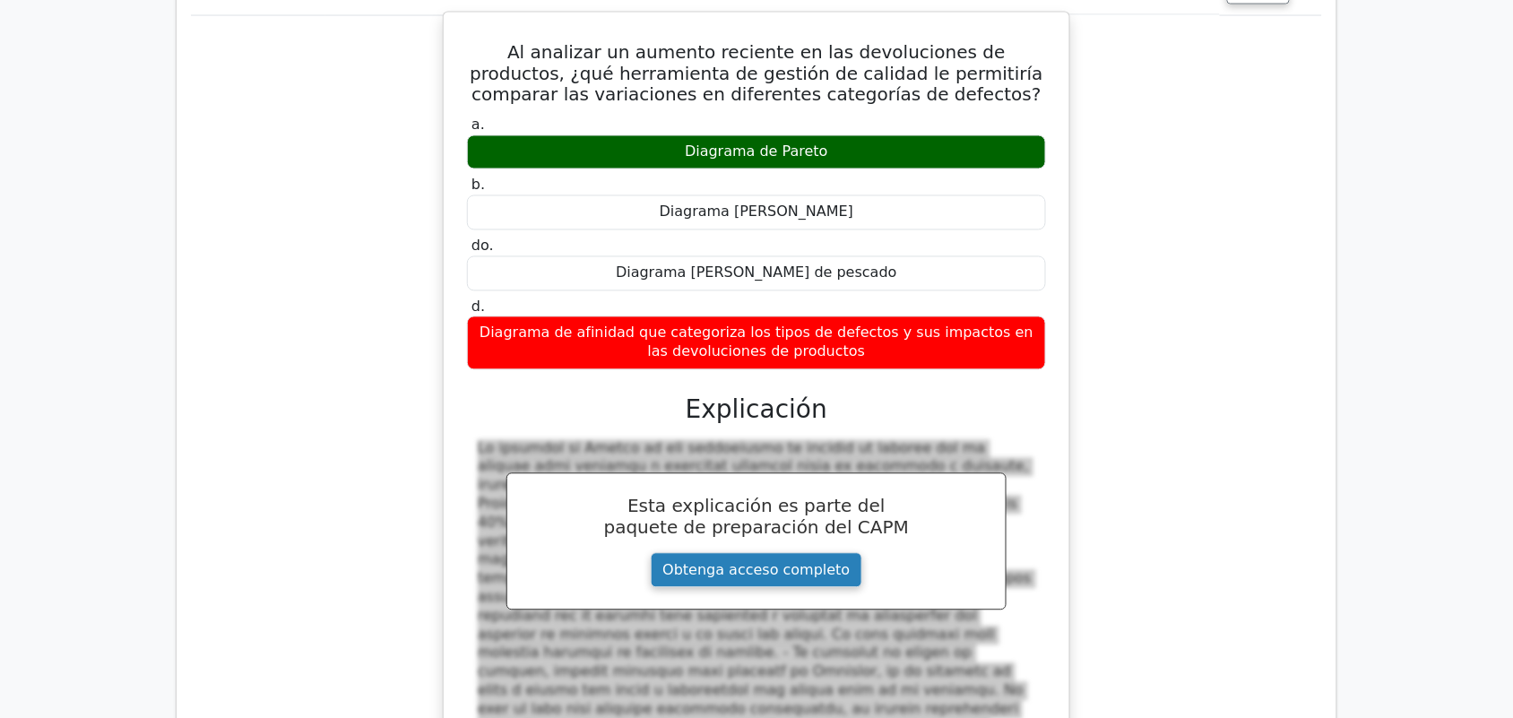
scroll to position [2993, 0]
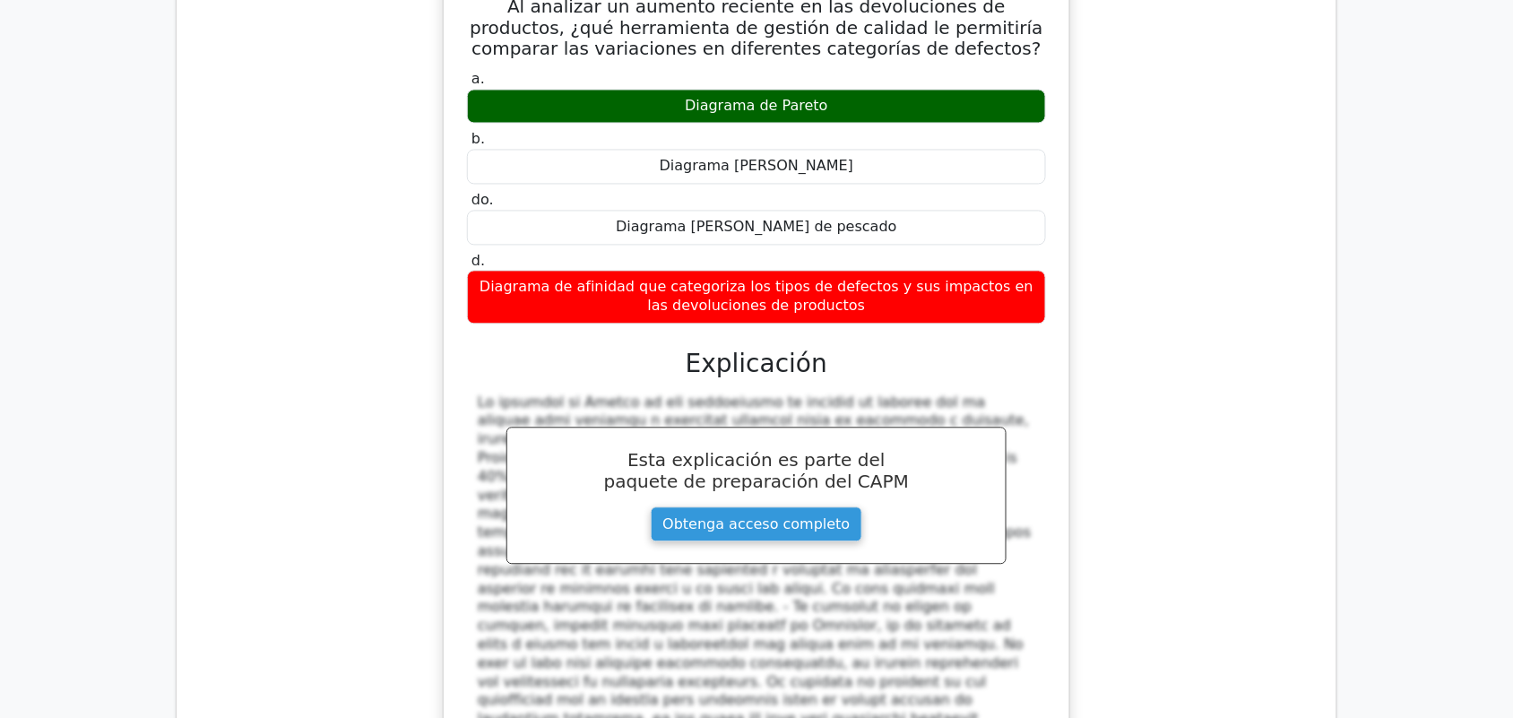
click at [581, 612] on font at bounding box center [754, 589] width 553 height 390
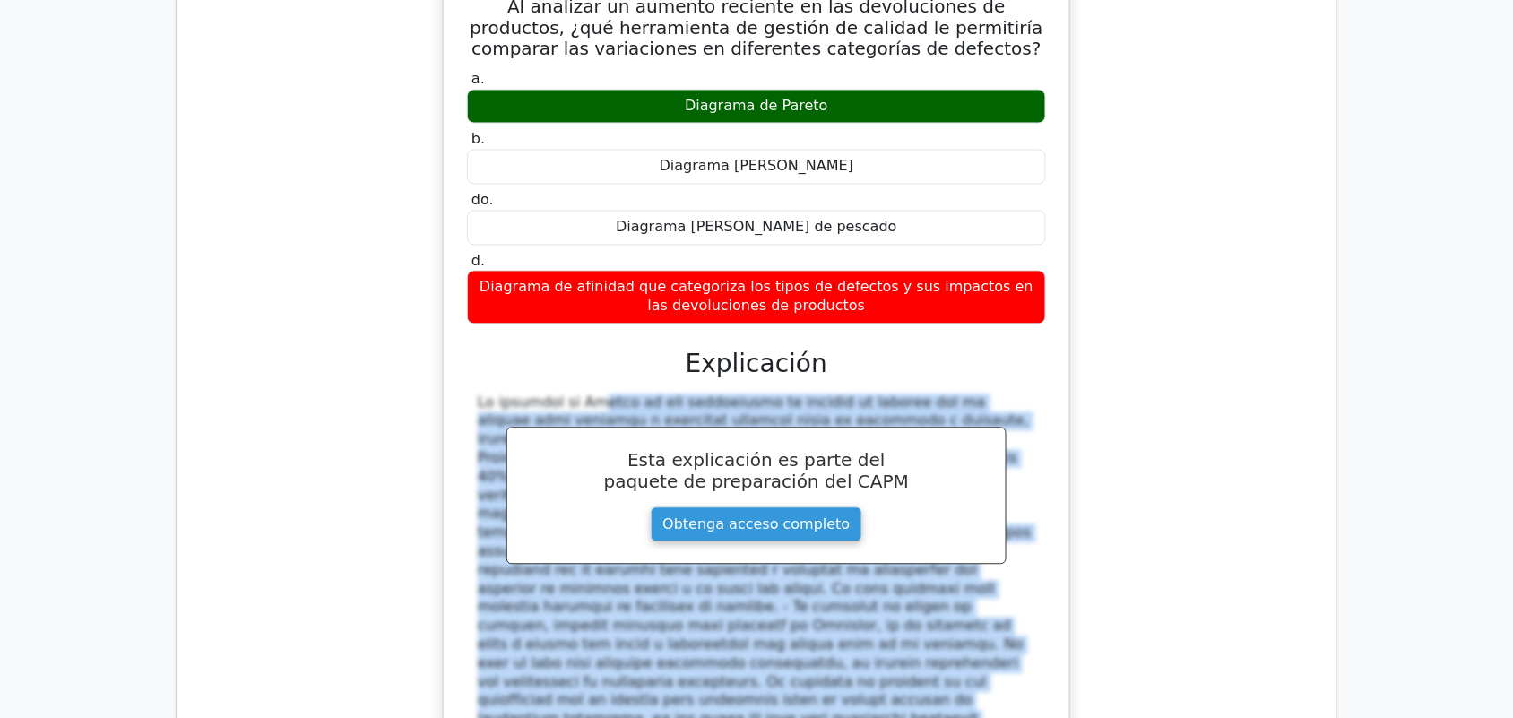
click at [581, 612] on font at bounding box center [754, 589] width 553 height 390
copy div "Lo ipsumdol si Ametco ad eli seddoeiusmo te incidid ut laboree dol ma aliquae a…"
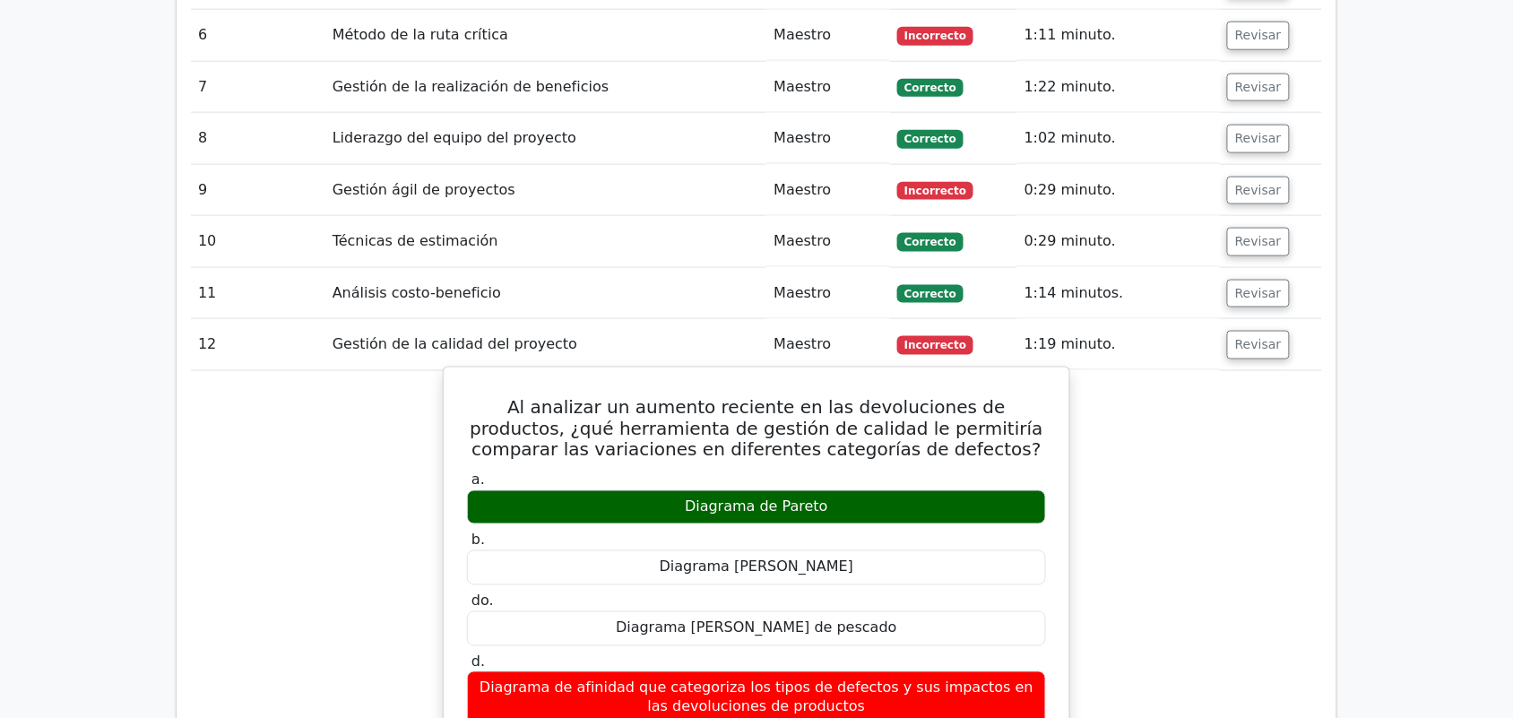
scroll to position [2601, 0]
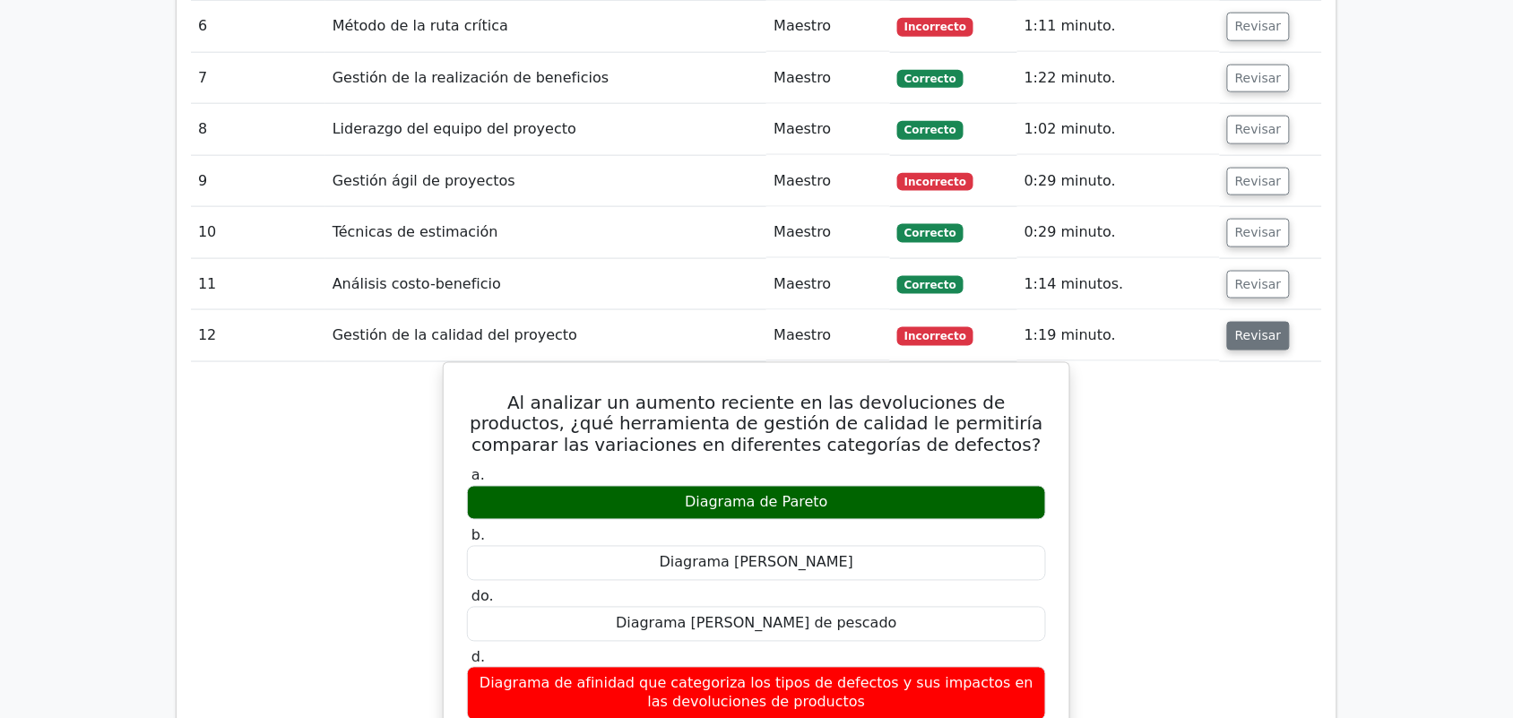
click at [1252, 329] on font "Revisar" at bounding box center [1258, 336] width 47 height 14
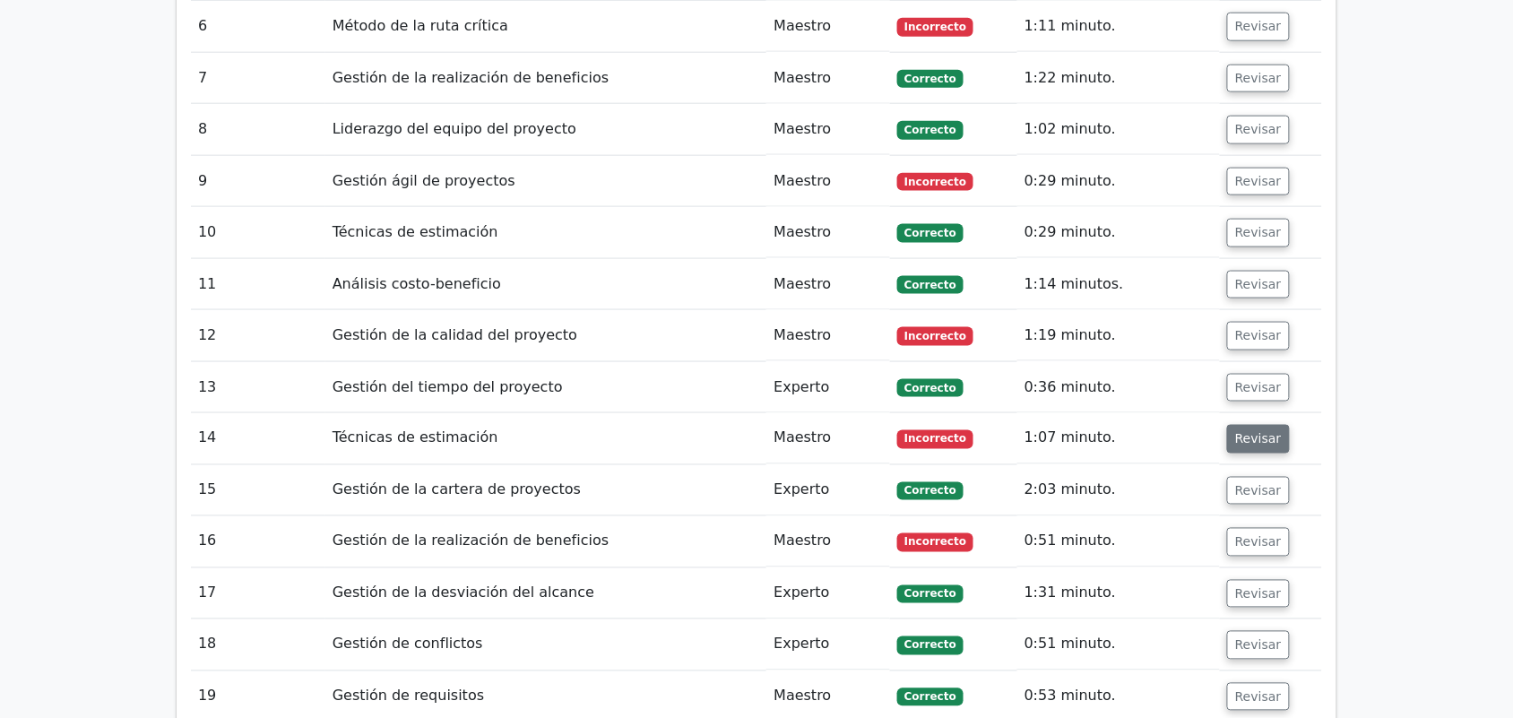
click at [1249, 432] on font "Revisar" at bounding box center [1258, 439] width 47 height 14
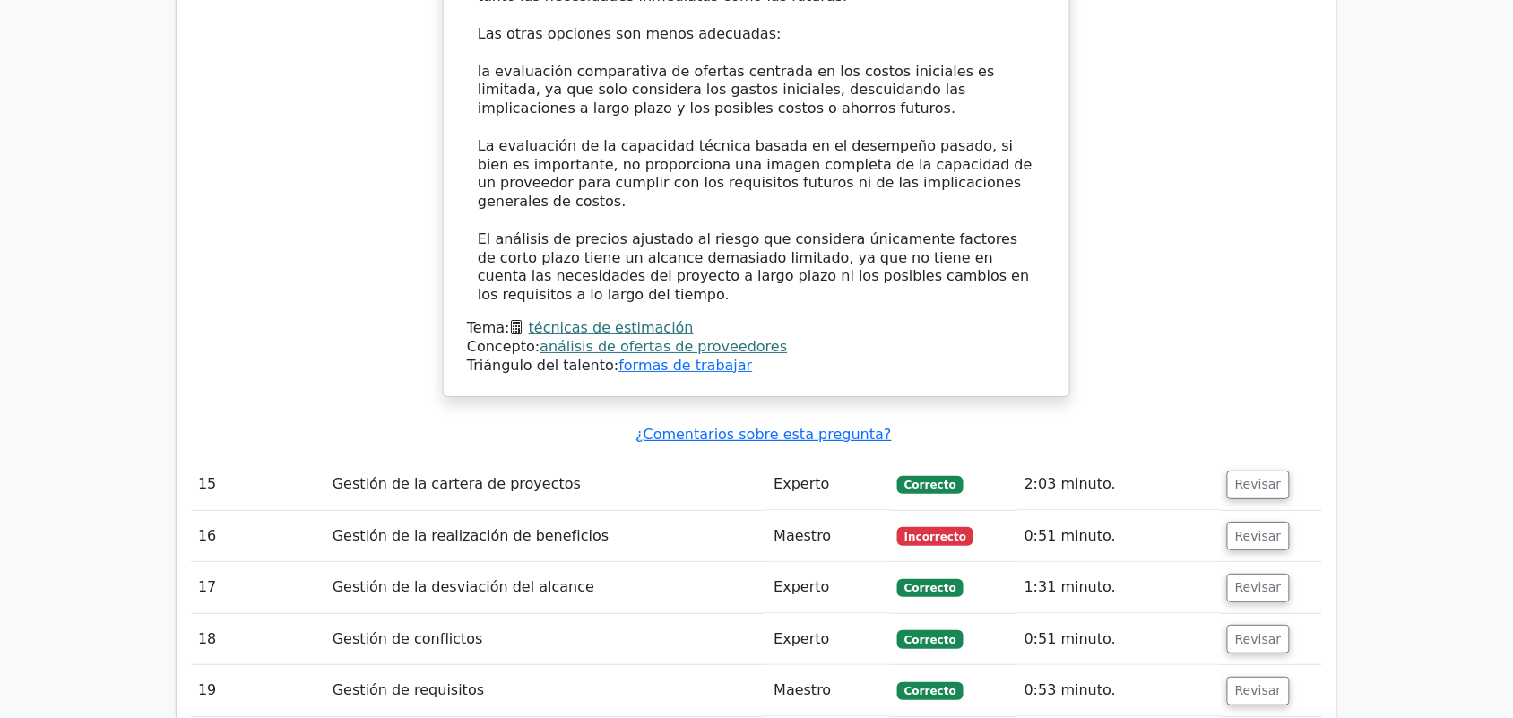
scroll to position [3830, 0]
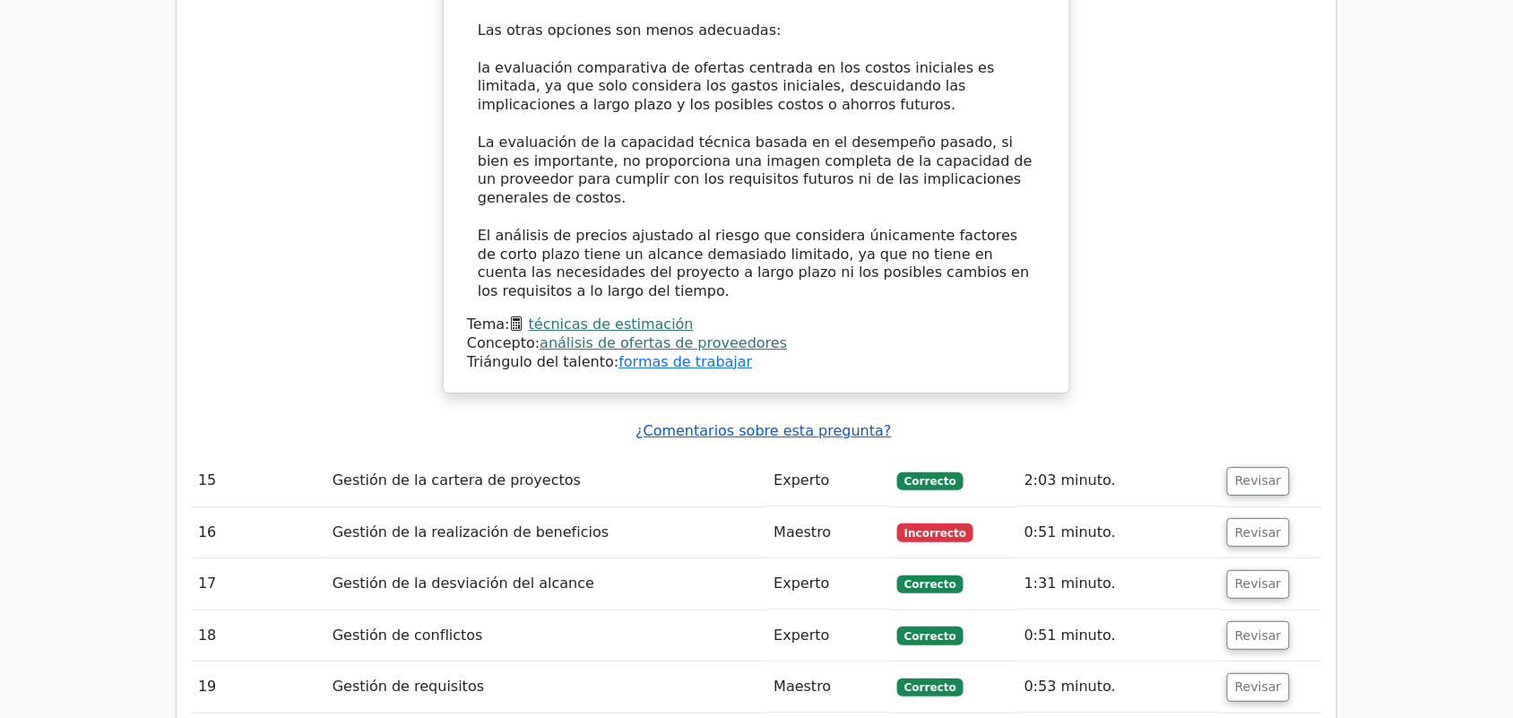
click at [808, 422] on font "¿Comentarios sobre esta pregunta?" at bounding box center [764, 430] width 256 height 17
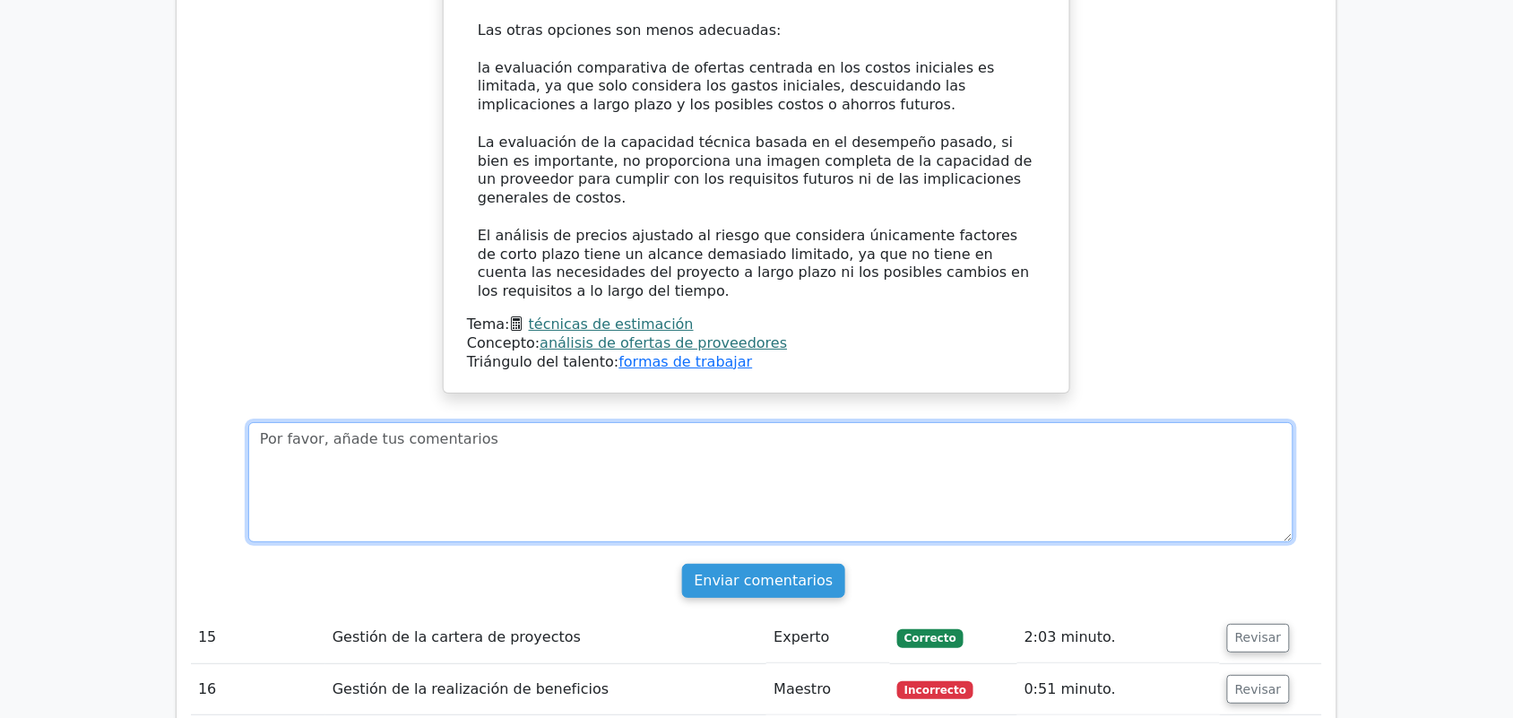
click at [745, 422] on textarea at bounding box center [770, 482] width 1045 height 120
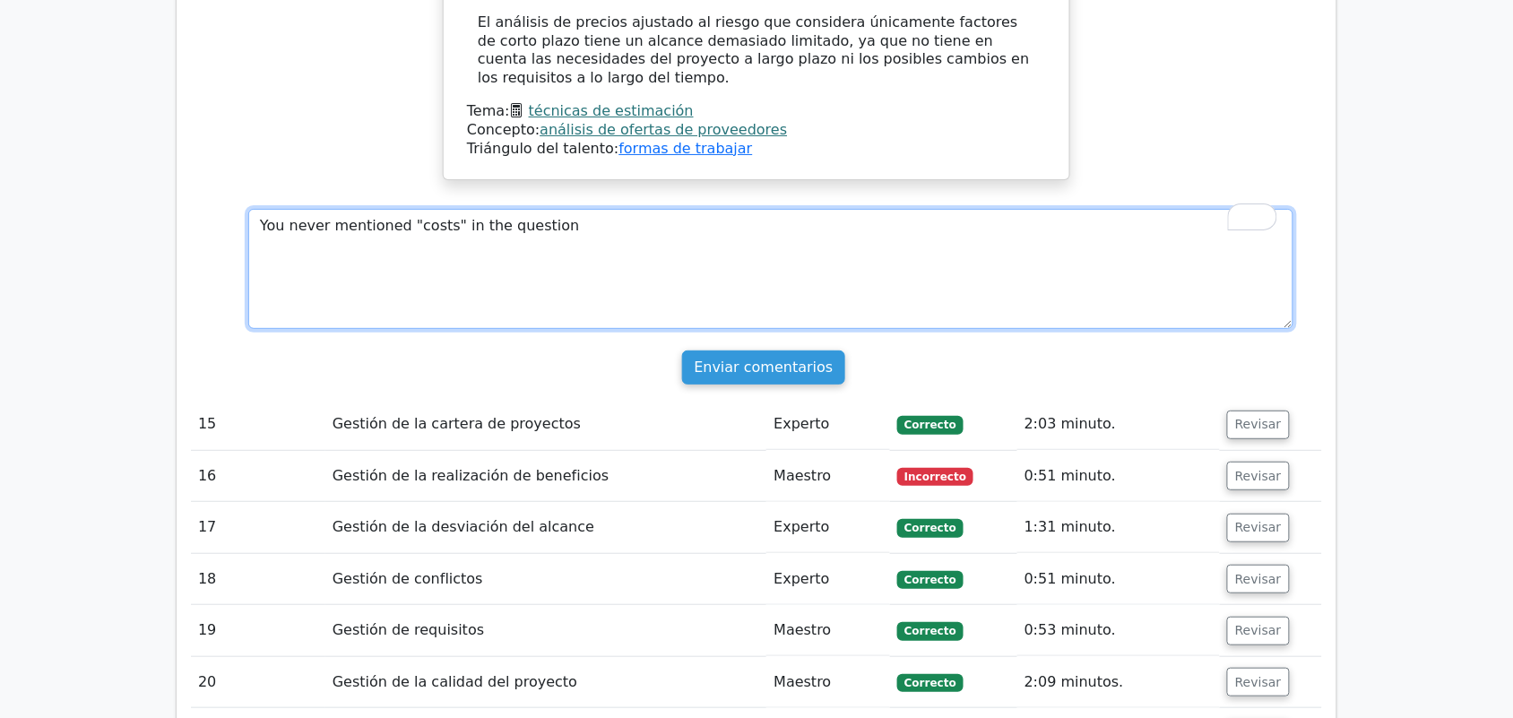
scroll to position [4036, 0]
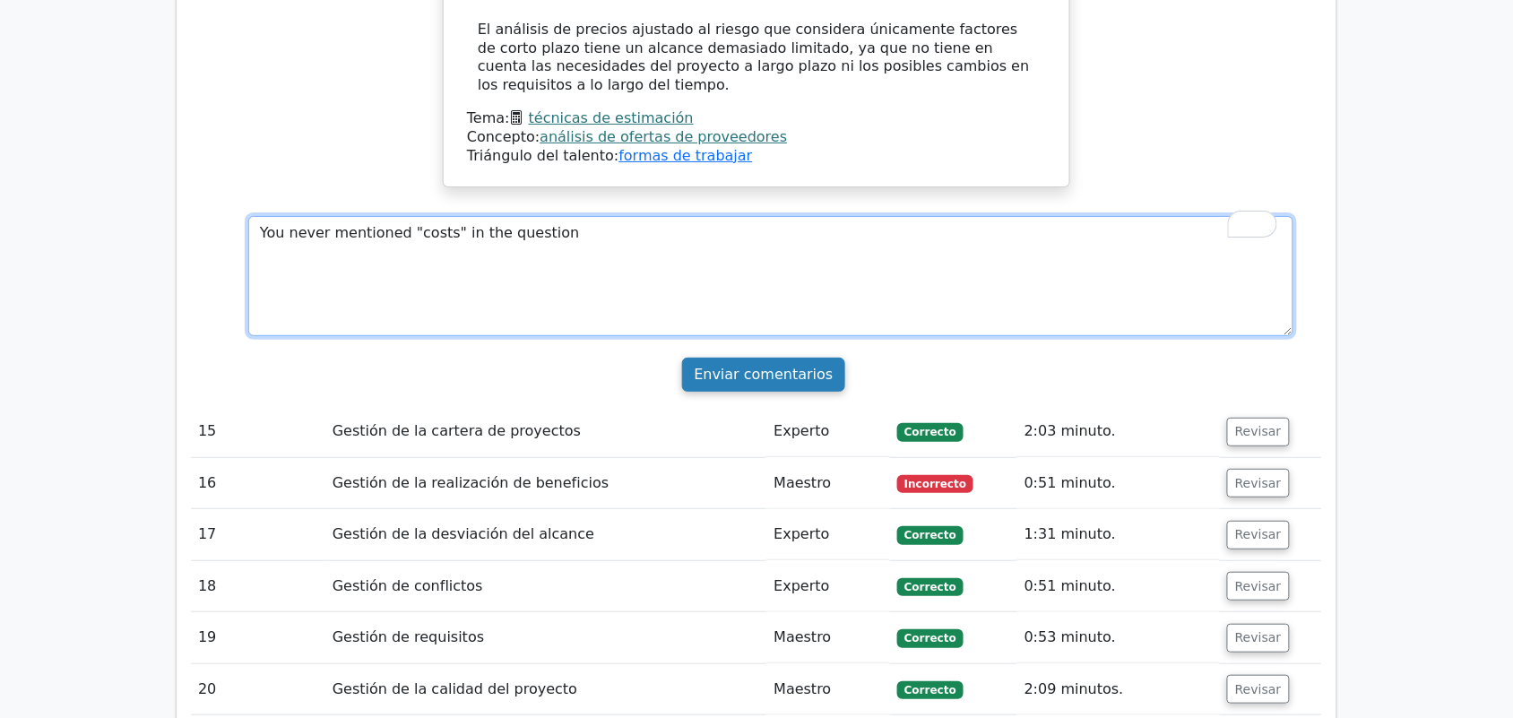
type textarea "You never mentioned "costs" in the question"
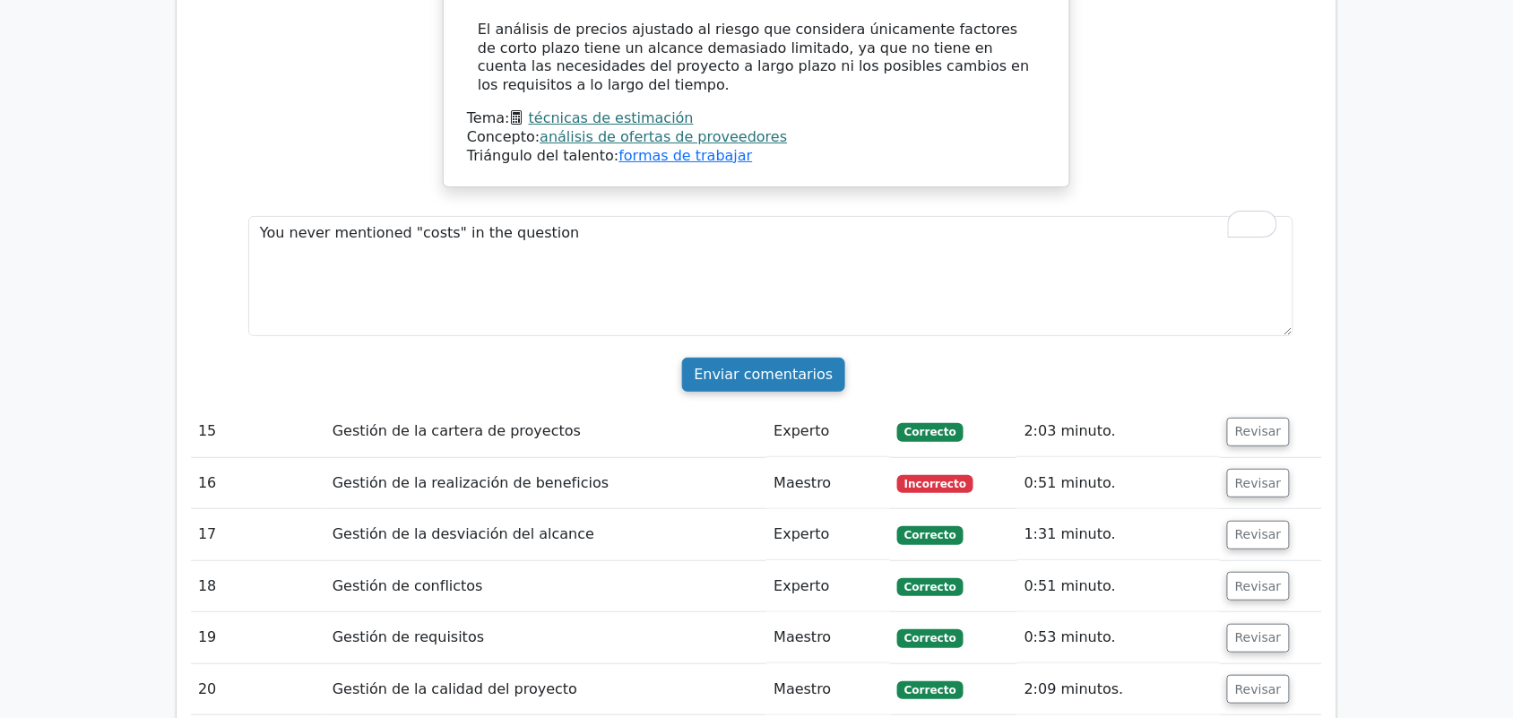
click at [786, 358] on input "Enviar comentarios" at bounding box center [763, 375] width 162 height 34
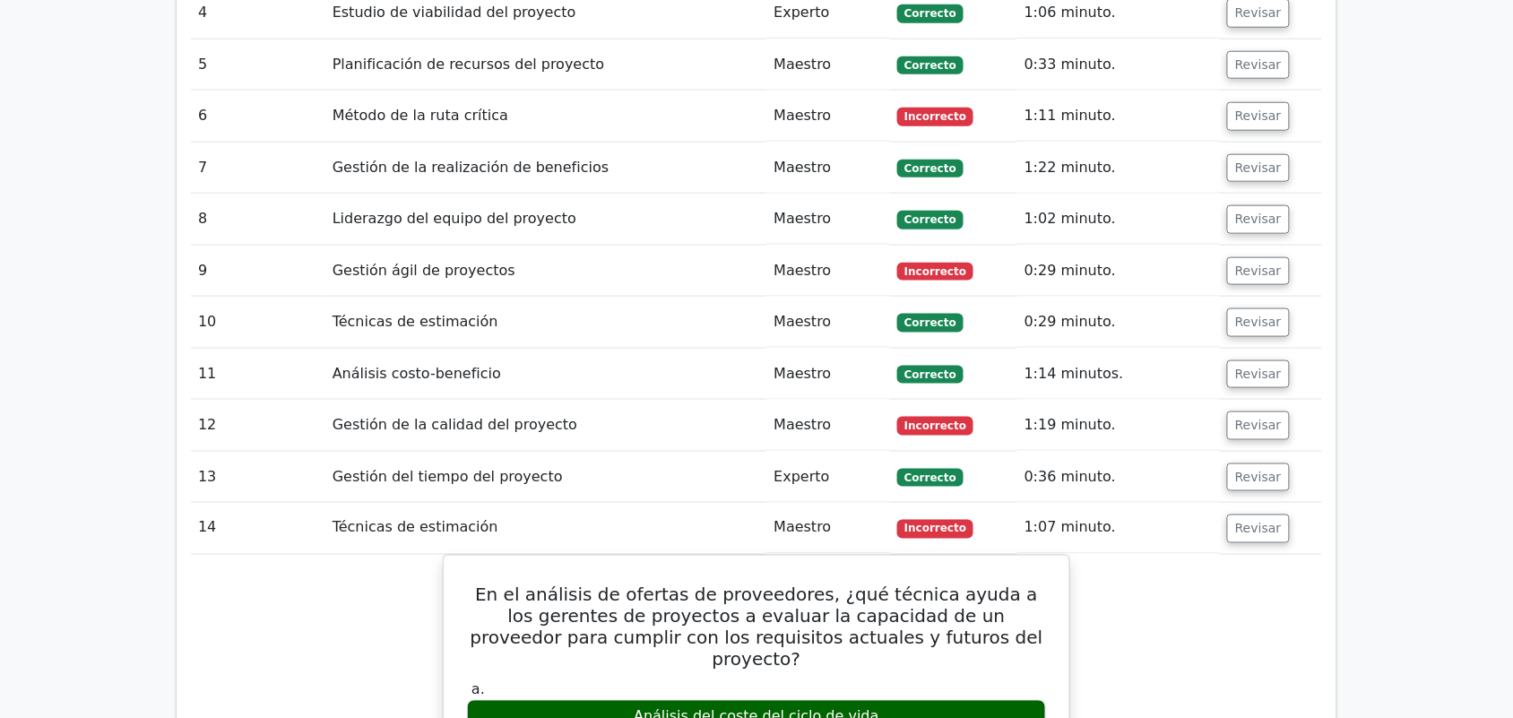
scroll to position [2531, 0]
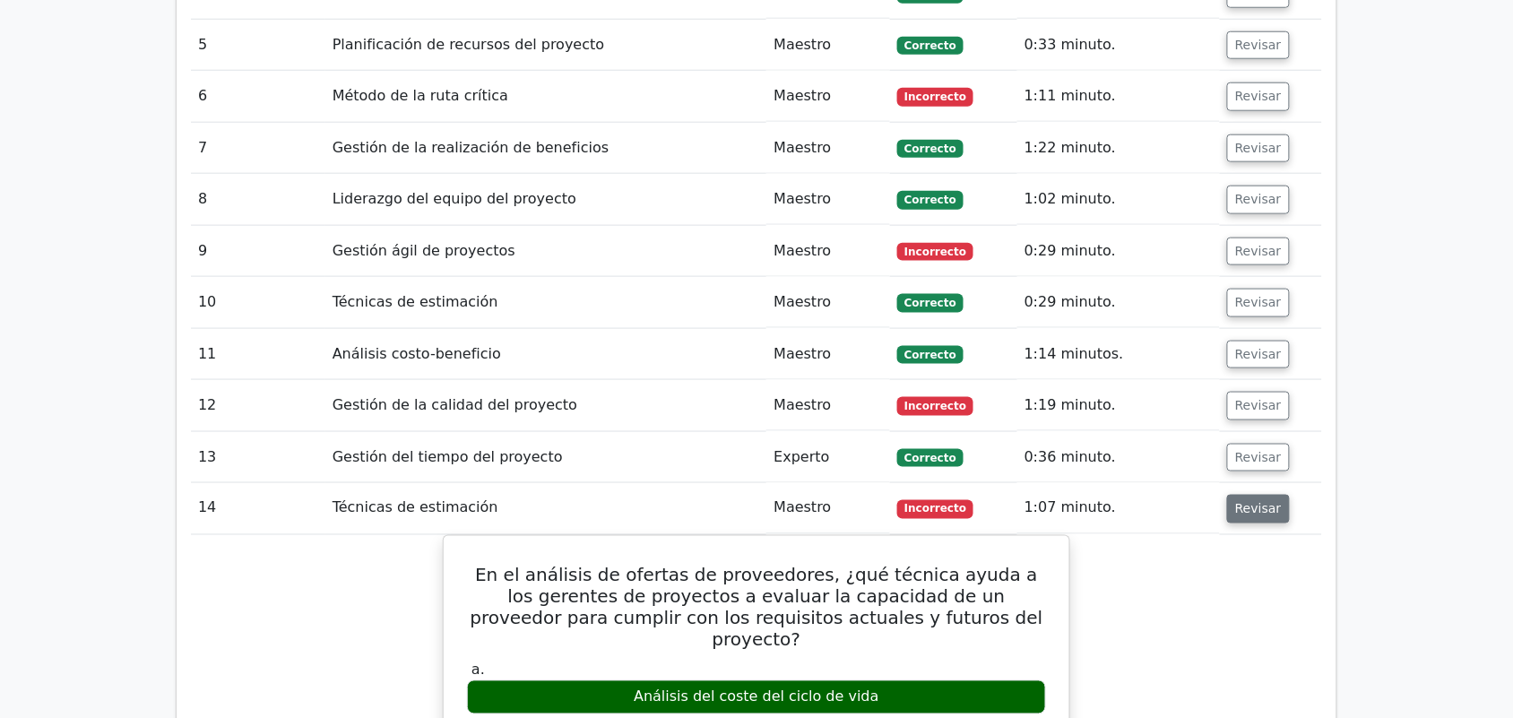
click at [1238, 502] on font "Revisar" at bounding box center [1258, 509] width 47 height 14
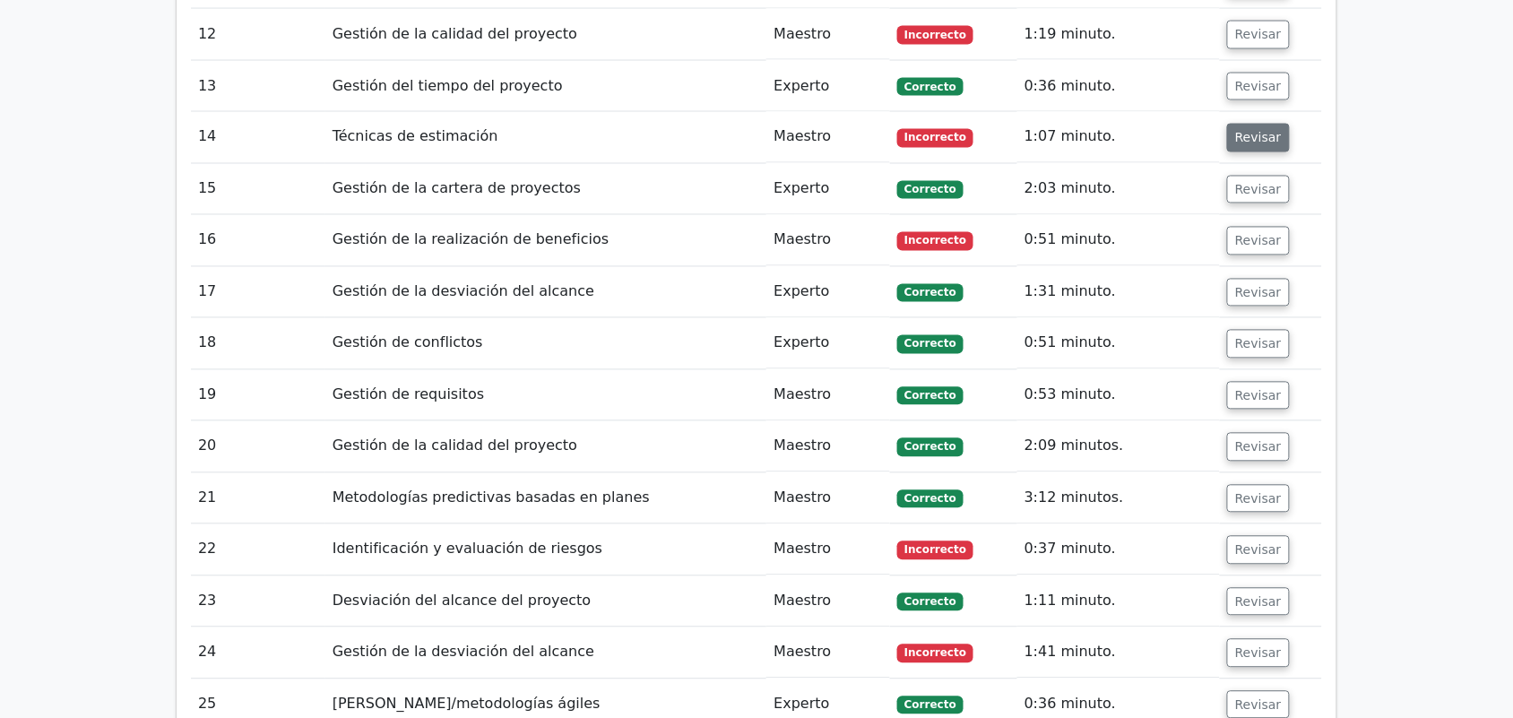
scroll to position [3002, 0]
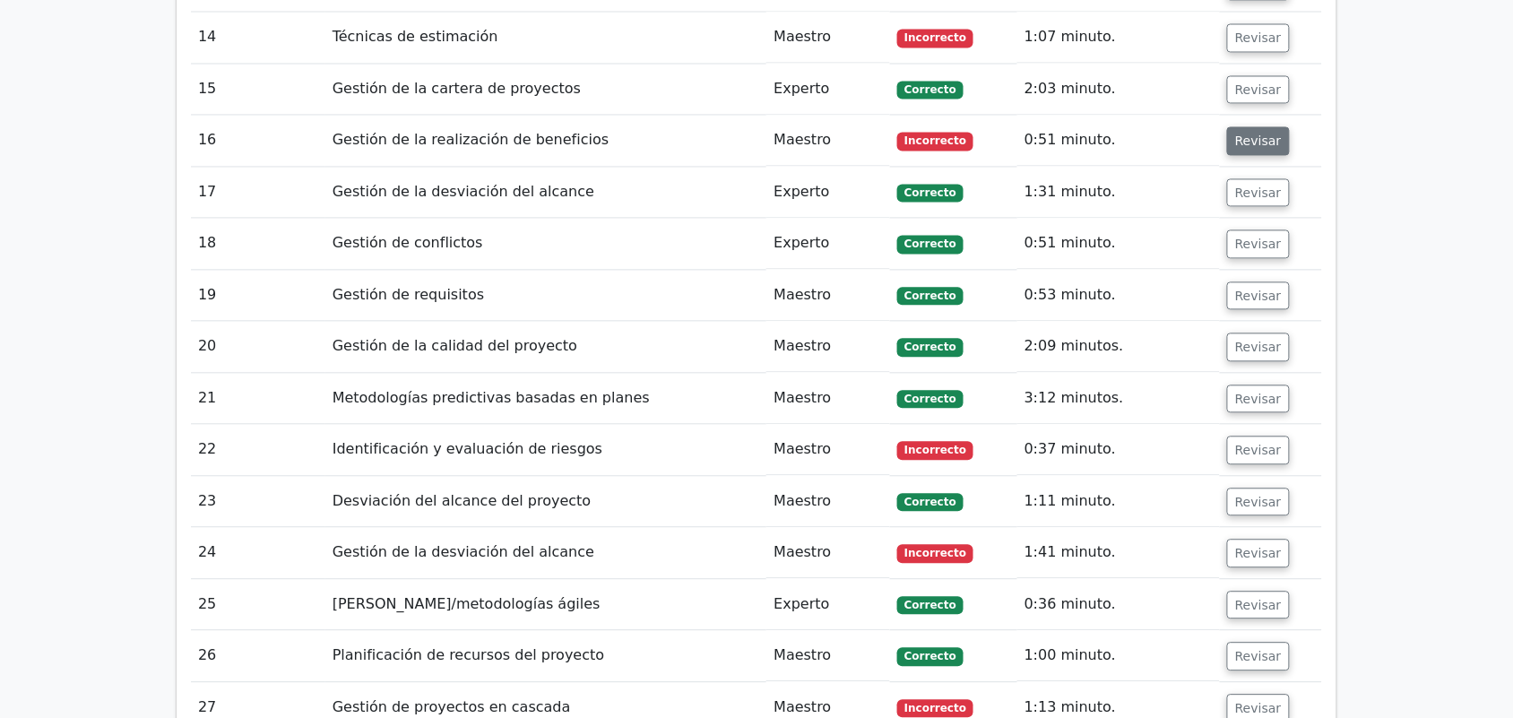
click at [1271, 127] on button "Revisar" at bounding box center [1258, 141] width 63 height 29
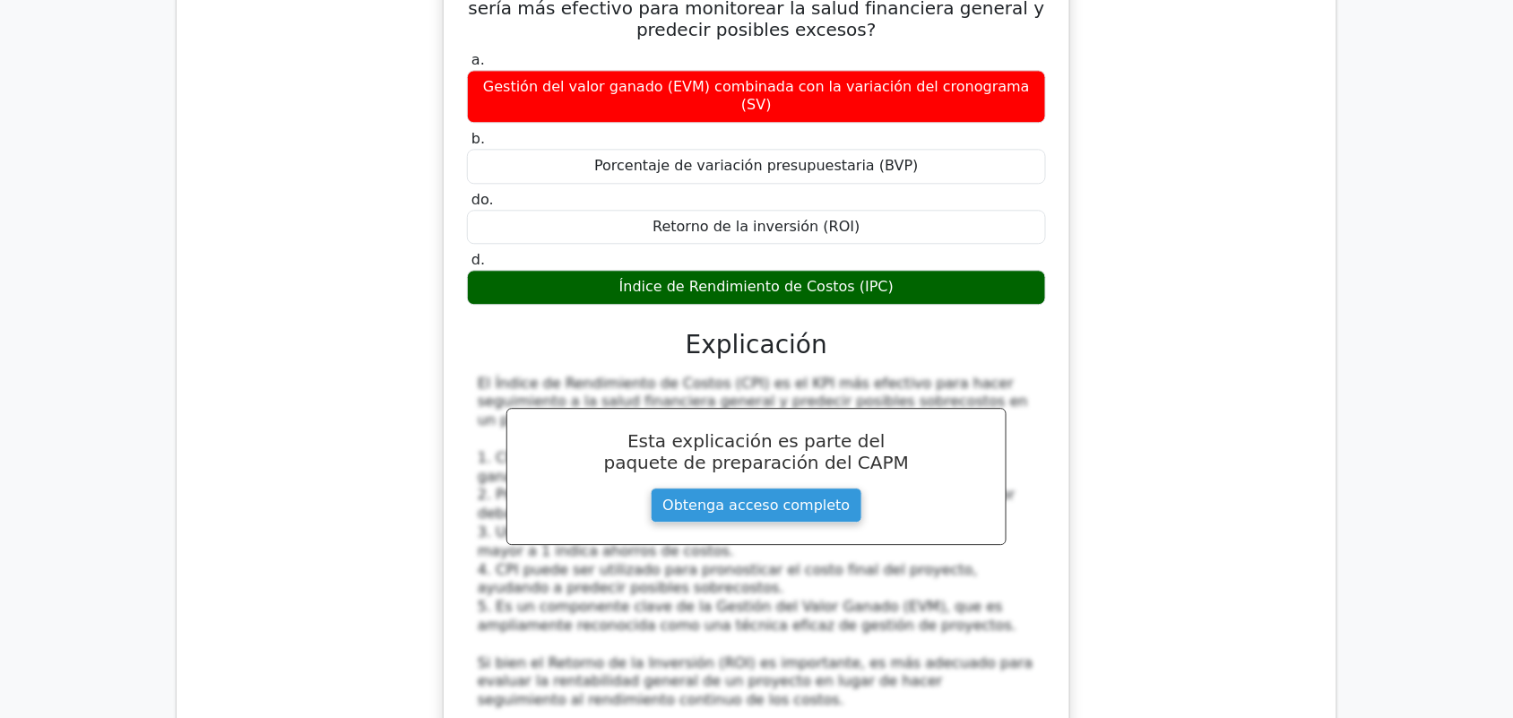
scroll to position [3350, 0]
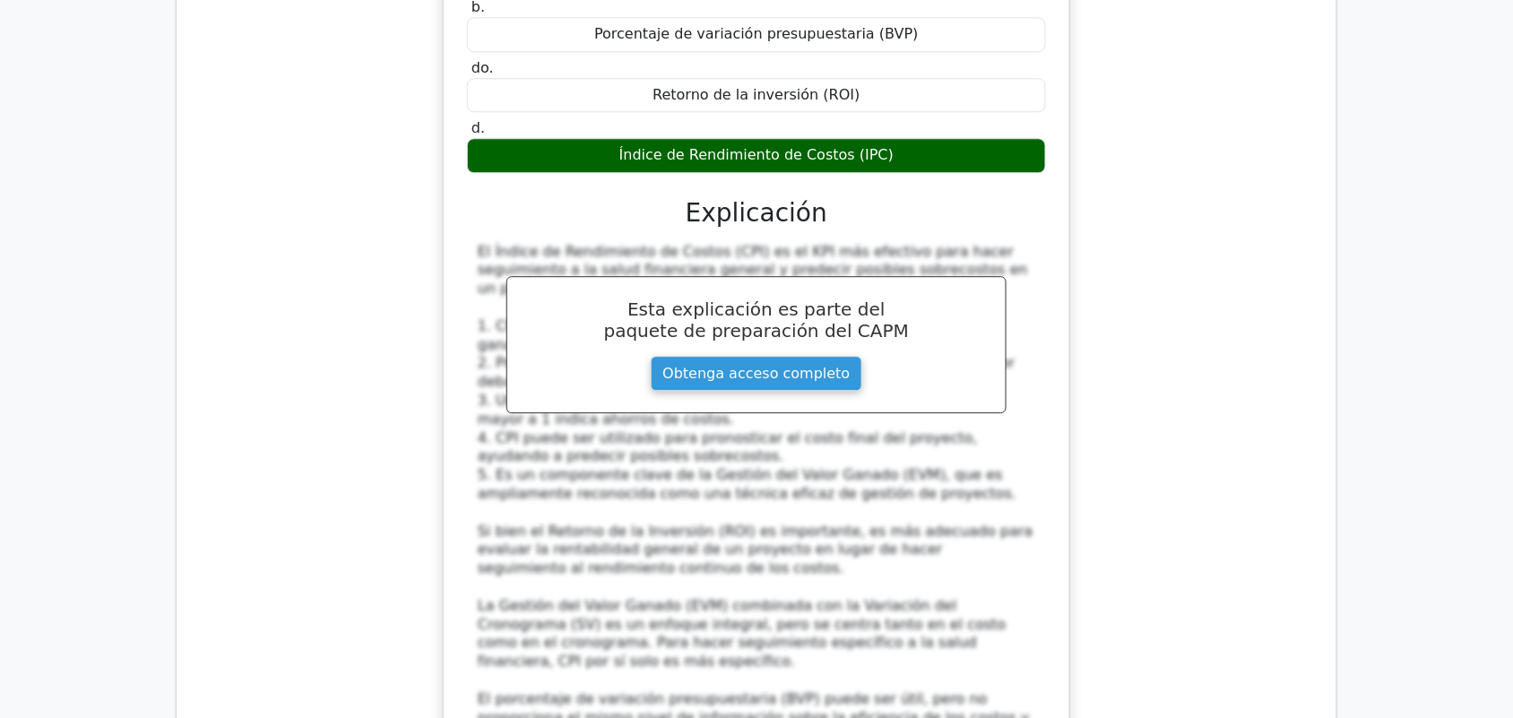
click at [480, 243] on font "El Índice de Rendimiento de Costos (CPI) es el KPI más efectivo para hacer segu…" at bounding box center [753, 270] width 550 height 55
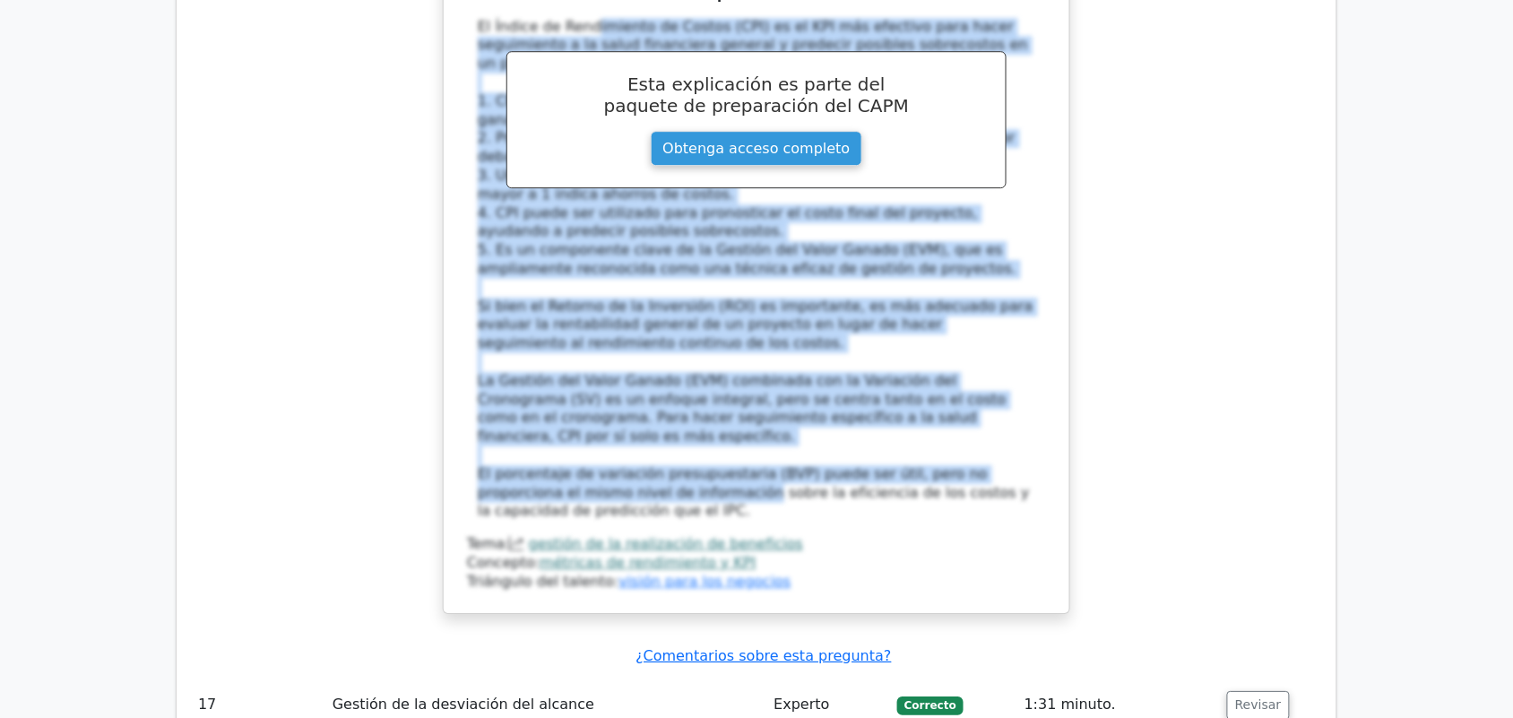
scroll to position [3577, 0]
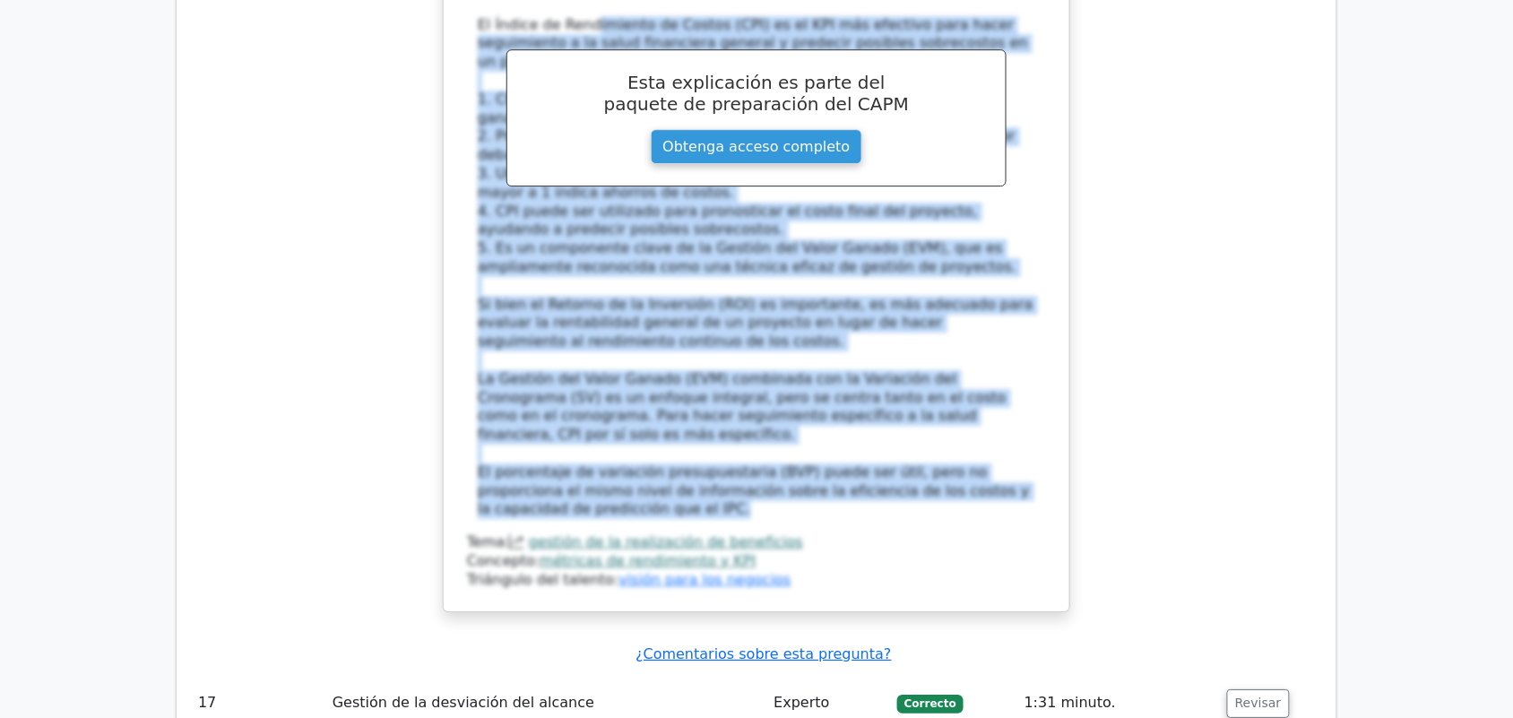
drag, startPoint x: 476, startPoint y: 195, endPoint x: 647, endPoint y: 439, distance: 298.7
click at [647, 439] on div "El Índice de Rendimiento de Costos (CPI) es el KPI más efectivo para hacer segu…" at bounding box center [756, 268] width 579 height 504
copy div "Lo Ipsumd si Ametconsect ad Elitse (DOE) te in UTL etd magnaali enim admin veni…"
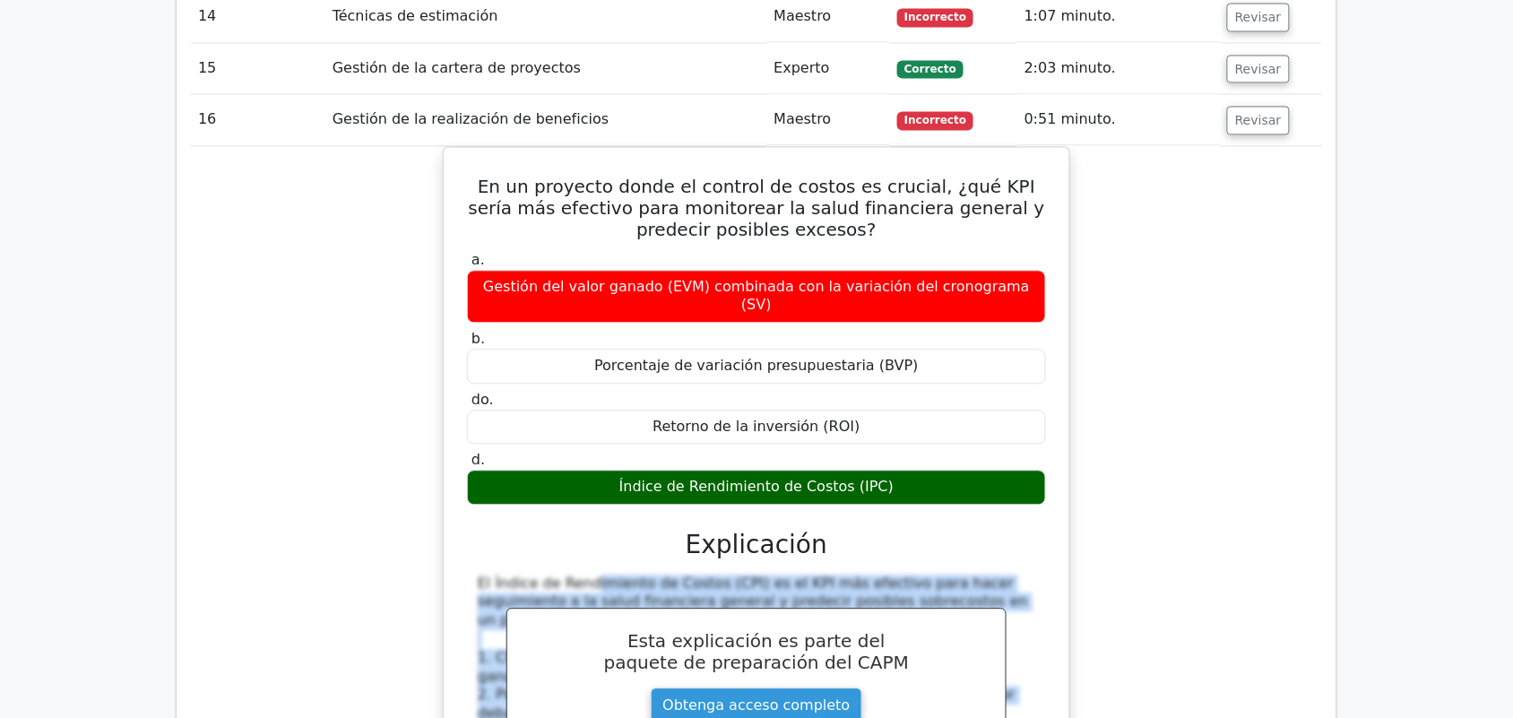
scroll to position [2921, 0]
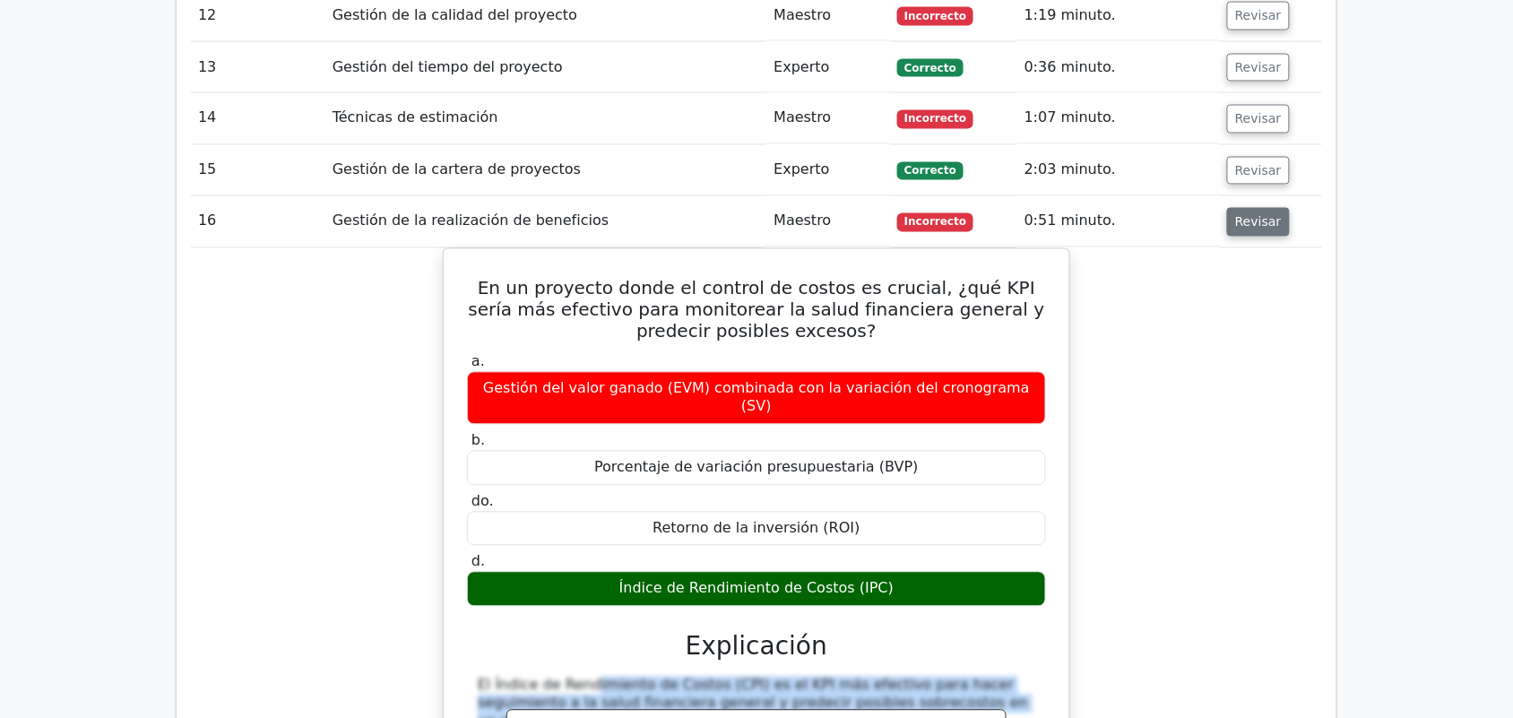
click at [1270, 208] on button "Revisar" at bounding box center [1258, 222] width 63 height 29
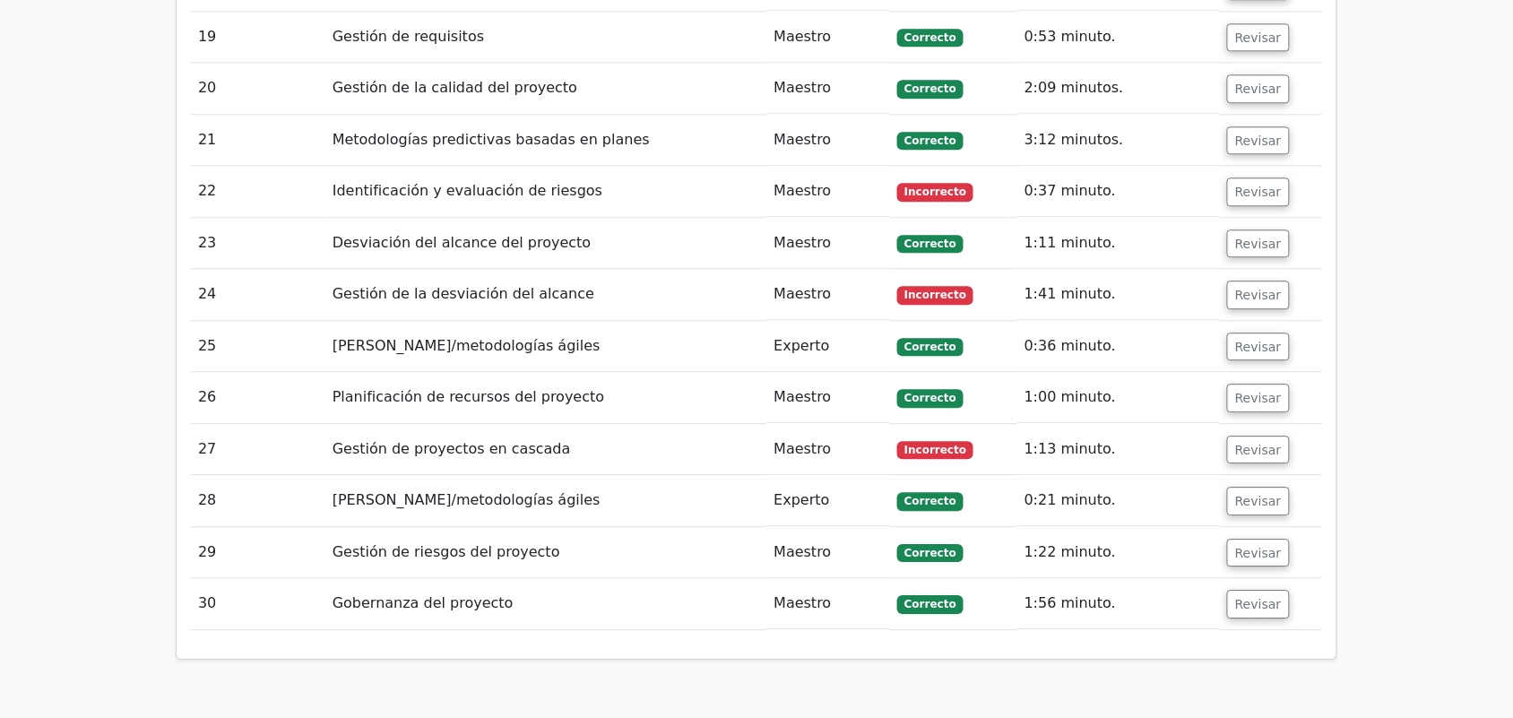
scroll to position [3279, 0]
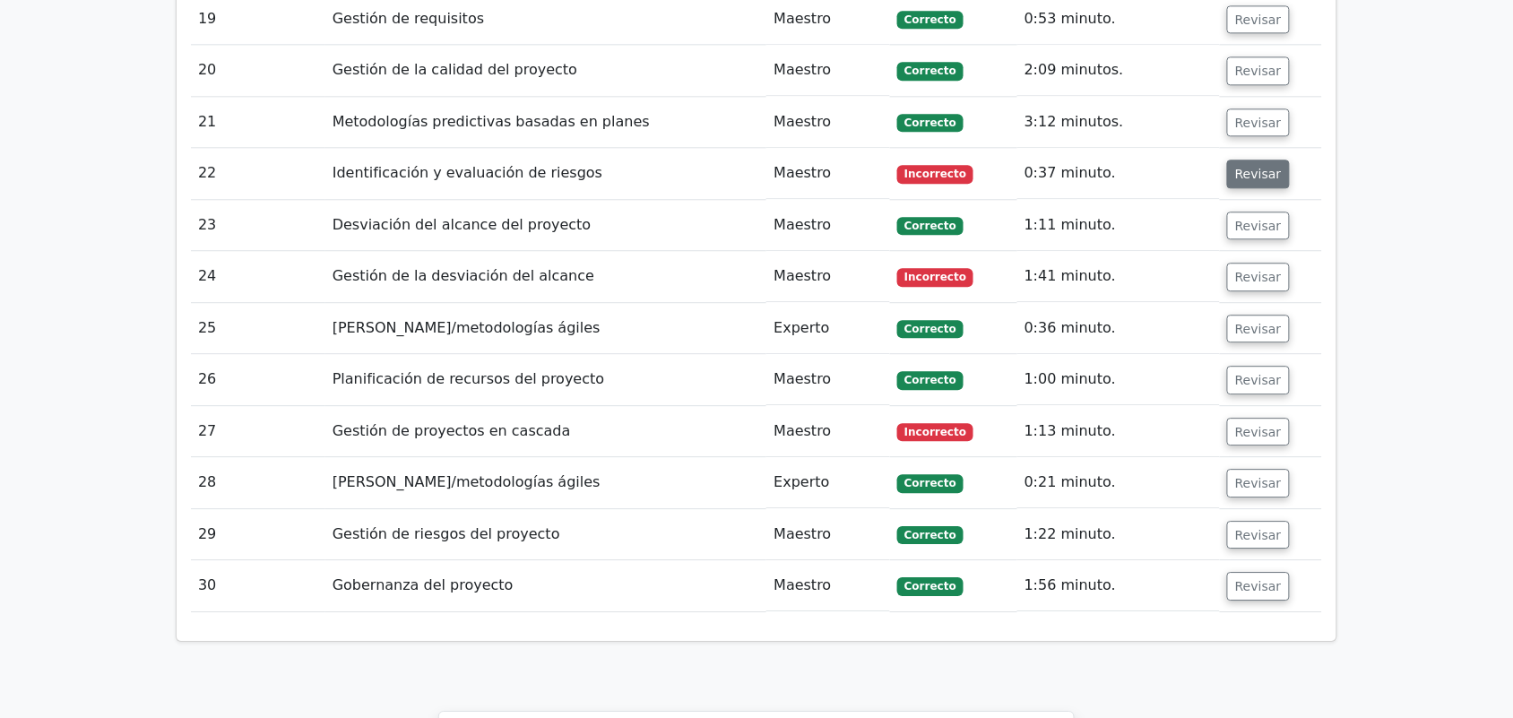
click at [1252, 167] on font "Revisar" at bounding box center [1258, 174] width 47 height 14
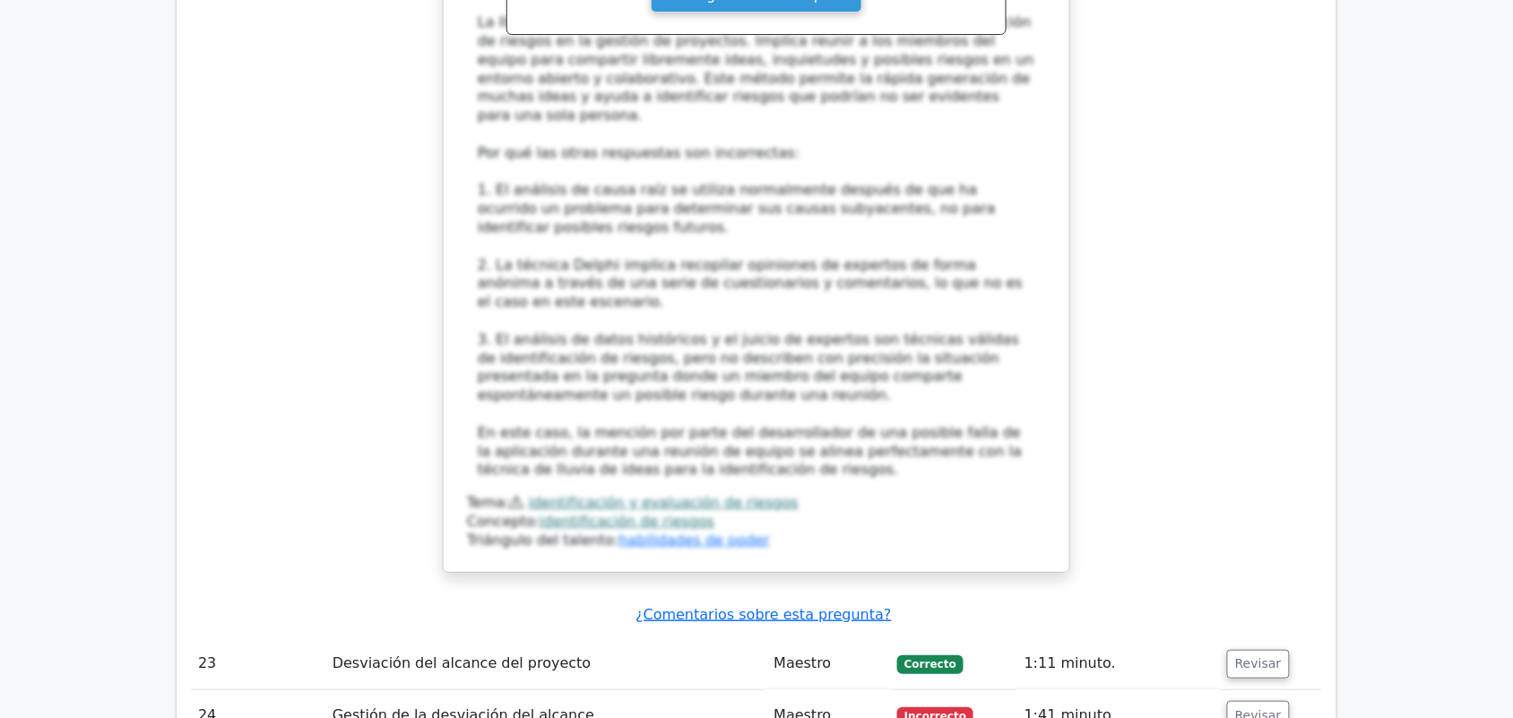
scroll to position [4063, 0]
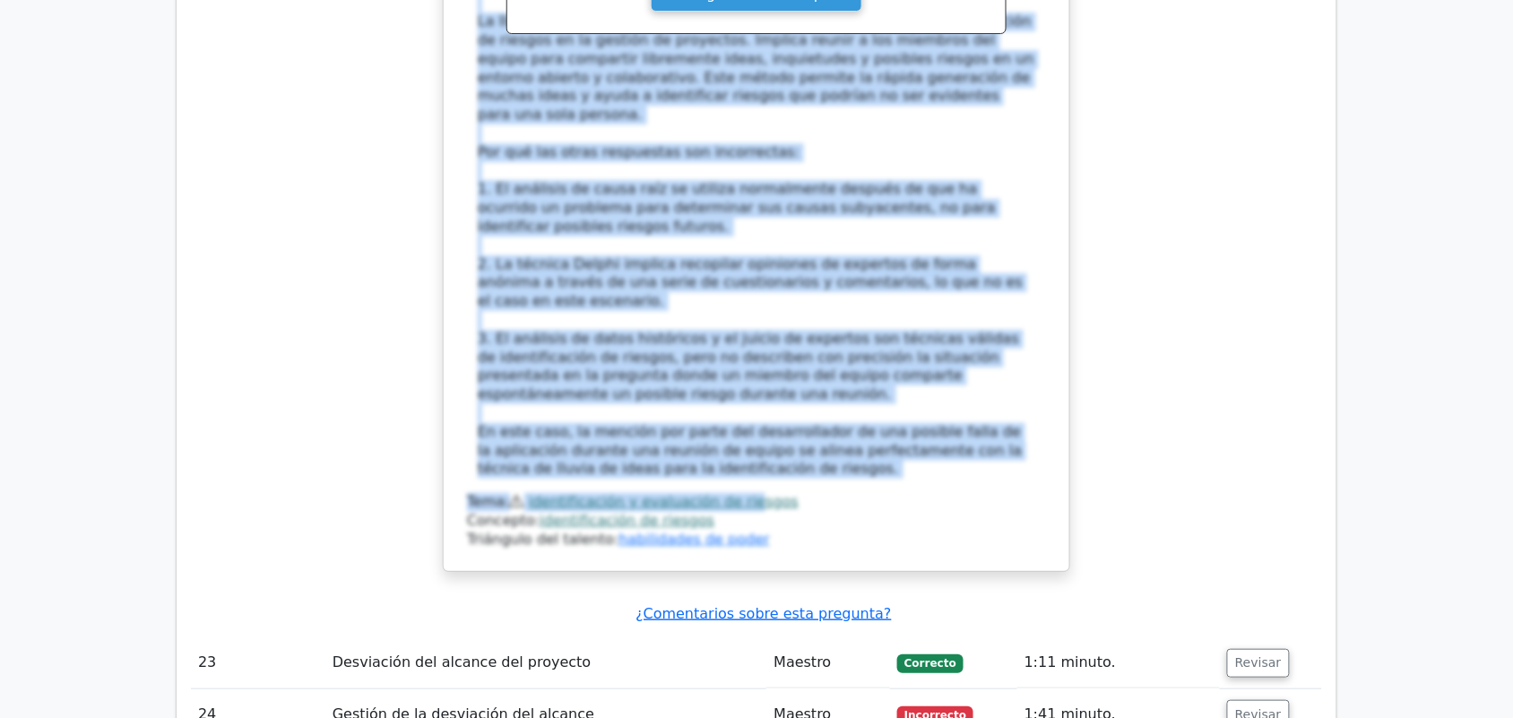
drag, startPoint x: 477, startPoint y: 273, endPoint x: 729, endPoint y: 390, distance: 277.6
click at [729, 390] on div "La respuesta correcta es lluvia de ideas. Explicación: En este escenario, se ut…" at bounding box center [756, 207] width 579 height 686
copy div "Lo ipsumdolo sitametc ad elitse do eiusm. Temporincid: Ut labo etdolorem, al en…"
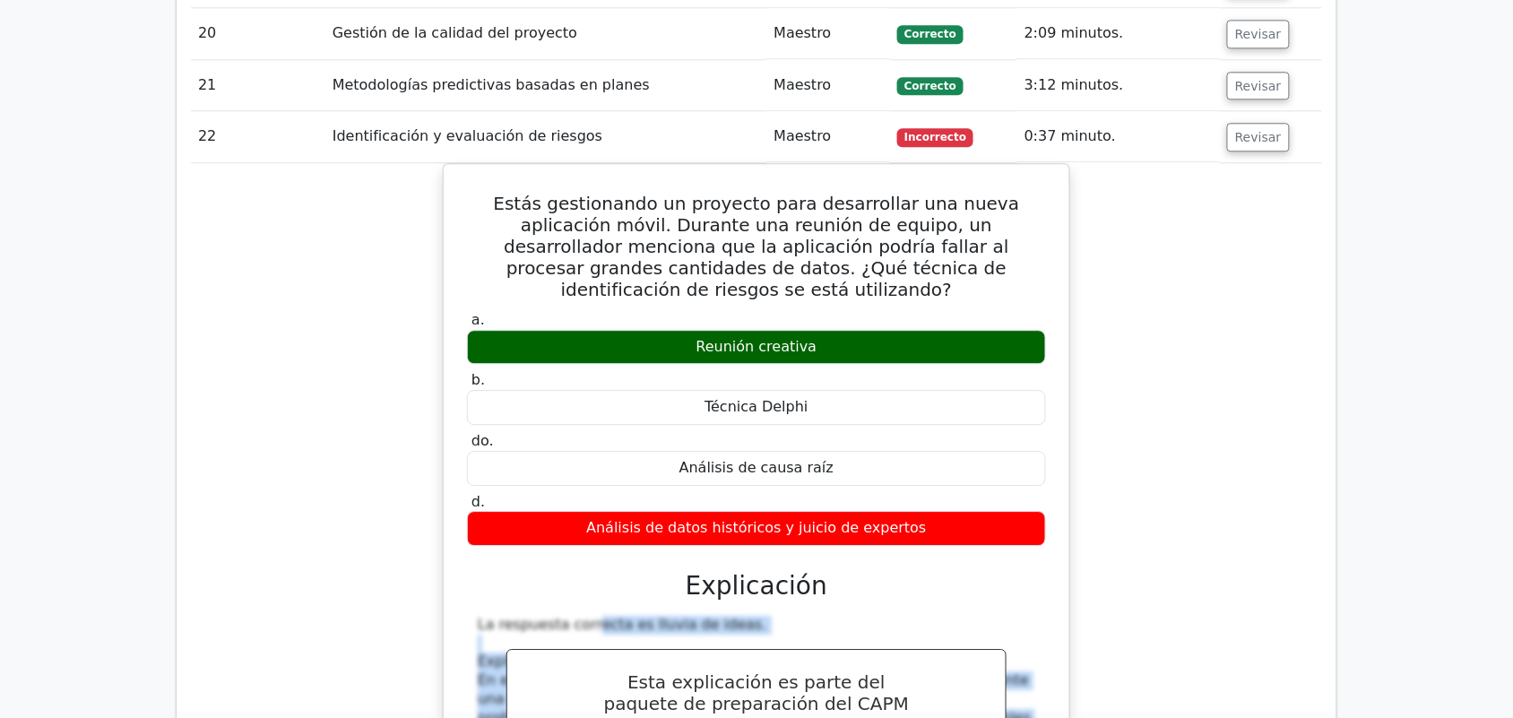
scroll to position [3296, 0]
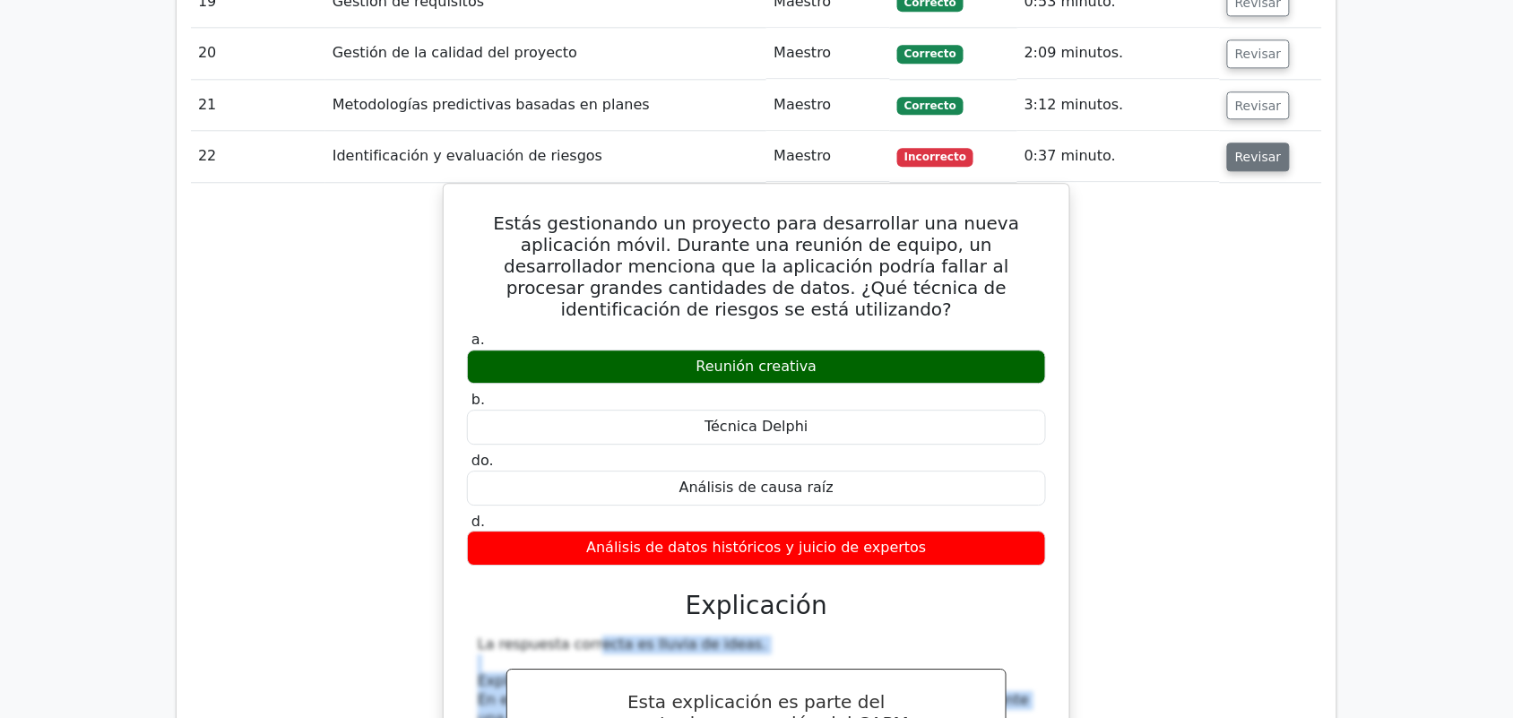
click at [1270, 150] on font "Revisar" at bounding box center [1258, 157] width 47 height 14
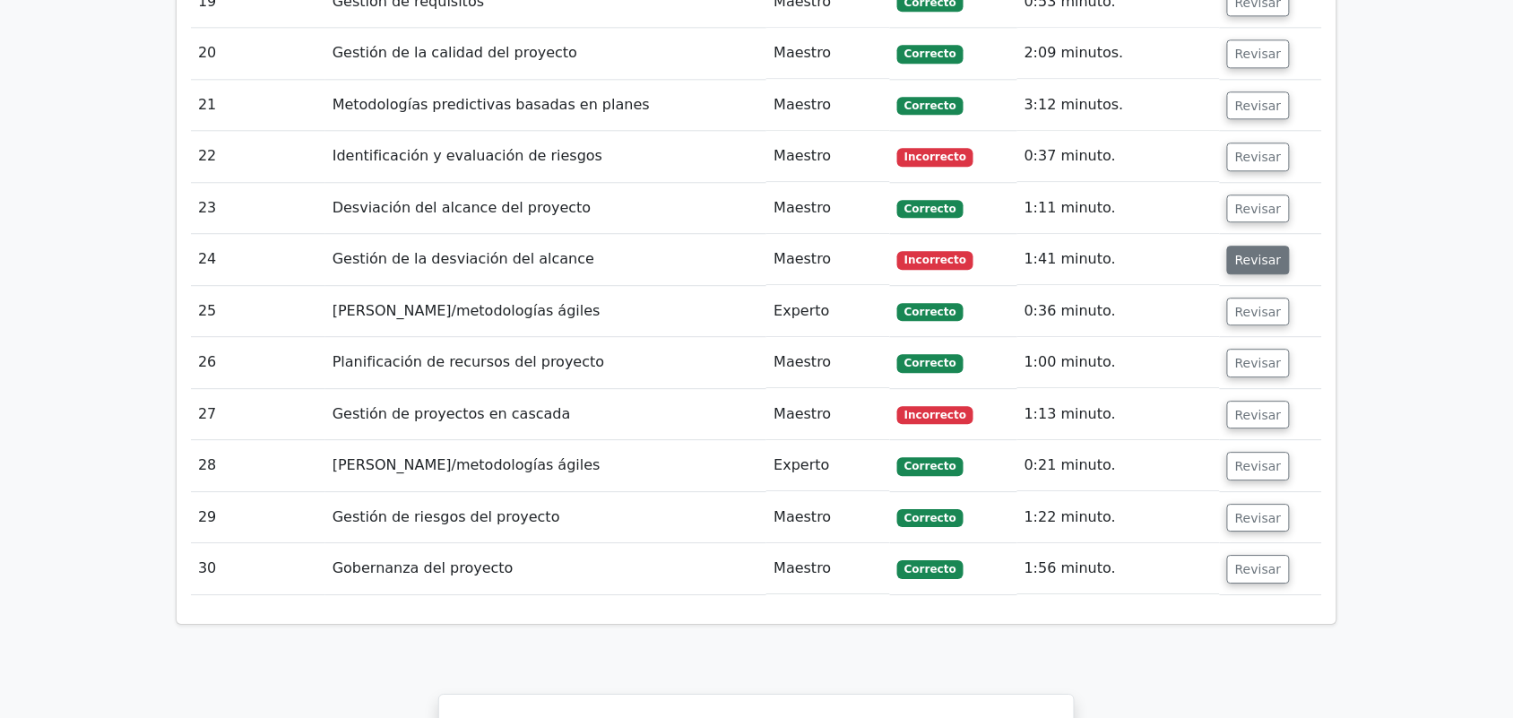
click at [1230, 246] on button "Revisar" at bounding box center [1258, 260] width 63 height 29
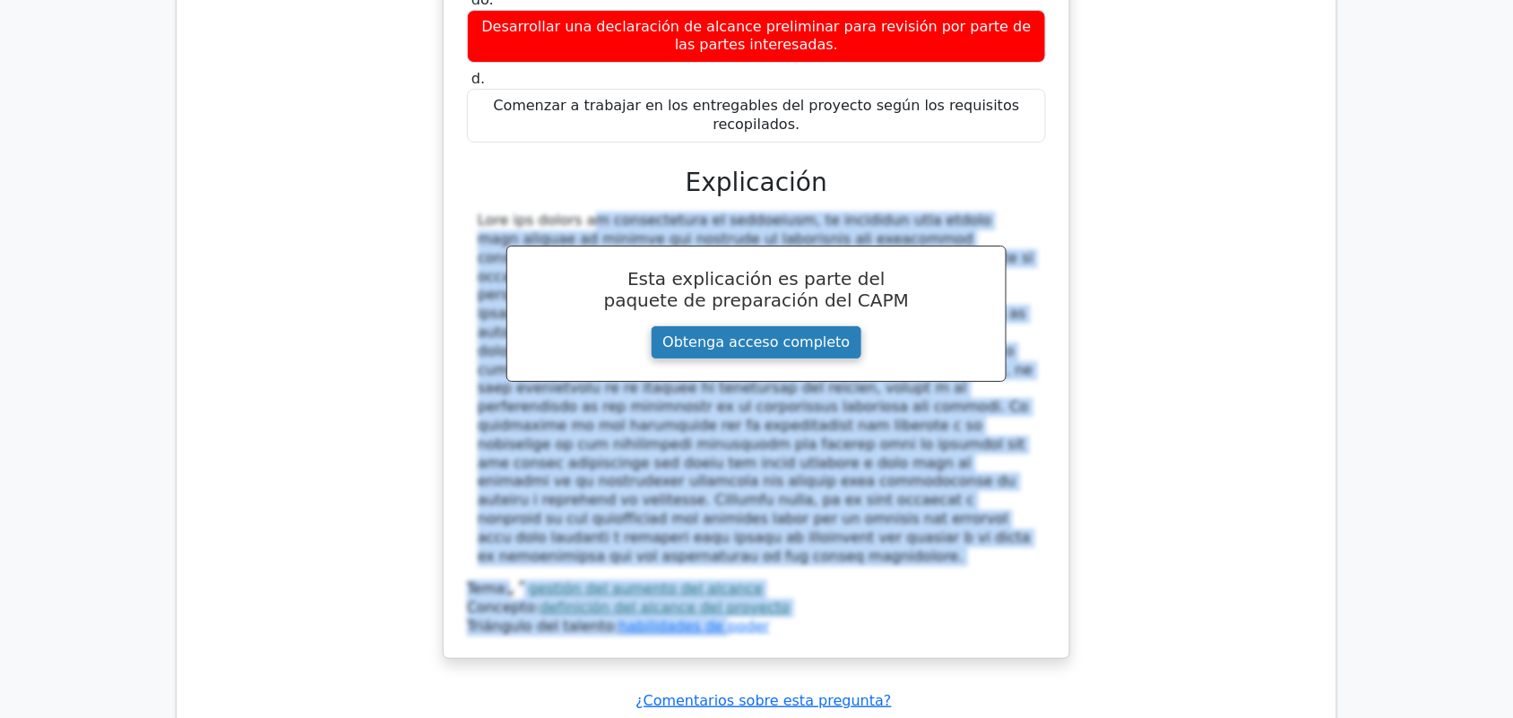
scroll to position [3853, 0]
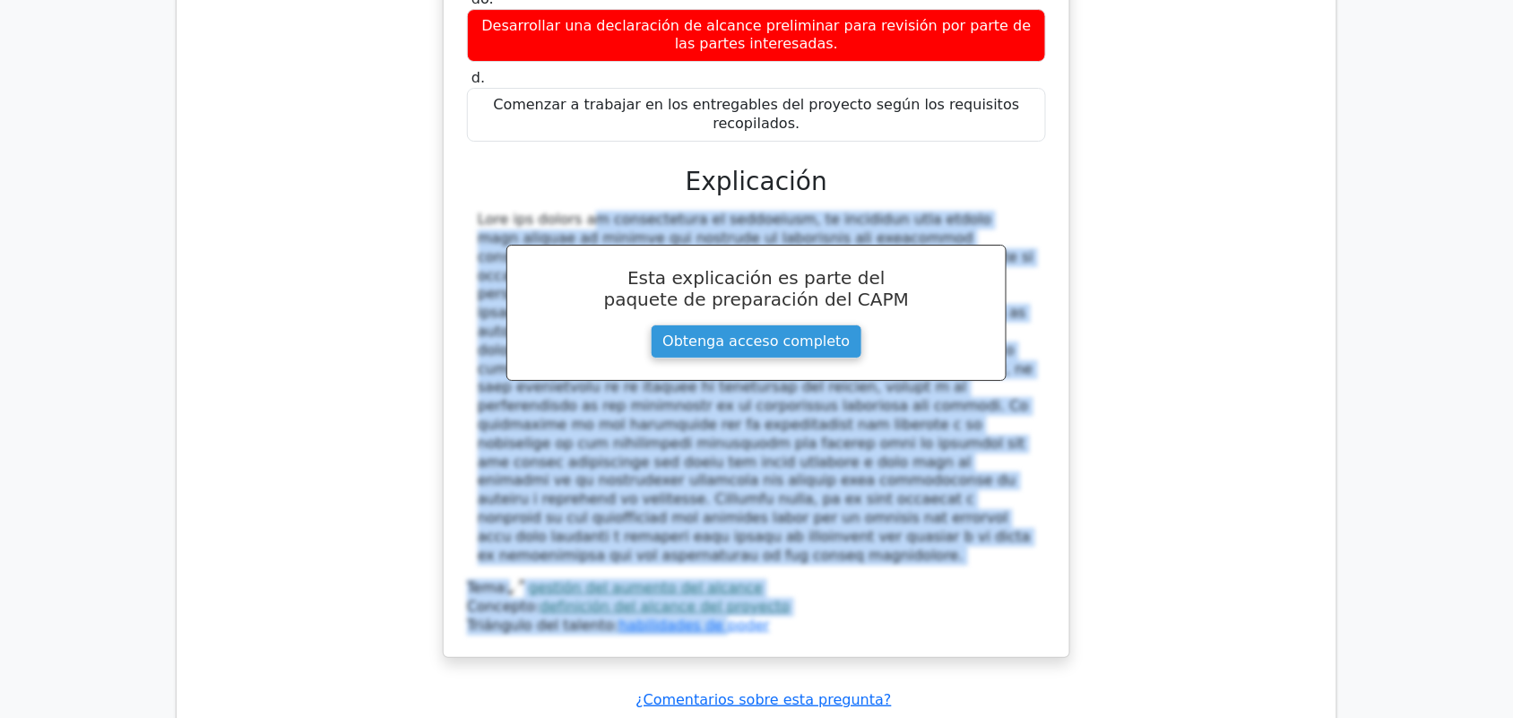
drag, startPoint x: 476, startPoint y: 410, endPoint x: 883, endPoint y: 454, distance: 409.4
click at [883, 454] on div at bounding box center [756, 388] width 579 height 354
copy font "Lore ips dolors am consectetura el seddoeiusm, te incididun utla etdolo magn al…"
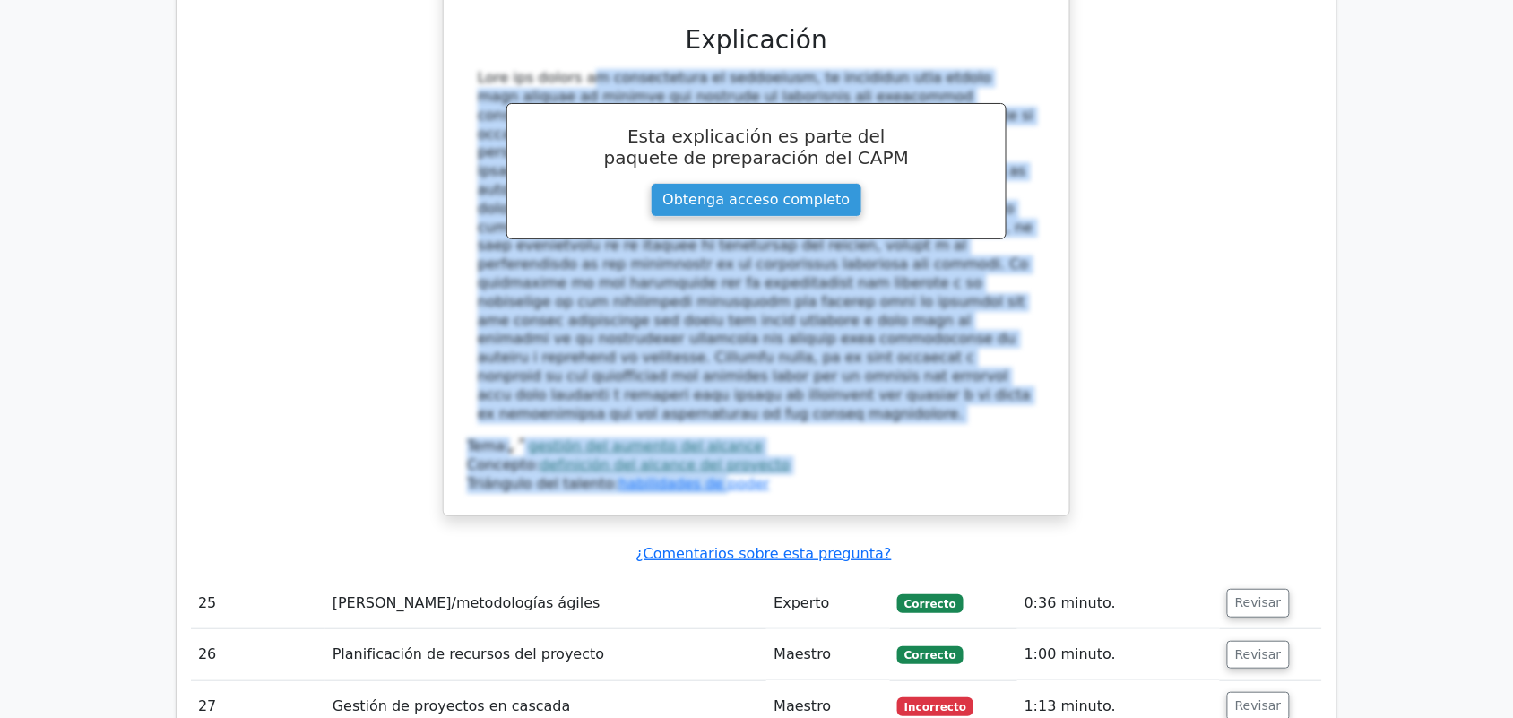
scroll to position [3967, 0]
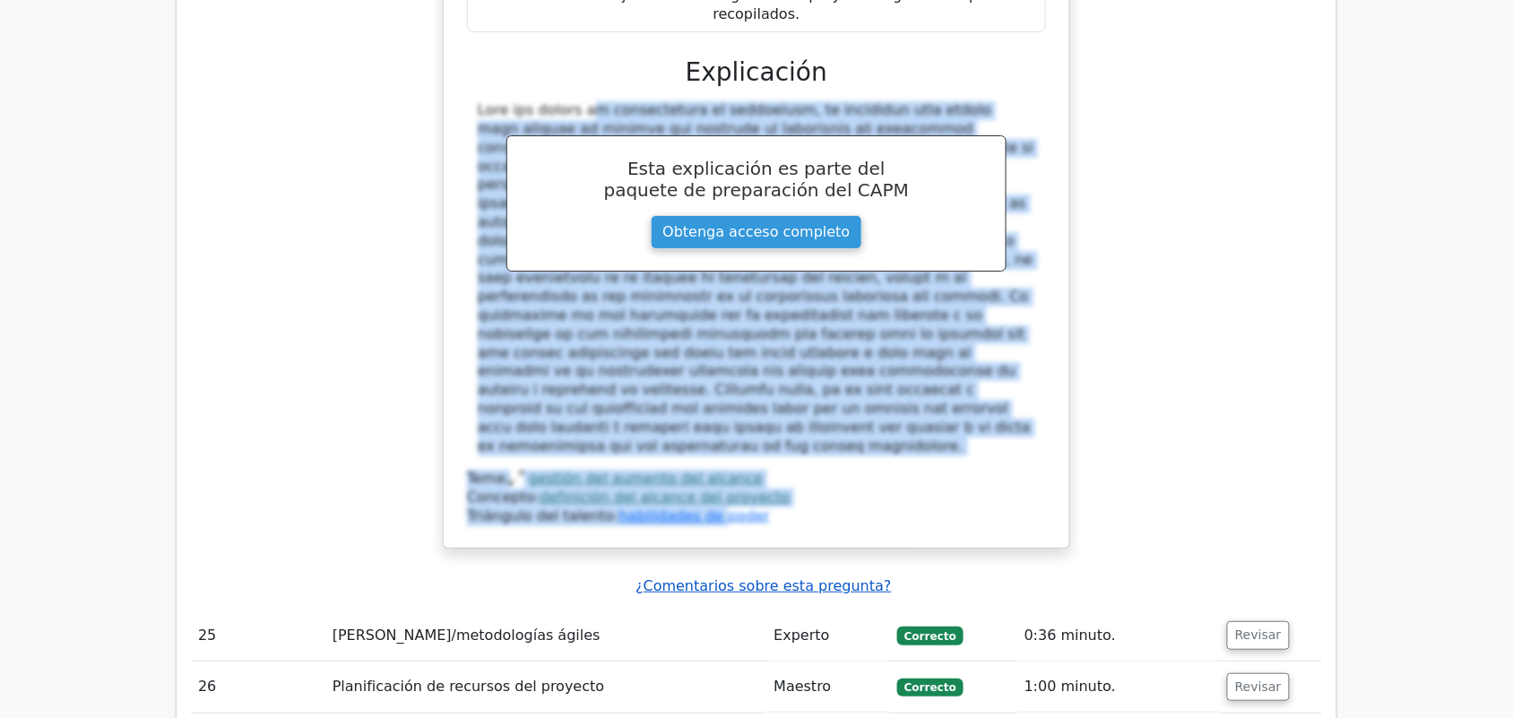
click at [741, 577] on font "¿Comentarios sobre esta pregunta?" at bounding box center [764, 585] width 256 height 17
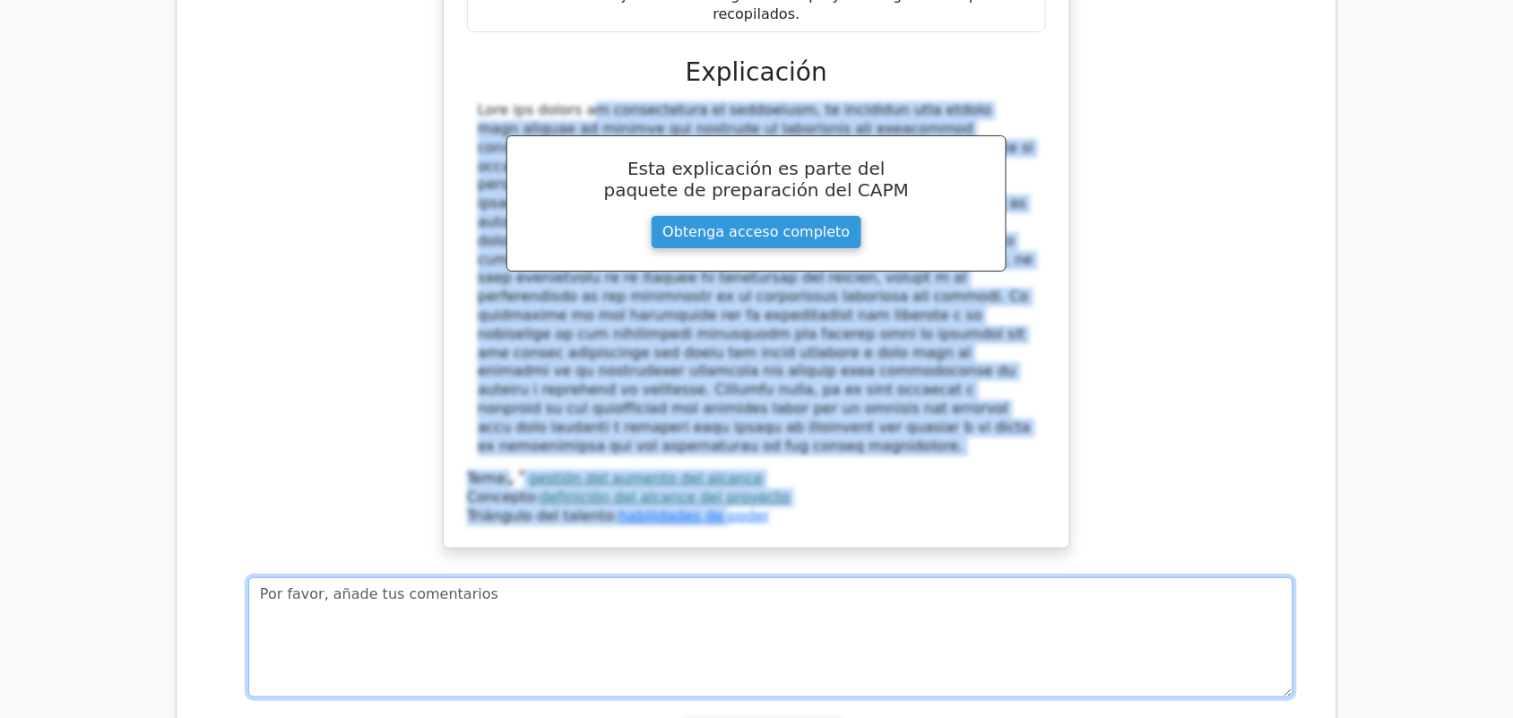
click at [736, 577] on textarea at bounding box center [770, 637] width 1045 height 120
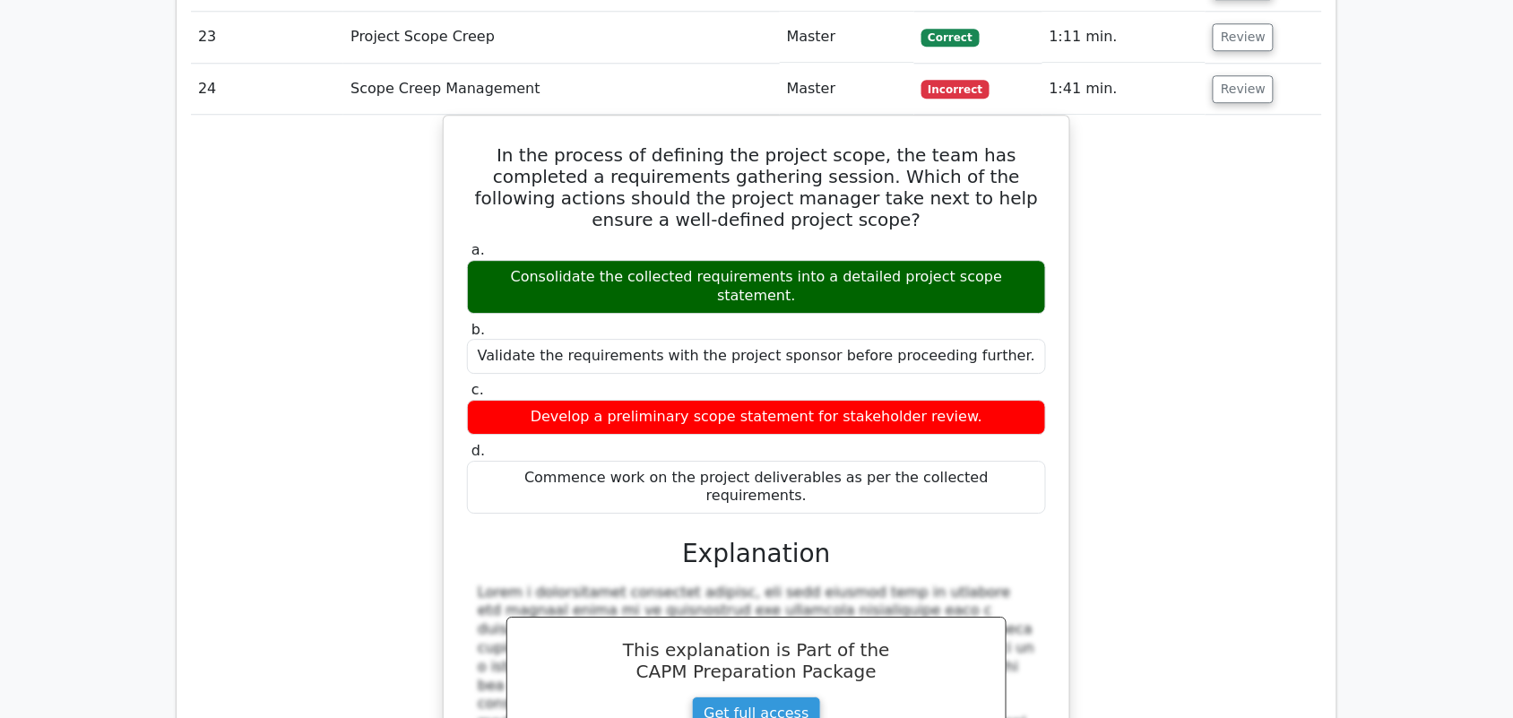
scroll to position [3399, 0]
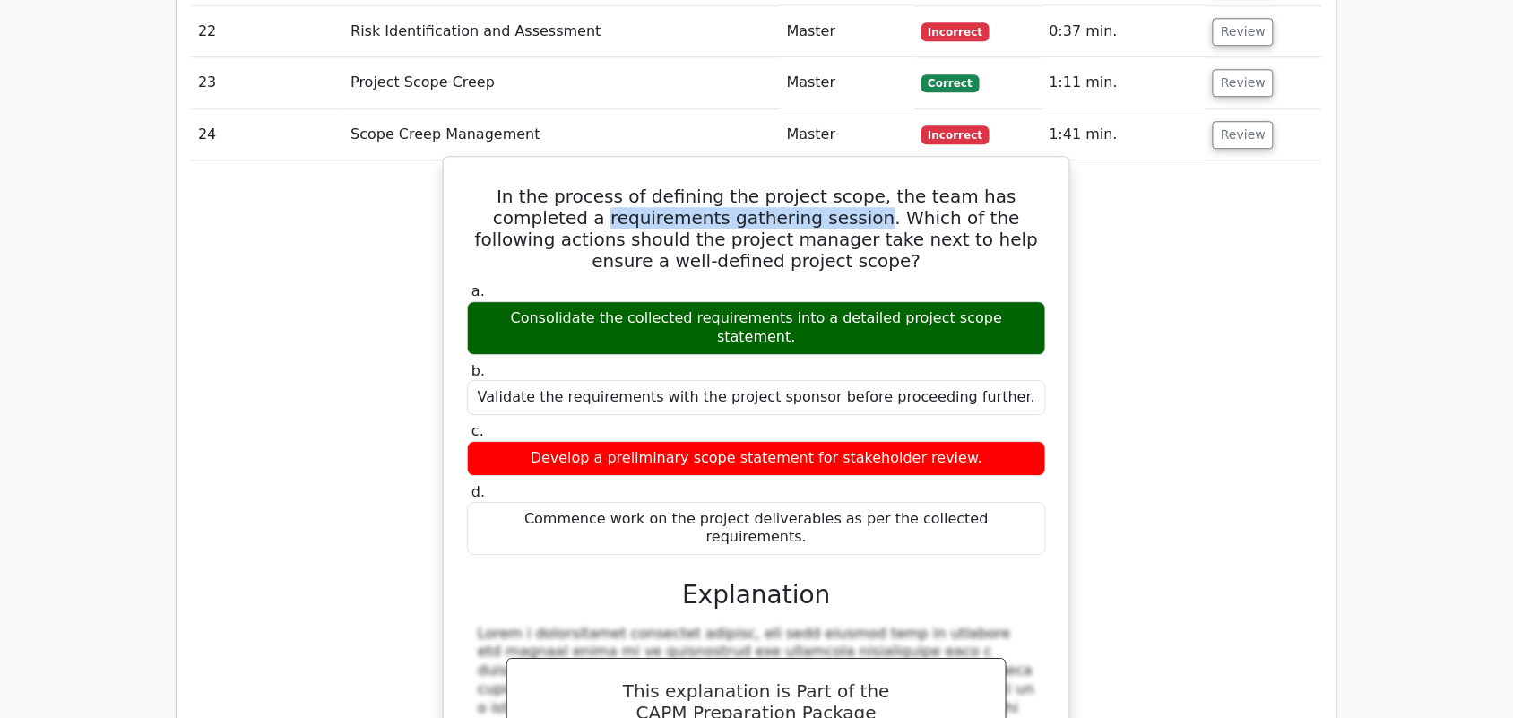
drag, startPoint x: 471, startPoint y: 161, endPoint x: 723, endPoint y: 163, distance: 252.8
click at [723, 186] on h5 "In the process of defining the project scope, the team has completed a requirem…" at bounding box center [756, 229] width 583 height 86
copy h5 "requirements gathering session"
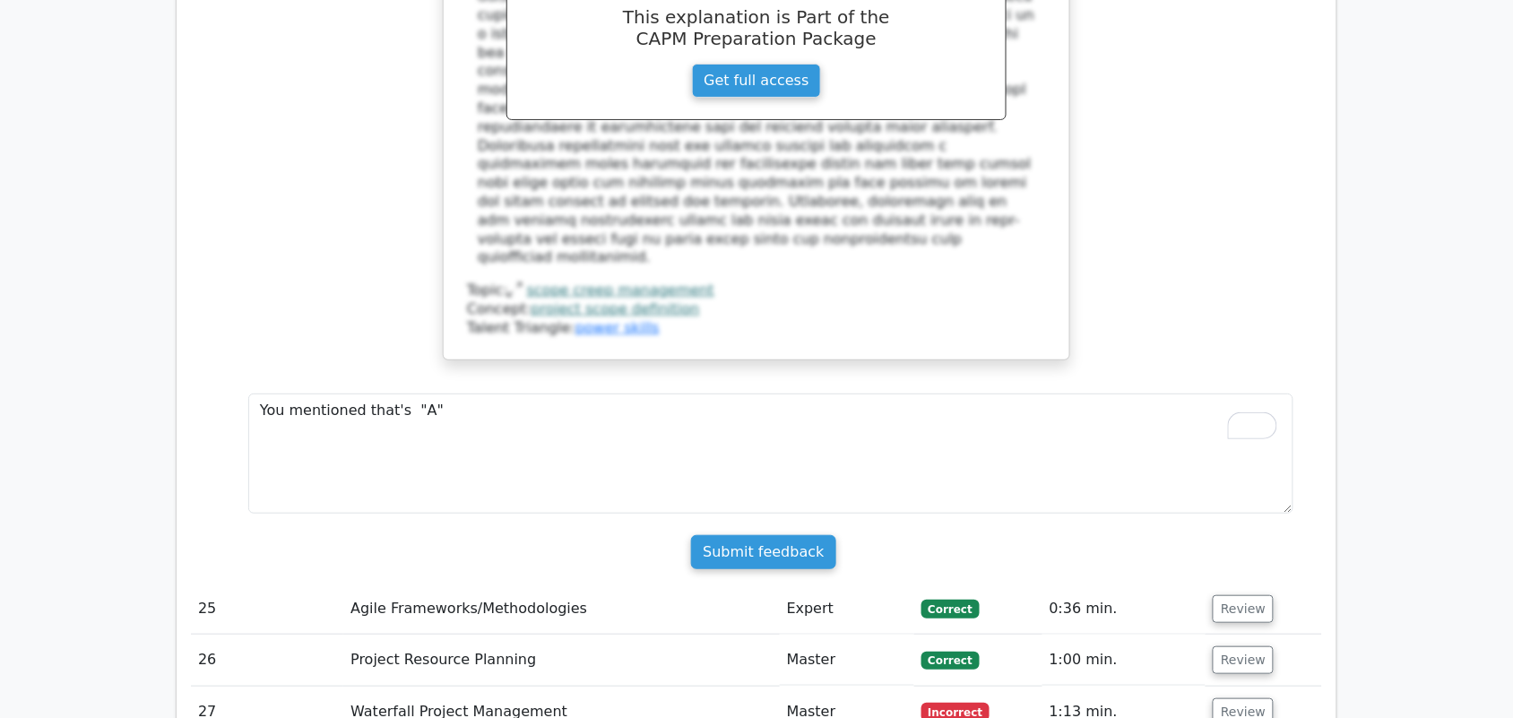
scroll to position [4052, 0]
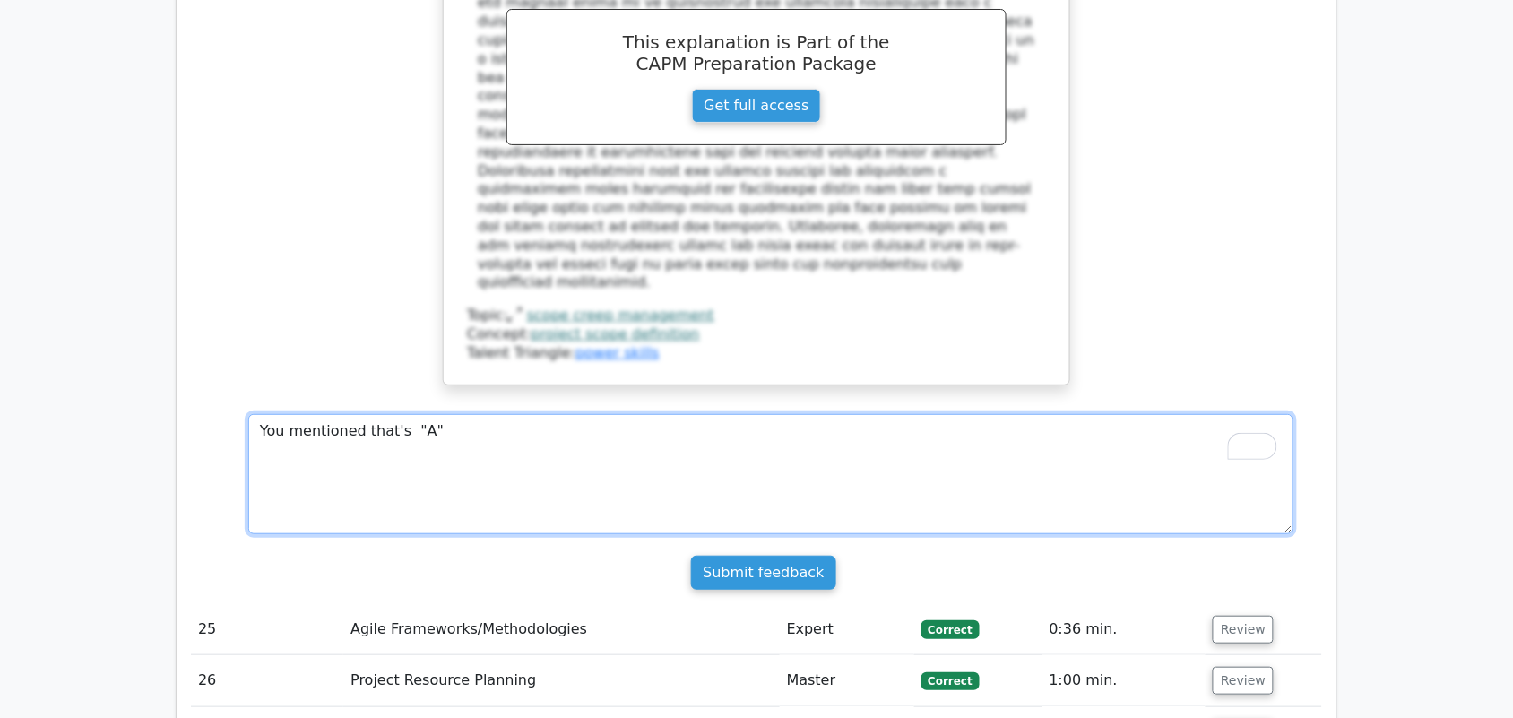
click at [464, 414] on textarea "You mentioned that's "A"" at bounding box center [770, 474] width 1045 height 120
paste textarea "requirements gathering session"
click at [816, 414] on textarea "You mentioned that's "A" requirements gathering session, not after finalizing t…" at bounding box center [770, 474] width 1045 height 120
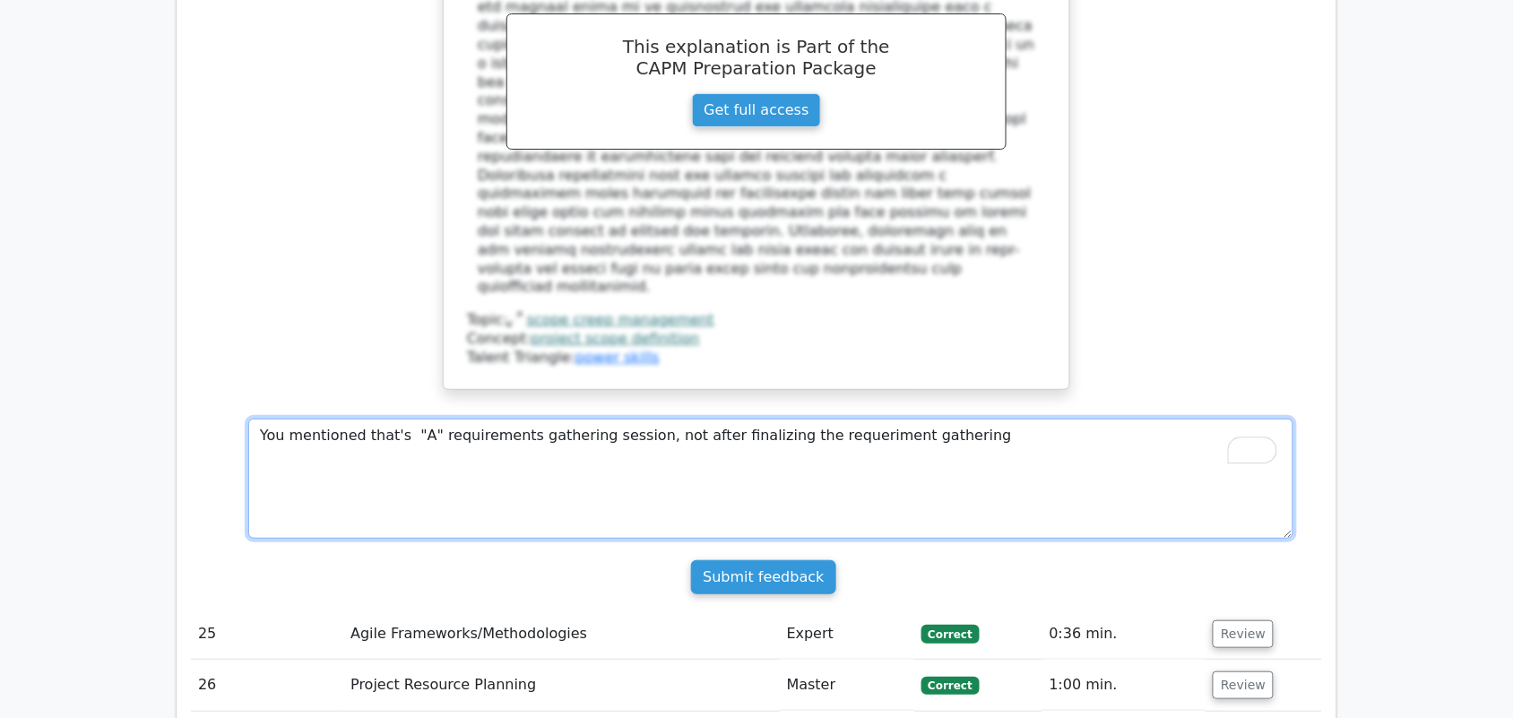
click at [841, 419] on textarea "You mentioned that's "A" requirements gathering session, not after finalizing t…" at bounding box center [770, 479] width 1045 height 120
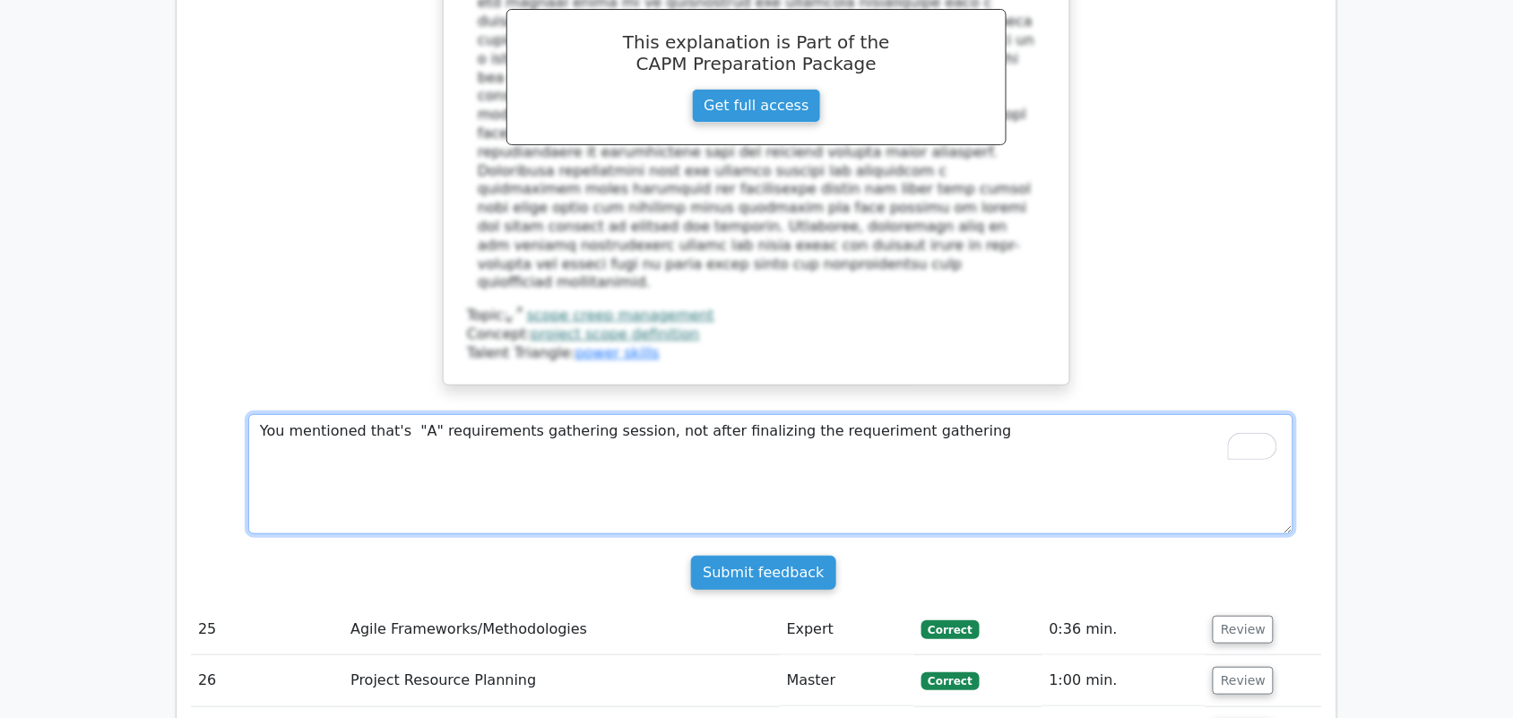
click at [853, 414] on textarea "You mentioned that's "A" requirements gathering session, not after finalizing t…" at bounding box center [770, 474] width 1045 height 120
click at [951, 414] on textarea "You mentioned that's "A" requirements gathering session, not after finalizing t…" at bounding box center [770, 474] width 1045 height 120
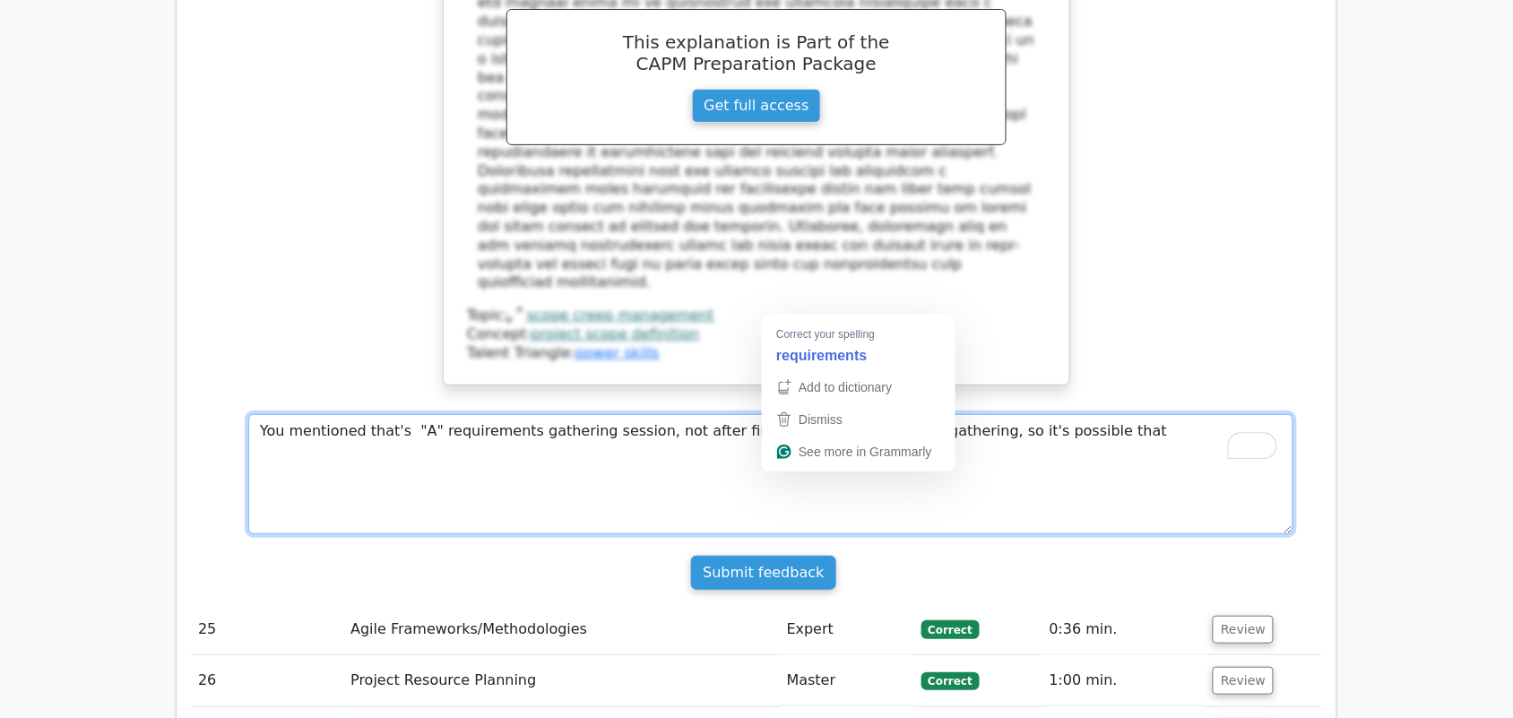
click at [845, 414] on textarea "You mentioned that's "A" requirements gathering session, not after finalizing t…" at bounding box center [770, 474] width 1045 height 120
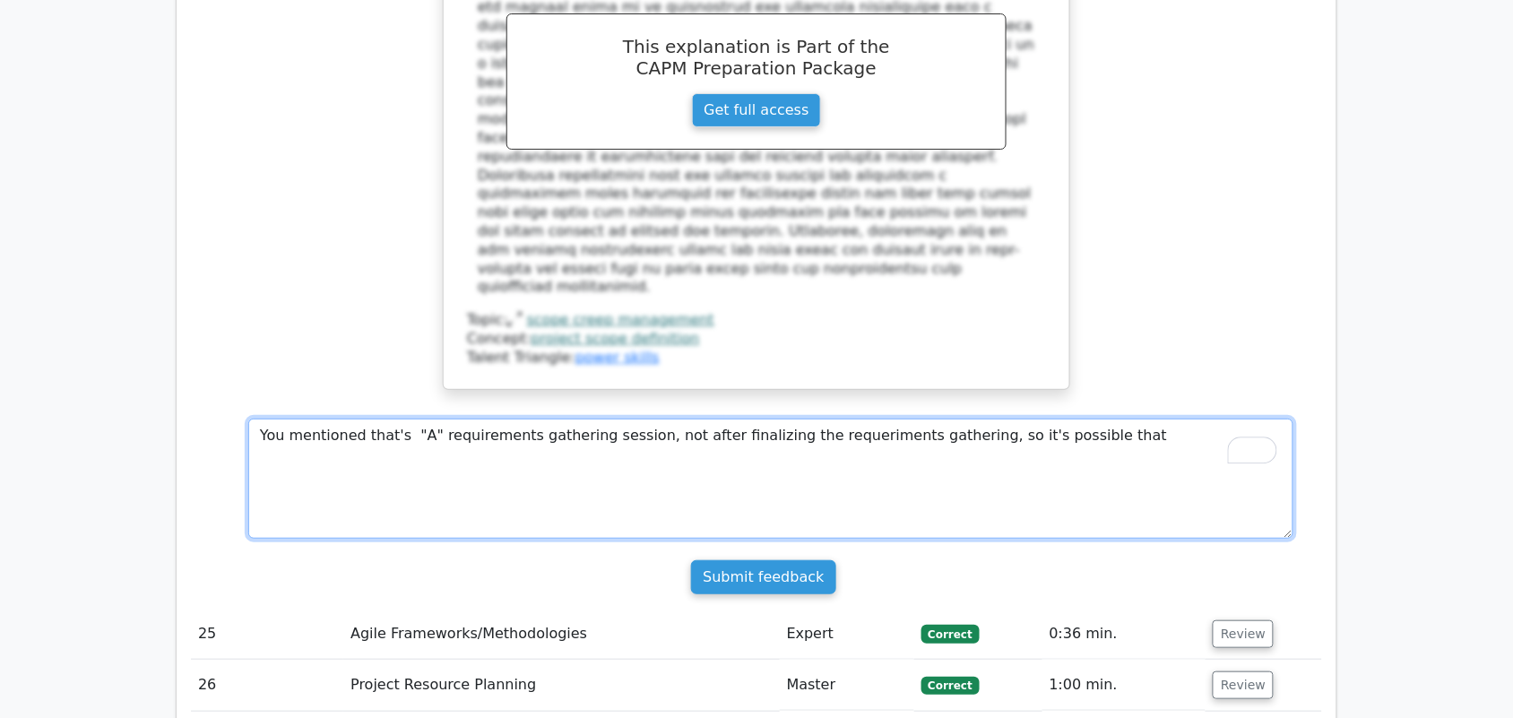
click at [836, 419] on textarea "You mentioned that's "A" requirements gathering session, not after finalizing t…" at bounding box center [770, 479] width 1045 height 120
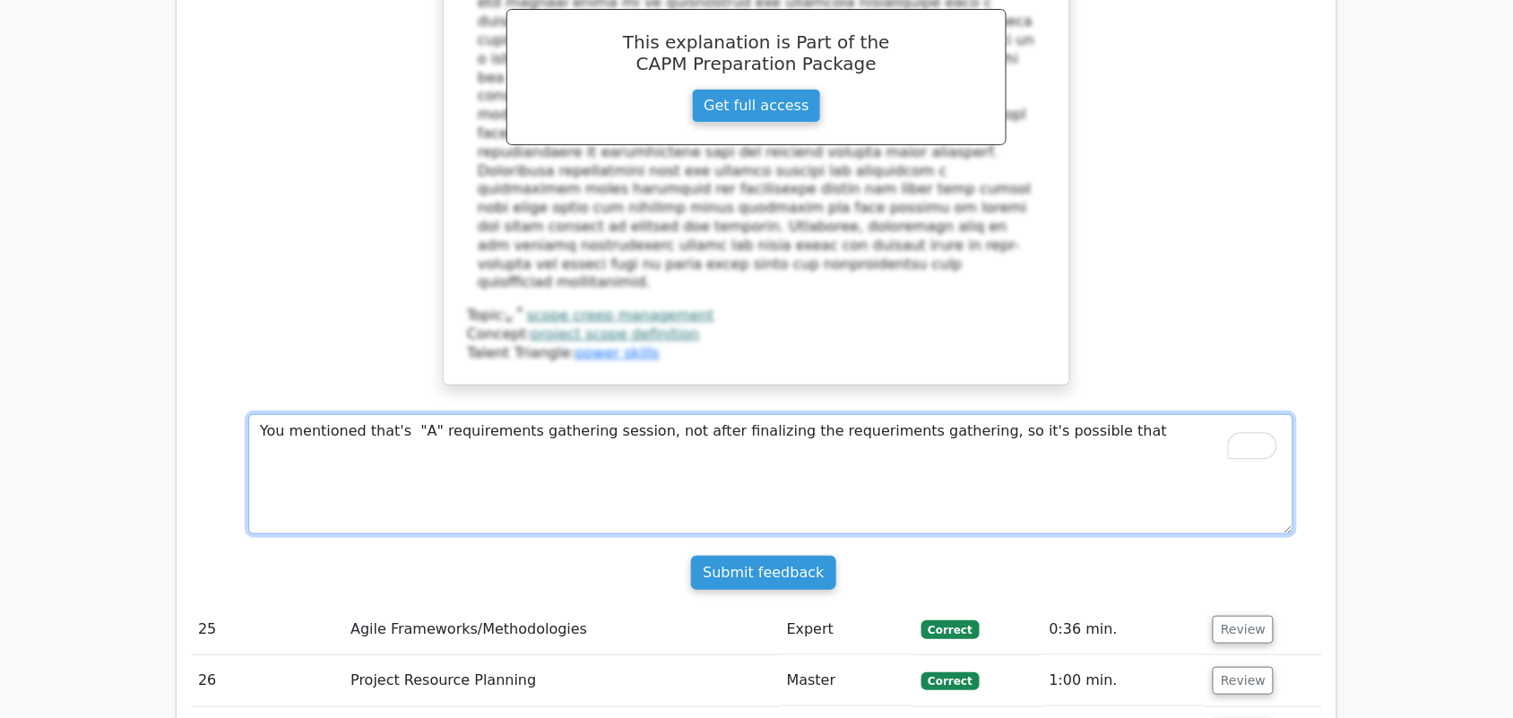
click at [818, 414] on textarea "You mentioned that's "A" requirements gathering session, not after finalizing t…" at bounding box center [770, 474] width 1045 height 120
drag, startPoint x: 818, startPoint y: 307, endPoint x: 735, endPoint y: 320, distance: 83.6
click at [735, 414] on textarea "You mentioned that's "A" requirements gathering session, not after finalizing t…" at bounding box center [770, 474] width 1045 height 120
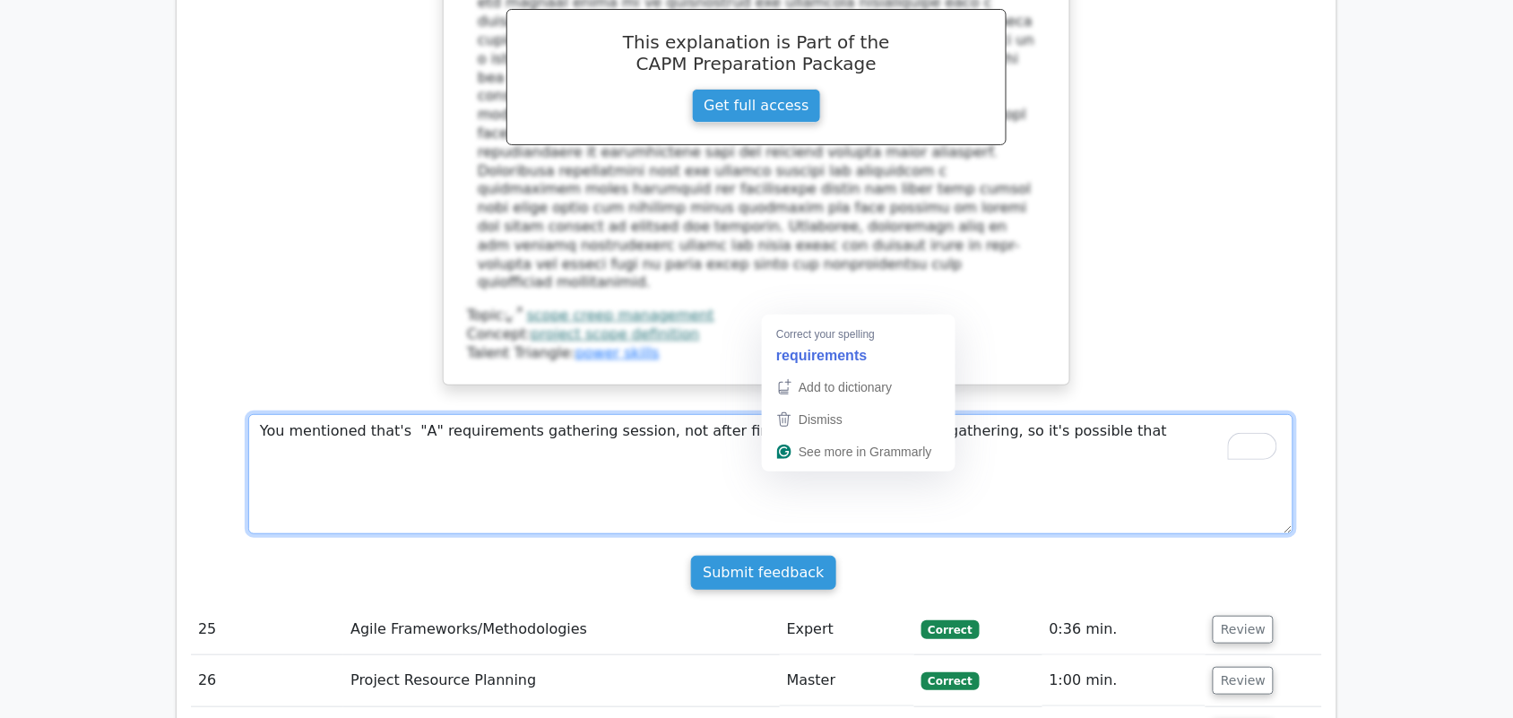
click at [820, 414] on textarea "You mentioned that's "A" requirements gathering session, not after finalizing t…" at bounding box center [770, 474] width 1045 height 120
click at [813, 414] on textarea "You mentioned that's "A" requirements gathering session, not after finalizing t…" at bounding box center [770, 474] width 1045 height 120
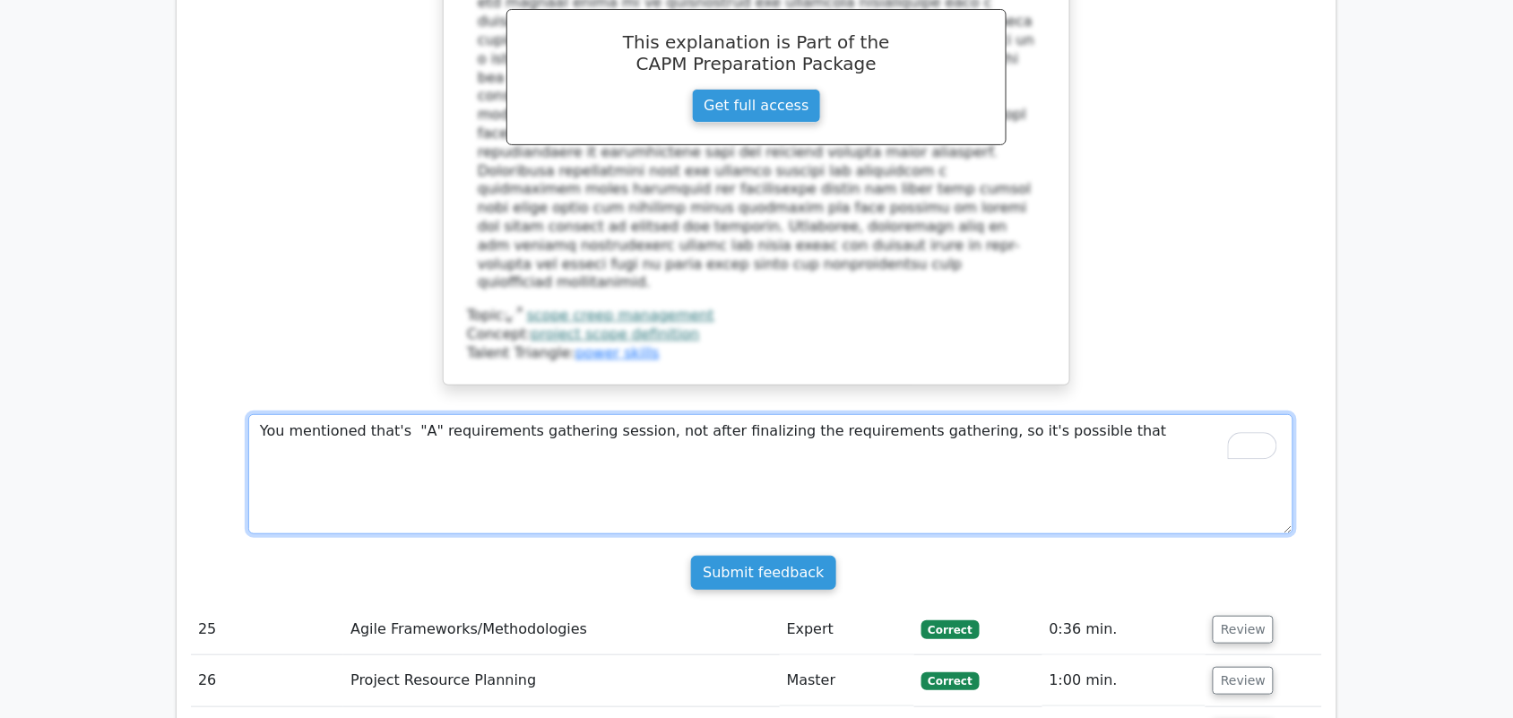
click at [1068, 414] on textarea "You mentioned that's "A" requirements gathering session, not after finalizing t…" at bounding box center [770, 474] width 1045 height 120
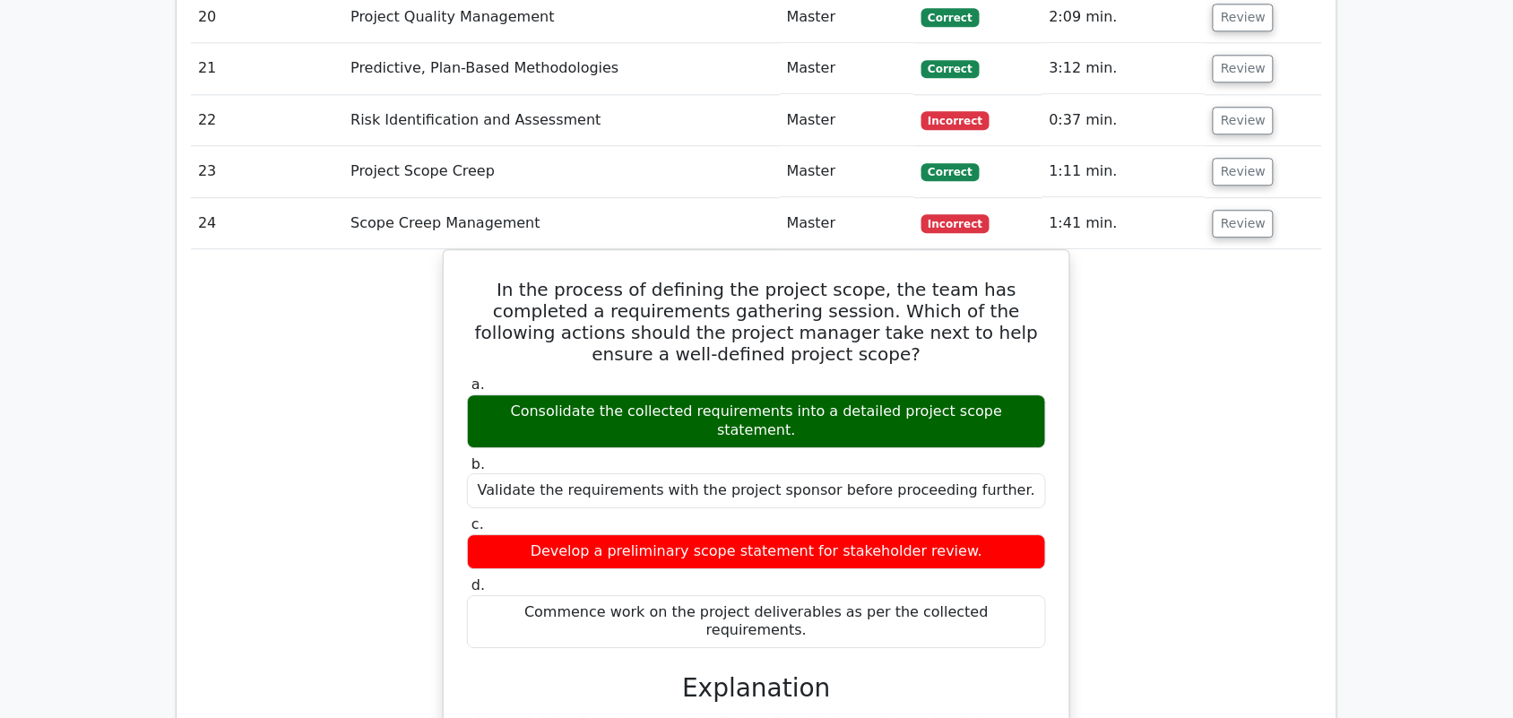
scroll to position [3320, 0]
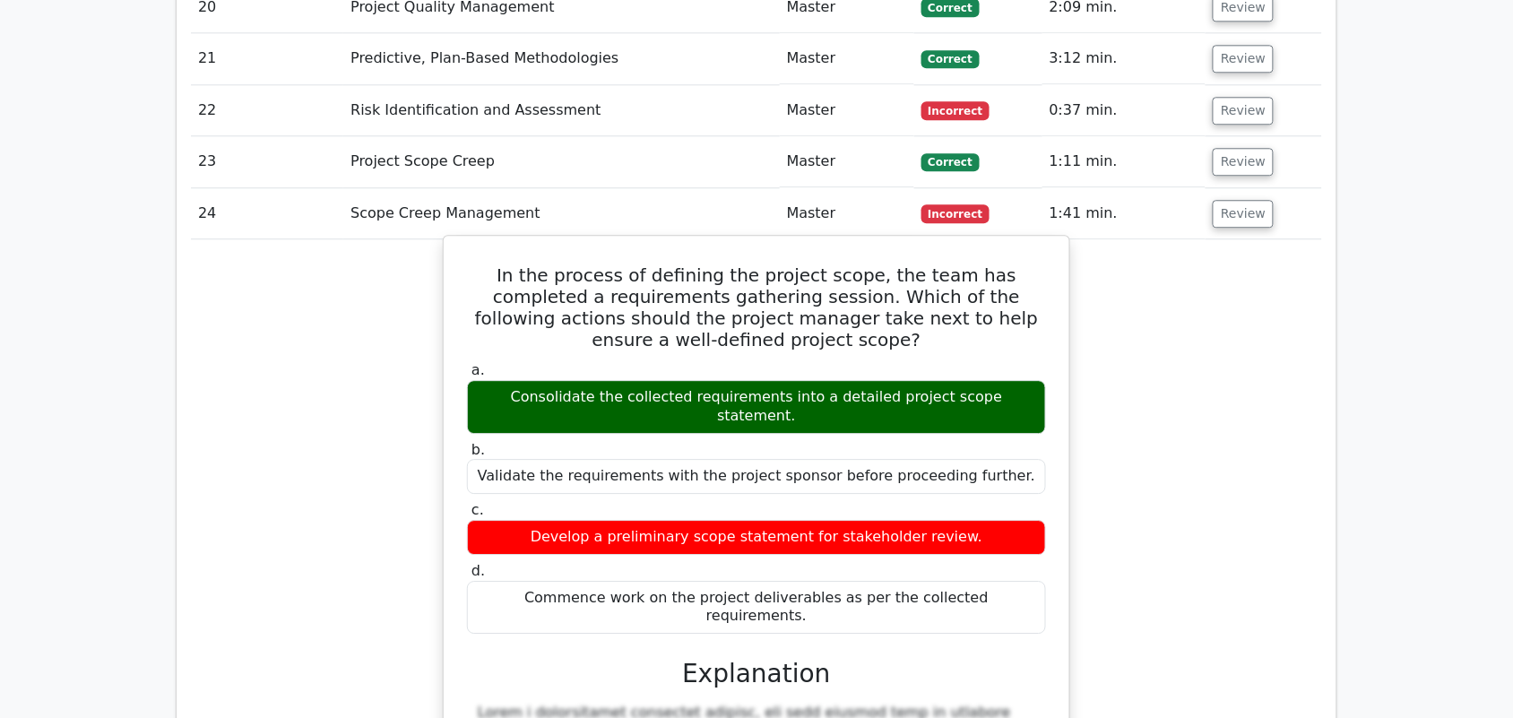
click at [1010, 380] on div "Consolidate the collected requirements into a detailed project scope statement." at bounding box center [756, 407] width 579 height 54
drag, startPoint x: 1022, startPoint y: 337, endPoint x: 799, endPoint y: 341, distance: 223.3
click at [799, 380] on div "Consolidate the collected requirements into a detailed project scope statement." at bounding box center [756, 407] width 579 height 54
copy div "detailed project scope statement."
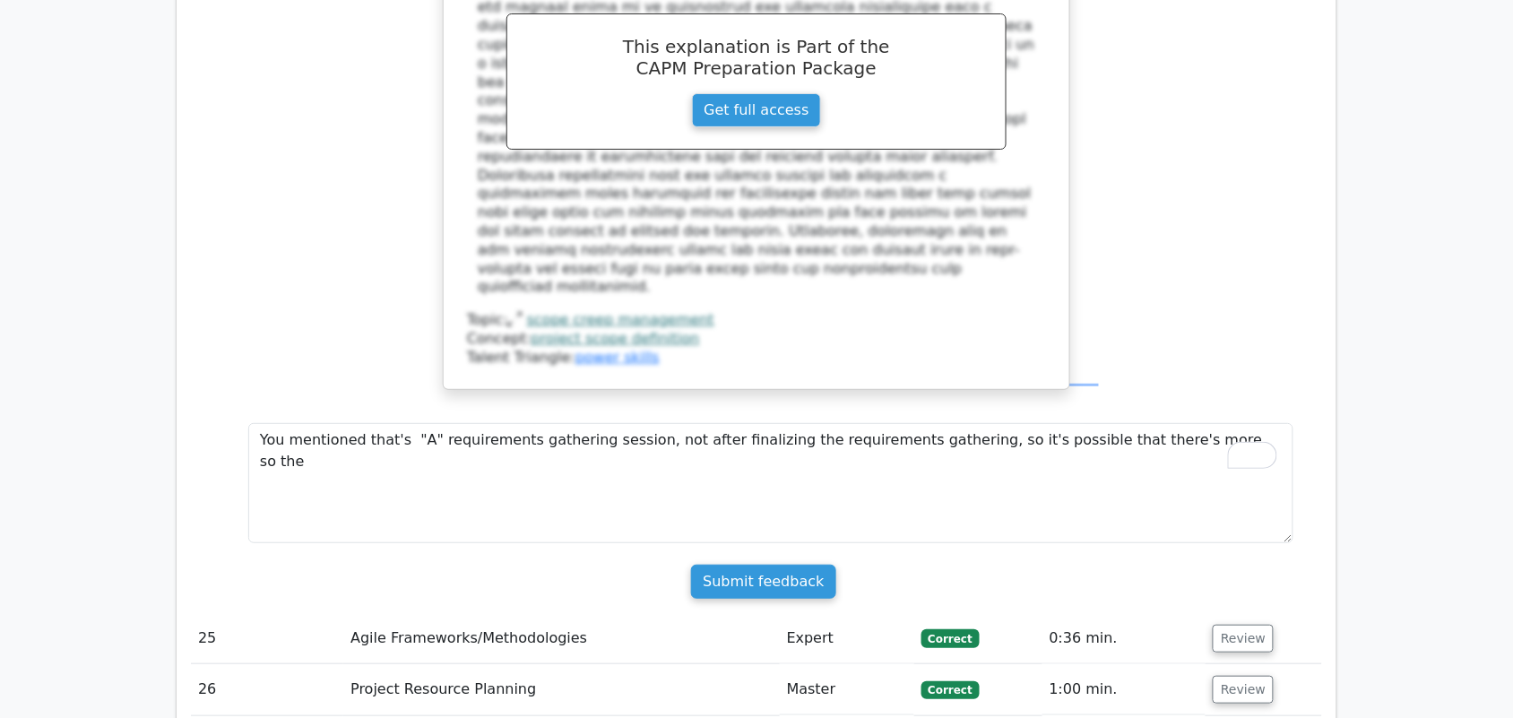
scroll to position [4068, 0]
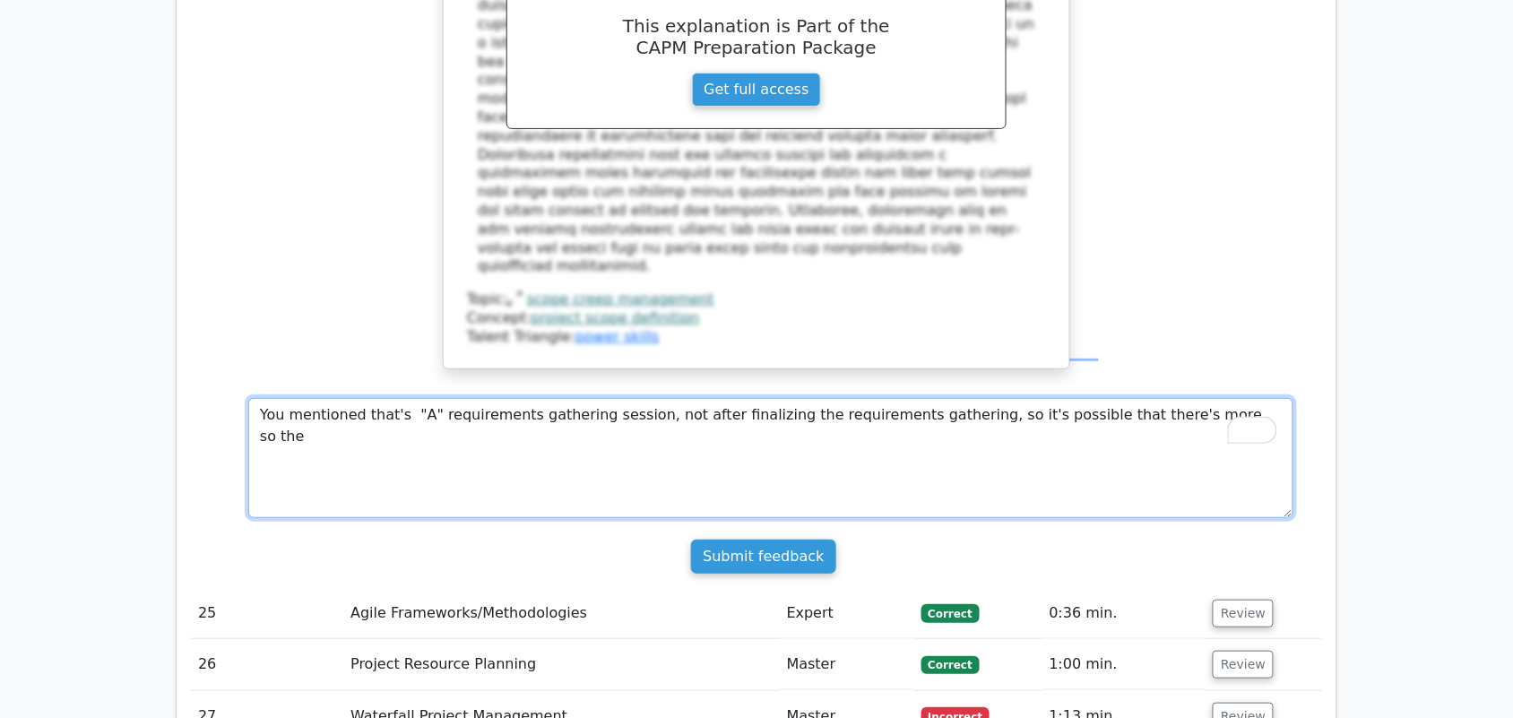
click at [1207, 398] on textarea "You mentioned that's "A" requirements gathering session, not after finalizing t…" at bounding box center [770, 458] width 1045 height 120
paste textarea "detailed project scope statement."
click at [1078, 398] on textarea "You mentioned that's "A" requirements gathering session, not after finalizing t…" at bounding box center [770, 458] width 1045 height 120
click at [996, 398] on textarea "You mentioned that's "A" requirements gathering session, not after finalizing t…" at bounding box center [770, 458] width 1045 height 120
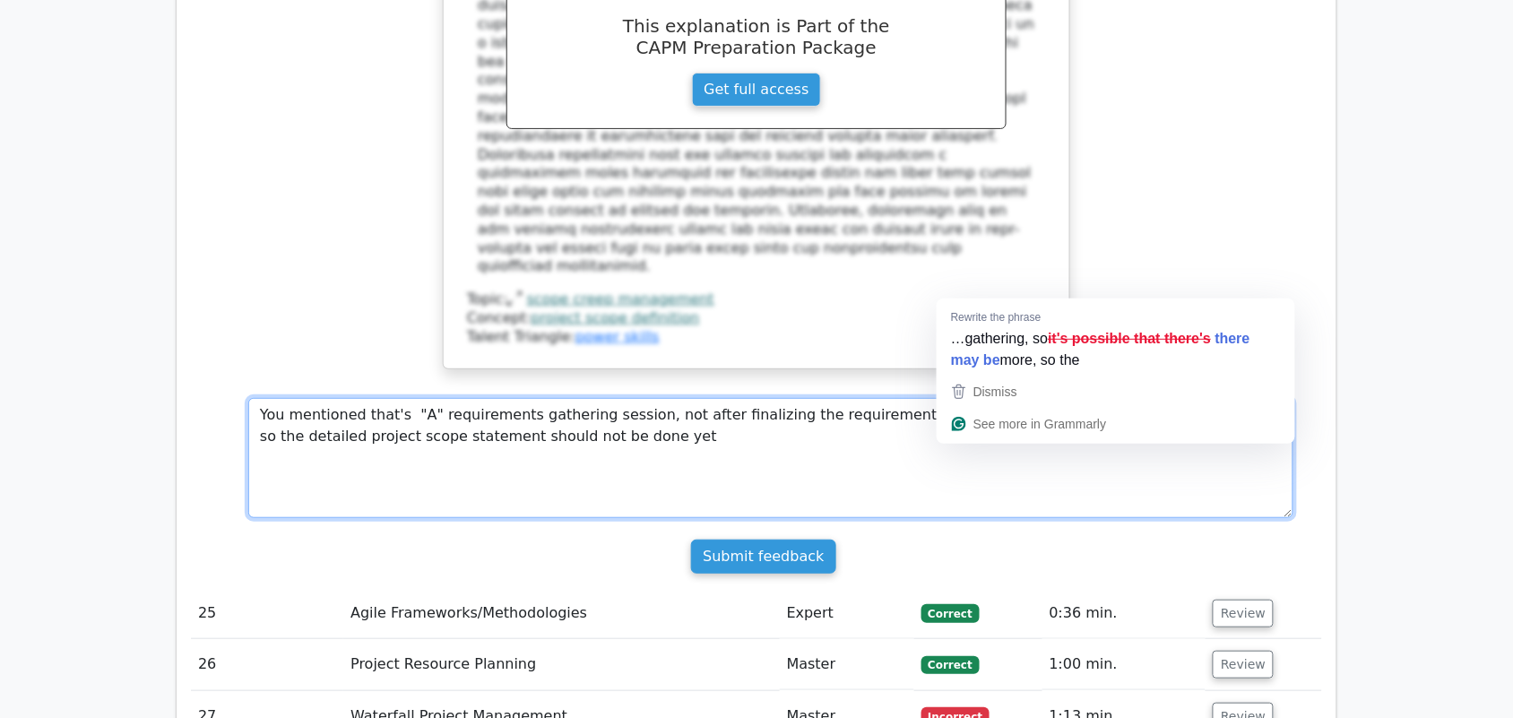
click at [1002, 398] on textarea "You mentioned that's "A" requirements gathering session, not after finalizing t…" at bounding box center [770, 458] width 1045 height 120
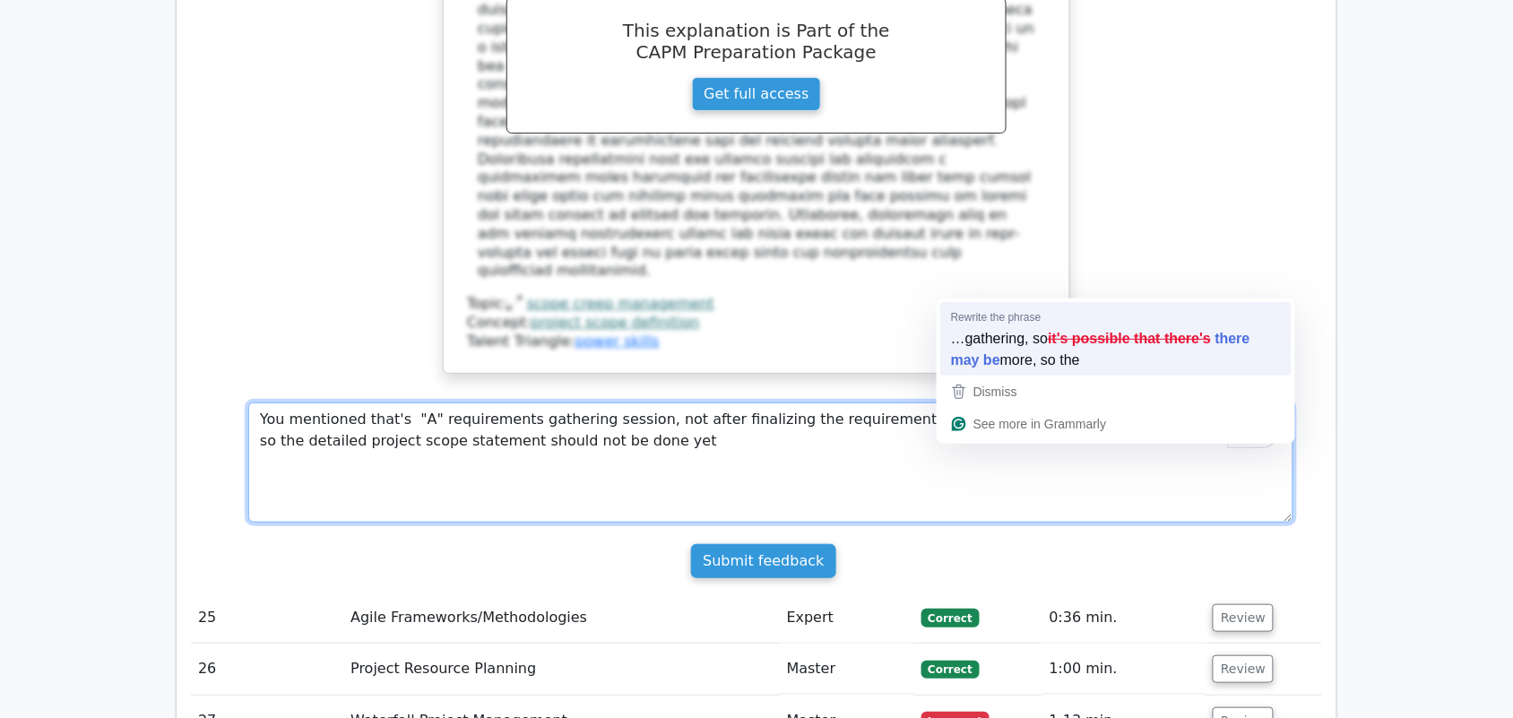
click at [1069, 403] on textarea "You mentioned that's "A" requirements gathering session, not after finalizing t…" at bounding box center [770, 463] width 1045 height 120
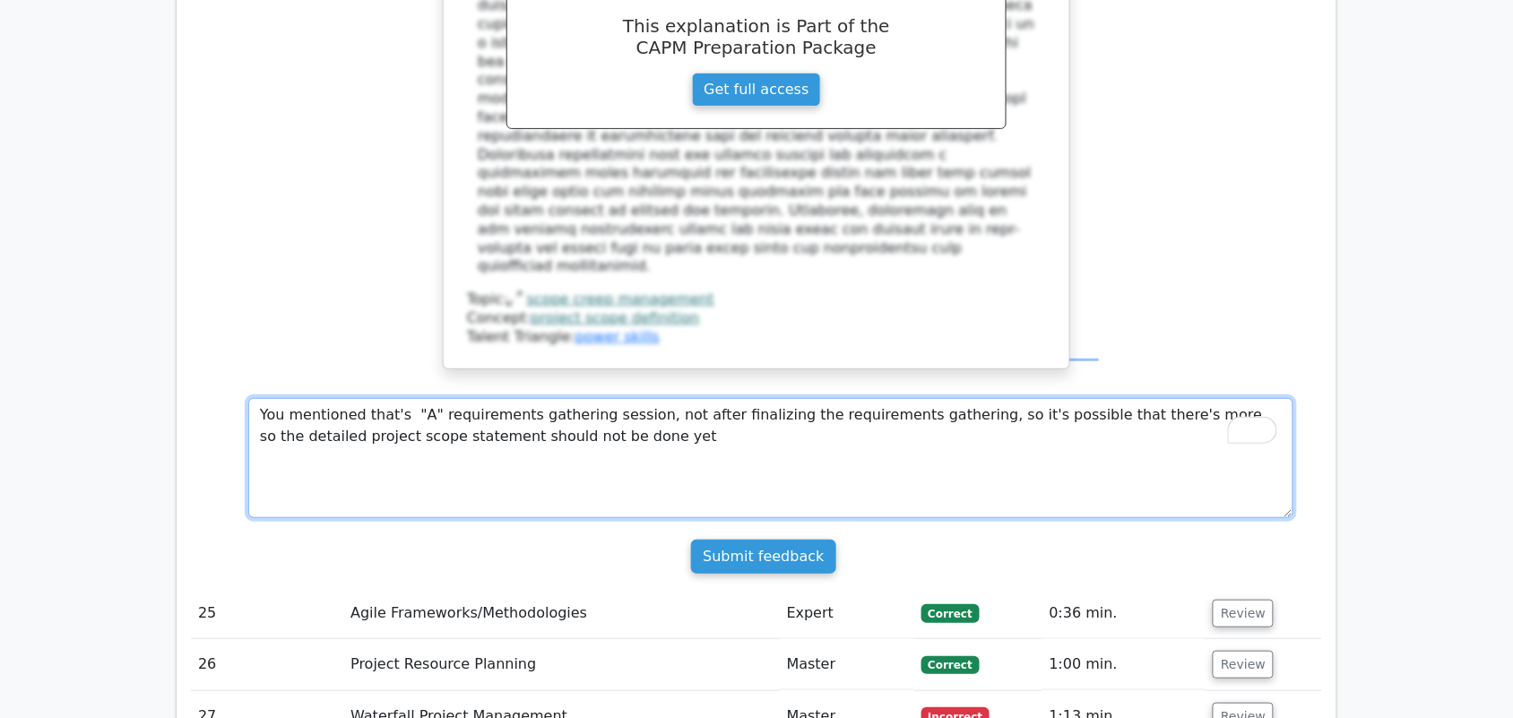
click at [1059, 398] on textarea "You mentioned that's "A" requirements gathering session, not after finalizing t…" at bounding box center [770, 458] width 1045 height 120
click at [1100, 398] on textarea "You mentioned that's "A" requirements gathering session, not after finalizing t…" at bounding box center [770, 458] width 1045 height 120
click at [1043, 398] on textarea "You mentioned that's "A" requirements gathering session, not after finalizing t…" at bounding box center [770, 458] width 1045 height 120
click at [1104, 398] on textarea "You mentioned that's "A" requirements gathering session, not after finalizing t…" at bounding box center [770, 458] width 1045 height 120
click at [1118, 398] on textarea "You mentioned that's "A" requirements gathering session, not after finalizing t…" at bounding box center [770, 458] width 1045 height 120
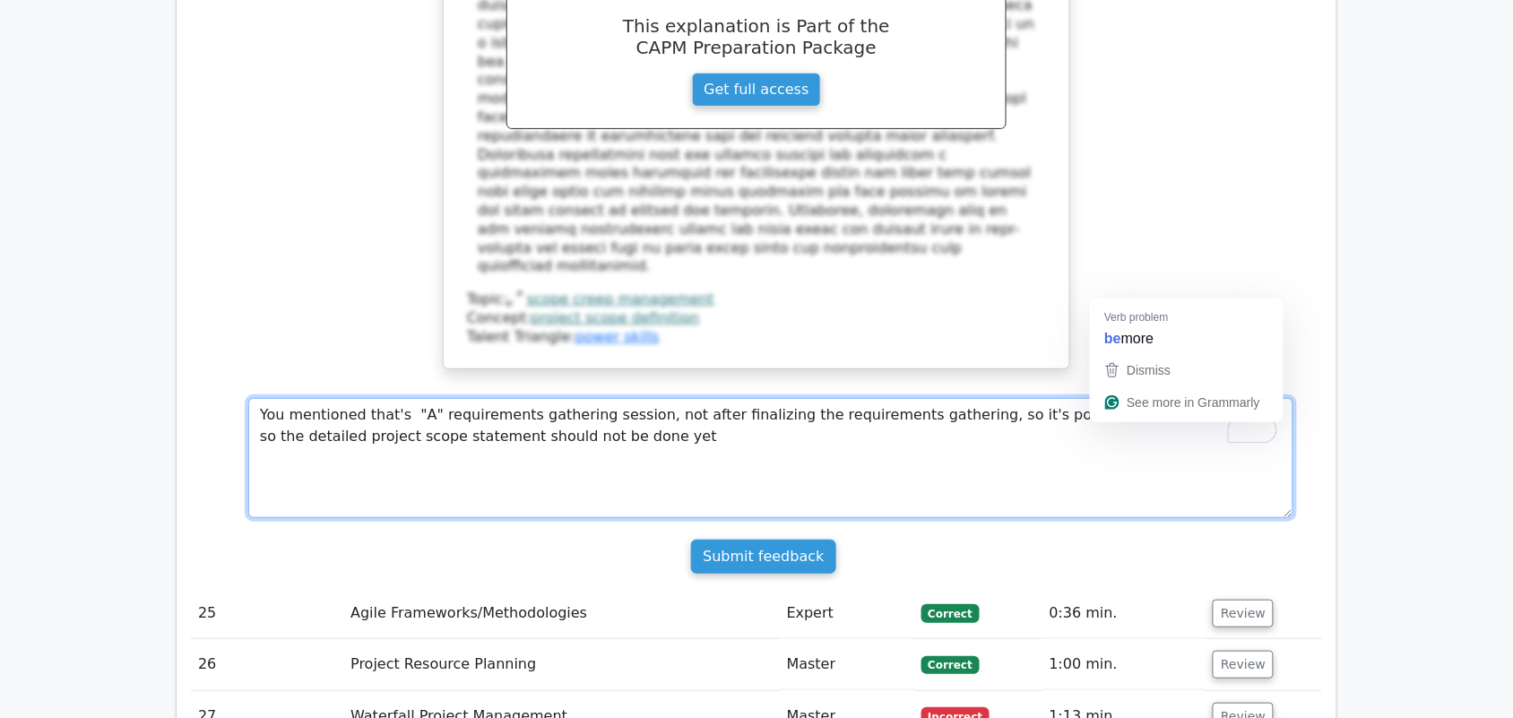
click at [1127, 398] on textarea "You mentioned that's "A" requirements gathering session, not after finalizing t…" at bounding box center [770, 458] width 1045 height 120
click at [616, 398] on textarea "You mentioned that's "A" requirements gathering session, not after finalizing t…" at bounding box center [770, 458] width 1045 height 120
type textarea "You mentioned that's "A" requirements gathering session, not after finalizing t…"
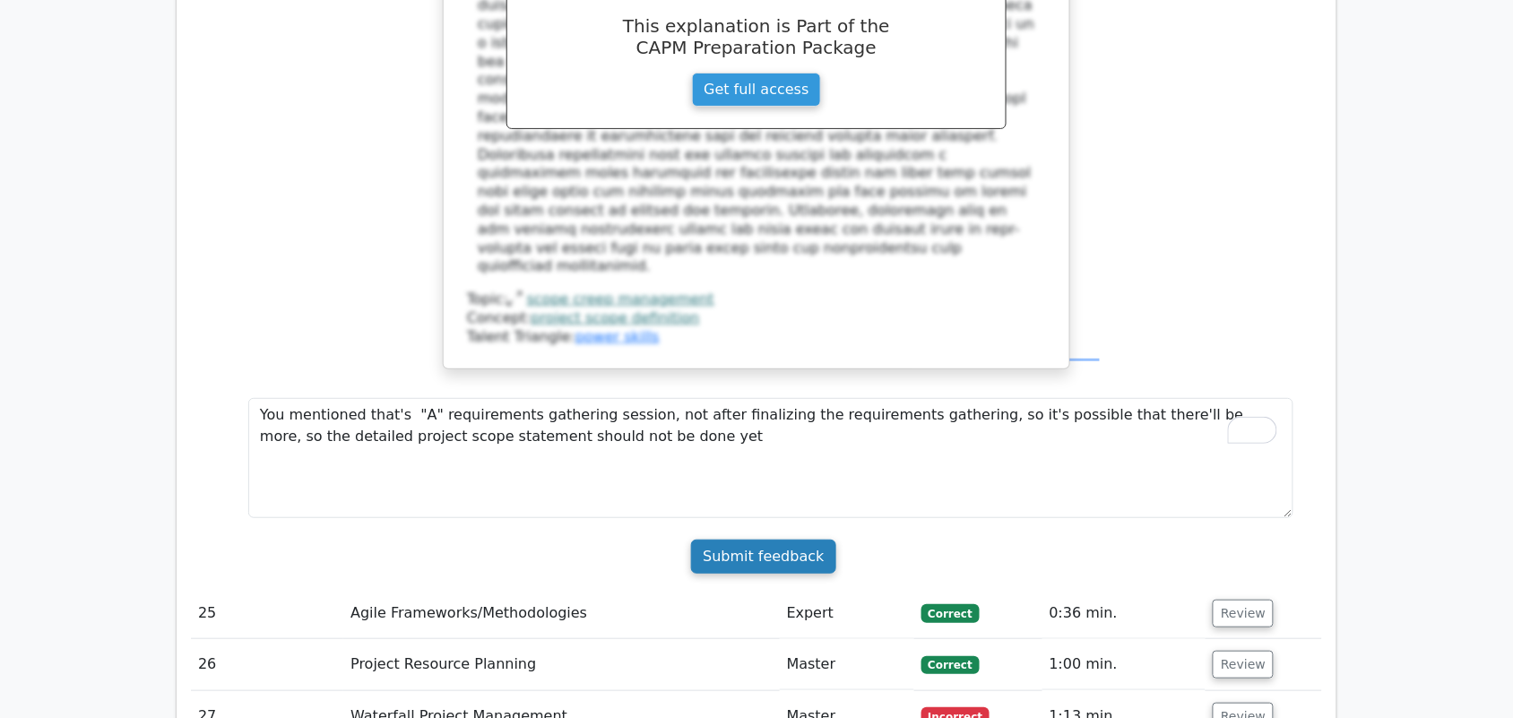
click at [767, 540] on input "Submit feedback" at bounding box center [763, 557] width 144 height 34
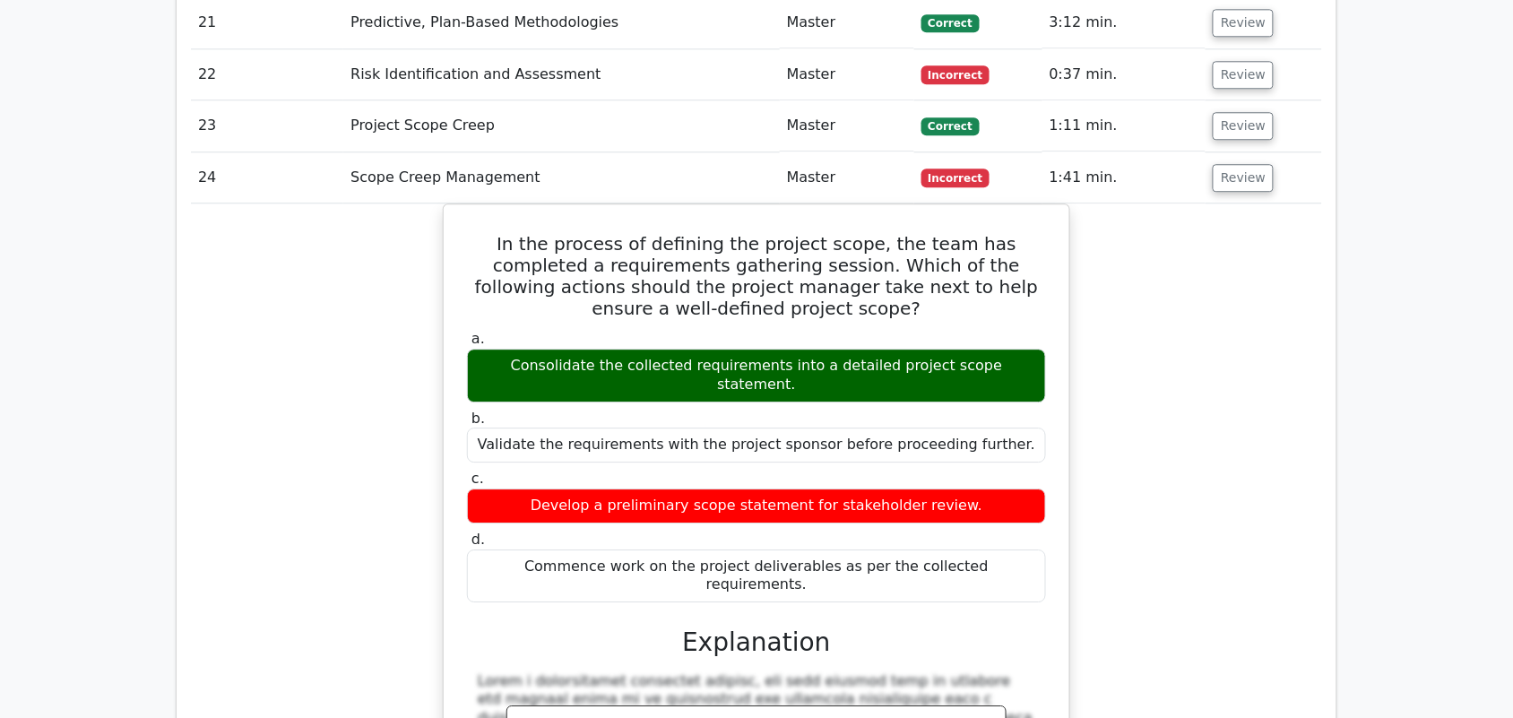
scroll to position [3355, 0]
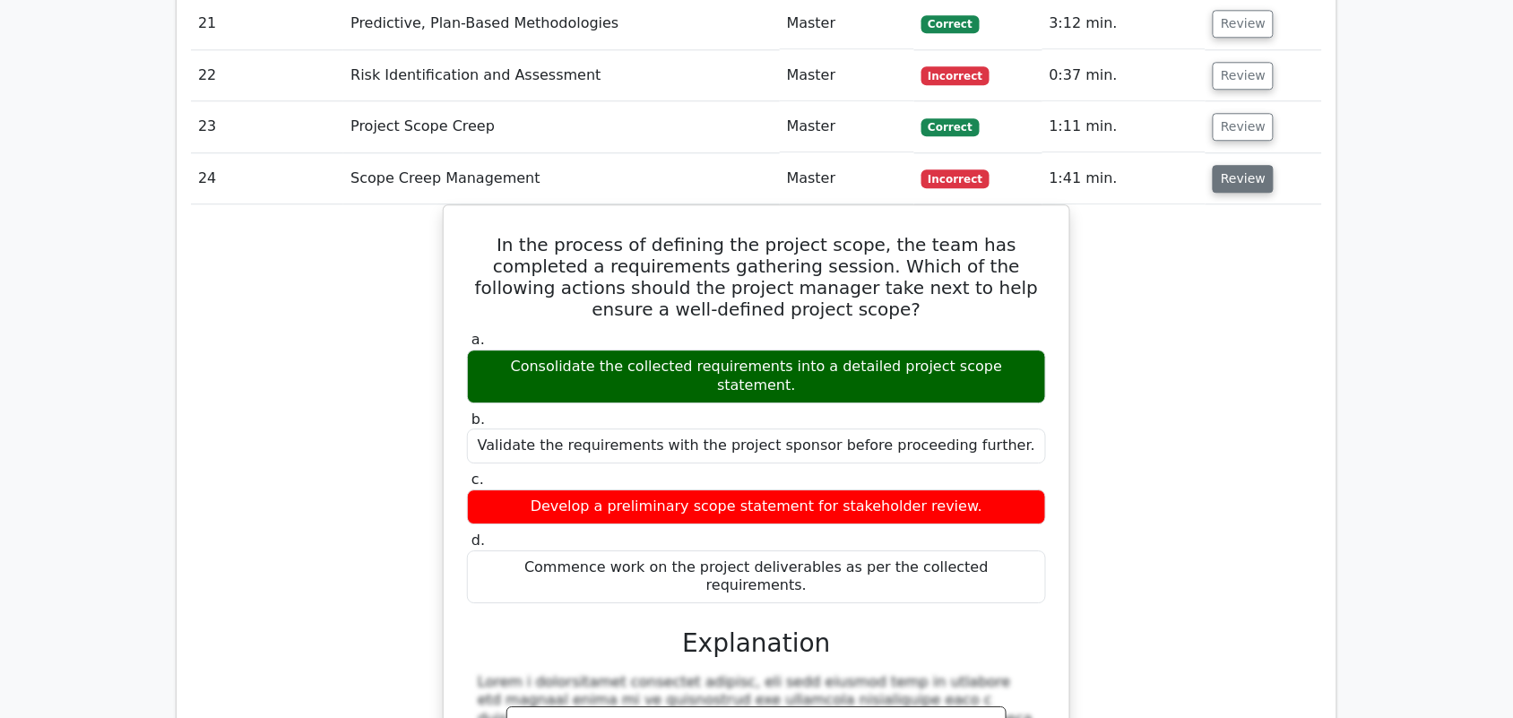
click at [1244, 165] on button "Review" at bounding box center [1243, 179] width 61 height 28
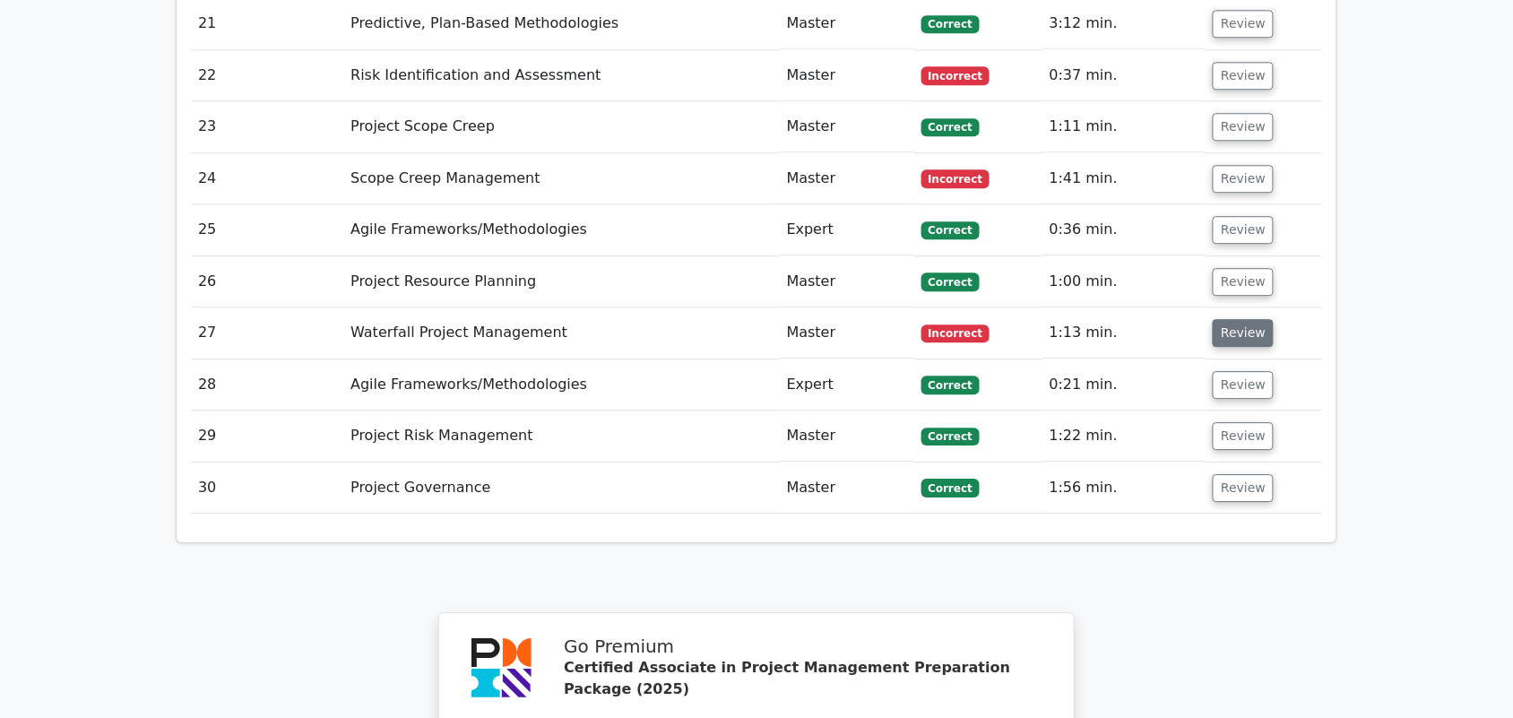
click at [1248, 319] on button "Review" at bounding box center [1243, 333] width 61 height 28
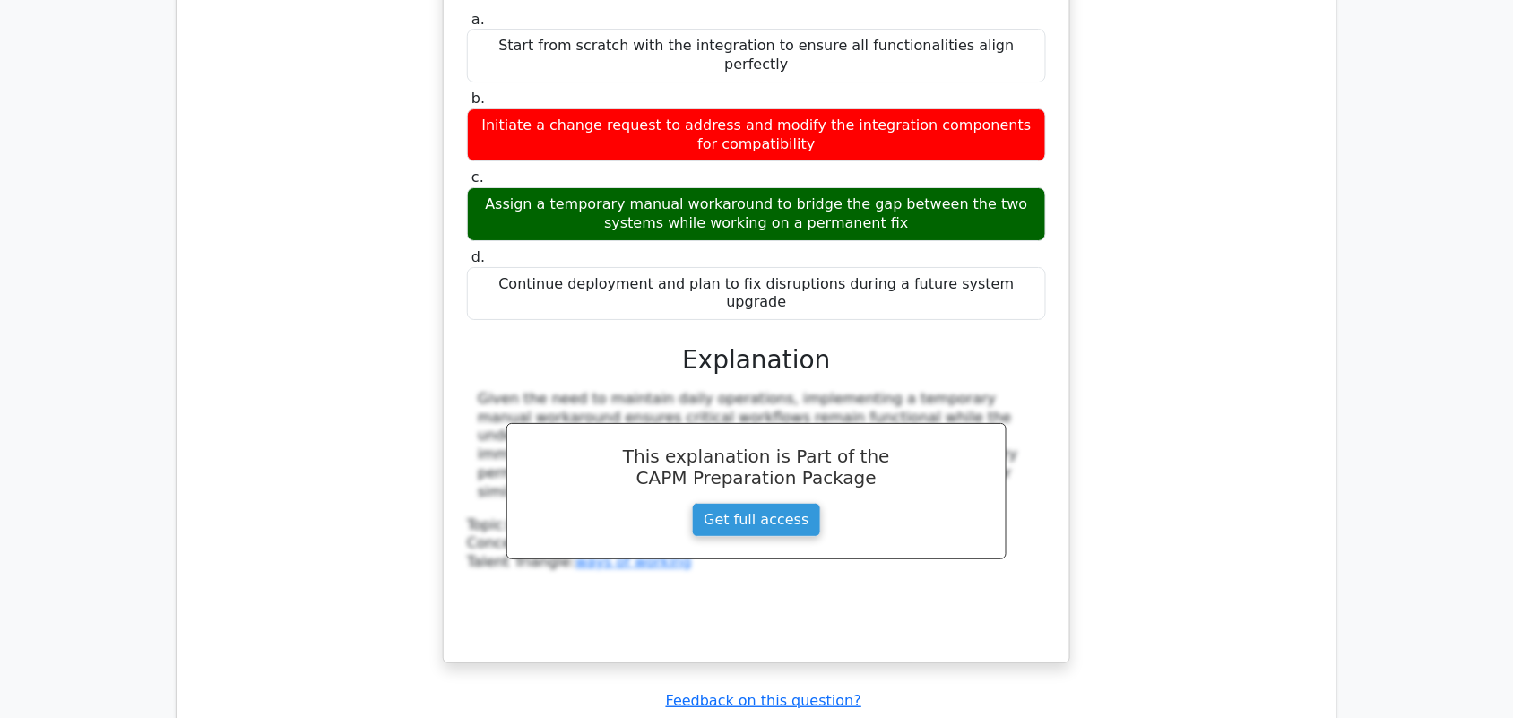
scroll to position [3886, 0]
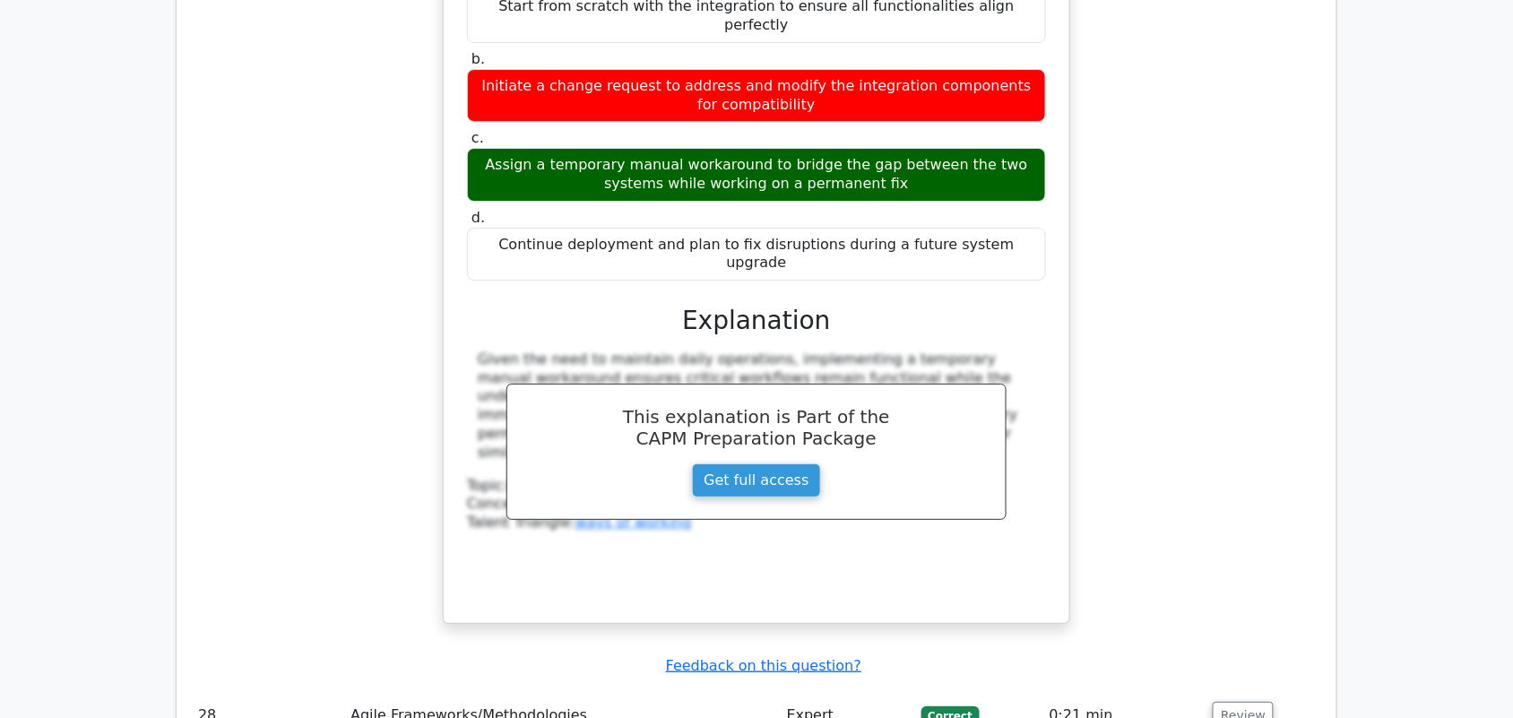
drag, startPoint x: 476, startPoint y: 240, endPoint x: 1018, endPoint y: 323, distance: 548.6
click at [1018, 351] on div "Given the need to maintain daily operations, implementing a temporary manual wo…" at bounding box center [756, 407] width 579 height 112
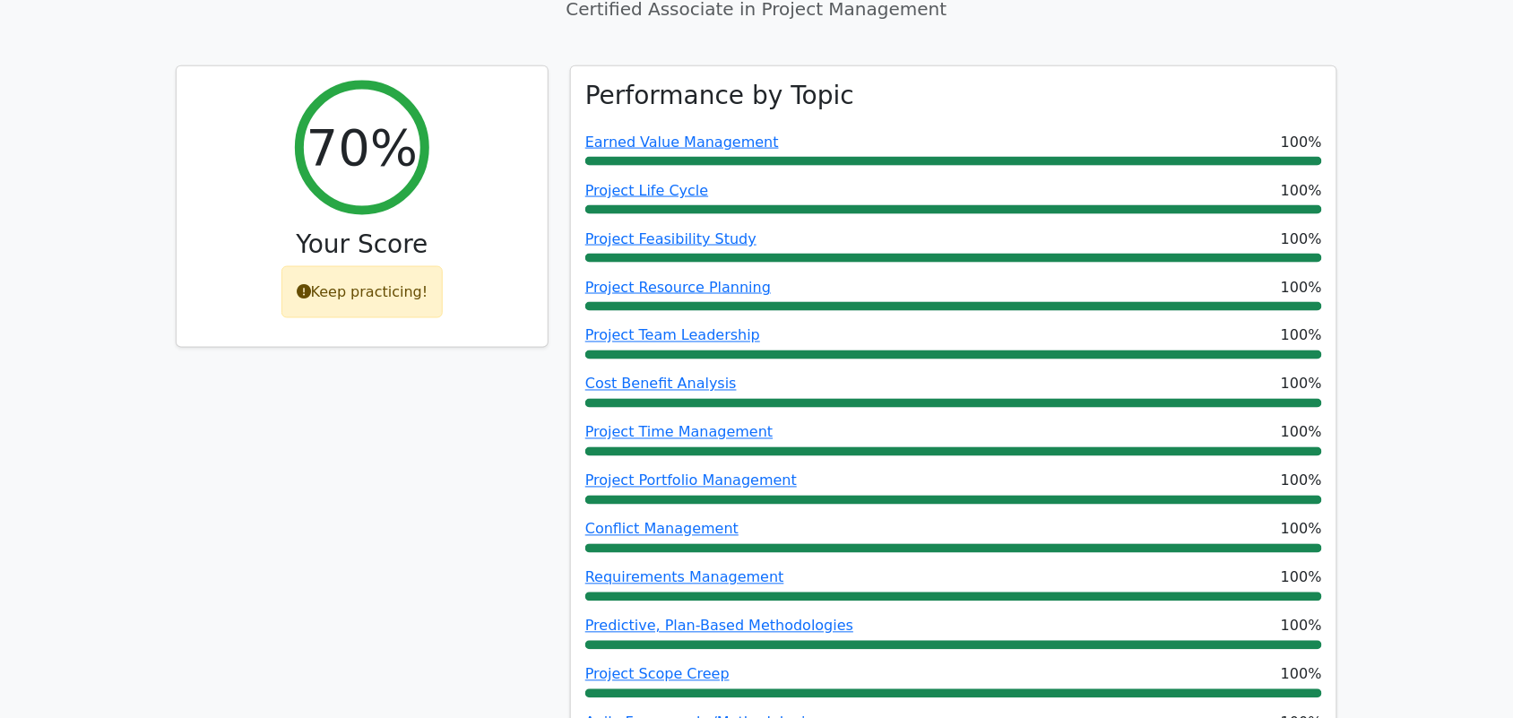
scroll to position [0, 0]
